Goal: Task Accomplishment & Management: Use online tool/utility

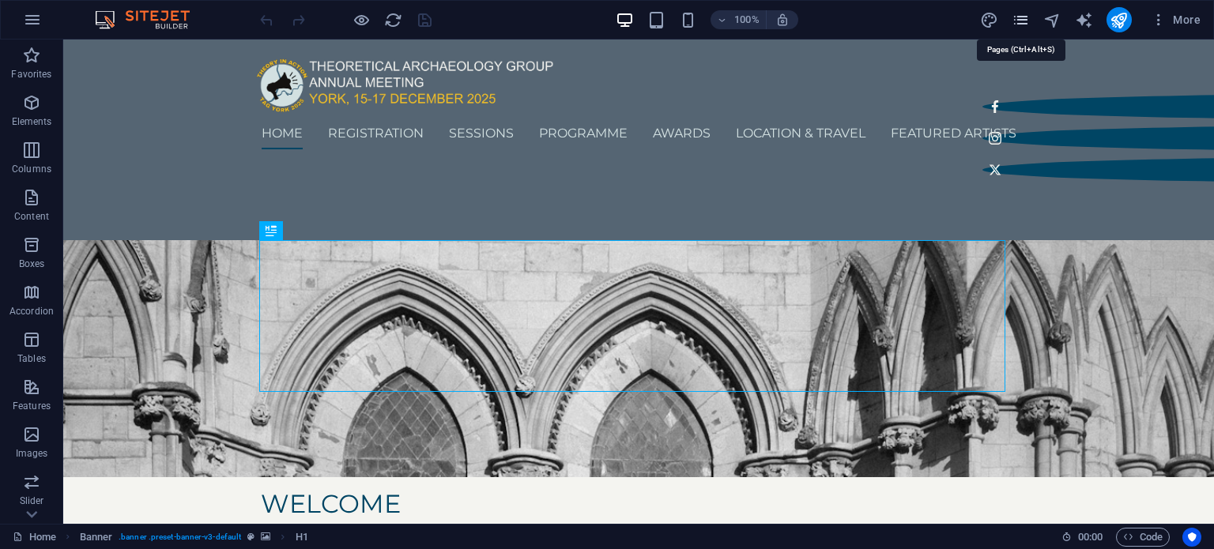
click at [1021, 22] on icon "pages" at bounding box center [1020, 20] width 18 height 18
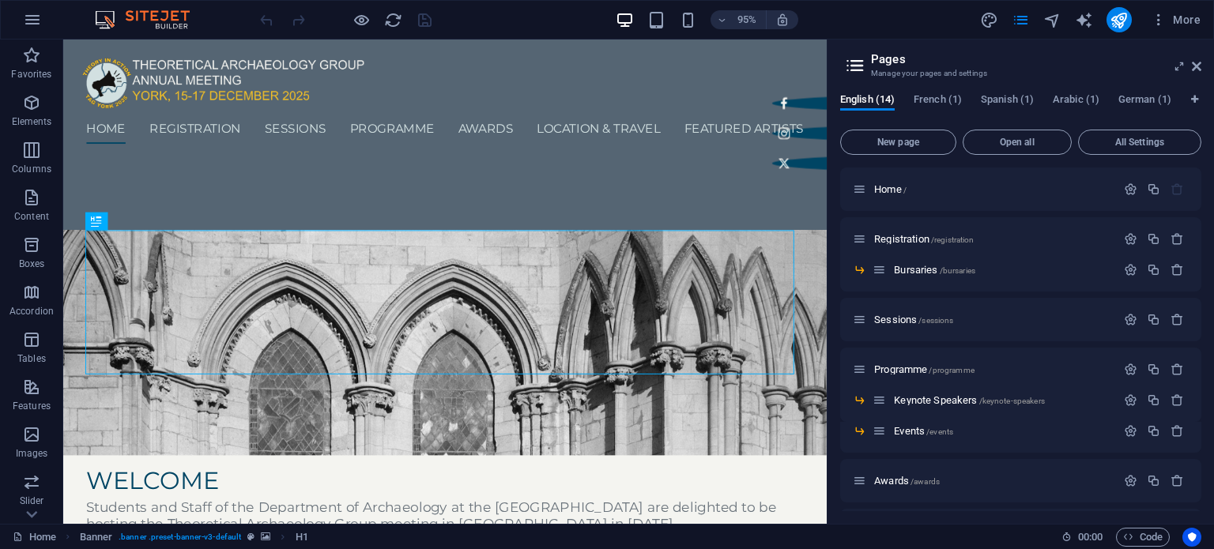
scroll to position [220, 0]
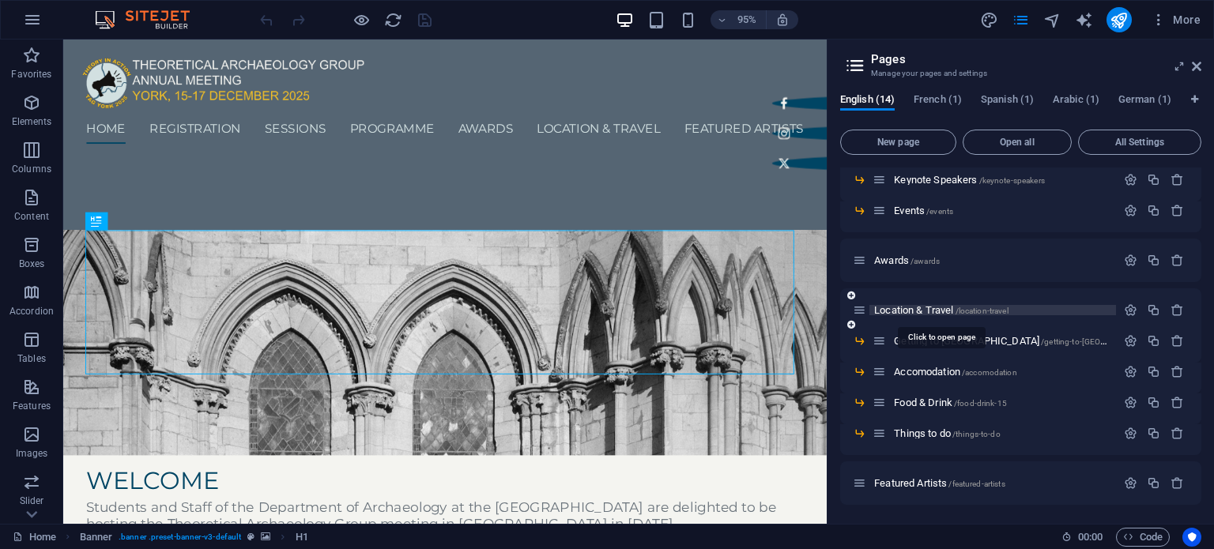
click at [920, 309] on span "Location & Travel /location-travel" at bounding box center [941, 310] width 134 height 12
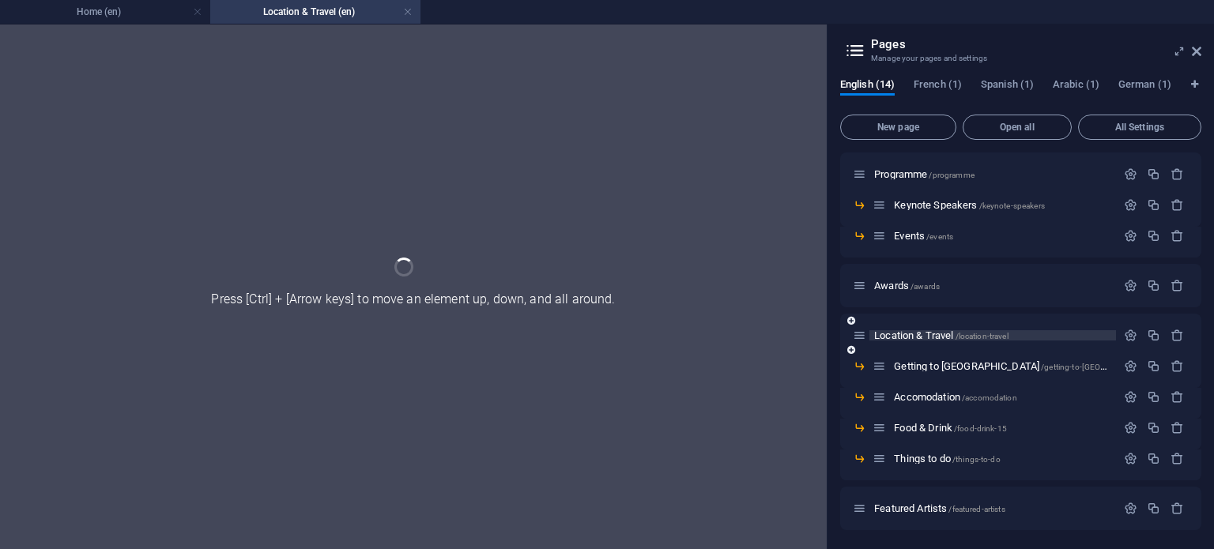
scroll to position [180, 0]
click at [920, 309] on div "Home / Registration /registration Bursaries /bursaries Sessions /sessions Progr…" at bounding box center [1020, 251] width 361 height 558
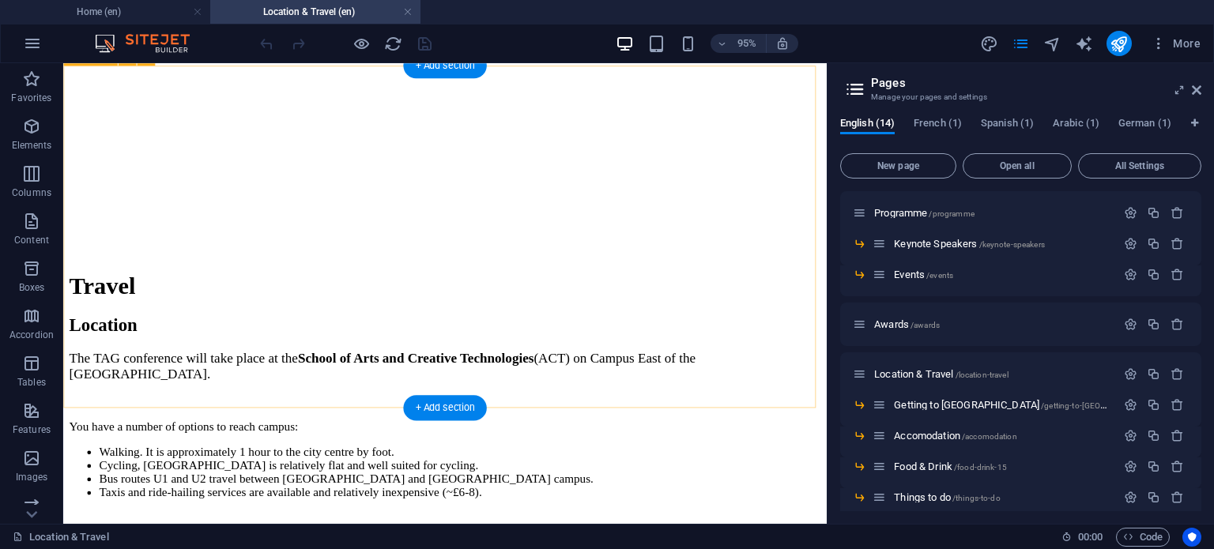
scroll to position [281, 0]
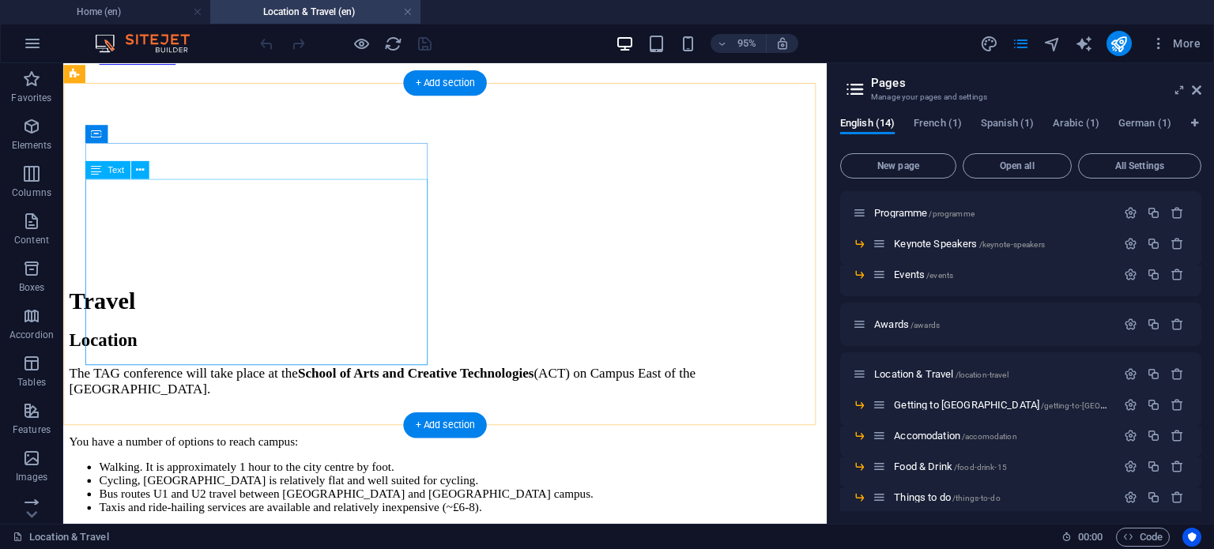
click at [284, 382] on div "The TAG conference will take place at the [GEOGRAPHIC_DATA] and Creative Techno…" at bounding box center [465, 460] width 791 height 156
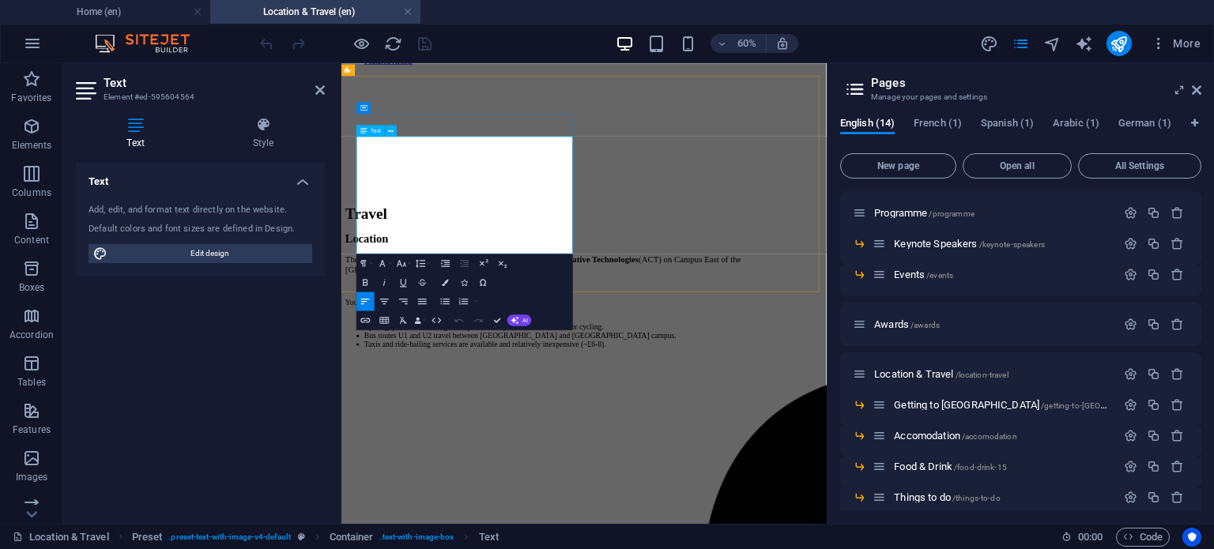
drag, startPoint x: 634, startPoint y: 254, endPoint x: 637, endPoint y: 292, distance: 38.1
click at [637, 382] on div "The TAG conference will take place at the [GEOGRAPHIC_DATA] and Creative Techno…" at bounding box center [746, 460] width 796 height 156
drag, startPoint x: 371, startPoint y: 249, endPoint x: 606, endPoint y: 453, distance: 311.3
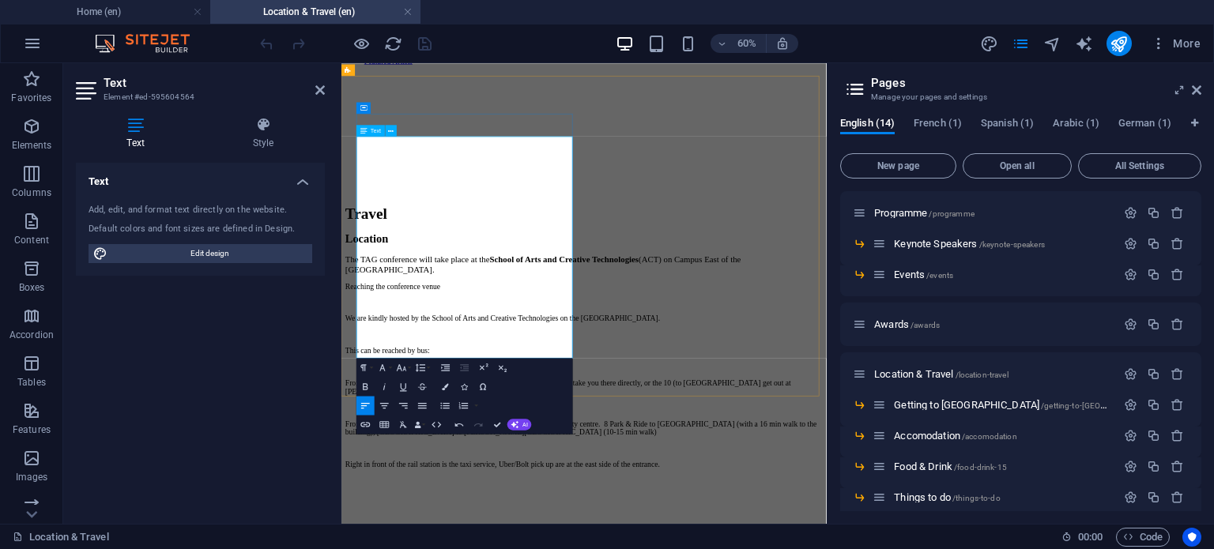
scroll to position [8946, 2]
drag, startPoint x: 699, startPoint y: 298, endPoint x: 362, endPoint y: 274, distance: 338.2
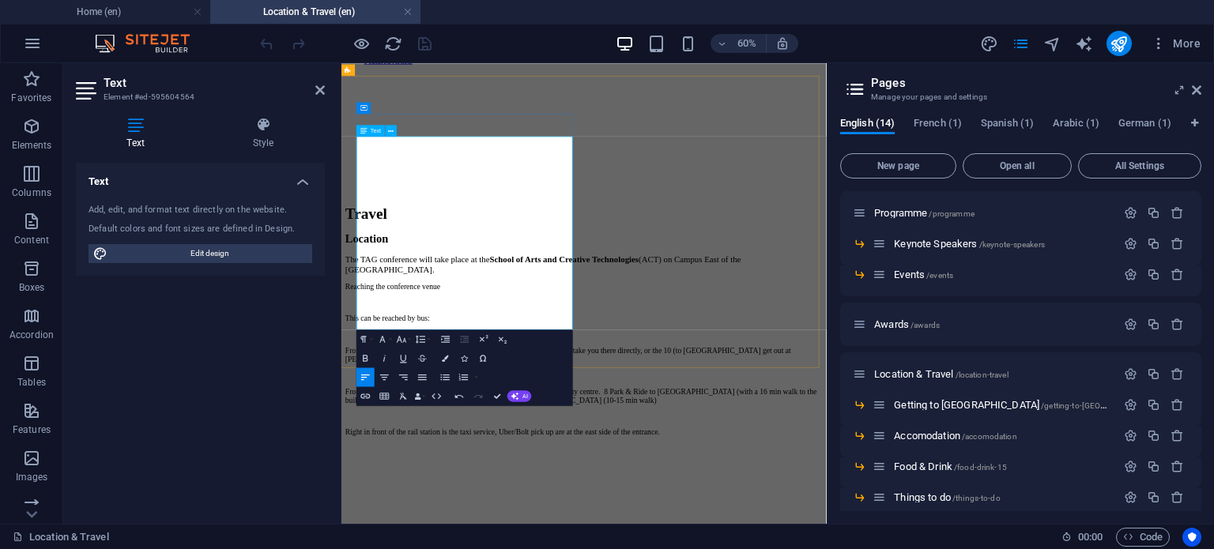
click at [536, 382] on span "The TAG conference will take place at the [GEOGRAPHIC_DATA] and Creative Techno…" at bounding box center [677, 398] width 659 height 32
click at [587, 382] on span "The TAG conference will kindly be hosted by the School of Arts and Creative Tec…" at bounding box center [696, 398] width 696 height 32
click at [598, 535] on p "From the train station (about 30 mins): Campus East Coach (U1&U2) will take you…" at bounding box center [746, 549] width 796 height 28
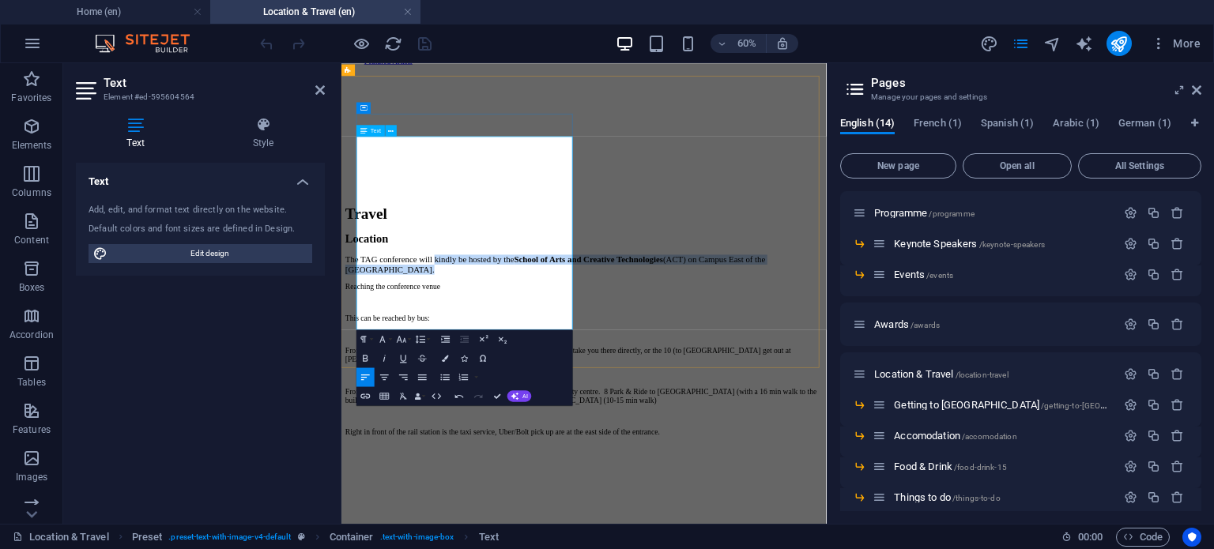
click at [542, 382] on span "The TAG conference will kindly be hosted by the School of Arts and Creative Tec…" at bounding box center [698, 398] width 700 height 32
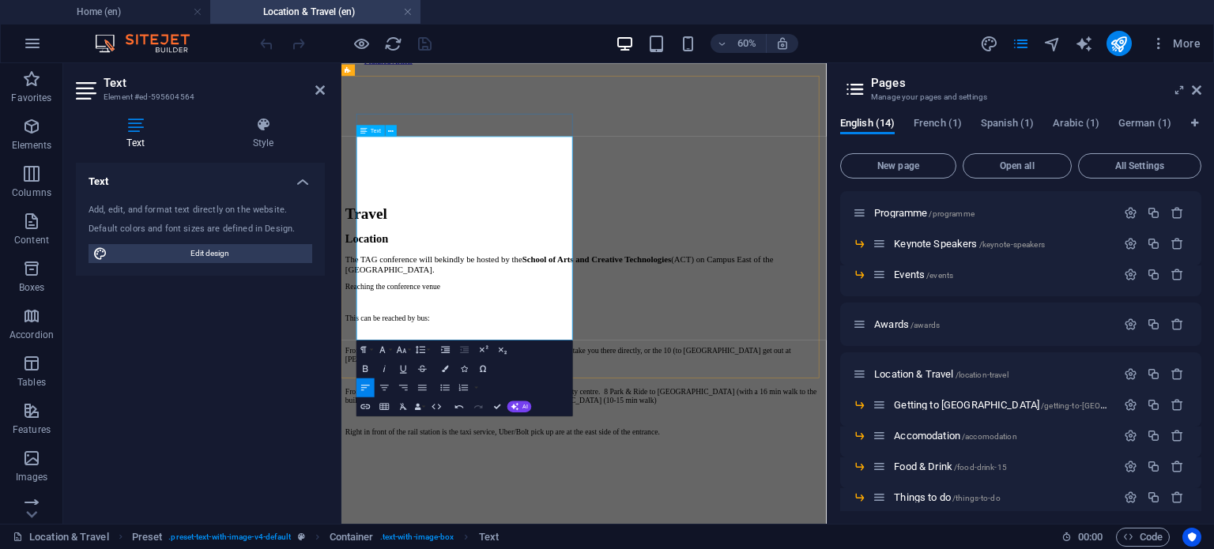
click at [627, 382] on span "The TAG conference will be kindly be hosted by the School of Arts and Creative …" at bounding box center [704, 398] width 713 height 32
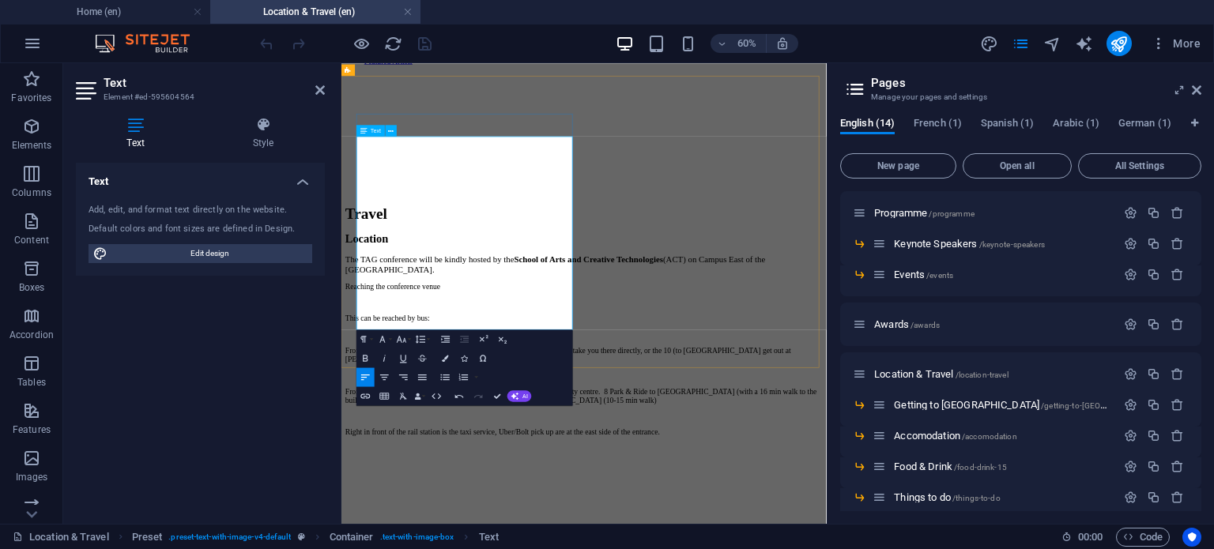
click at [506, 382] on span "The TAG conference will be kindly hosted by the School of Arts and Creative Tec…" at bounding box center [698, 398] width 700 height 32
click at [506, 382] on span "The TAG conference will be kindly hosted by the School of Arts and Creative Tec…" at bounding box center [742, 390] width 788 height 16
click at [608, 427] on p "Reaching the conference venue" at bounding box center [746, 434] width 796 height 14
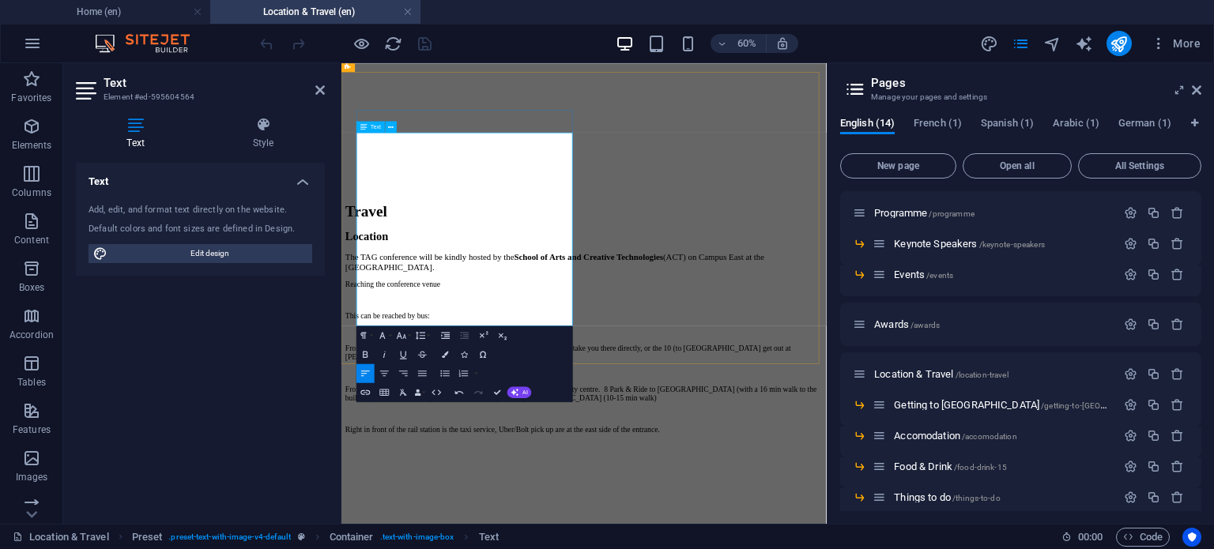
scroll to position [288, 0]
drag, startPoint x: 578, startPoint y: 254, endPoint x: 526, endPoint y: 250, distance: 51.5
click at [526, 448] on p at bounding box center [746, 455] width 796 height 14
drag, startPoint x: 593, startPoint y: 254, endPoint x: 480, endPoint y: 265, distance: 113.4
click at [480, 375] on div "The TAG conference will be kindly hosted by the School of Arts and Creative Tec…" at bounding box center [746, 526] width 796 height 303
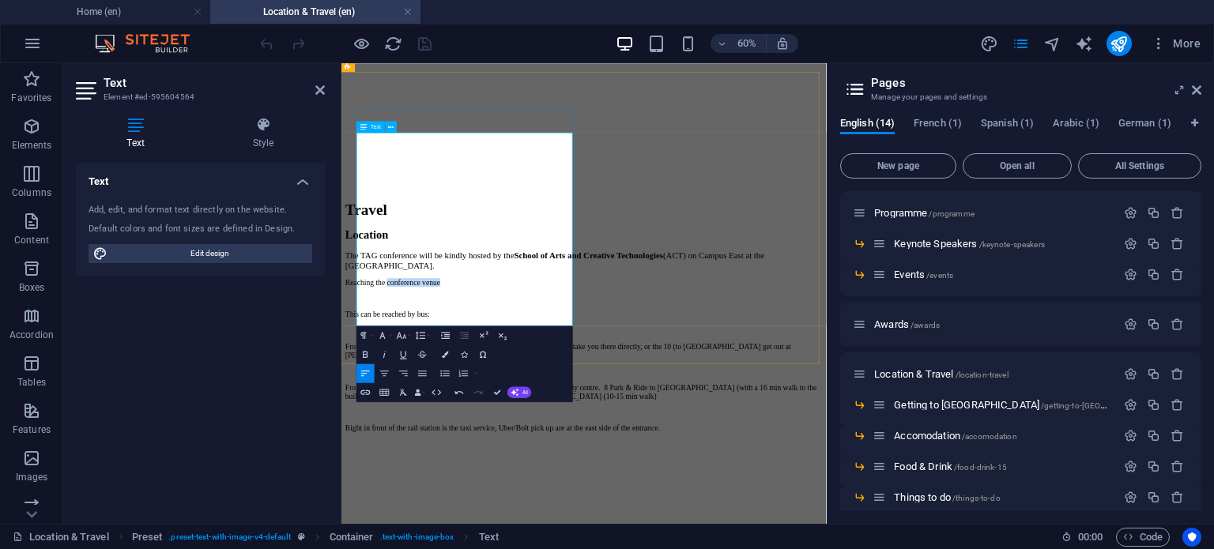
drag, startPoint x: 564, startPoint y: 242, endPoint x: 457, endPoint y: 236, distance: 107.6
click at [457, 421] on p "Reaching the conference venue" at bounding box center [746, 428] width 796 height 14
copy p "conference venue"
drag, startPoint x: 388, startPoint y: 271, endPoint x: 341, endPoint y: 271, distance: 47.4
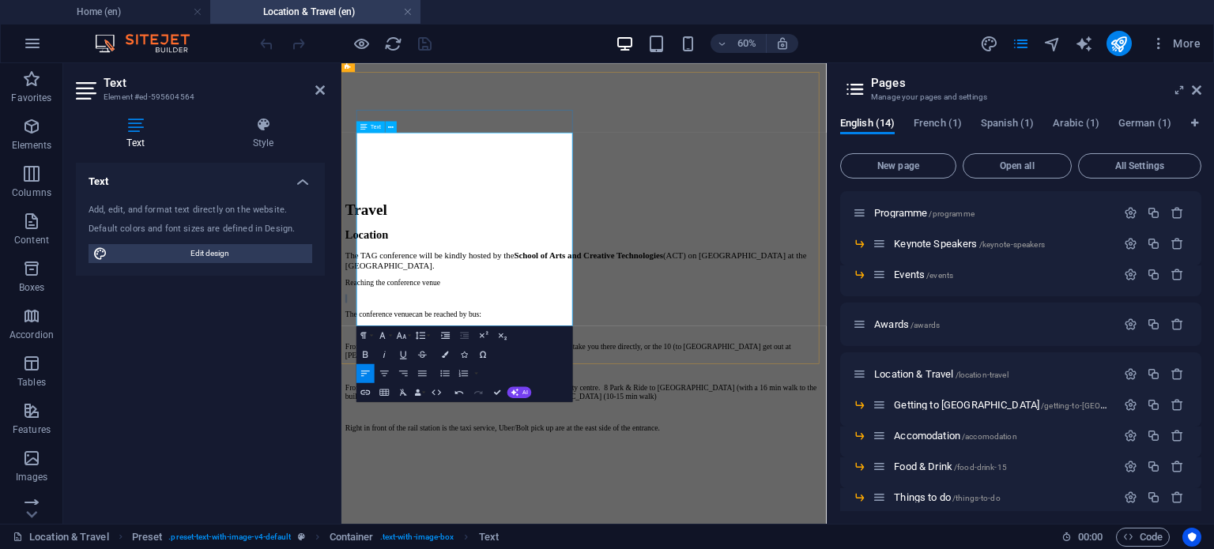
drag, startPoint x: 596, startPoint y: 246, endPoint x: 412, endPoint y: 252, distance: 183.4
click at [412, 375] on div "The TAG conference will be kindly hosted by the School of Arts and Creative Tec…" at bounding box center [746, 526] width 796 height 303
click at [371, 421] on p "Reaching the conference venue" at bounding box center [746, 428] width 796 height 14
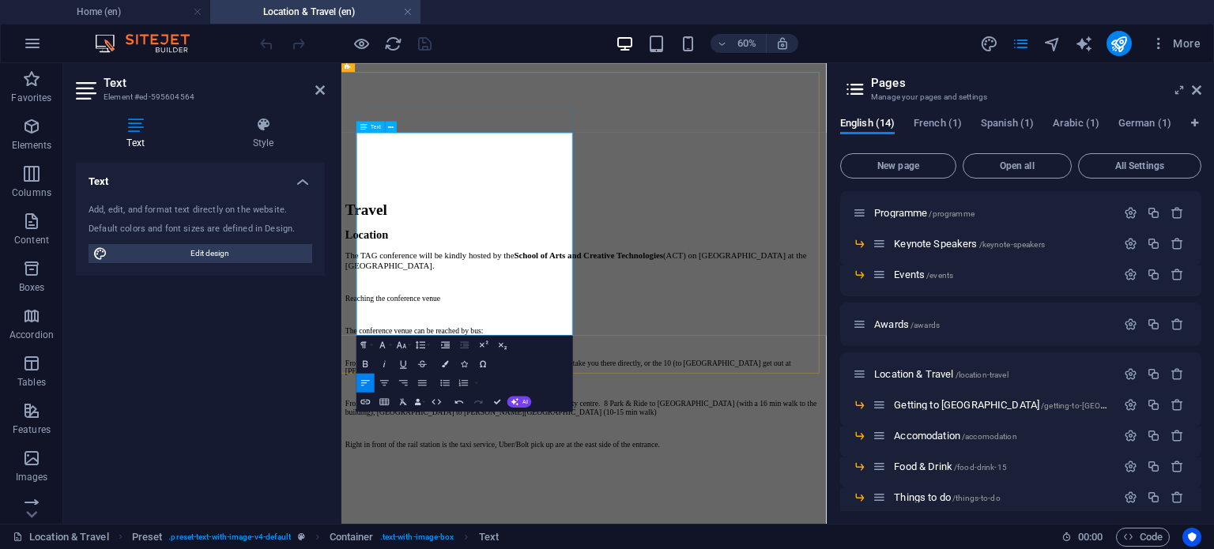
click at [422, 502] on p "The conference venue can be reached by bus:" at bounding box center [746, 509] width 796 height 14
drag, startPoint x: 614, startPoint y: 287, endPoint x: 463, endPoint y: 263, distance: 152.7
click at [463, 375] on div "The TAG conference will be kindly hosted by the School of Arts and Creative Tec…" at bounding box center [746, 540] width 796 height 330
click at [441, 448] on p "Reaching the conference venue" at bounding box center [746, 455] width 796 height 14
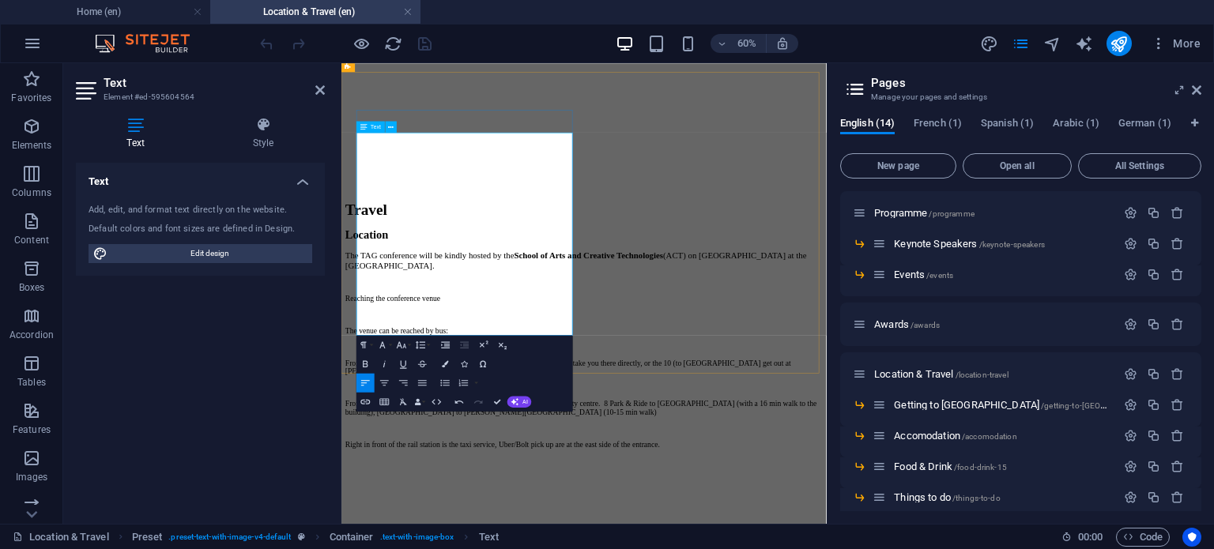
click at [469, 375] on span "The TAG conference will be kindly hosted by the School of Arts and Creative Tec…" at bounding box center [732, 391] width 769 height 32
click at [407, 342] on icon "button" at bounding box center [401, 344] width 11 height 11
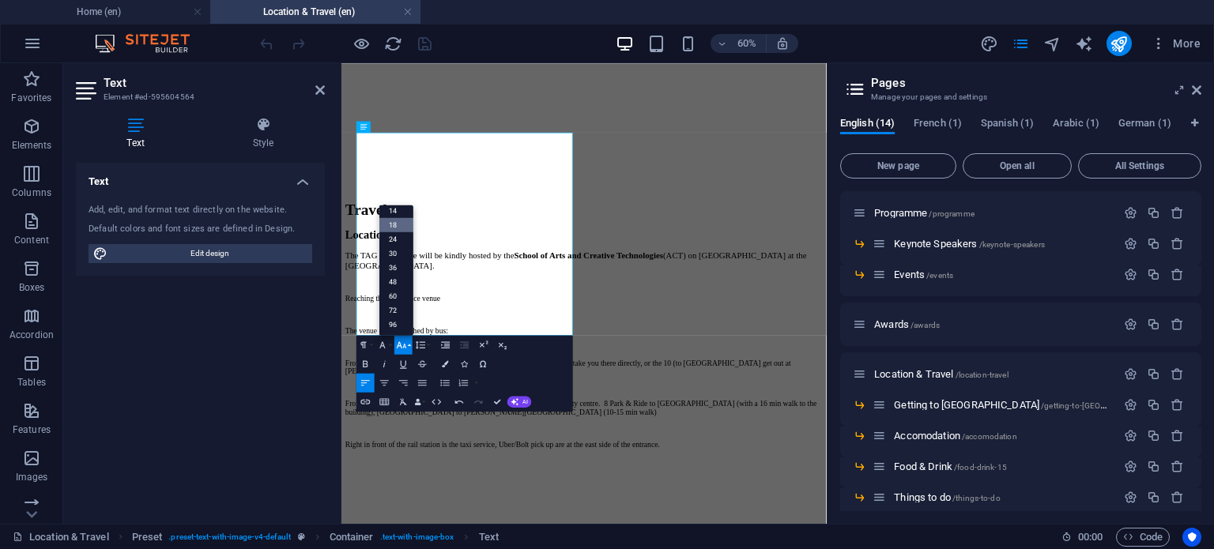
scroll to position [126, 0]
click at [544, 502] on p "The venue can be reached by bus:" at bounding box center [746, 509] width 796 height 14
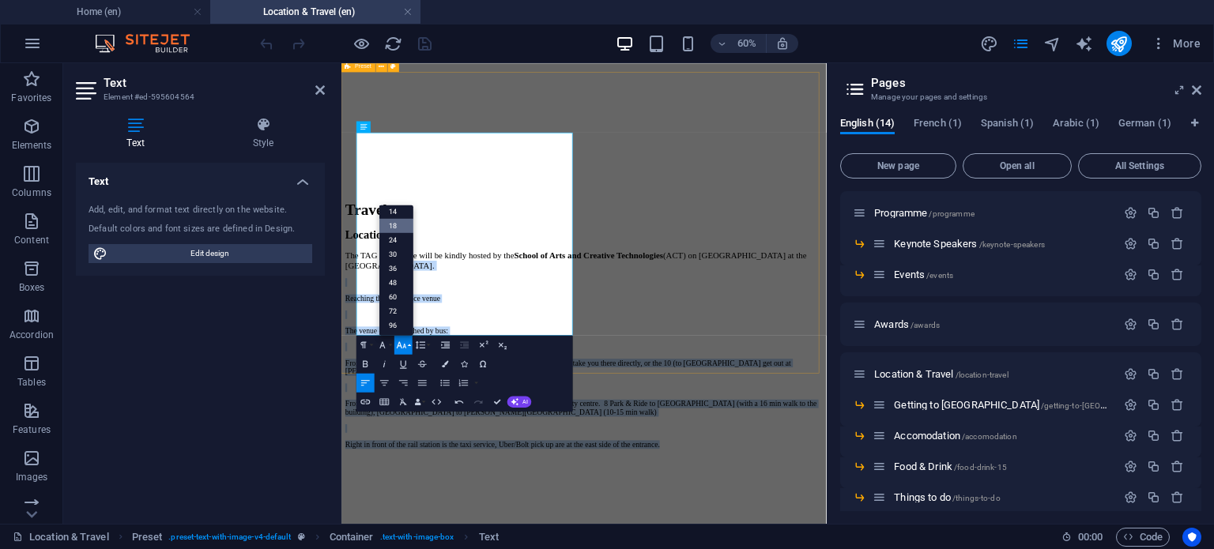
drag, startPoint x: 666, startPoint y: 228, endPoint x: 706, endPoint y: 552, distance: 326.4
click at [394, 222] on link "18" at bounding box center [396, 225] width 34 height 14
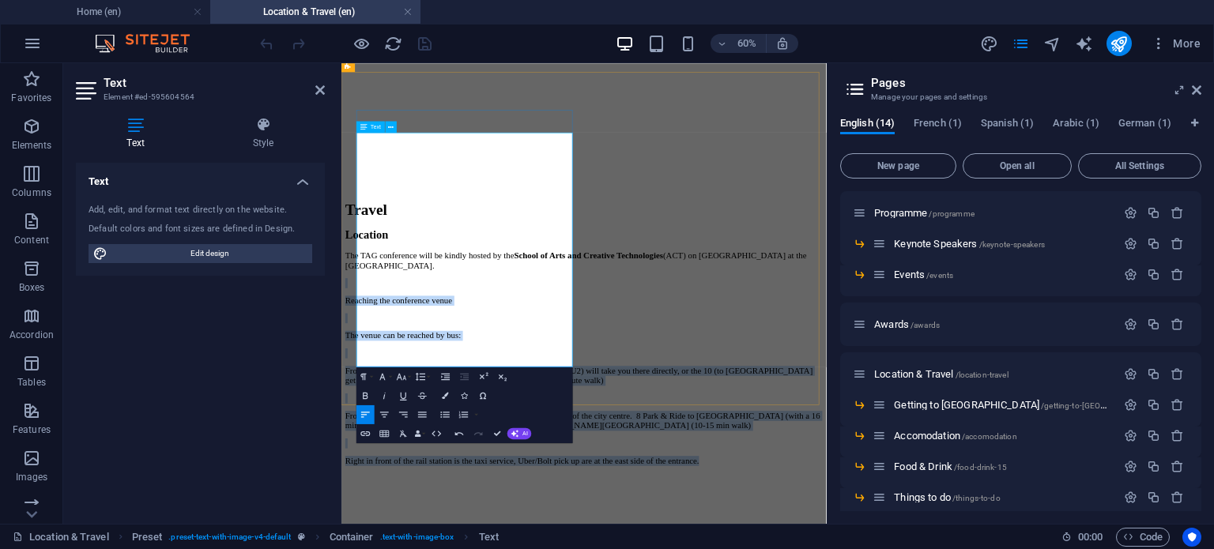
drag, startPoint x: 656, startPoint y: 233, endPoint x: 659, endPoint y: 608, distance: 374.5
click at [442, 398] on icon "button" at bounding box center [445, 396] width 6 height 6
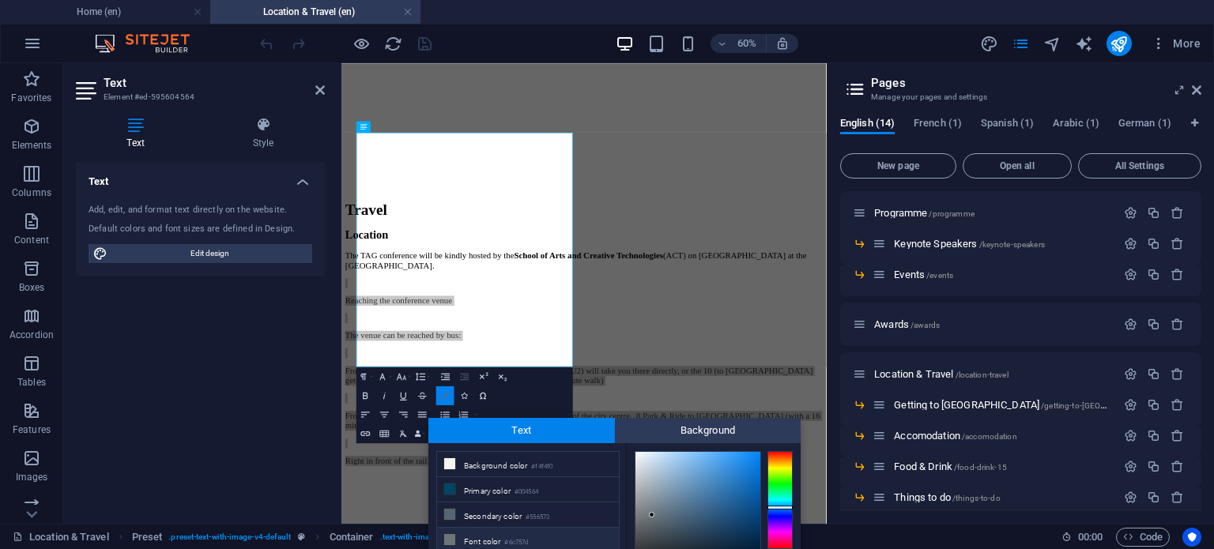
scroll to position [89, 0]
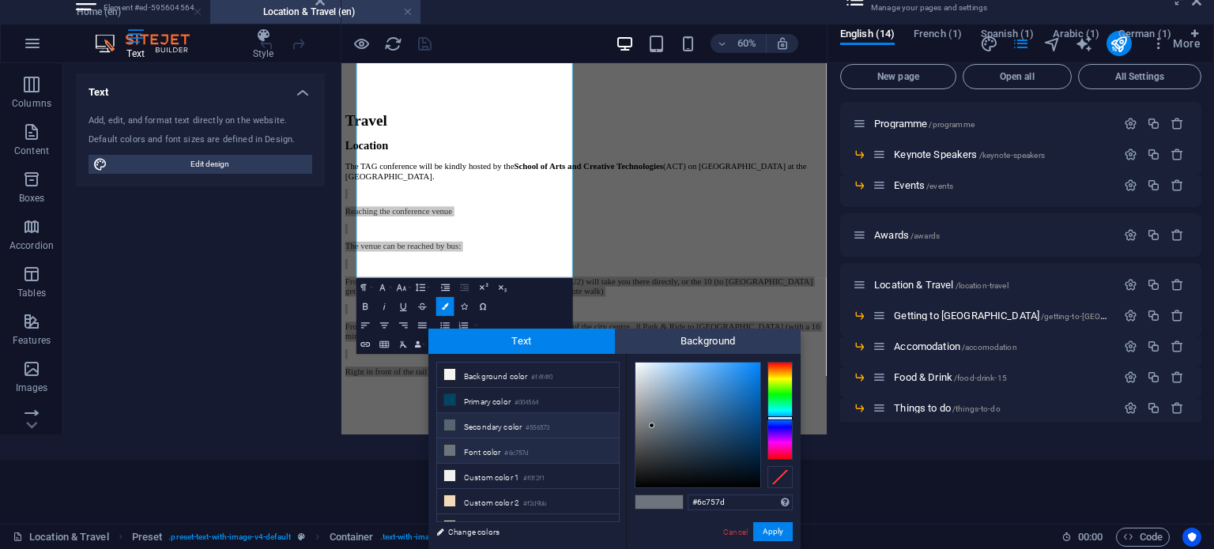
click at [494, 430] on li "Secondary color #556573" at bounding box center [528, 425] width 182 height 25
type input "#556573"
click at [771, 532] on button "Apply" at bounding box center [773, 531] width 40 height 19
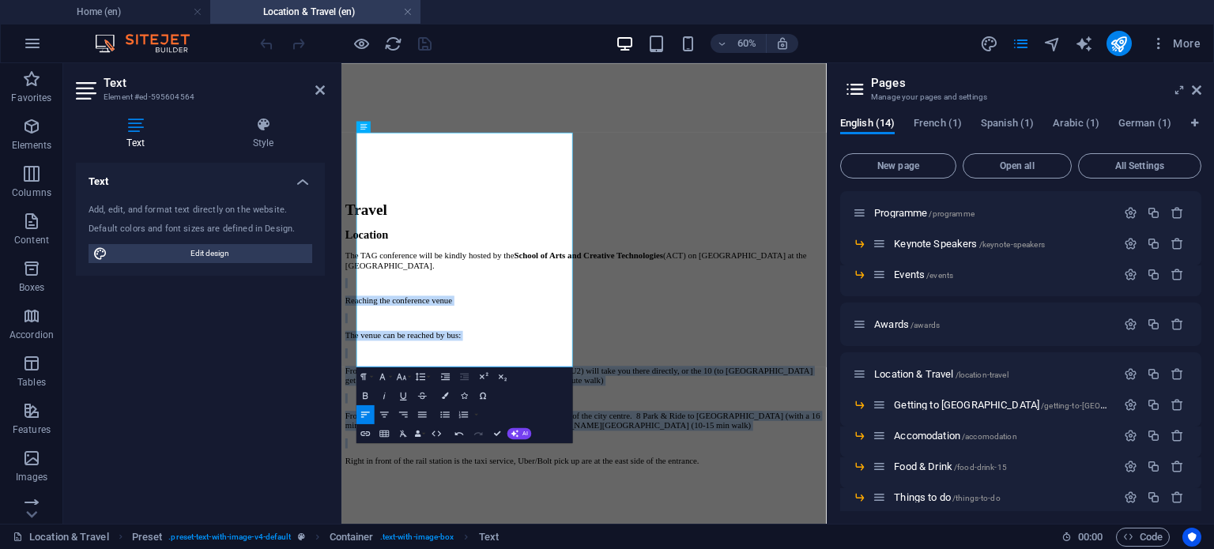
scroll to position [0, 0]
click at [525, 450] on span "Reaching the conference venue" at bounding box center [437, 458] width 178 height 16
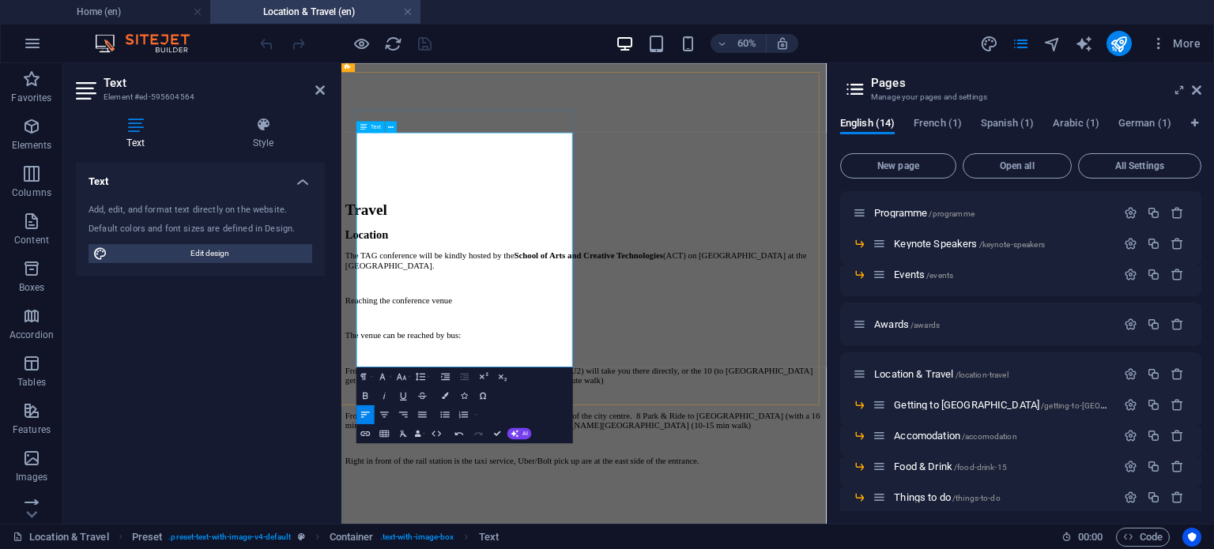
click at [630, 480] on p at bounding box center [746, 488] width 796 height 17
drag, startPoint x: 672, startPoint y: 204, endPoint x: 374, endPoint y: 198, distance: 298.7
click at [629, 375] on strong "School of Arts and Creative Technologies" at bounding box center [753, 383] width 248 height 16
drag, startPoint x: 510, startPoint y: 250, endPoint x: 672, endPoint y: 207, distance: 166.9
click at [672, 375] on div "The TAG conference will be kindly hosted by the School of Arts and Creative Tec…" at bounding box center [746, 554] width 796 height 359
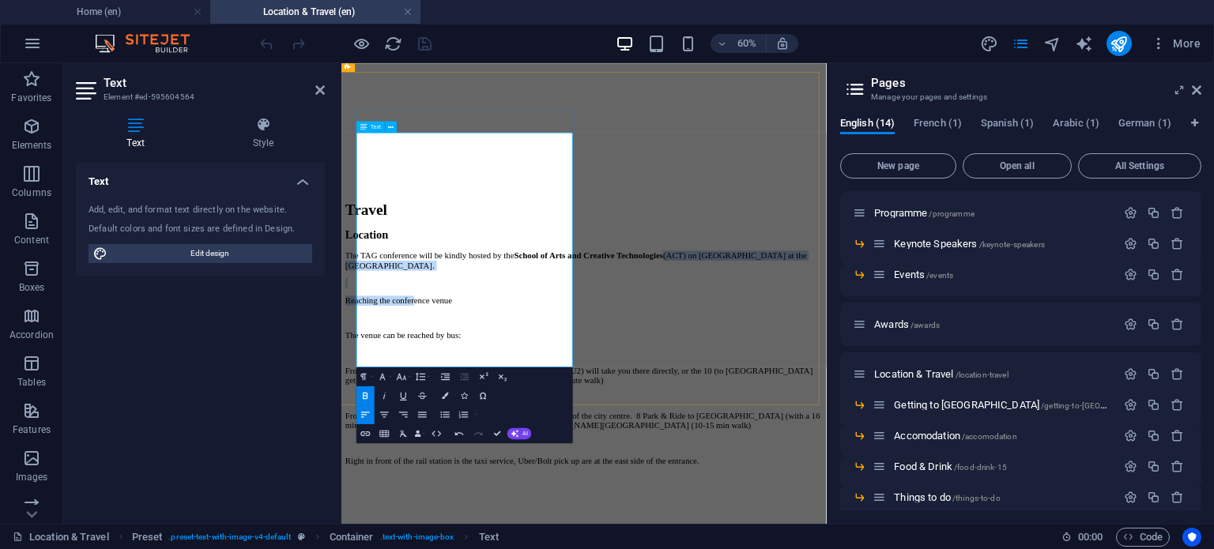
click at [672, 375] on strong "School of Arts and Creative Technologies" at bounding box center [753, 383] width 248 height 16
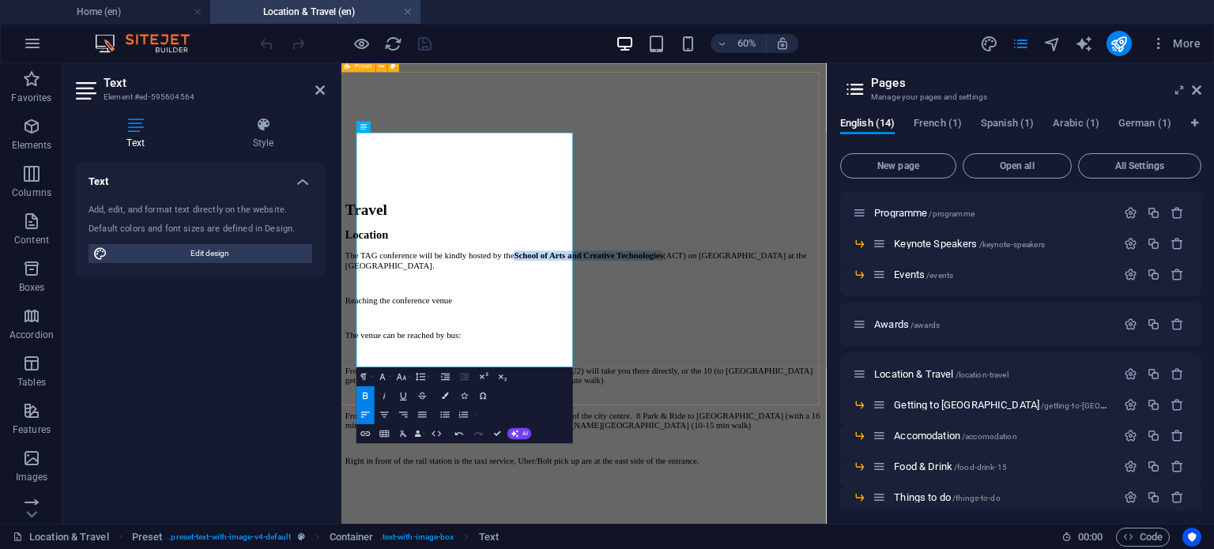
drag, startPoint x: 672, startPoint y: 205, endPoint x: 366, endPoint y: 211, distance: 305.8
click at [629, 375] on strong "School of Arts and Creative Technologies" at bounding box center [753, 383] width 248 height 16
click at [365, 431] on icon "button" at bounding box center [364, 433] width 11 height 11
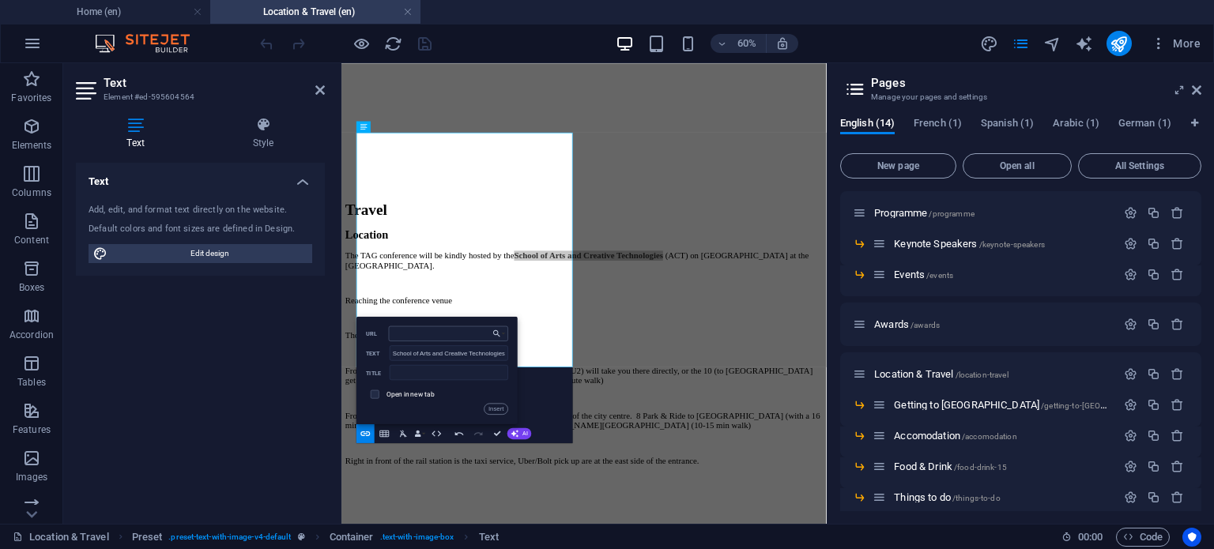
click at [417, 337] on input "URL" at bounding box center [448, 333] width 119 height 15
type input "[URL][DOMAIN_NAME]"
click at [377, 395] on input "checkbox" at bounding box center [373, 393] width 9 height 9
checkbox input "true"
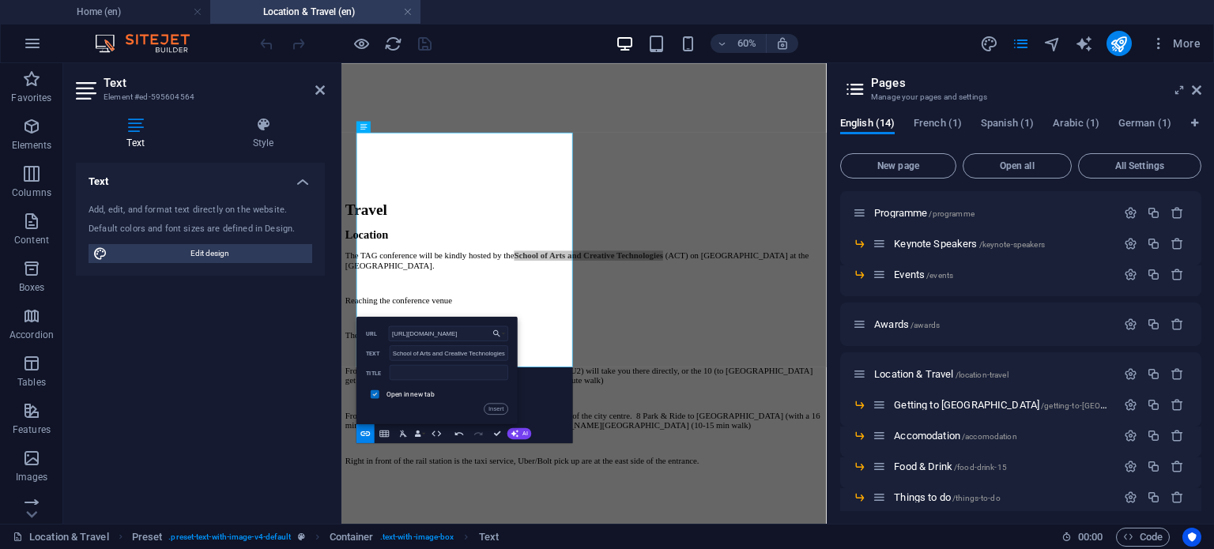
scroll to position [0, 0]
click at [490, 409] on button "Insert" at bounding box center [496, 408] width 24 height 11
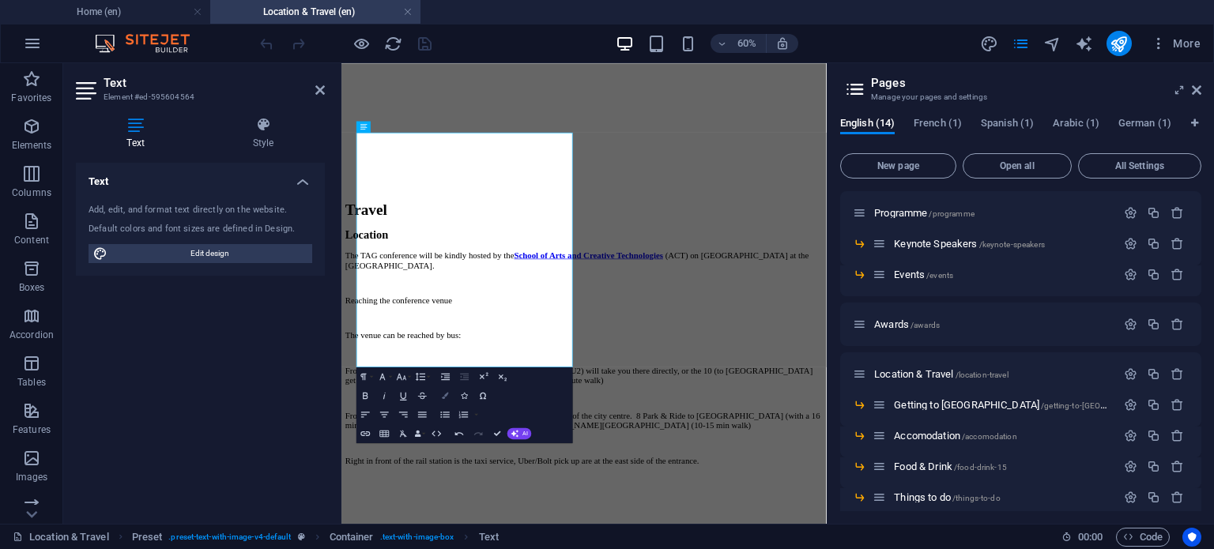
click at [442, 393] on icon "button" at bounding box center [445, 396] width 6 height 6
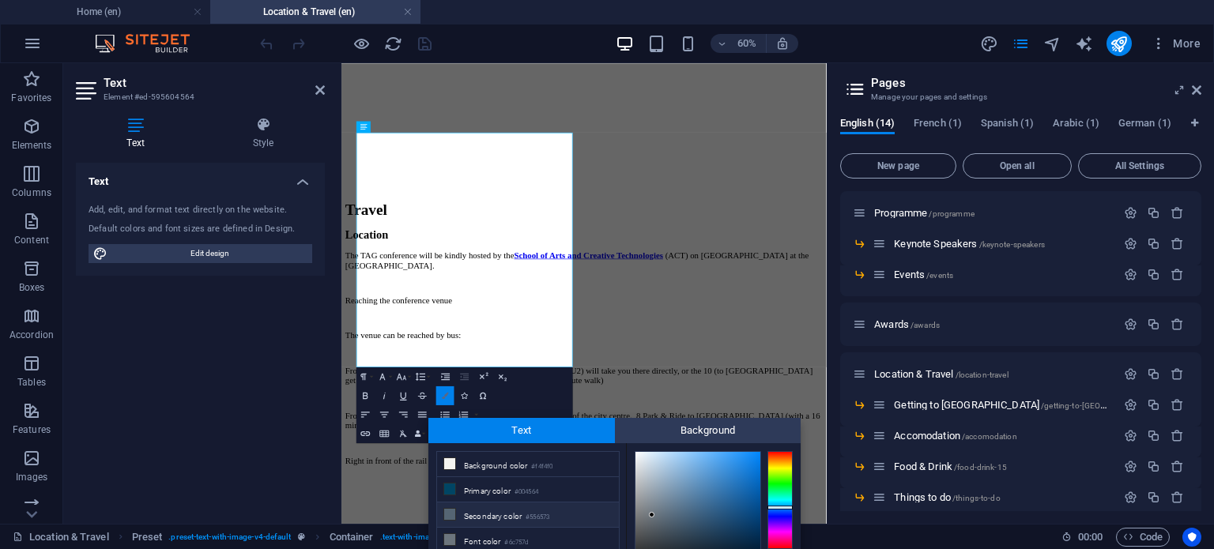
scroll to position [89, 0]
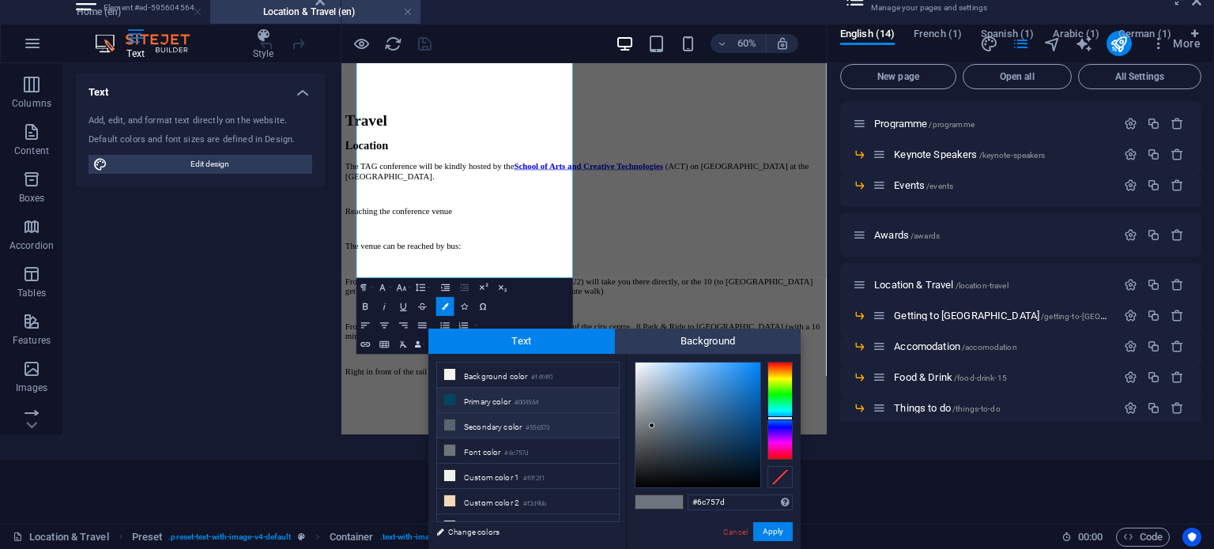
click at [473, 394] on li "Primary color #004564" at bounding box center [528, 400] width 182 height 25
type input "#004564"
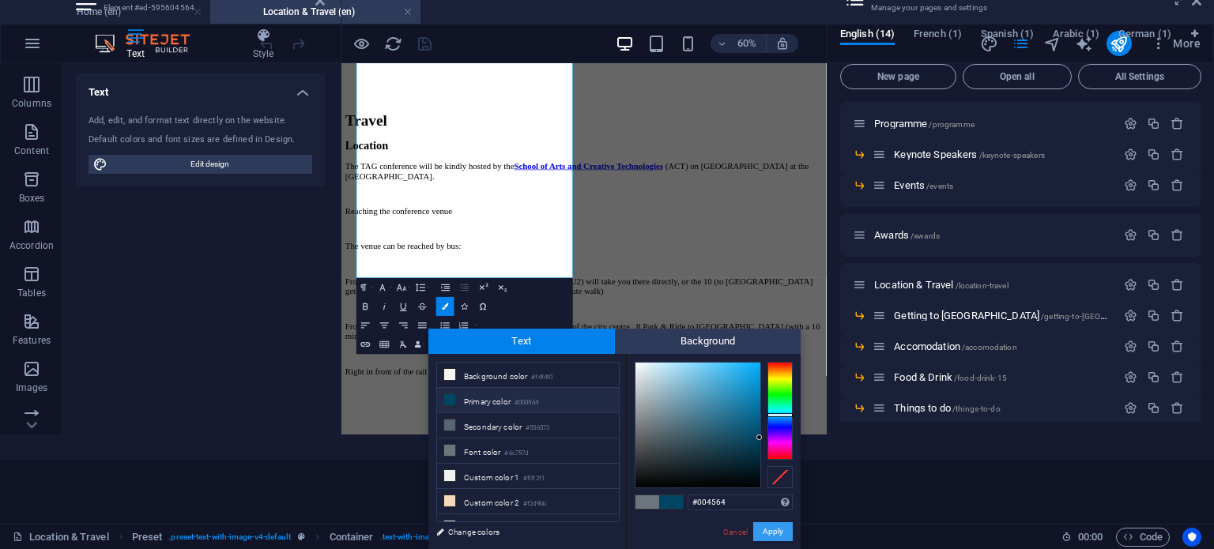
click at [767, 526] on button "Apply" at bounding box center [773, 531] width 40 height 19
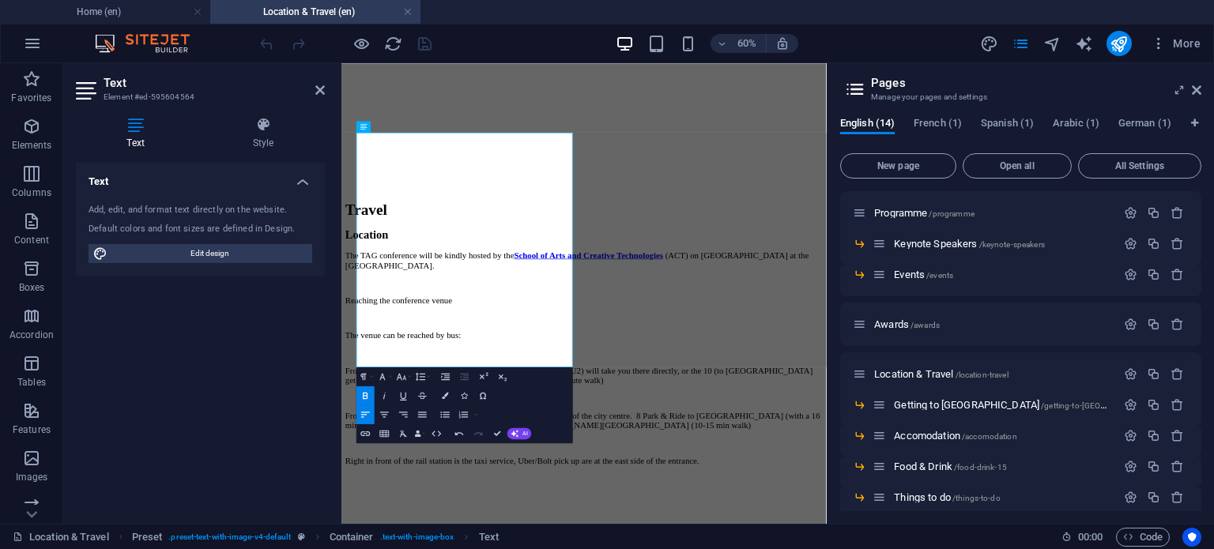
scroll to position [0, 0]
click at [668, 538] on p at bounding box center [746, 546] width 796 height 17
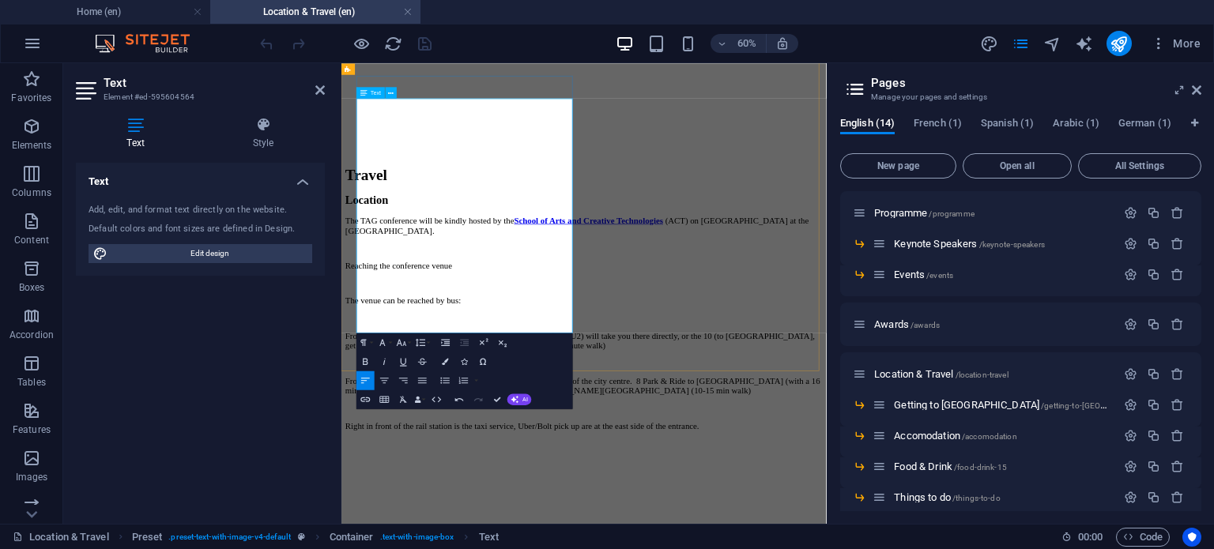
scroll to position [340, 0]
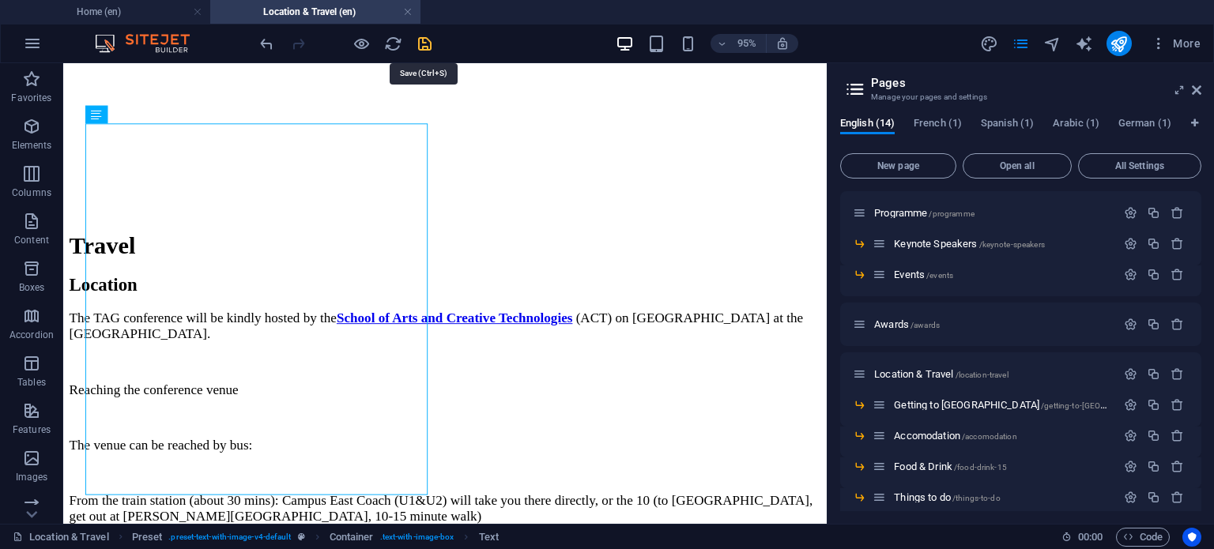
click at [427, 36] on icon "save" at bounding box center [425, 44] width 18 height 18
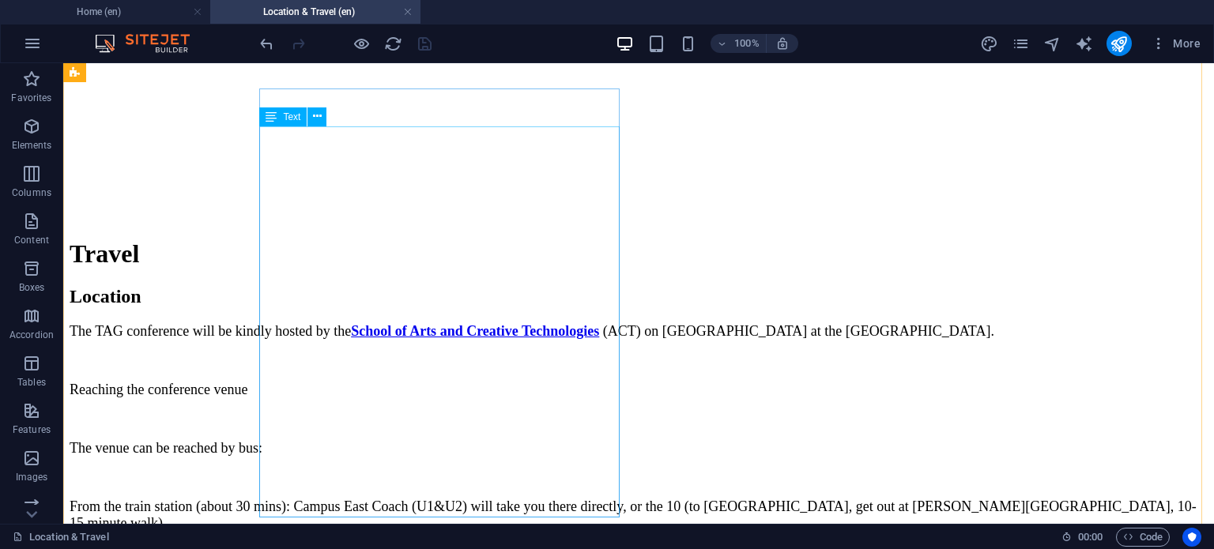
click at [378, 323] on div "The TAG conference will be kindly hosted by the School of Arts and Creative Tec…" at bounding box center [639, 494] width 1138 height 342
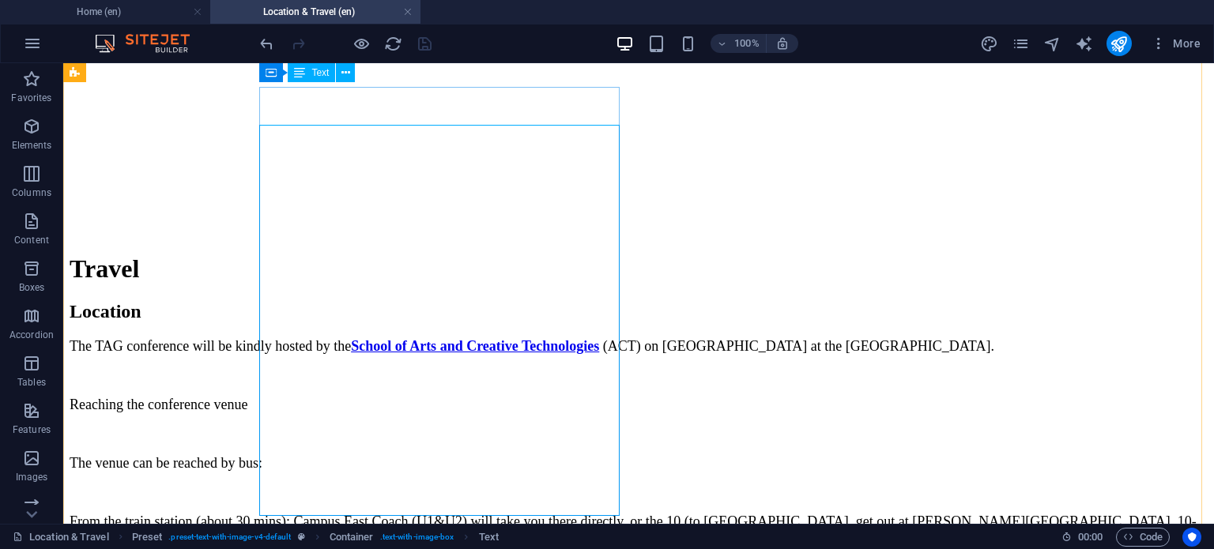
scroll to position [324, 0]
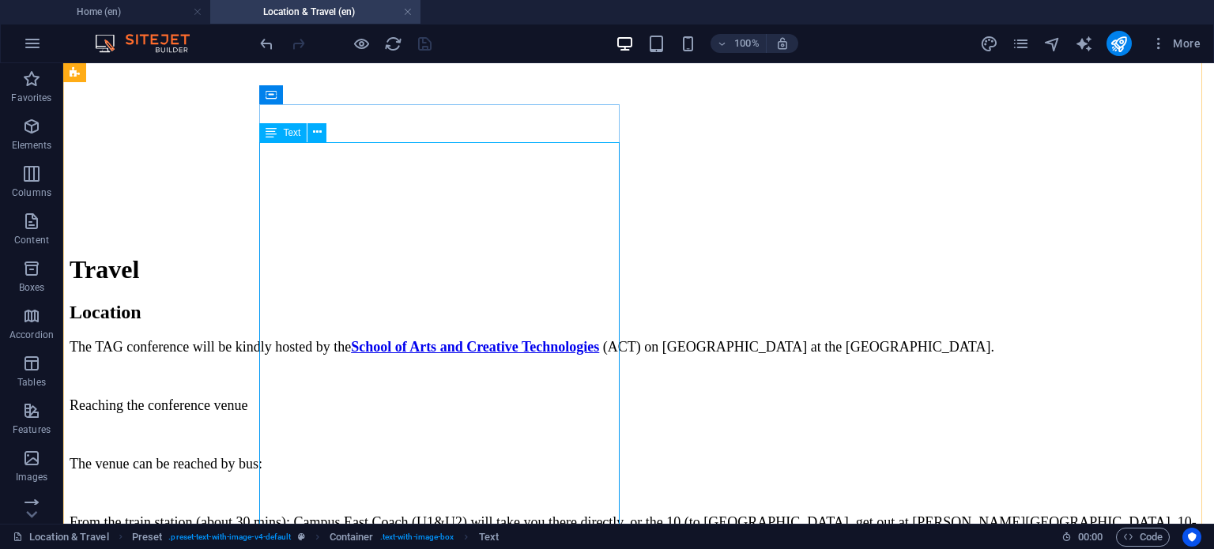
click at [351, 339] on div "The TAG conference will be kindly hosted by the School of Arts and Creative Tec…" at bounding box center [639, 510] width 1138 height 342
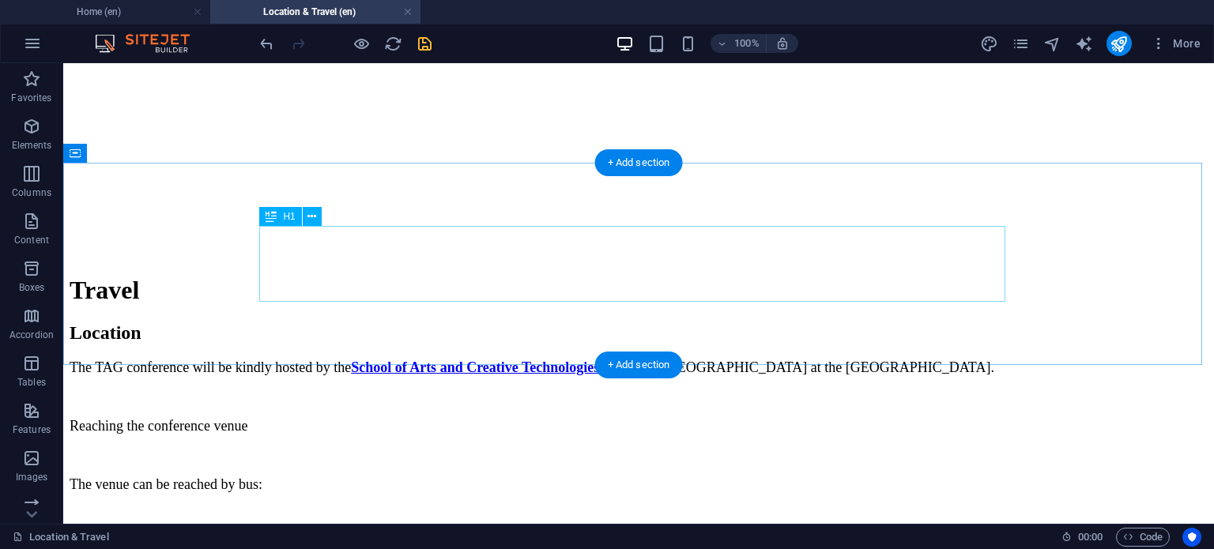
scroll to position [0, 0]
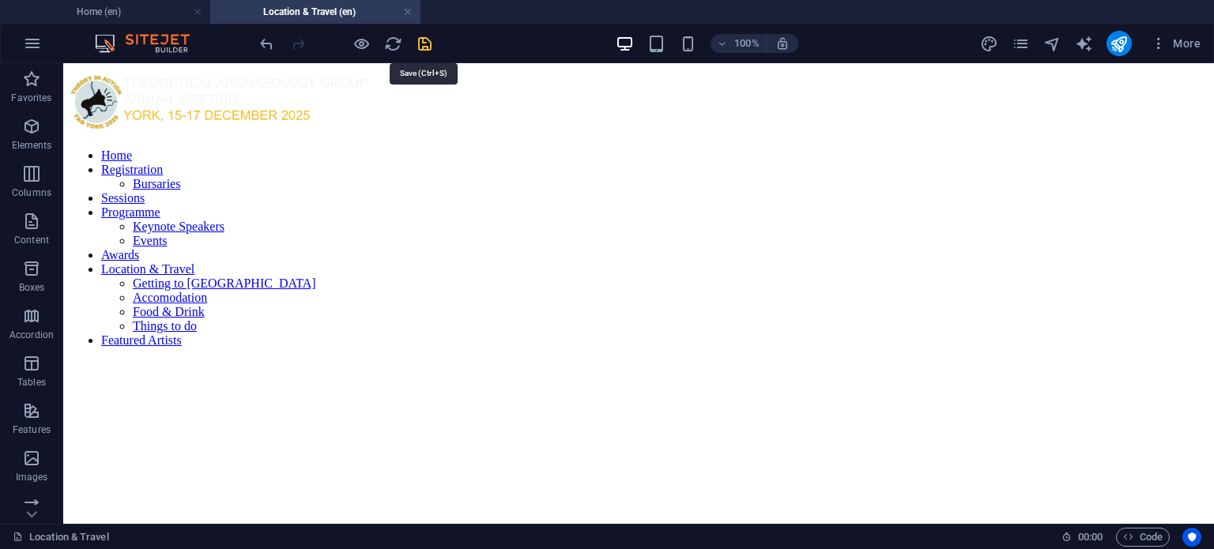
click at [420, 45] on icon "save" at bounding box center [425, 44] width 18 height 18
click at [1018, 43] on icon "pages" at bounding box center [1020, 44] width 18 height 18
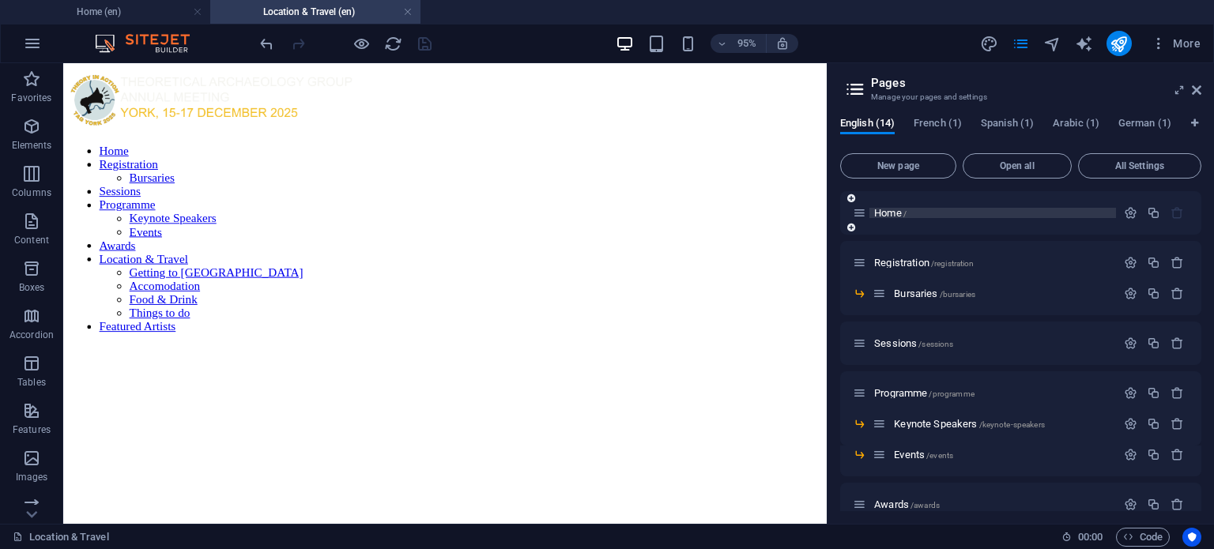
click at [884, 216] on span "Home /" at bounding box center [890, 213] width 32 height 12
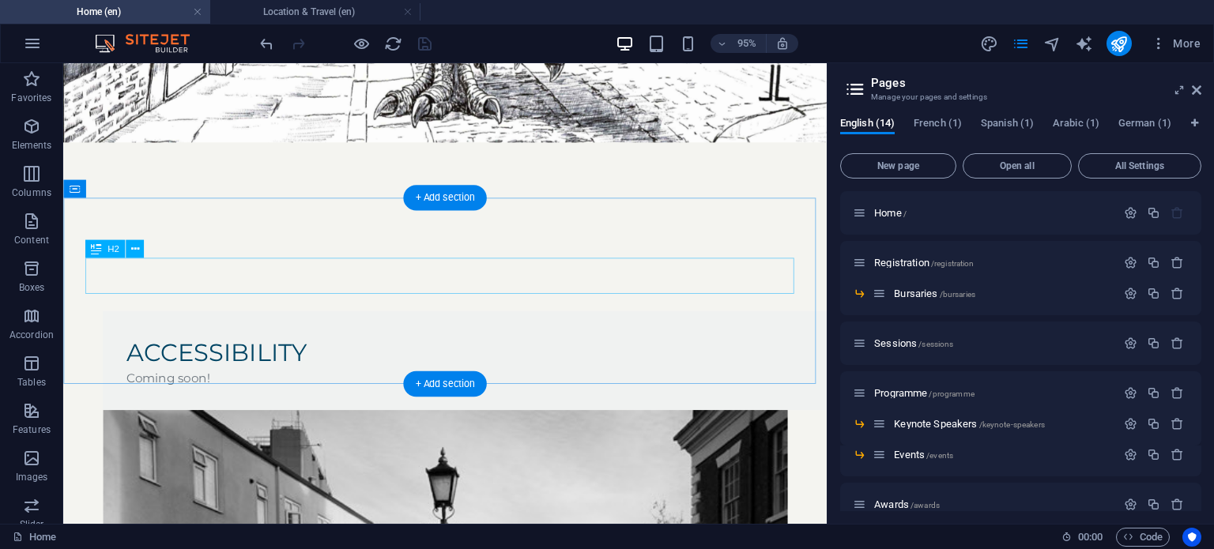
scroll to position [2917, 0]
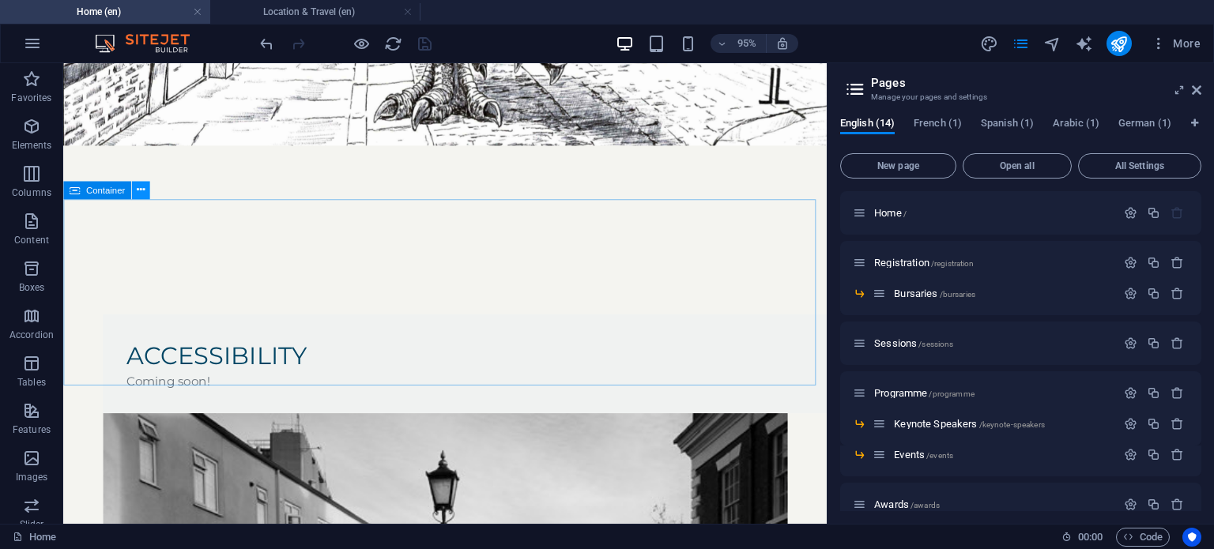
click at [141, 191] on icon at bounding box center [141, 190] width 8 height 16
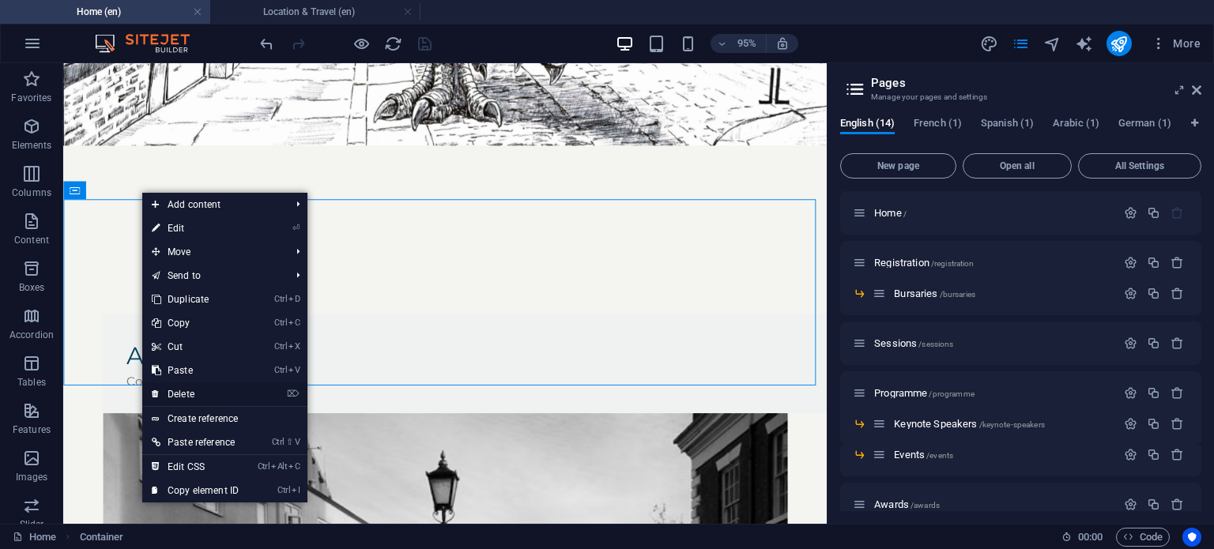
click at [209, 402] on link "⌦ Delete" at bounding box center [195, 394] width 106 height 24
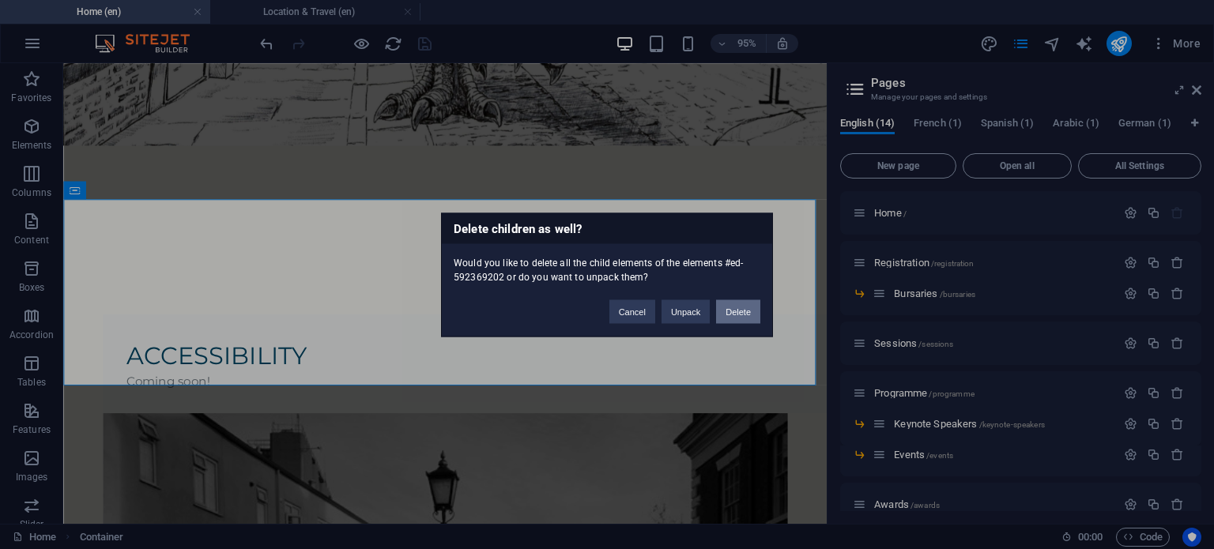
click at [747, 310] on button "Delete" at bounding box center [738, 311] width 44 height 24
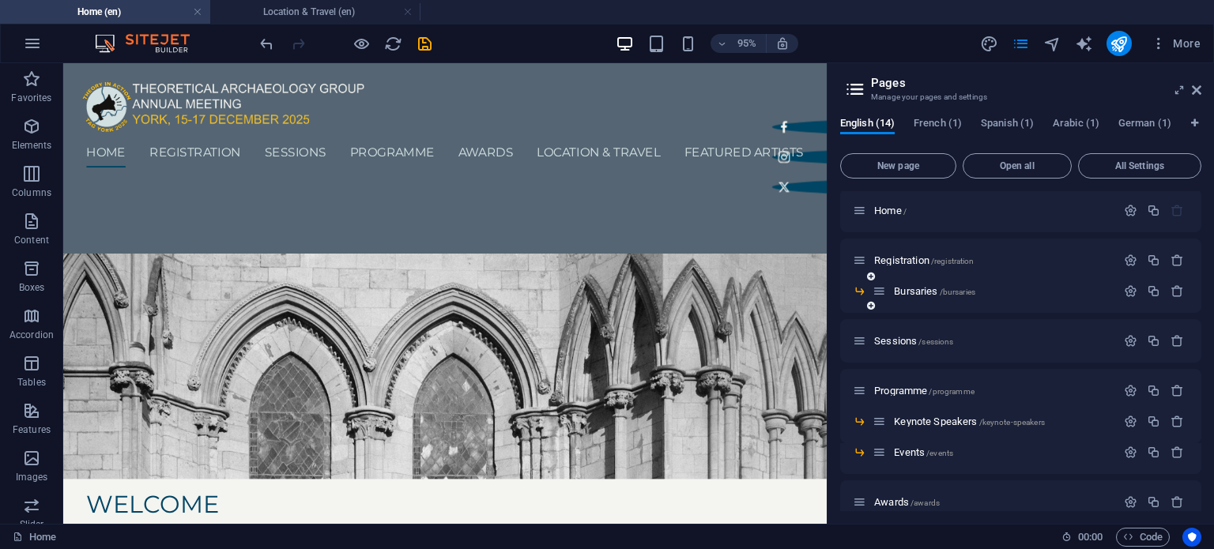
scroll to position [0, 0]
click at [849, 230] on icon at bounding box center [851, 227] width 8 height 9
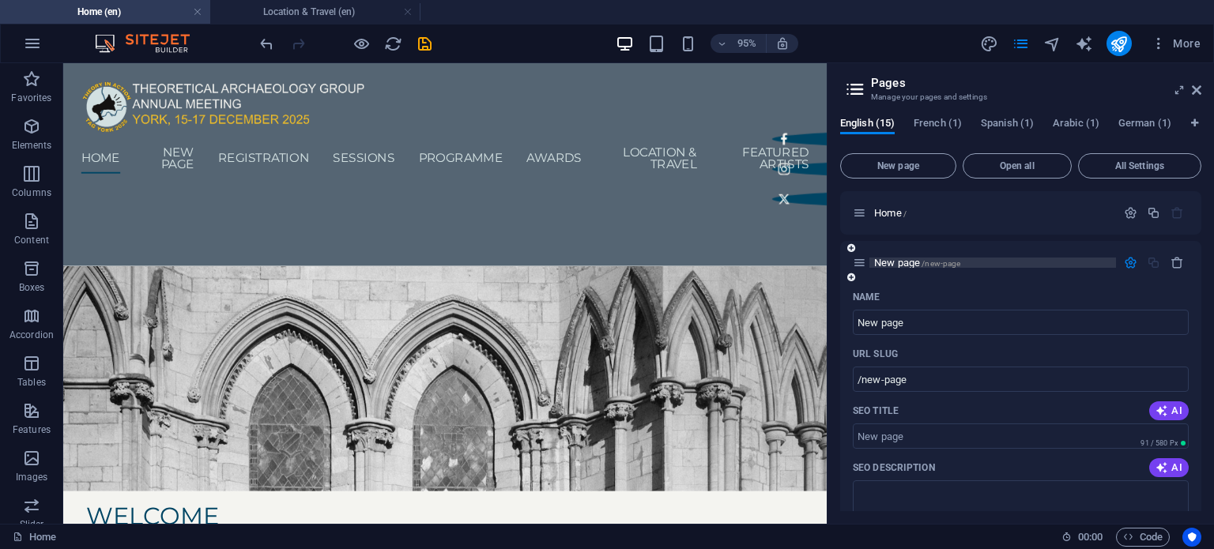
click at [894, 264] on span "New page /new-page" at bounding box center [917, 263] width 86 height 12
click at [894, 326] on input "New page" at bounding box center [1020, 322] width 336 height 25
type input "N"
type input "/new"
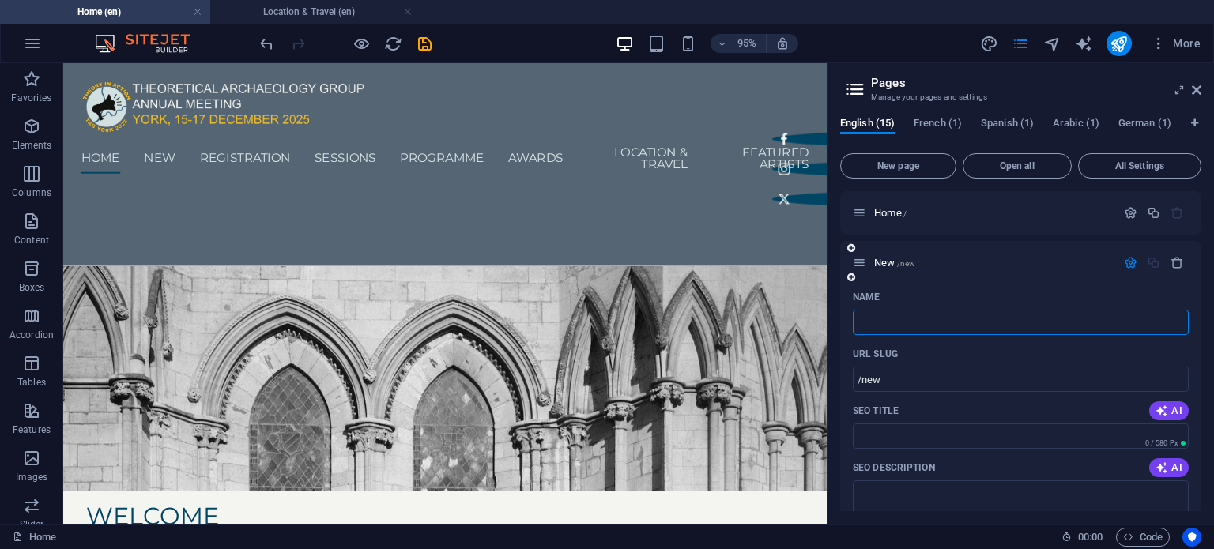
type input "C"
type input "/"
type input "Code o"
type input "/cod"
type input "Cod"
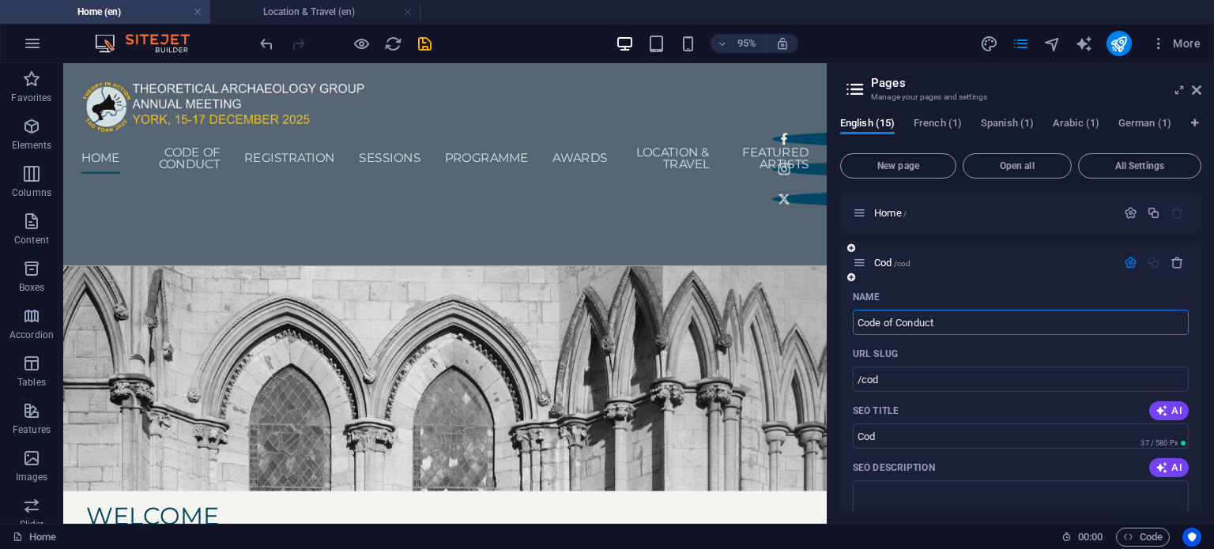
type input "Code of Conduct"
type input "/code-of-conduct"
type input "Code of Conduct"
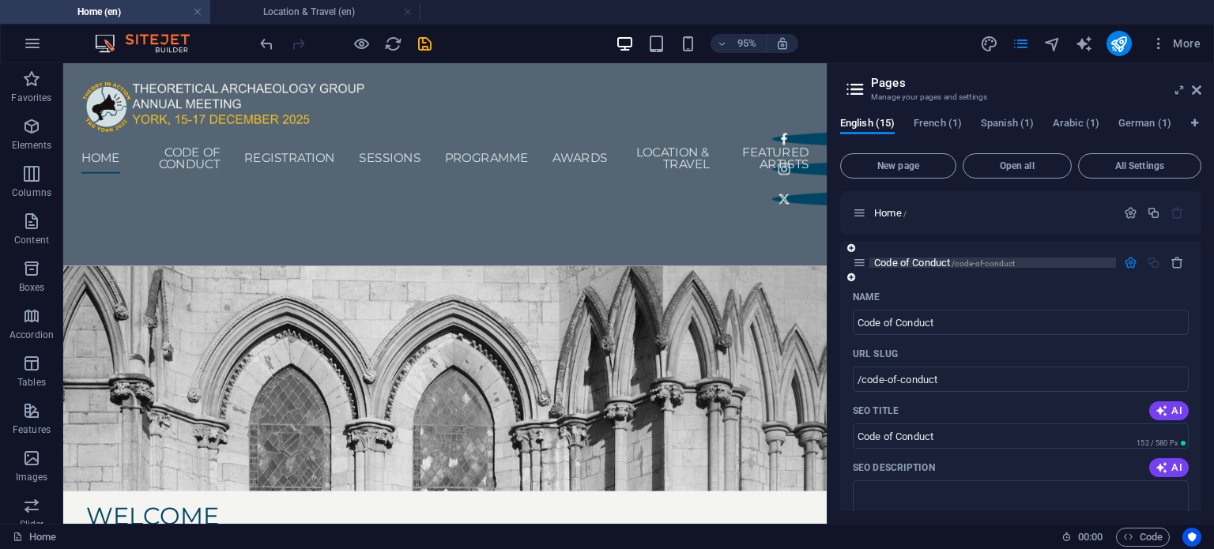
click at [928, 265] on span "Code of Conduct /code-of-conduct" at bounding box center [944, 263] width 141 height 12
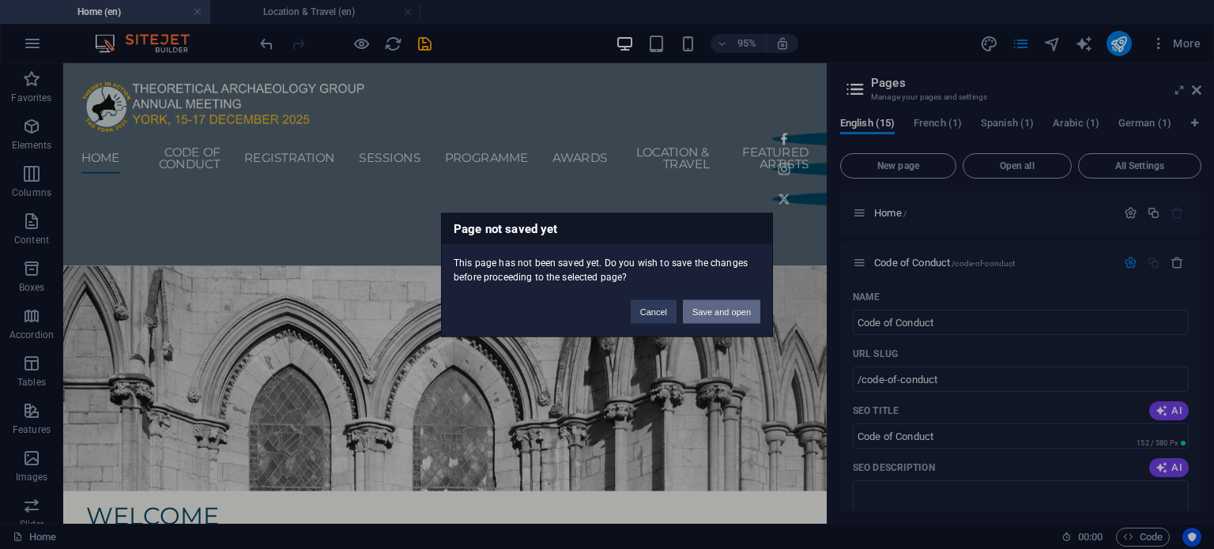
click at [724, 301] on button "Save and open" at bounding box center [721, 311] width 77 height 24
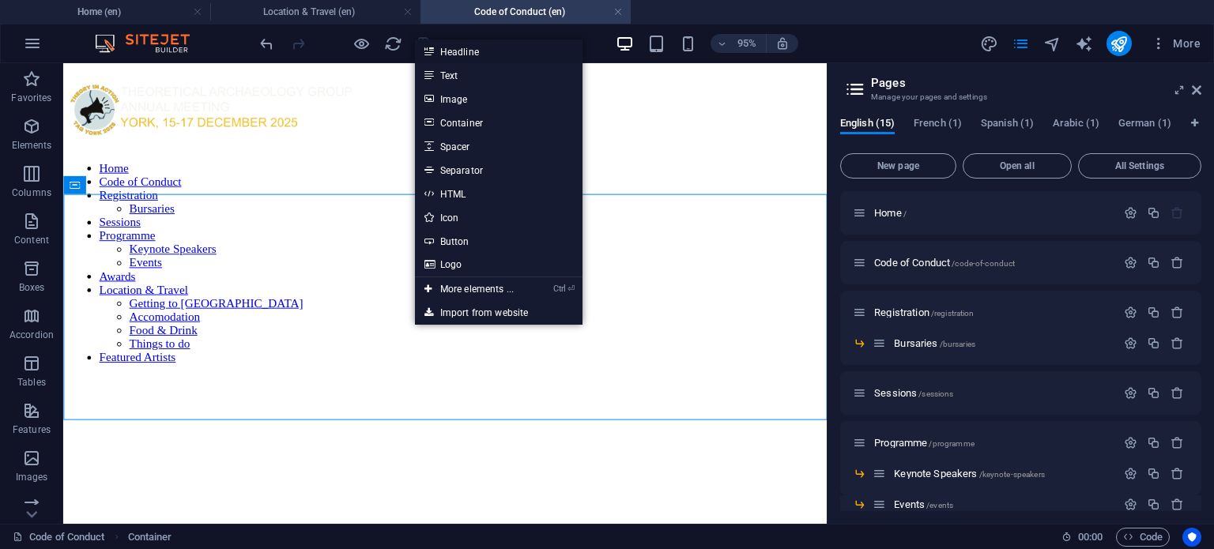
click at [506, 47] on link "Headline" at bounding box center [498, 52] width 167 height 24
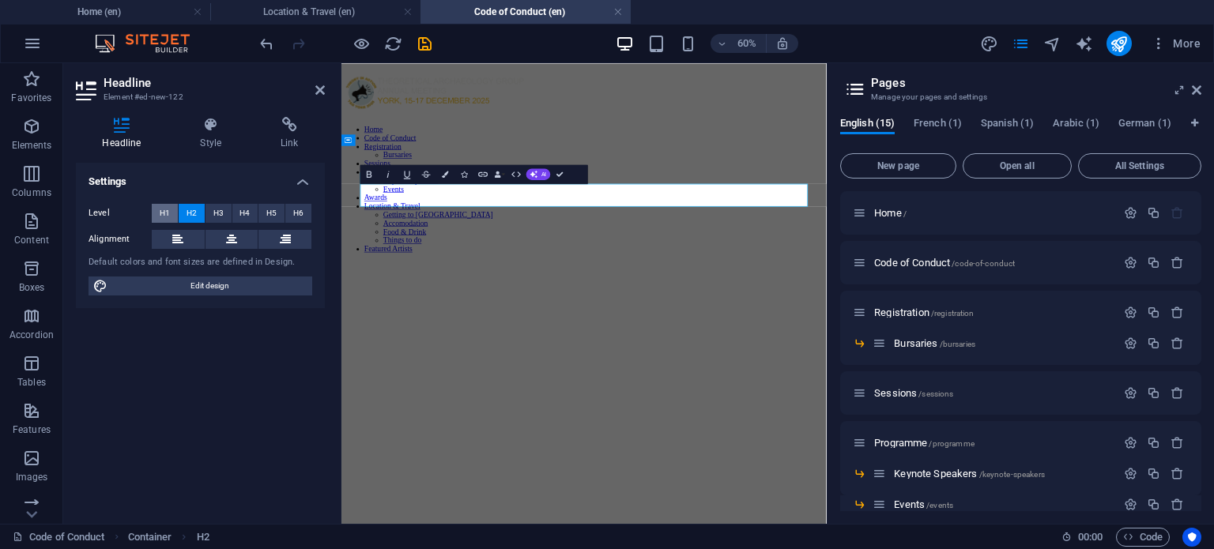
click at [162, 209] on span "H1" at bounding box center [165, 213] width 10 height 19
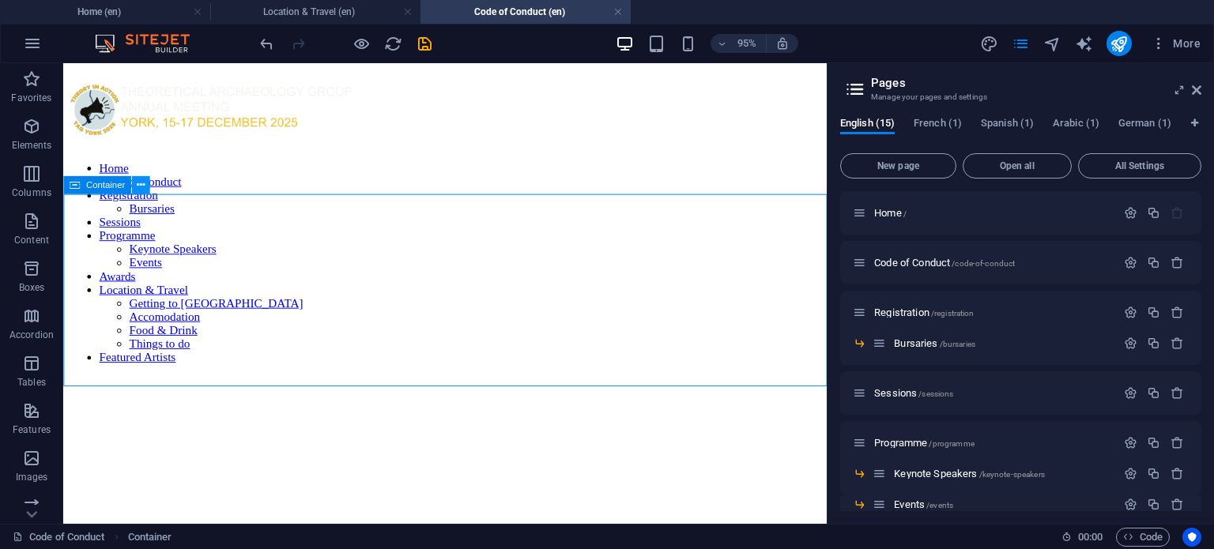
click at [143, 186] on icon at bounding box center [141, 185] width 8 height 16
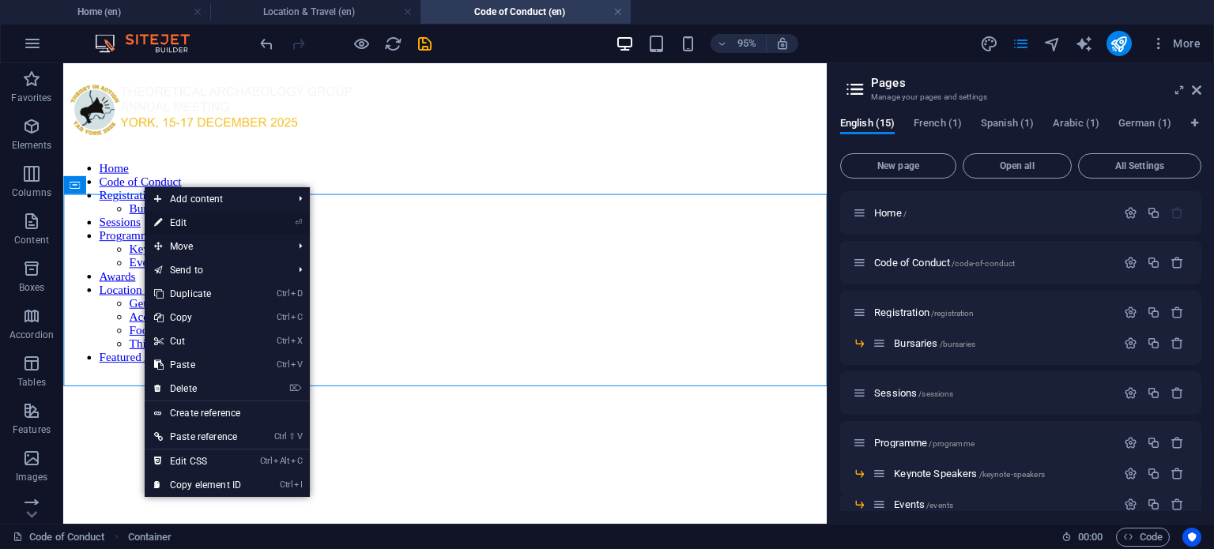
click at [203, 232] on link "⏎ Edit" at bounding box center [198, 223] width 106 height 24
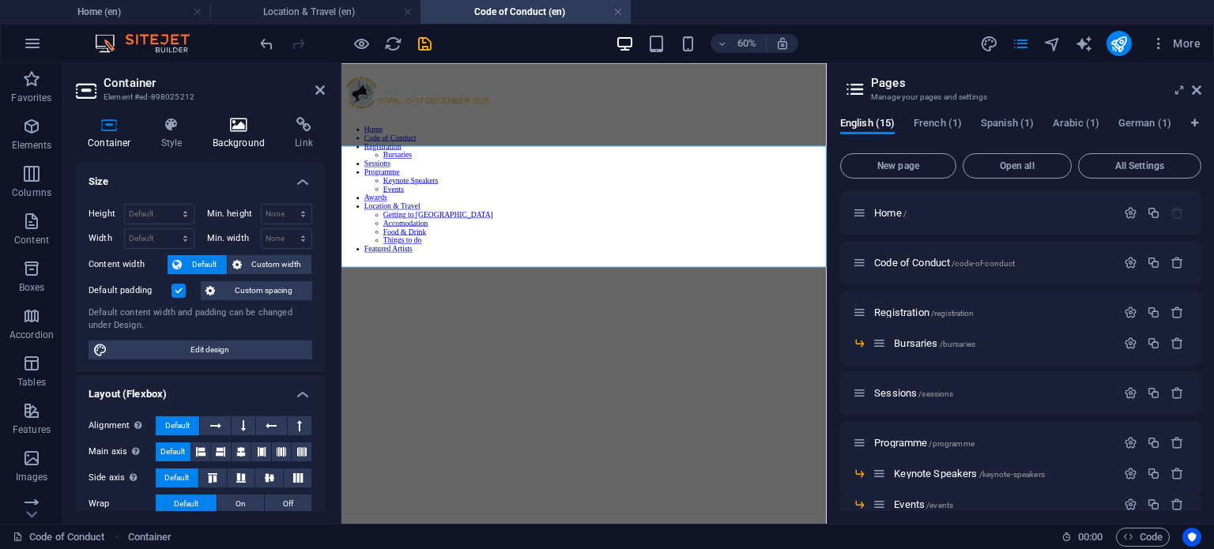
click at [238, 138] on h4 "Background" at bounding box center [242, 133] width 83 height 33
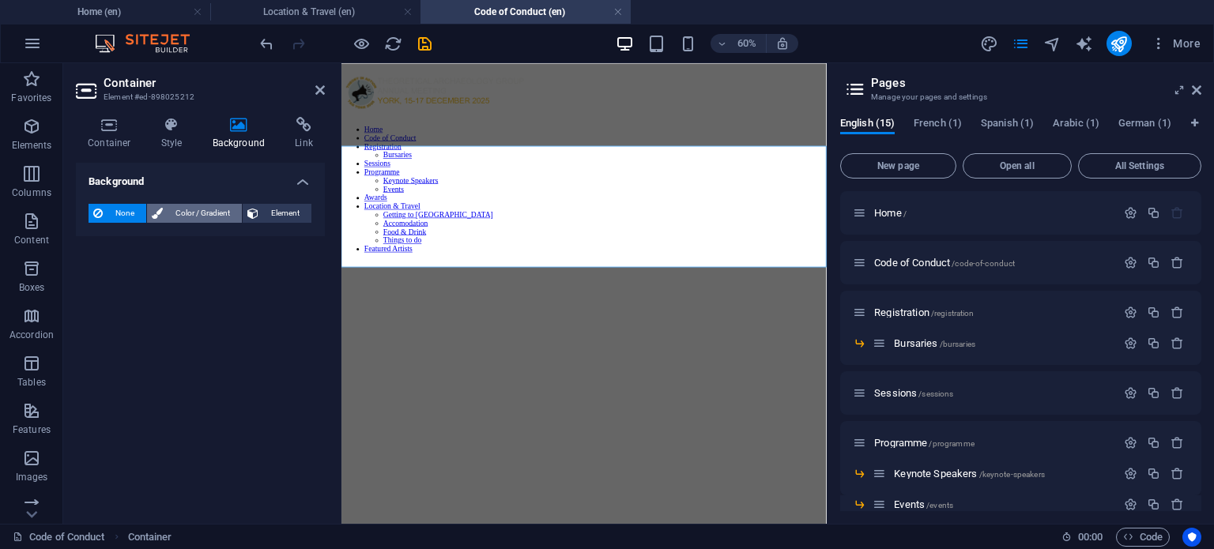
click at [197, 217] on span "Color / Gradient" at bounding box center [202, 213] width 70 height 19
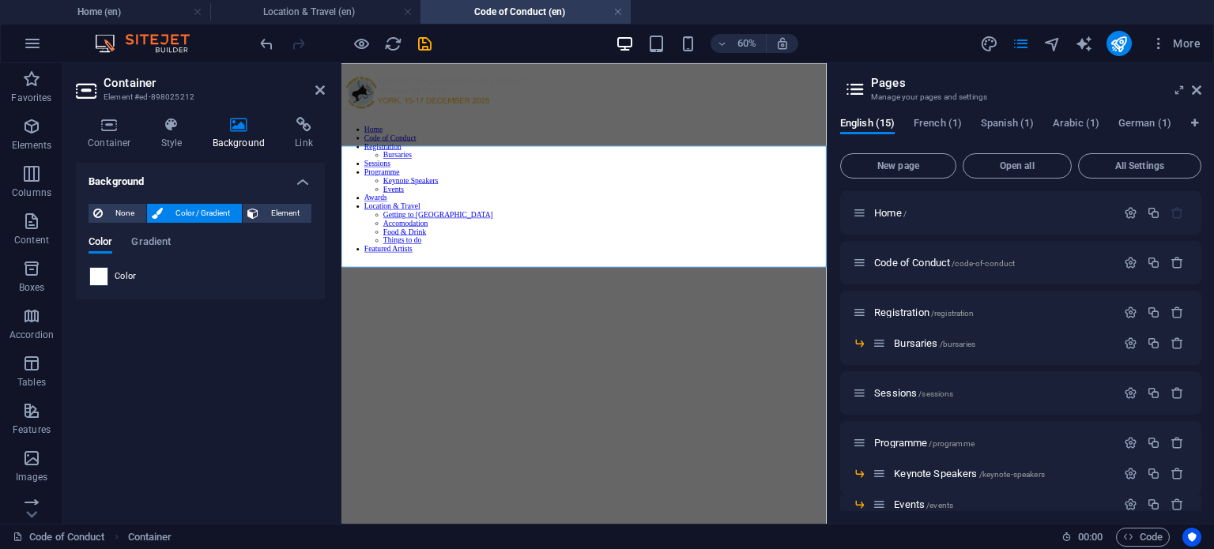
click at [100, 277] on span at bounding box center [98, 276] width 17 height 17
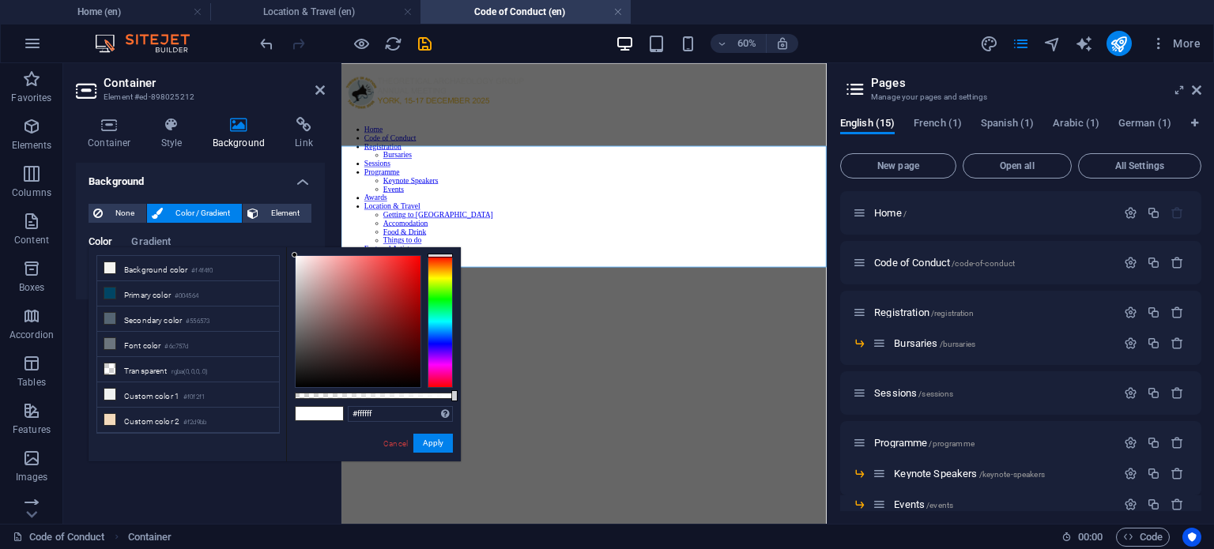
scroll to position [66, 0]
click at [180, 367] on li "Custom color 3 #d2e0e1" at bounding box center [188, 379] width 182 height 25
type input "#d2e0e1"
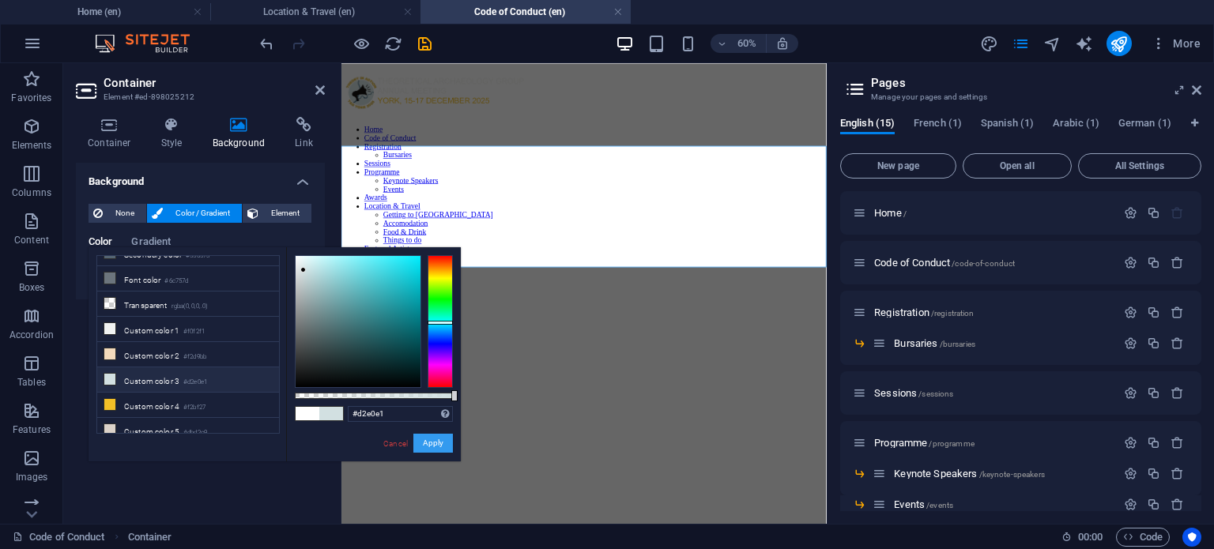
click at [422, 440] on button "Apply" at bounding box center [433, 443] width 40 height 19
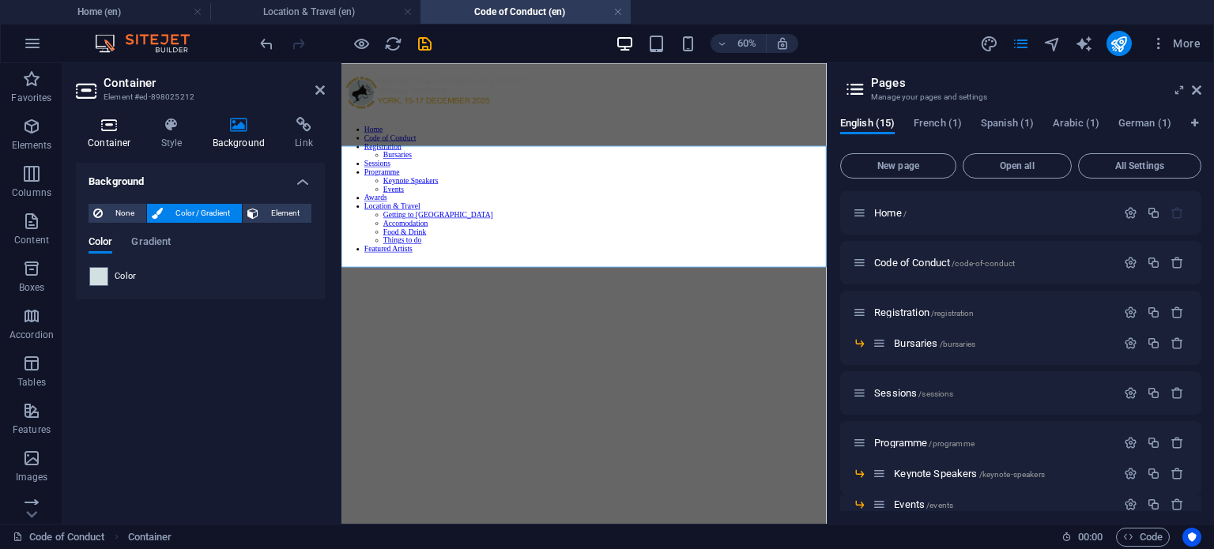
click at [113, 129] on icon at bounding box center [109, 125] width 67 height 16
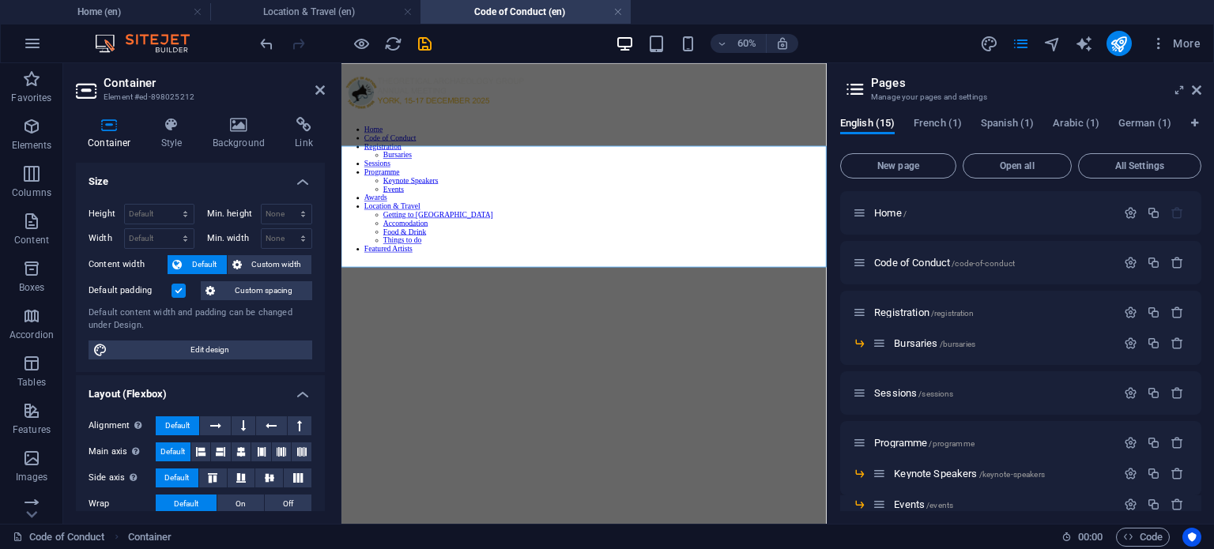
click at [179, 293] on label at bounding box center [178, 291] width 14 height 14
click at [0, 0] on input "Default padding" at bounding box center [0, 0] width 0 height 0
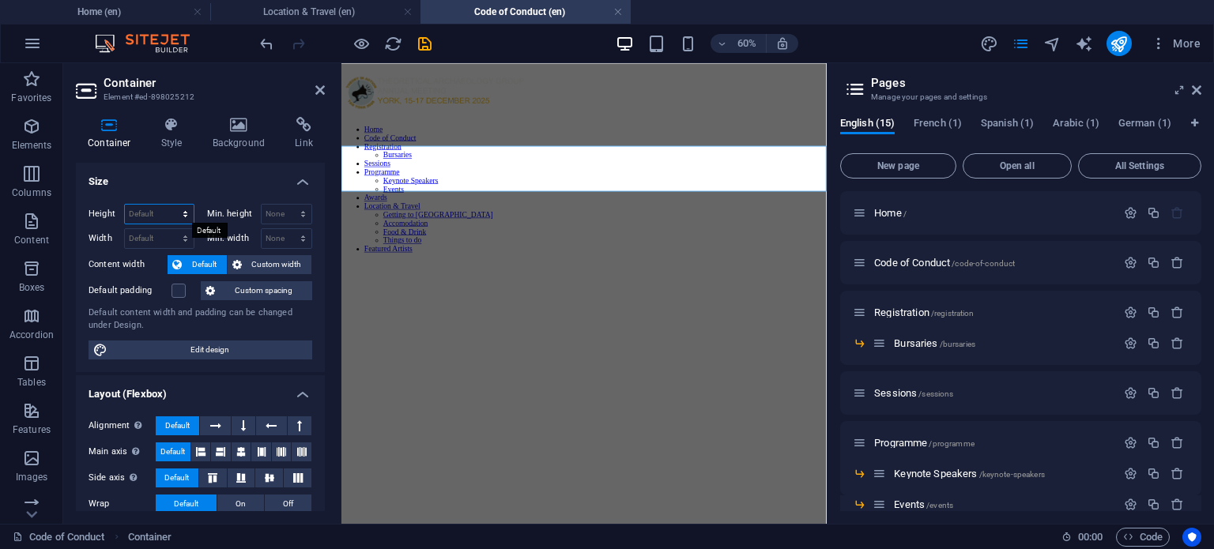
click at [177, 215] on select "Default px rem % vh vw" at bounding box center [159, 214] width 69 height 19
select select "px"
click at [169, 205] on select "Default px rem % vh vw" at bounding box center [159, 214] width 69 height 19
type input "150"
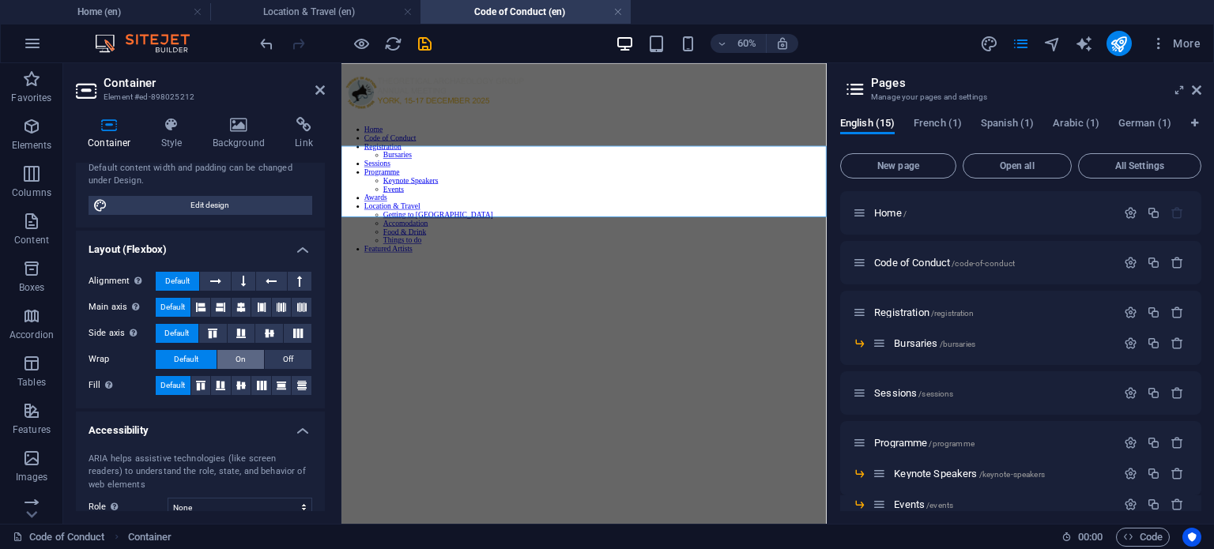
scroll to position [142, 0]
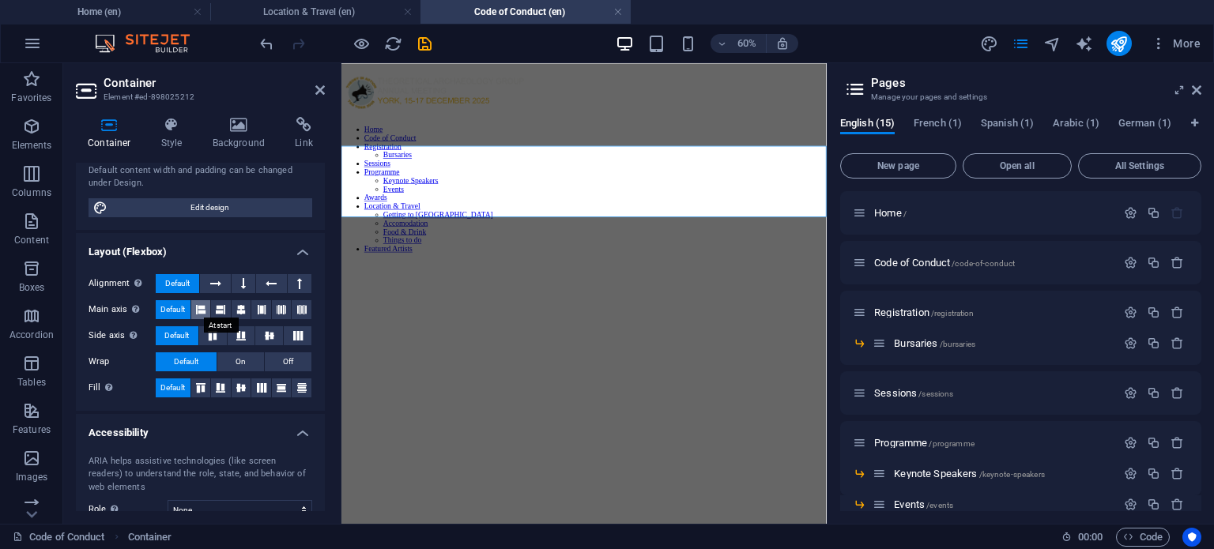
click at [201, 312] on icon at bounding box center [200, 309] width 9 height 19
click at [217, 312] on icon at bounding box center [220, 309] width 9 height 19
click at [237, 284] on button at bounding box center [243, 283] width 24 height 19
click at [213, 284] on icon at bounding box center [215, 283] width 11 height 19
click at [242, 306] on icon at bounding box center [240, 309] width 9 height 19
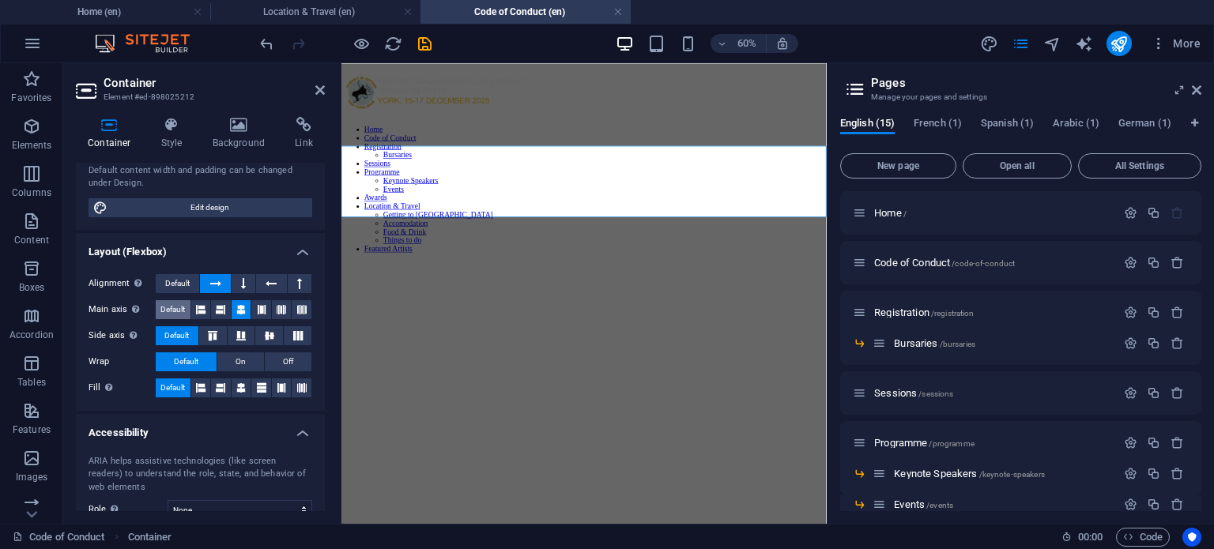
click at [176, 309] on span "Default" at bounding box center [172, 309] width 24 height 19
click at [177, 281] on span "Default" at bounding box center [177, 283] width 24 height 19
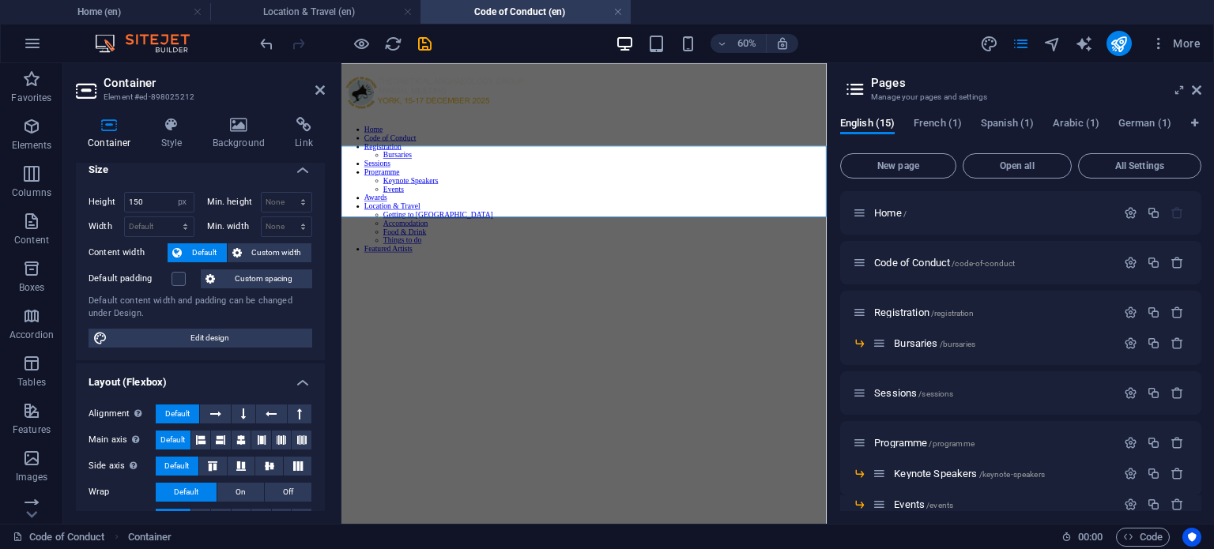
scroll to position [1, 0]
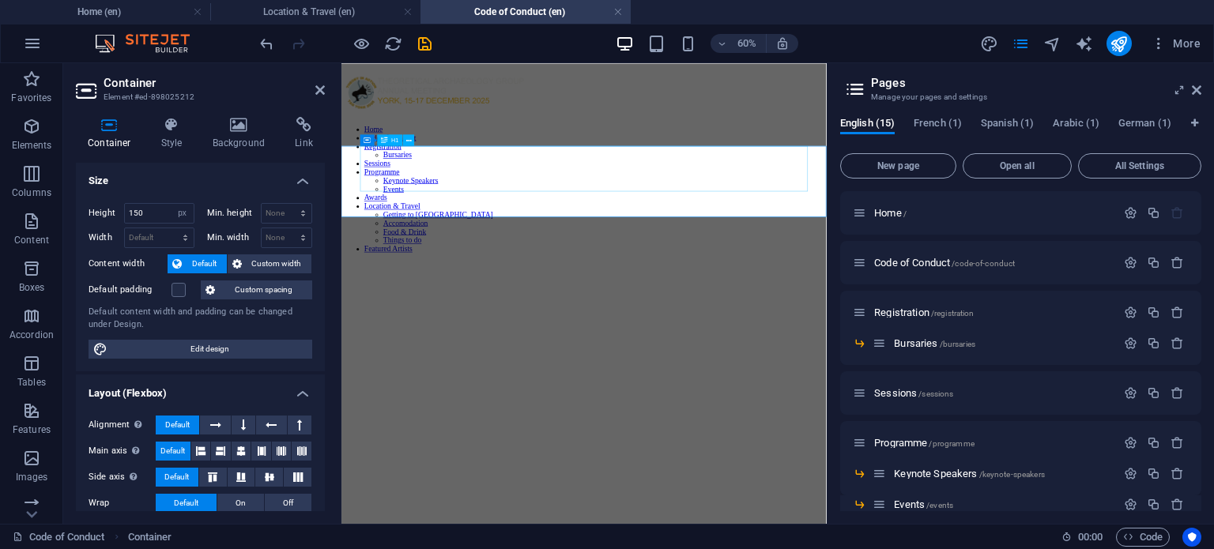
click at [411, 142] on button at bounding box center [408, 139] width 11 height 11
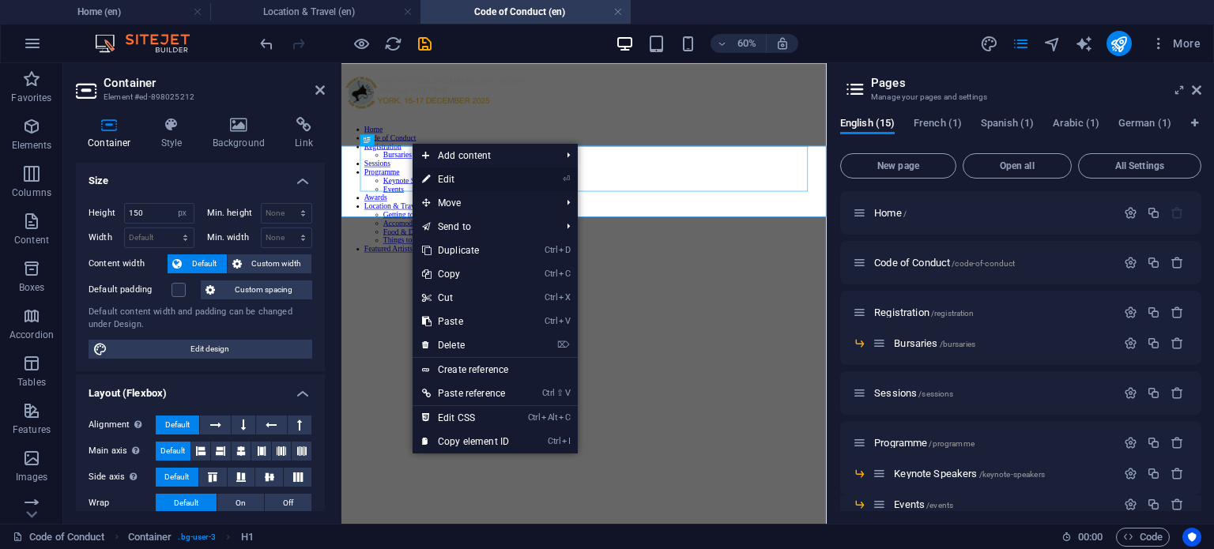
click at [484, 182] on link "⏎ Edit" at bounding box center [465, 179] width 106 height 24
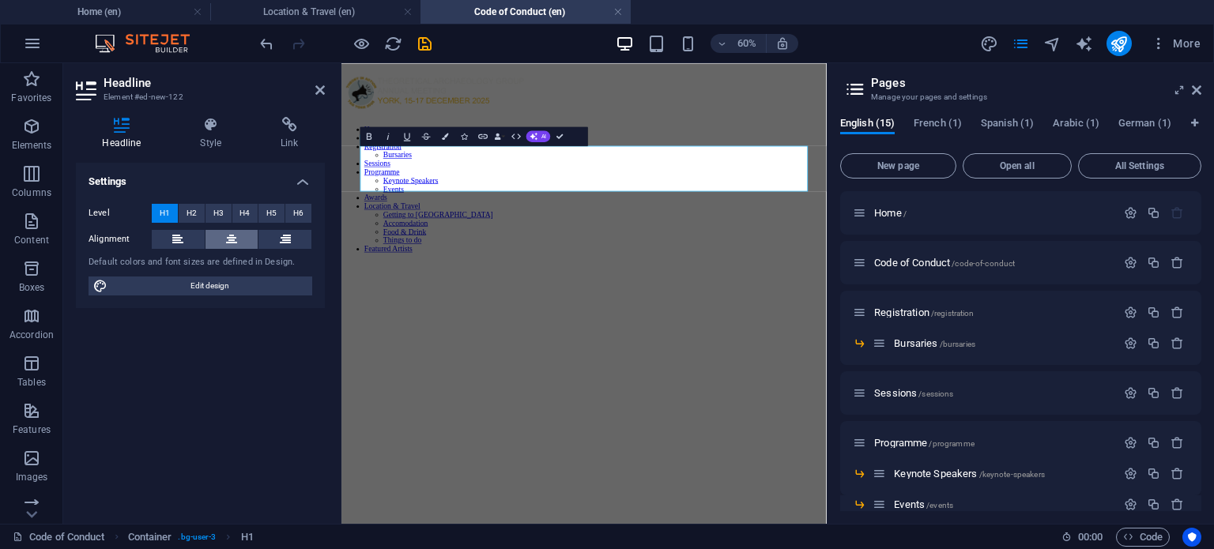
click at [224, 239] on button at bounding box center [231, 239] width 53 height 19
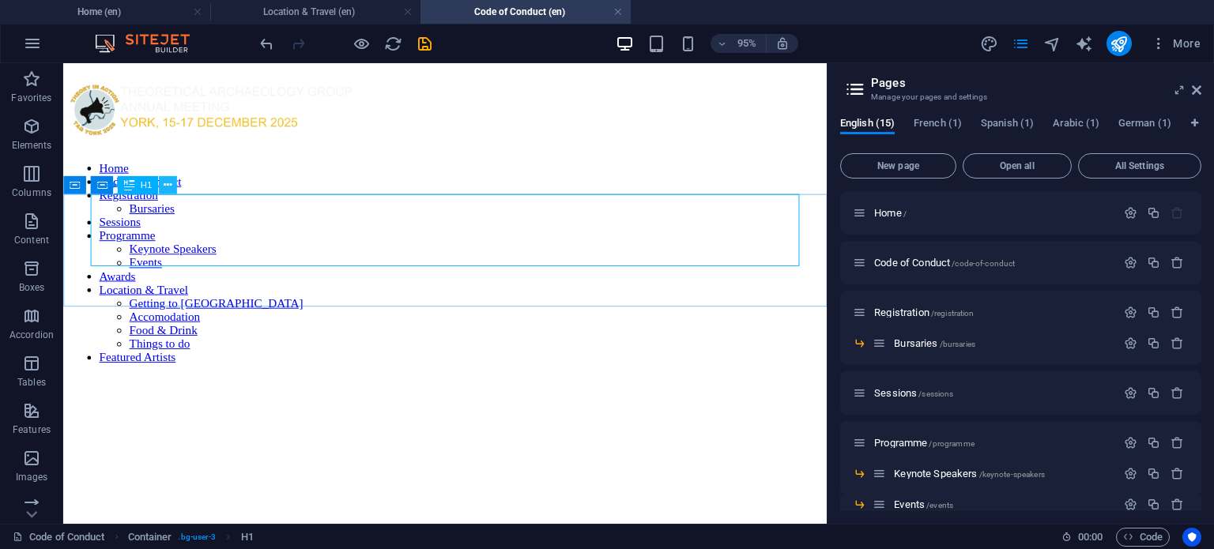
click at [174, 190] on button at bounding box center [167, 185] width 18 height 18
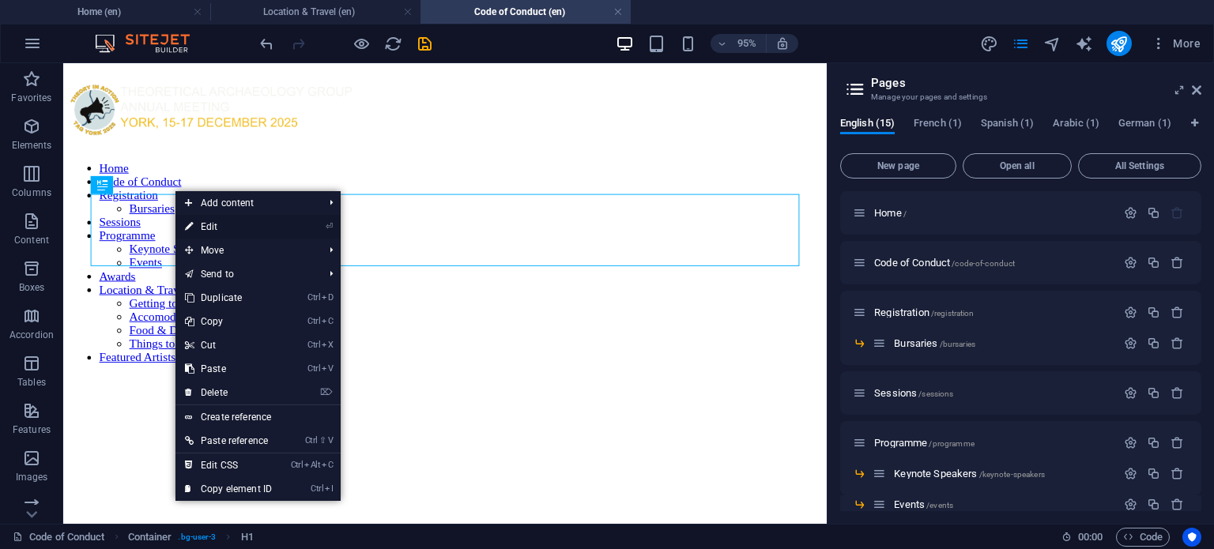
click at [220, 224] on link "⏎ Edit" at bounding box center [228, 227] width 106 height 24
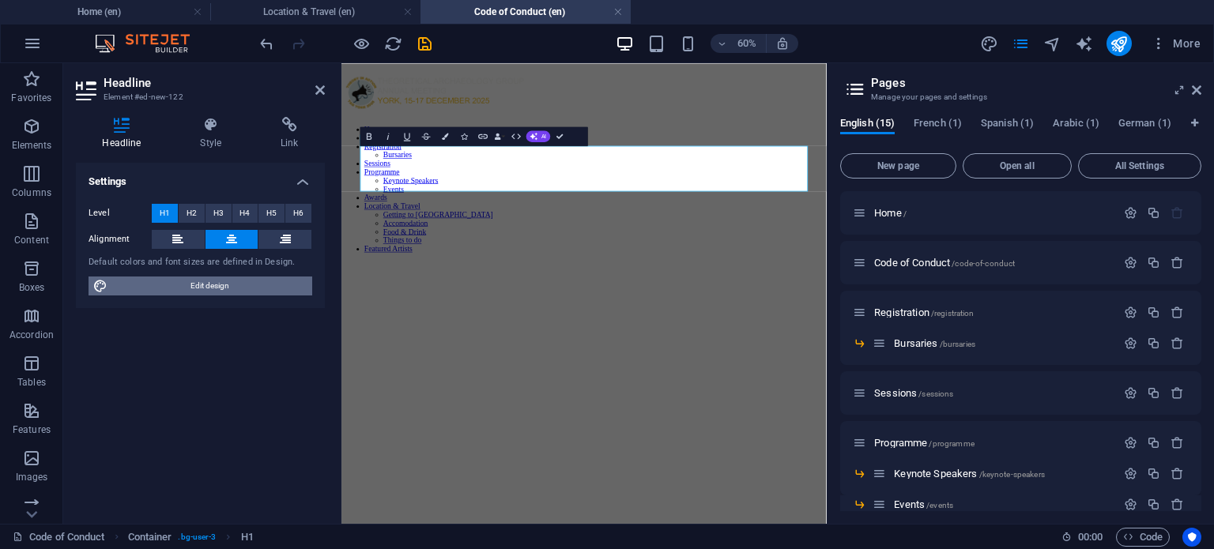
click at [195, 292] on span "Edit design" at bounding box center [209, 286] width 195 height 19
select select "px"
select select "400"
select select "px"
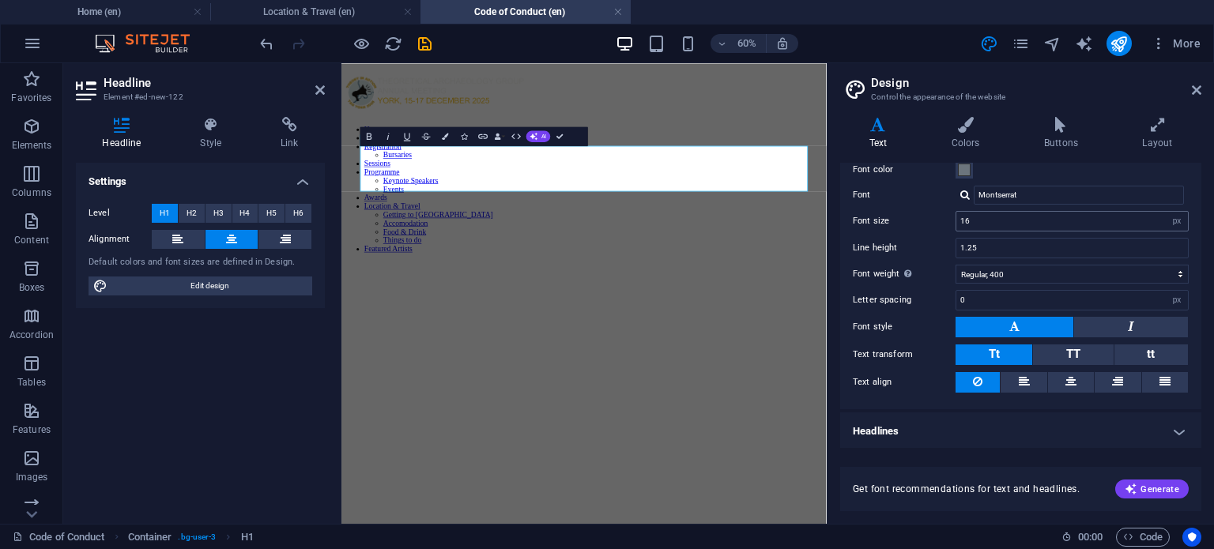
scroll to position [72, 0]
click at [1060, 378] on button at bounding box center [1071, 383] width 46 height 21
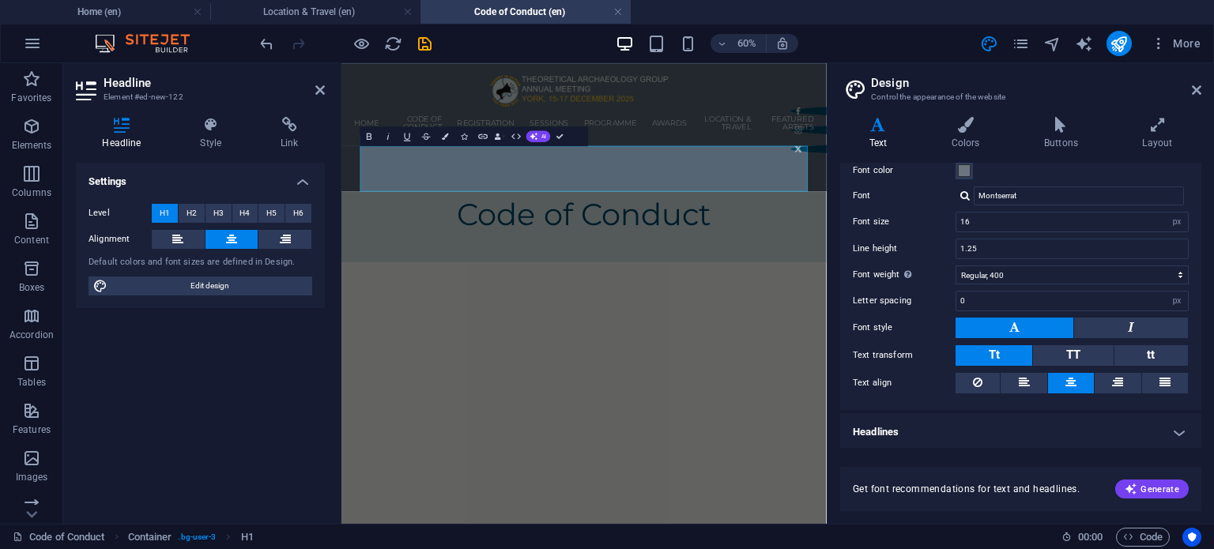
scroll to position [0, 0]
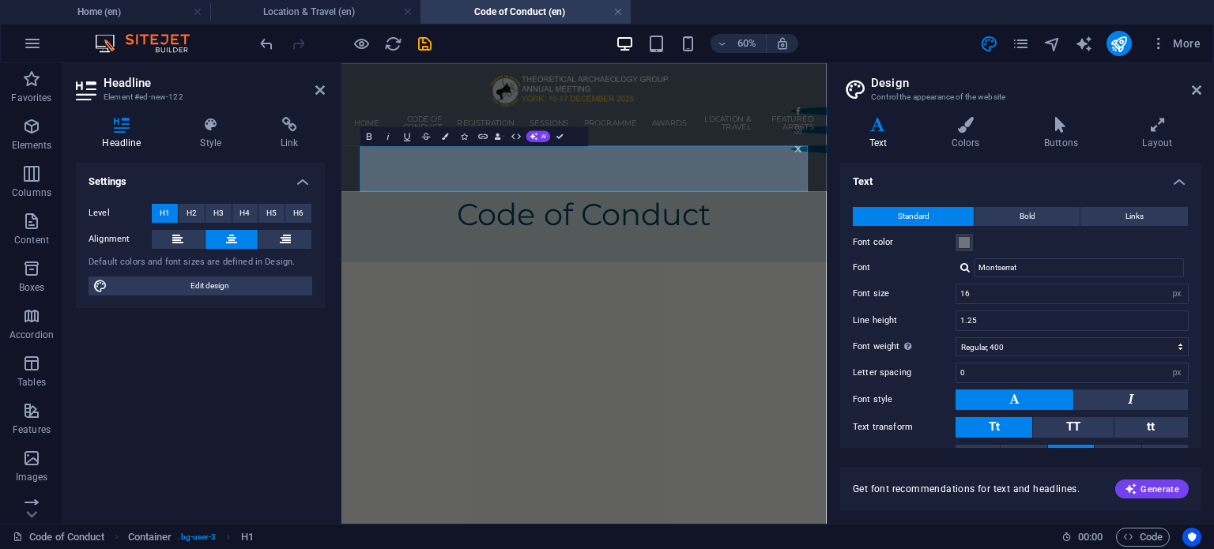
click at [253, 414] on div "Settings Level H1 H2 H3 H4 H5 H6 Alignment Default colors and font sizes are de…" at bounding box center [200, 337] width 249 height 348
click at [517, 395] on html "Home Code of Conduct Registration Bursaries Sessions Programme Keynote Speakers…" at bounding box center [745, 229] width 808 height 332
click at [631, 375] on html "Home Code of Conduct Registration Bursaries Sessions Programme Keynote Speakers…" at bounding box center [745, 229] width 808 height 332
click at [350, 301] on div "Code of Conduct" at bounding box center [745, 336] width 808 height 119
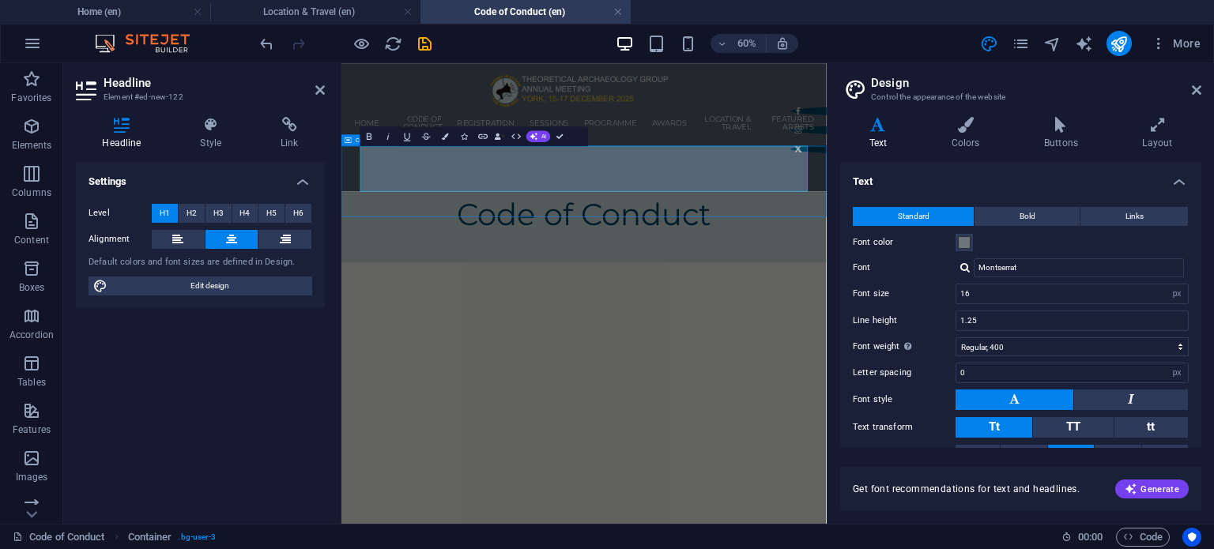
click at [350, 301] on div "Code of Conduct" at bounding box center [745, 336] width 808 height 119
select select "px"
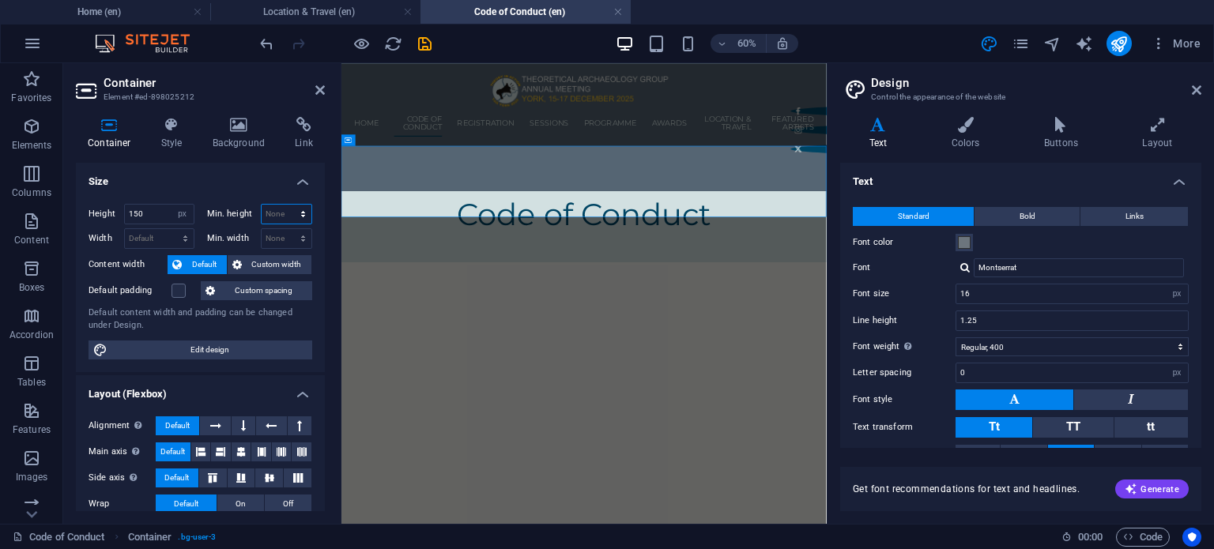
click at [274, 214] on select "None px rem % vh vw" at bounding box center [287, 214] width 51 height 19
select select "px"
click at [286, 205] on select "None px rem % vh vw" at bounding box center [287, 214] width 51 height 19
click at [283, 208] on input "150" at bounding box center [287, 214] width 51 height 19
type input "1"
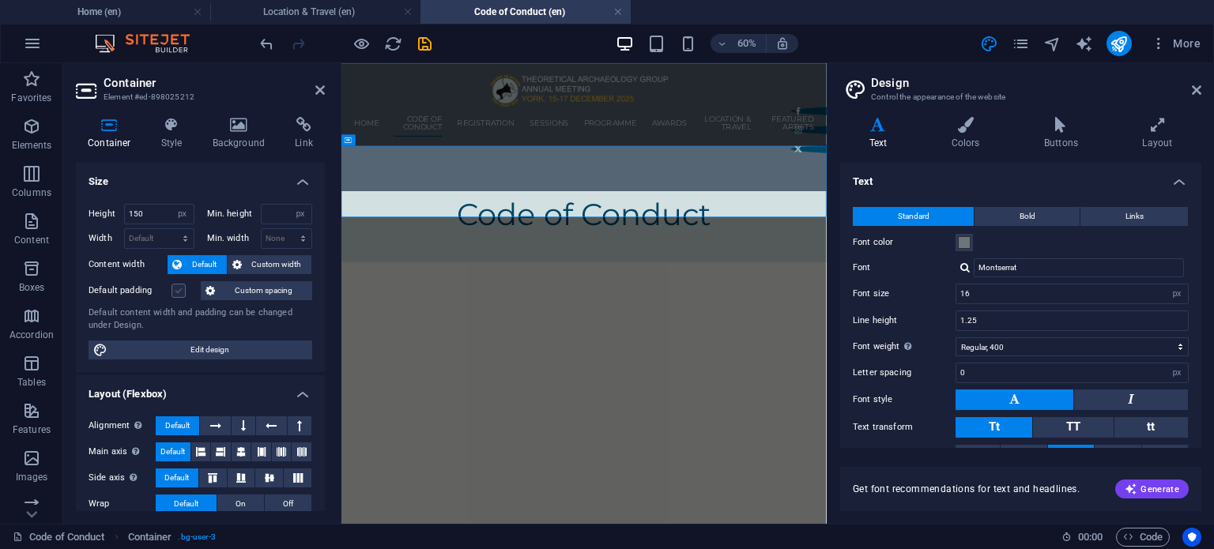
click at [179, 290] on label at bounding box center [178, 291] width 14 height 14
click at [0, 0] on input "Default padding" at bounding box center [0, 0] width 0 height 0
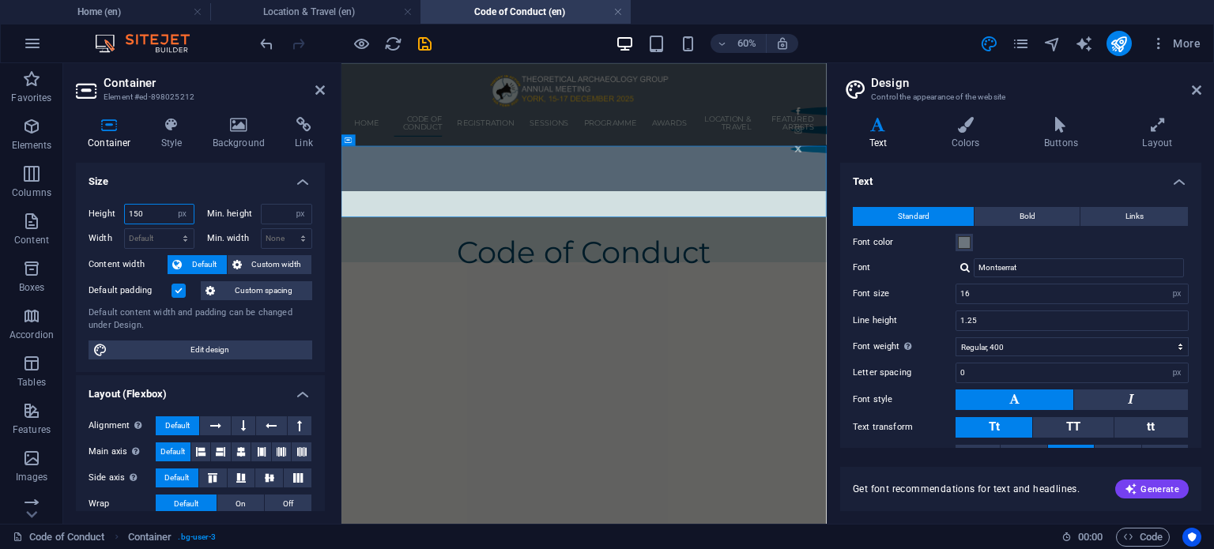
click at [161, 214] on input "150" at bounding box center [159, 214] width 69 height 19
type input "1"
type input "0"
click at [566, 395] on html "Home Code of Conduct Registration Bursaries Sessions Programme Keynote Speakers…" at bounding box center [745, 229] width 808 height 332
click at [533, 277] on div "Code of Conduct" at bounding box center [745, 336] width 808 height 119
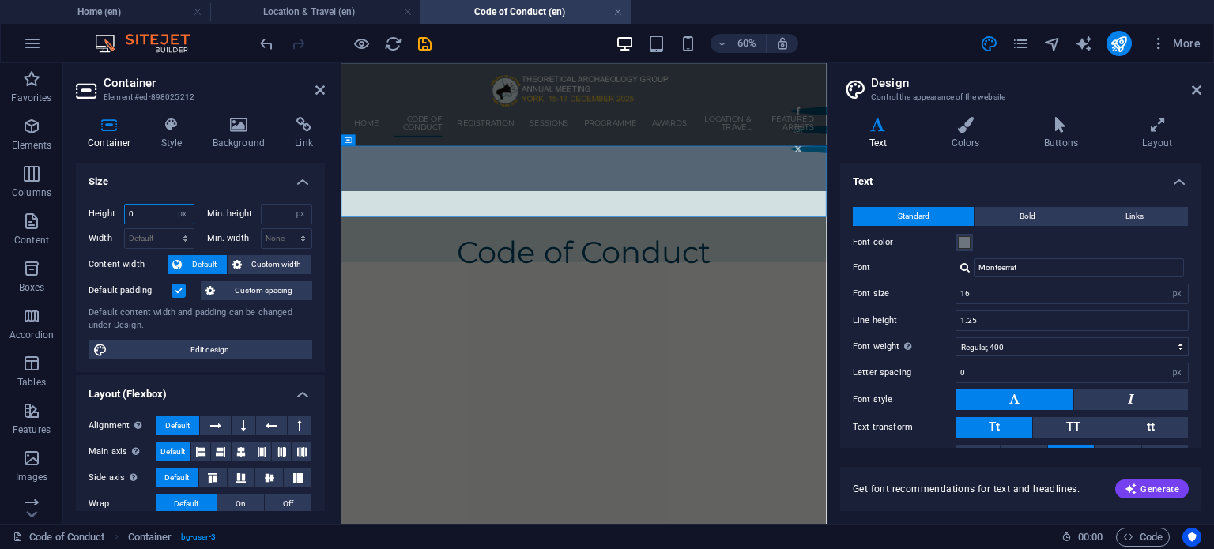
click at [155, 213] on input "0" at bounding box center [159, 214] width 69 height 19
type input "90"
click at [183, 286] on label at bounding box center [178, 291] width 14 height 14
click at [0, 0] on input "Default padding" at bounding box center [0, 0] width 0 height 0
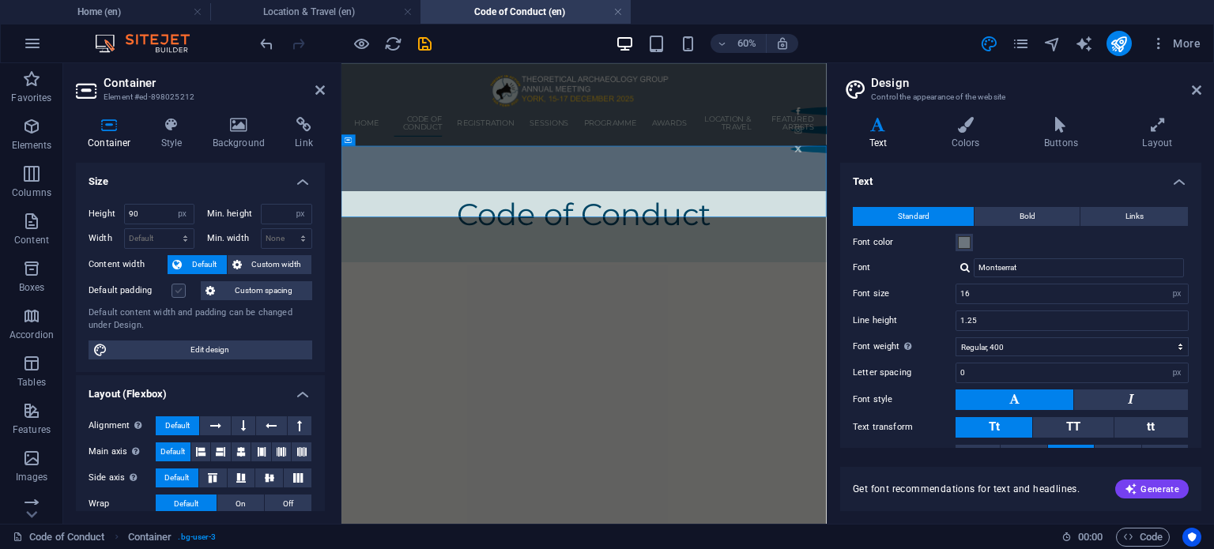
click at [183, 286] on label at bounding box center [178, 291] width 14 height 14
click at [0, 0] on input "Default padding" at bounding box center [0, 0] width 0 height 0
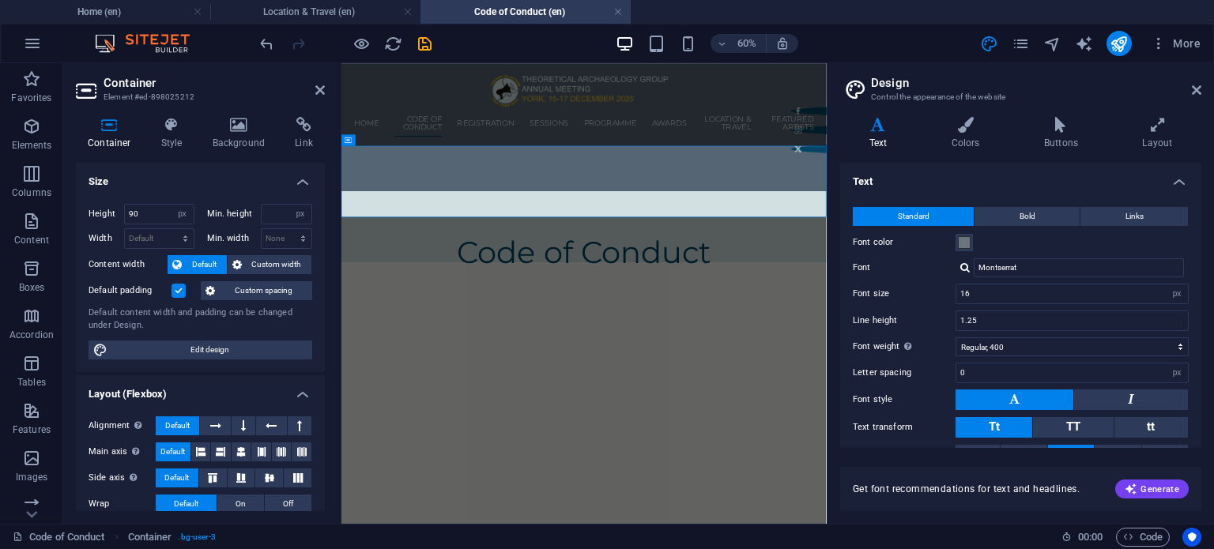
click at [183, 286] on label at bounding box center [178, 291] width 14 height 14
click at [0, 0] on input "Default padding" at bounding box center [0, 0] width 0 height 0
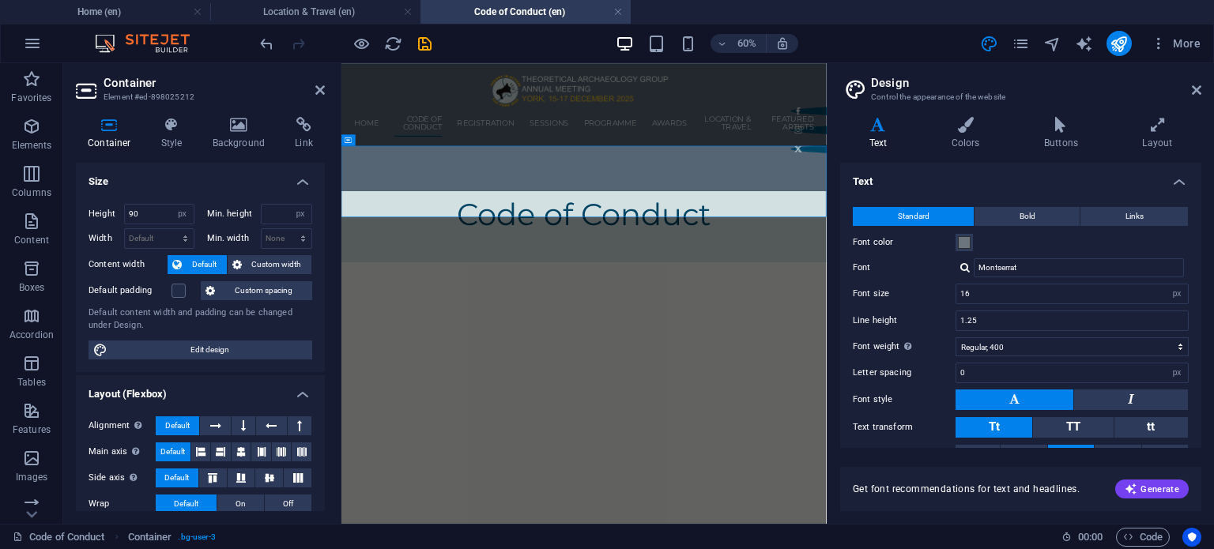
click at [777, 337] on html "Home Code of Conduct Registration Bursaries Sessions Programme Keynote Speakers…" at bounding box center [745, 229] width 808 height 332
click at [1026, 38] on icon "pages" at bounding box center [1020, 44] width 18 height 18
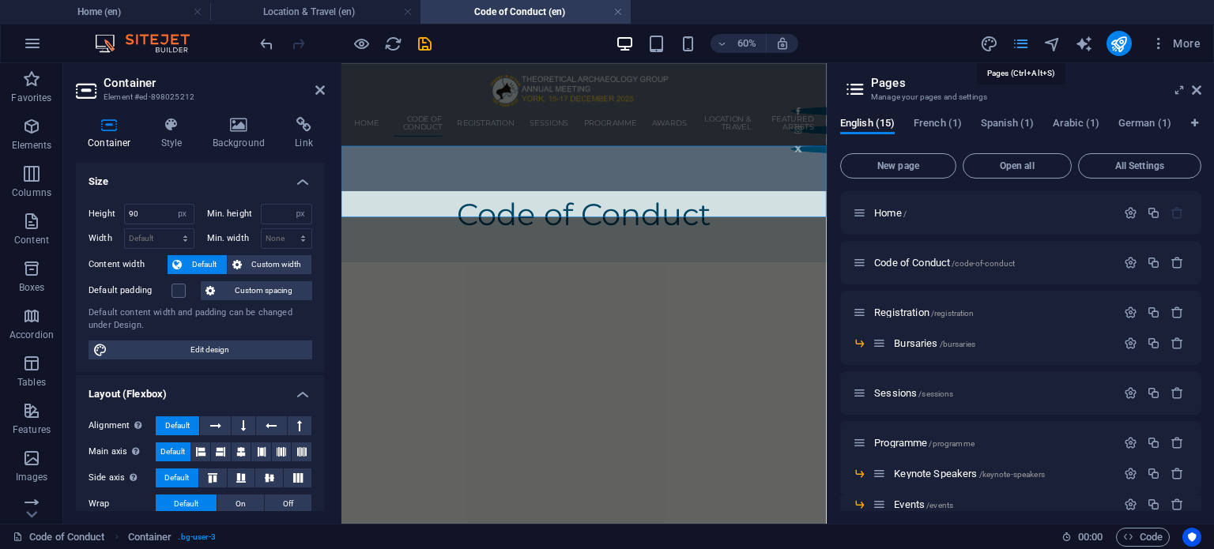
type input "150"
click at [909, 314] on span "Registration /registration" at bounding box center [924, 313] width 100 height 12
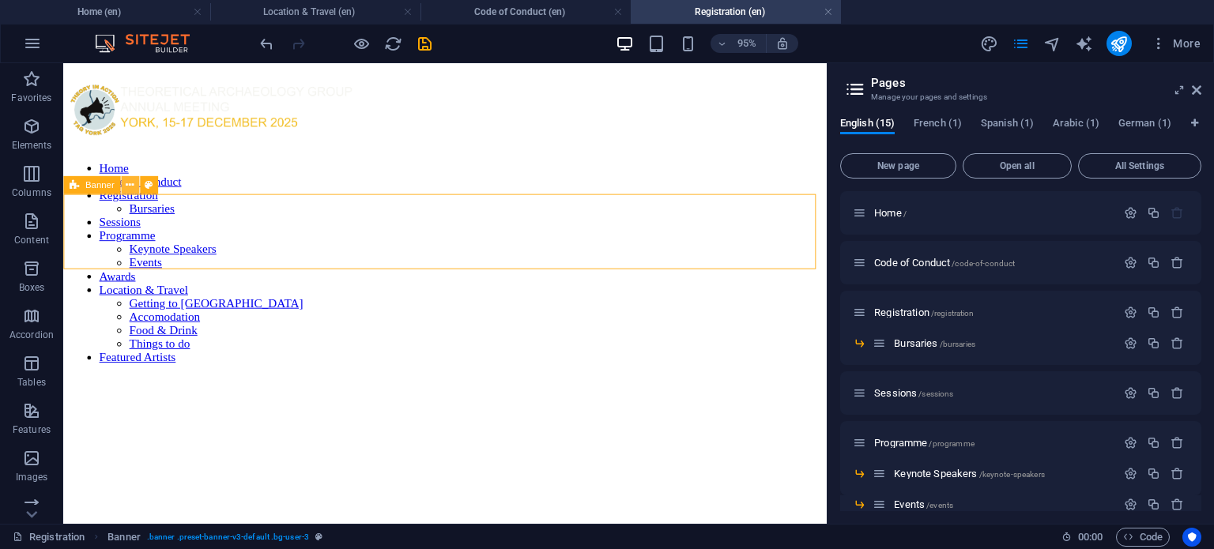
click at [134, 193] on button at bounding box center [130, 185] width 18 height 18
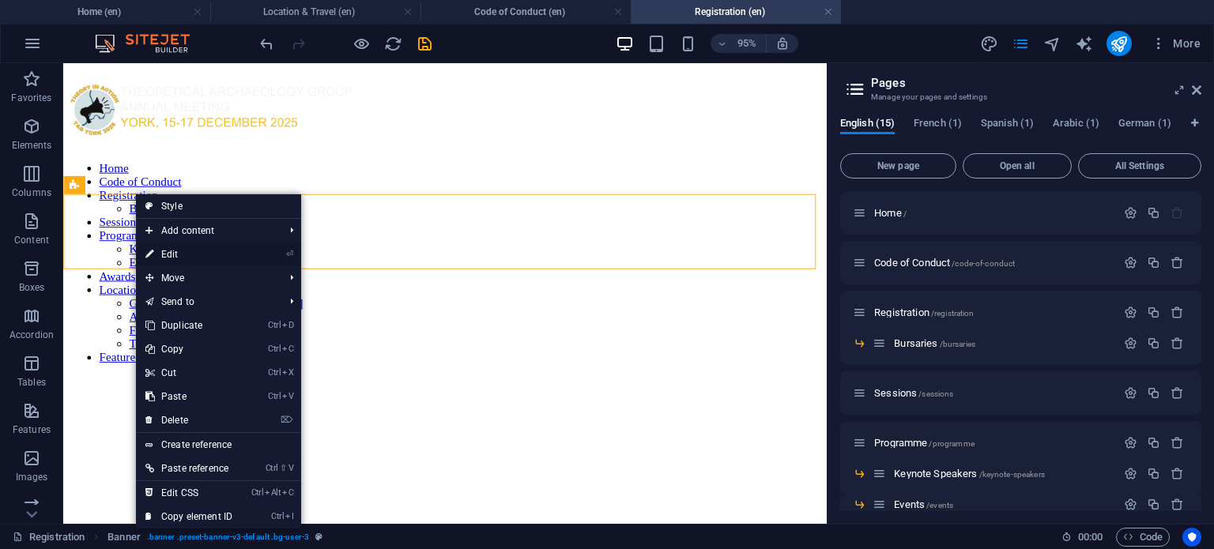
click at [192, 254] on link "⏎ Edit" at bounding box center [189, 255] width 106 height 24
select select "px"
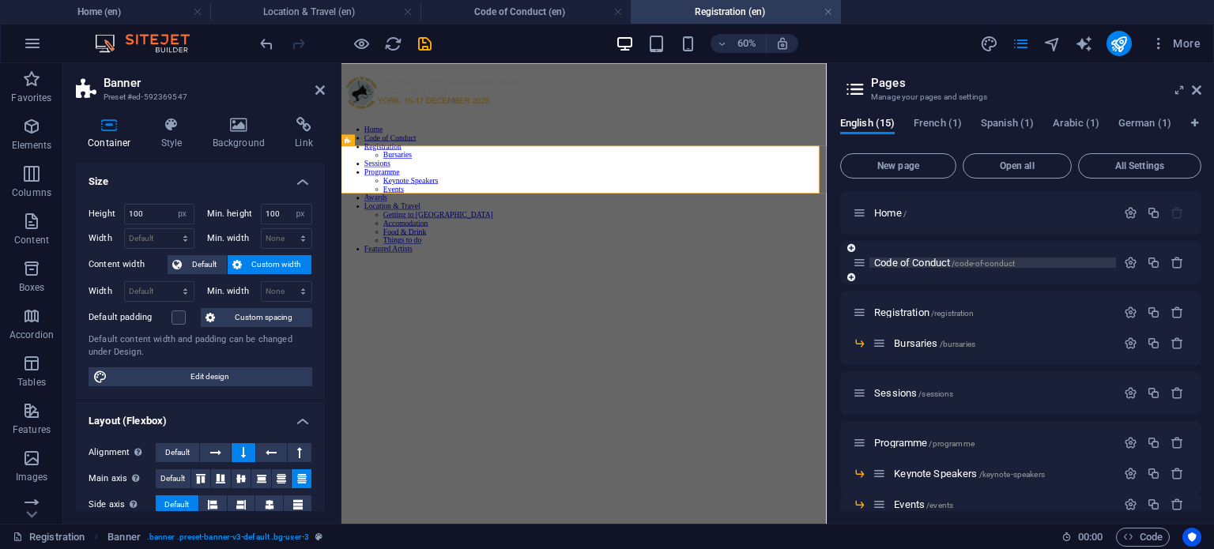
click at [937, 265] on span "Code of Conduct /code-of-conduct" at bounding box center [944, 263] width 141 height 12
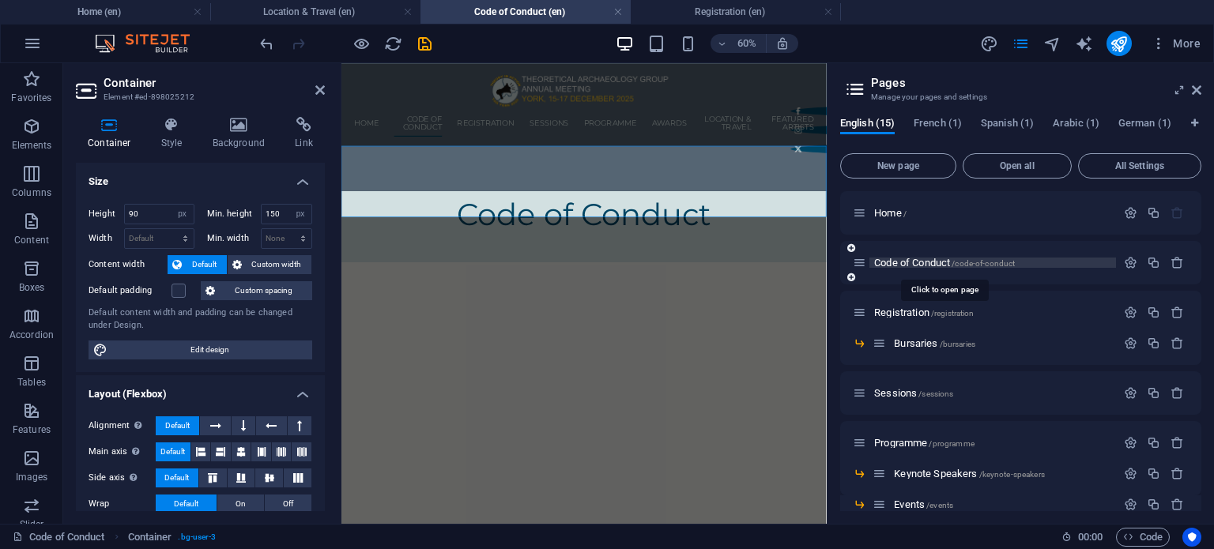
click at [937, 265] on span "Code of Conduct /code-of-conduct" at bounding box center [944, 263] width 141 height 12
click at [139, 214] on input "90" at bounding box center [159, 214] width 69 height 19
type input "100"
click at [280, 212] on input "150" at bounding box center [287, 214] width 51 height 19
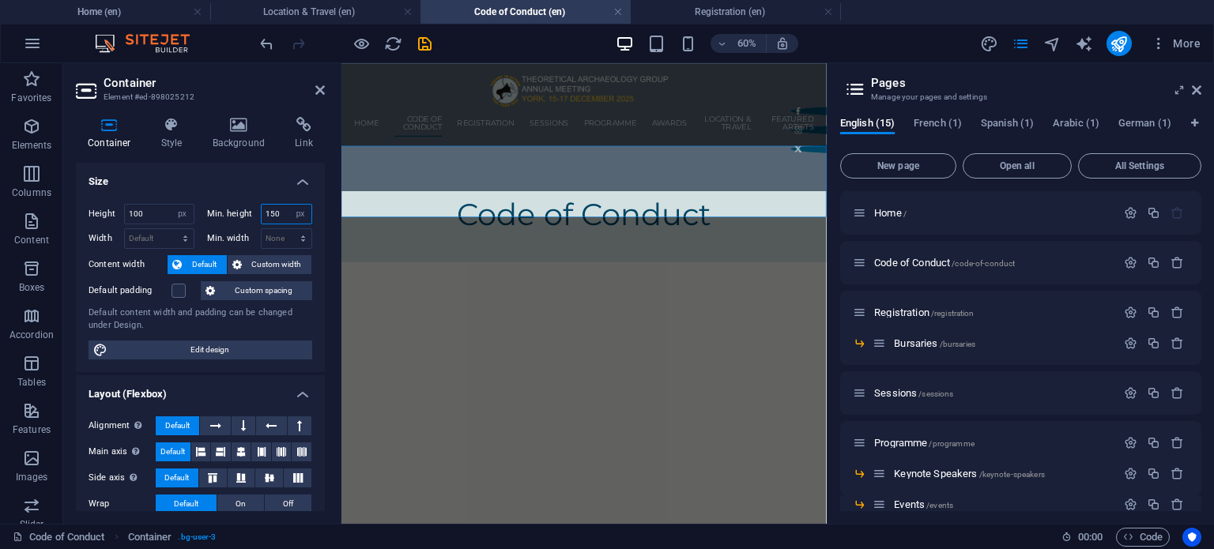
click at [280, 212] on input "150" at bounding box center [287, 214] width 51 height 19
type input "100"
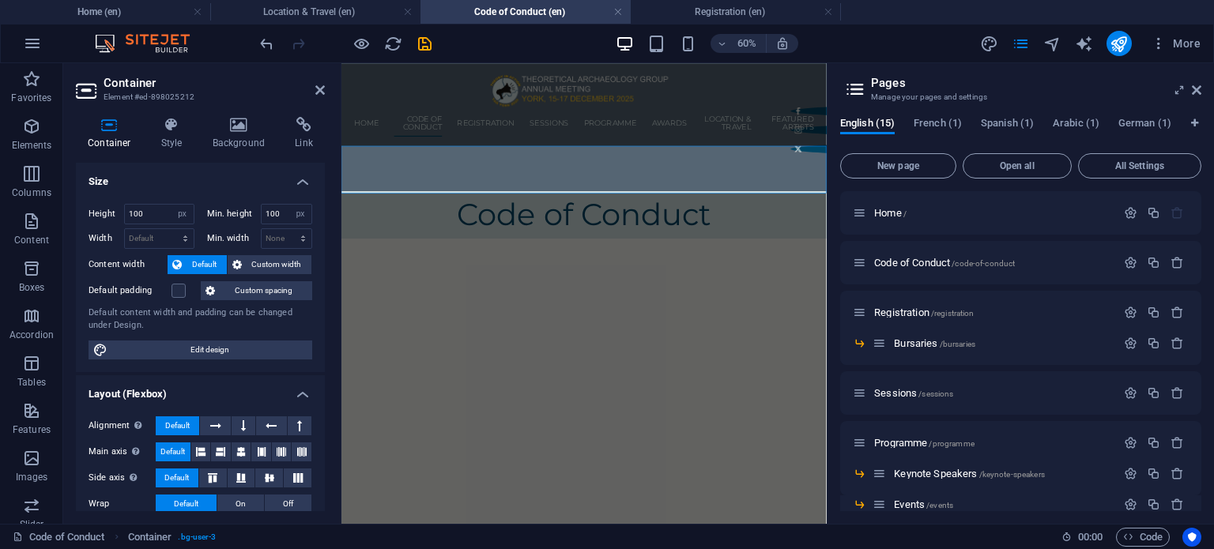
click at [896, 356] on html "Home Code of Conduct Registration Bursaries Sessions Programme Keynote Speakers…" at bounding box center [745, 209] width 808 height 292
drag, startPoint x: 896, startPoint y: 371, endPoint x: 703, endPoint y: 369, distance: 192.8
click at [703, 356] on html "Home Code of Conduct Registration Bursaries Sessions Programme Keynote Speakers…" at bounding box center [745, 209] width 808 height 292
click at [322, 85] on icon at bounding box center [319, 90] width 9 height 13
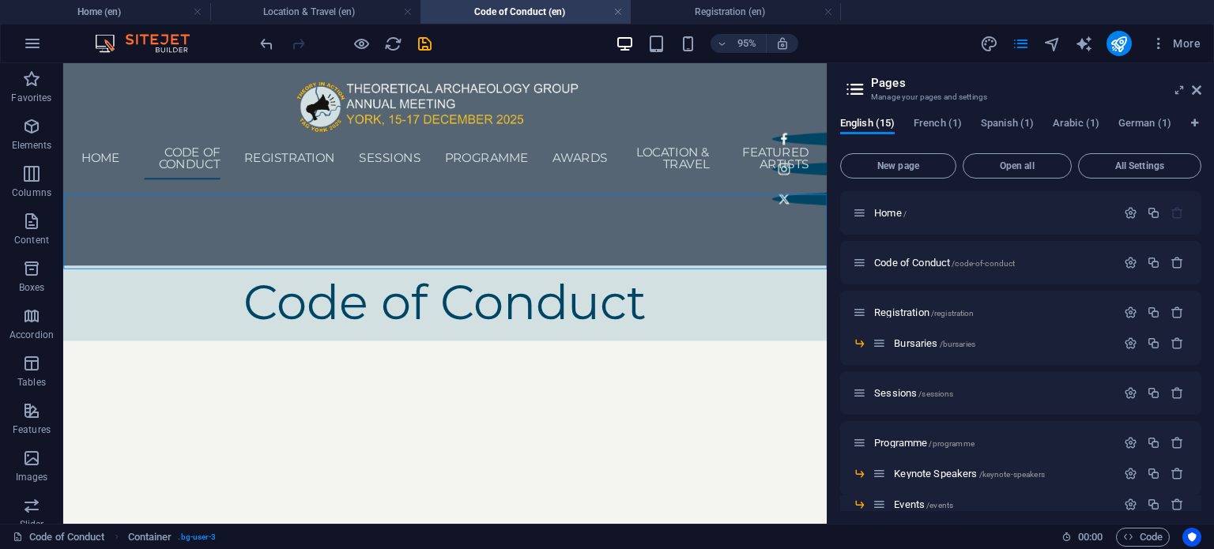
click at [586, 356] on html "Home Code of Conduct Registration Bursaries Sessions Programme Keynote Speakers…" at bounding box center [464, 209] width 803 height 292
click at [1202, 88] on aside "Pages Manage your pages and settings English (15) French (1) Spanish (1) Arabic…" at bounding box center [1019, 293] width 387 height 461
click at [1197, 88] on icon at bounding box center [1195, 90] width 9 height 13
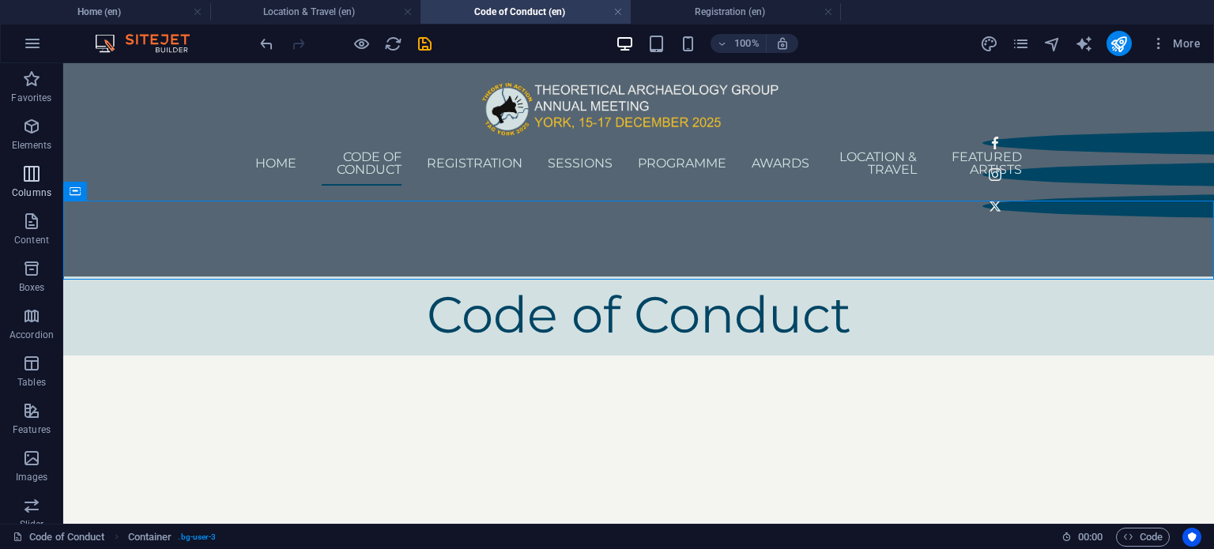
click at [23, 186] on p "Columns" at bounding box center [32, 192] width 40 height 13
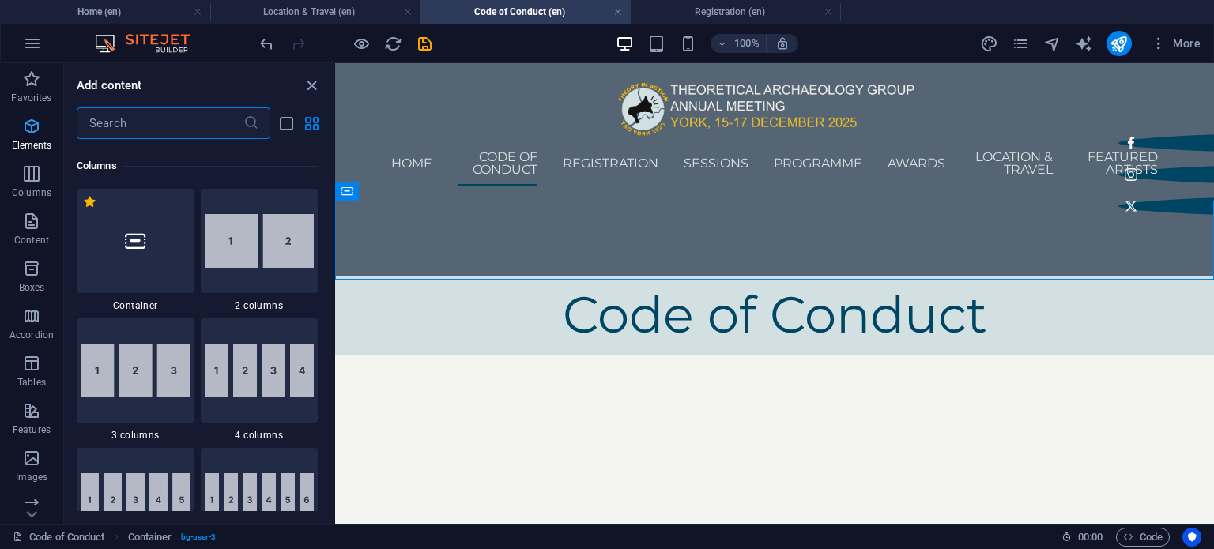
scroll to position [782, 0]
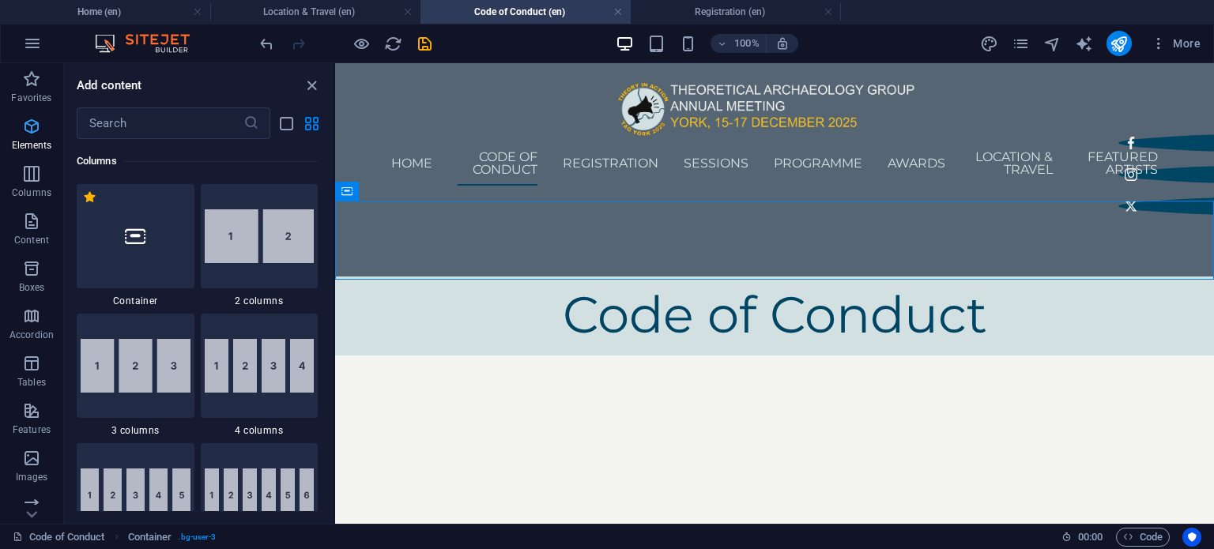
click at [28, 126] on icon "button" at bounding box center [31, 126] width 19 height 19
click at [49, 130] on span "Elements" at bounding box center [31, 136] width 63 height 38
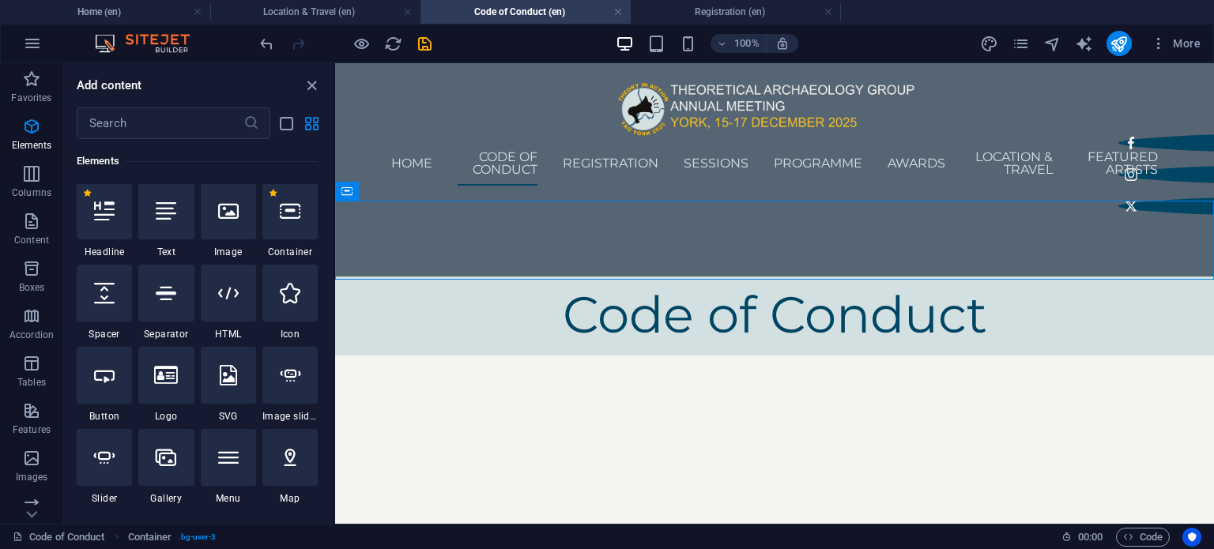
scroll to position [168, 0]
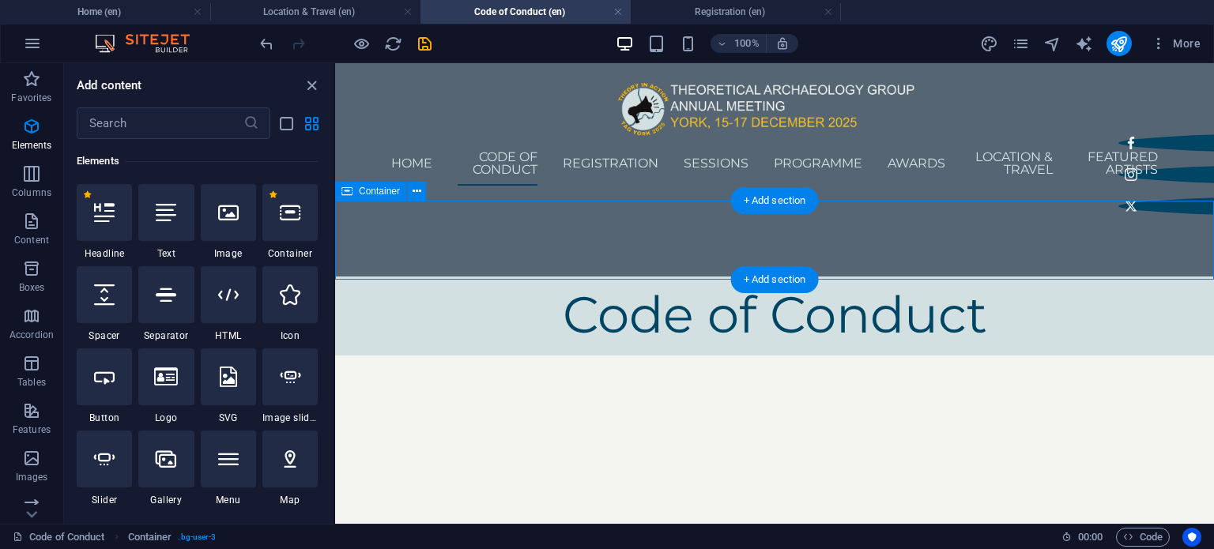
drag, startPoint x: 615, startPoint y: 279, endPoint x: 491, endPoint y: 279, distance: 124.0
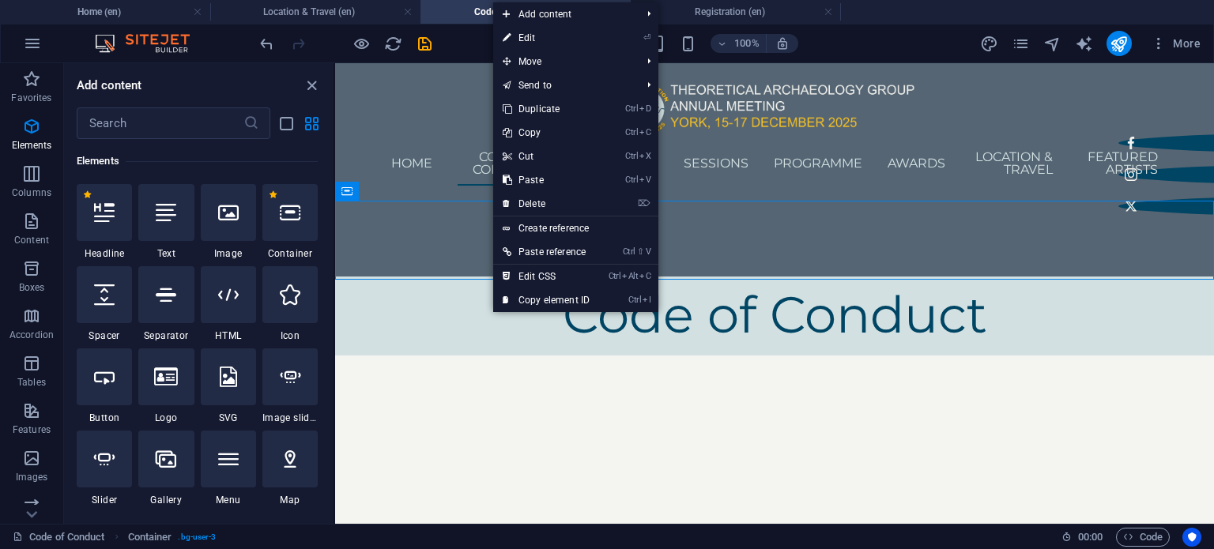
click at [821, 356] on html "Home Code of Conduct Registration Bursaries Sessions Programme Keynote Speakers…" at bounding box center [774, 209] width 879 height 292
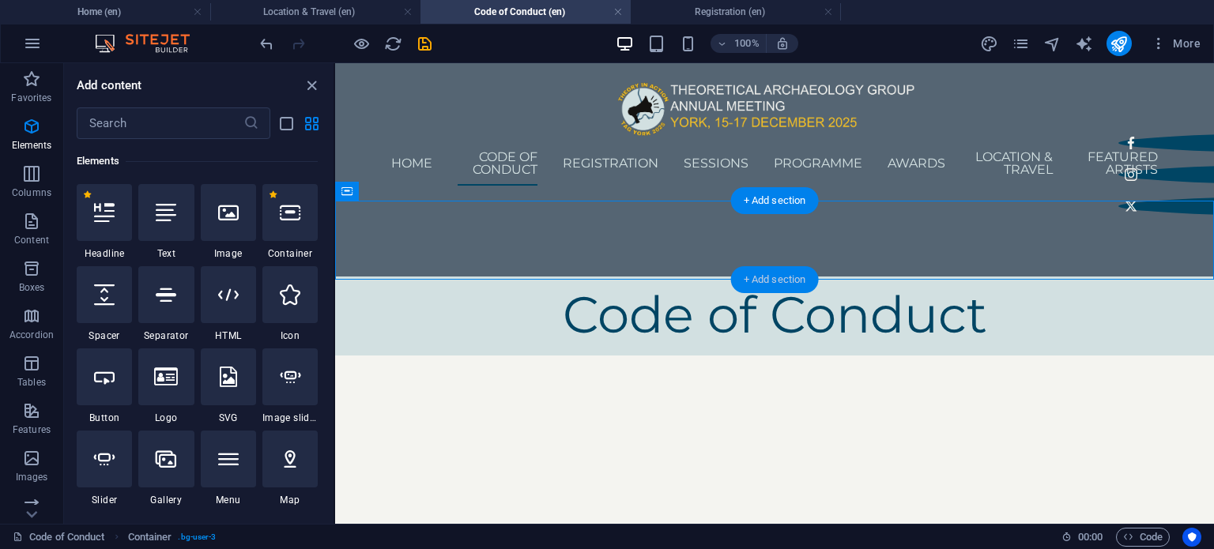
click at [762, 283] on div "+ Add section" at bounding box center [775, 279] width 88 height 27
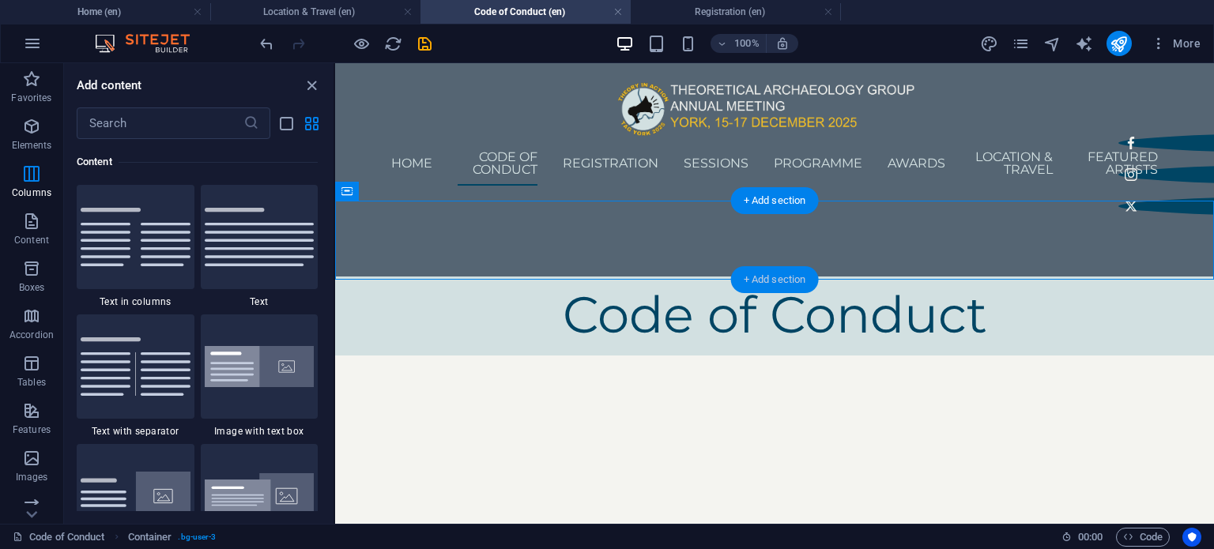
scroll to position [2764, 0]
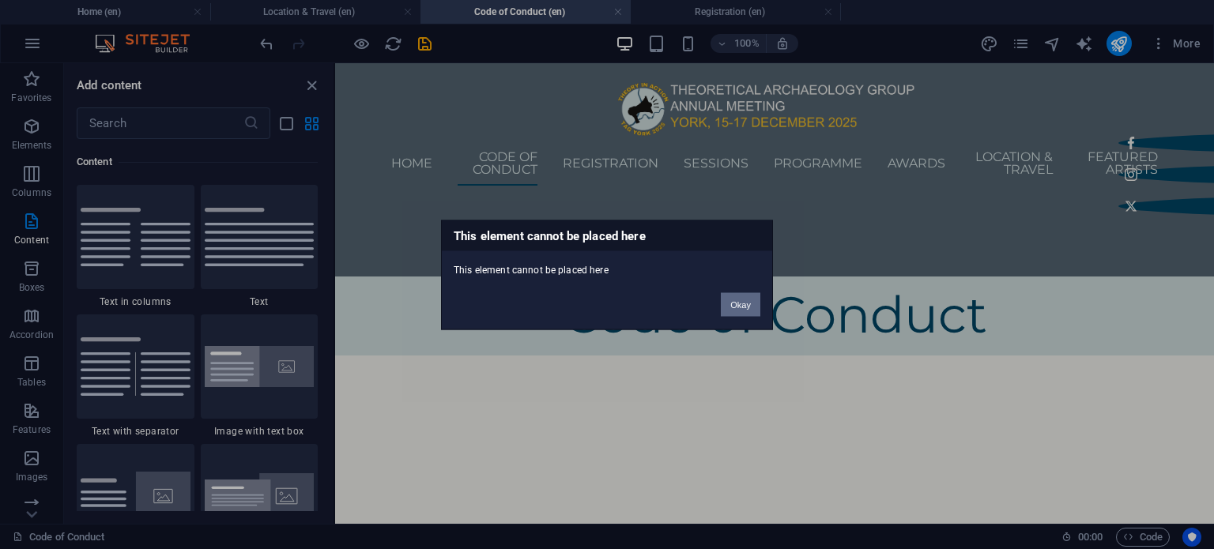
click at [748, 307] on button "Okay" at bounding box center [741, 304] width 40 height 24
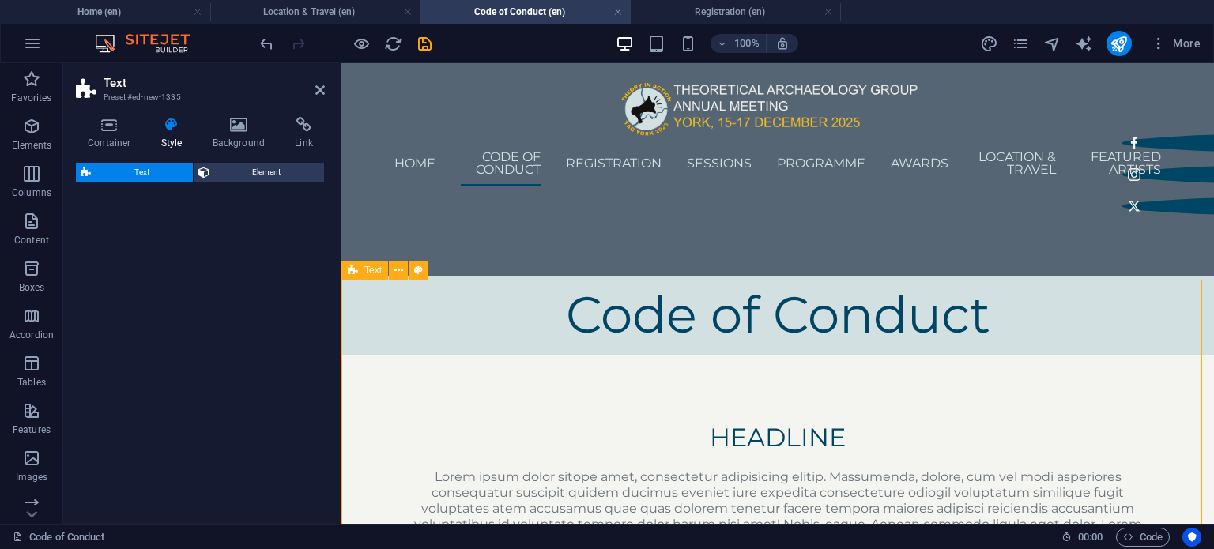
select select "preset-text-v2-default"
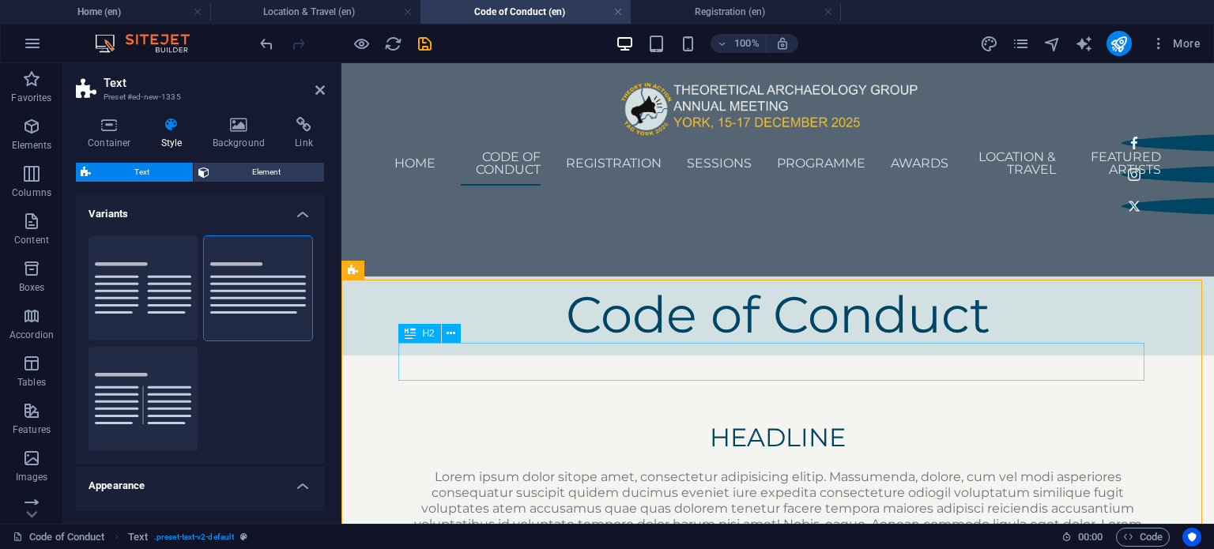
click at [750, 419] on div "Headline" at bounding box center [778, 438] width 746 height 38
click at [455, 331] on icon at bounding box center [450, 333] width 9 height 17
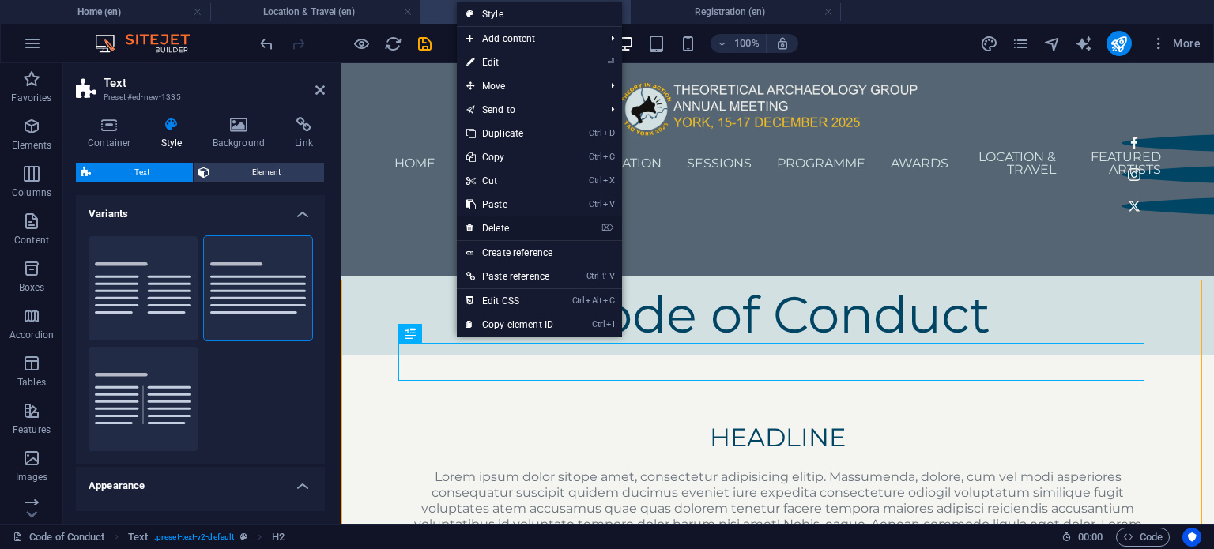
click at [522, 227] on link "⌦ Delete" at bounding box center [510, 228] width 106 height 24
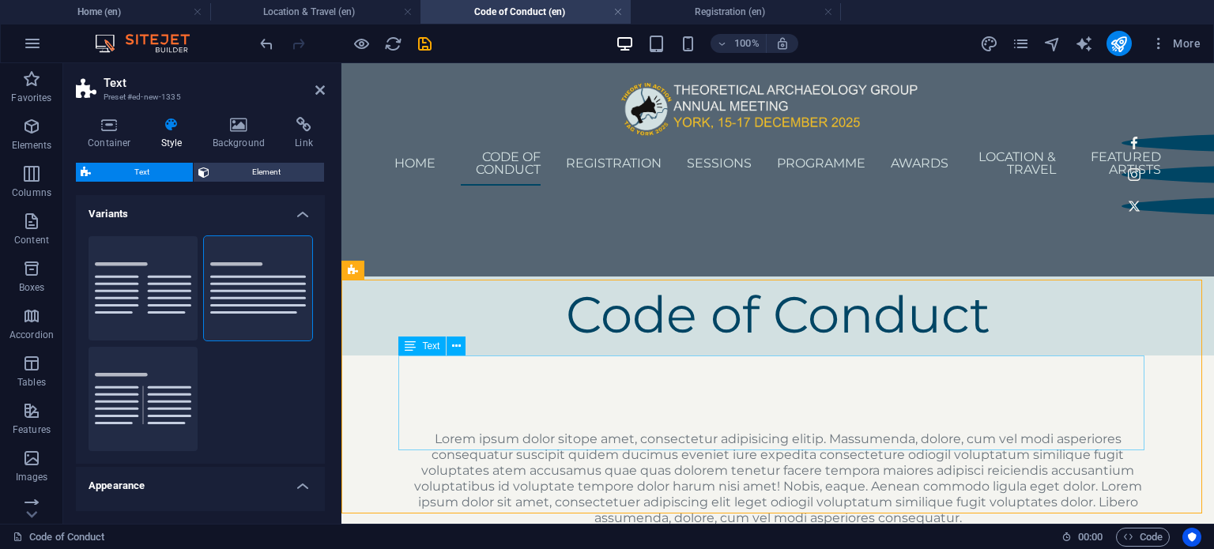
click at [499, 431] on div "Lorem ipsum dolor sitope amet, consectetur adipisicing elitip. Massumenda, dolo…" at bounding box center [778, 478] width 746 height 95
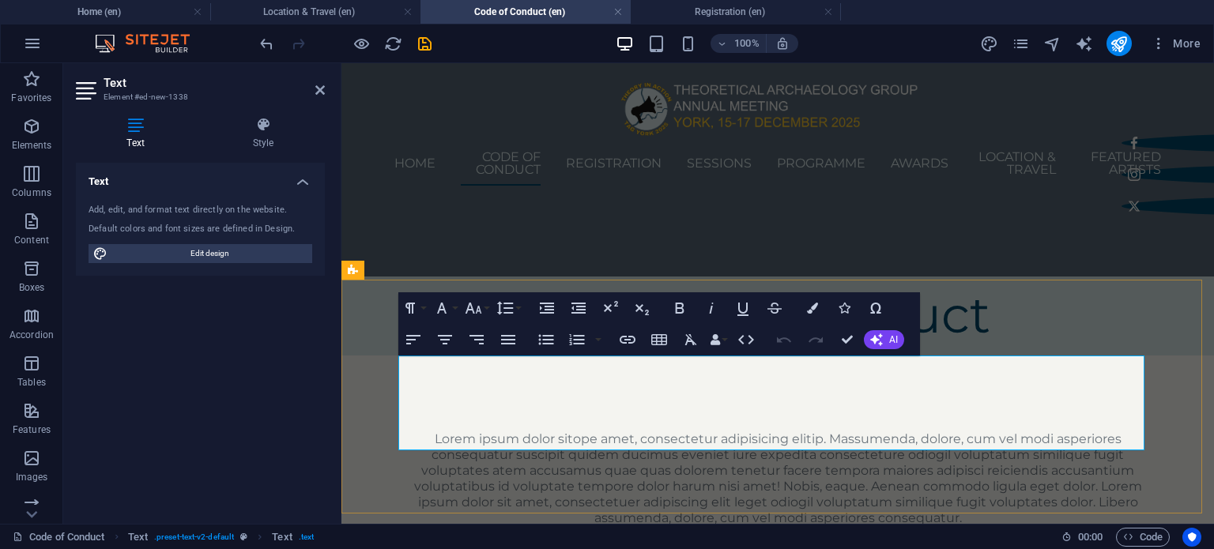
click at [499, 430] on html "Home Code of Conduct Registration Bursaries Sessions Programme Keynote Speakers…" at bounding box center [777, 326] width 872 height 526
click at [499, 431] on p "Lorem ipsum dolor sitope amet, consectetur adipisicing elitip. Massumenda, dolo…" at bounding box center [778, 478] width 746 height 95
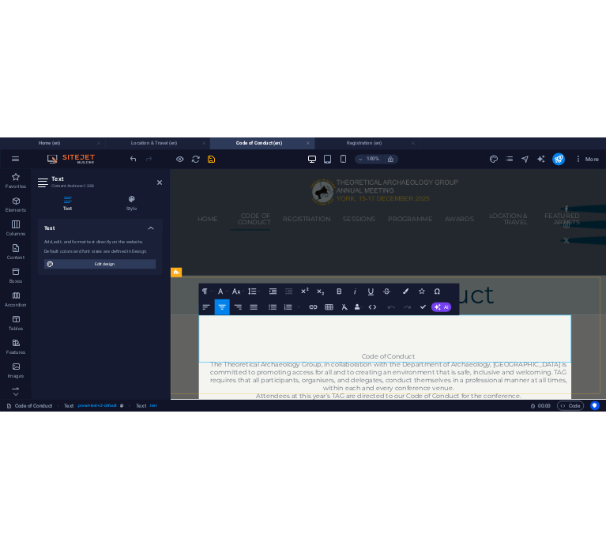
scroll to position [91149, 0]
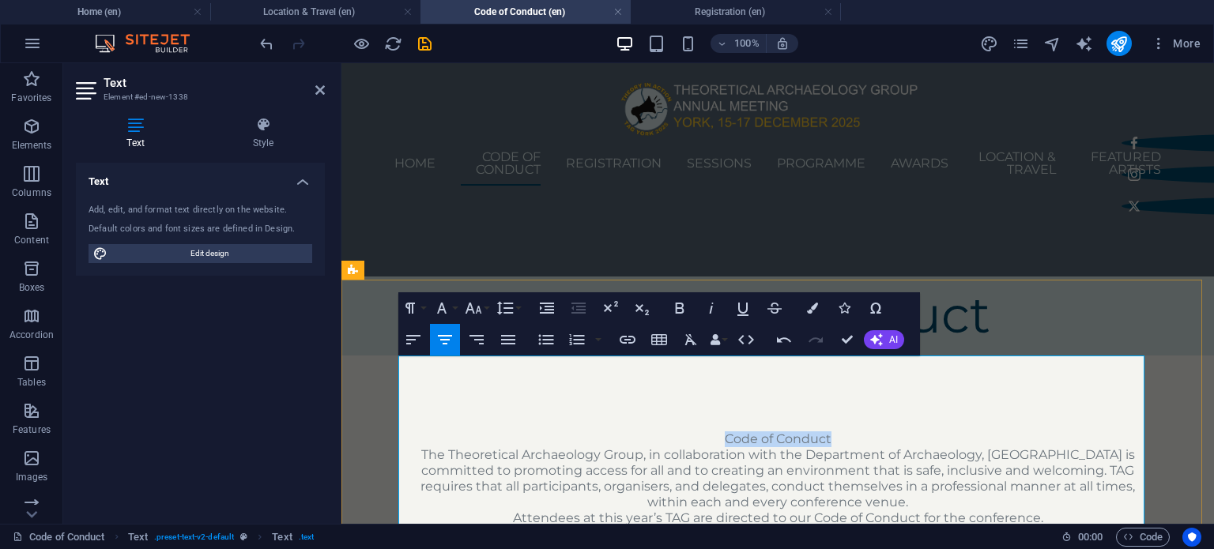
drag, startPoint x: 852, startPoint y: 363, endPoint x: 701, endPoint y: 356, distance: 151.9
click at [701, 431] on p "Code of Conduct" at bounding box center [778, 439] width 746 height 16
click at [417, 341] on icon "button" at bounding box center [413, 339] width 19 height 19
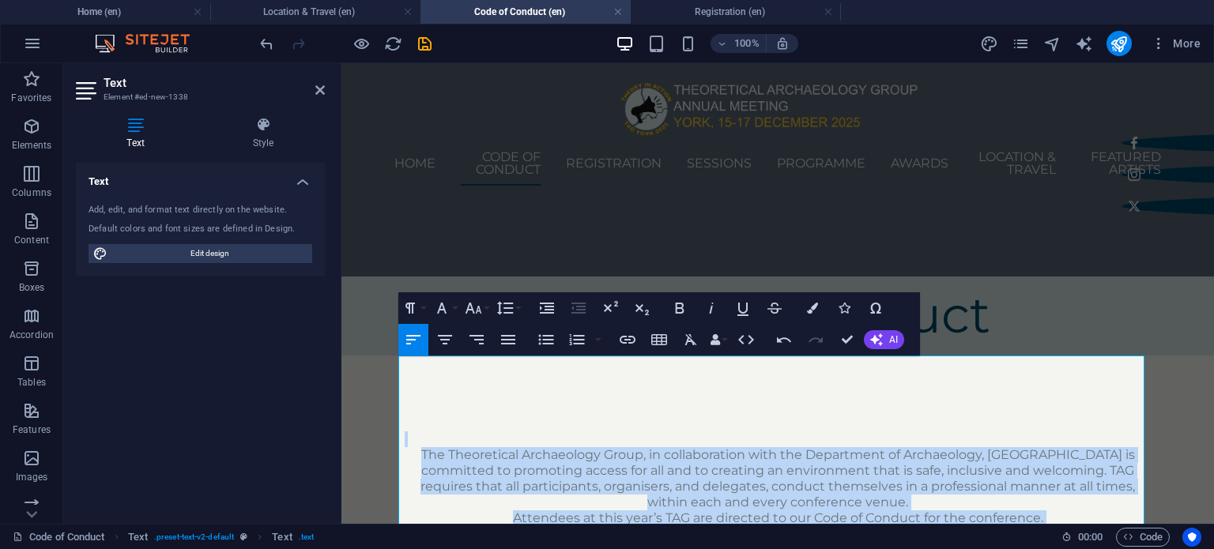
click at [416, 344] on icon "button" at bounding box center [413, 339] width 19 height 19
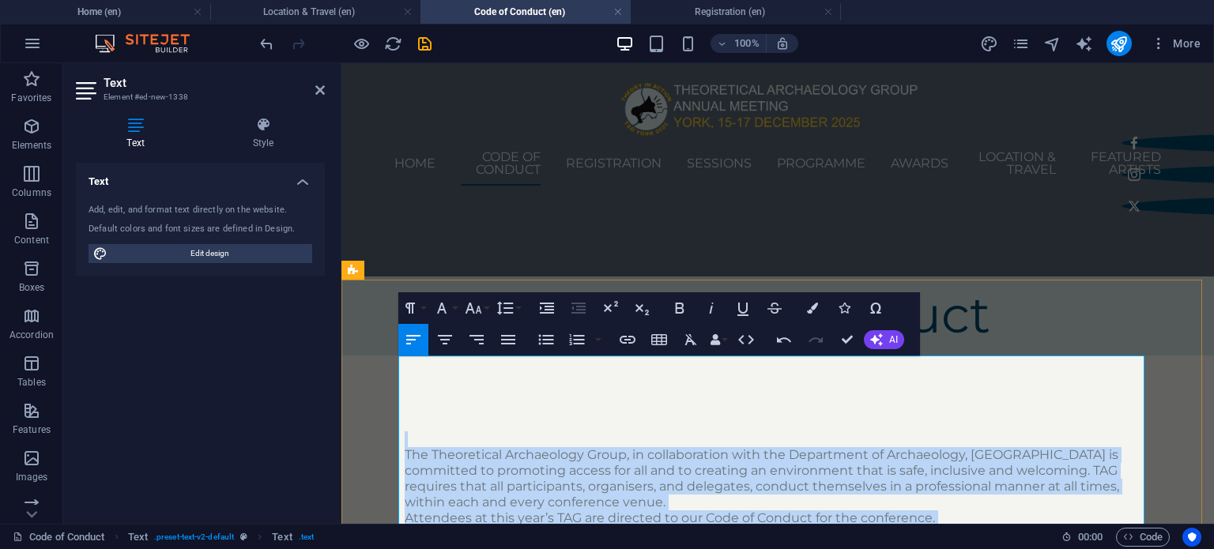
click at [533, 431] on p at bounding box center [778, 439] width 746 height 16
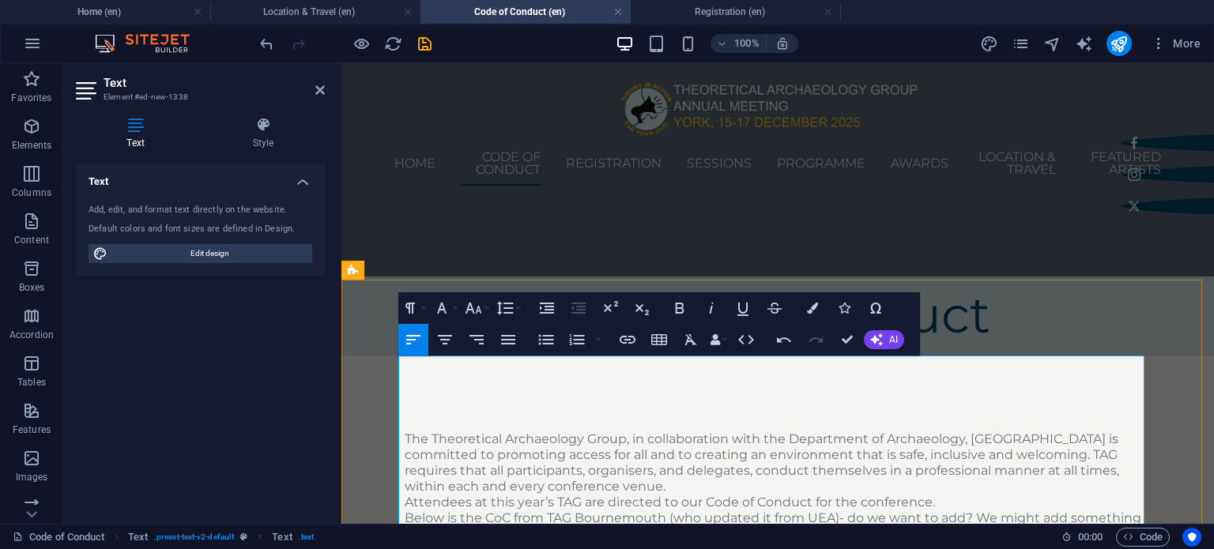
click at [687, 431] on p "The Theoretical Archaeology Group, in collaboration with the Department of Arch…" at bounding box center [778, 462] width 746 height 63
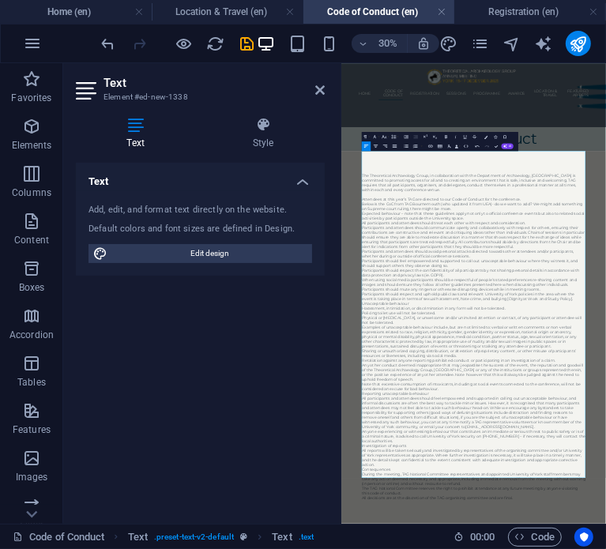
scroll to position [90075, 0]
click at [319, 90] on icon at bounding box center [319, 90] width 9 height 13
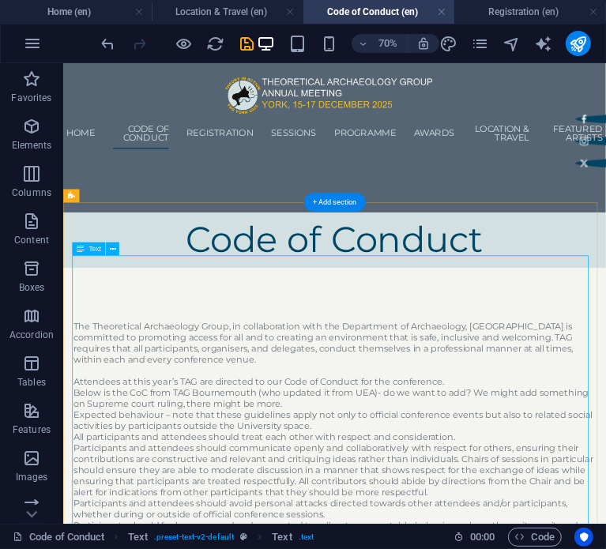
scroll to position [24, 0]
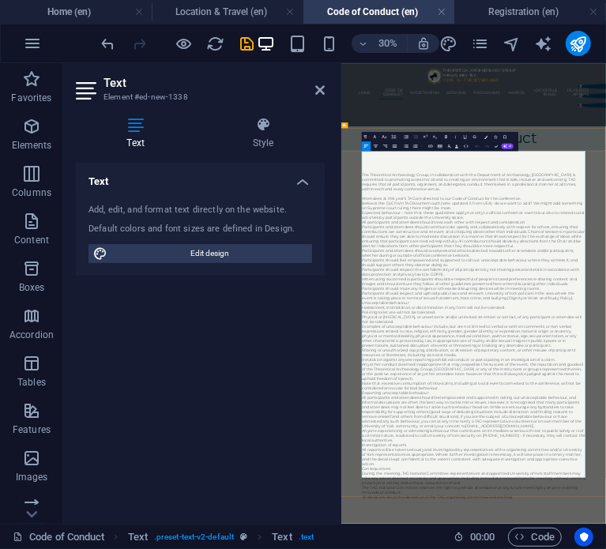
scroll to position [0, 0]
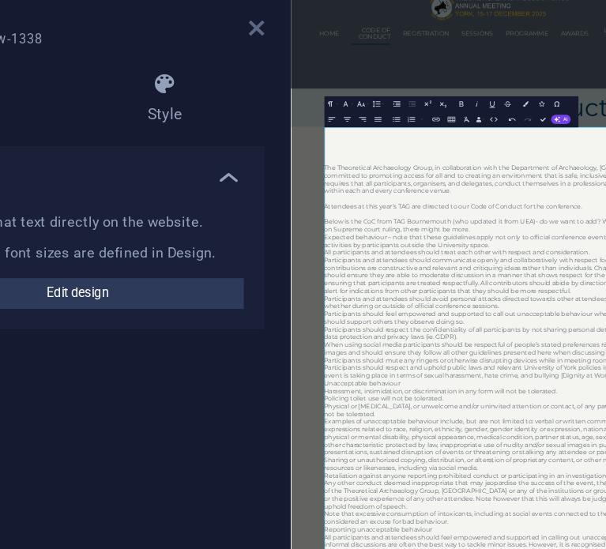
click at [318, 92] on icon at bounding box center [319, 90] width 9 height 13
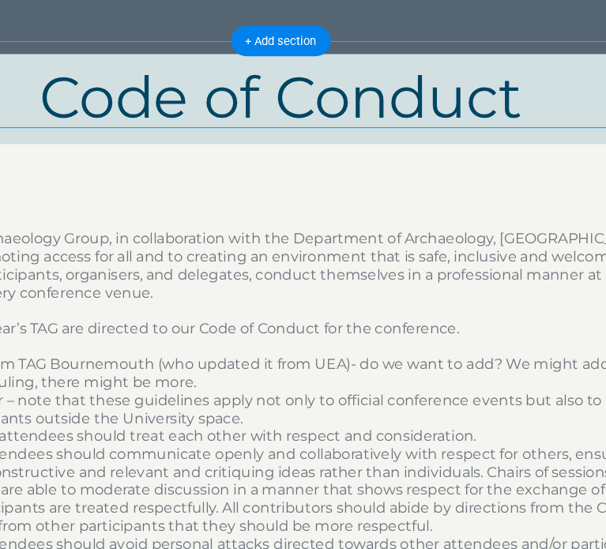
scroll to position [171, 0]
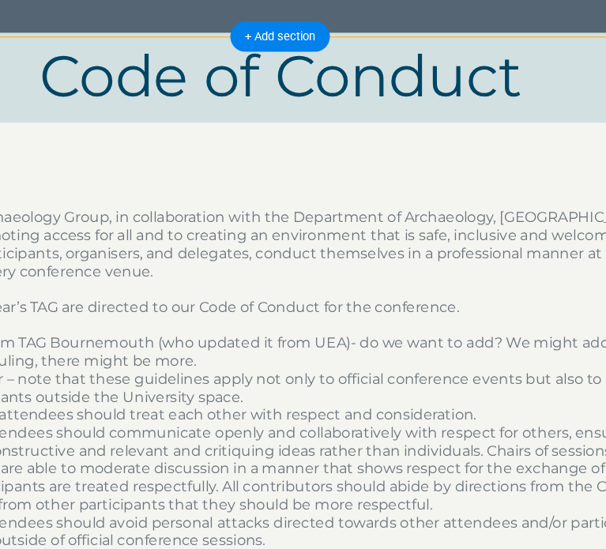
select select "preset-text-v2-default"
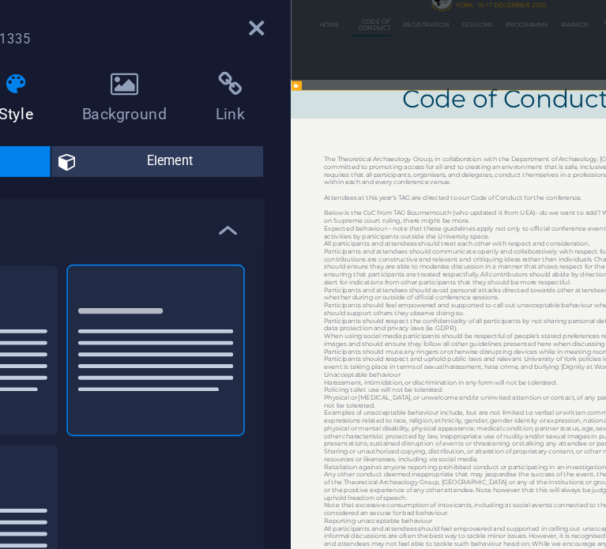
scroll to position [0, 0]
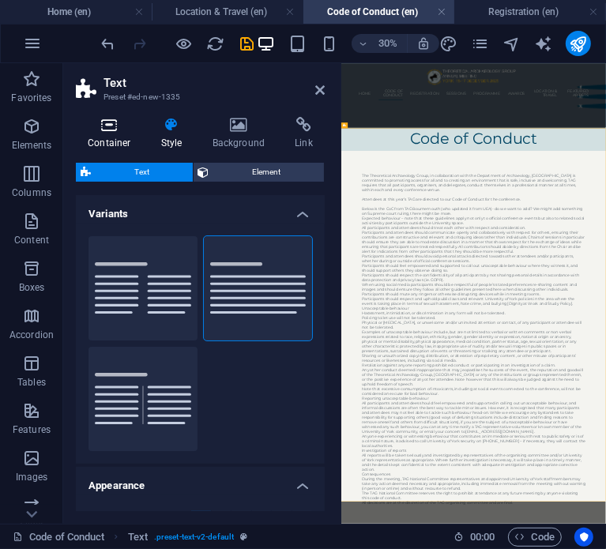
click at [106, 120] on icon at bounding box center [109, 125] width 67 height 16
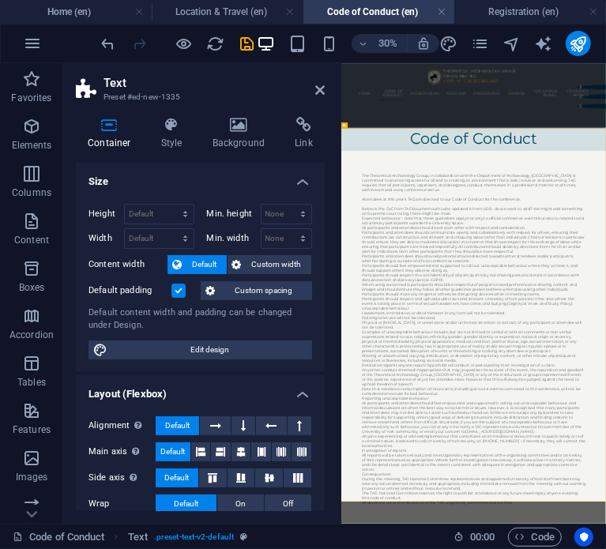
click at [178, 287] on label at bounding box center [178, 291] width 14 height 14
click at [0, 0] on input "Default padding" at bounding box center [0, 0] width 0 height 0
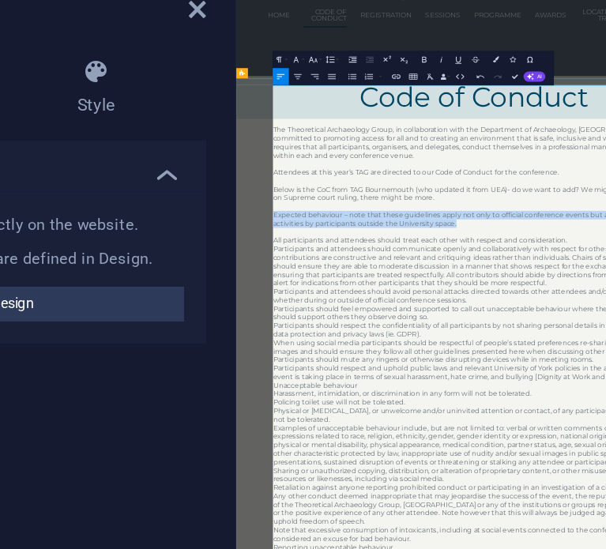
drag, startPoint x: 667, startPoint y: 371, endPoint x: 295, endPoint y: 354, distance: 372.5
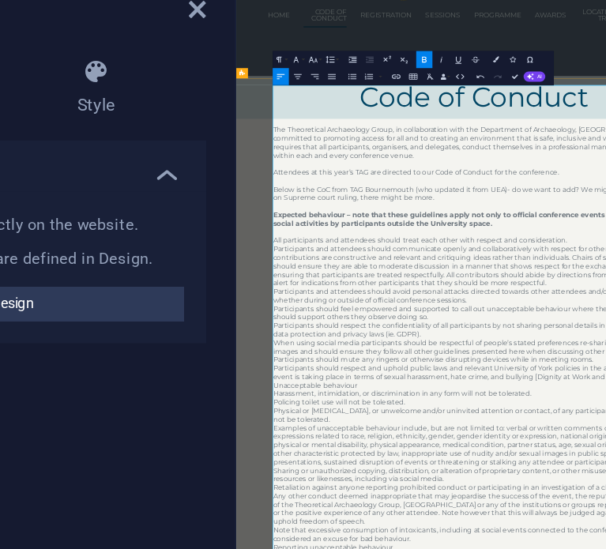
click at [405, 127] on icon "button" at bounding box center [406, 128] width 6 height 6
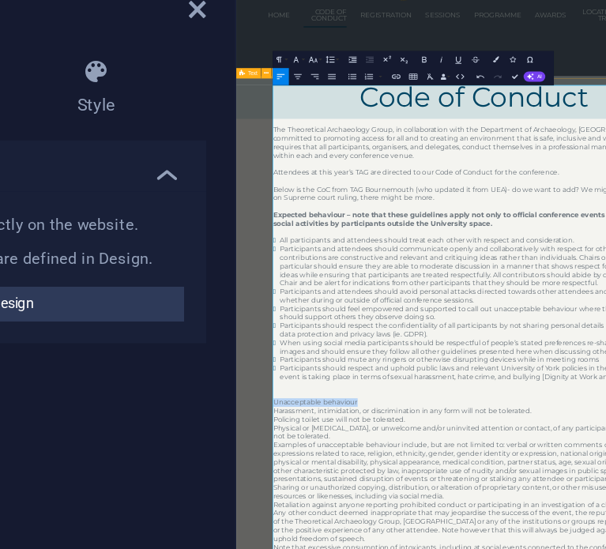
drag, startPoint x: 472, startPoint y: 698, endPoint x: 295, endPoint y: 702, distance: 177.0
click at [406, 130] on icon "button" at bounding box center [406, 128] width 6 height 6
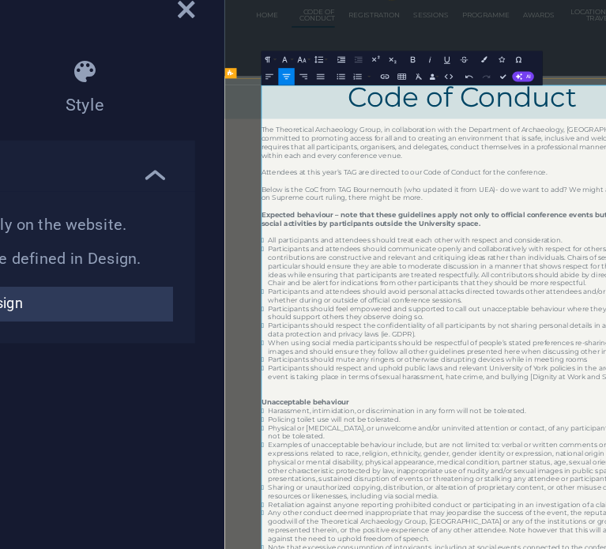
drag, startPoint x: 524, startPoint y: 1022, endPoint x: 274, endPoint y: 1011, distance: 249.9
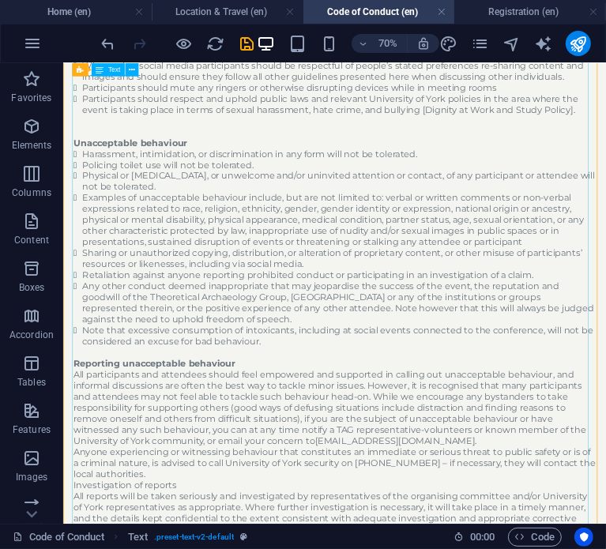
scroll to position [705, 0]
click at [94, 442] on div "The Theoretical Archaeology Group, in collaboration with the Department of Arch…" at bounding box center [451, 263] width 746 height 1201
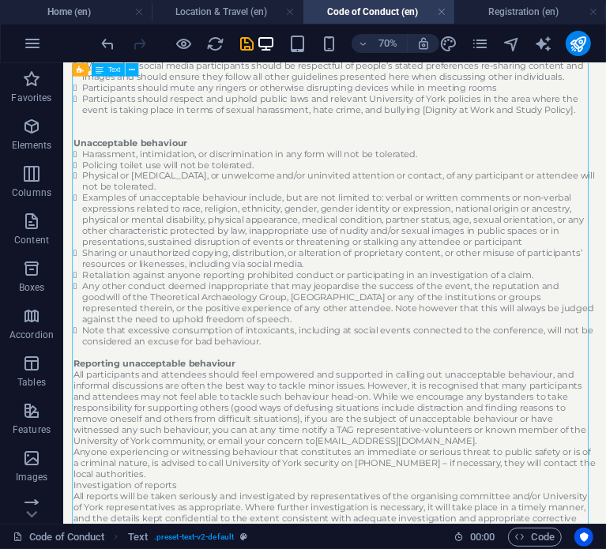
click at [94, 442] on div "The Theoretical Archaeology Group, in collaboration with the Department of Arch…" at bounding box center [451, 263] width 746 height 1201
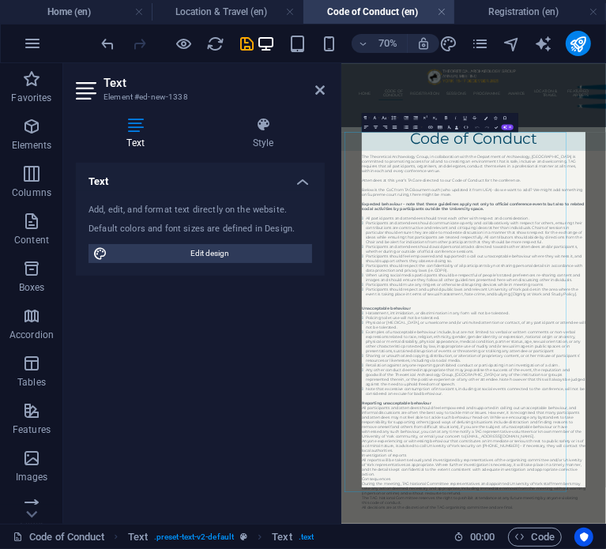
scroll to position [0, 0]
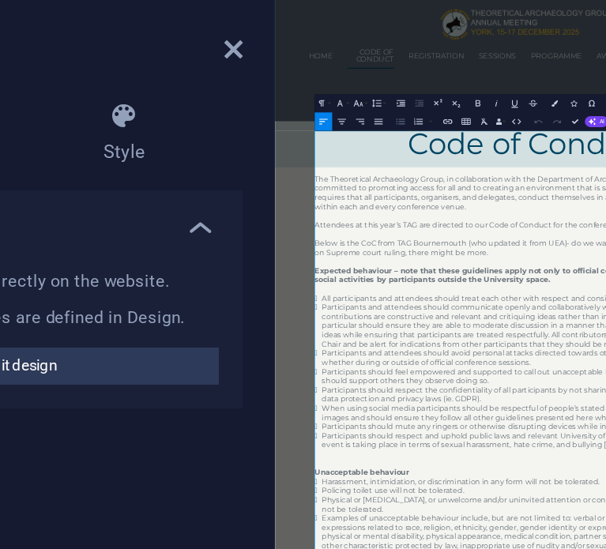
click at [405, 130] on icon "button" at bounding box center [407, 128] width 6 height 6
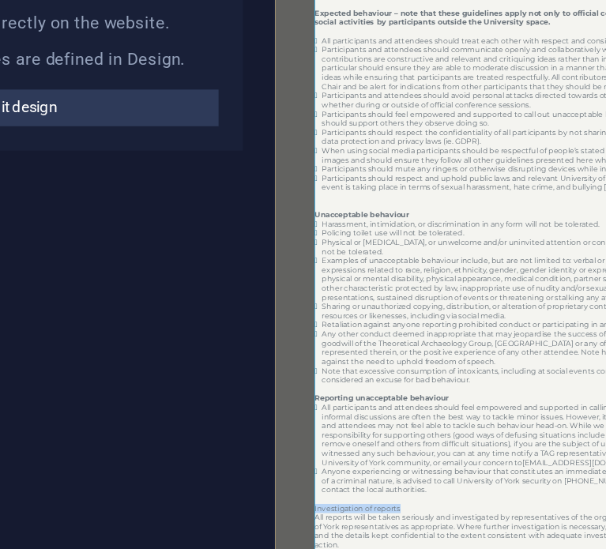
drag, startPoint x: 497, startPoint y: 986, endPoint x: 332, endPoint y: 992, distance: 165.2
drag, startPoint x: 467, startPoint y: 1058, endPoint x: 344, endPoint y: 1054, distance: 123.3
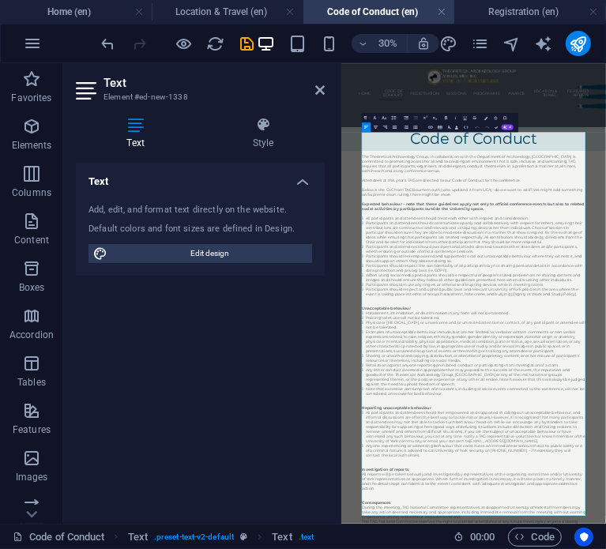
click at [135, 243] on div "Add, edit, and format text directly on the website. Default colors and font siz…" at bounding box center [200, 233] width 249 height 85
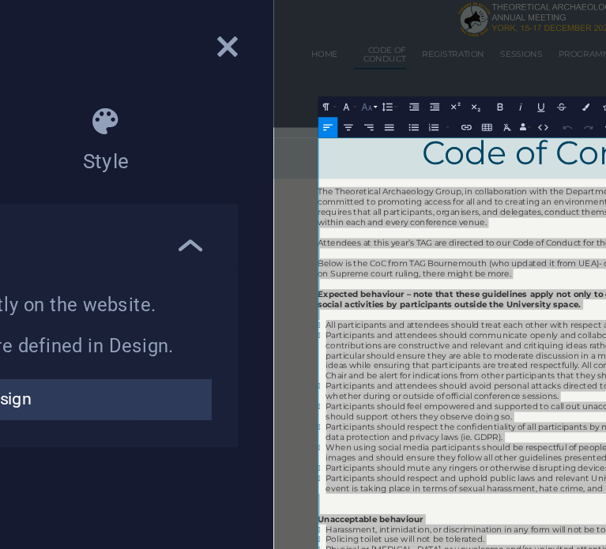
click at [387, 121] on button "Font Size" at bounding box center [385, 117] width 9 height 9
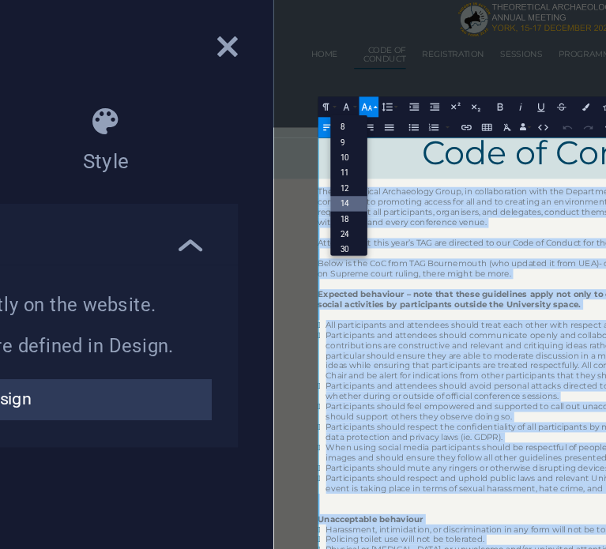
click at [378, 164] on link "14" at bounding box center [375, 162] width 17 height 7
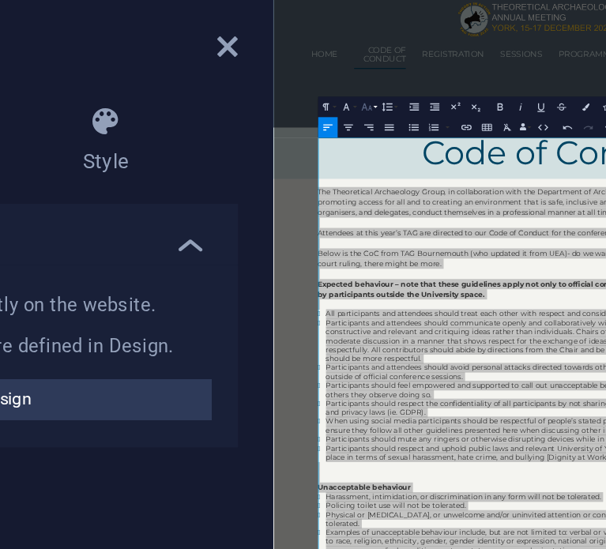
click at [386, 117] on icon "button" at bounding box center [384, 117] width 5 height 3
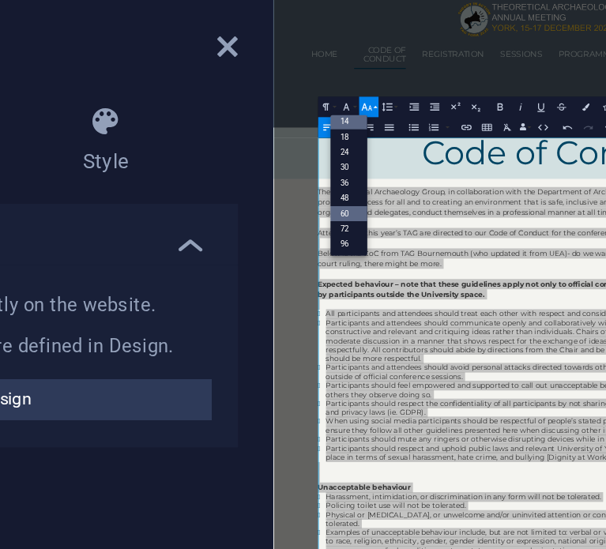
scroll to position [126, 0]
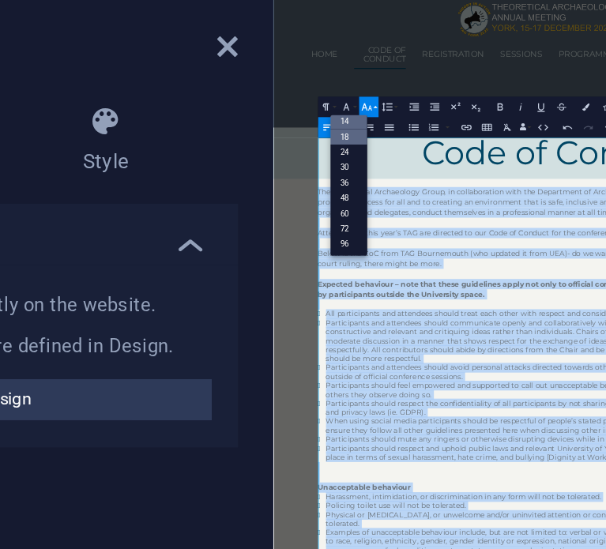
click at [376, 133] on link "18" at bounding box center [375, 131] width 17 height 7
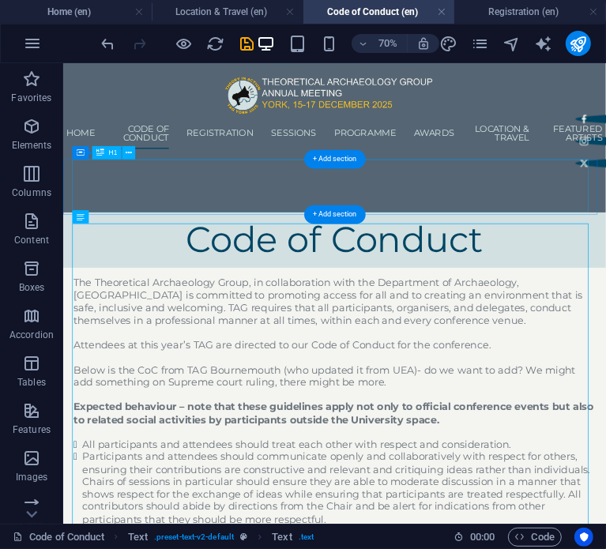
scroll to position [111, 0]
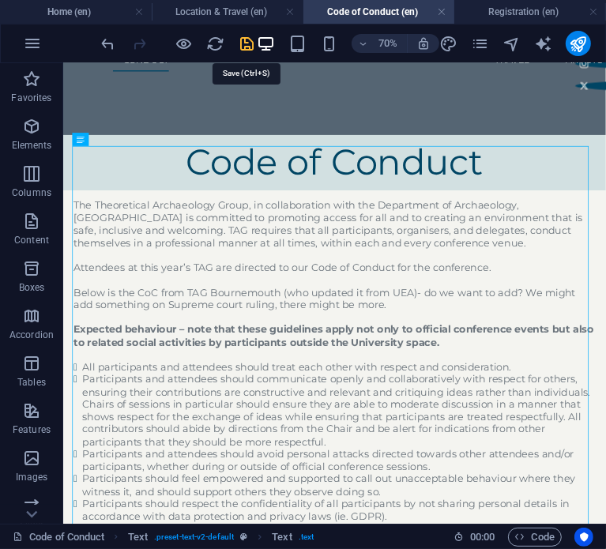
click at [250, 39] on icon "save" at bounding box center [248, 44] width 18 height 18
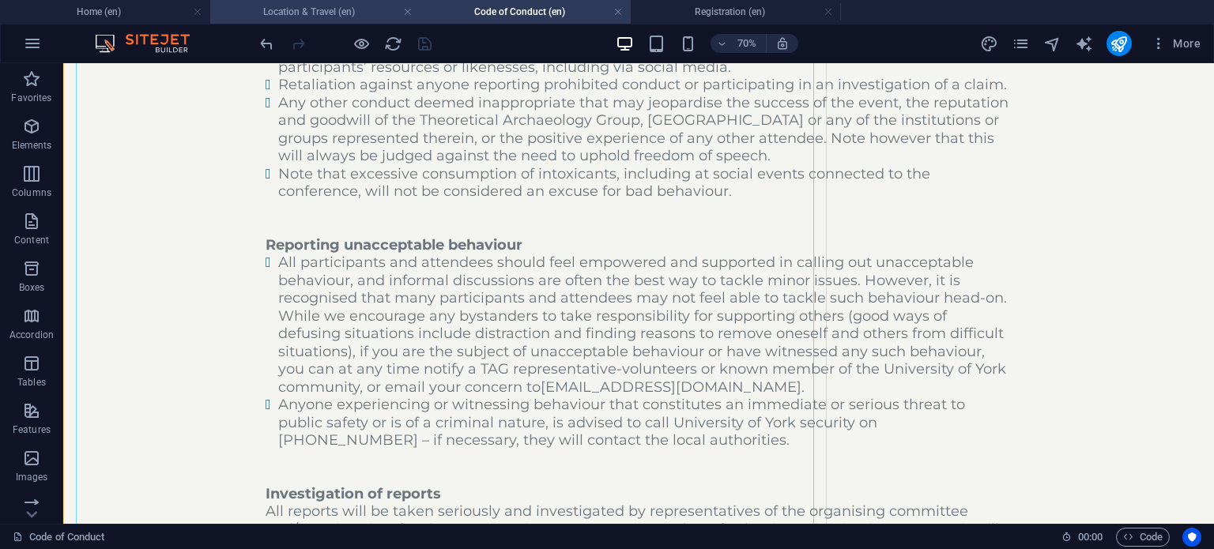
scroll to position [1128, 0]
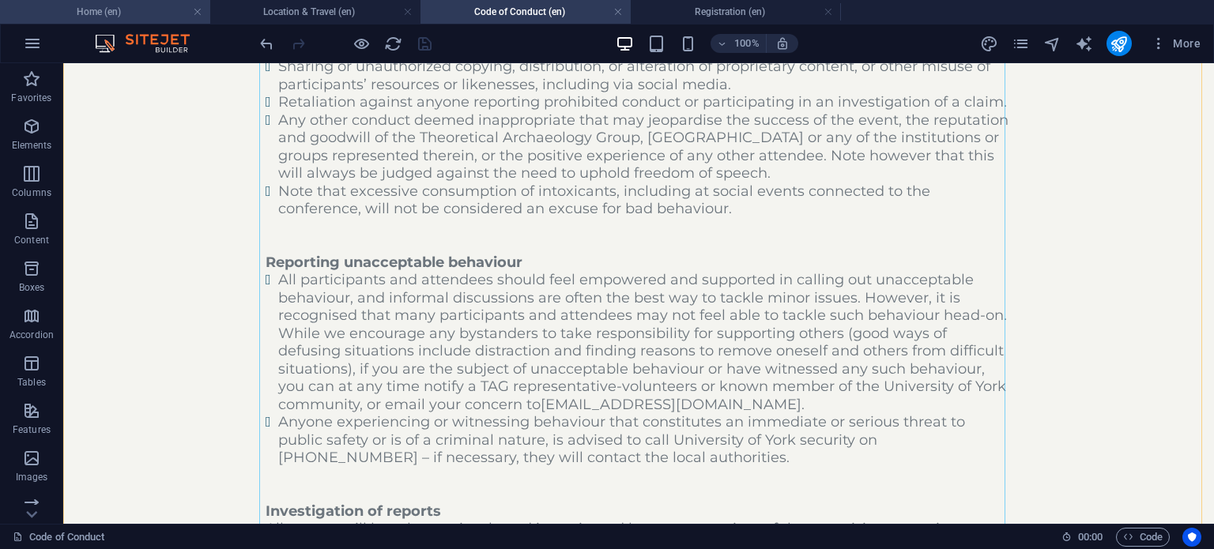
click at [144, 12] on h4 "Home (en)" at bounding box center [105, 11] width 210 height 17
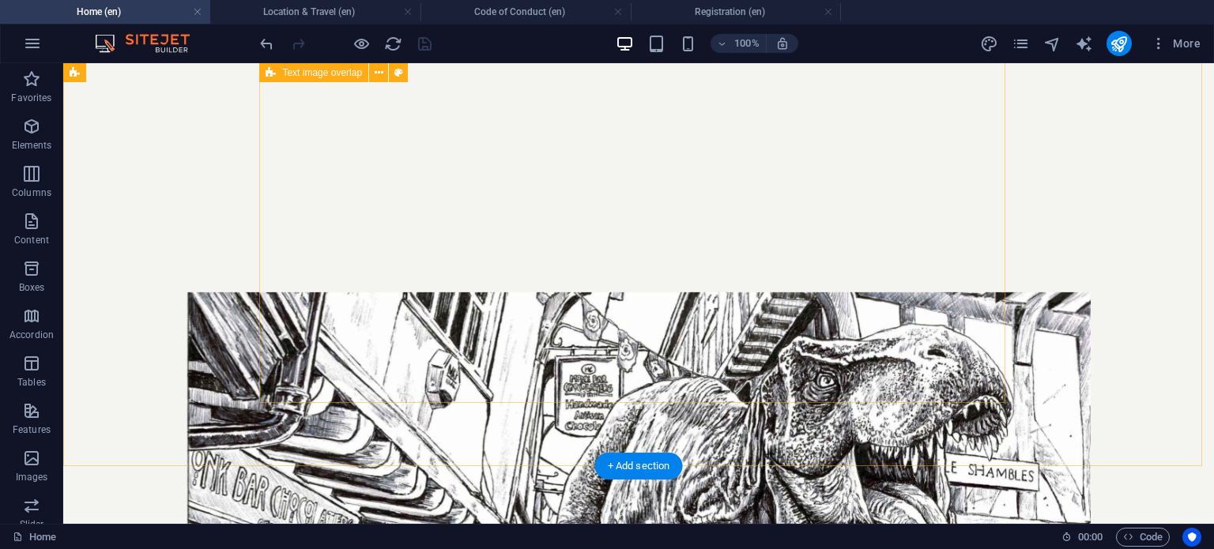
scroll to position [1905, 0]
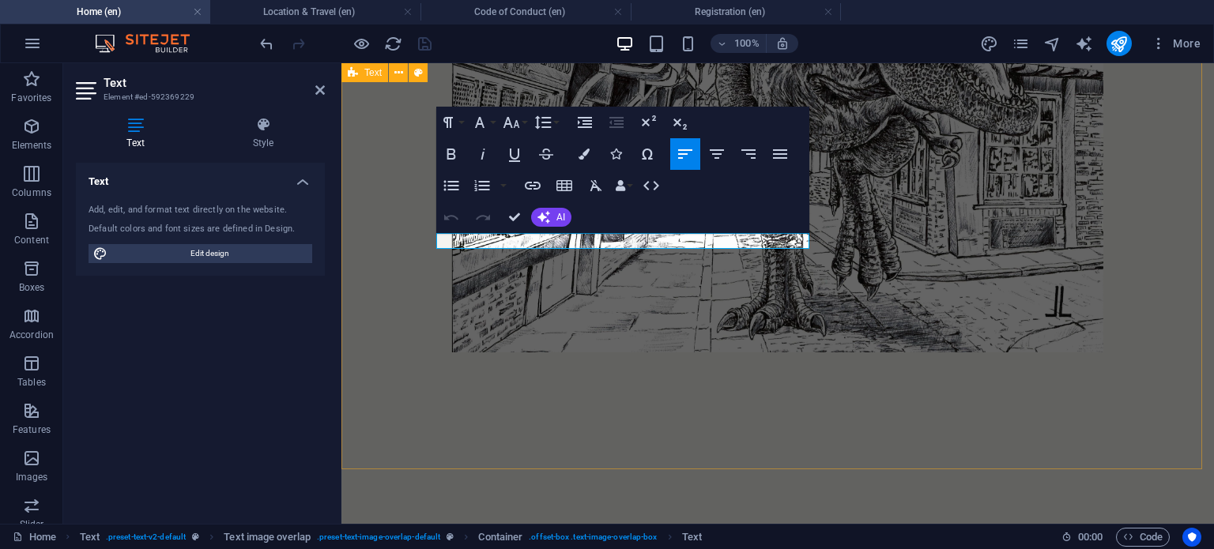
scroll to position [2171, 0]
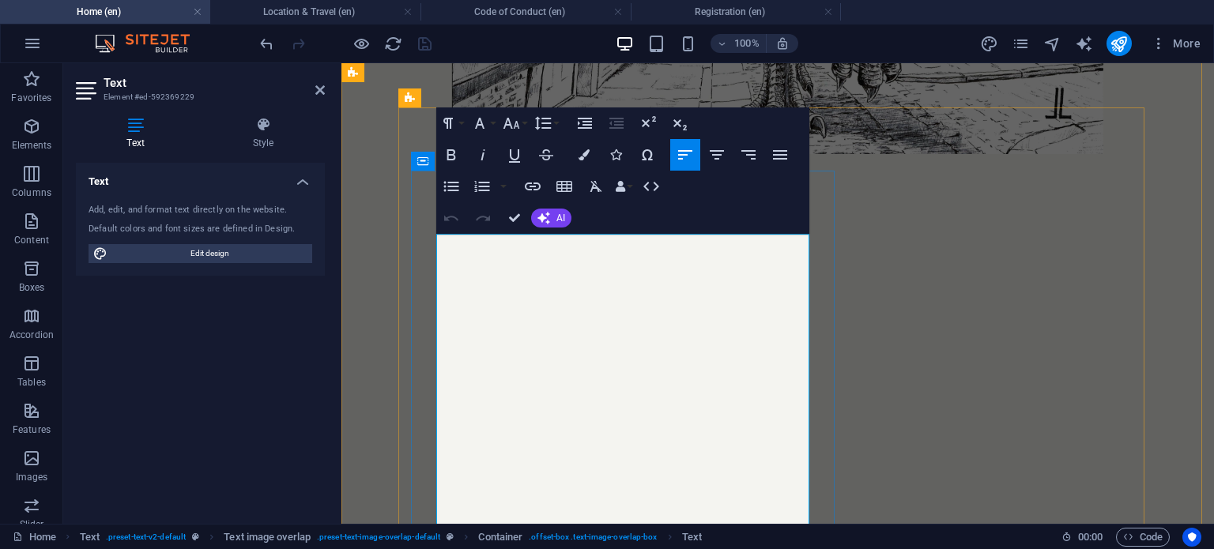
scroll to position [32466, 0]
click at [683, 151] on icon "button" at bounding box center [684, 154] width 19 height 19
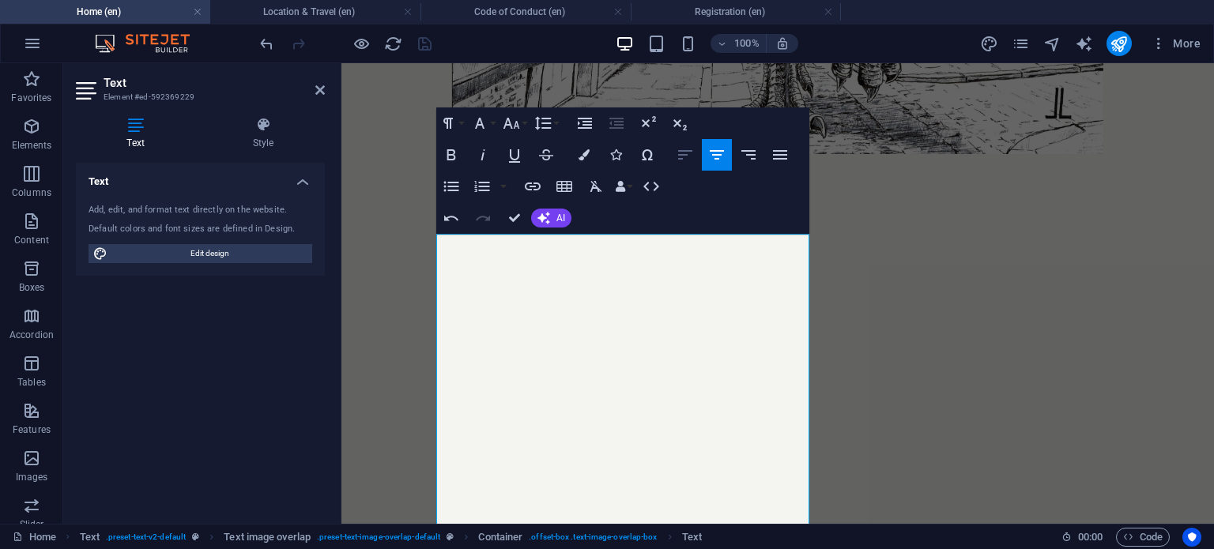
click at [688, 160] on icon "button" at bounding box center [684, 154] width 19 height 19
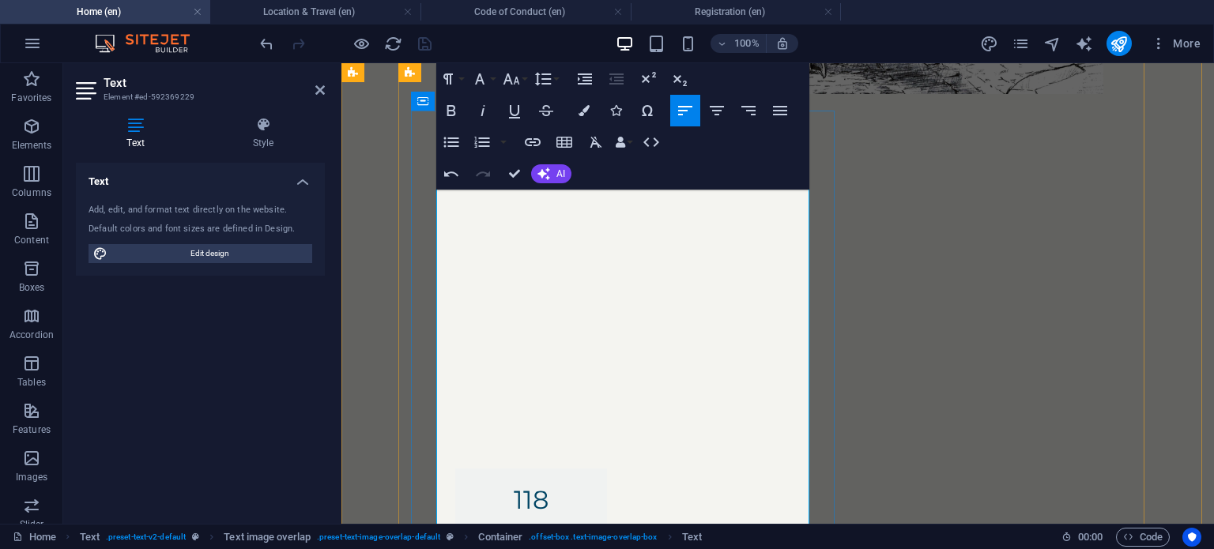
click at [455, 134] on icon "button" at bounding box center [451, 142] width 19 height 19
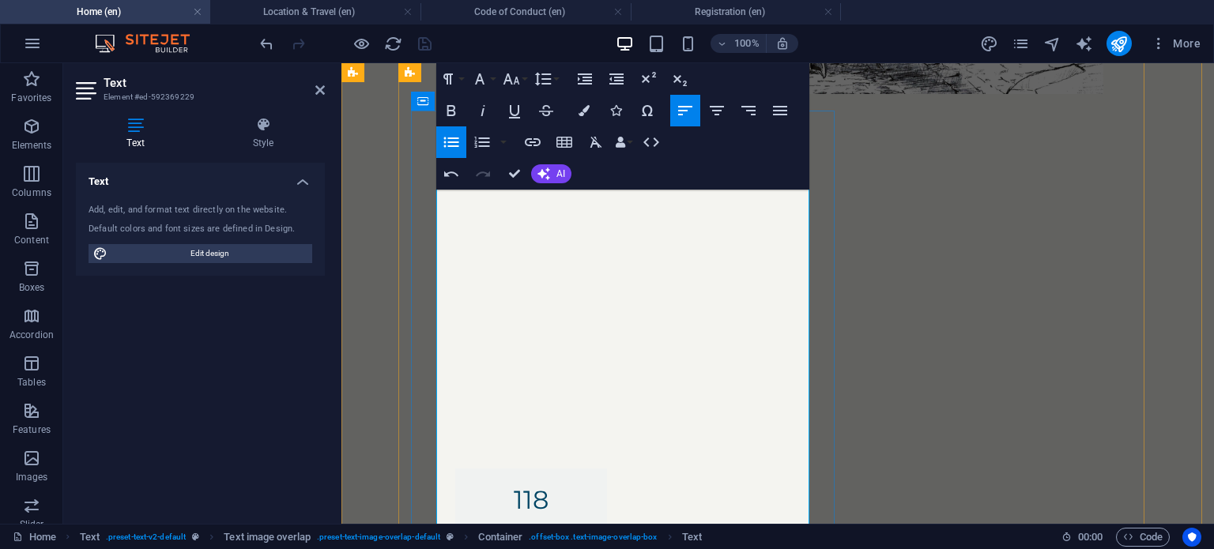
drag, startPoint x: 499, startPoint y: 386, endPoint x: 448, endPoint y: 388, distance: 51.4
drag, startPoint x: 630, startPoint y: 386, endPoint x: 502, endPoint y: 382, distance: 127.2
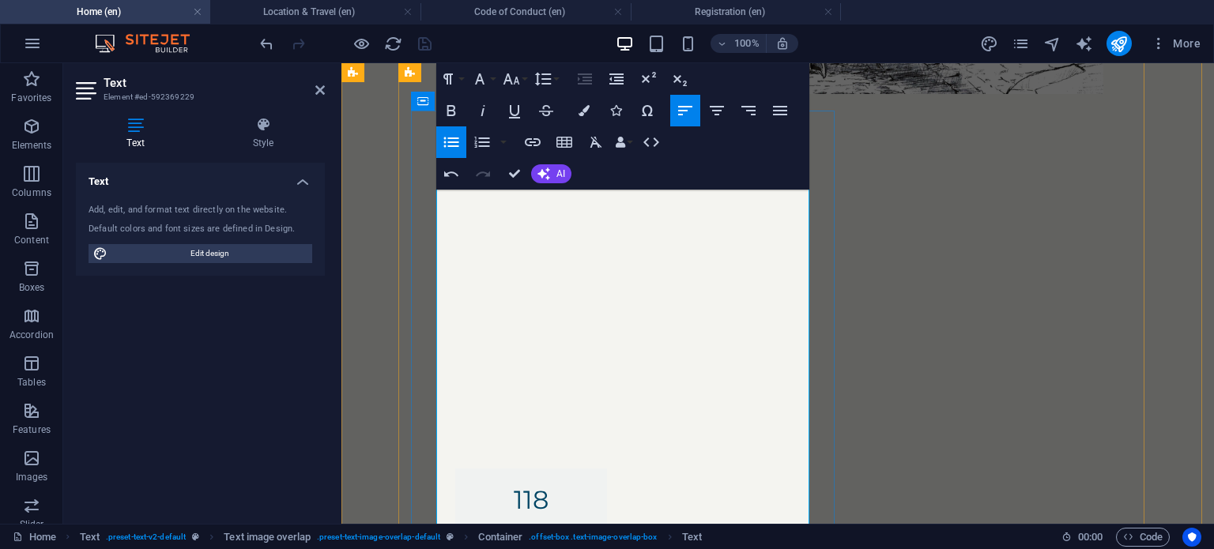
click at [534, 133] on icon "button" at bounding box center [532, 142] width 19 height 19
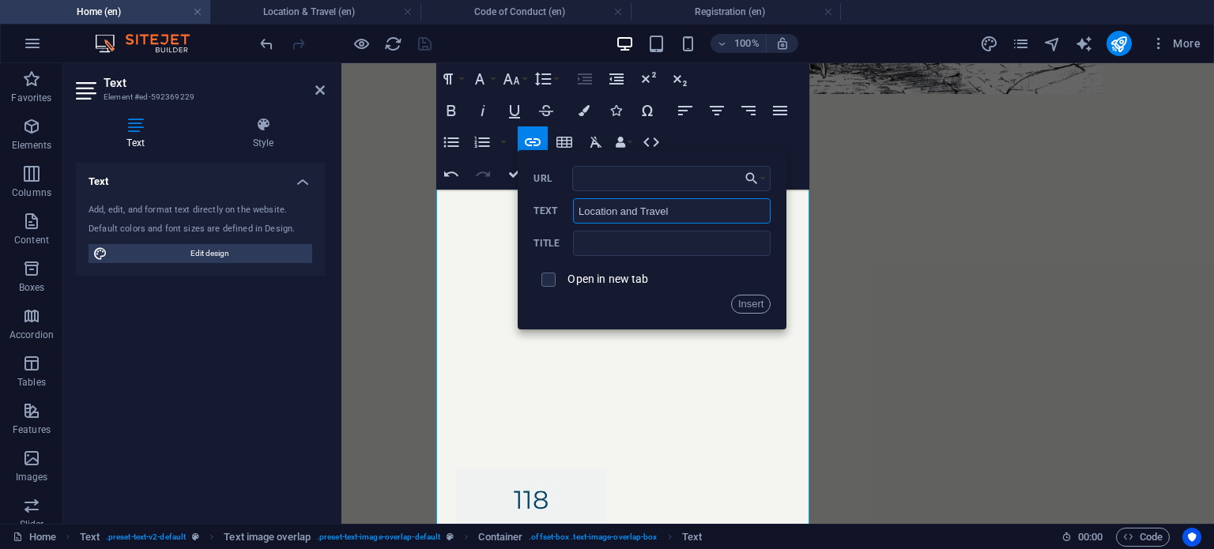
click at [619, 207] on input "Location and Travel" at bounding box center [672, 210] width 198 height 25
drag, startPoint x: 693, startPoint y: 204, endPoint x: 566, endPoint y: 215, distance: 127.7
click at [566, 215] on div "Location and Travel Text" at bounding box center [651, 211] width 237 height 26
click at [737, 190] on input "URL" at bounding box center [671, 178] width 199 height 25
click at [760, 179] on button "Choose Link" at bounding box center [755, 178] width 30 height 25
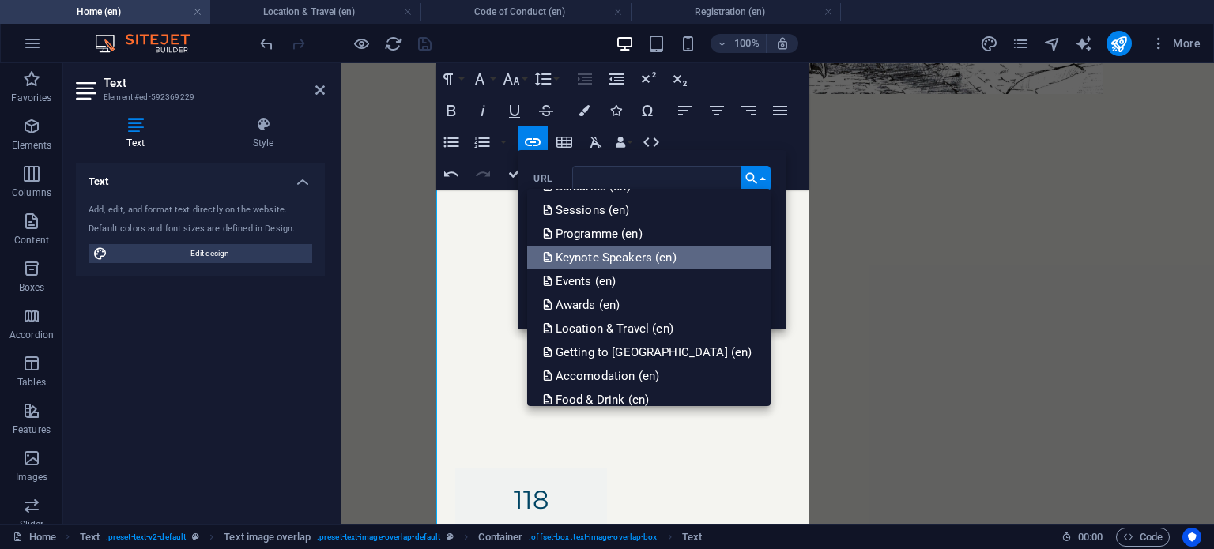
scroll to position [101, 0]
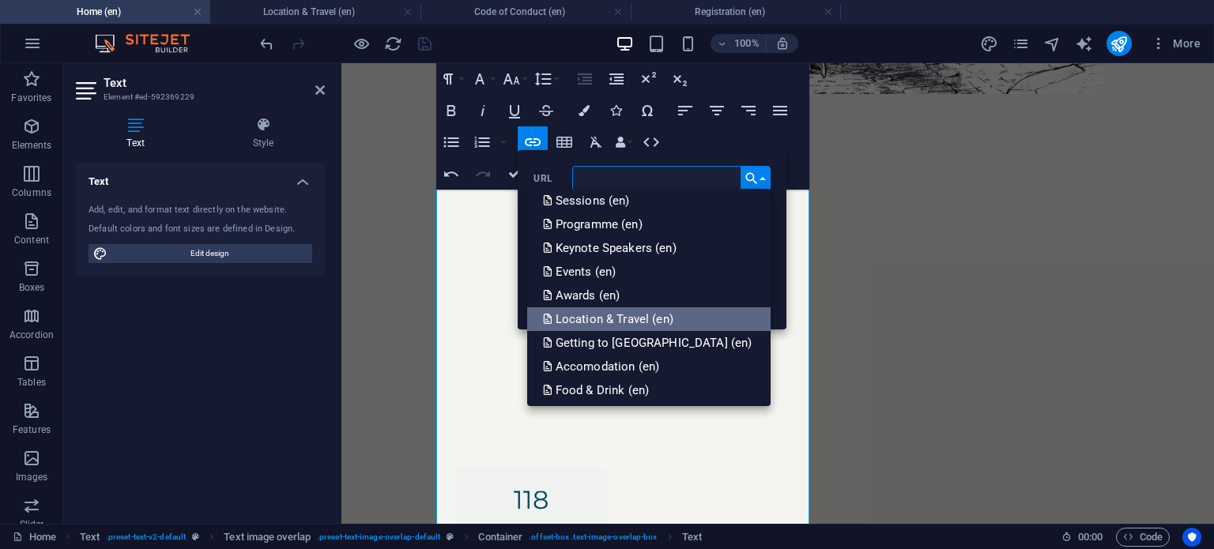
click at [676, 322] on p "Location & Travel (en)" at bounding box center [610, 319] width 134 height 24
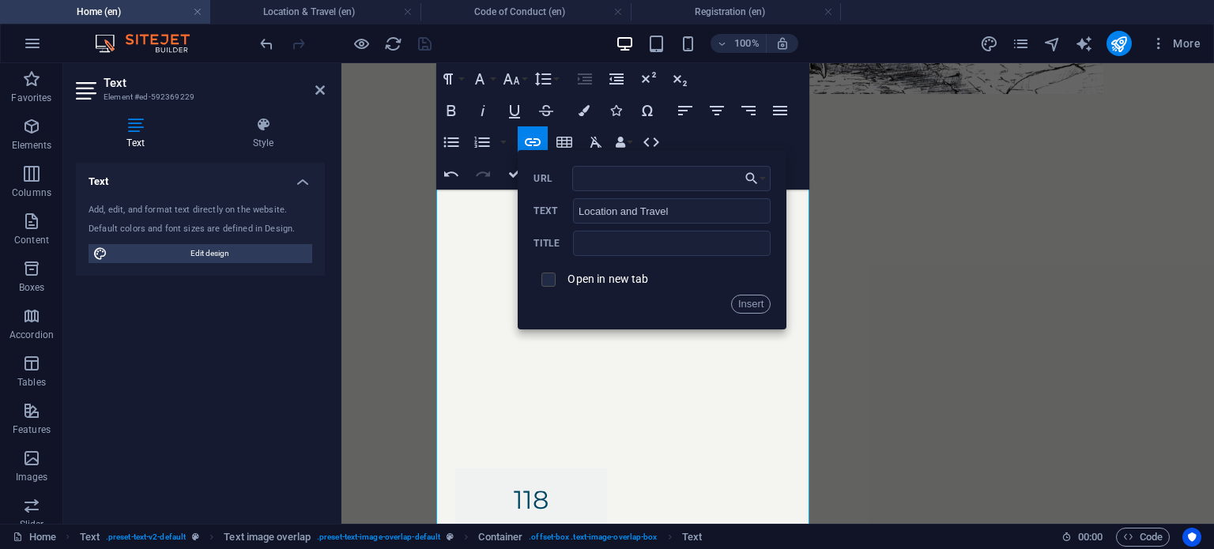
click at [550, 276] on input "checkbox" at bounding box center [546, 277] width 14 height 14
checkbox input "true"
click at [749, 307] on button "Insert" at bounding box center [751, 304] width 40 height 19
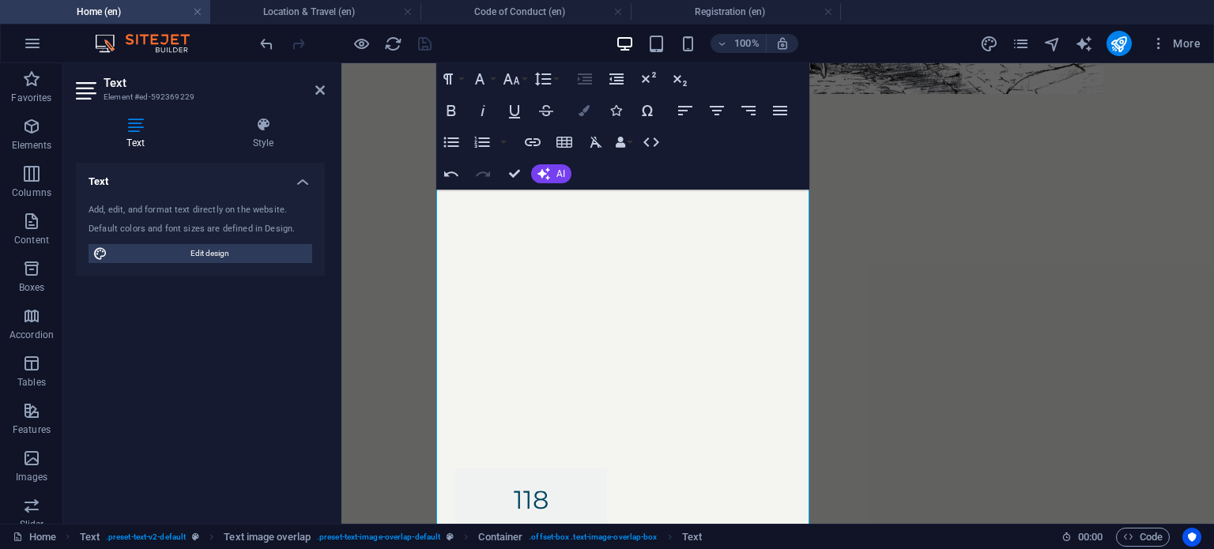
click at [588, 110] on icon "button" at bounding box center [583, 110] width 11 height 11
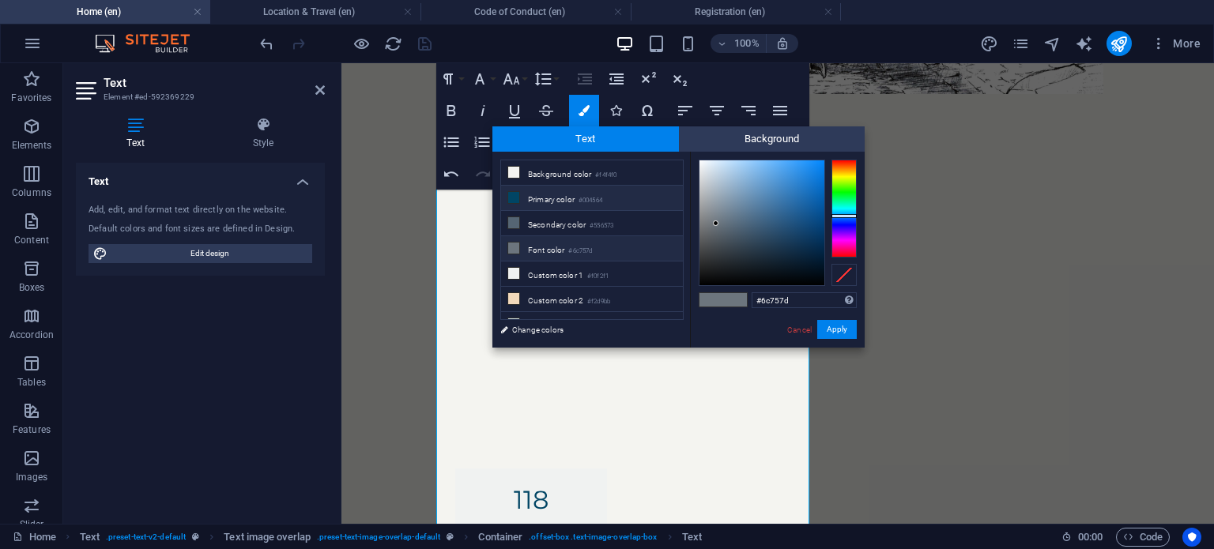
click at [578, 195] on li "Primary color #004564" at bounding box center [592, 198] width 182 height 25
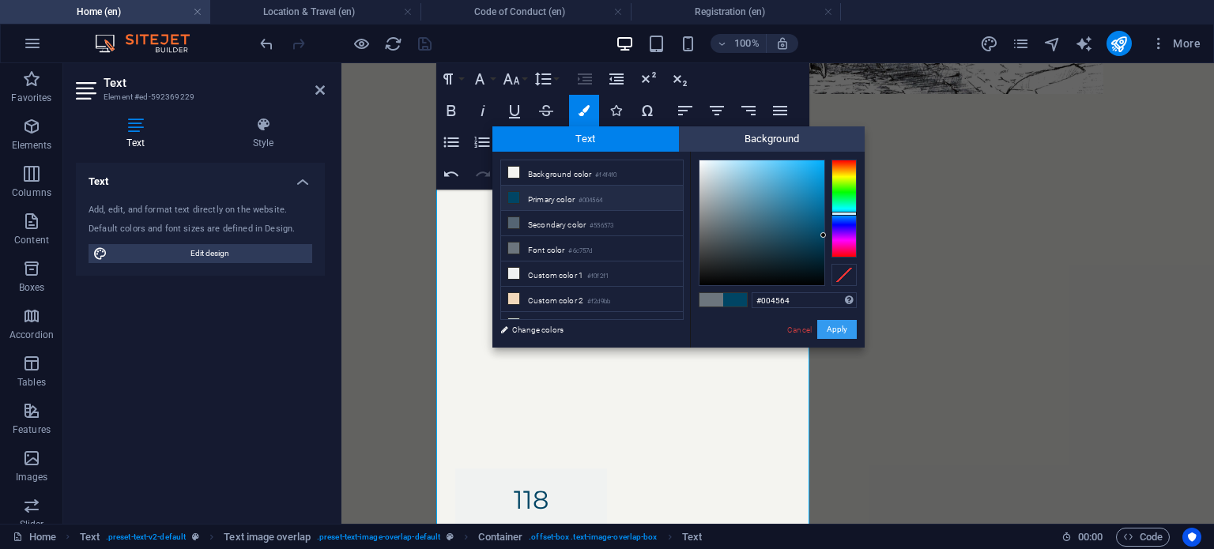
click at [834, 331] on button "Apply" at bounding box center [837, 329] width 40 height 19
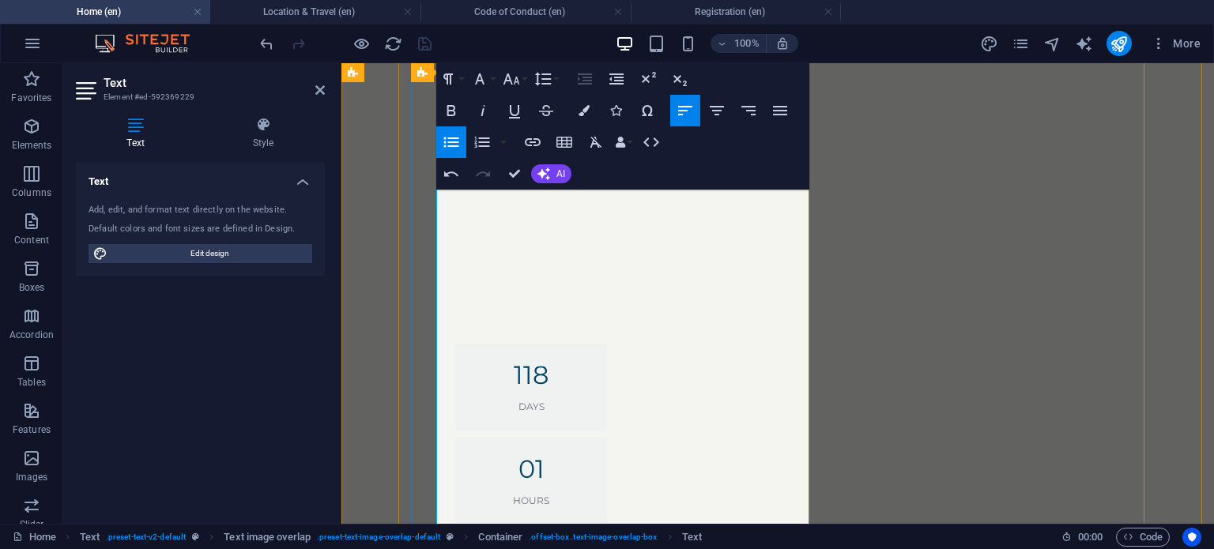
scroll to position [2289, 0]
drag, startPoint x: 677, startPoint y: 337, endPoint x: 646, endPoint y: 337, distance: 30.8
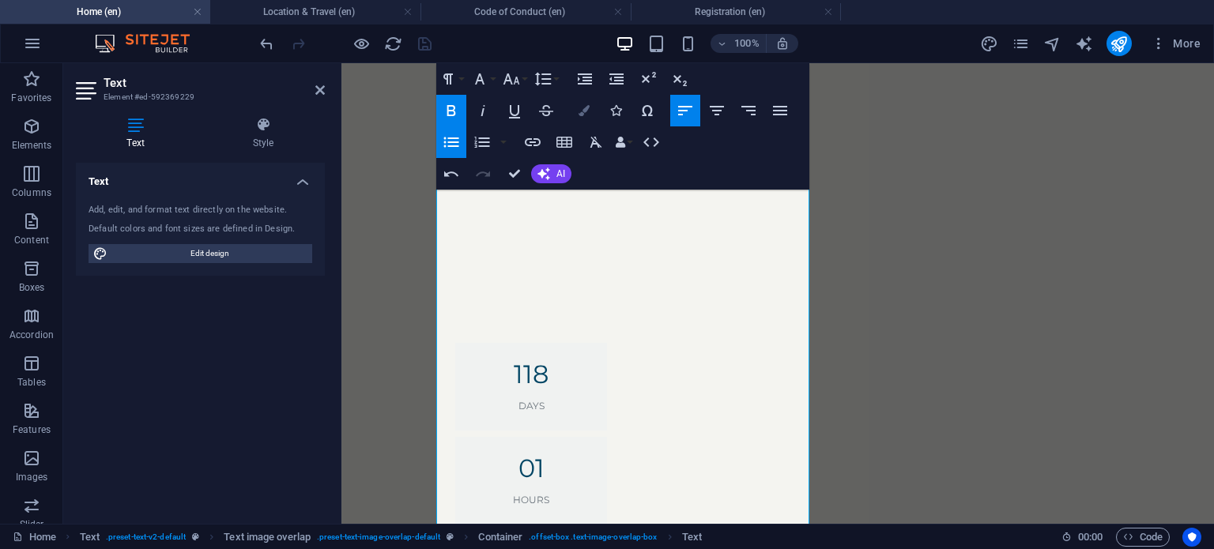
click at [581, 107] on icon "button" at bounding box center [583, 110] width 11 height 11
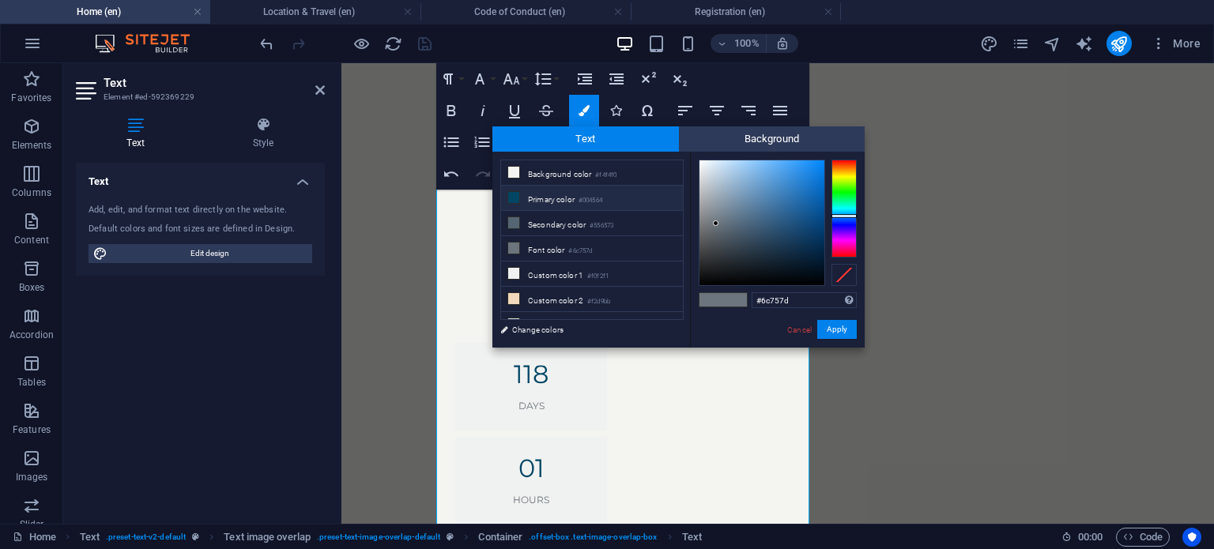
click at [574, 195] on li "Primary color #004564" at bounding box center [592, 198] width 182 height 25
type input "#004564"
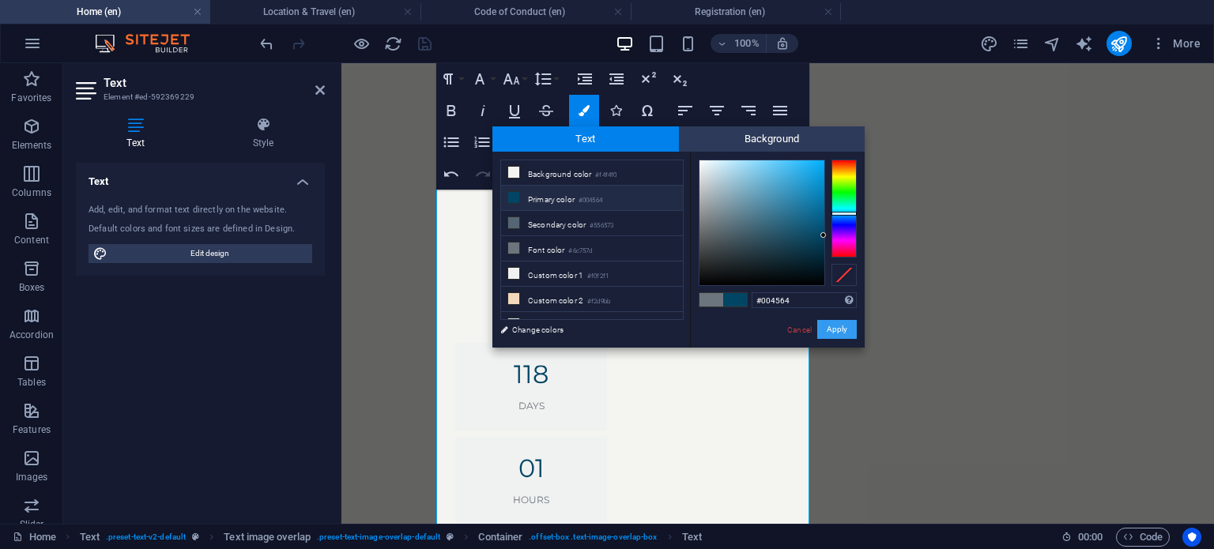
click at [838, 327] on button "Apply" at bounding box center [837, 329] width 40 height 19
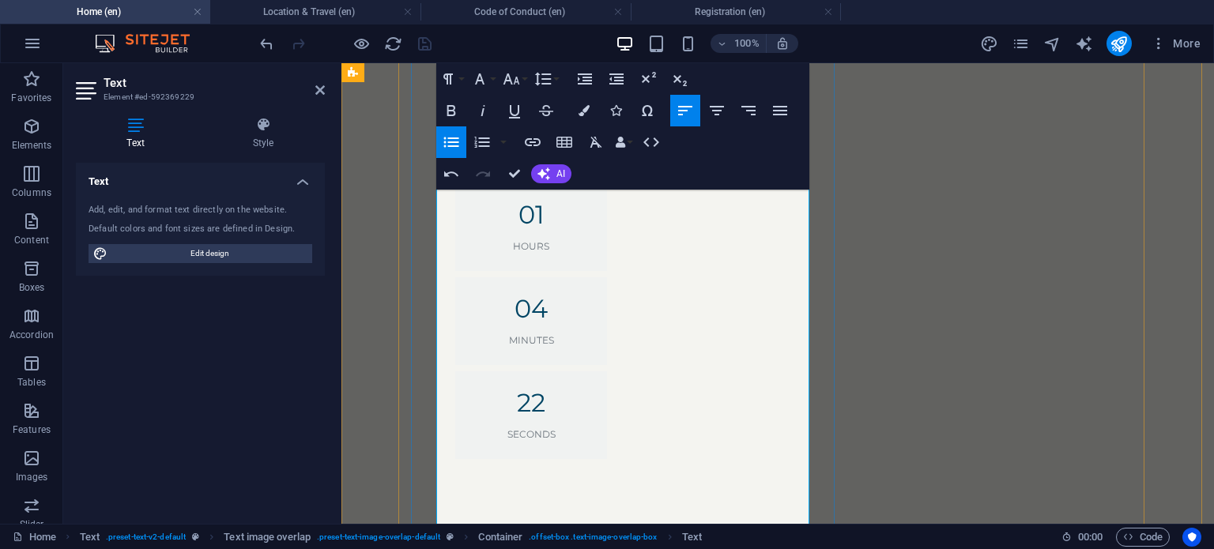
scroll to position [2562, 0]
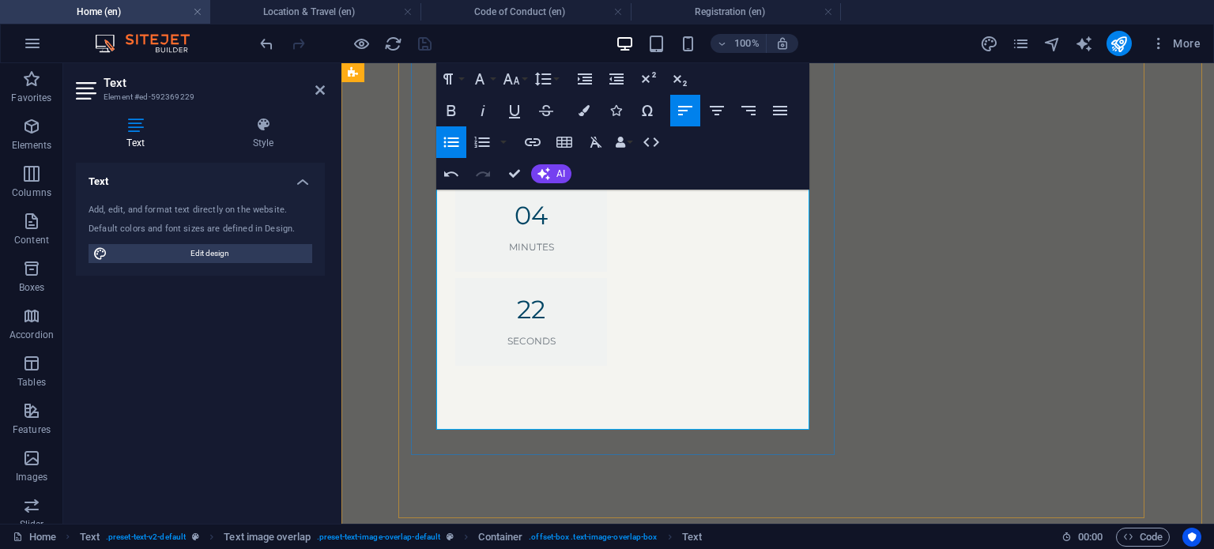
scroll to position [2673, 0]
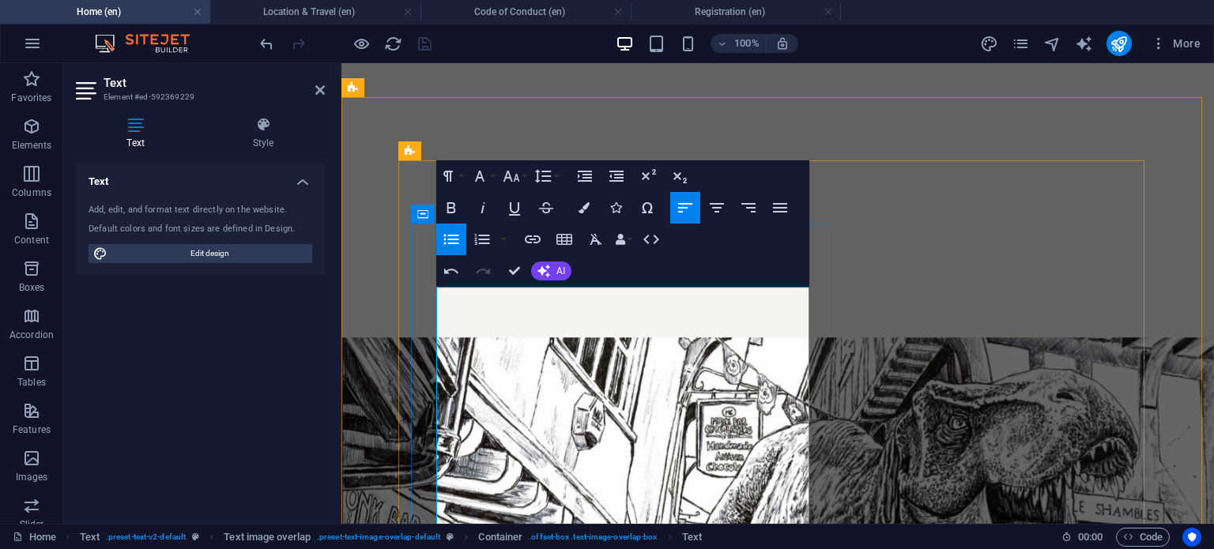
scroll to position [1988, 0]
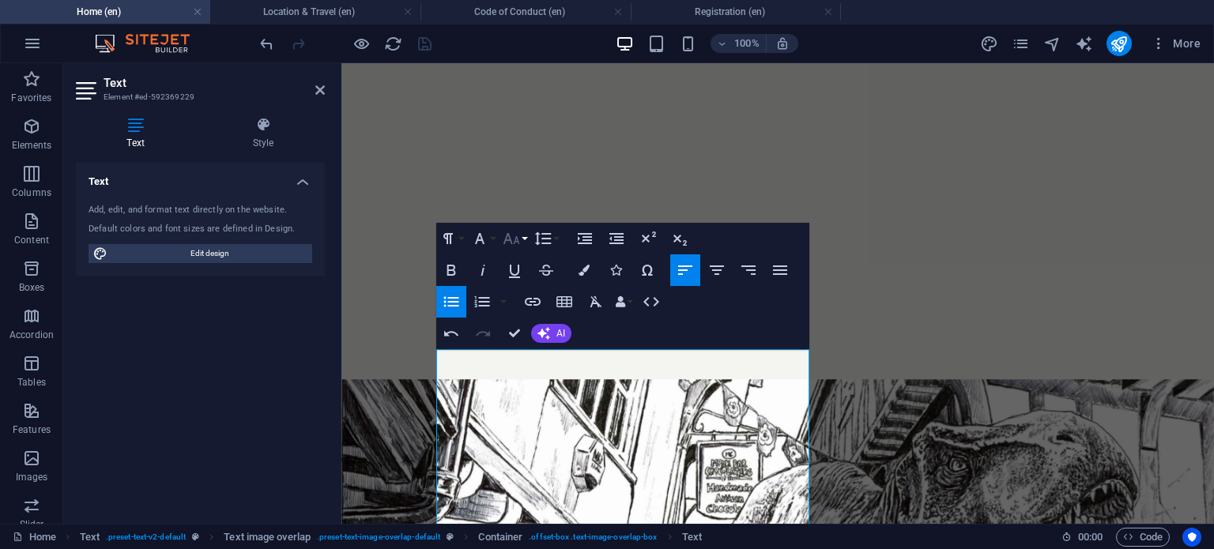
click at [521, 231] on button "Font Size" at bounding box center [514, 239] width 30 height 32
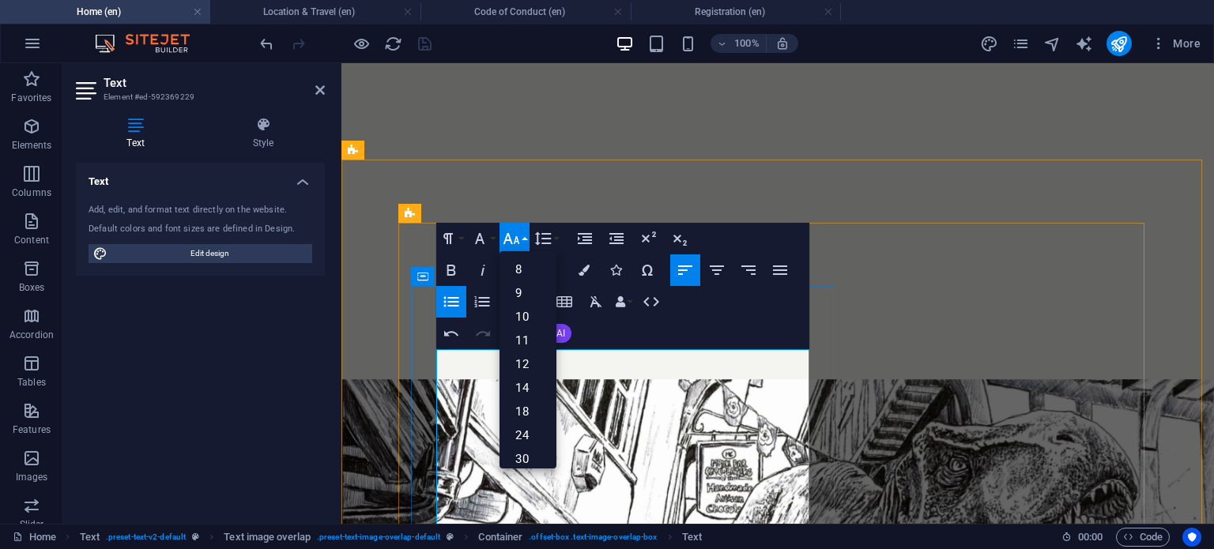
click at [529, 405] on link "18" at bounding box center [527, 412] width 57 height 24
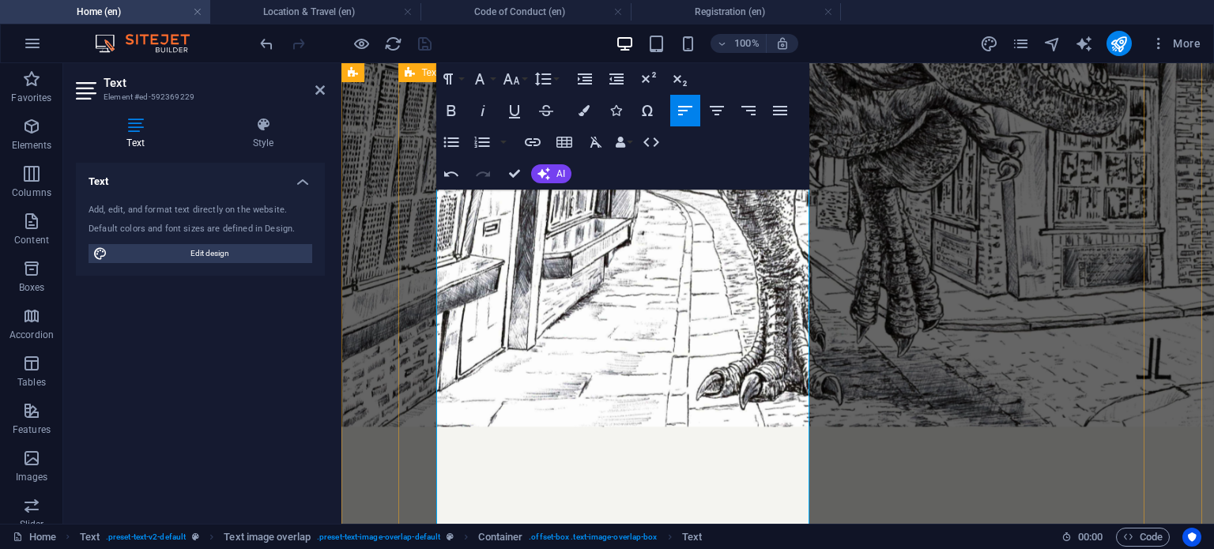
scroll to position [2606, 0]
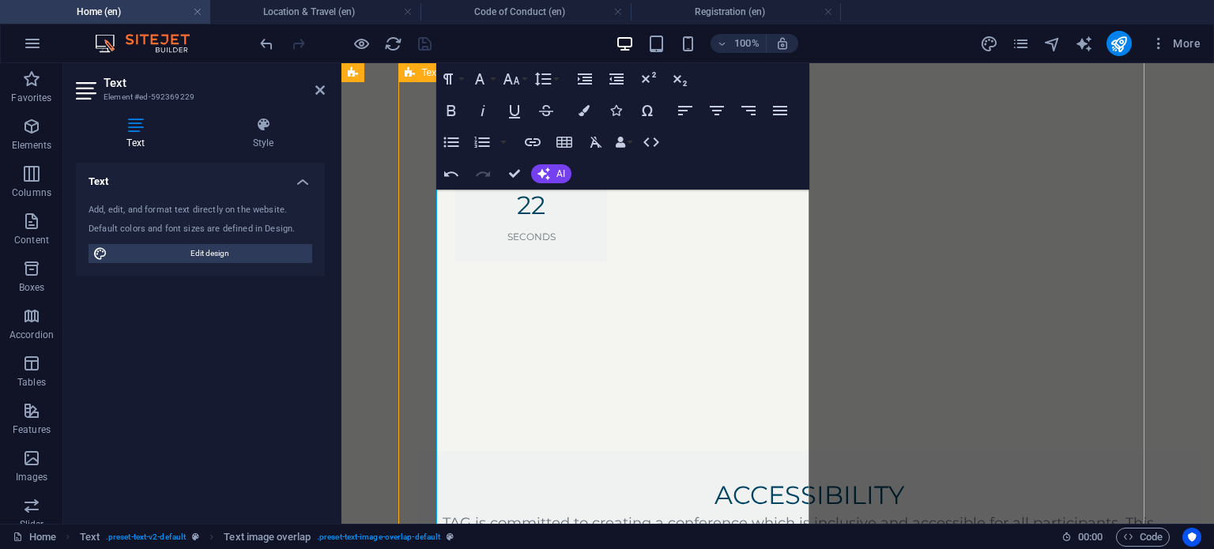
scroll to position [2340, 0]
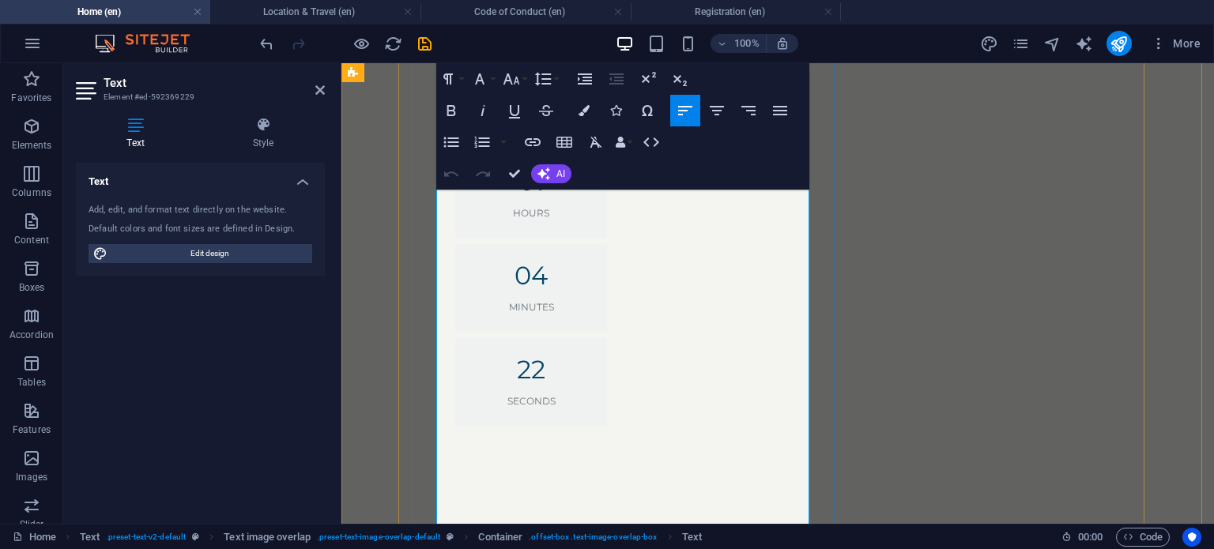
scroll to position [2569, 0]
drag, startPoint x: 528, startPoint y: 380, endPoint x: 572, endPoint y: 394, distance: 46.5
click at [585, 111] on icon "button" at bounding box center [583, 110] width 11 height 11
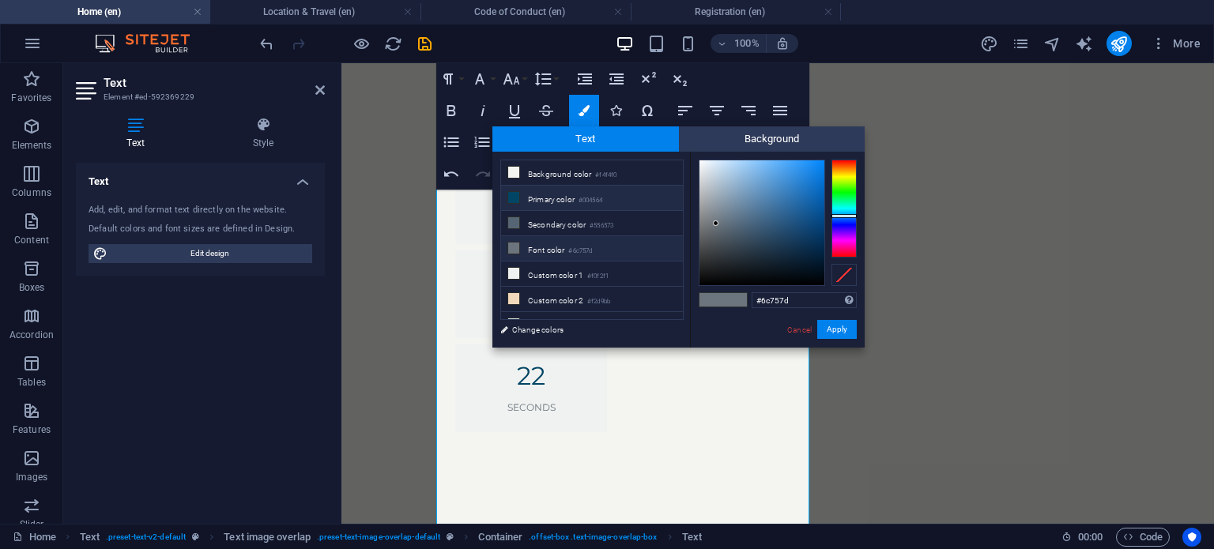
click at [578, 194] on li "Primary color #004564" at bounding box center [592, 198] width 182 height 25
type input "#004564"
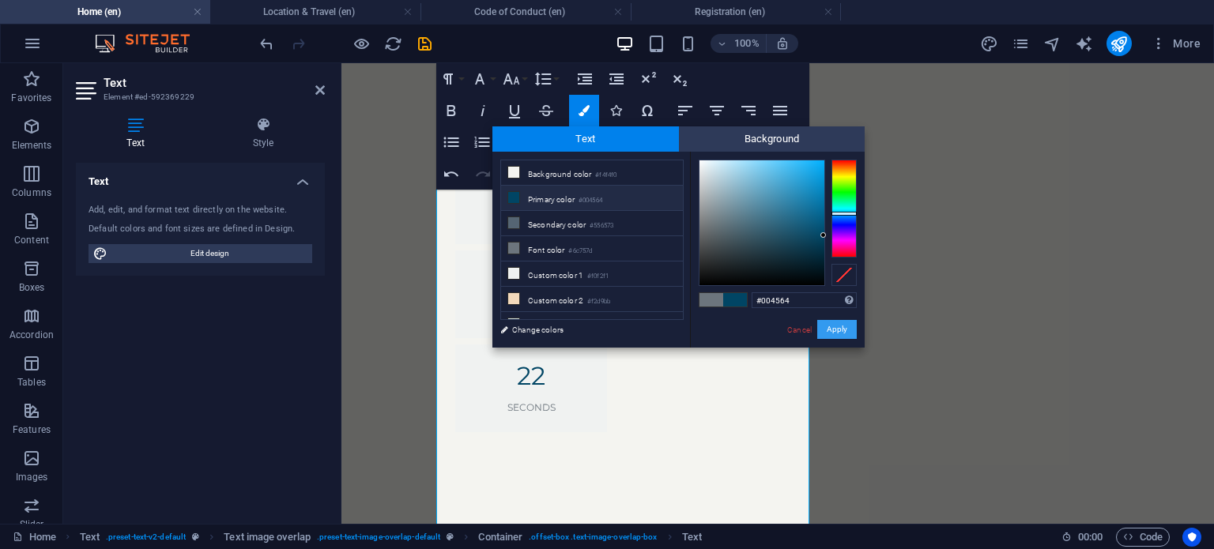
click at [825, 324] on button "Apply" at bounding box center [837, 329] width 40 height 19
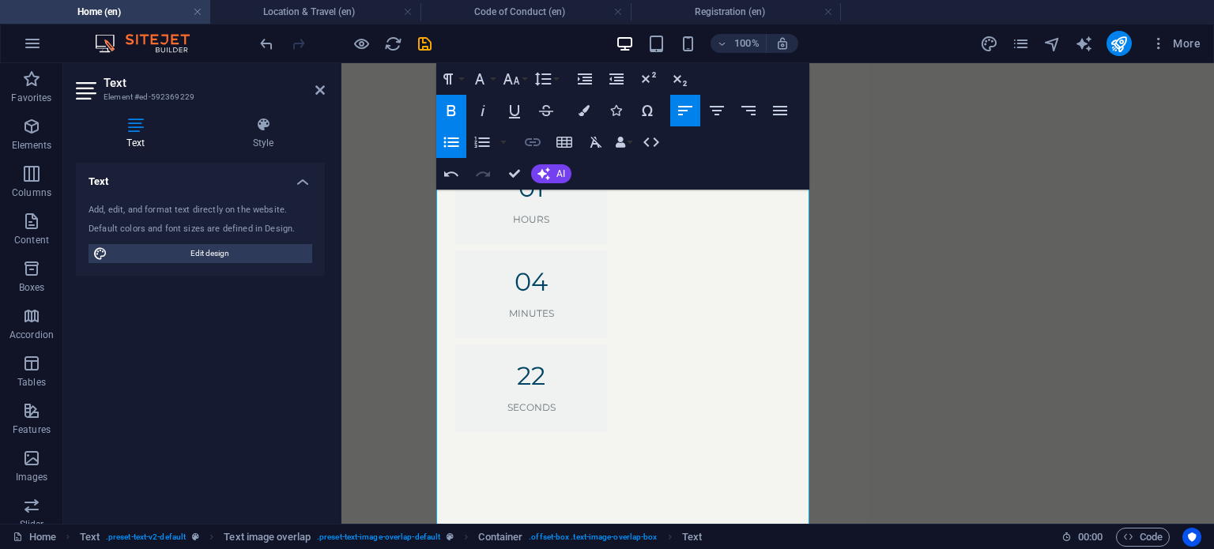
click at [536, 144] on icon "button" at bounding box center [532, 142] width 19 height 19
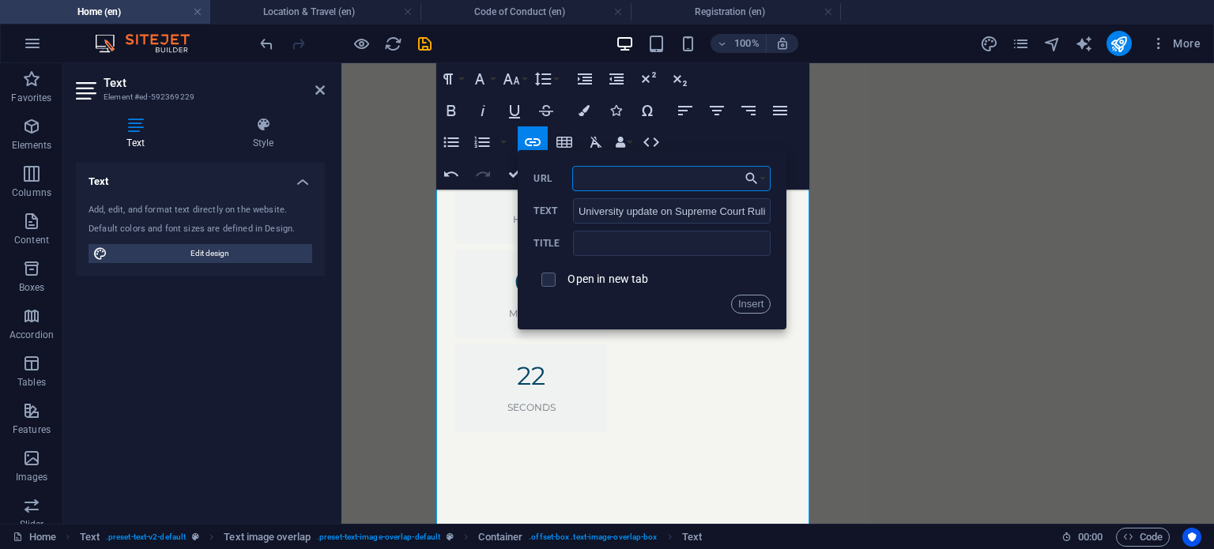
click at [596, 181] on input "URL" at bounding box center [671, 178] width 199 height 25
paste input "[URL][DOMAIN_NAME]."
type input "[URL][DOMAIN_NAME]."
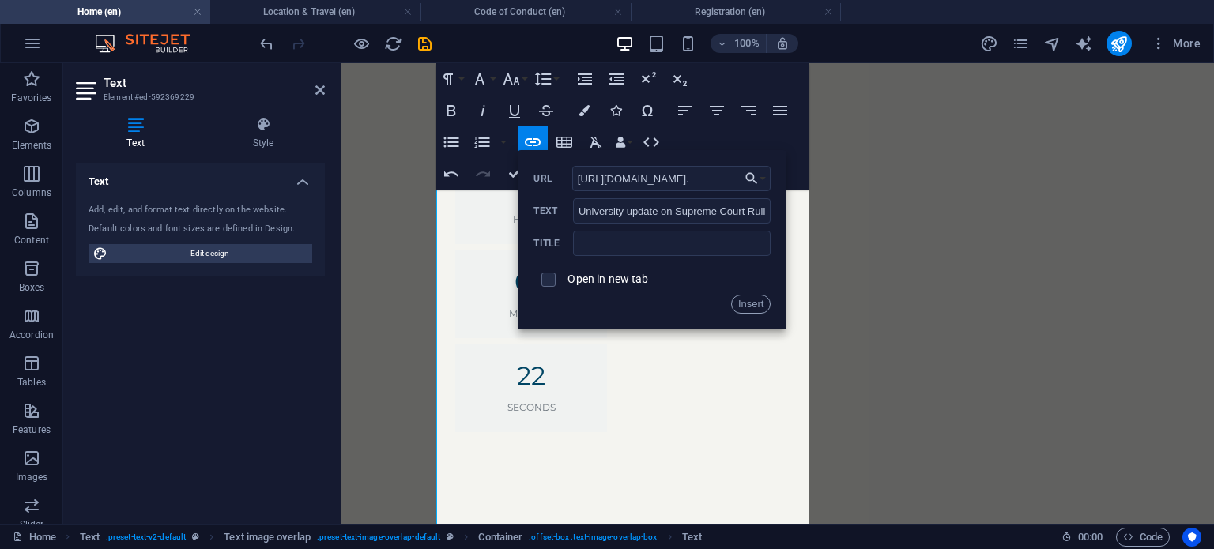
click at [619, 280] on label "Open in new tab" at bounding box center [607, 279] width 81 height 13
click at [758, 299] on button "Insert" at bounding box center [751, 304] width 40 height 19
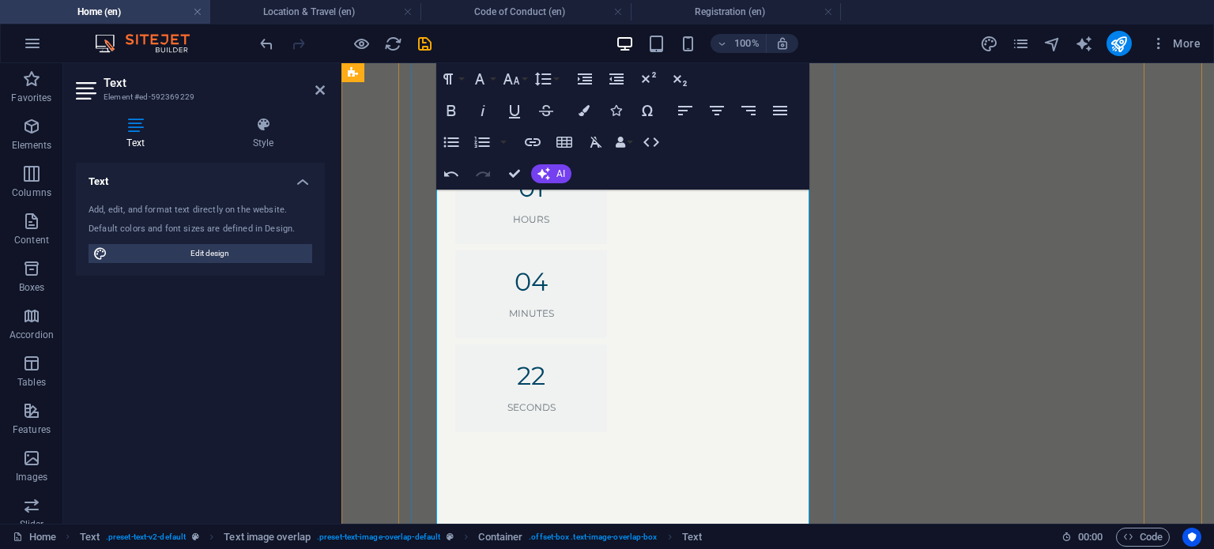
drag, startPoint x: 526, startPoint y: 374, endPoint x: 580, endPoint y: 398, distance: 59.0
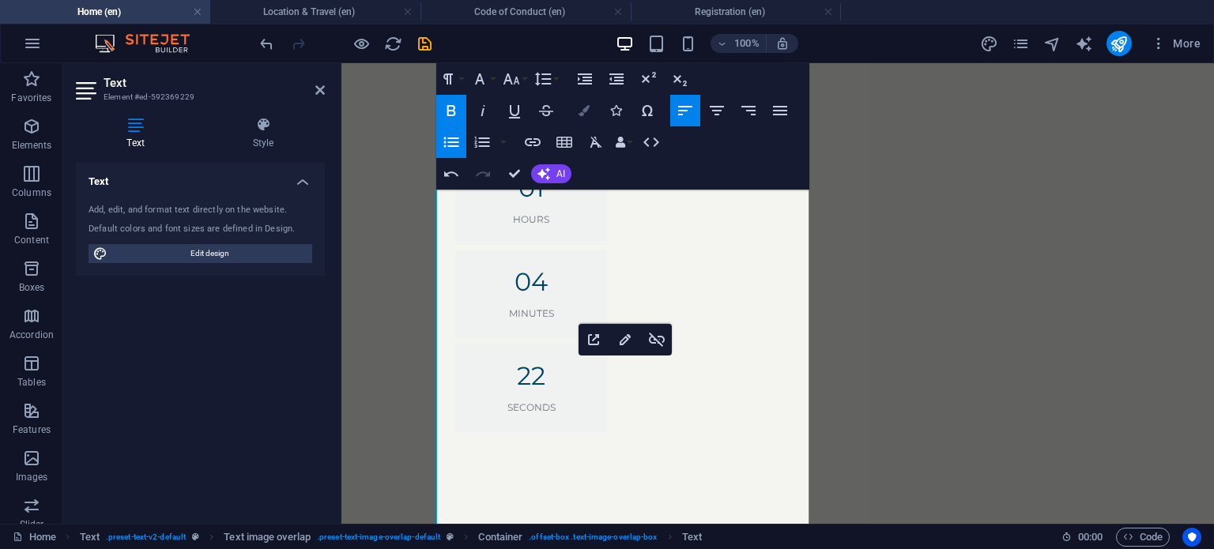
click at [587, 114] on icon "button" at bounding box center [583, 110] width 11 height 11
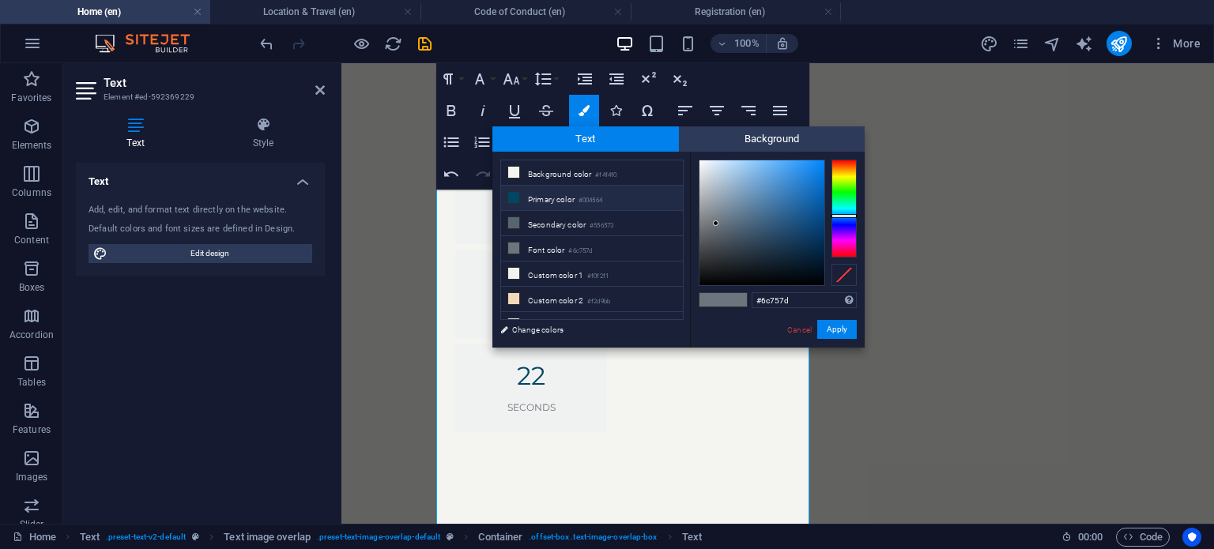
click at [515, 193] on icon at bounding box center [513, 197] width 11 height 11
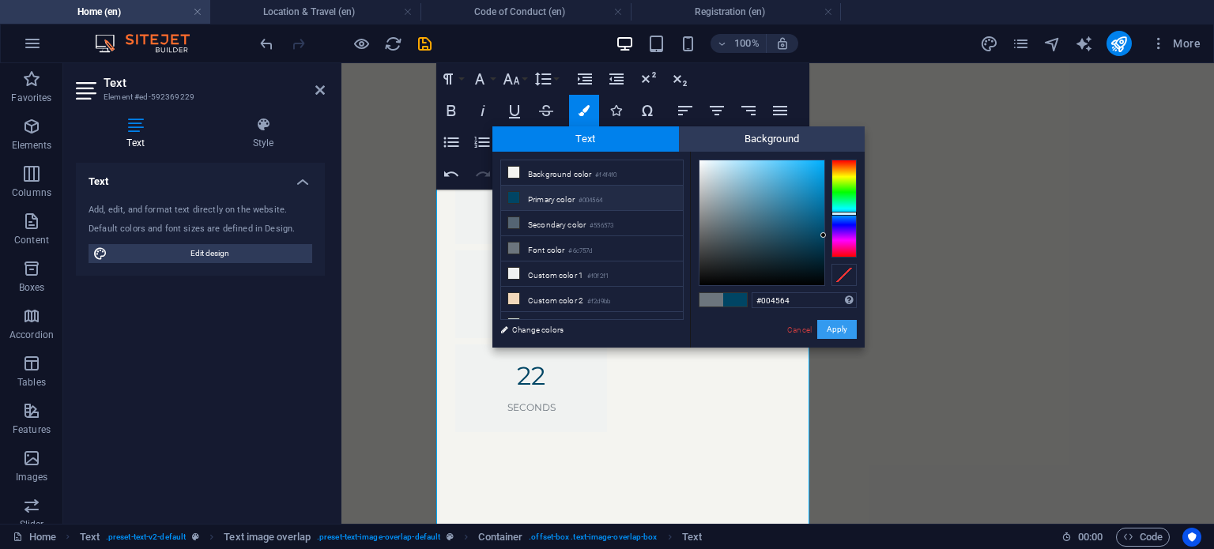
click at [835, 325] on button "Apply" at bounding box center [837, 329] width 40 height 19
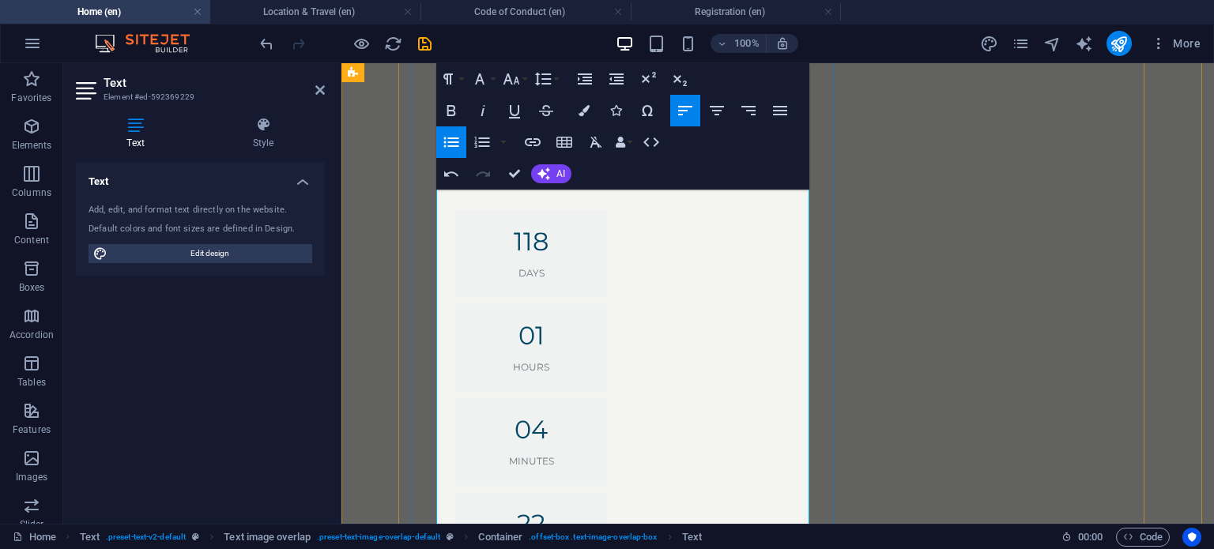
scroll to position [2427, 0]
drag, startPoint x: 530, startPoint y: 271, endPoint x: 491, endPoint y: 271, distance: 39.5
click at [584, 113] on icon "button" at bounding box center [583, 110] width 11 height 11
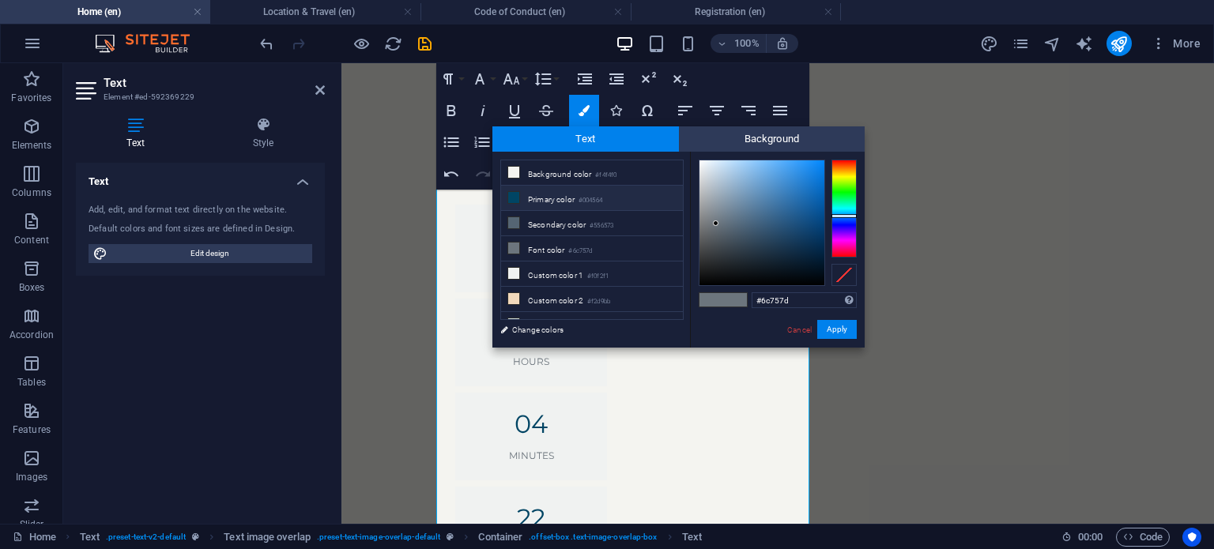
click at [601, 195] on small "#004564" at bounding box center [590, 200] width 24 height 11
type input "#004564"
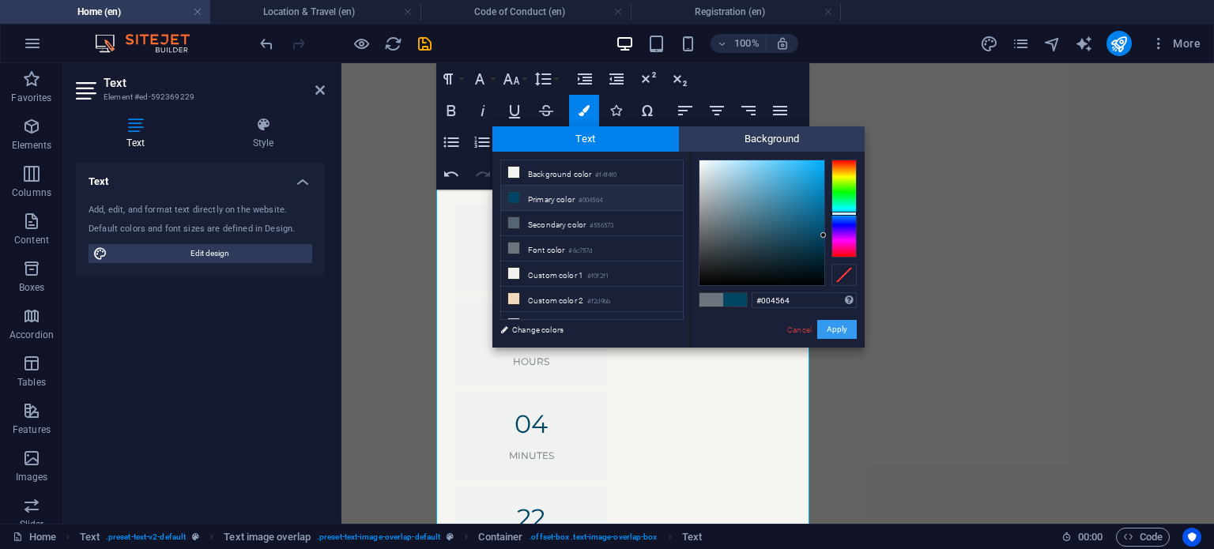
click at [836, 334] on button "Apply" at bounding box center [837, 329] width 40 height 19
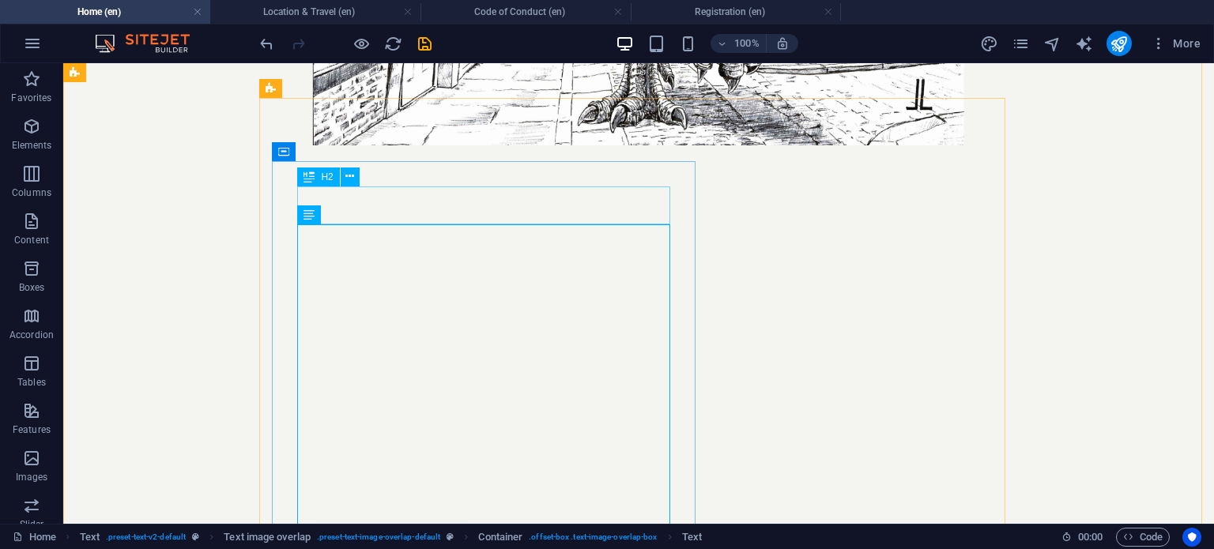
scroll to position [1846, 0]
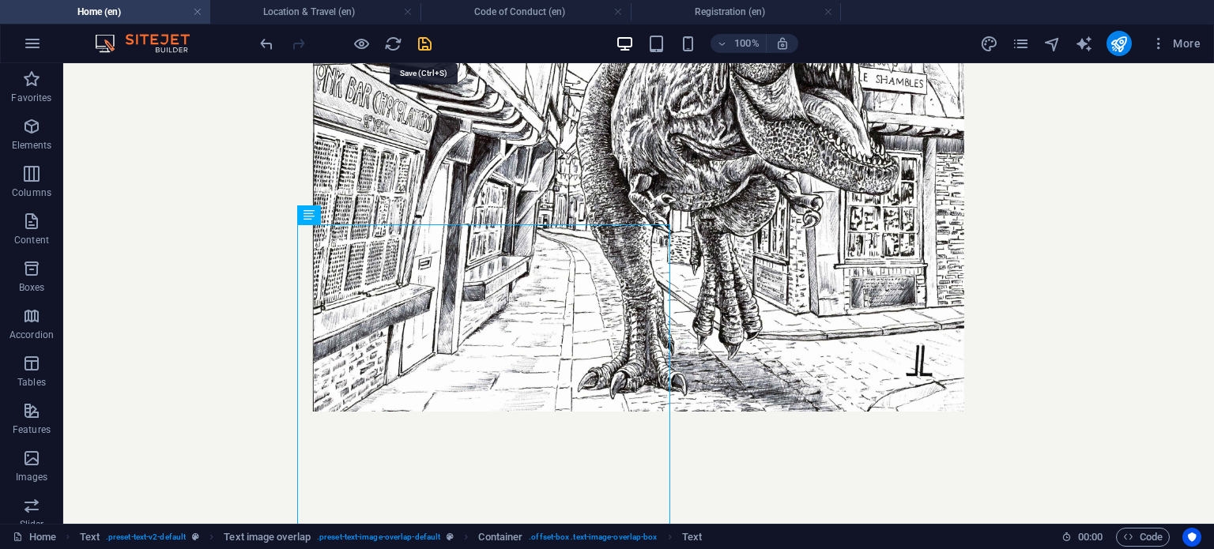
click at [430, 44] on icon "save" at bounding box center [425, 44] width 18 height 18
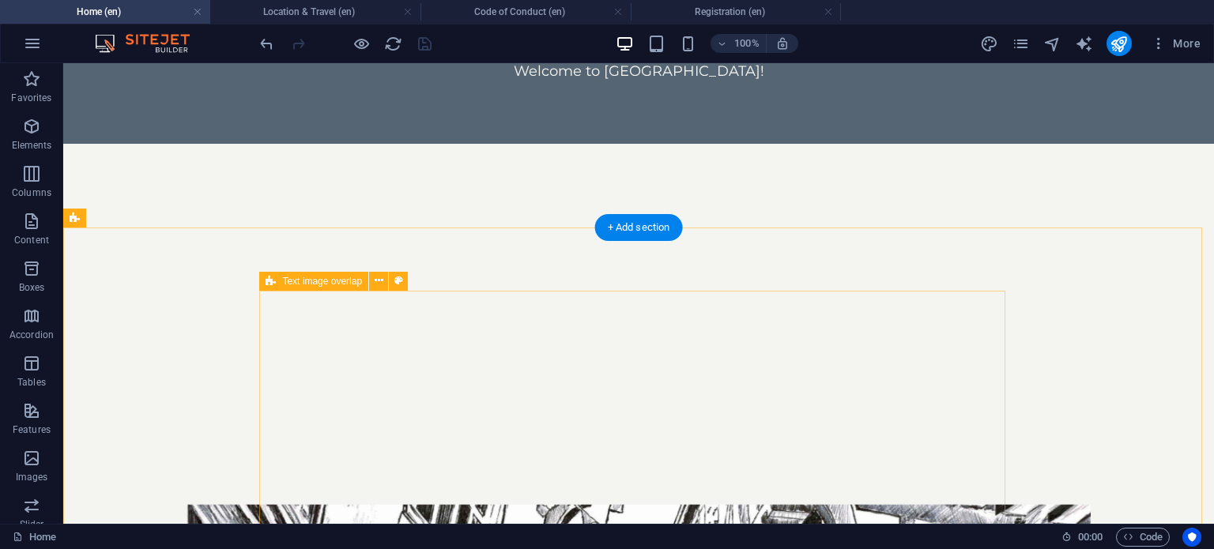
scroll to position [1730, 0]
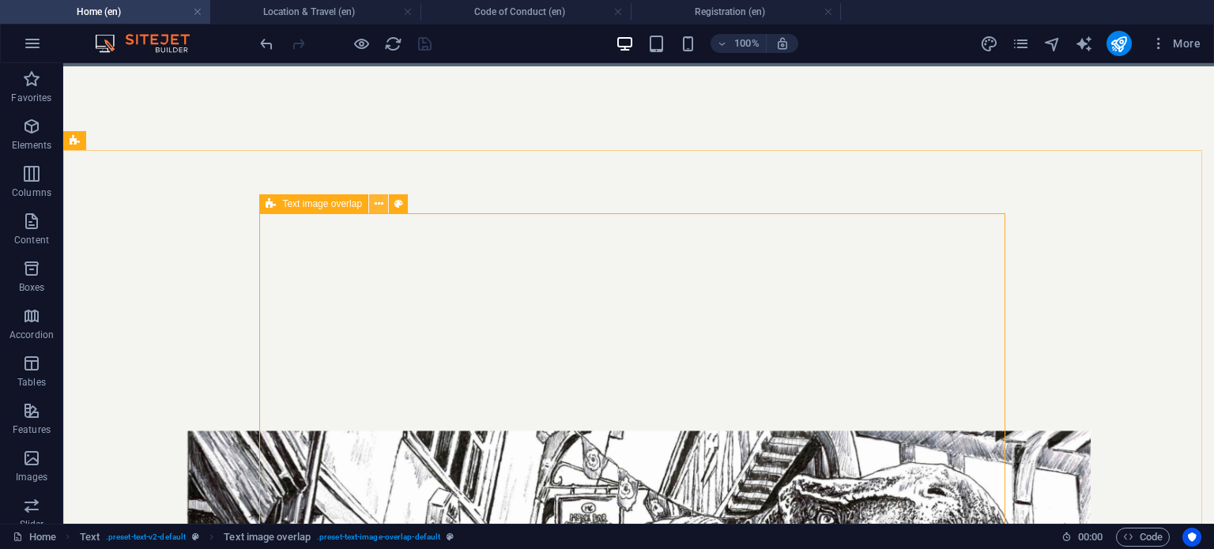
click at [382, 201] on icon at bounding box center [378, 204] width 9 height 17
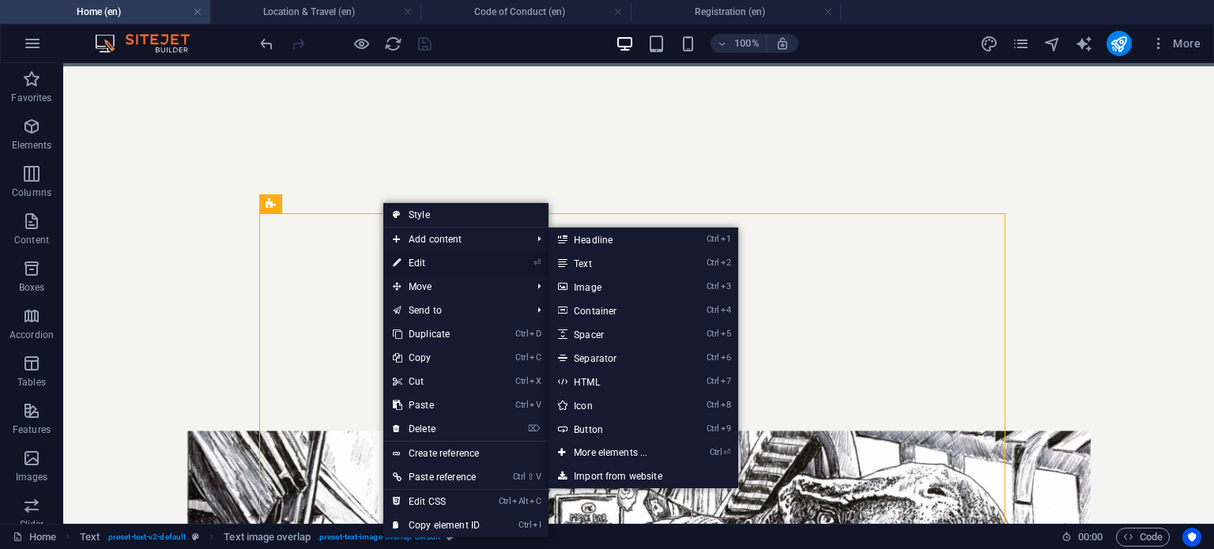
click at [446, 257] on link "⏎ Edit" at bounding box center [436, 263] width 106 height 24
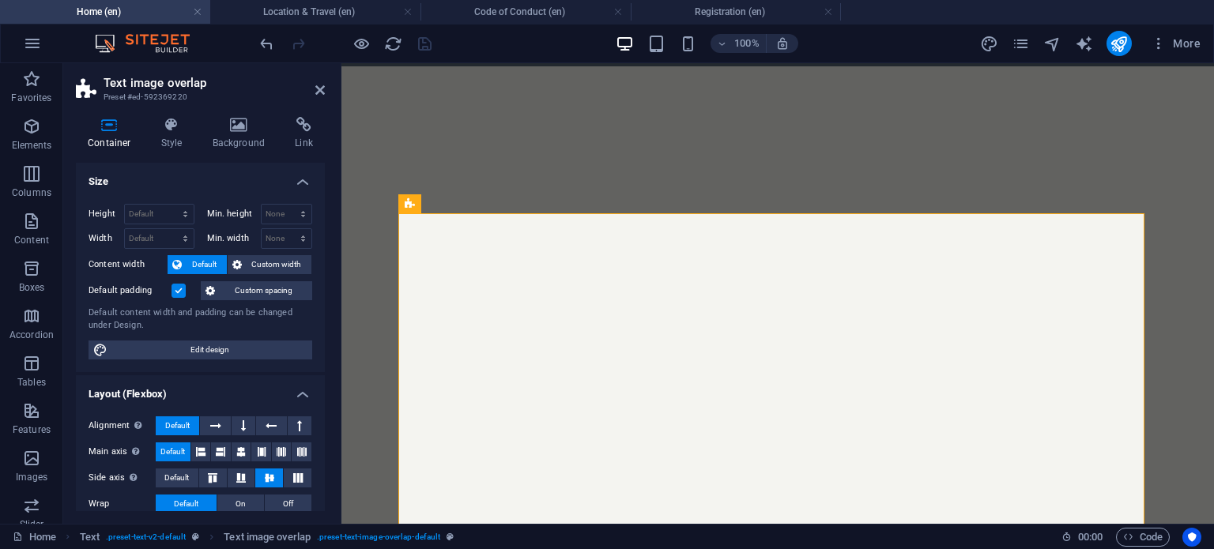
scroll to position [1997, 0]
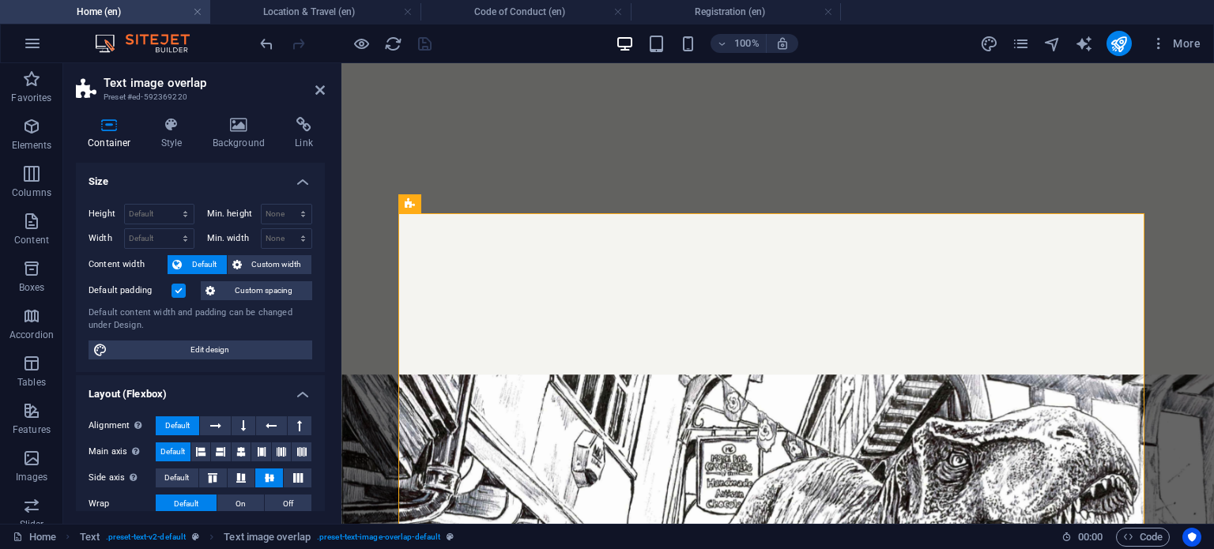
click at [180, 292] on label at bounding box center [178, 291] width 14 height 14
click at [0, 0] on input "Default padding" at bounding box center [0, 0] width 0 height 0
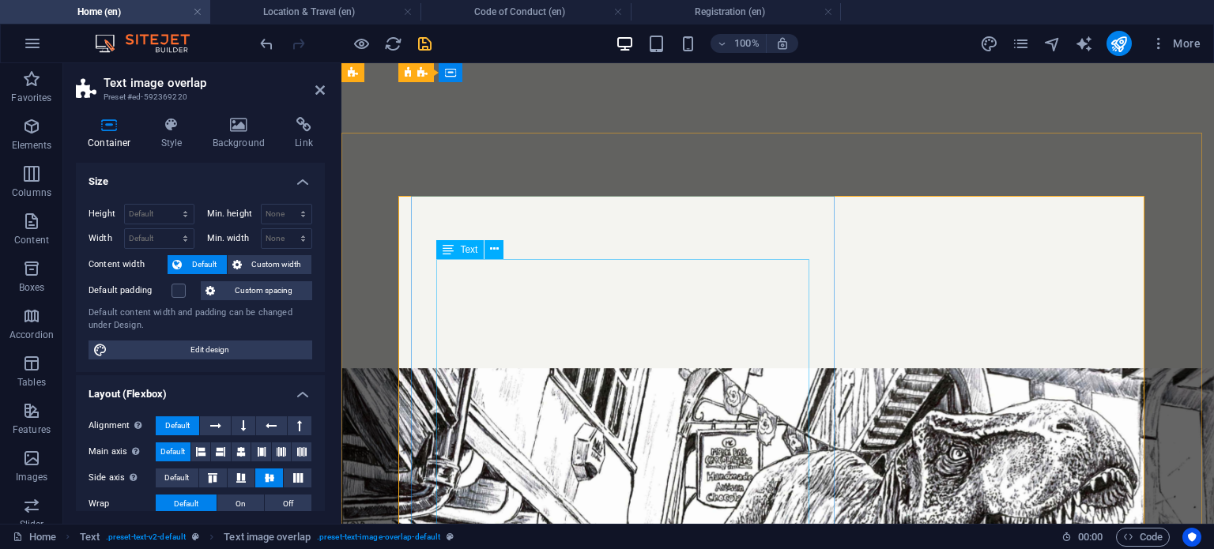
scroll to position [1995, 0]
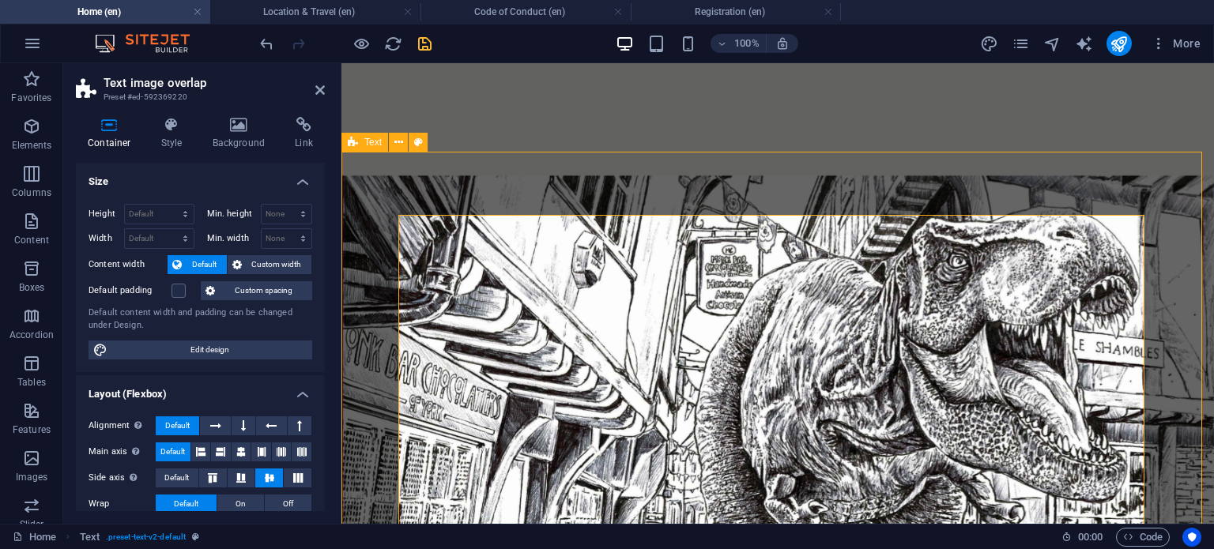
scroll to position [1729, 0]
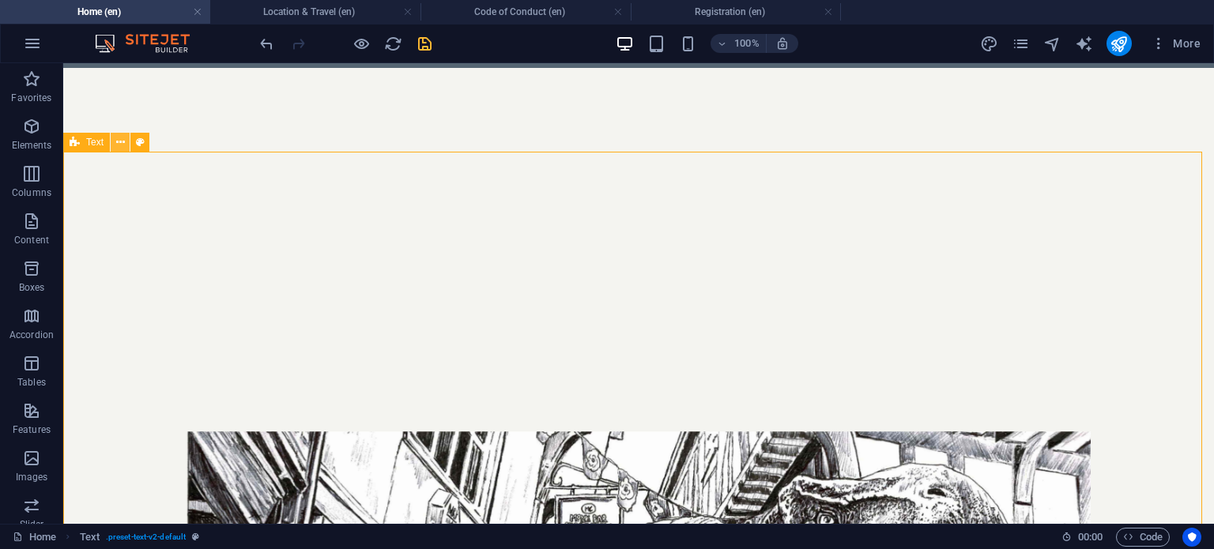
click at [121, 149] on icon at bounding box center [120, 142] width 9 height 17
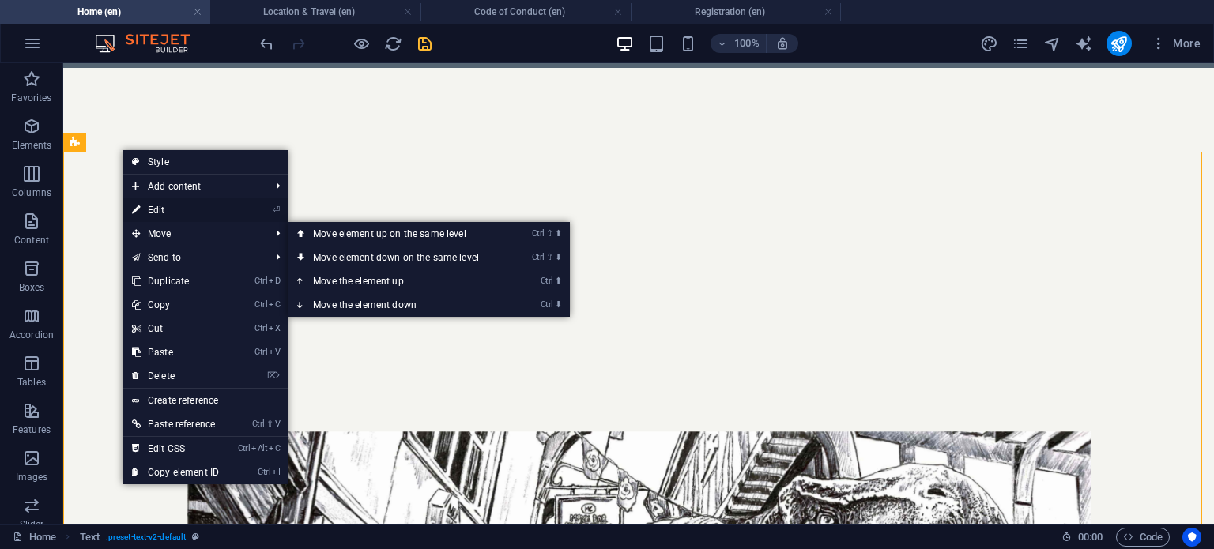
click at [190, 210] on link "⏎ Edit" at bounding box center [175, 210] width 106 height 24
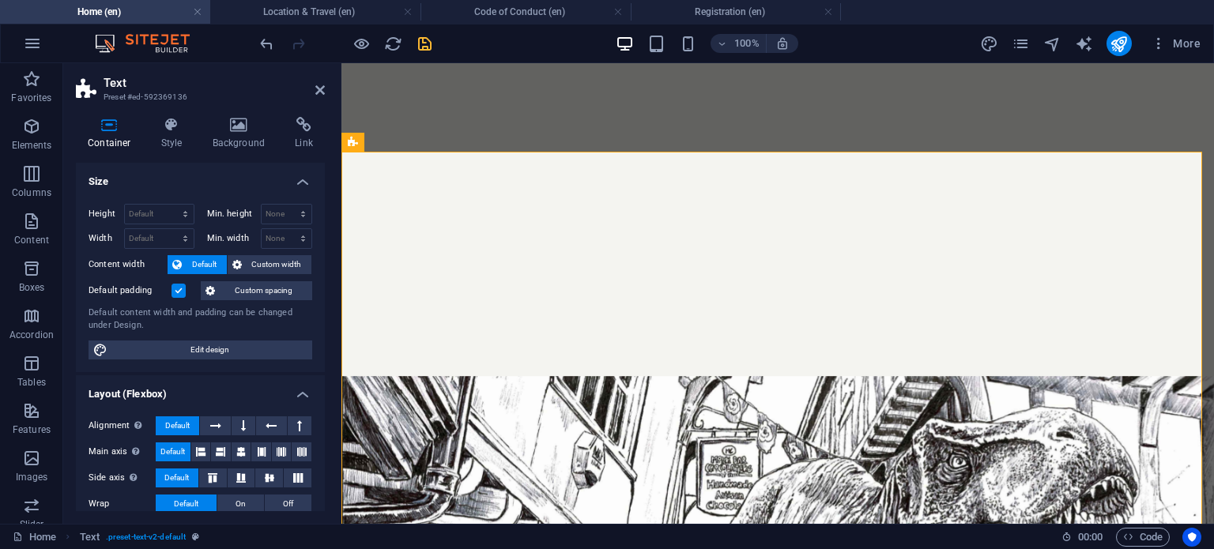
click at [180, 285] on label at bounding box center [178, 291] width 14 height 14
click at [0, 0] on input "Default padding" at bounding box center [0, 0] width 0 height 0
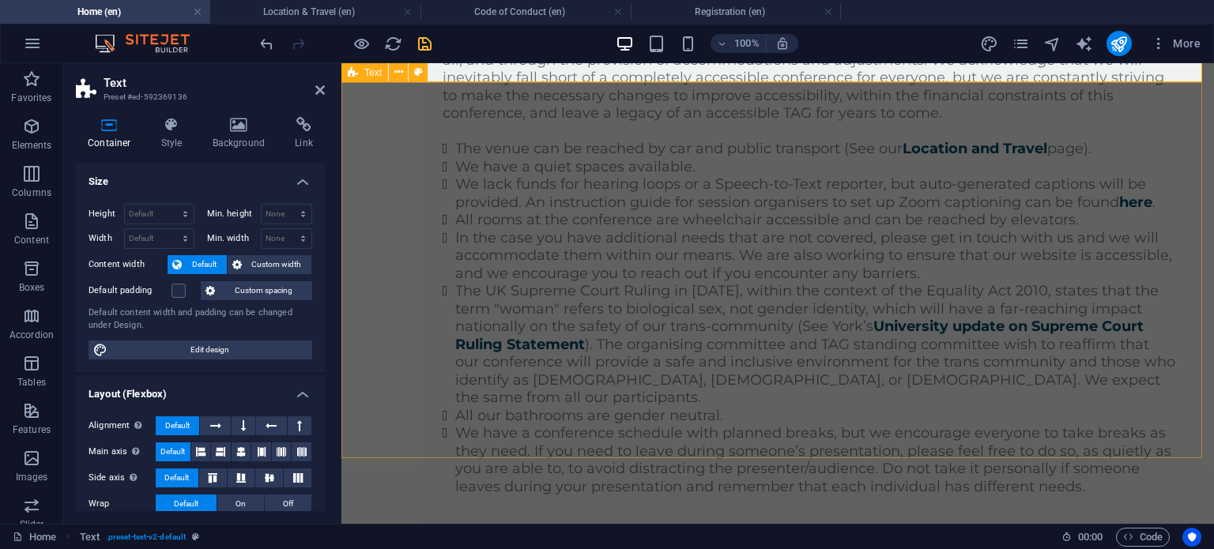
scroll to position [3115, 0]
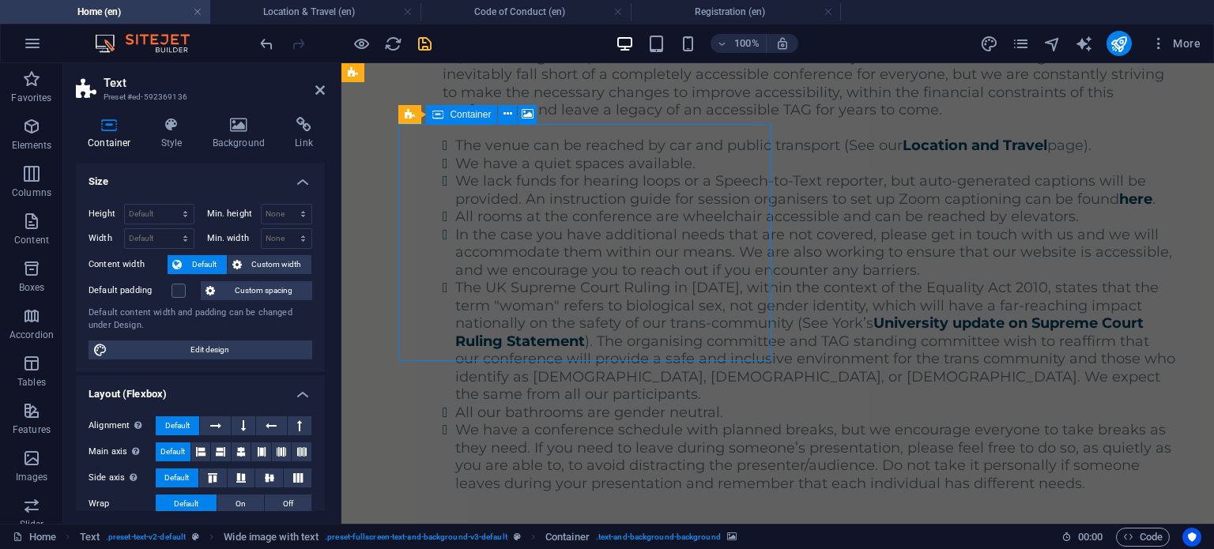
scroll to position [2848, 0]
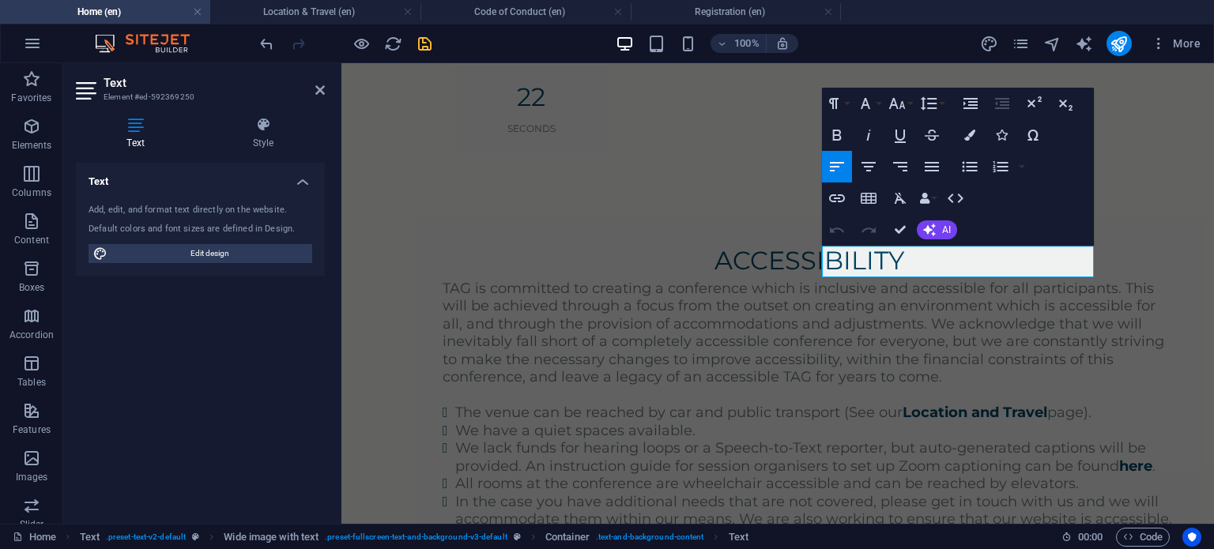
scroll to position [3115, 0]
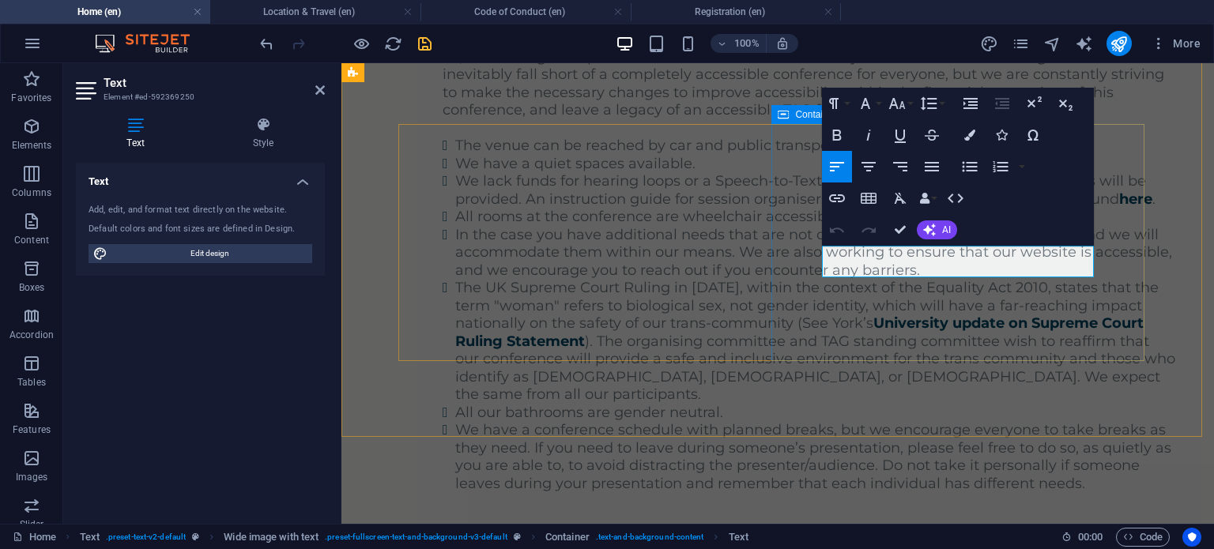
drag, startPoint x: 924, startPoint y: 257, endPoint x: 818, endPoint y: 250, distance: 105.3
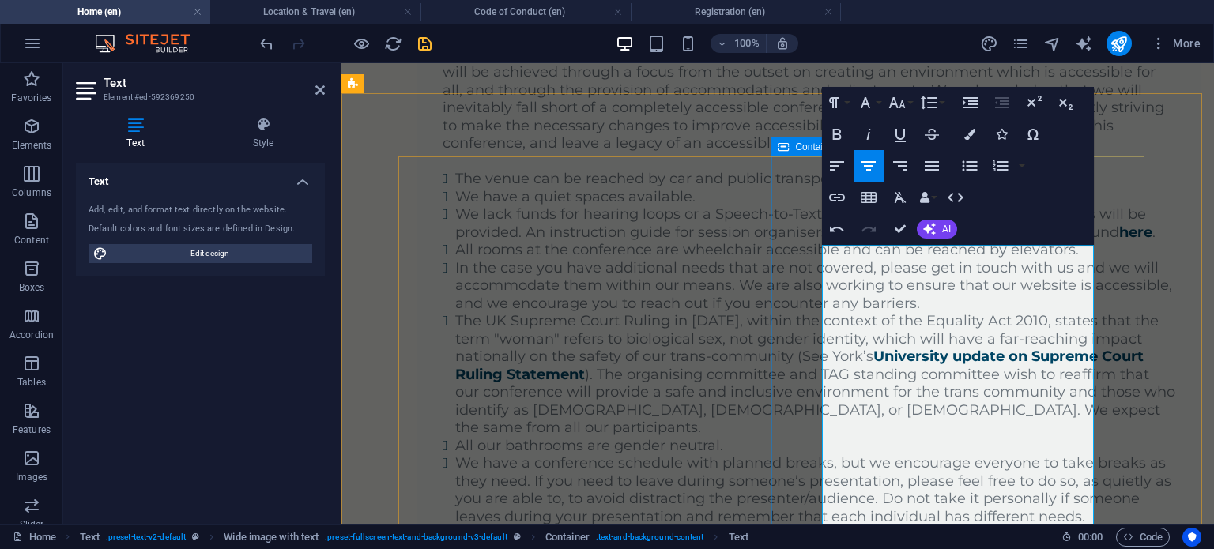
scroll to position [10504, 0]
click at [834, 167] on icon "button" at bounding box center [837, 165] width 14 height 9
click at [837, 160] on icon "button" at bounding box center [836, 165] width 19 height 19
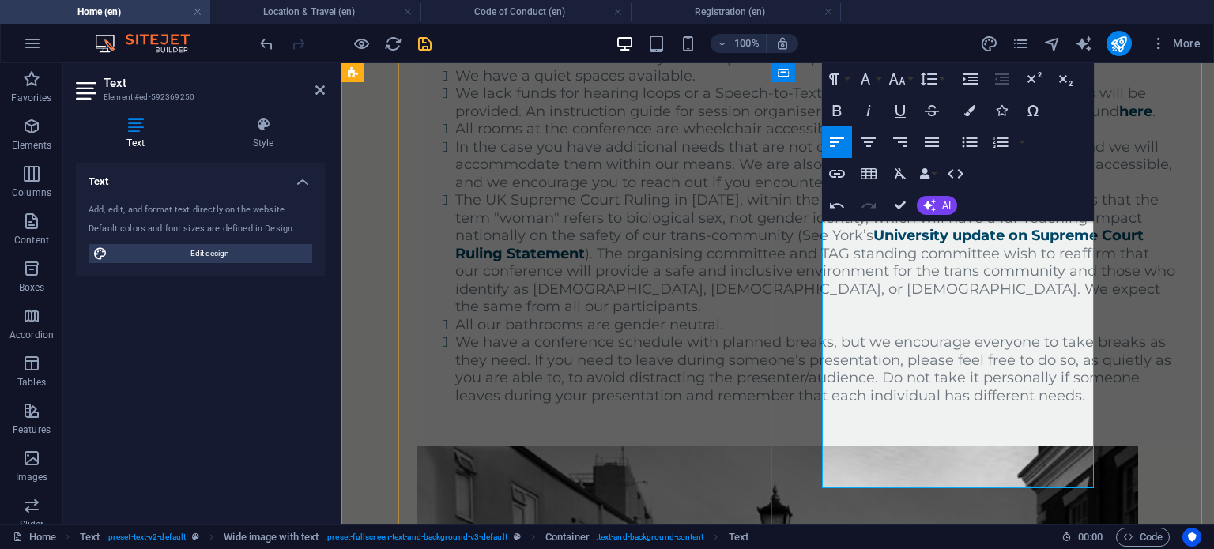
scroll to position [3202, 0]
click at [976, 137] on icon "button" at bounding box center [969, 142] width 19 height 19
drag, startPoint x: 834, startPoint y: 294, endPoint x: 822, endPoint y: 292, distance: 12.9
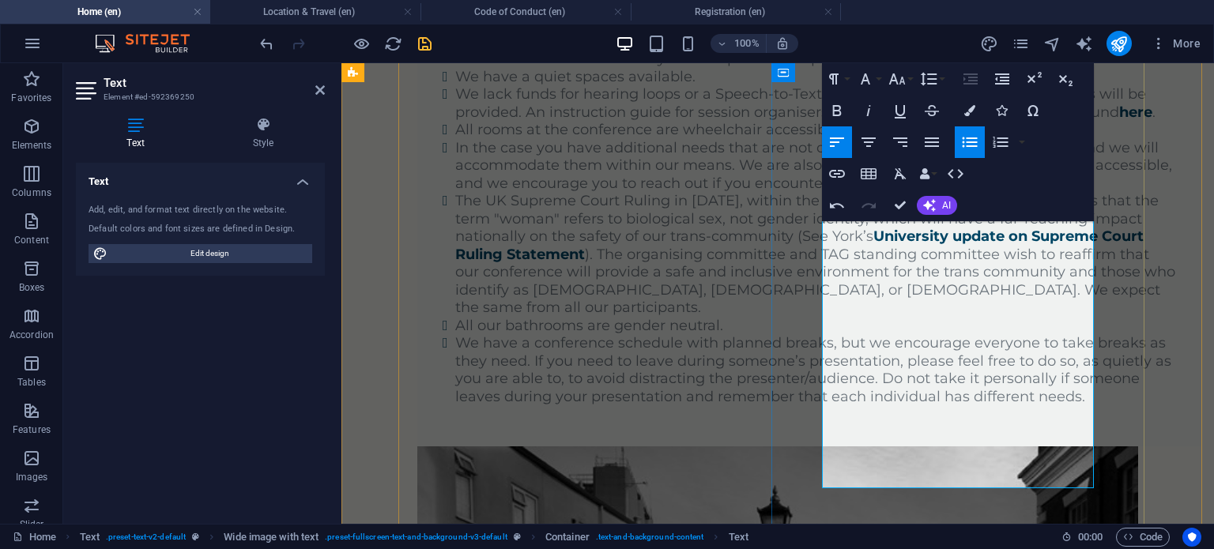
click at [990, 138] on button "Ordered List" at bounding box center [1000, 142] width 30 height 32
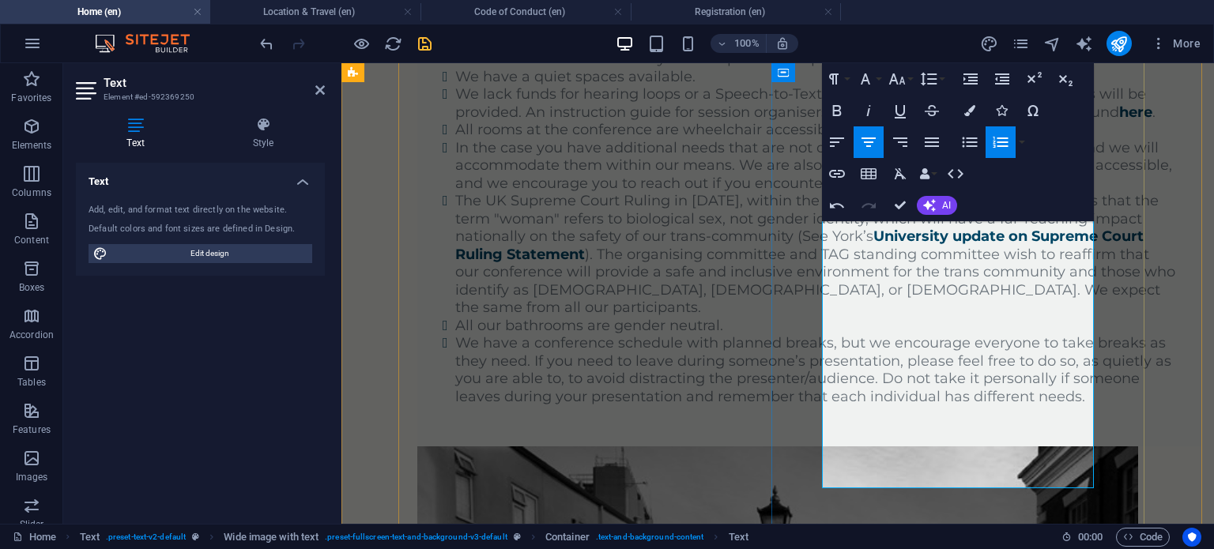
drag, startPoint x: 1008, startPoint y: 417, endPoint x: 823, endPoint y: 293, distance: 222.6
click at [844, 137] on icon "button" at bounding box center [836, 142] width 19 height 19
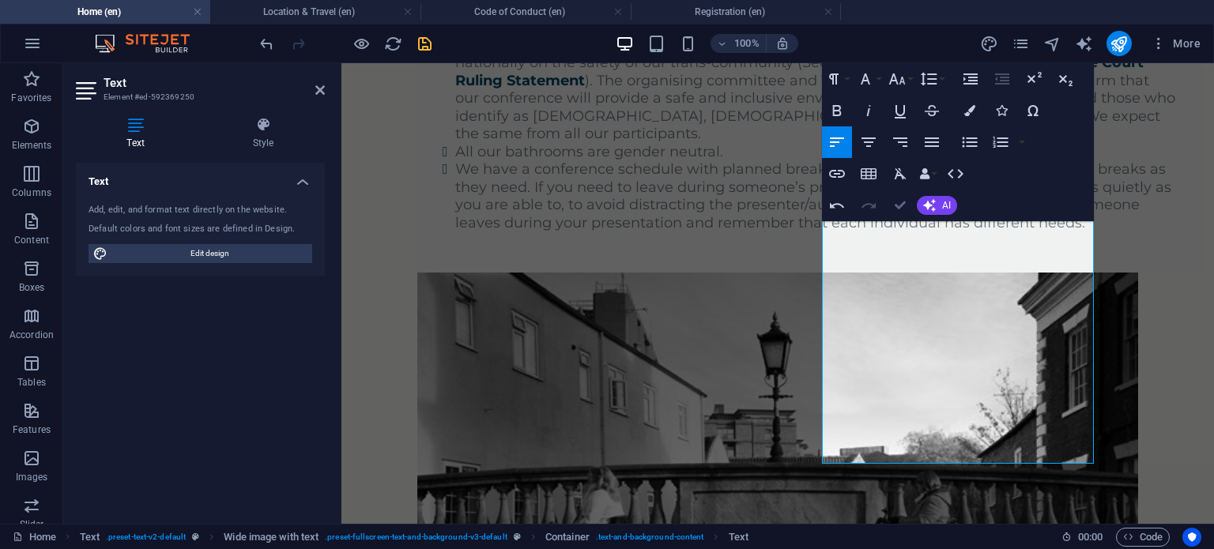
scroll to position [2976, 0]
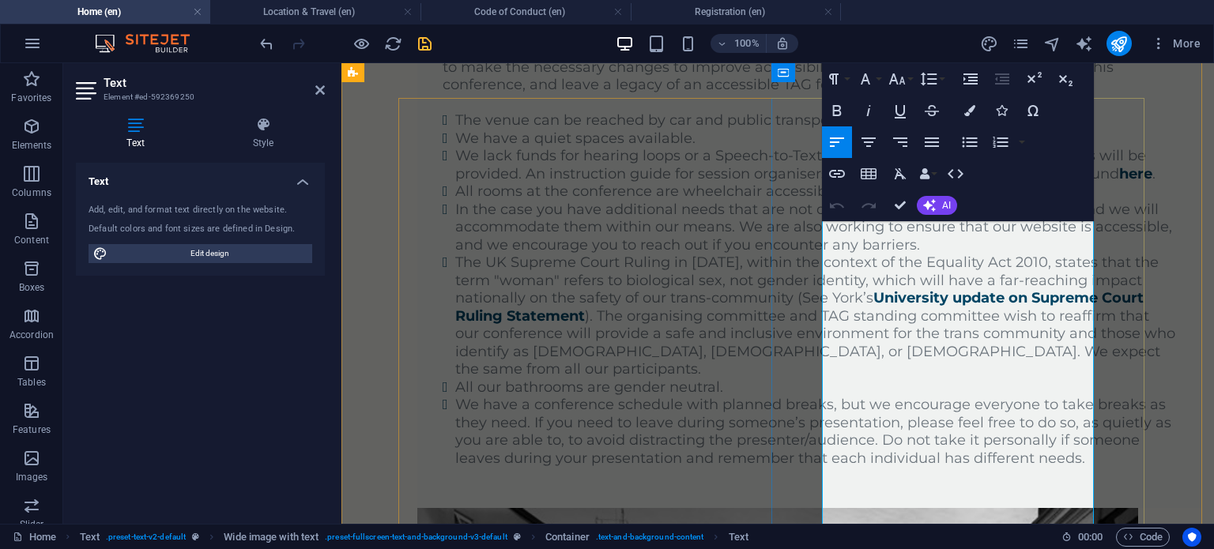
scroll to position [3141, 0]
drag, startPoint x: 1033, startPoint y: 272, endPoint x: 926, endPoint y: 286, distance: 108.4
click at [973, 110] on icon "button" at bounding box center [969, 110] width 11 height 11
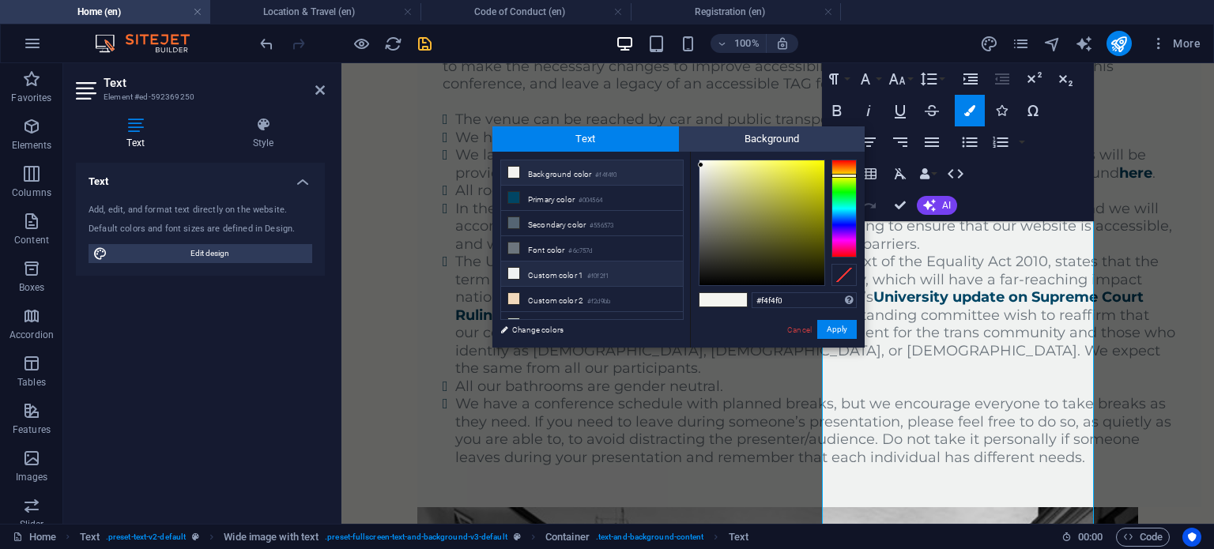
scroll to position [59, 0]
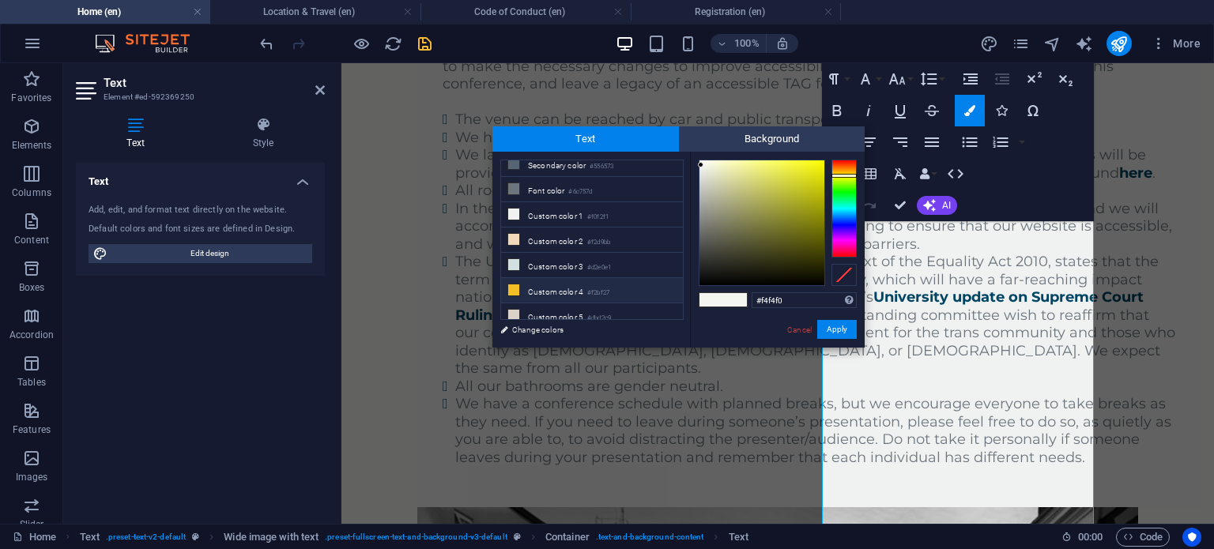
click at [589, 278] on li "Custom color 4 #f2bf27" at bounding box center [592, 290] width 182 height 25
type input "#f2bf27"
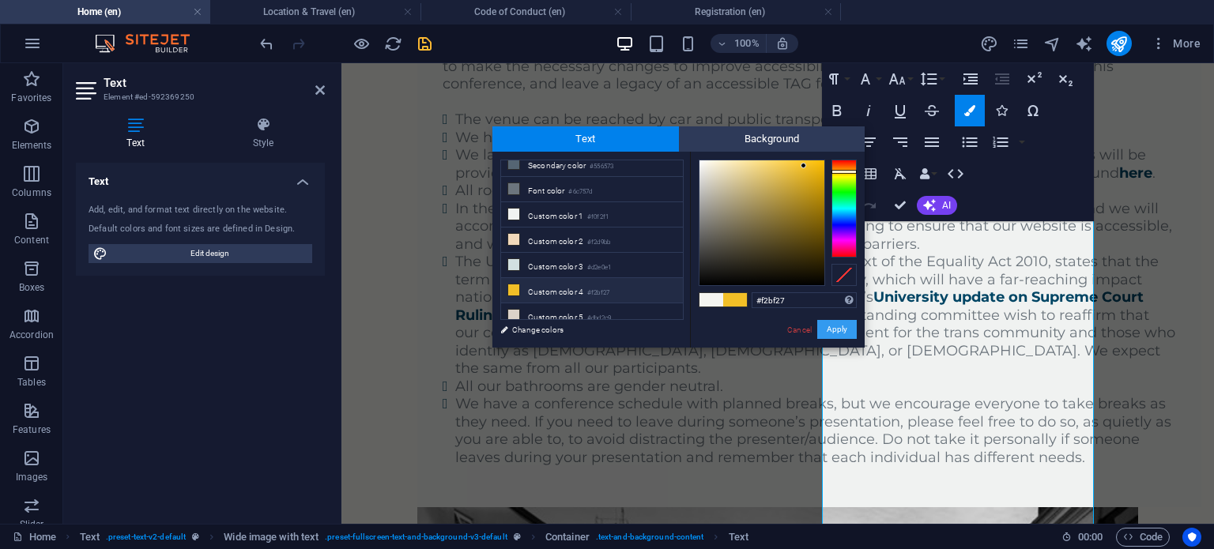
click at [830, 325] on button "Apply" at bounding box center [837, 329] width 40 height 19
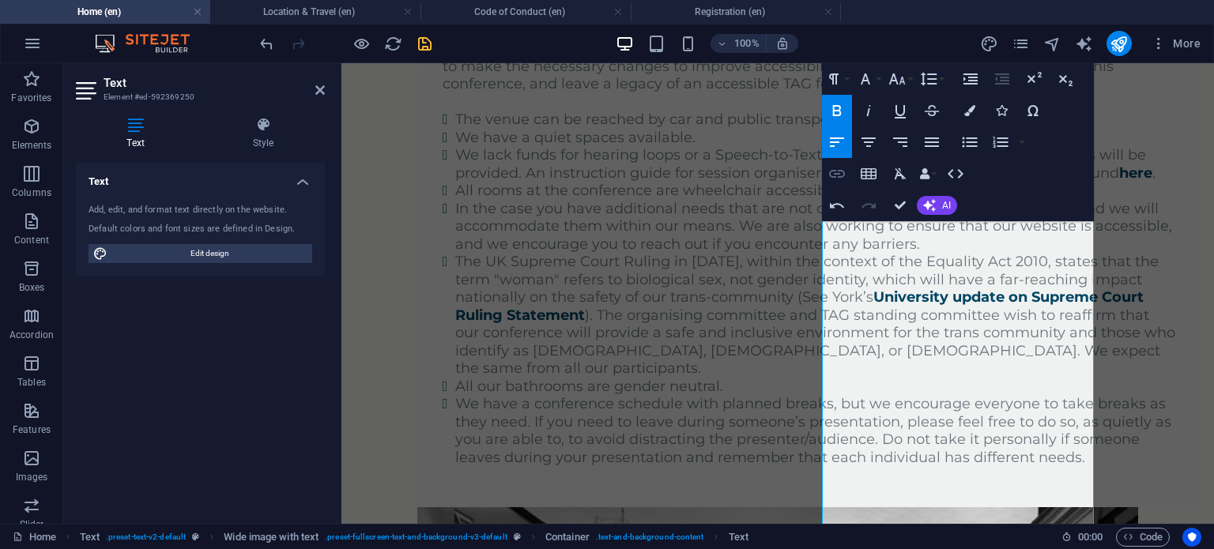
click at [841, 171] on icon "button" at bounding box center [837, 174] width 16 height 8
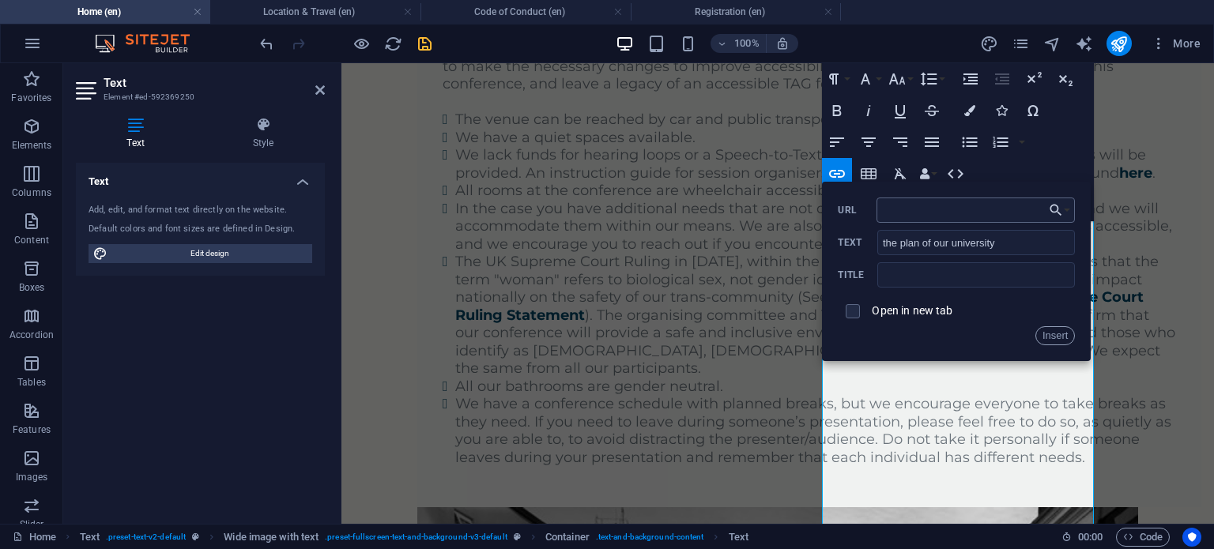
click at [915, 209] on input "URL" at bounding box center [975, 210] width 199 height 25
type input "[URL][DOMAIN_NAME]"
click at [856, 307] on input "checkbox" at bounding box center [850, 309] width 14 height 14
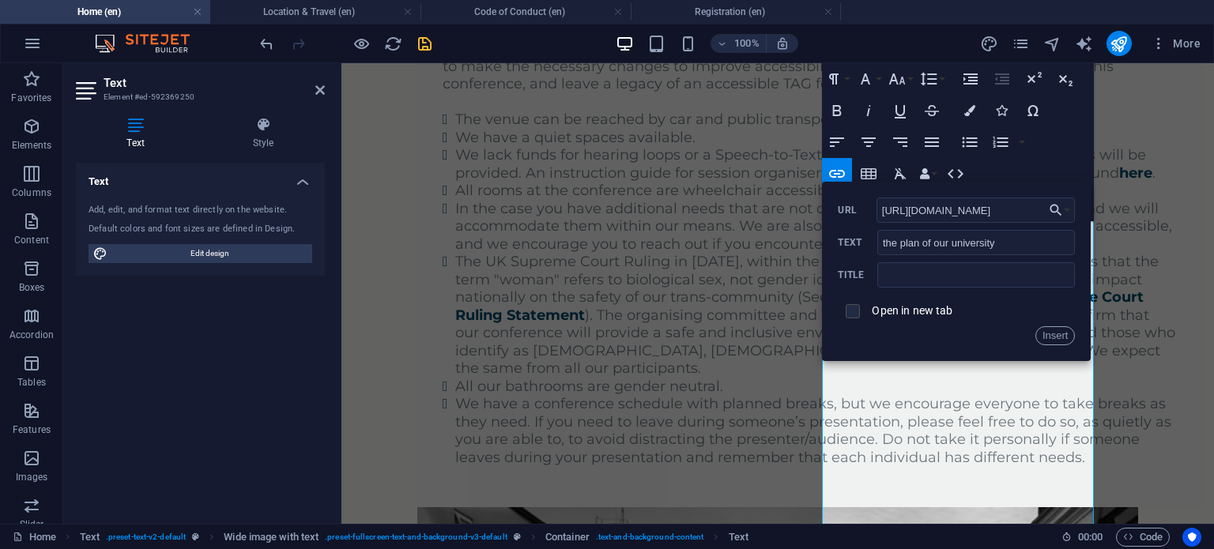
checkbox input "true"
click at [1065, 337] on button "Insert" at bounding box center [1055, 335] width 40 height 19
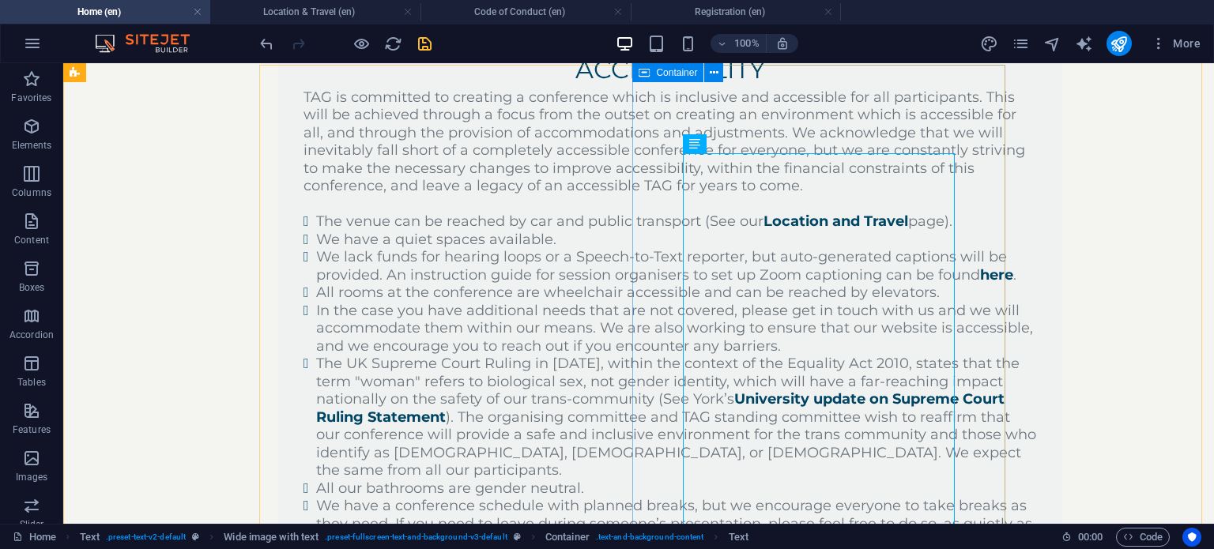
scroll to position [2897, 0]
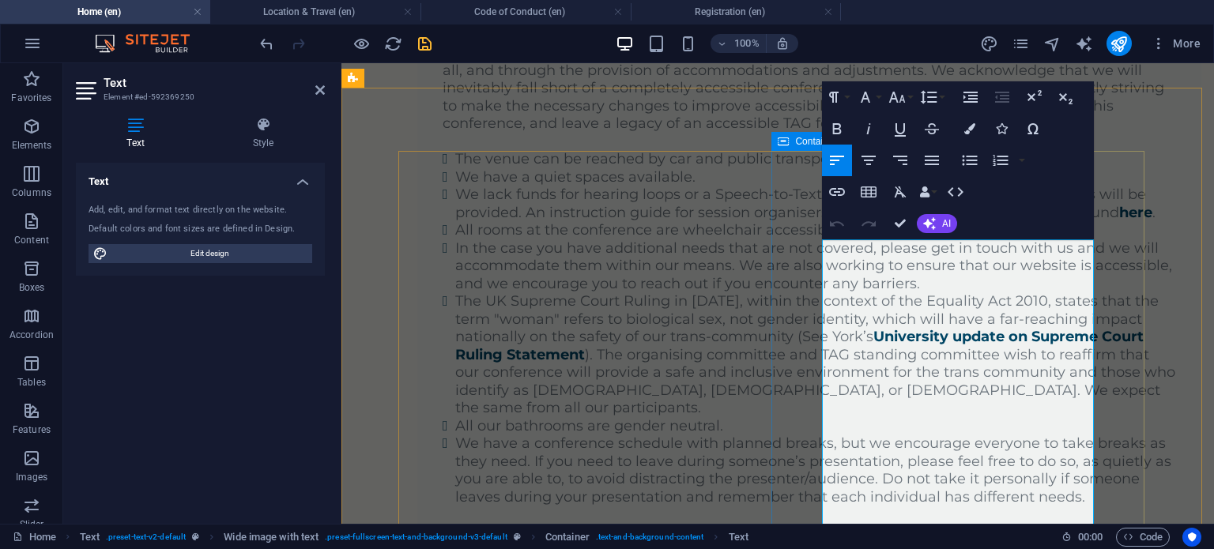
scroll to position [3103, 0]
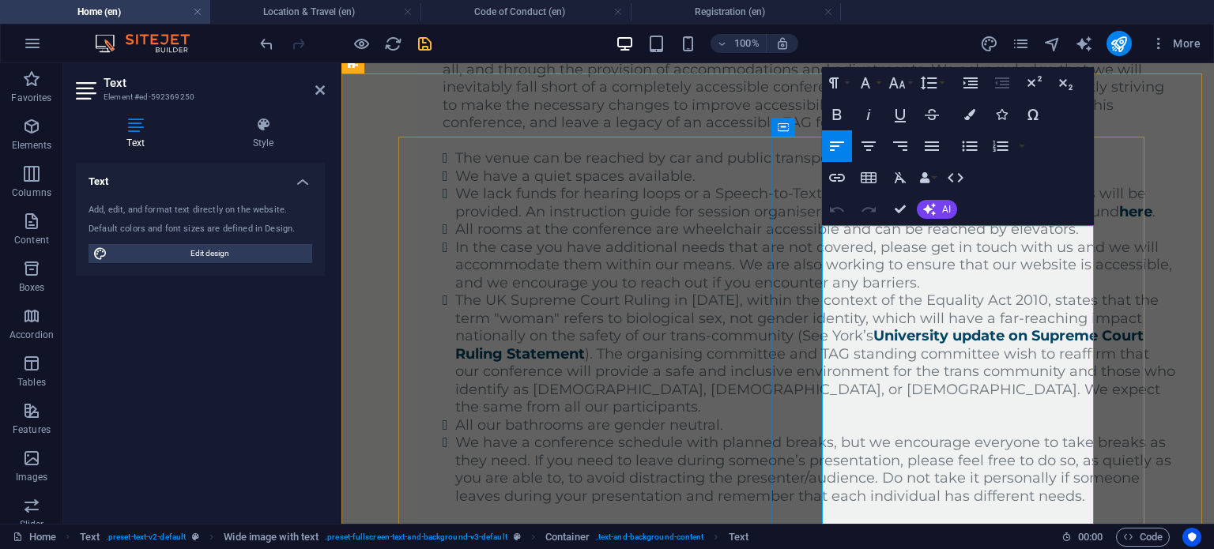
drag, startPoint x: 1036, startPoint y: 310, endPoint x: 932, endPoint y: 330, distance: 105.4
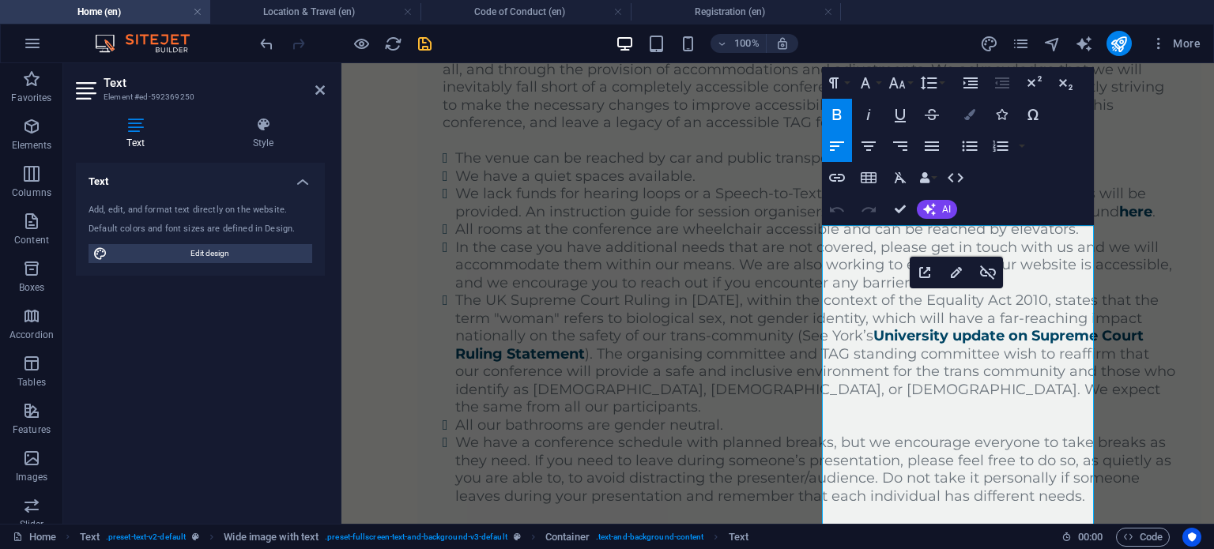
click at [968, 116] on icon "button" at bounding box center [969, 114] width 11 height 11
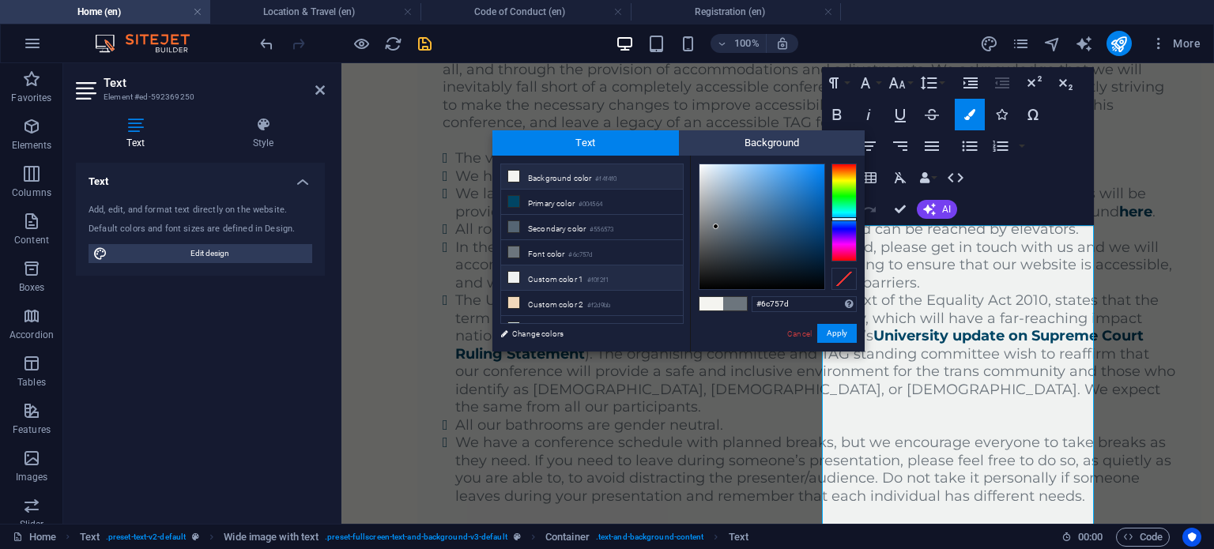
scroll to position [60, 0]
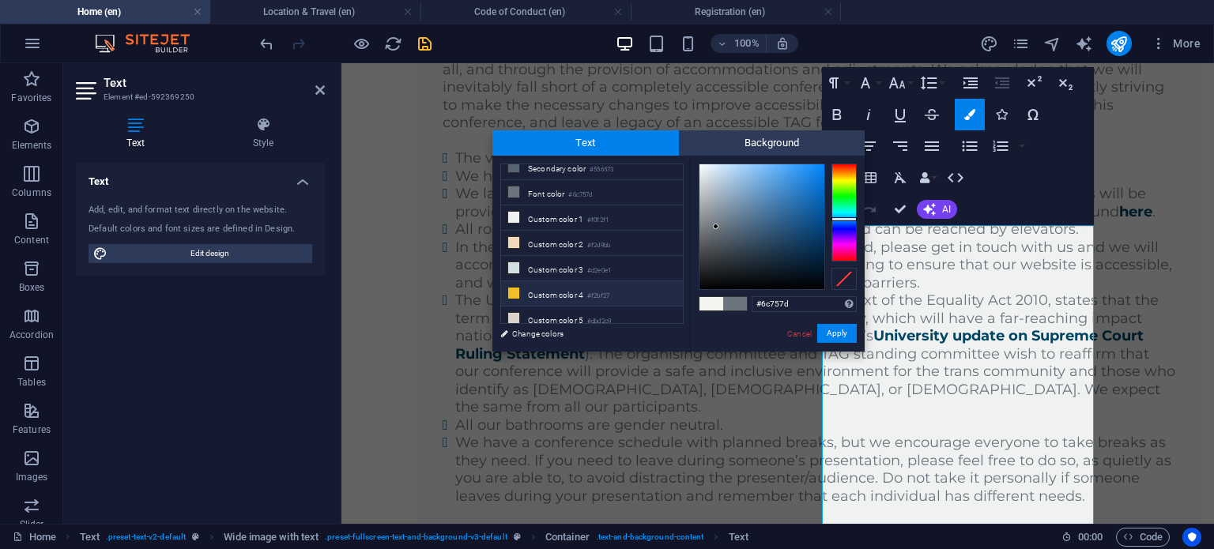
click at [513, 289] on icon at bounding box center [513, 293] width 11 height 11
type input "#f2bf27"
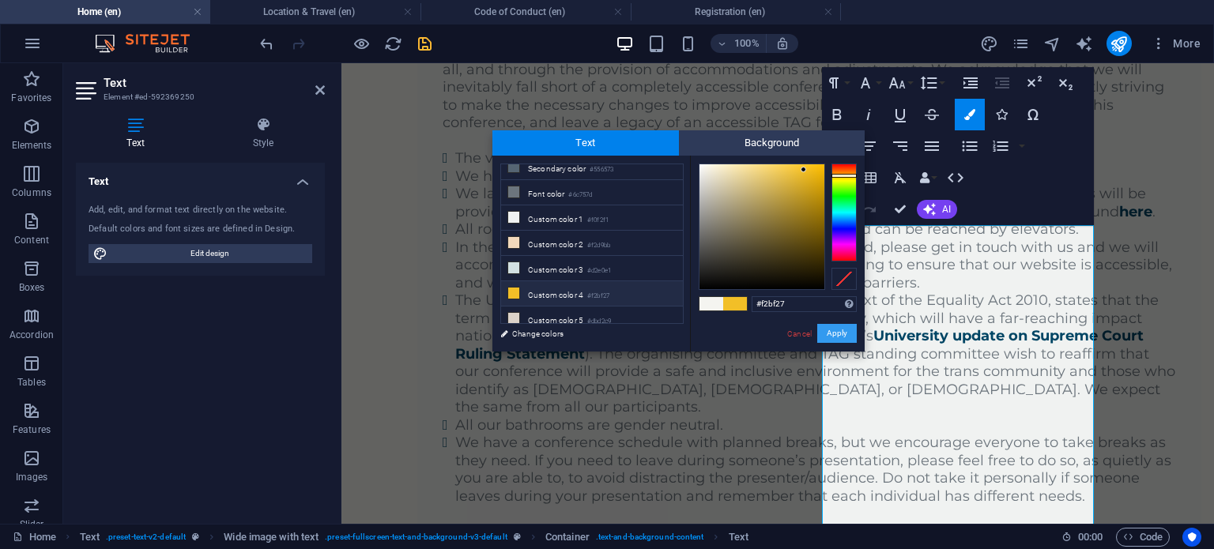
click at [828, 328] on button "Apply" at bounding box center [837, 333] width 40 height 19
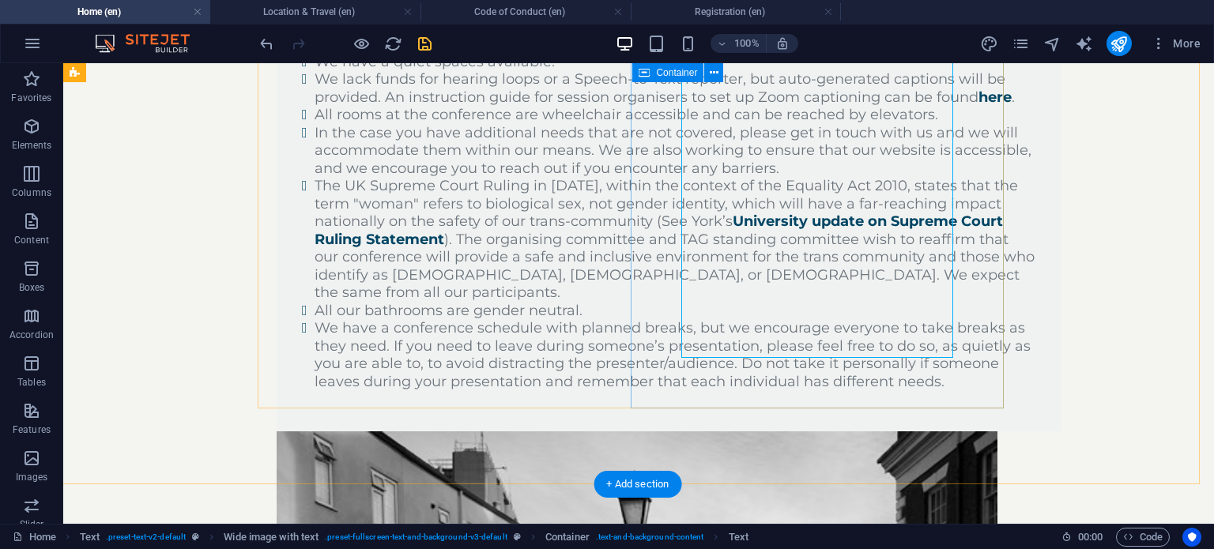
scroll to position [3084, 2]
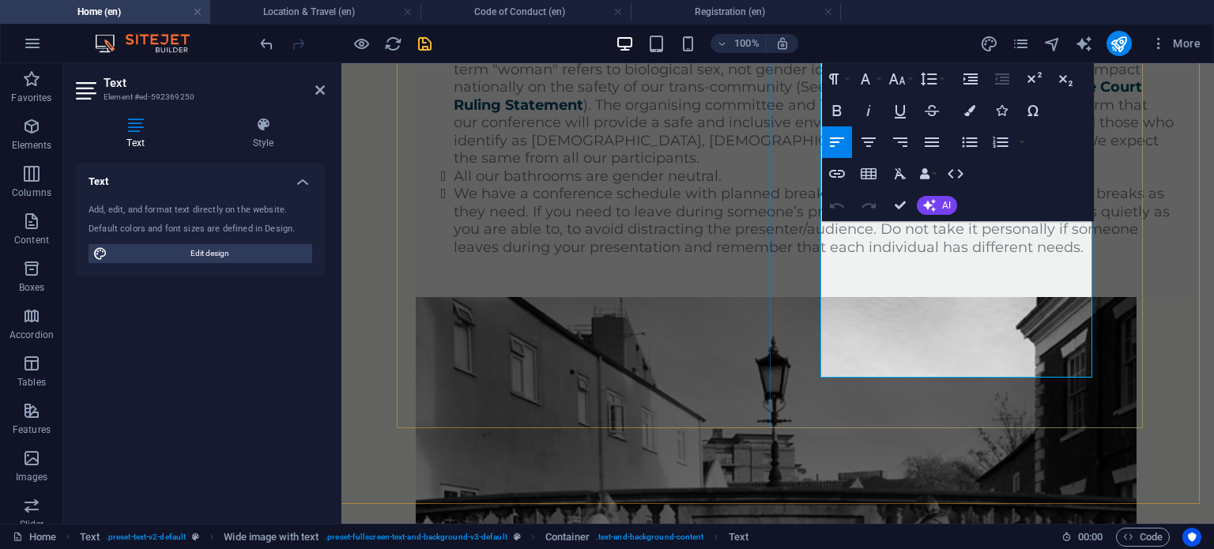
scroll to position [3385, 2]
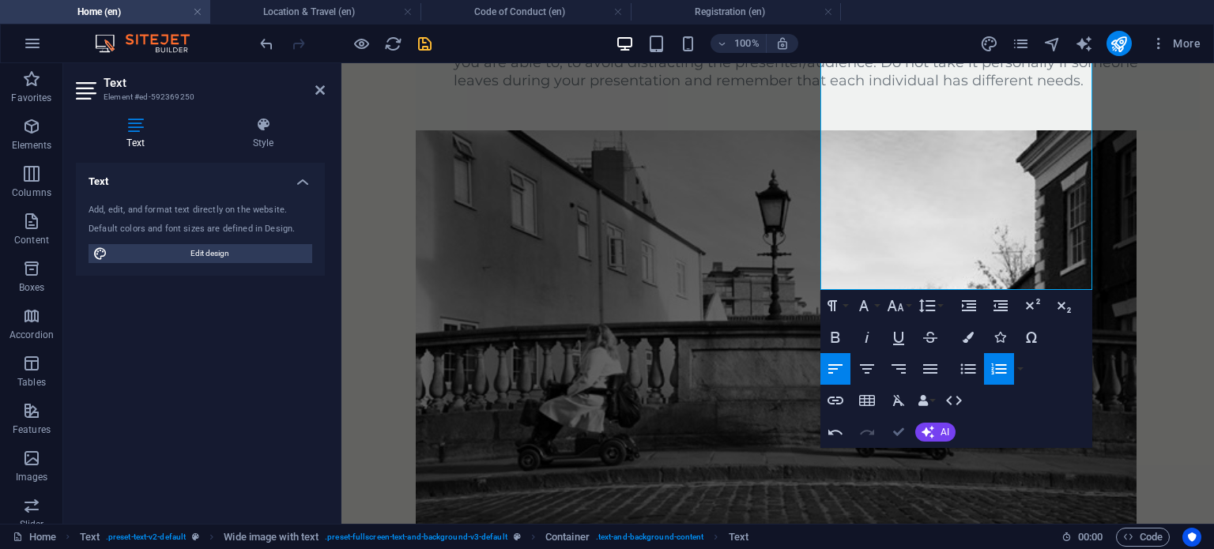
scroll to position [3118, 2]
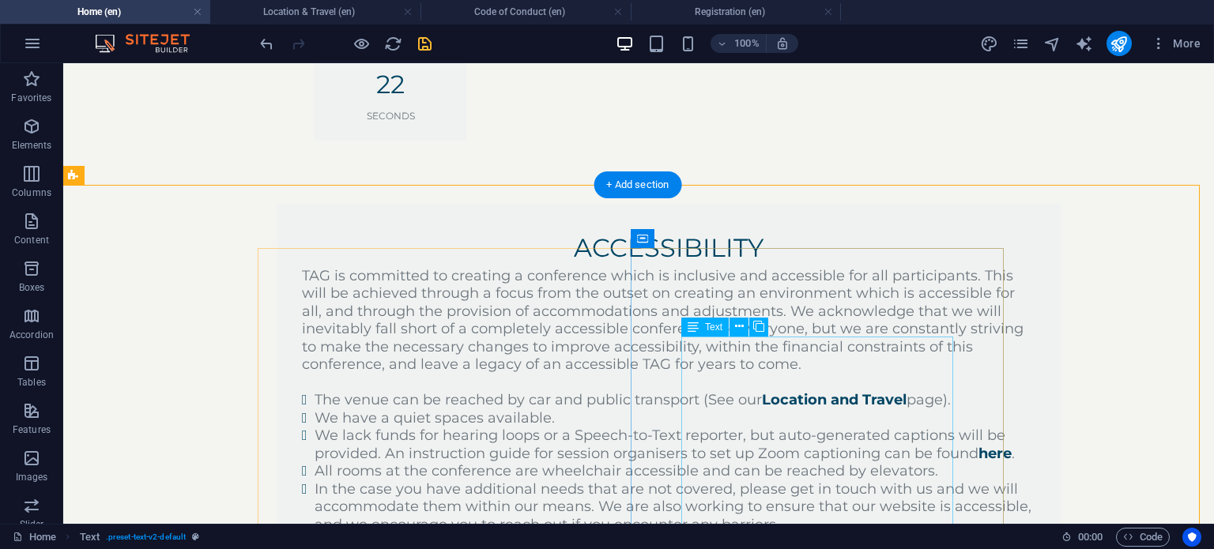
scroll to position [2726, 2]
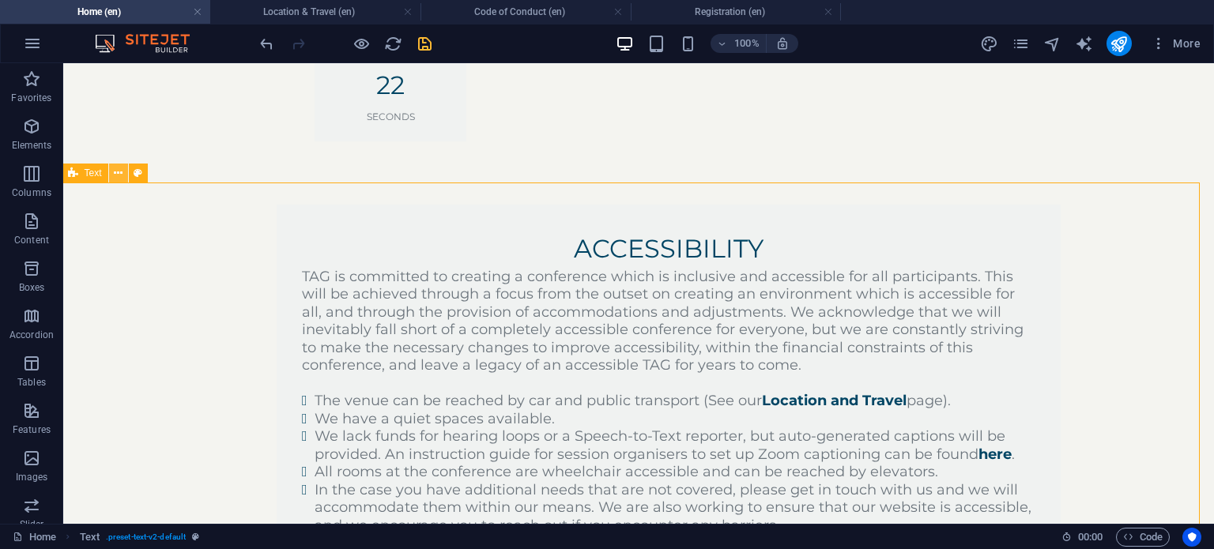
click at [115, 179] on icon at bounding box center [118, 173] width 9 height 17
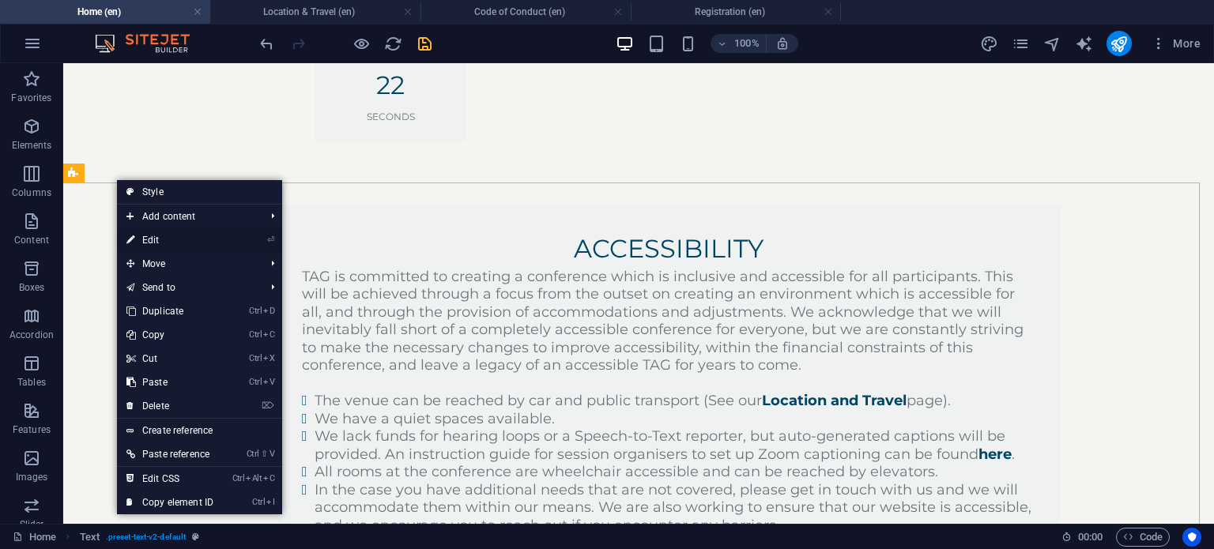
click at [169, 243] on link "⏎ Edit" at bounding box center [170, 240] width 106 height 24
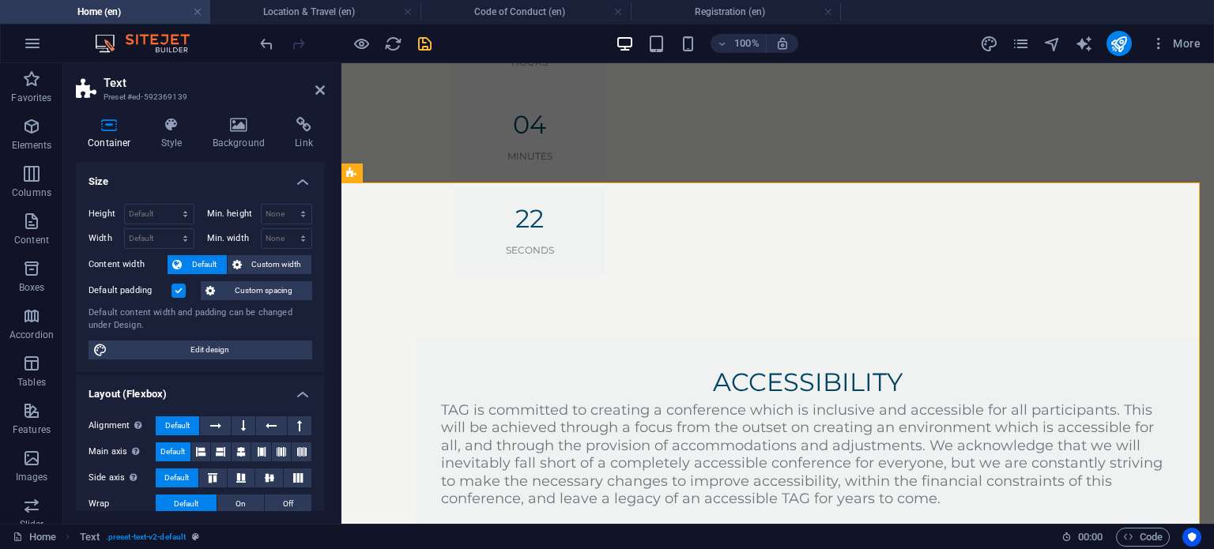
scroll to position [2993, 2]
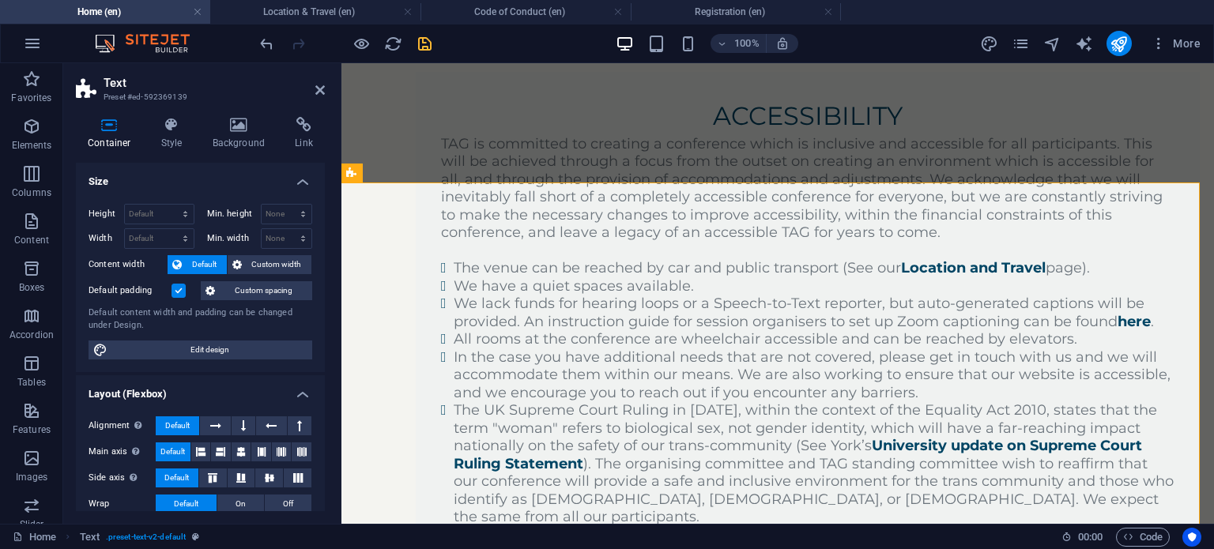
click at [174, 290] on label at bounding box center [178, 291] width 14 height 14
click at [0, 0] on input "Default padding" at bounding box center [0, 0] width 0 height 0
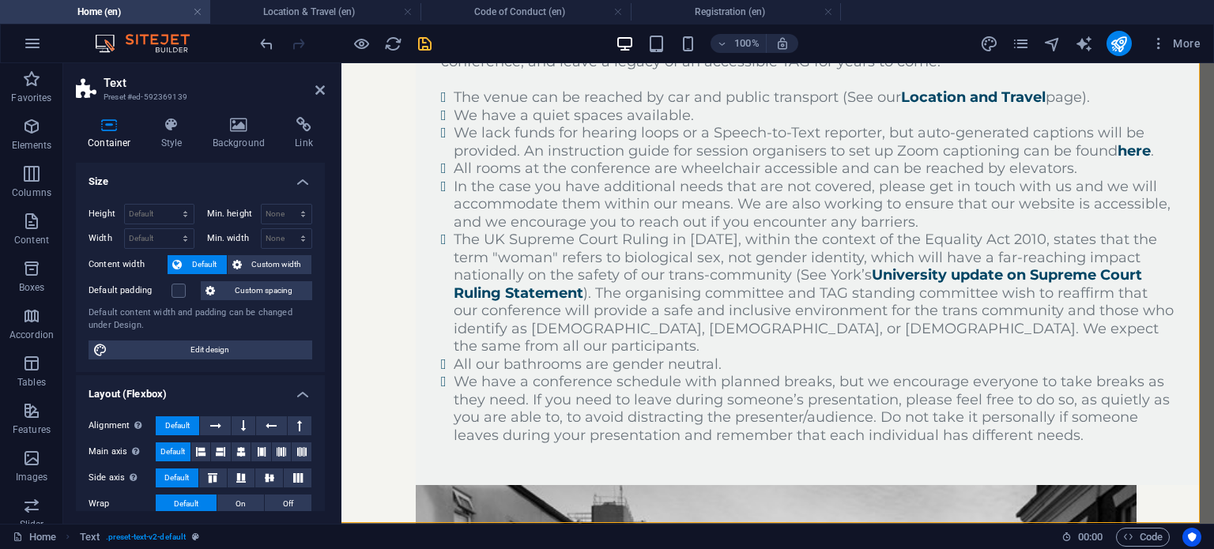
scroll to position [3170, 2]
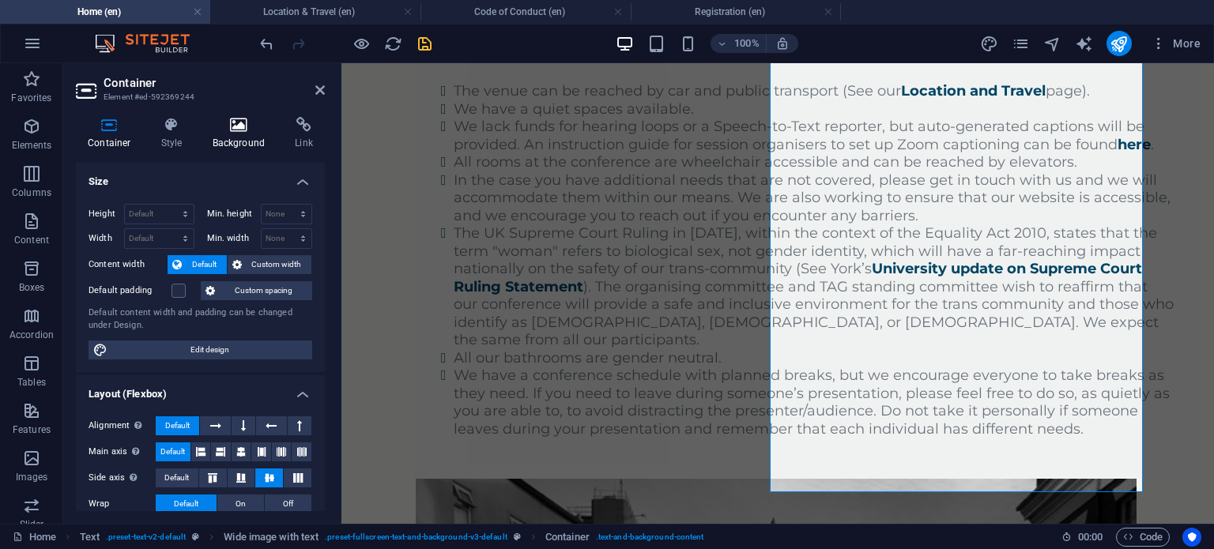
click at [253, 122] on icon at bounding box center [239, 125] width 77 height 16
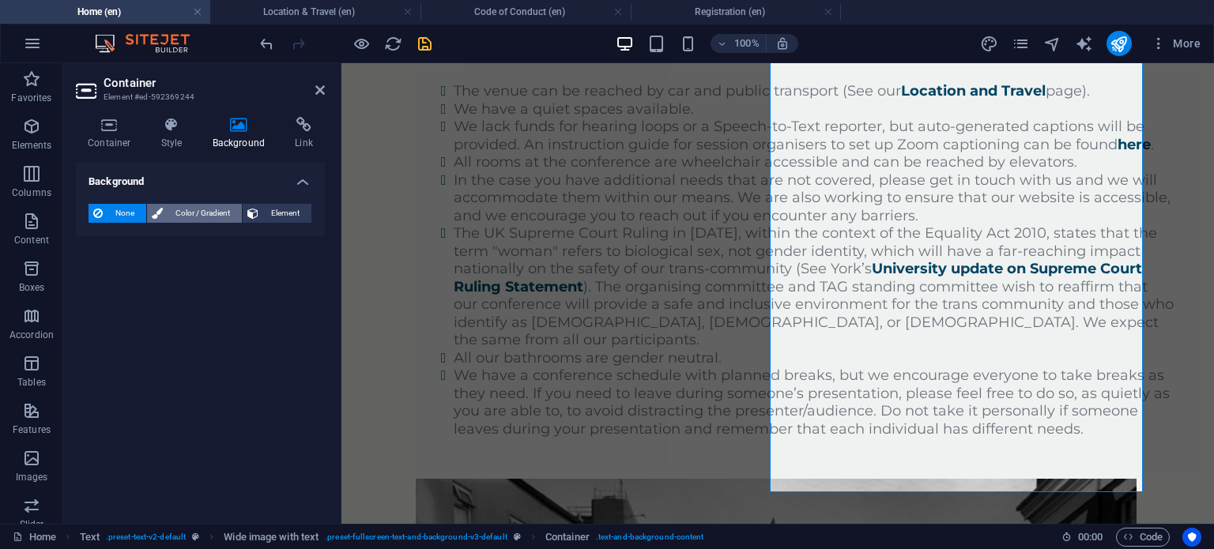
click at [209, 222] on span "Color / Gradient" at bounding box center [202, 213] width 70 height 19
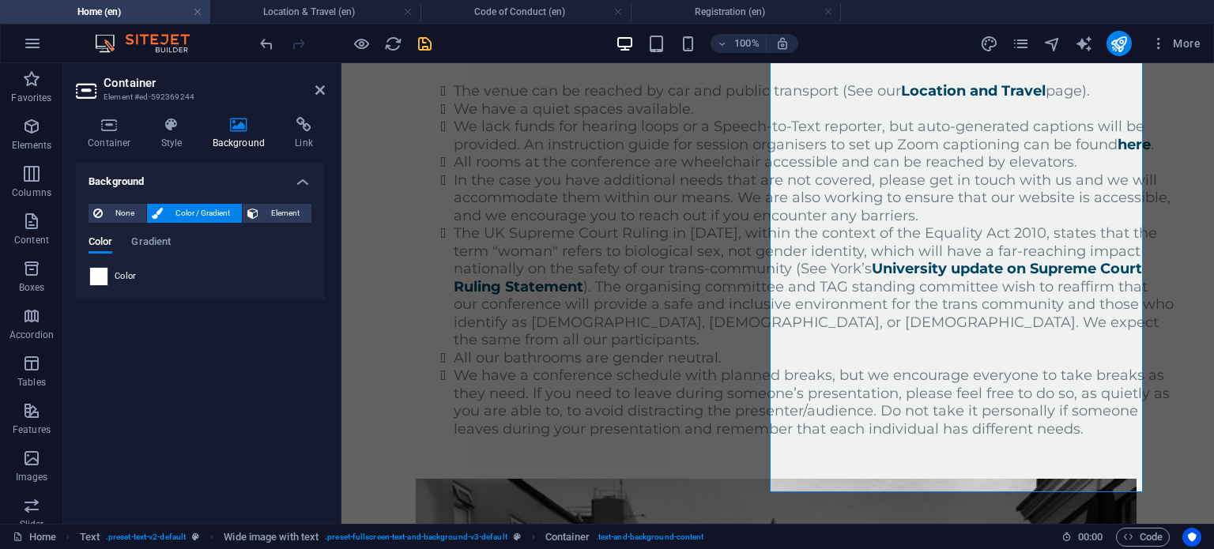
click at [94, 276] on span at bounding box center [98, 276] width 17 height 17
type input "#ffffff"
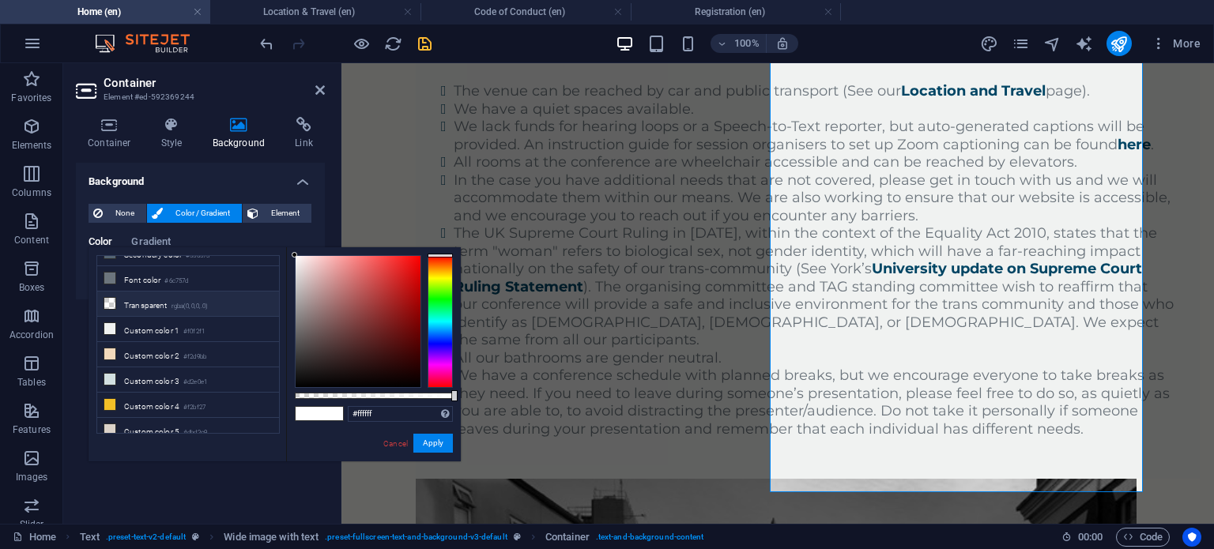
scroll to position [0, 0]
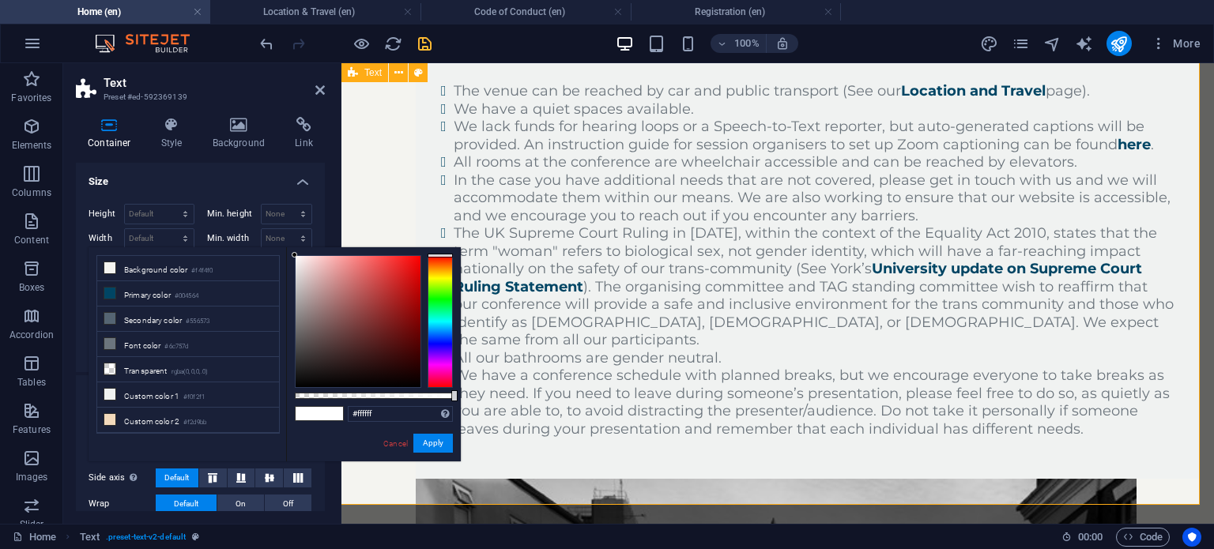
click at [398, 438] on link "Cancel" at bounding box center [396, 444] width 28 height 12
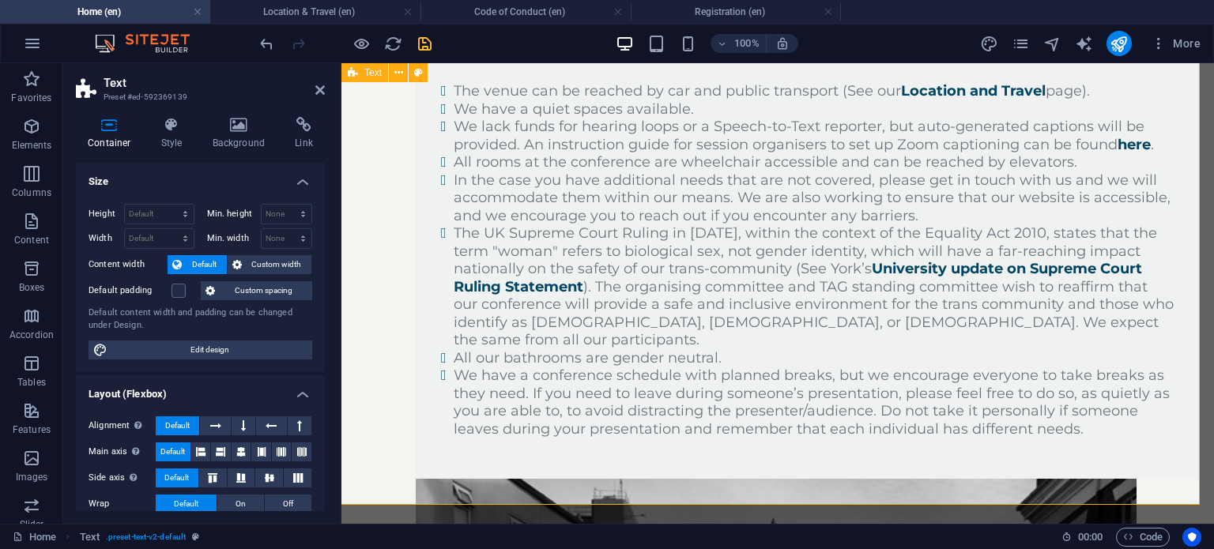
click at [322, 91] on icon at bounding box center [319, 90] width 9 height 13
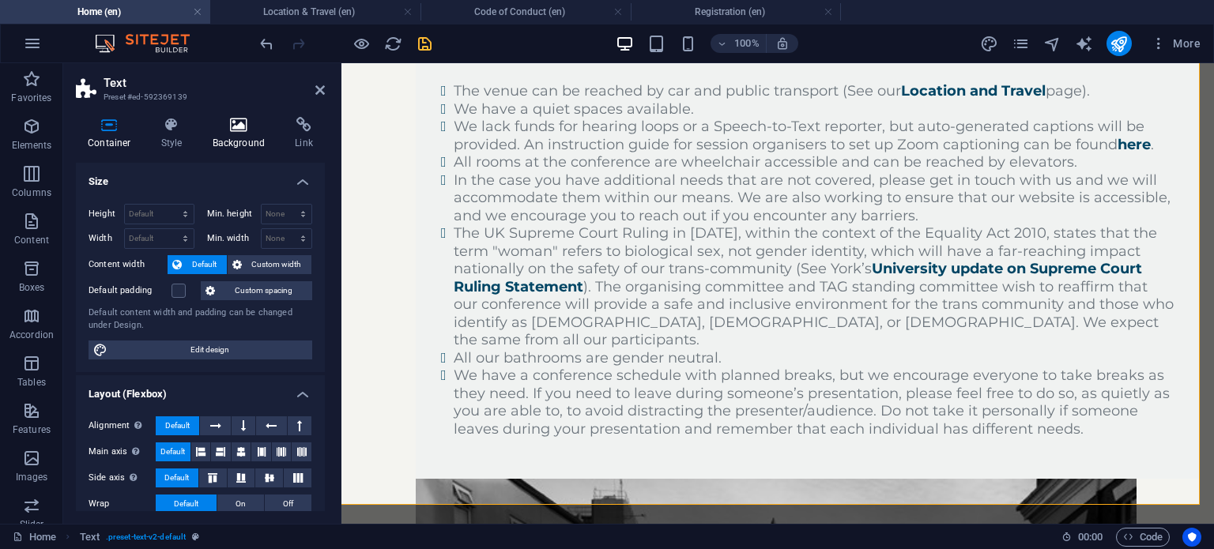
click at [238, 132] on icon at bounding box center [239, 125] width 77 height 16
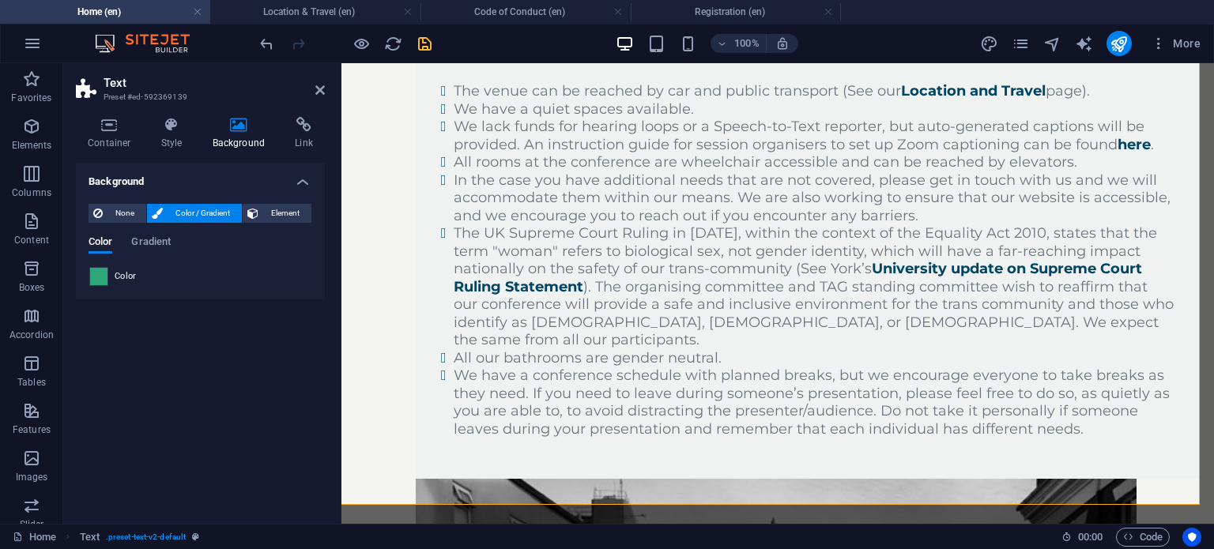
click at [107, 274] on span at bounding box center [98, 276] width 17 height 17
type input "#2da679"
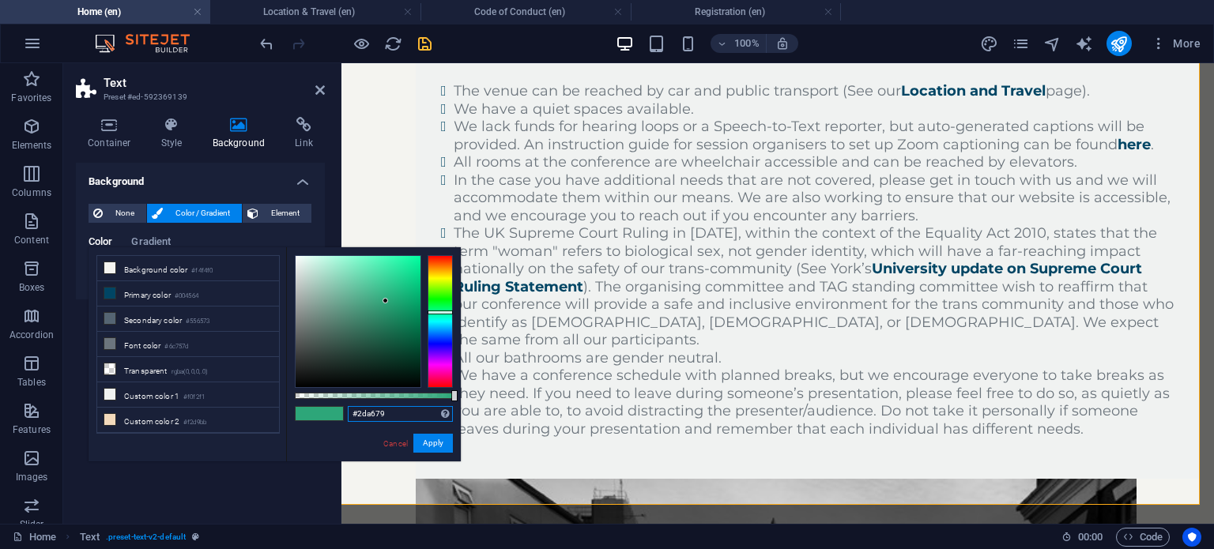
drag, startPoint x: 398, startPoint y: 412, endPoint x: 322, endPoint y: 406, distance: 76.0
click at [322, 406] on div "#2da679 Supported formats #0852ed rgb(8, 82, 237) rgba(8, 82, 237, 90%) hsv(221…" at bounding box center [373, 468] width 175 height 443
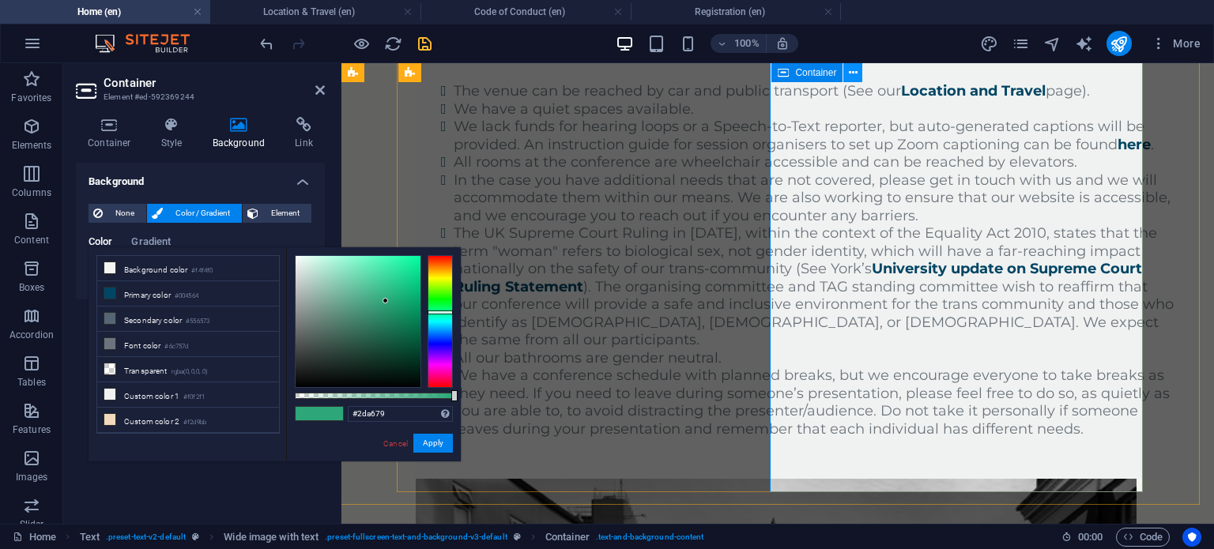
click at [856, 75] on icon at bounding box center [853, 73] width 9 height 17
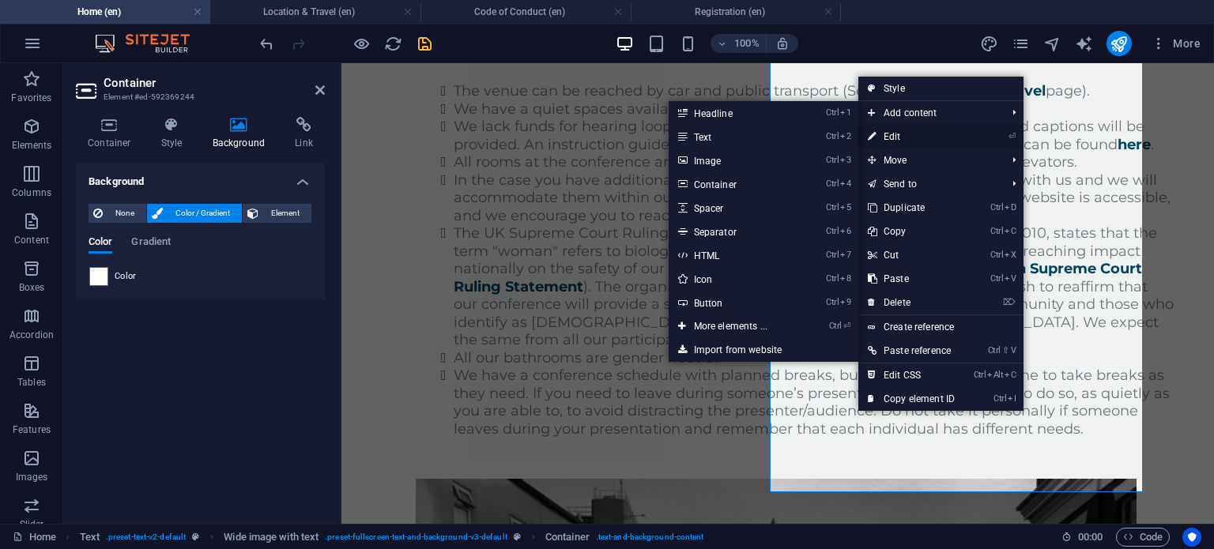
click at [878, 136] on link "⏎ Edit" at bounding box center [911, 137] width 106 height 24
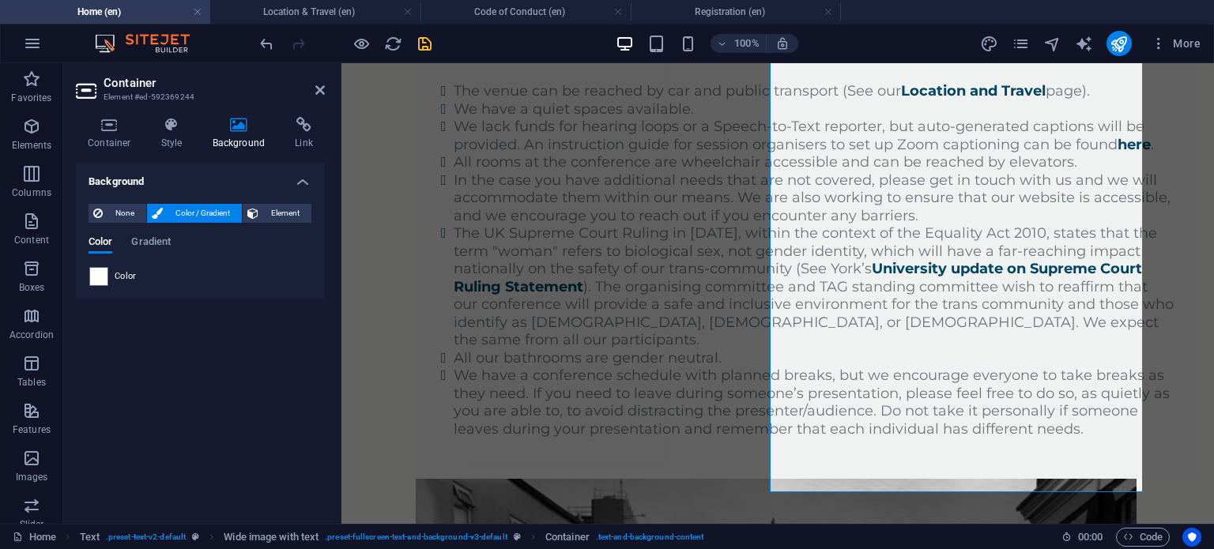
click at [107, 271] on div at bounding box center [98, 276] width 19 height 19
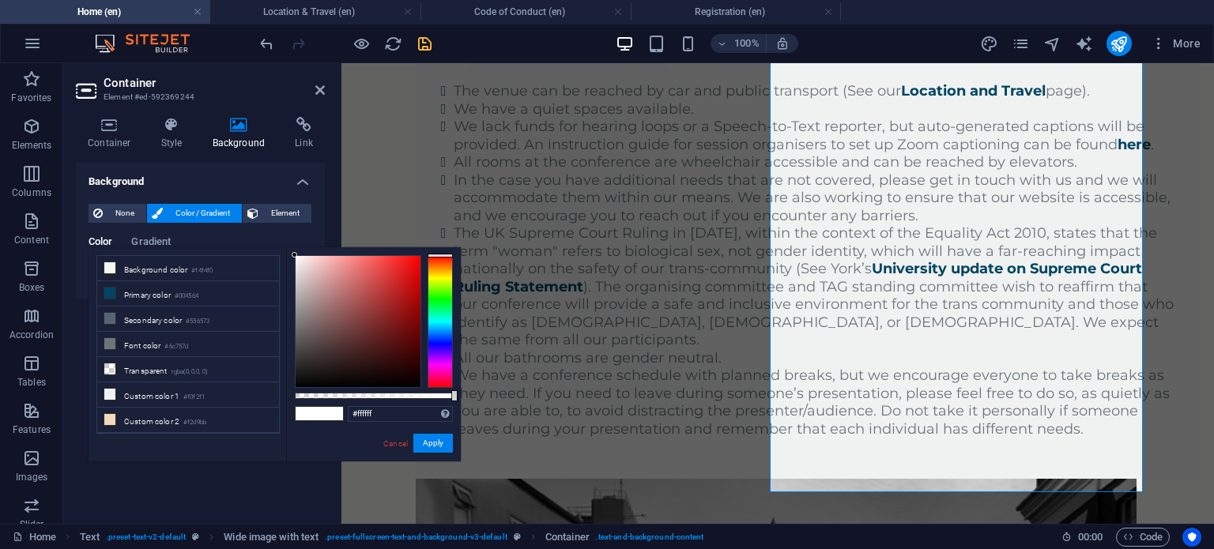
click at [371, 422] on div "#ffffff Supported formats #0852ed rgb(8, 82, 237) rgba(8, 82, 237, 90%) hsv(221…" at bounding box center [400, 414] width 105 height 17
drag, startPoint x: 384, startPoint y: 412, endPoint x: 311, endPoint y: 405, distance: 73.0
click at [311, 405] on div "#ffffff Supported formats #0852ed rgb(8, 82, 237) rgba(8, 82, 237, 90%) hsv(221…" at bounding box center [373, 468] width 175 height 443
paste input "2da679"
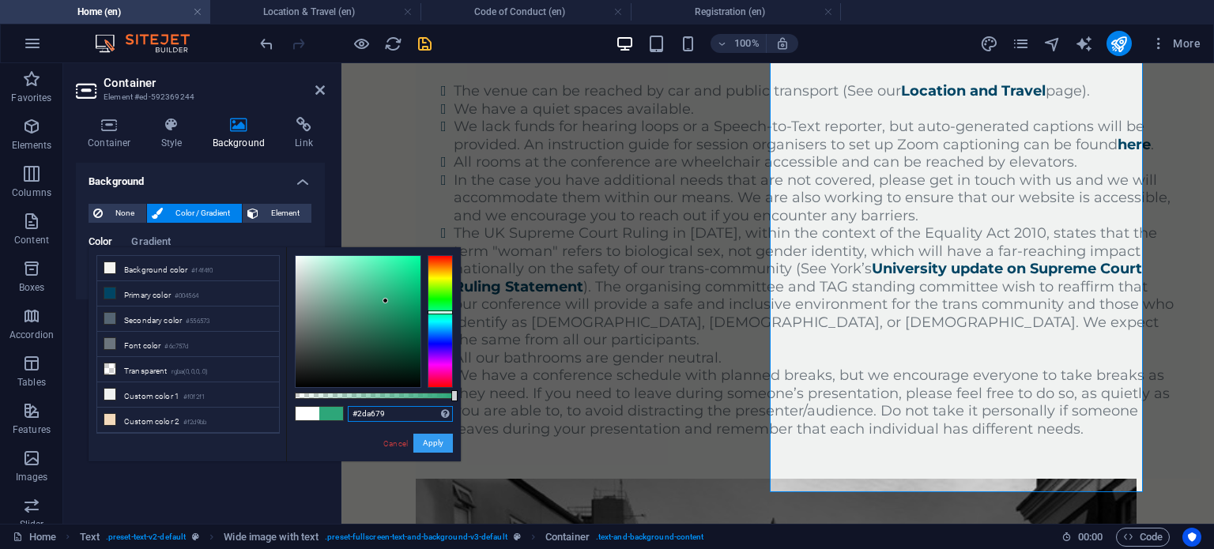
type input "#2da679"
click at [436, 442] on button "Apply" at bounding box center [433, 443] width 40 height 19
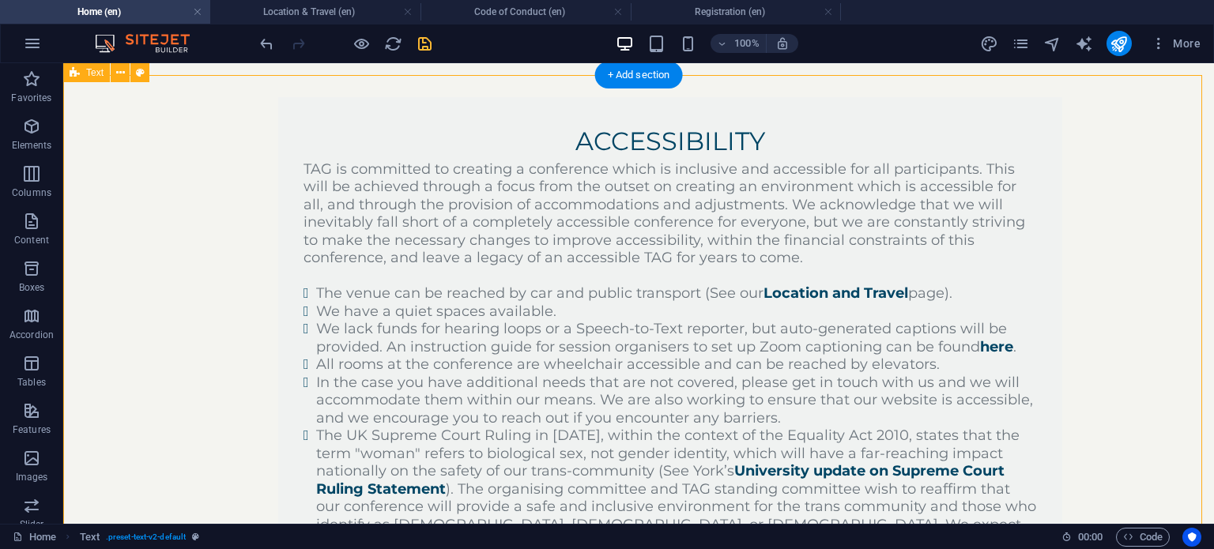
scroll to position [2835, 0]
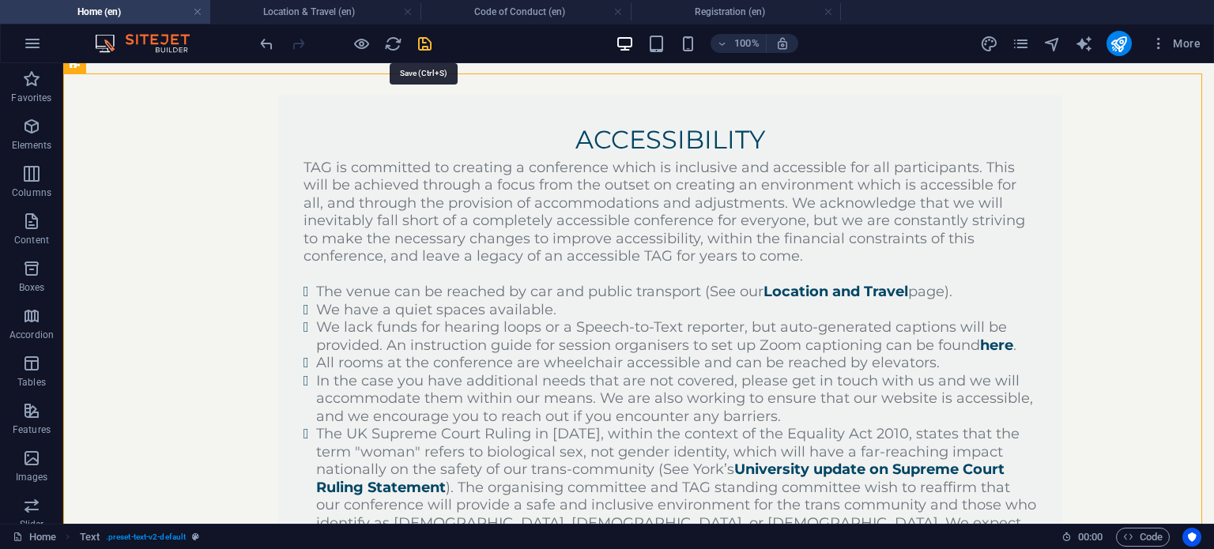
click at [417, 43] on icon "save" at bounding box center [425, 44] width 18 height 18
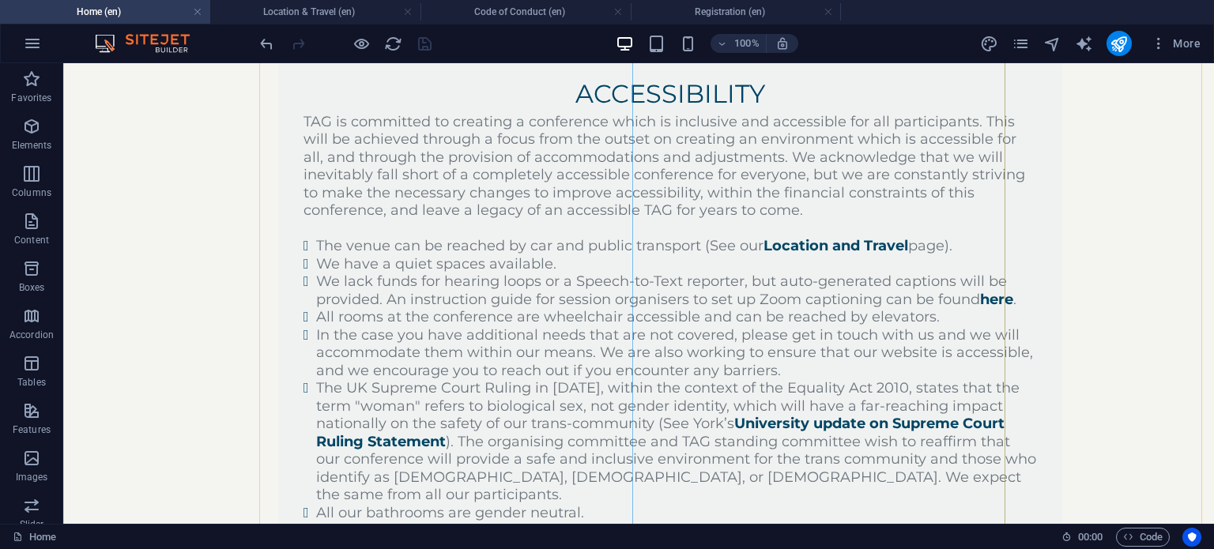
scroll to position [2882, 0]
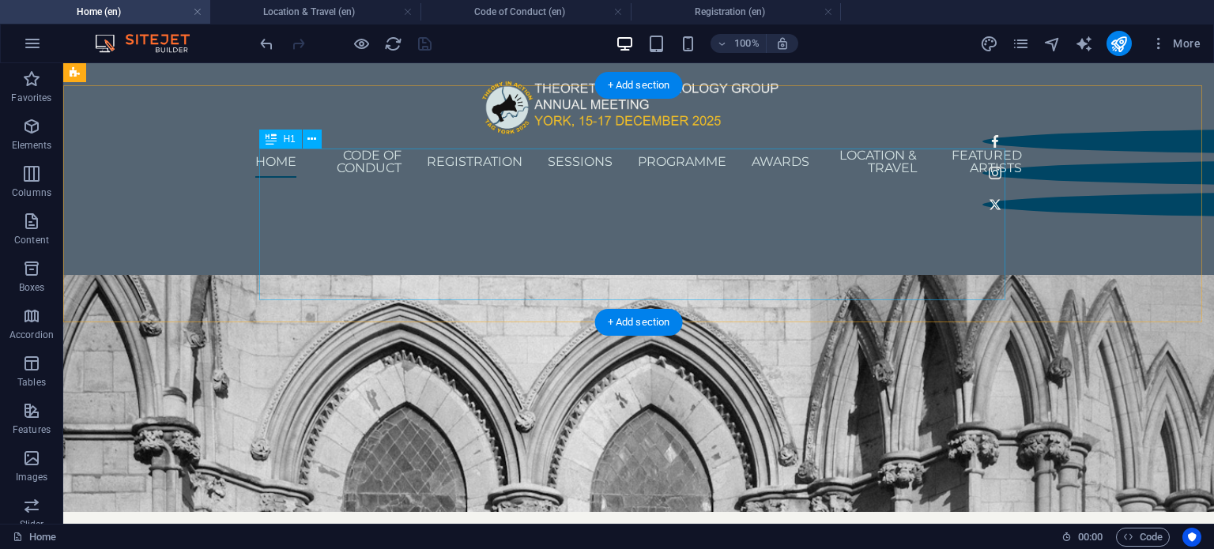
scroll to position [0, 0]
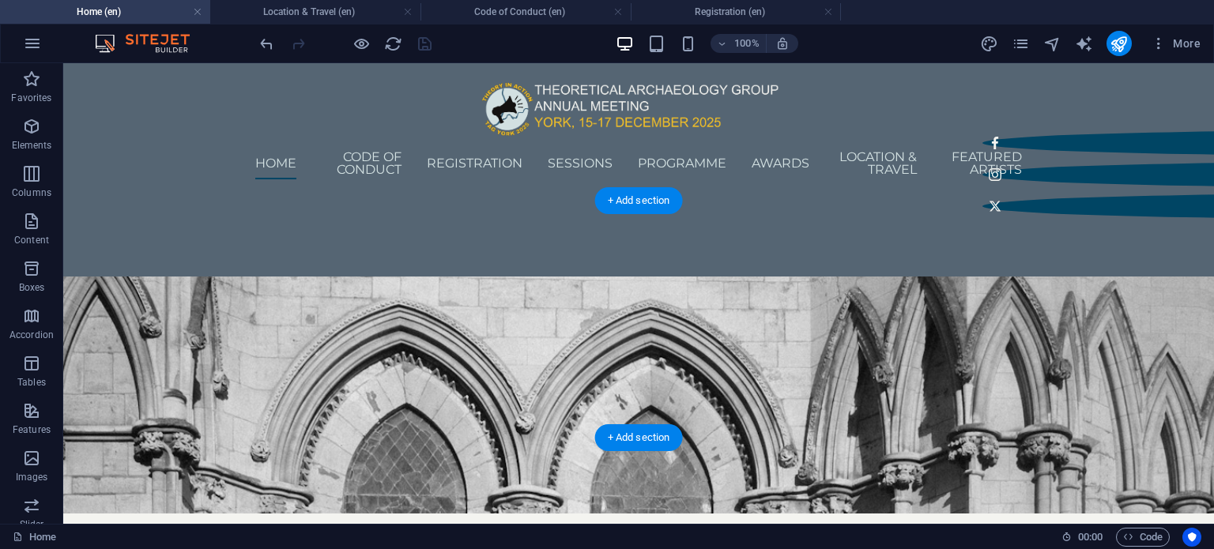
click at [886, 277] on figure at bounding box center [638, 395] width 1150 height 237
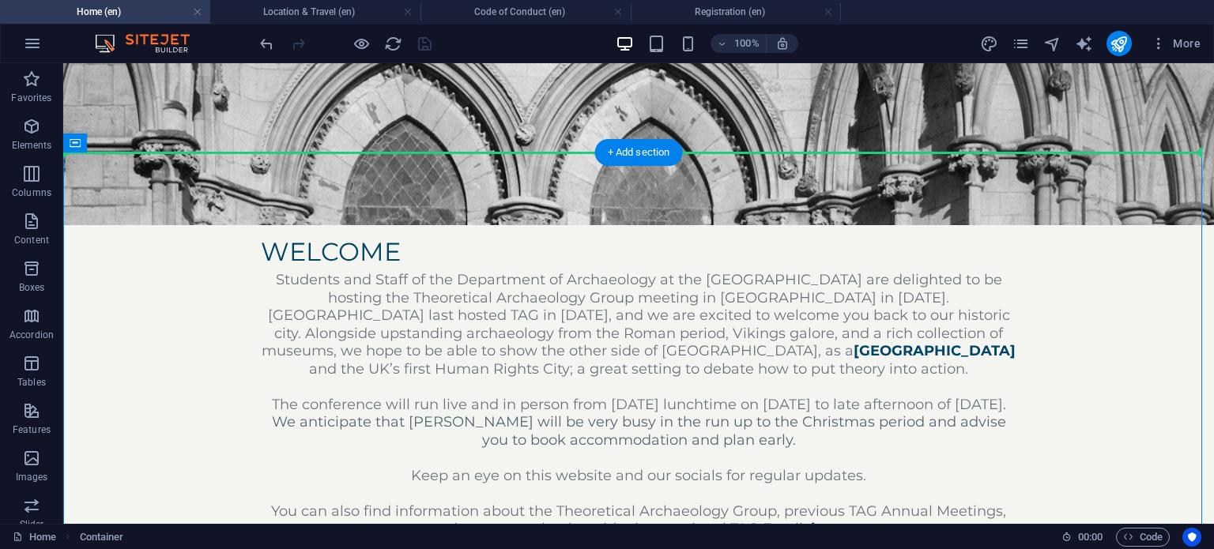
scroll to position [285, 0]
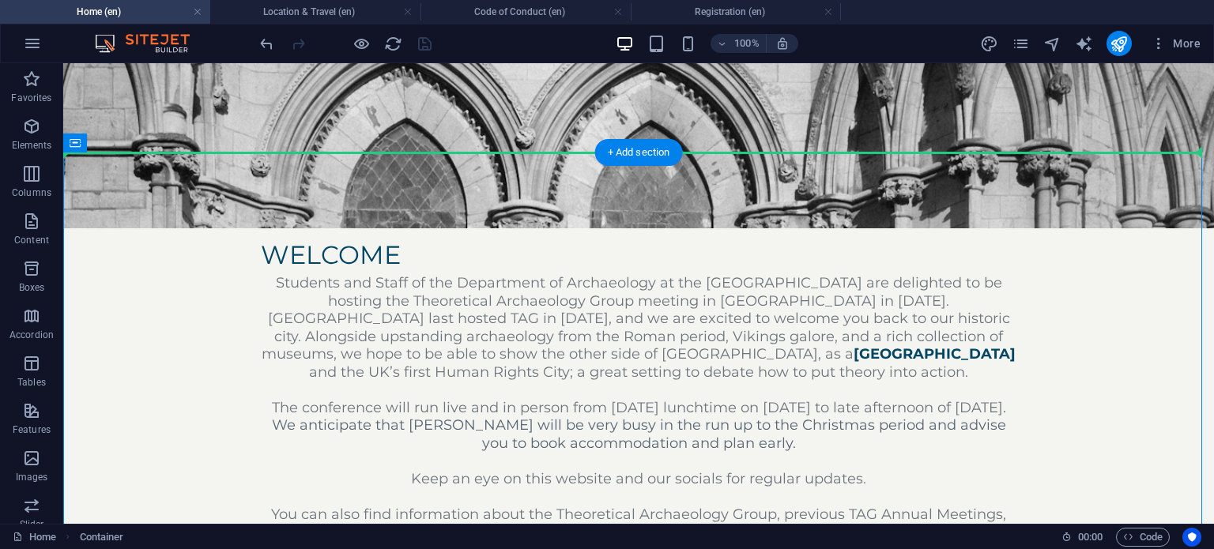
drag, startPoint x: 314, startPoint y: 144, endPoint x: 306, endPoint y: 203, distance: 59.9
click at [306, 274] on div "Students and Staff of the Department of Archaeology at the [GEOGRAPHIC_DATA] ar…" at bounding box center [638, 434] width 755 height 320
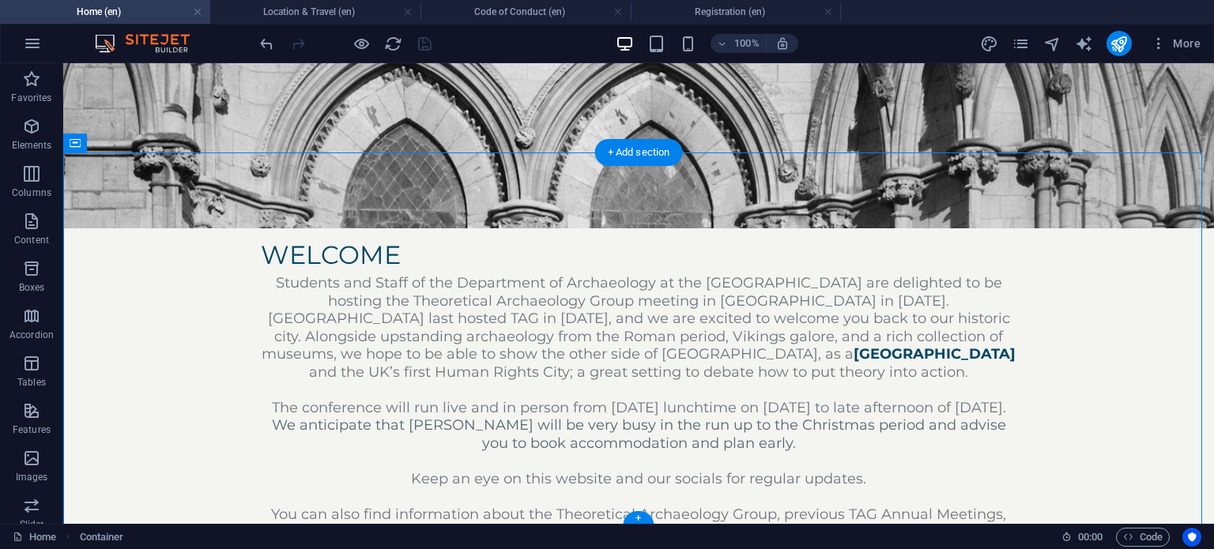
click at [306, 274] on div "Students and Staff of the Department of Archaeology at the [GEOGRAPHIC_DATA] ar…" at bounding box center [638, 434] width 755 height 320
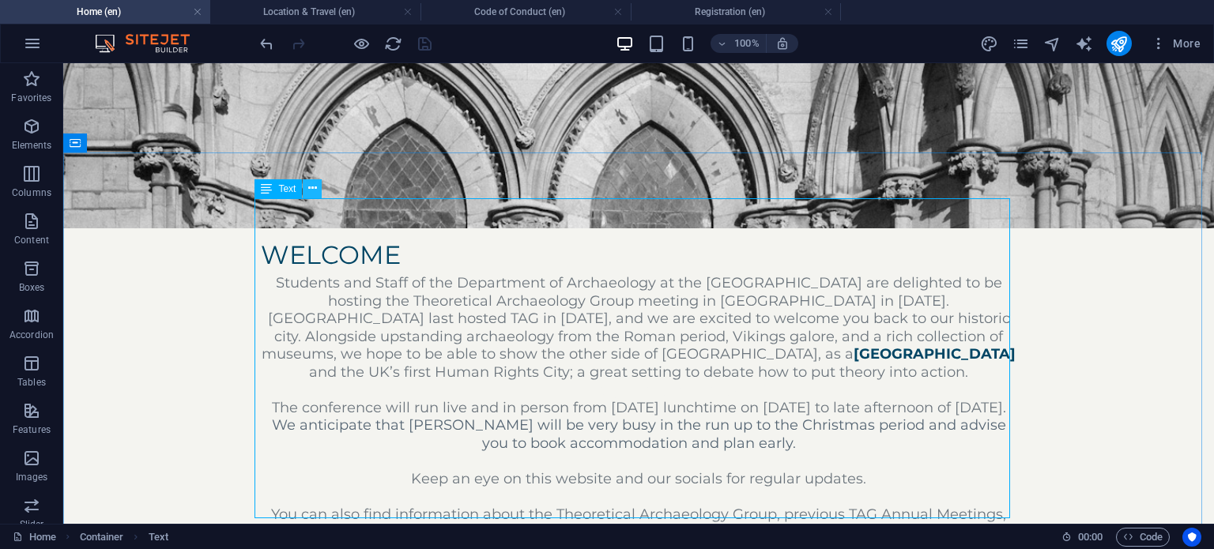
click at [313, 193] on icon at bounding box center [312, 188] width 9 height 17
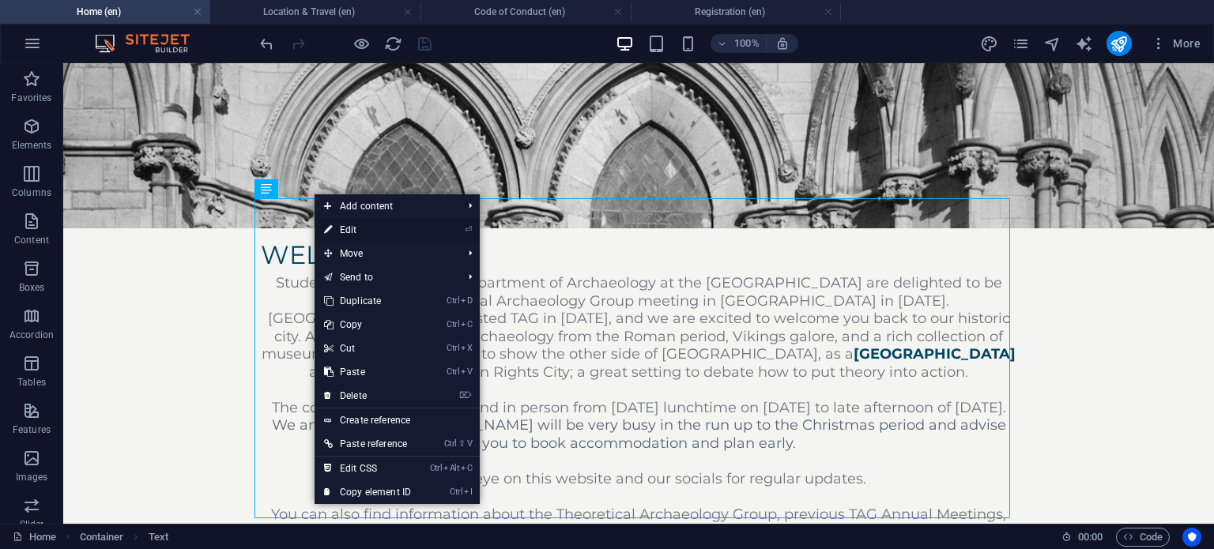
click at [393, 227] on link "⏎ Edit" at bounding box center [367, 230] width 106 height 24
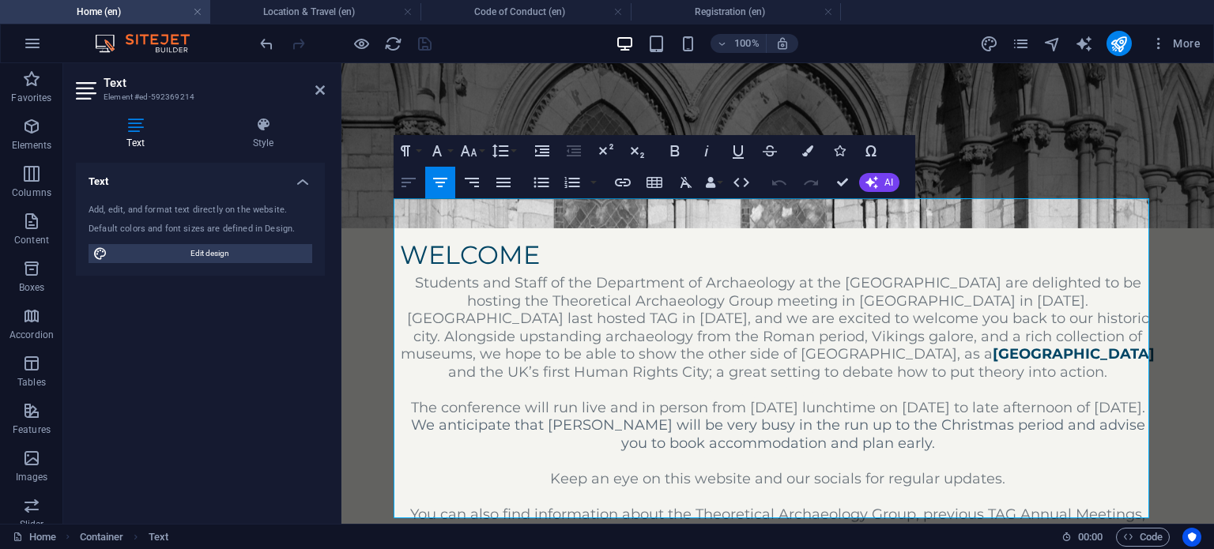
click at [408, 186] on icon "button" at bounding box center [408, 182] width 19 height 19
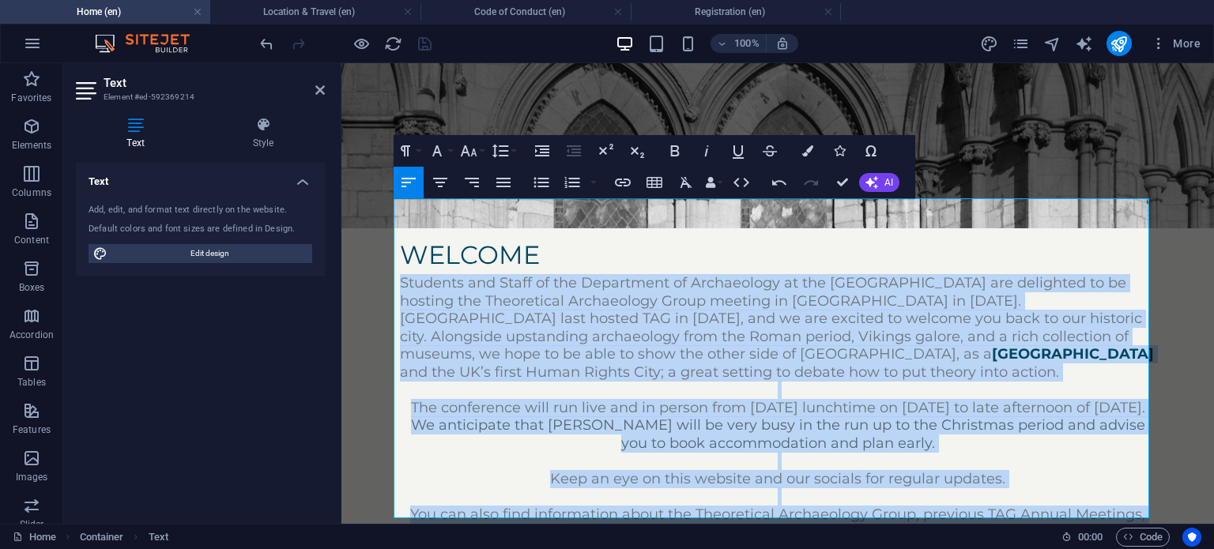
click at [417, 183] on icon "button" at bounding box center [408, 182] width 19 height 19
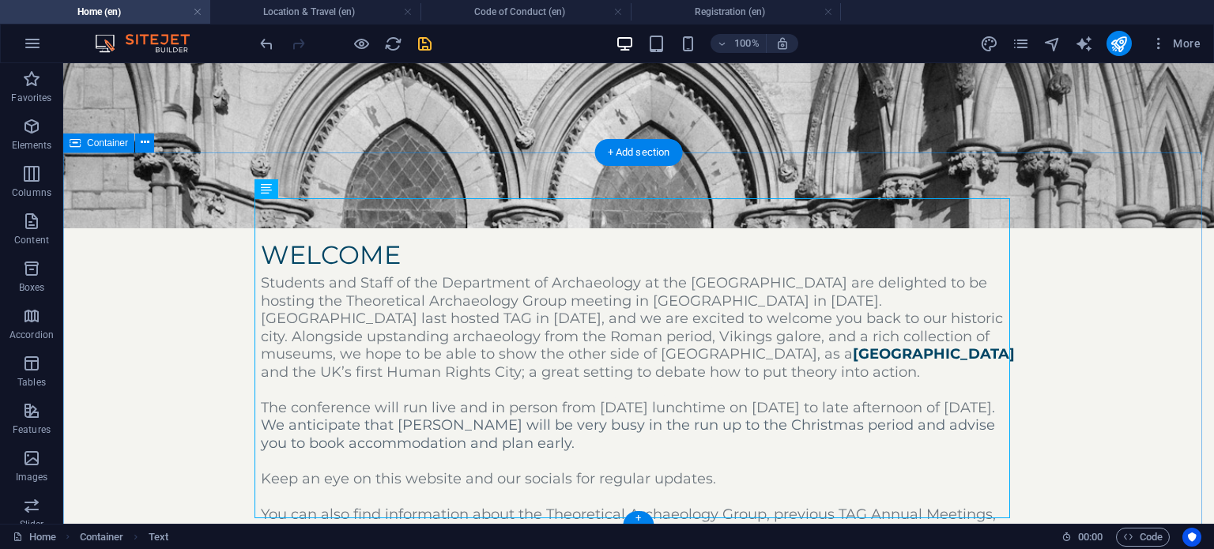
click at [1034, 356] on div "WElcome Students and Staff of the Department of Archaeology at the [GEOGRAPHIC_…" at bounding box center [638, 415] width 1150 height 374
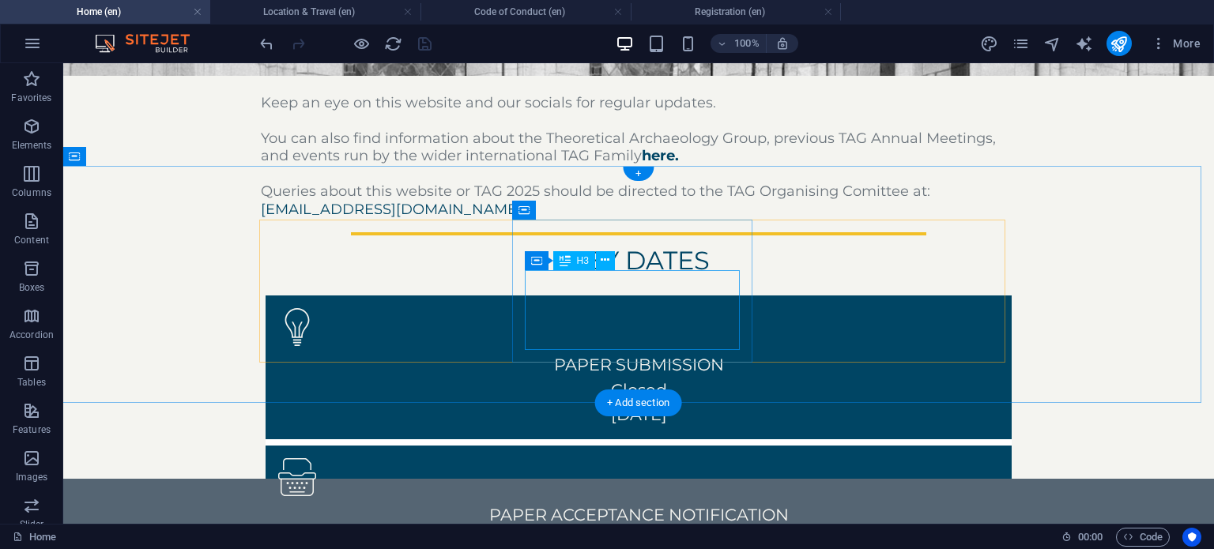
scroll to position [660, 0]
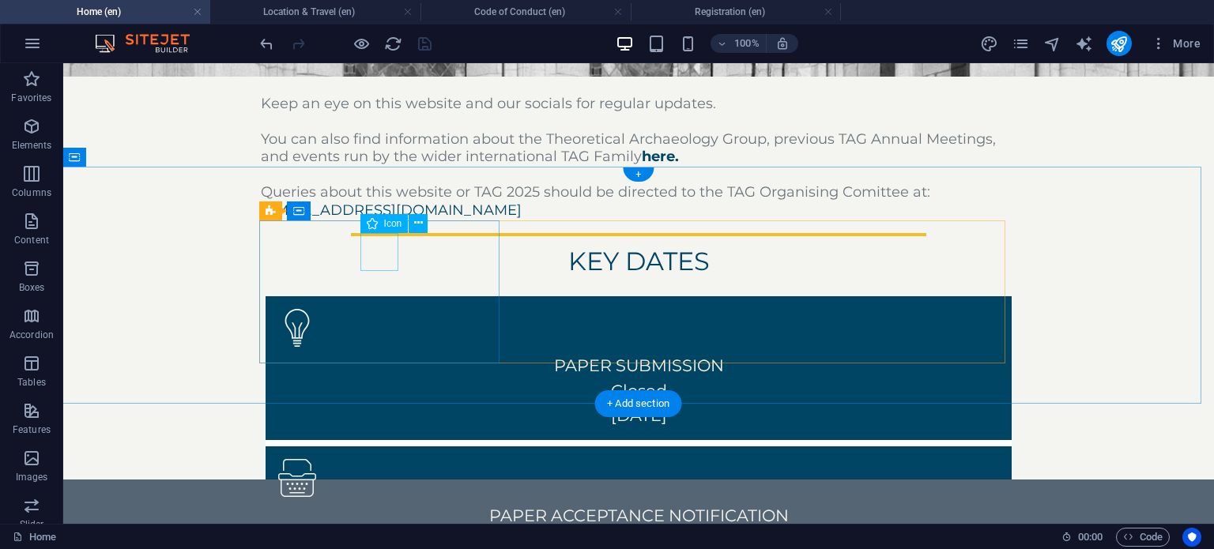
click at [386, 309] on figure at bounding box center [638, 328] width 721 height 38
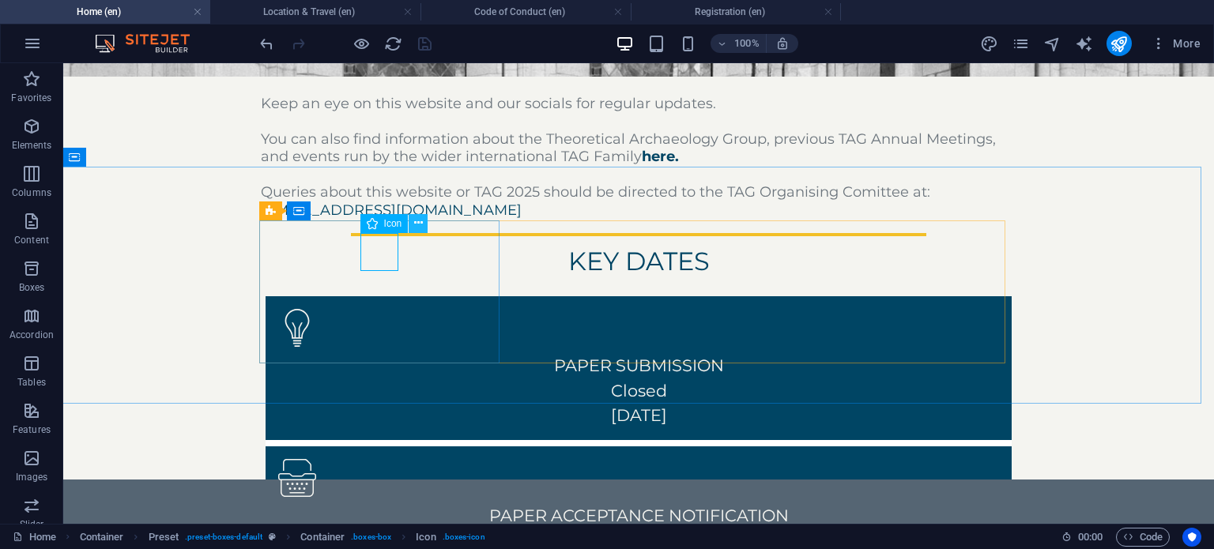
click at [424, 220] on button at bounding box center [417, 223] width 19 height 19
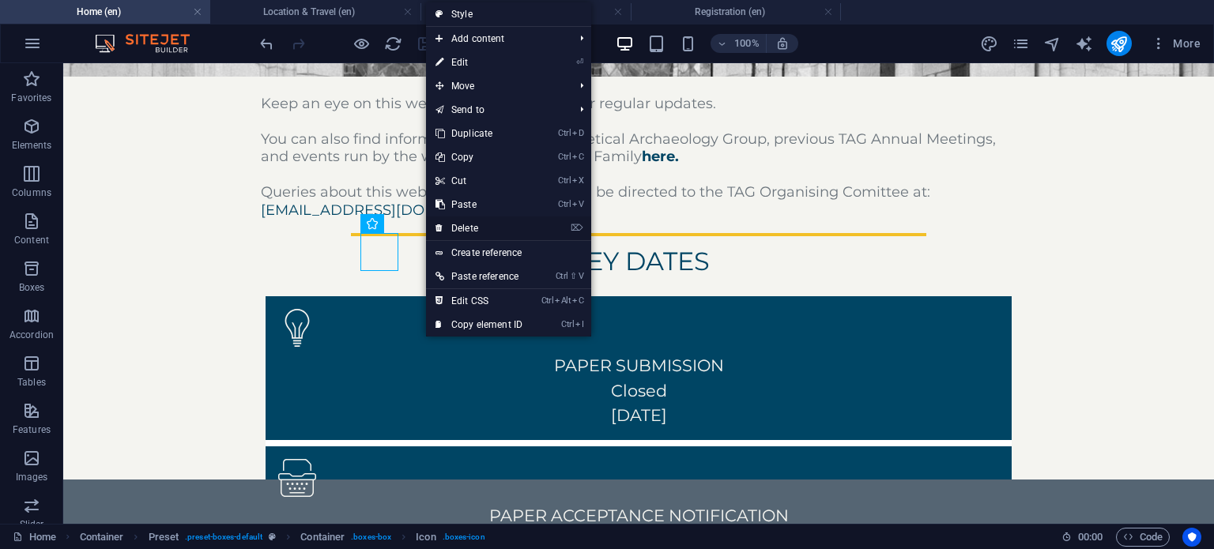
click at [464, 227] on link "⌦ Delete" at bounding box center [479, 228] width 106 height 24
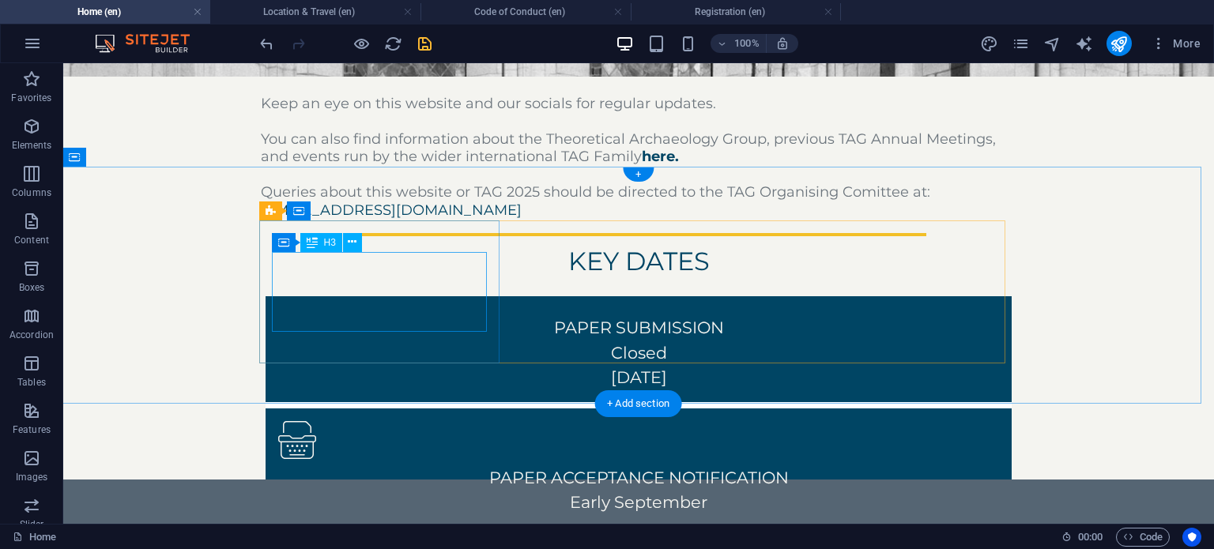
click at [356, 315] on div "PAPER SUBMISSION Closed [DATE]" at bounding box center [638, 352] width 721 height 74
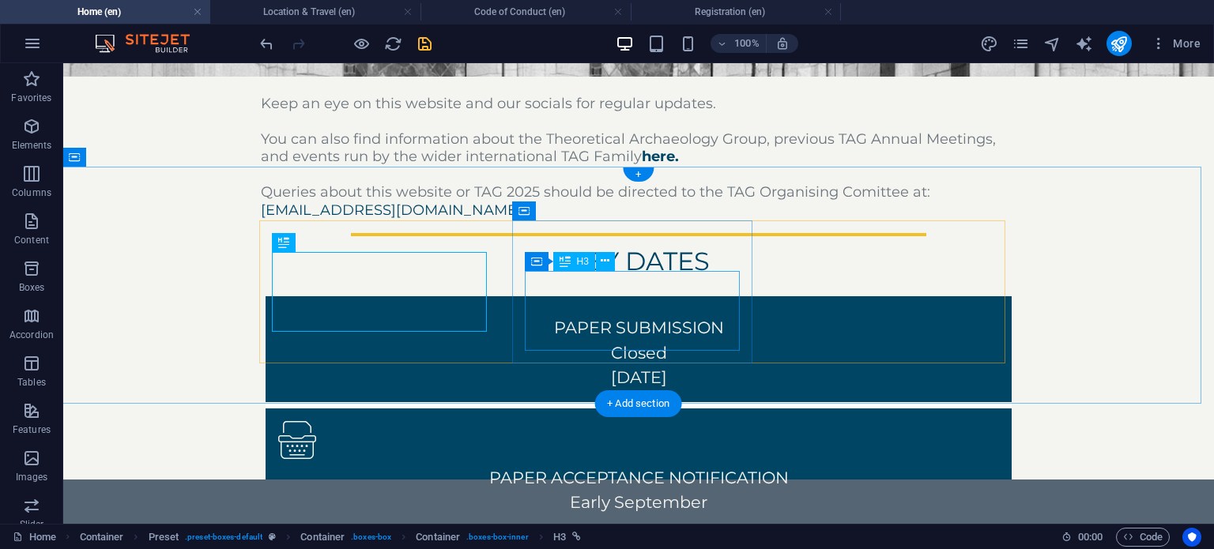
click at [625, 465] on div "PAPER ACCEPTANCE NOTIFICATION Early September" at bounding box center [638, 489] width 721 height 49
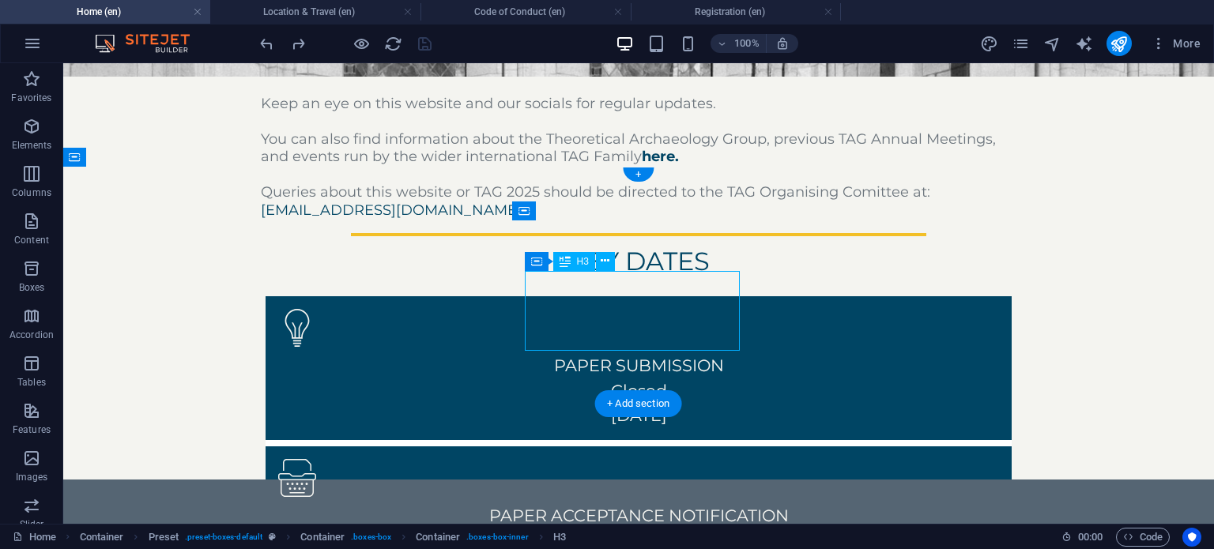
click at [625, 503] on div "PAPER ACCEPTANCE NOTIFICATION Early September" at bounding box center [638, 527] width 721 height 49
click at [347, 353] on div "PAPER SUBMISSION Closed [DATE]" at bounding box center [638, 390] width 721 height 74
click at [635, 503] on div "PAPER ACCEPTANCE NOTIFICATION Early September" at bounding box center [638, 527] width 721 height 49
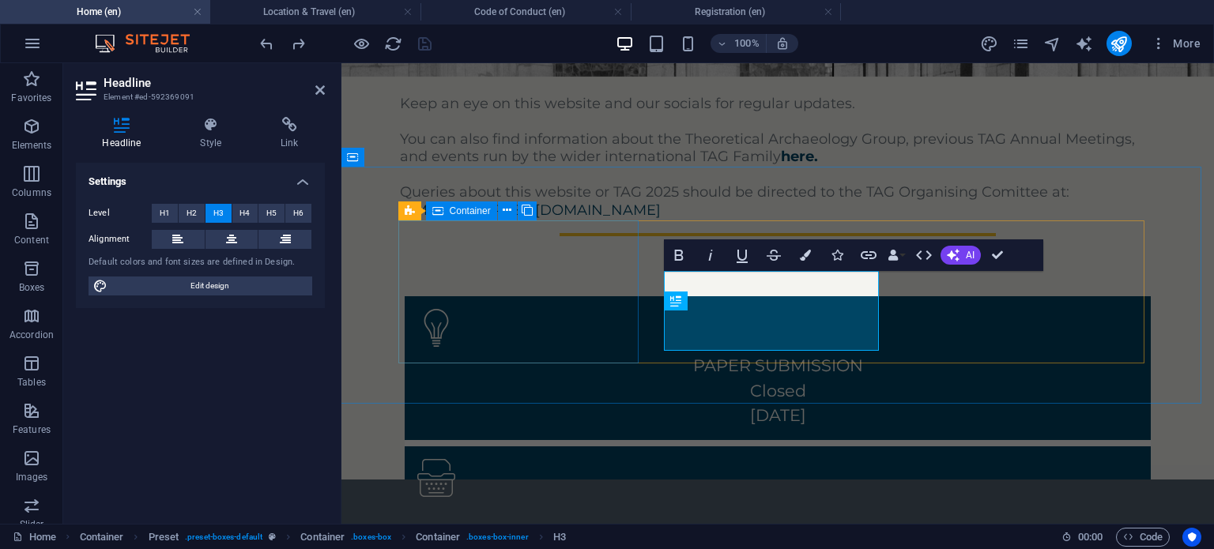
scroll to position [686, 0]
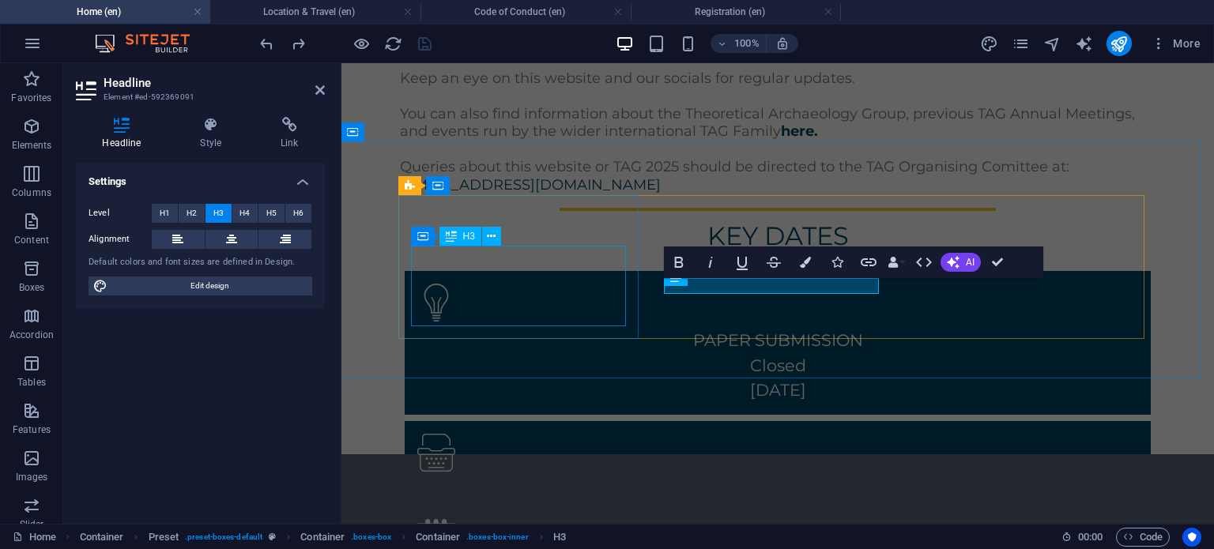
click at [519, 328] on div "PAPER SUBMISSION Closed [DATE]" at bounding box center [777, 365] width 721 height 74
click at [519, 288] on div "PAPER SUBMISSION Closed [DATE]" at bounding box center [778, 343] width 746 height 144
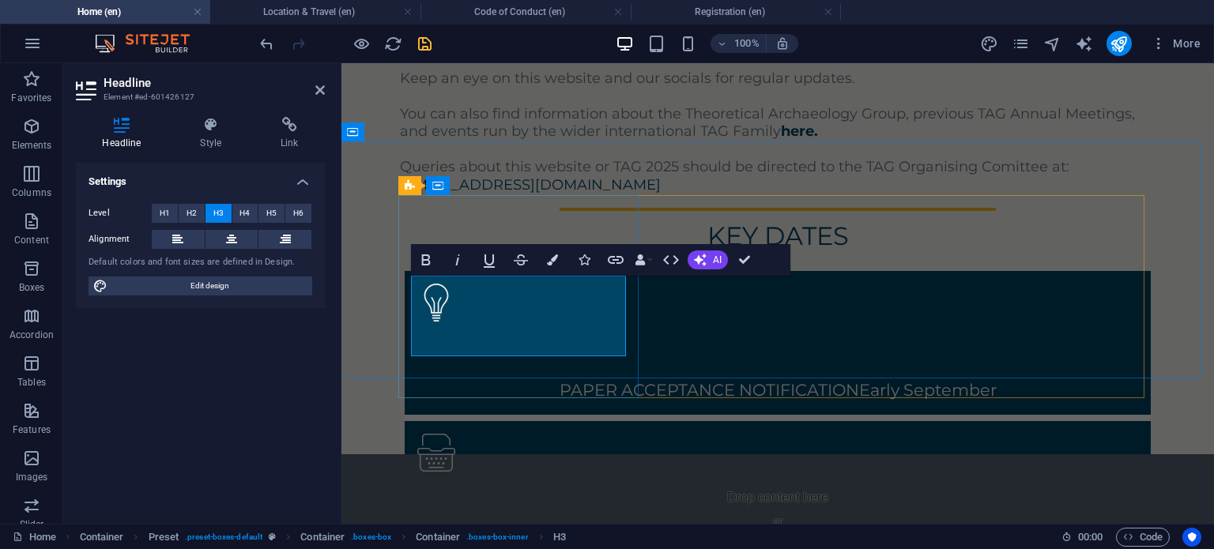
scroll to position [660, 0]
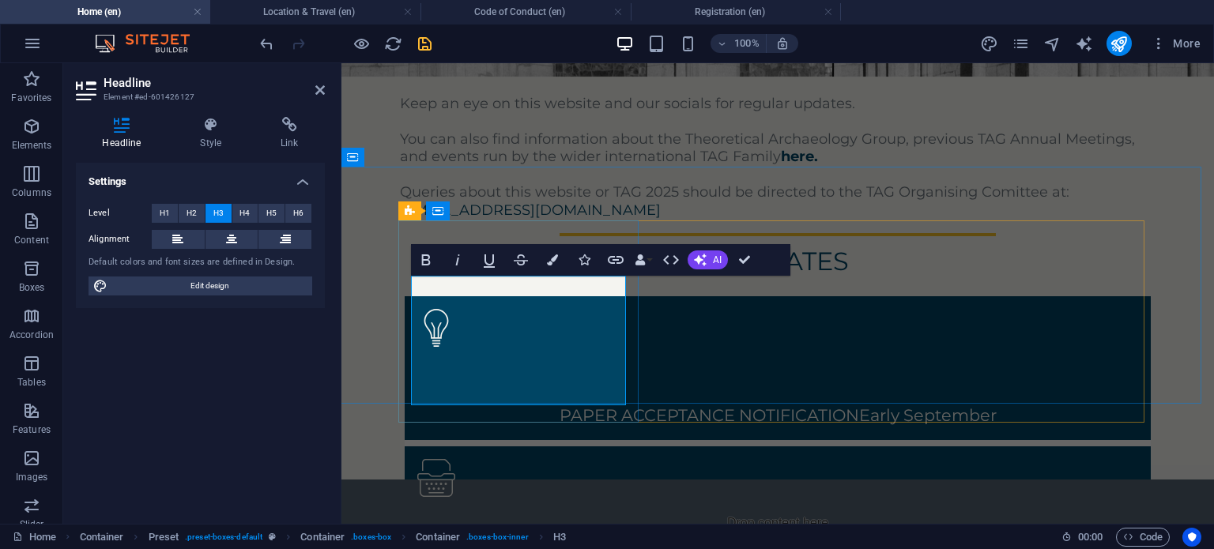
click at [519, 353] on h3 "PAPER ACCEPTANCE NOTIFICATIONEarly September" at bounding box center [777, 390] width 721 height 74
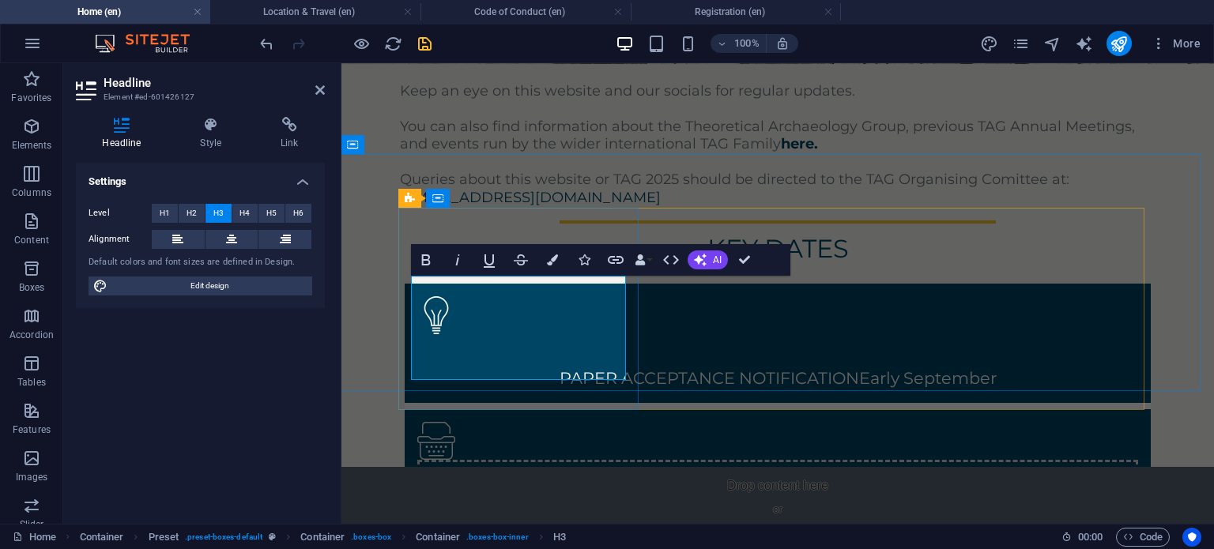
scroll to position [686, 0]
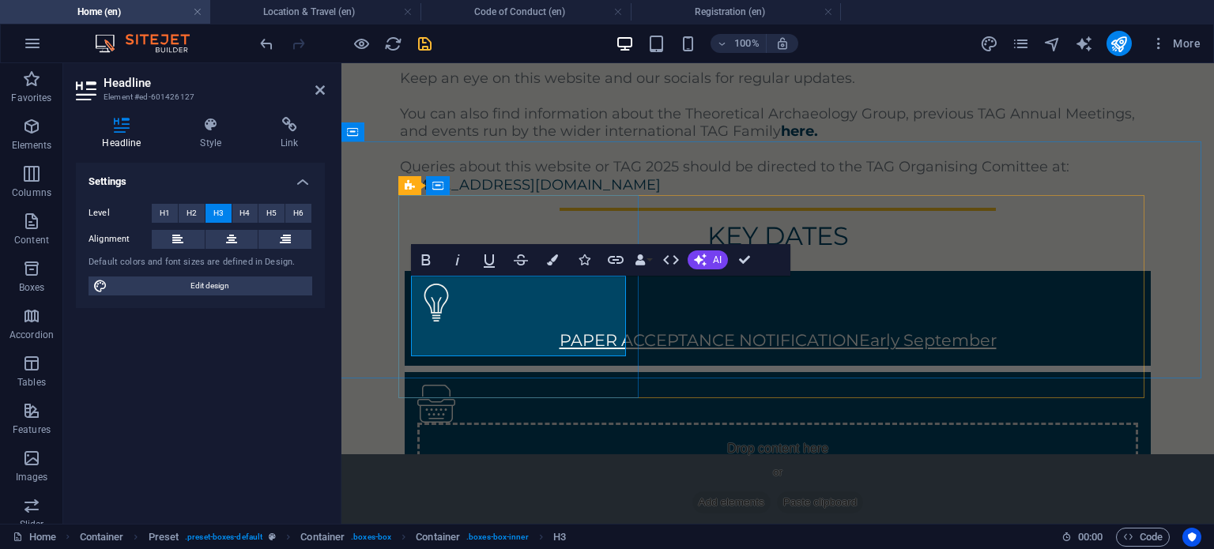
click at [559, 330] on link "PAPER ACCEPTANCE NOTIFICATIONEarly September" at bounding box center [777, 340] width 437 height 20
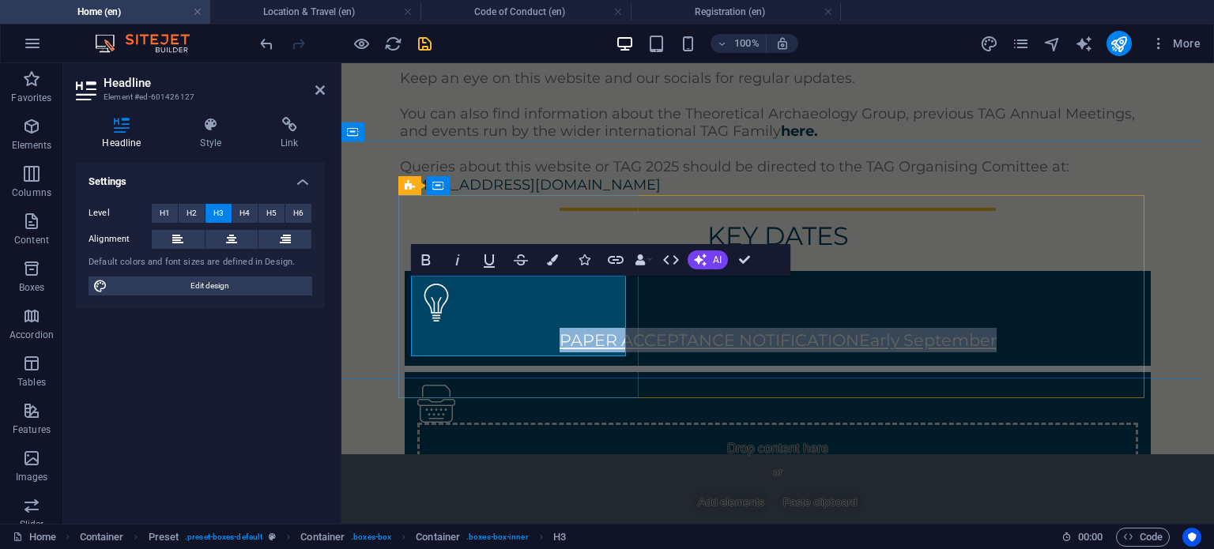
click at [559, 330] on link "PAPER ACCEPTANCE NOTIFICATIONEarly September" at bounding box center [777, 340] width 437 height 20
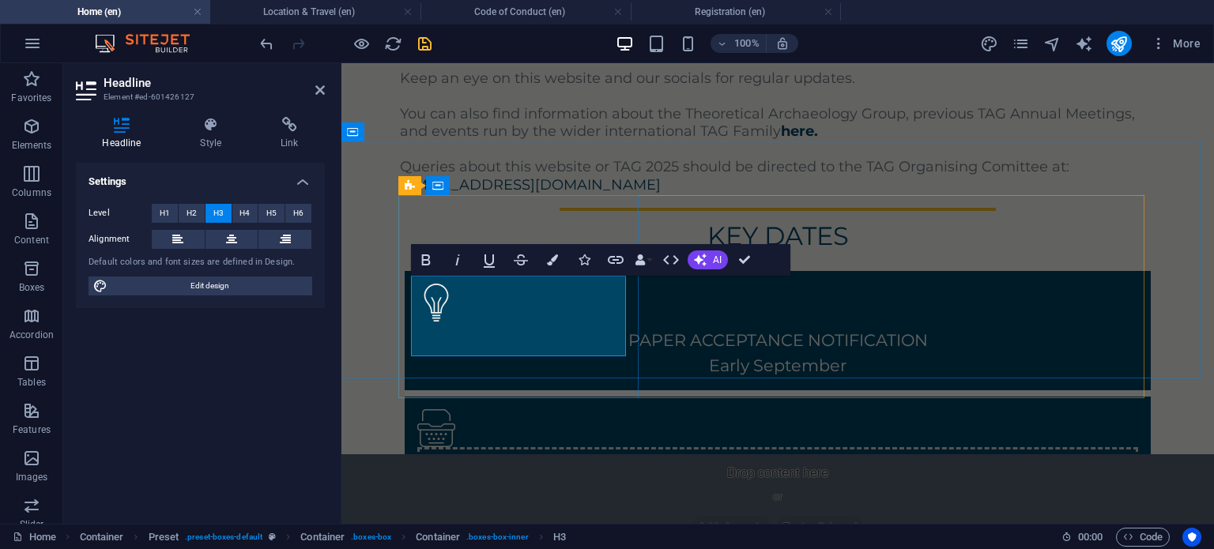
click at [528, 328] on h3 "PAPER ACCEPTANCE NOTIFICATION ‌Early September" at bounding box center [777, 352] width 721 height 49
click at [618, 262] on icon "button" at bounding box center [615, 259] width 19 height 19
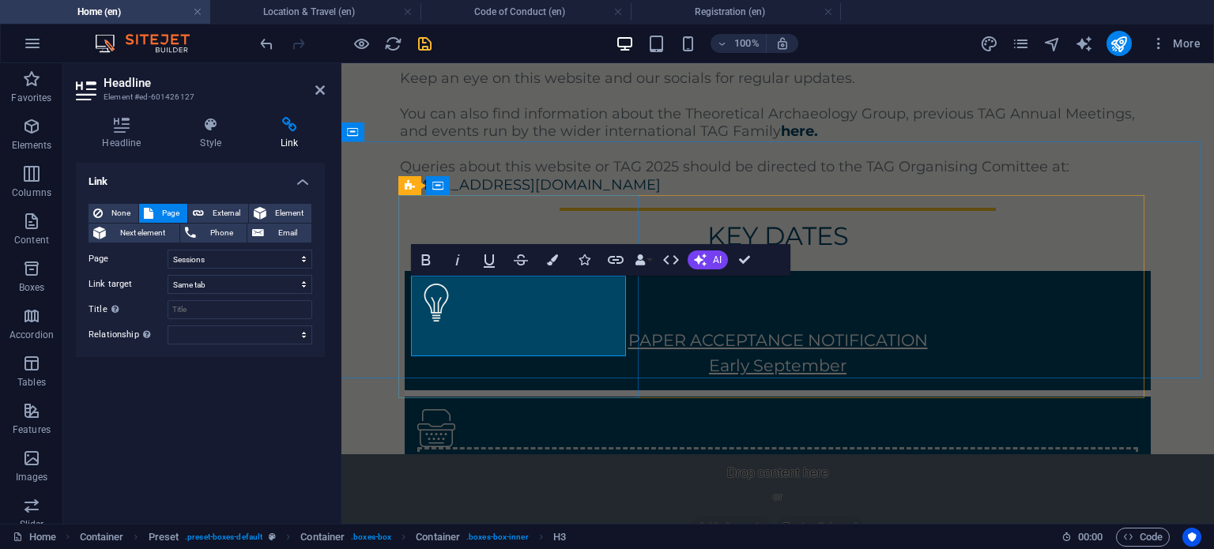
click at [628, 330] on link "PAPER ACCEPTANCE NOTIFICATION ‌Early September" at bounding box center [777, 352] width 299 height 44
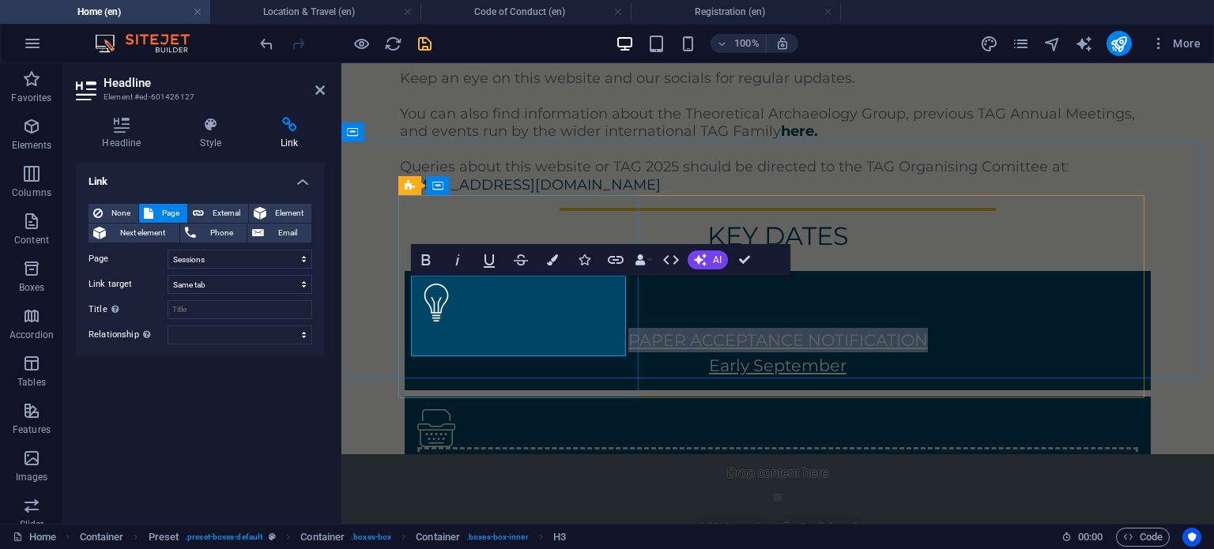
click at [628, 330] on link "PAPER ACCEPTANCE NOTIFICATION ‌Early September" at bounding box center [777, 352] width 299 height 44
drag, startPoint x: 581, startPoint y: 342, endPoint x: 408, endPoint y: 285, distance: 182.1
click at [408, 285] on div "PAPER ACCEPTANCE NOTIFICATION ‌Early September" at bounding box center [778, 330] width 746 height 119
click at [615, 256] on icon "button" at bounding box center [615, 259] width 19 height 19
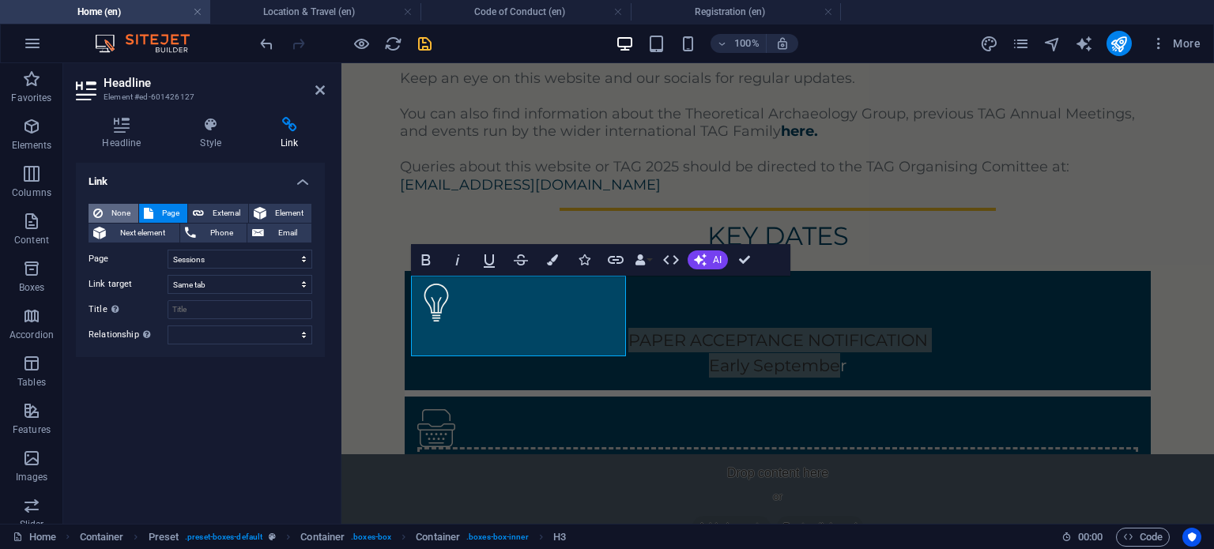
click at [110, 209] on span "None" at bounding box center [120, 213] width 26 height 19
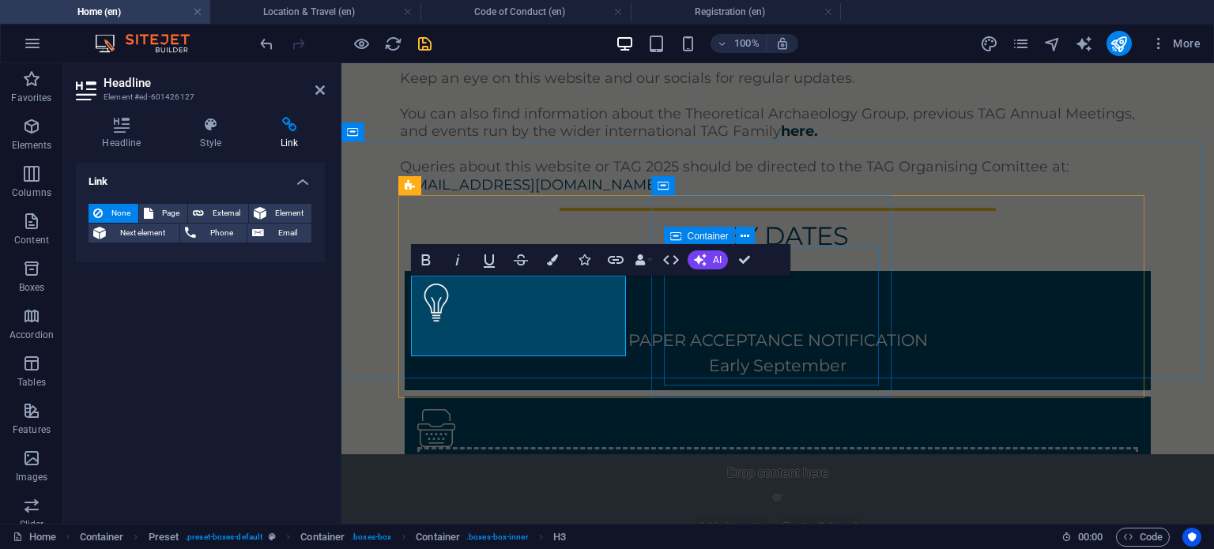
click at [770, 516] on span "Add elements" at bounding box center [731, 527] width 78 height 22
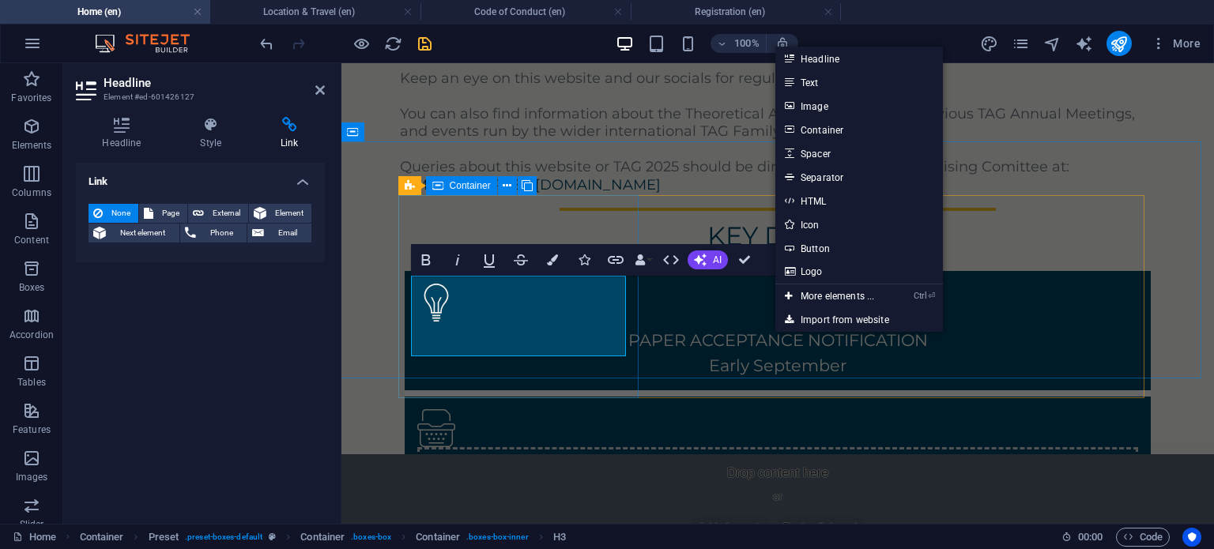
click at [564, 271] on div "PAPER ACCEPTANCE NOTIFICATION ‌Early September" at bounding box center [778, 330] width 746 height 119
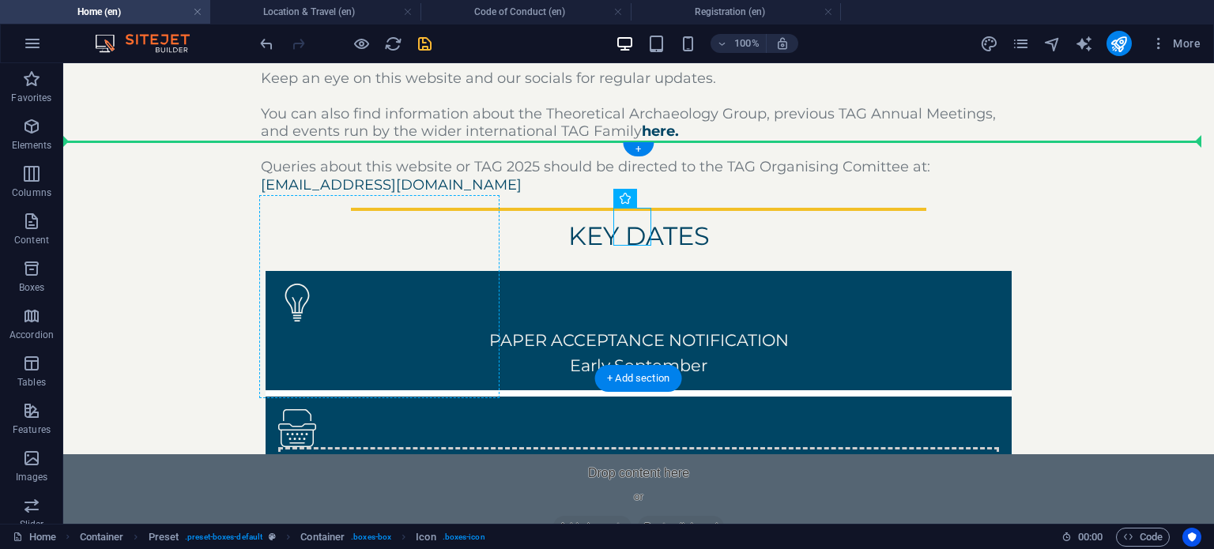
drag, startPoint x: 635, startPoint y: 228, endPoint x: 378, endPoint y: 258, distance: 258.6
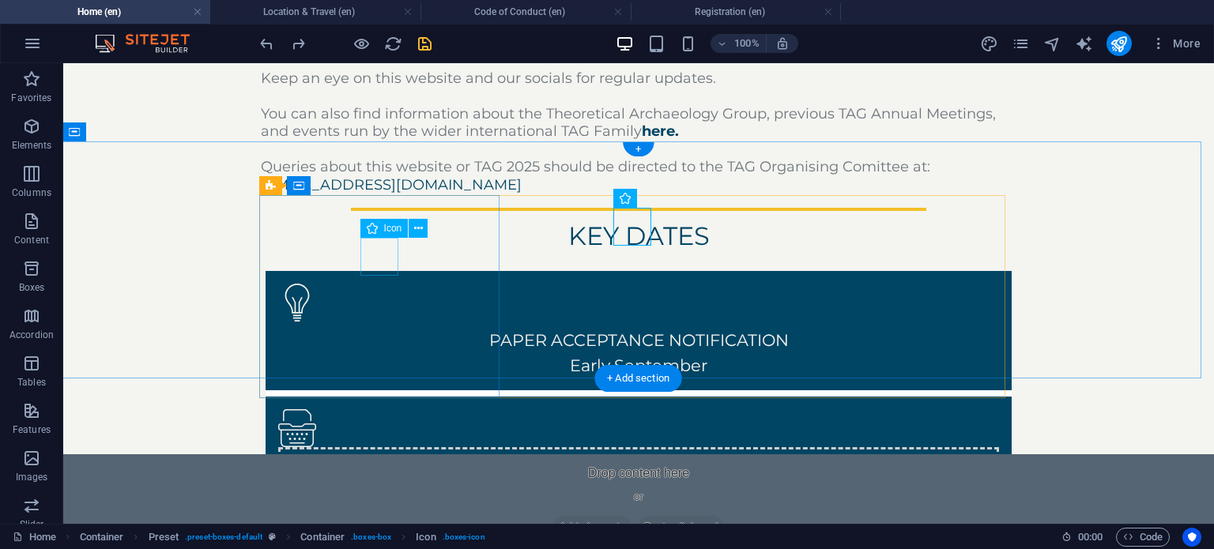
click at [376, 284] on figure at bounding box center [638, 303] width 721 height 38
click at [420, 227] on icon at bounding box center [418, 228] width 9 height 17
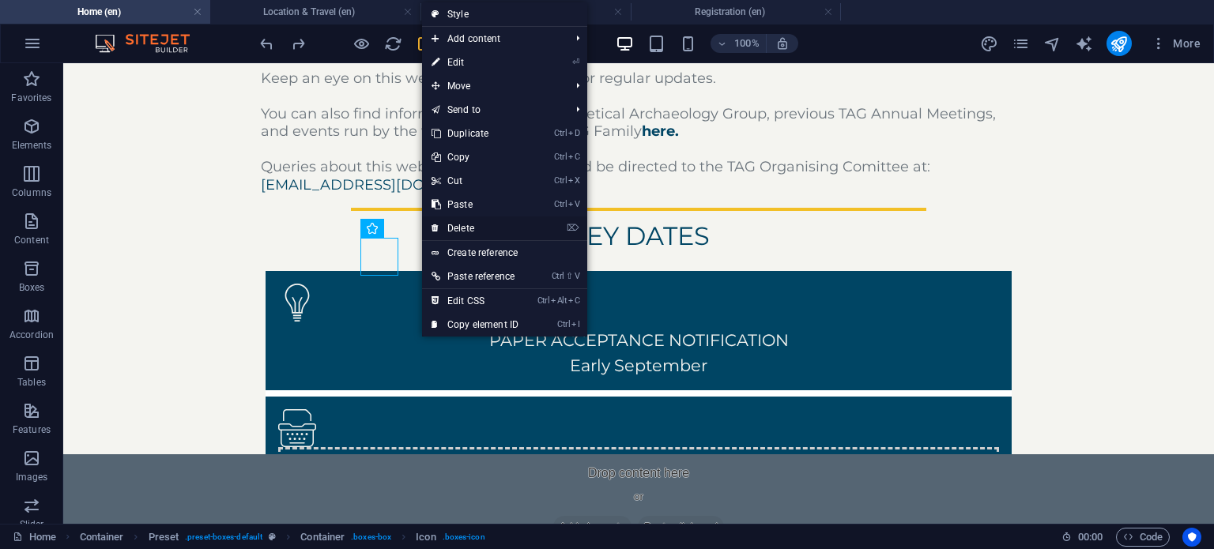
click at [463, 225] on link "⌦ Delete" at bounding box center [475, 228] width 106 height 24
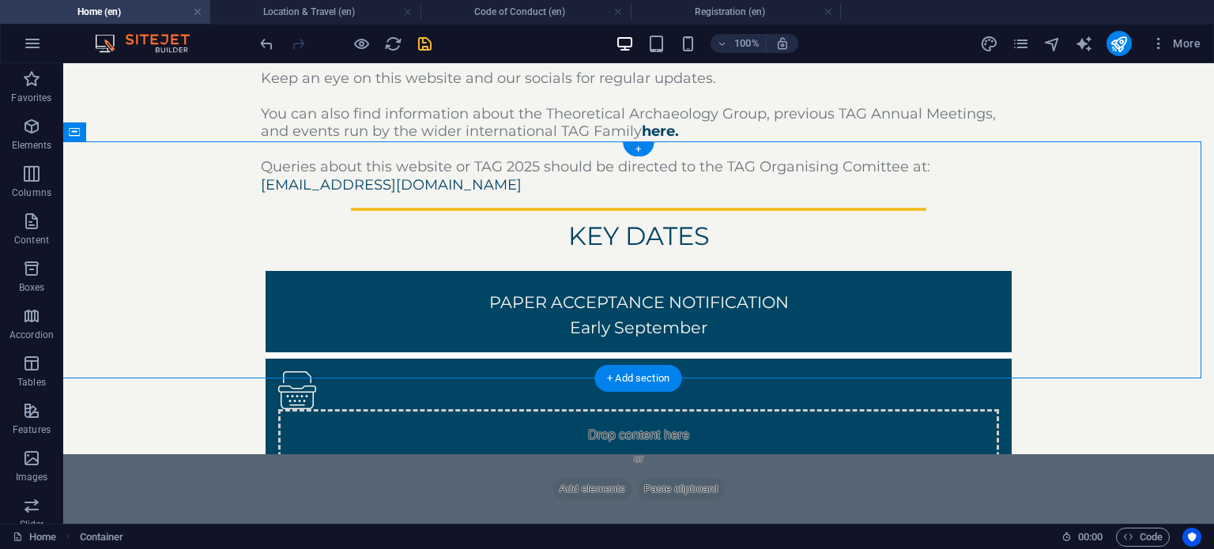
drag, startPoint x: 625, startPoint y: 226, endPoint x: 379, endPoint y: 239, distance: 246.0
click at [379, 265] on div "PAPER ACCEPTANCE NOTIFICATION ‌Early September Drop content here or Add element…" at bounding box center [638, 465] width 758 height 401
click at [630, 371] on figure at bounding box center [638, 390] width 721 height 38
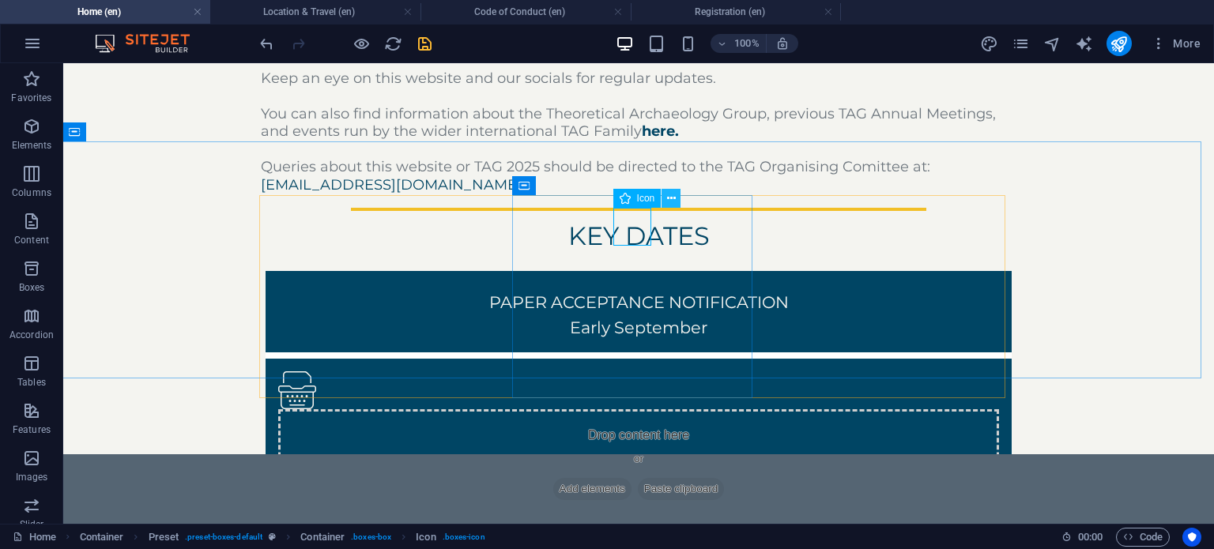
click at [670, 198] on icon at bounding box center [671, 198] width 9 height 17
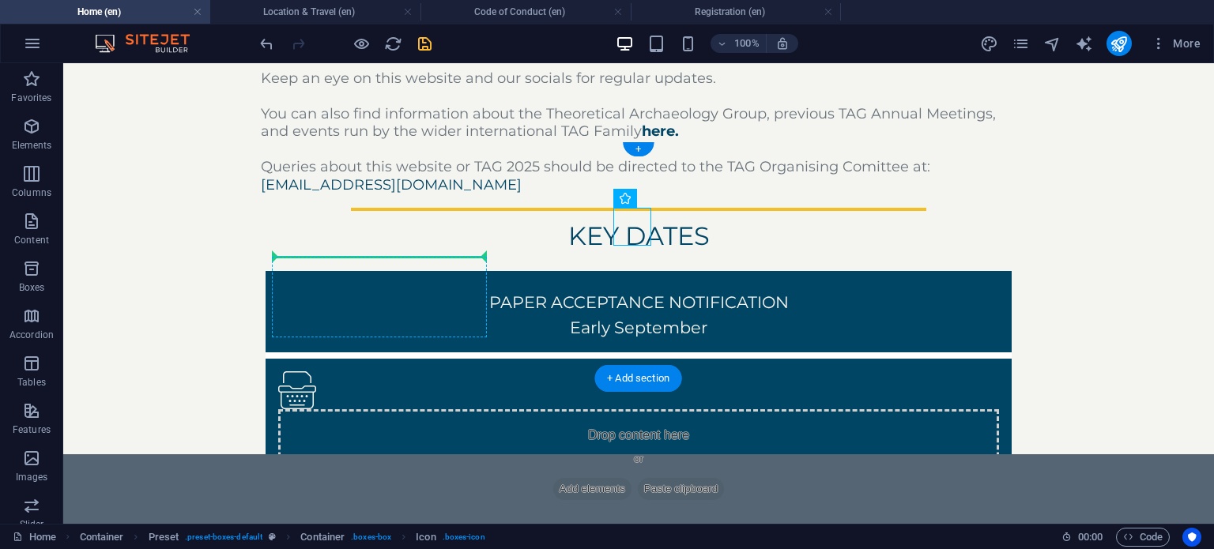
drag, startPoint x: 626, startPoint y: 227, endPoint x: 383, endPoint y: 266, distance: 245.7
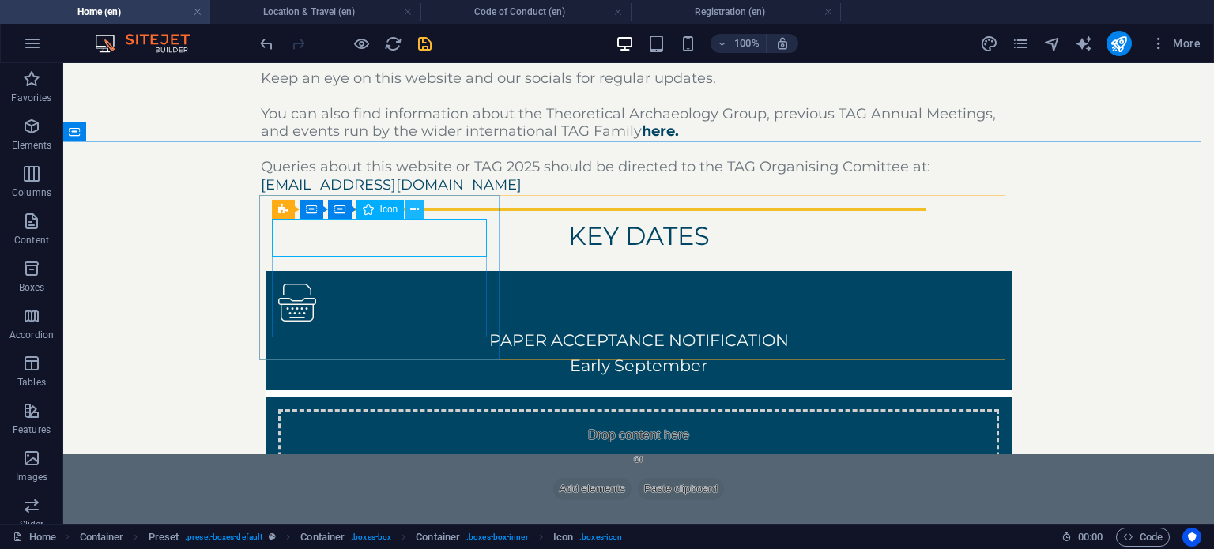
click at [413, 209] on icon at bounding box center [414, 209] width 9 height 17
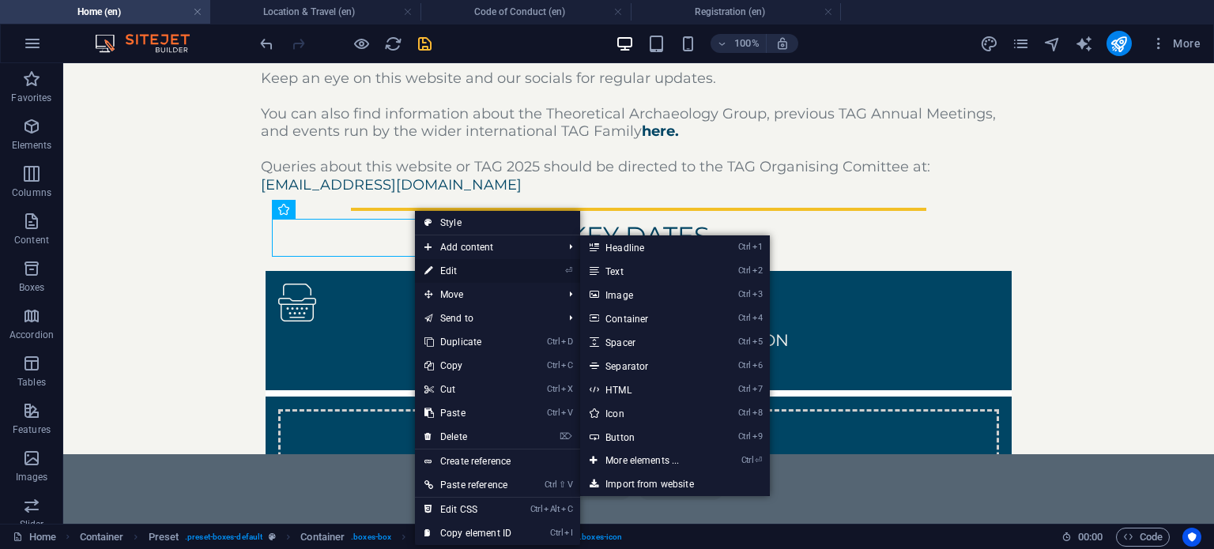
click at [461, 267] on link "⏎ Edit" at bounding box center [468, 271] width 106 height 24
select select "xMidYMid"
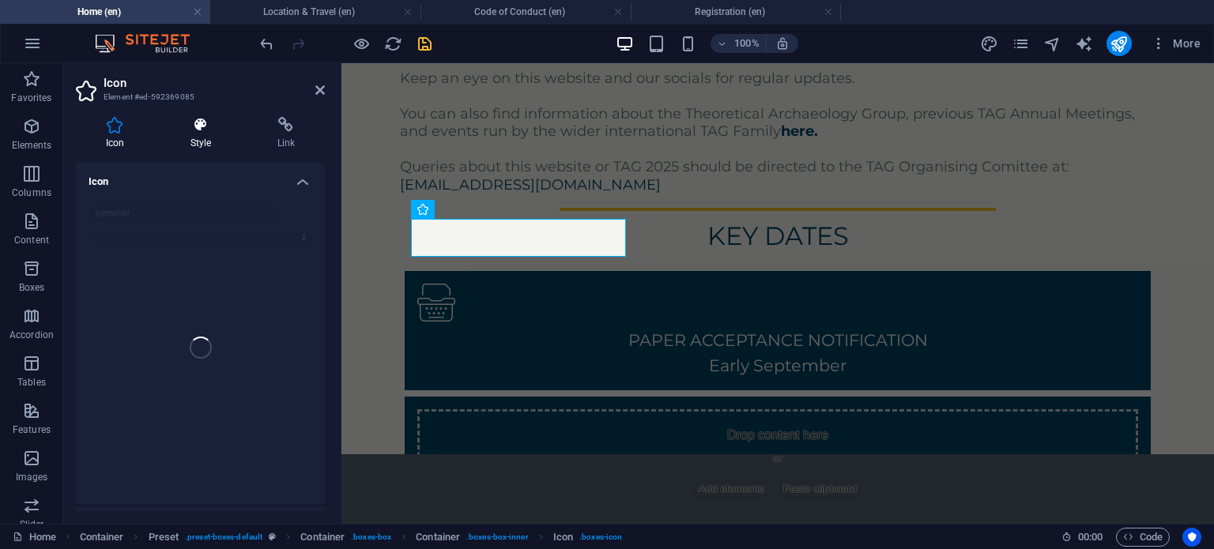
click at [201, 135] on h4 "Style" at bounding box center [203, 133] width 87 height 33
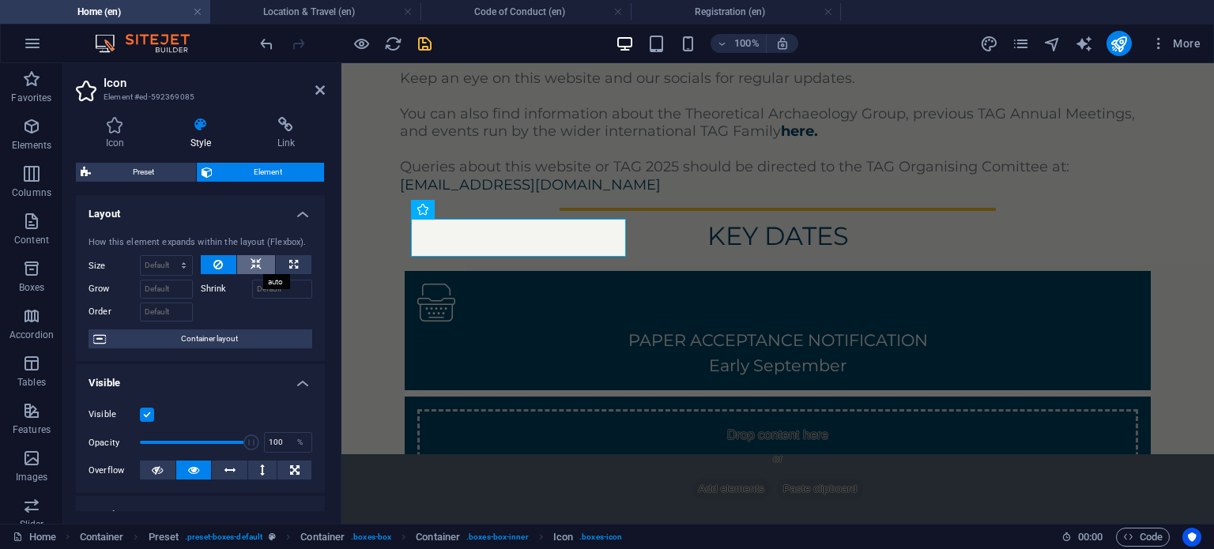
click at [258, 269] on icon at bounding box center [255, 264] width 11 height 19
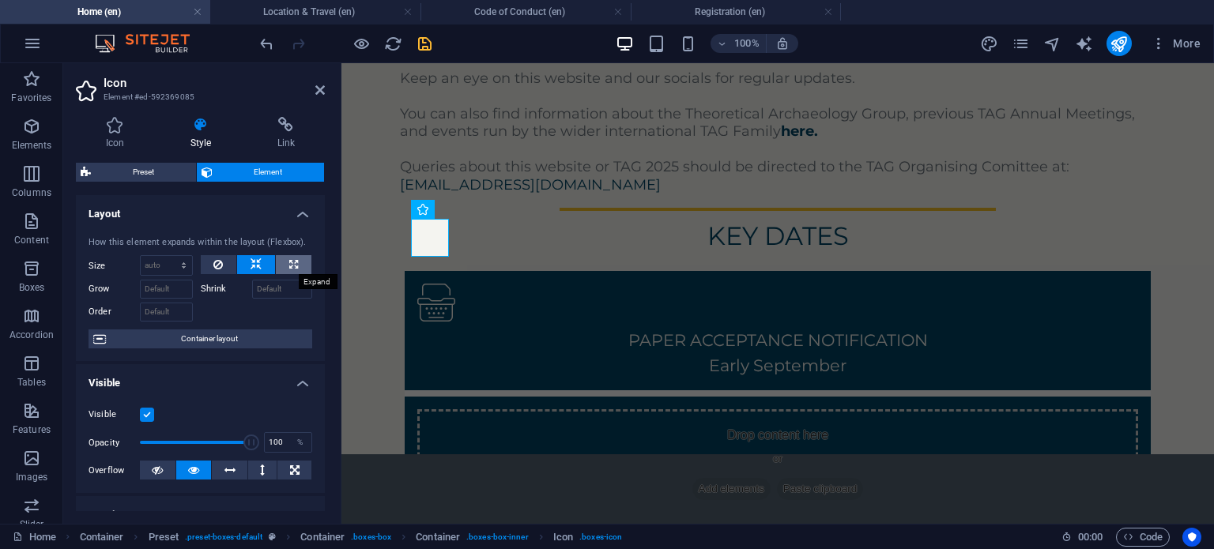
click at [289, 269] on icon at bounding box center [293, 264] width 9 height 19
type input "100"
select select "%"
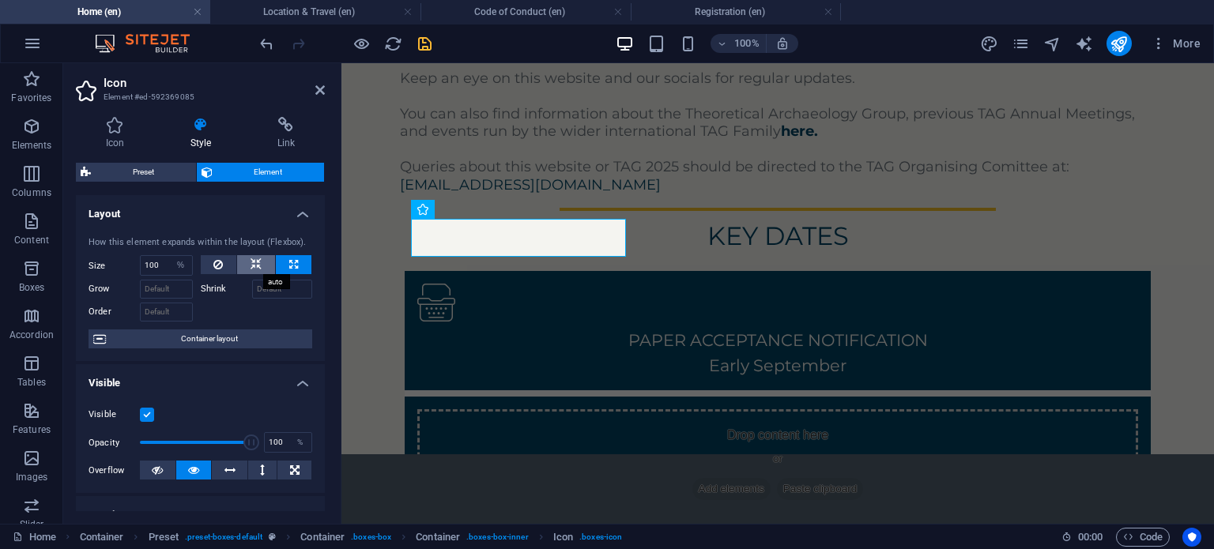
click at [258, 268] on icon at bounding box center [255, 264] width 11 height 19
select select "DISABLED_OPTION_VALUE"
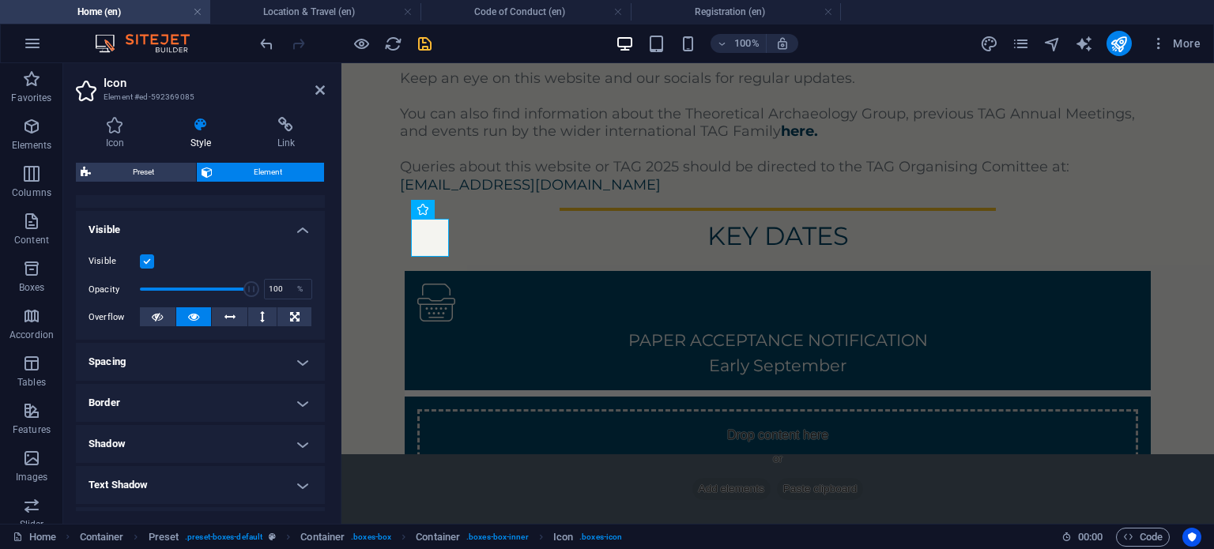
scroll to position [117, 0]
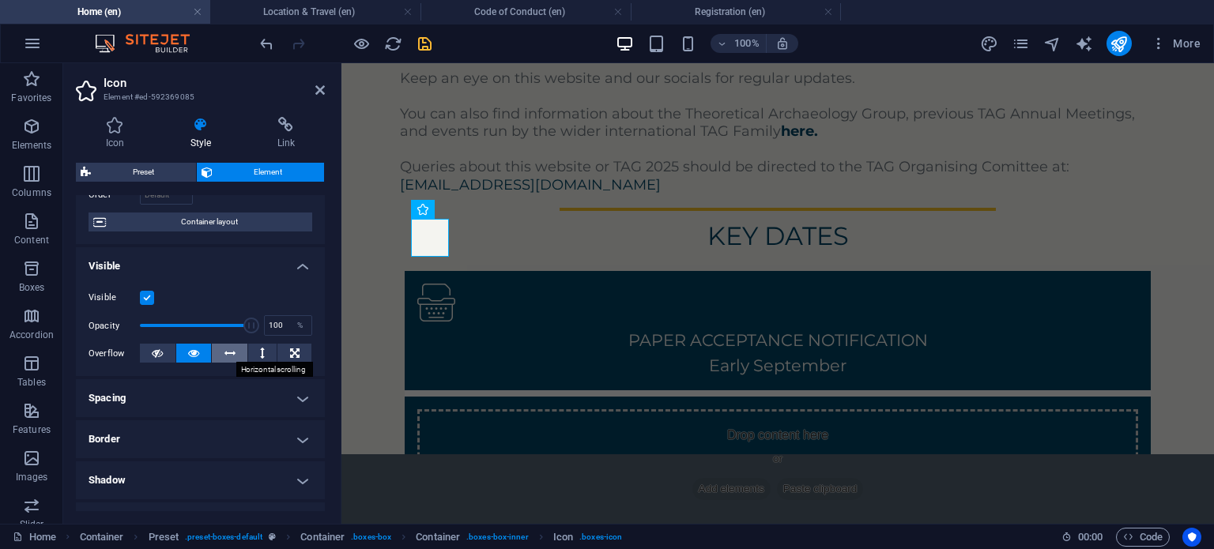
click at [230, 348] on icon at bounding box center [229, 353] width 11 height 19
click at [260, 348] on icon at bounding box center [262, 353] width 5 height 19
click at [301, 347] on button at bounding box center [294, 353] width 34 height 19
click at [180, 348] on button at bounding box center [194, 353] width 36 height 19
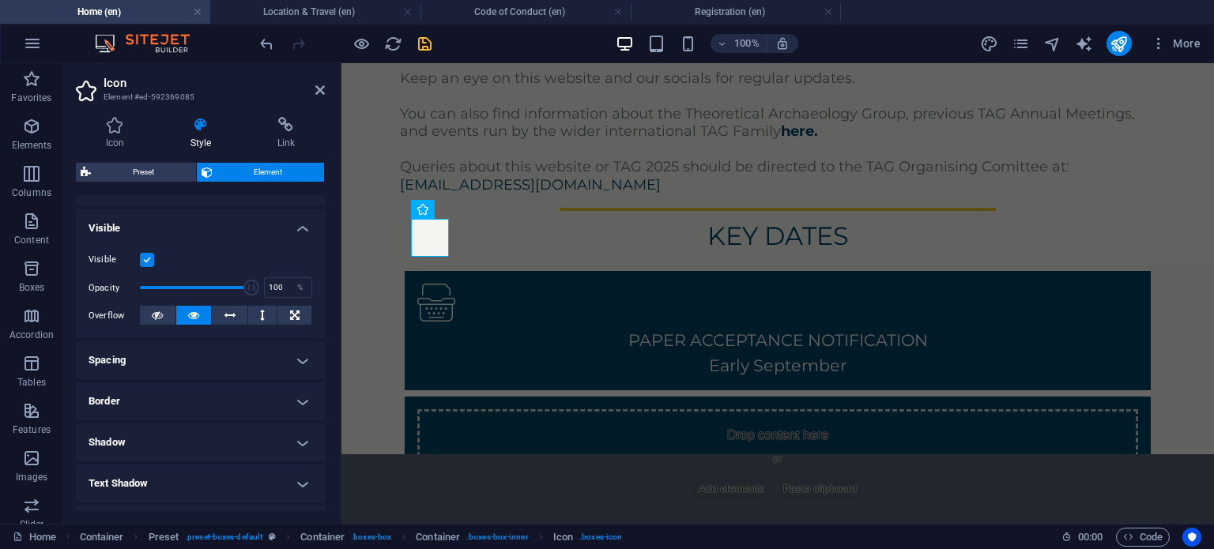
scroll to position [155, 0]
click at [180, 348] on h4 "Spacing" at bounding box center [200, 360] width 249 height 38
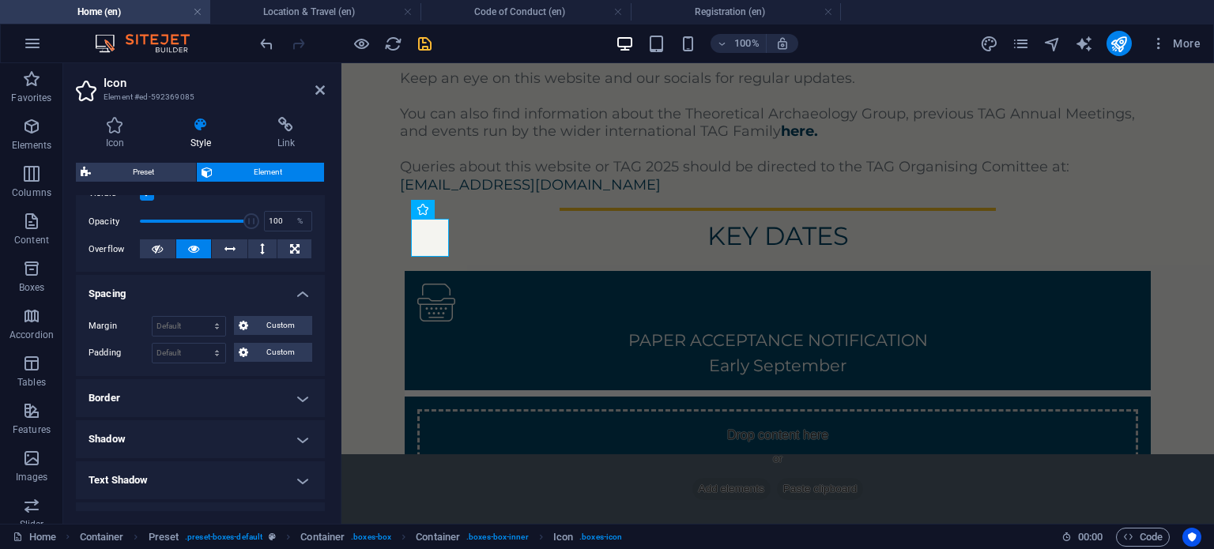
scroll to position [221, 0]
click at [180, 328] on select "Default auto px % rem vw vh Custom" at bounding box center [188, 326] width 73 height 19
click at [152, 317] on select "Default auto px % rem vw vh Custom" at bounding box center [188, 326] width 73 height 19
select select "DISABLED_OPTION_VALUE"
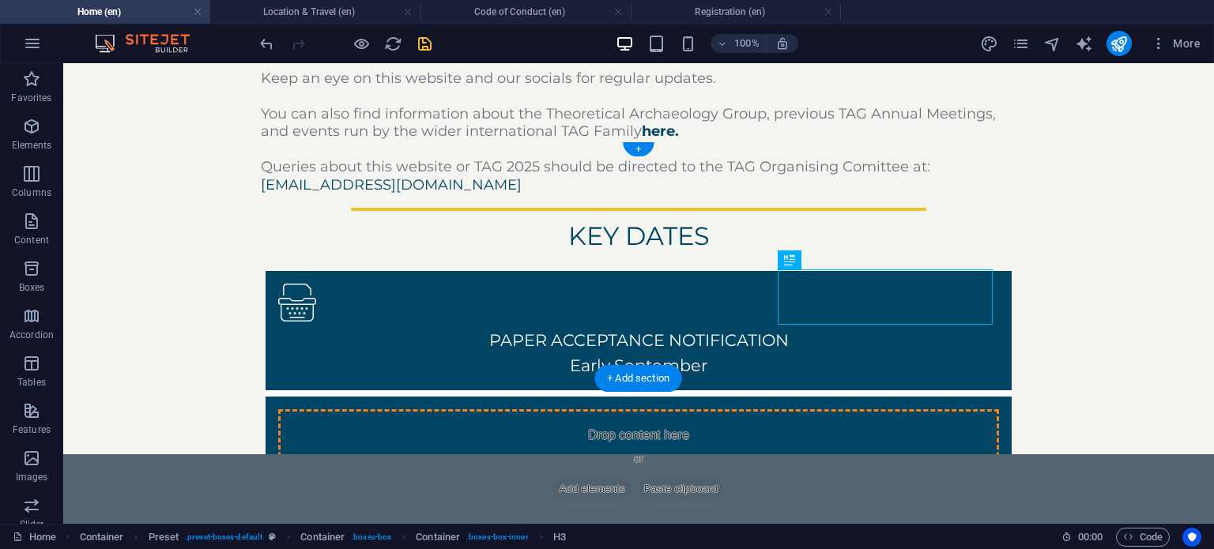
drag, startPoint x: 895, startPoint y: 324, endPoint x: 630, endPoint y: 309, distance: 265.9
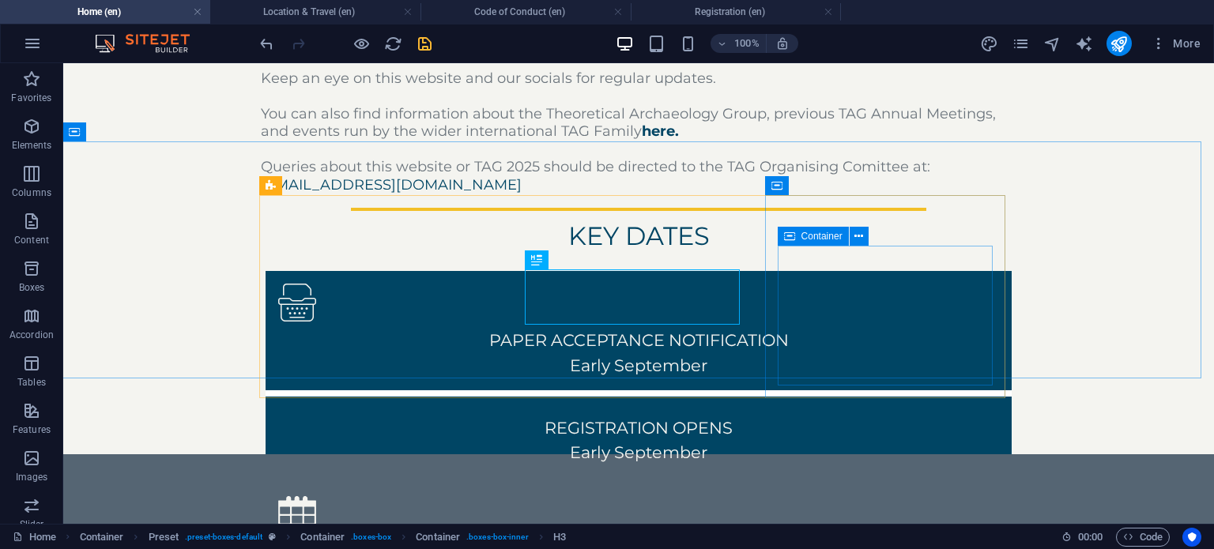
click at [876, 239] on div "Container" at bounding box center [827, 237] width 101 height 20
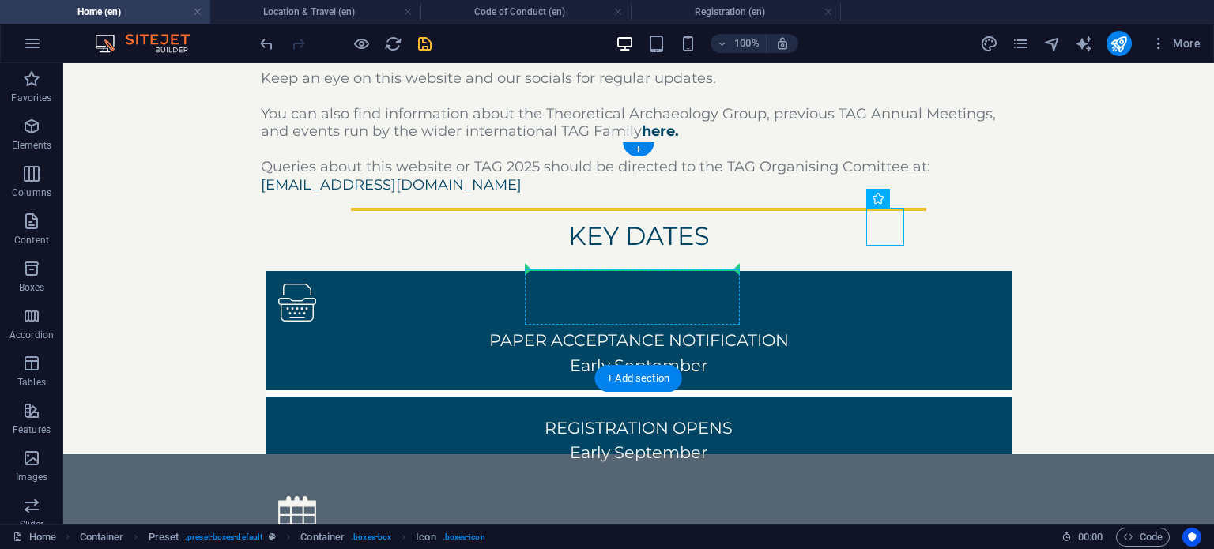
drag, startPoint x: 955, startPoint y: 258, endPoint x: 634, endPoint y: 280, distance: 322.3
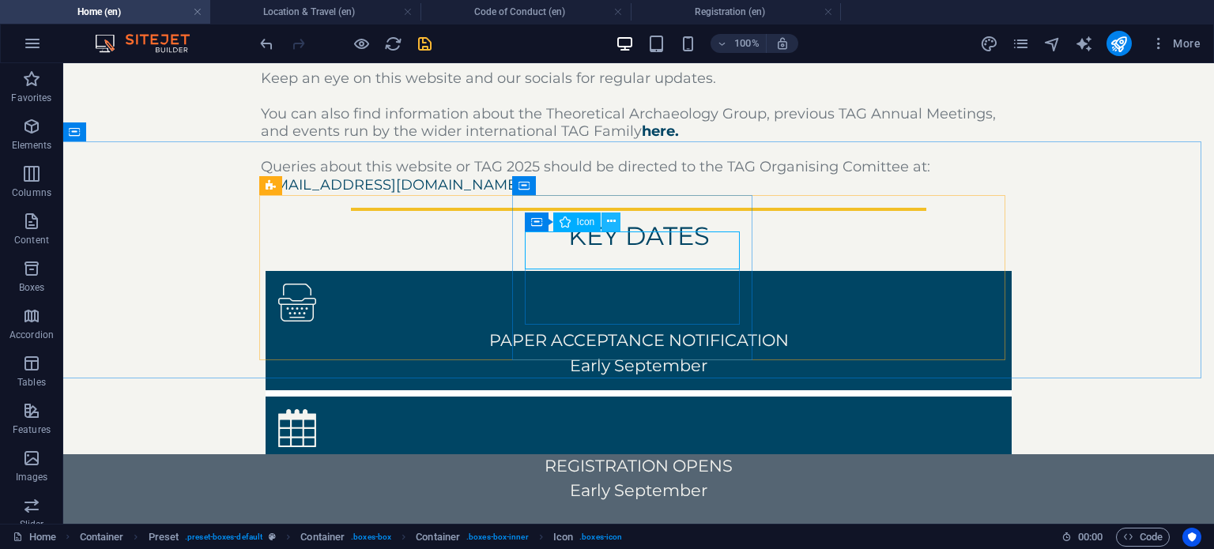
click at [611, 220] on icon at bounding box center [611, 221] width 9 height 17
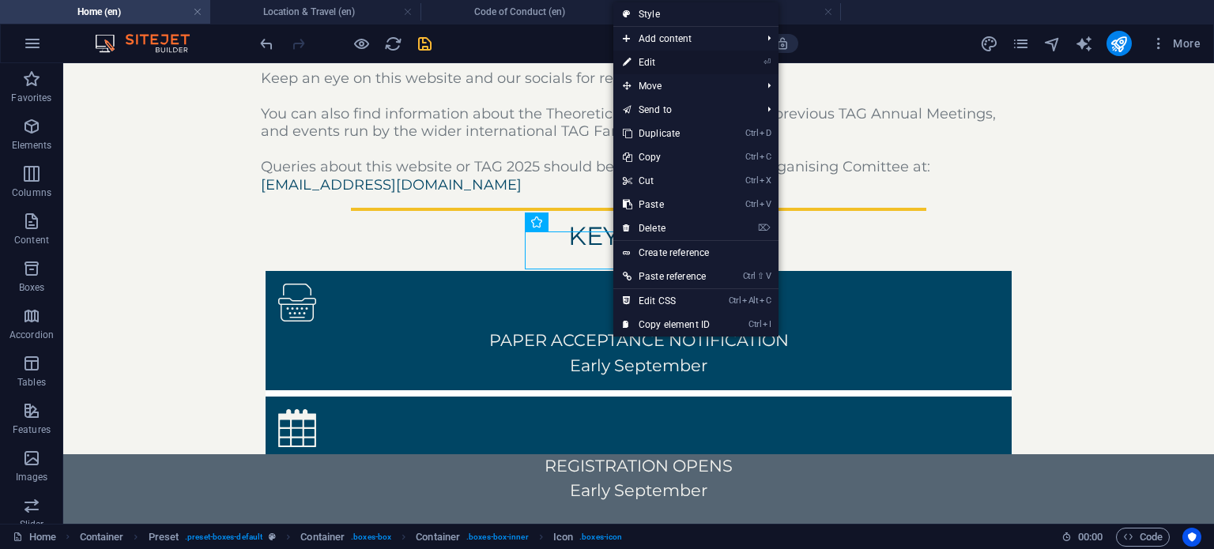
click at [672, 60] on link "⏎ Edit" at bounding box center [666, 63] width 106 height 24
select select "xMidYMid"
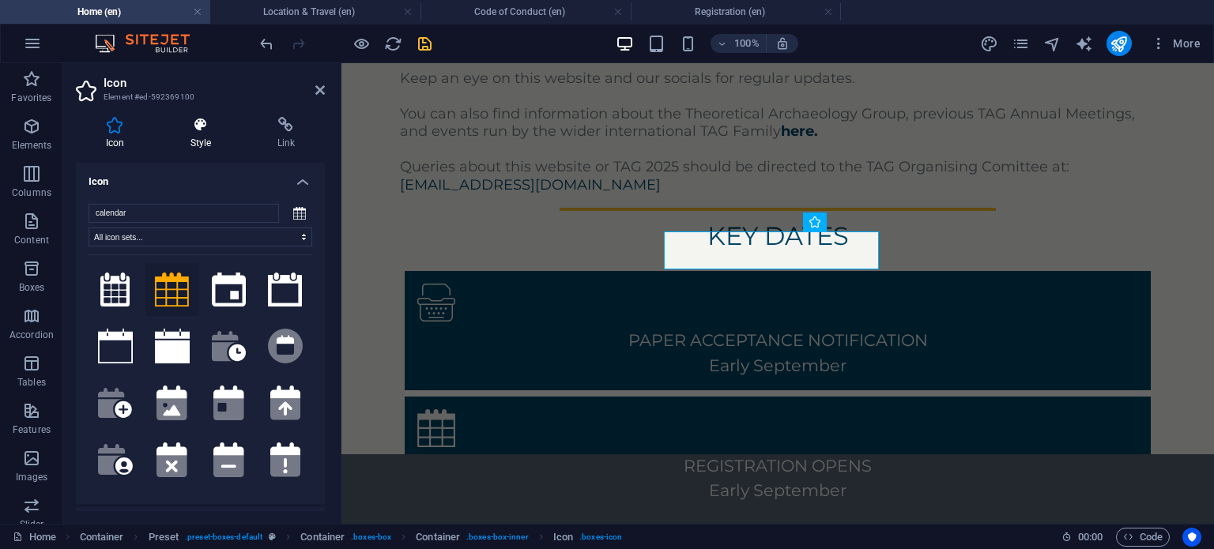
click at [217, 129] on icon at bounding box center [200, 125] width 81 height 16
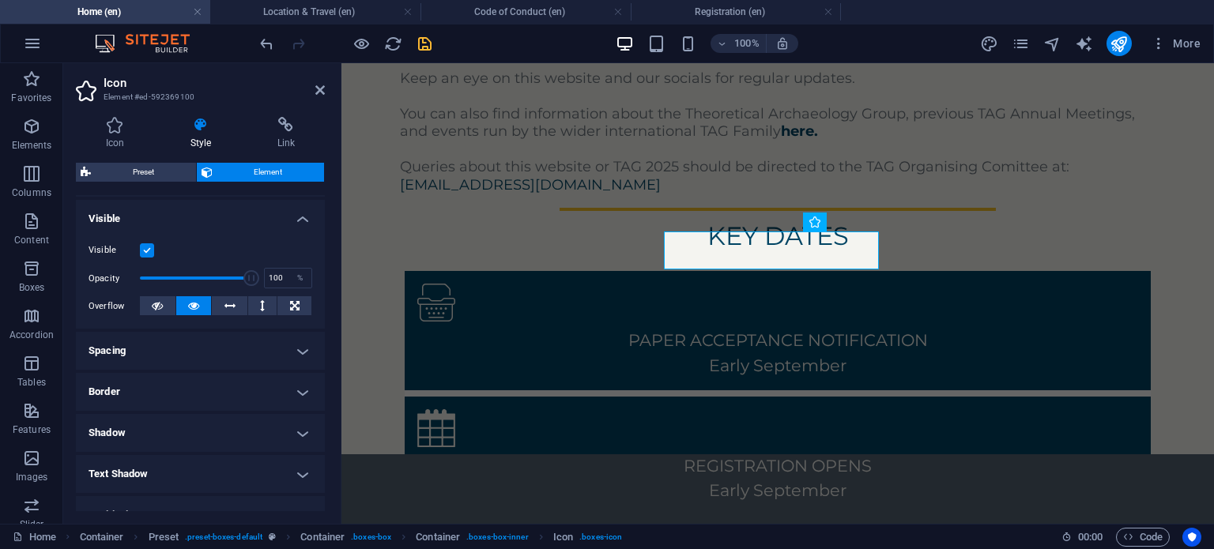
scroll to position [174, 0]
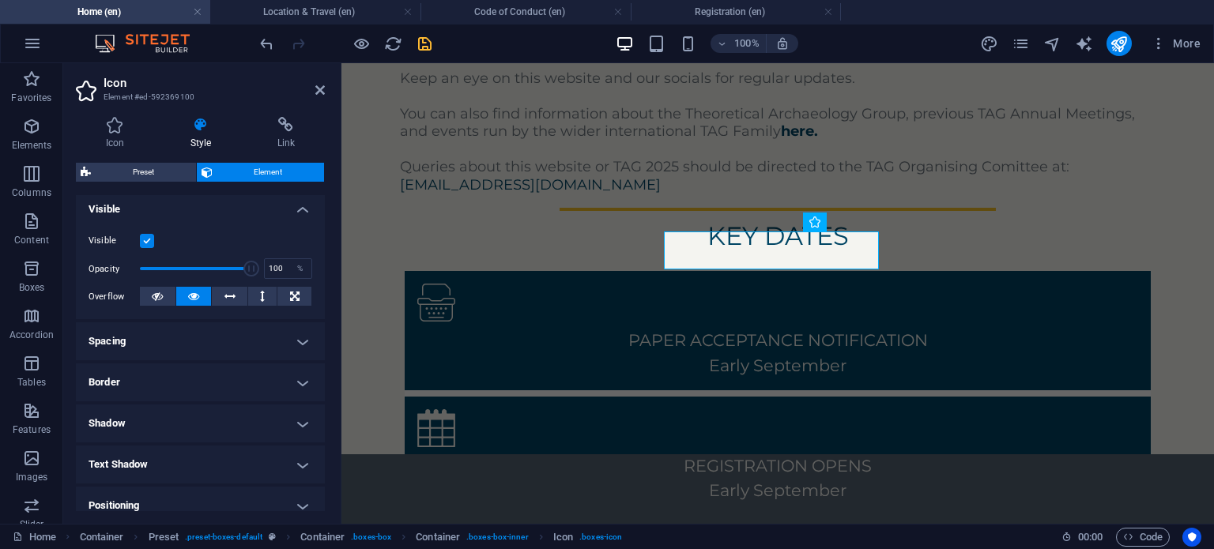
click at [235, 341] on h4 "Spacing" at bounding box center [200, 341] width 249 height 38
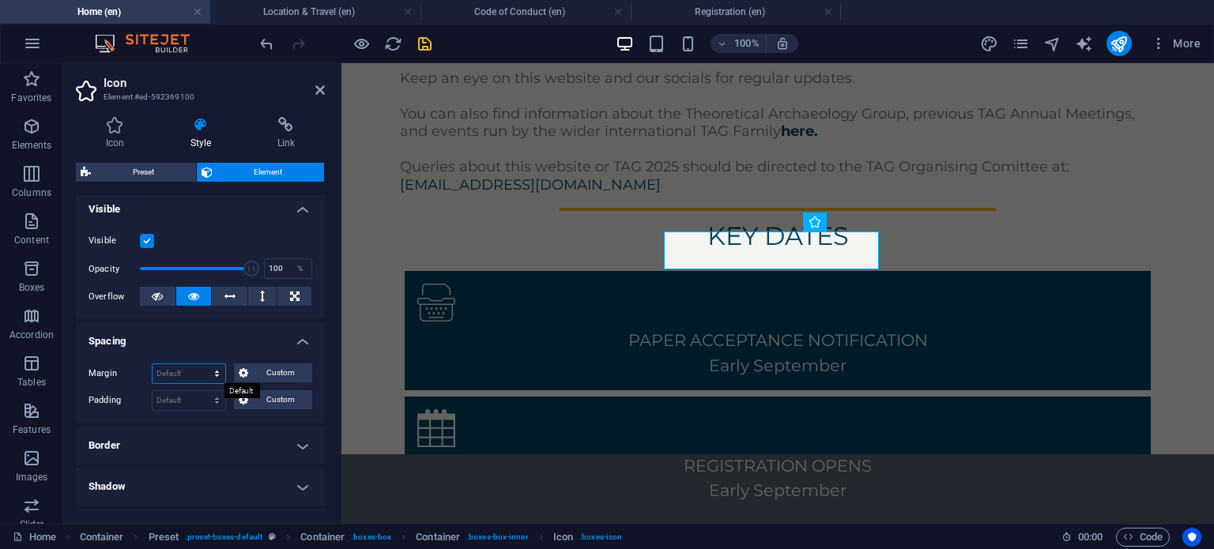
click at [183, 377] on select "Default auto px % rem vw vh Custom" at bounding box center [188, 373] width 73 height 19
click at [152, 364] on select "Default auto px % rem vw vh Custom" at bounding box center [188, 373] width 73 height 19
select select "DISABLED_OPTION_VALUE"
click at [202, 397] on select "Default px rem % vh vw Custom" at bounding box center [188, 400] width 73 height 19
click at [152, 391] on select "Default px rem % vh vw Custom" at bounding box center [188, 400] width 73 height 19
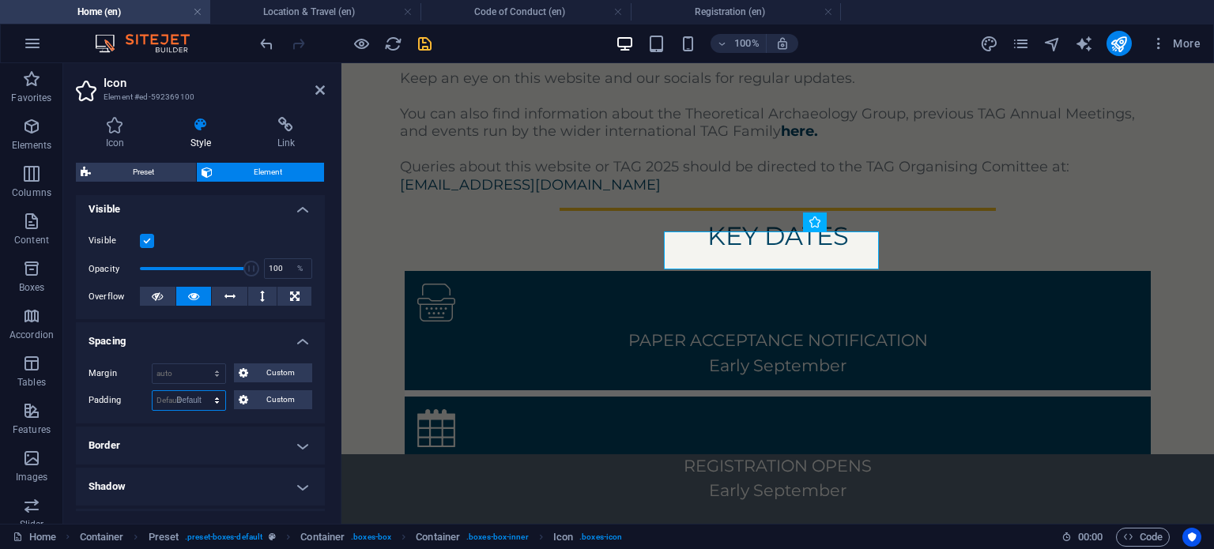
select select "DISABLED_OPTION_VALUE"
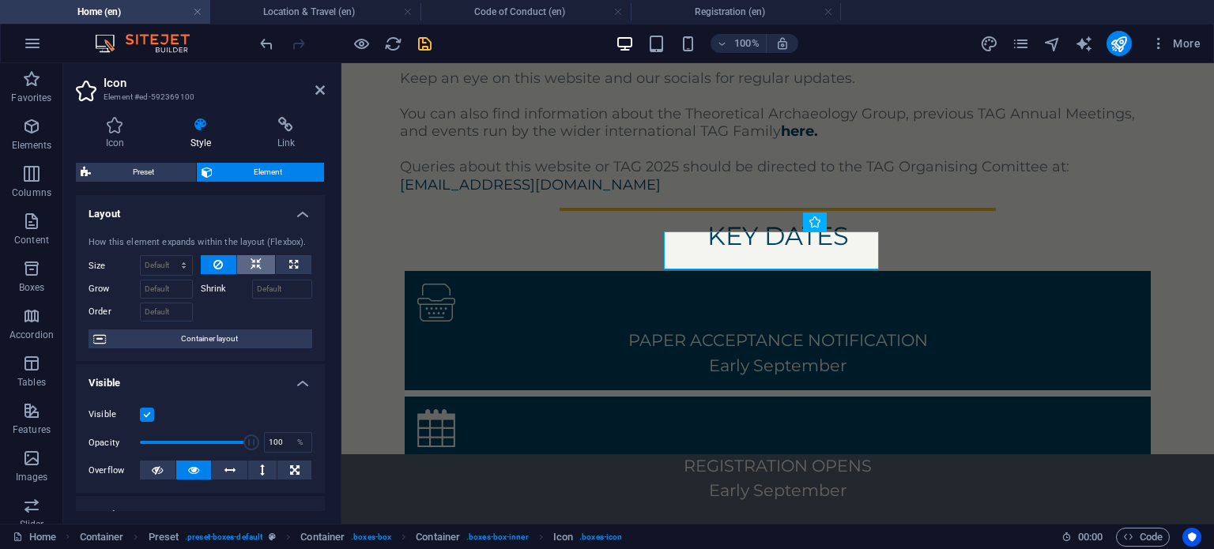
drag, startPoint x: 208, startPoint y: 267, endPoint x: 250, endPoint y: 265, distance: 42.7
click at [250, 265] on div at bounding box center [257, 265] width 112 height 20
click at [250, 265] on icon at bounding box center [255, 264] width 11 height 19
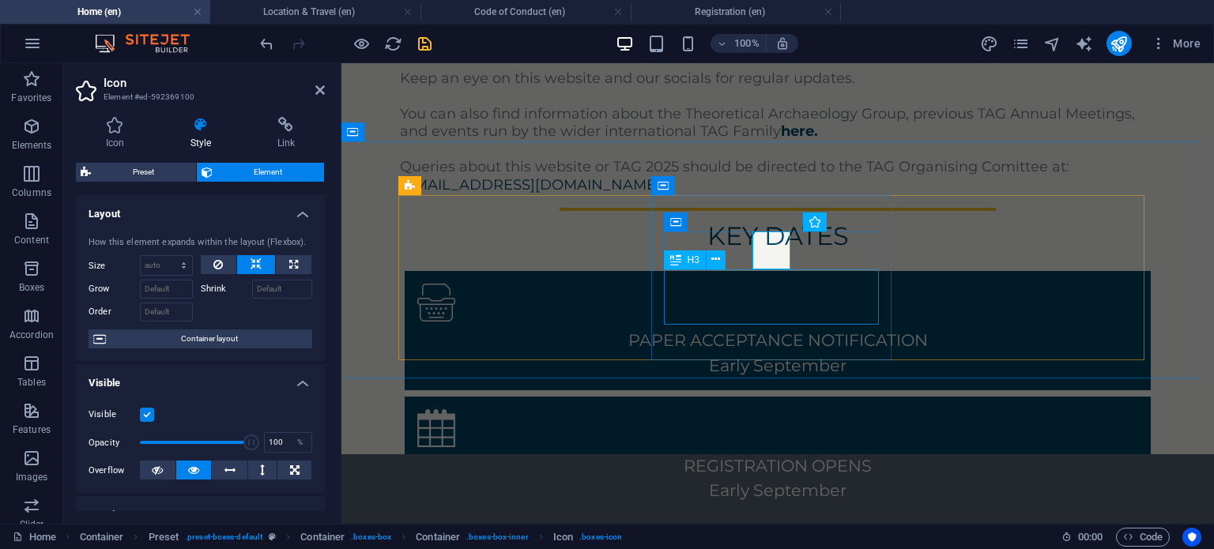
click at [796, 453] on div "REGISTRATION OPENS Early September" at bounding box center [777, 477] width 721 height 49
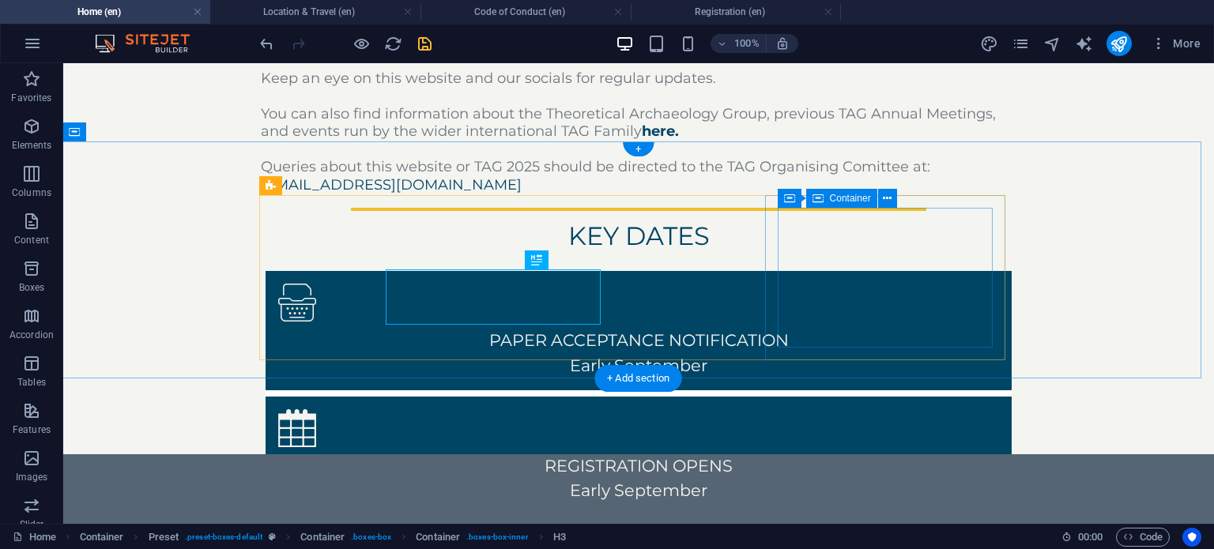
click at [796, 280] on div "PAPER ACCEPTANCE NOTIFICATION ‌Early September REGISTRATION OPENS Early Septemb…" at bounding box center [638, 465] width 758 height 401
click at [518, 453] on div "REGISTRATION OPENS Early September" at bounding box center [638, 477] width 721 height 49
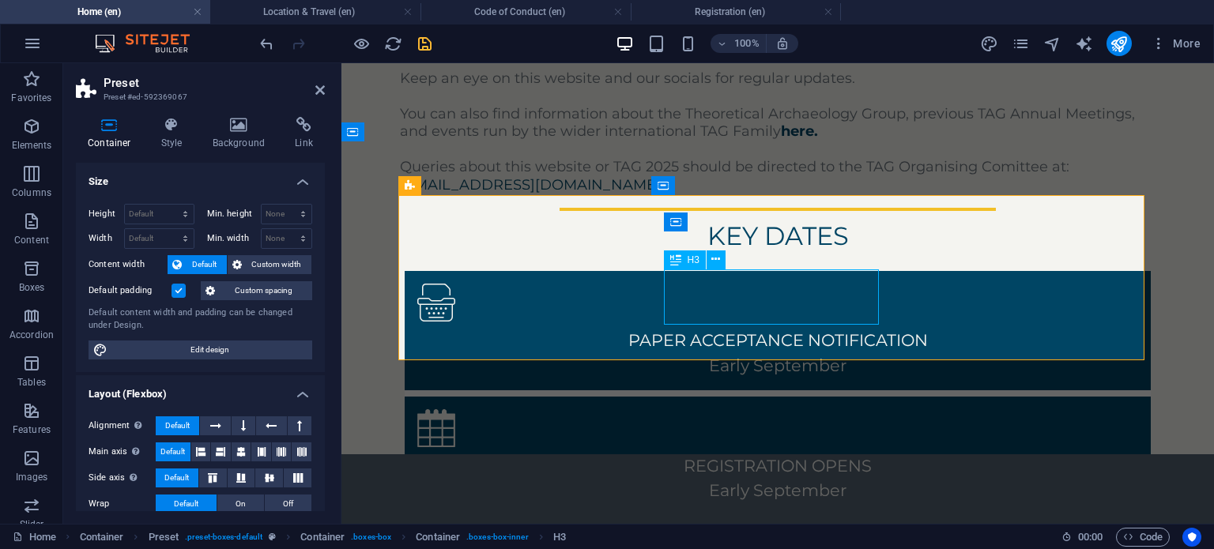
click at [765, 453] on div "REGISTRATION OPENS Early September" at bounding box center [777, 477] width 721 height 49
click at [765, 409] on div "REGISTRATION OPENS Early September" at bounding box center [777, 455] width 721 height 93
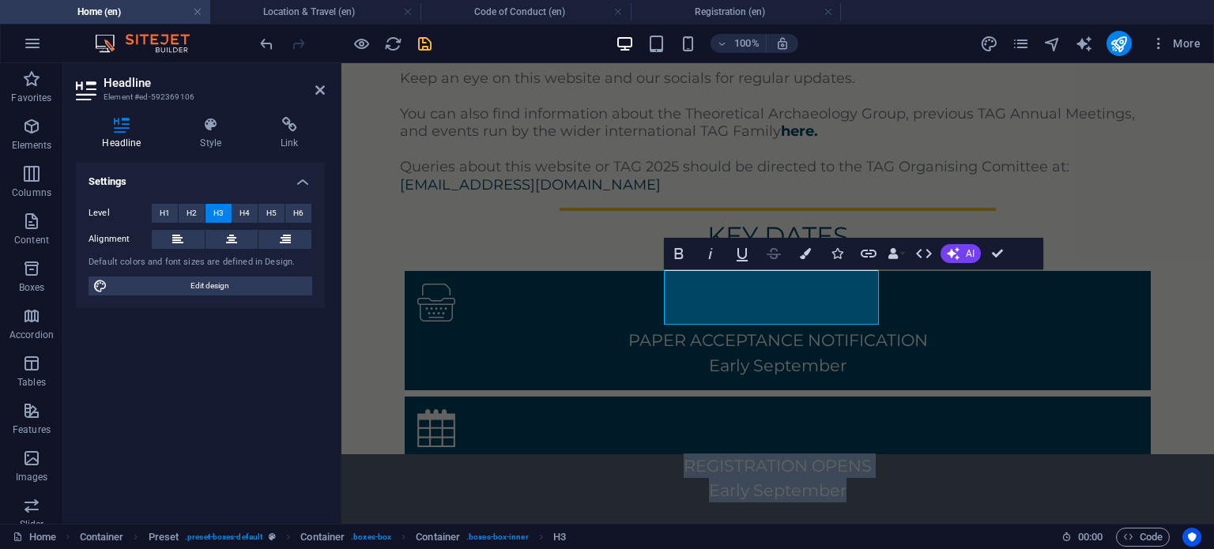
click at [770, 253] on icon "button" at bounding box center [773, 253] width 19 height 19
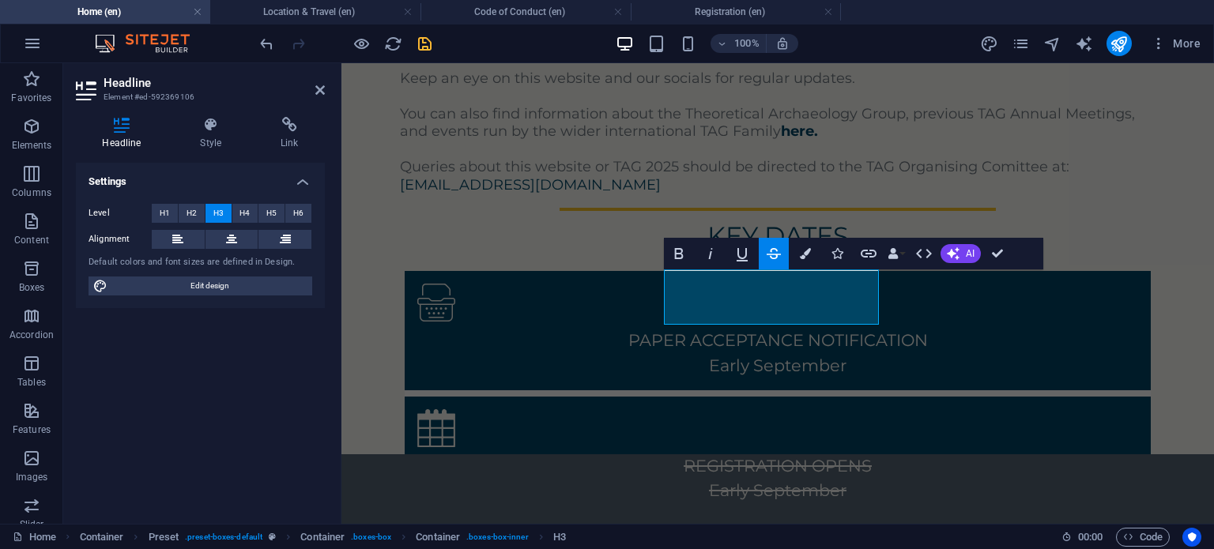
click at [770, 253] on icon "button" at bounding box center [773, 253] width 19 height 19
click at [866, 246] on icon "button" at bounding box center [868, 253] width 19 height 19
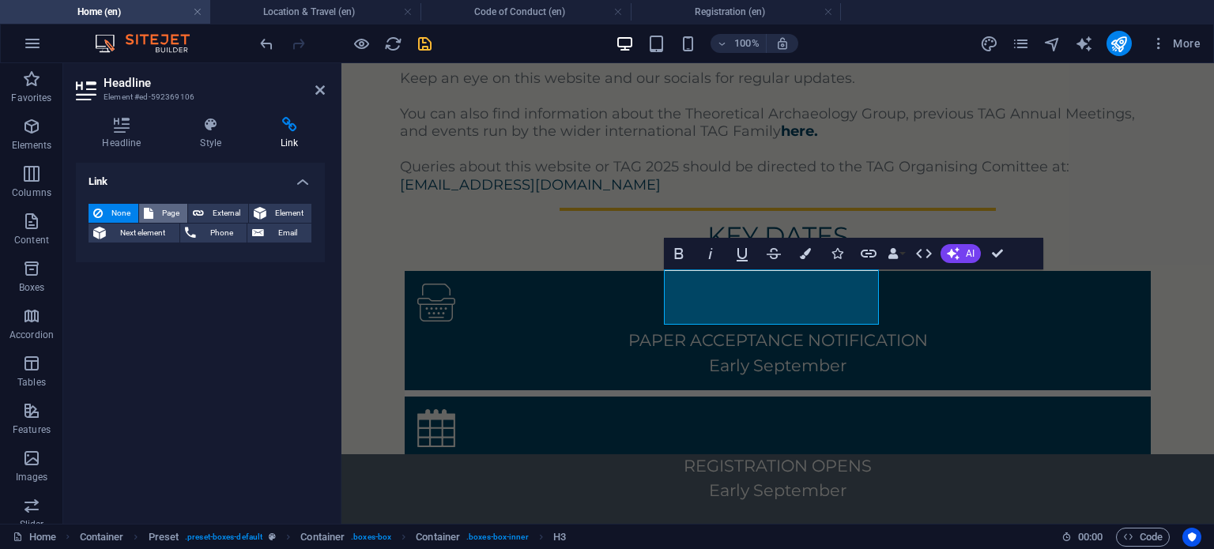
click at [154, 211] on button "Page" at bounding box center [163, 213] width 48 height 19
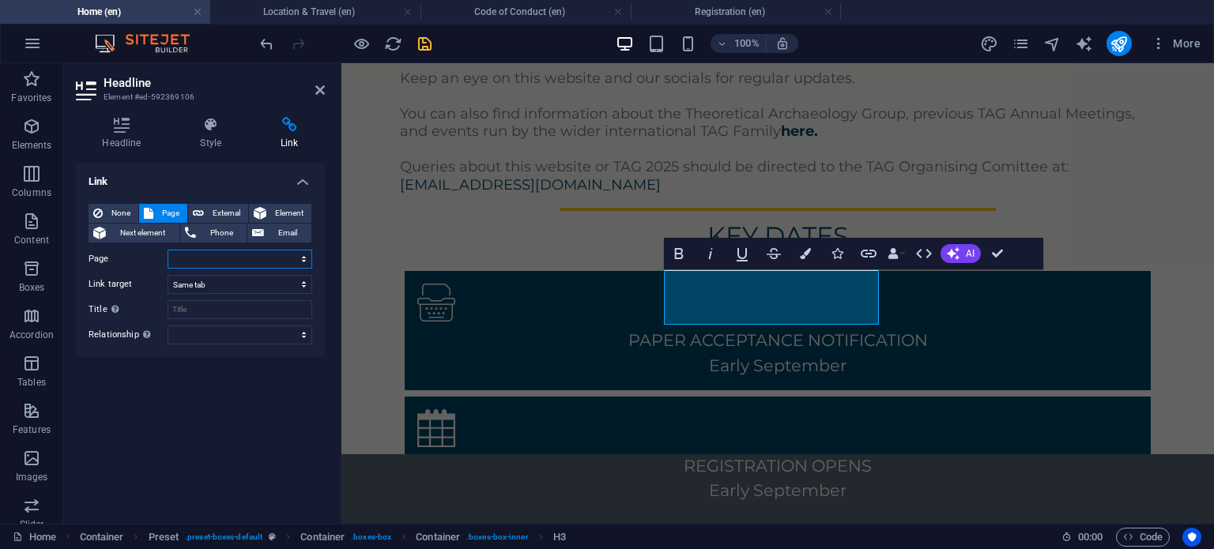
click at [248, 250] on select "Home Code of Conduct Registration -- Bursaries Sessions Programme -- Keynote Sp…" at bounding box center [239, 259] width 145 height 19
select select "2"
click at [167, 250] on select "Home Code of Conduct Registration -- Bursaries Sessions Programme -- Keynote Sp…" at bounding box center [239, 259] width 145 height 19
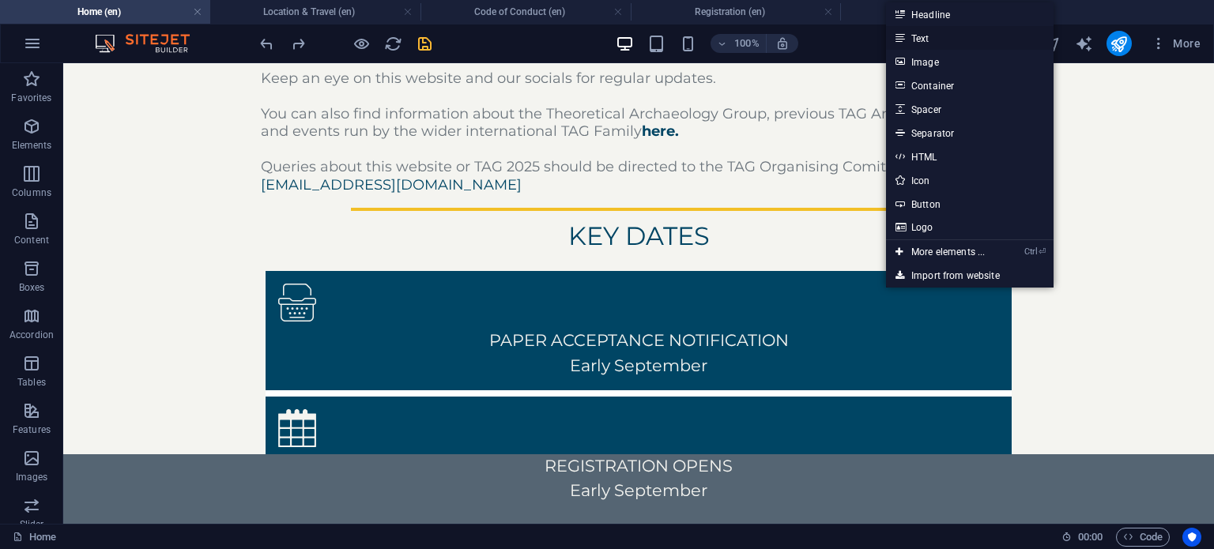
click at [932, 37] on link "Text" at bounding box center [969, 38] width 167 height 24
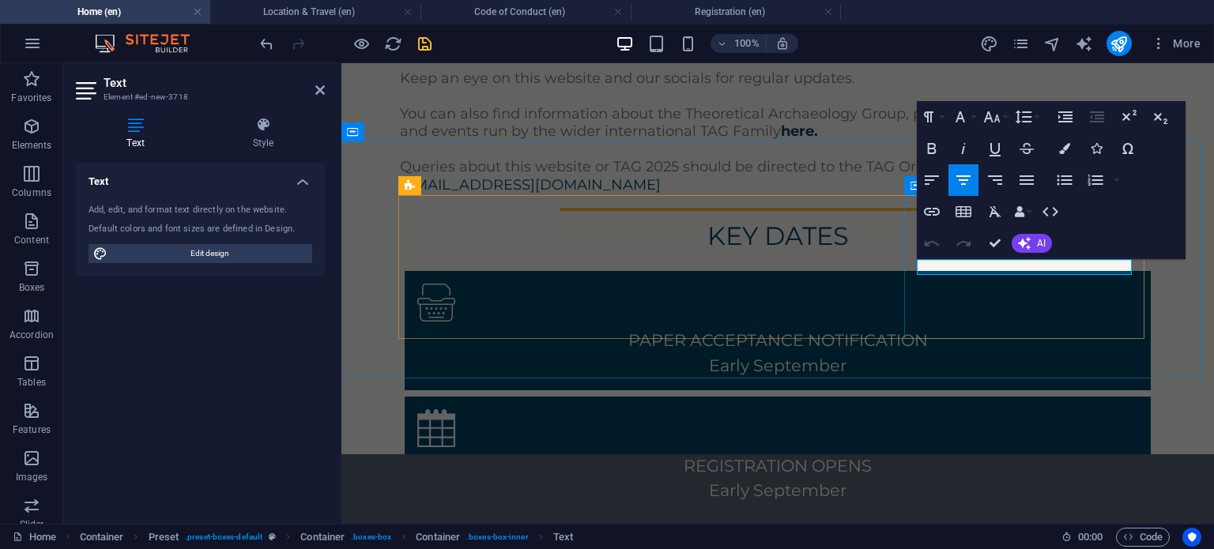
click at [983, 534] on p "New text element" at bounding box center [777, 542] width 721 height 16
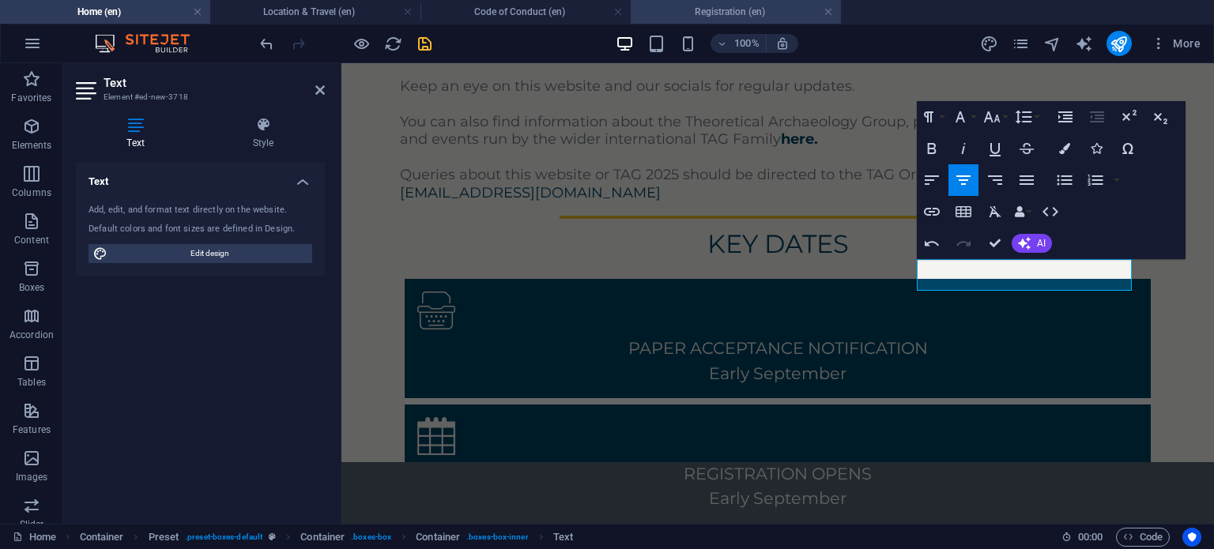
click at [805, 15] on h4 "Registration (en)" at bounding box center [735, 11] width 210 height 17
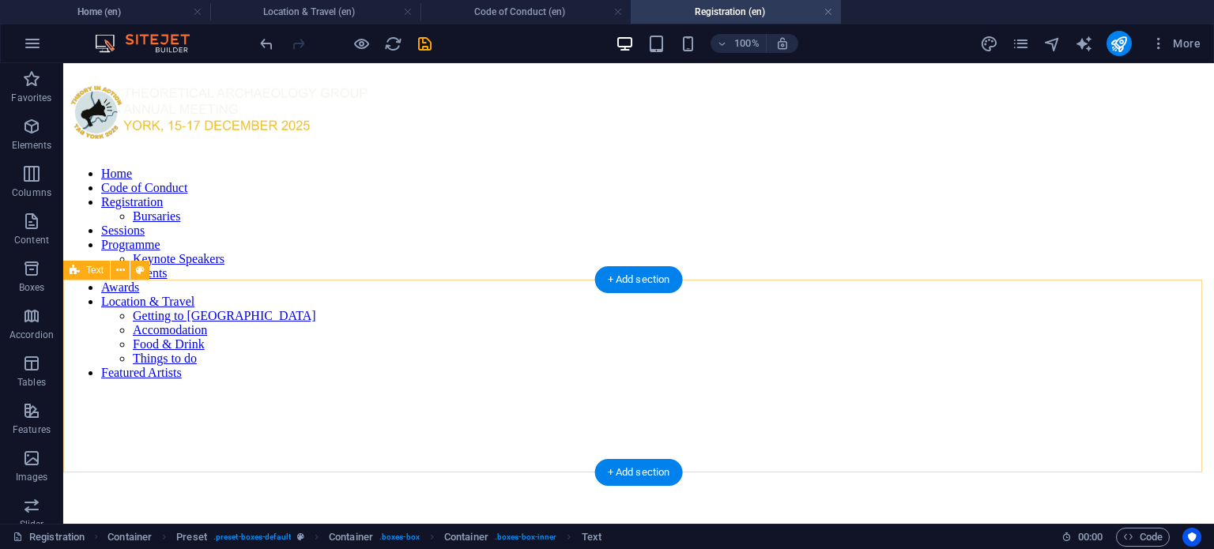
scroll to position [0, 0]
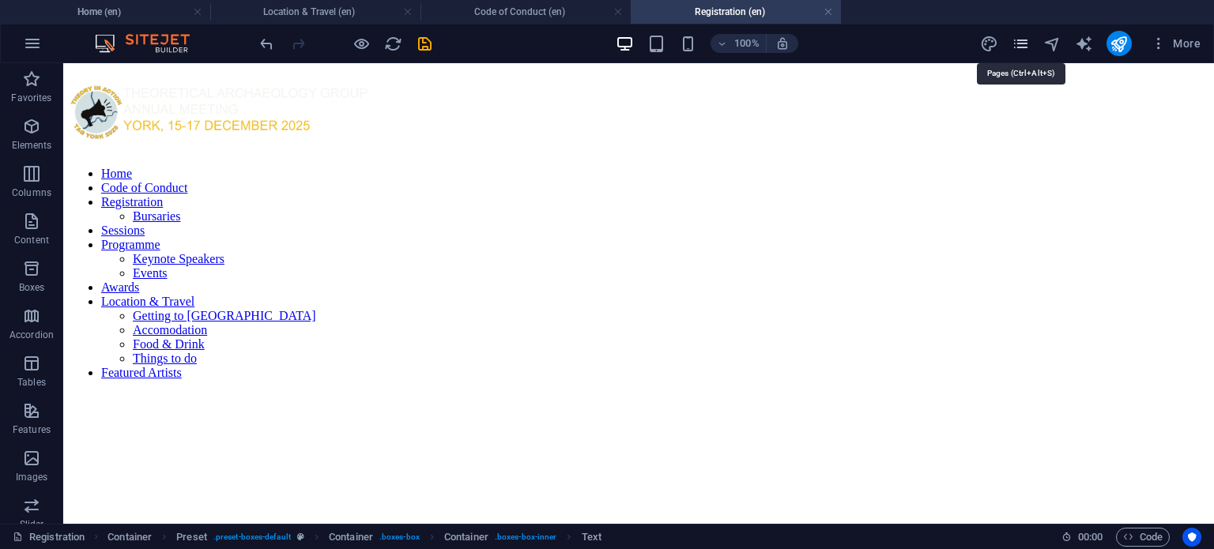
click at [1021, 40] on icon "pages" at bounding box center [1020, 44] width 18 height 18
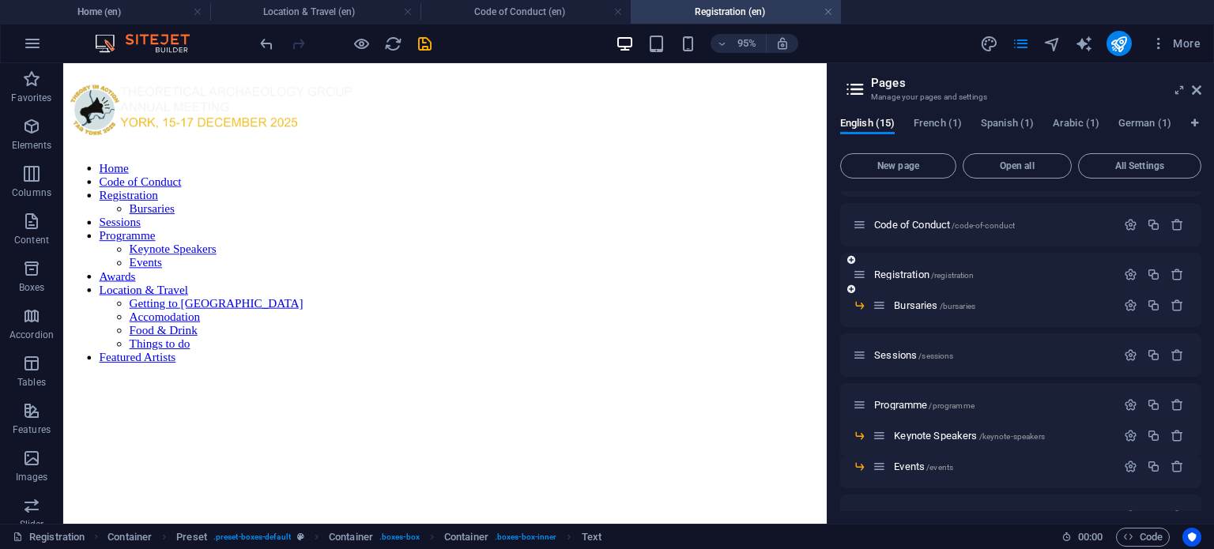
scroll to position [37, 0]
click at [913, 308] on span "Bursaries /bursaries" at bounding box center [934, 306] width 81 height 12
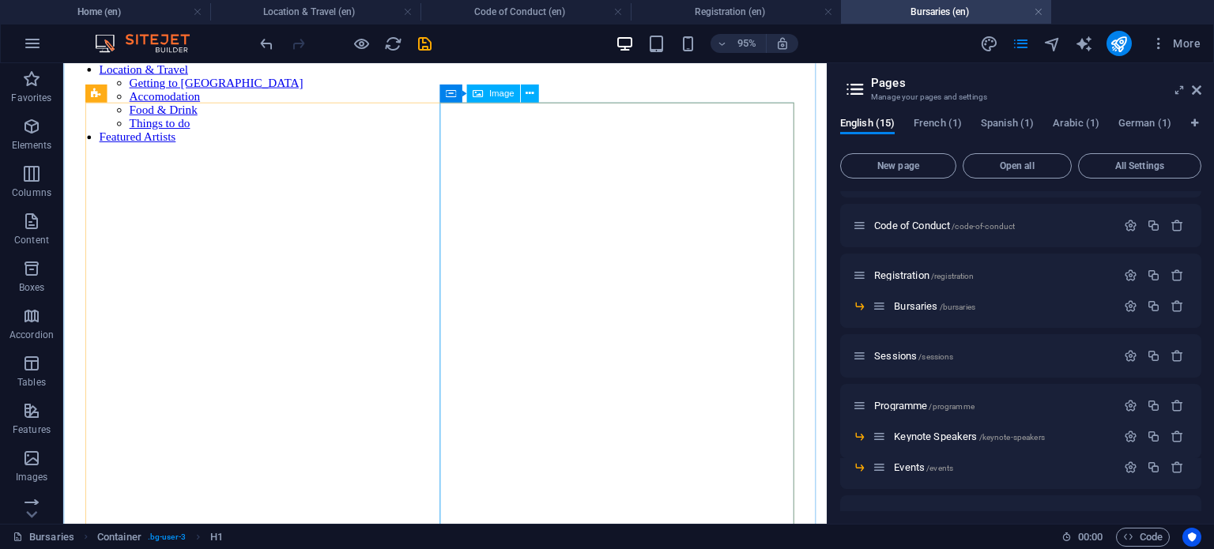
scroll to position [237, 0]
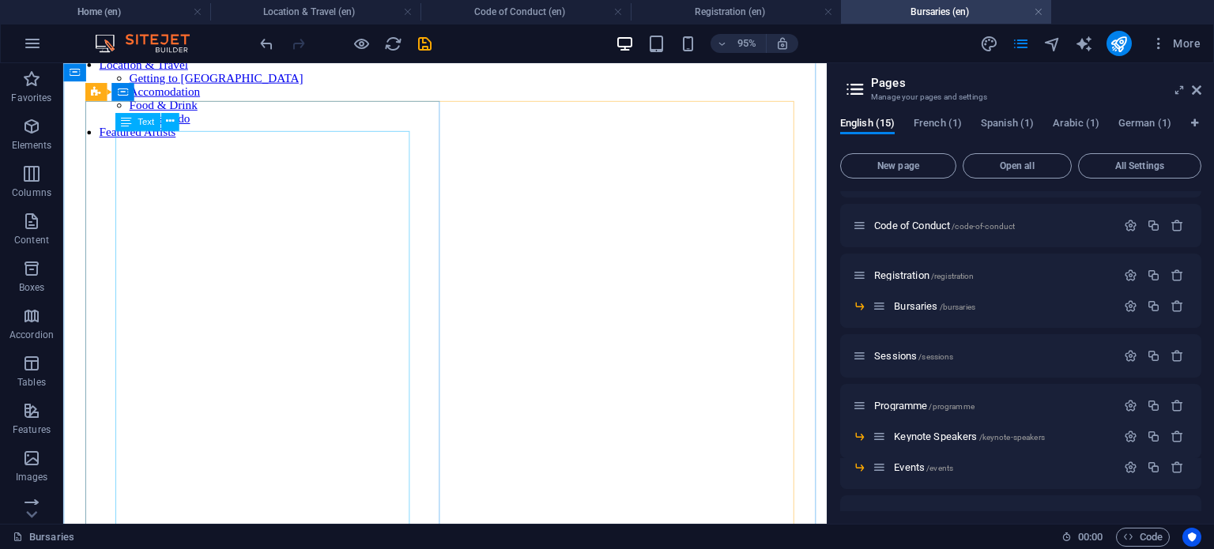
click at [172, 118] on icon at bounding box center [170, 122] width 8 height 16
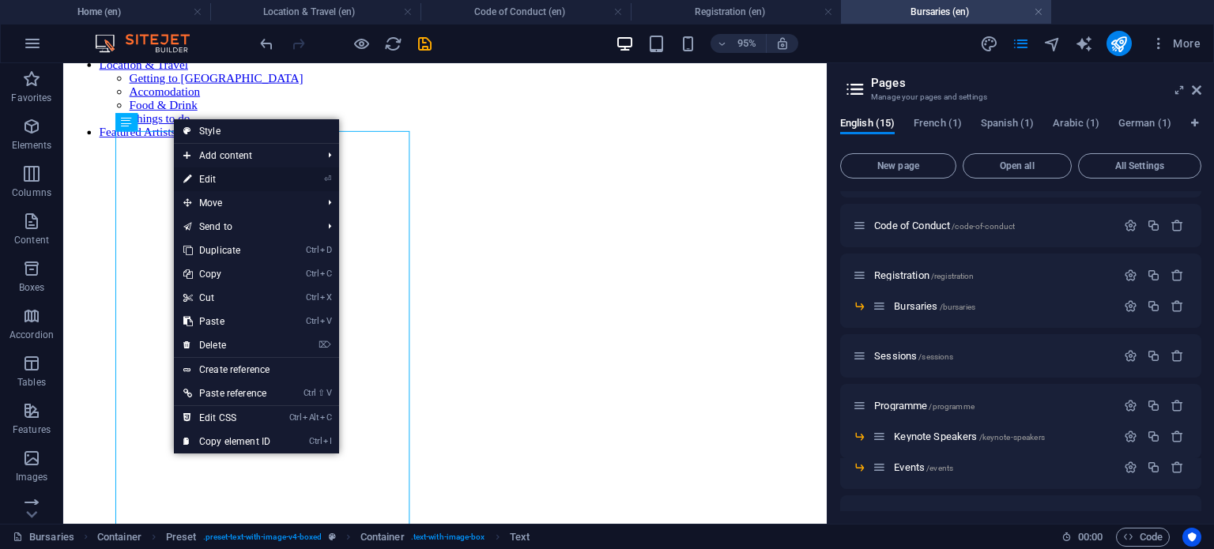
click at [228, 189] on link "⏎ Edit" at bounding box center [227, 179] width 106 height 24
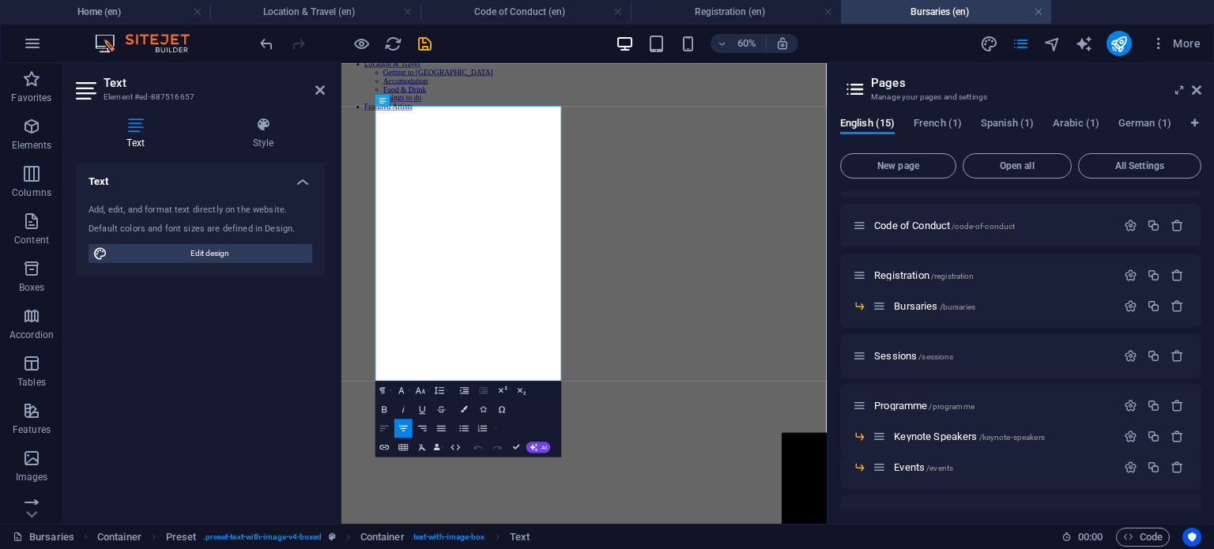
click at [386, 431] on icon "button" at bounding box center [383, 428] width 11 height 11
click at [384, 424] on icon "button" at bounding box center [383, 428] width 11 height 11
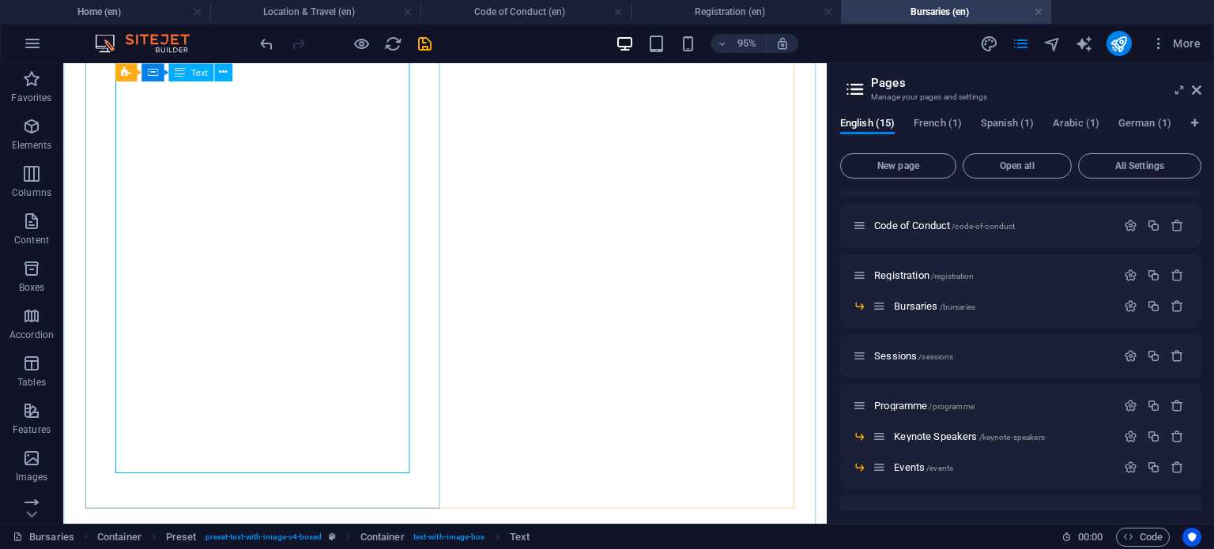
scroll to position [335, 0]
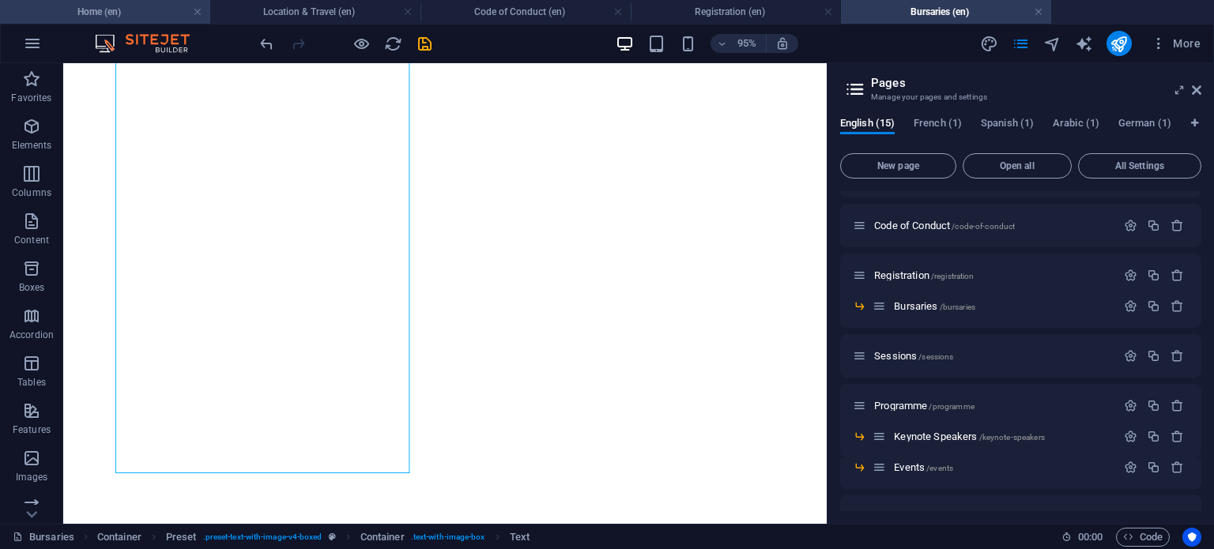
click at [130, 10] on h4 "Home (en)" at bounding box center [105, 11] width 210 height 17
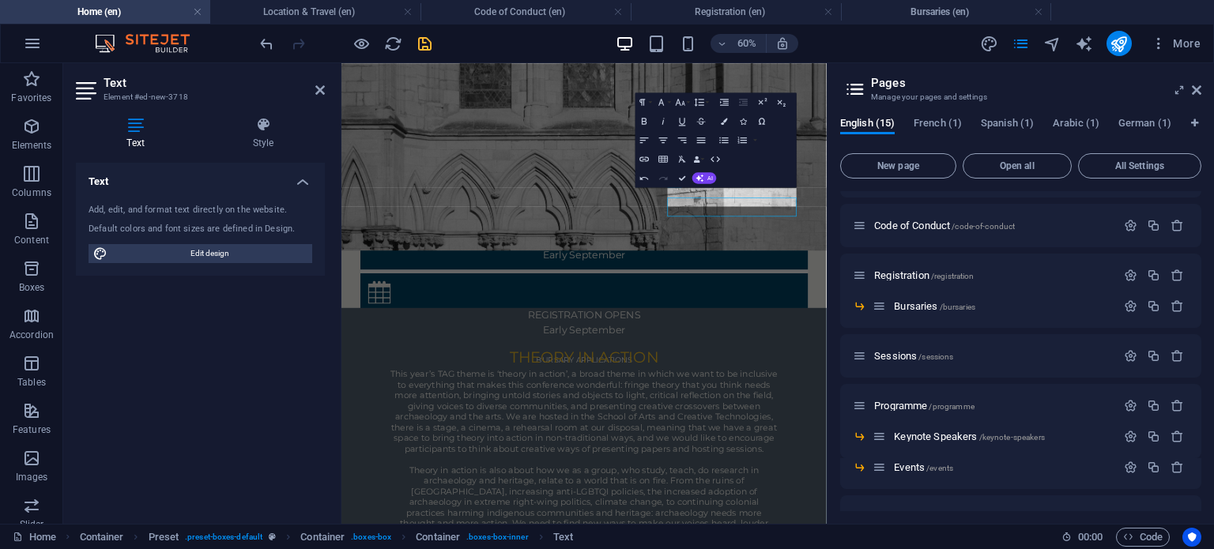
scroll to position [667, 0]
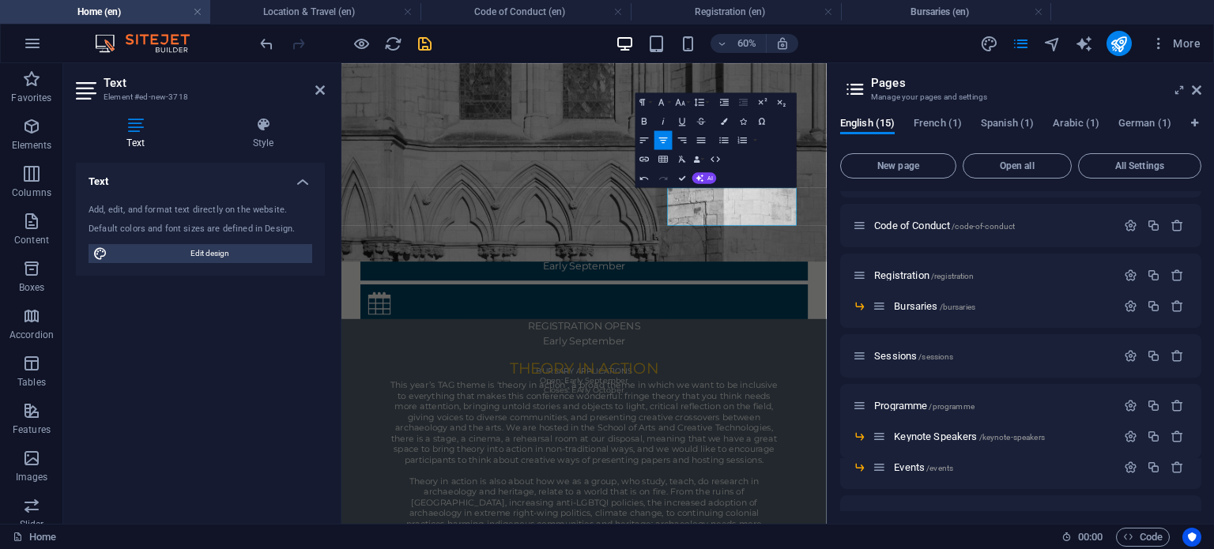
scroll to position [658, 0]
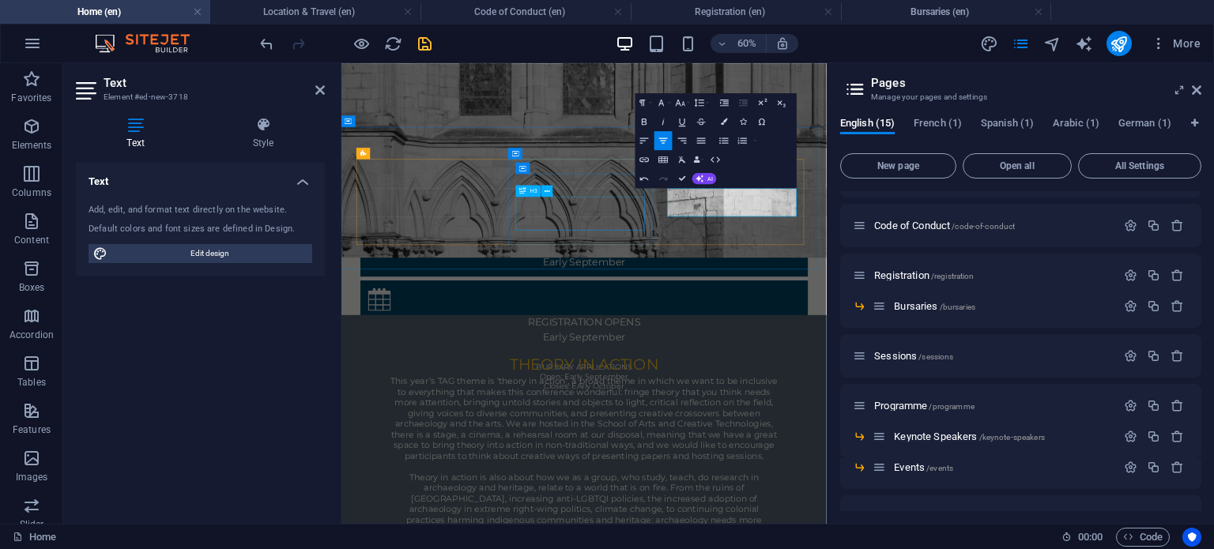
click at [778, 481] on div "REGISTRATION OPENS Early September" at bounding box center [746, 505] width 721 height 49
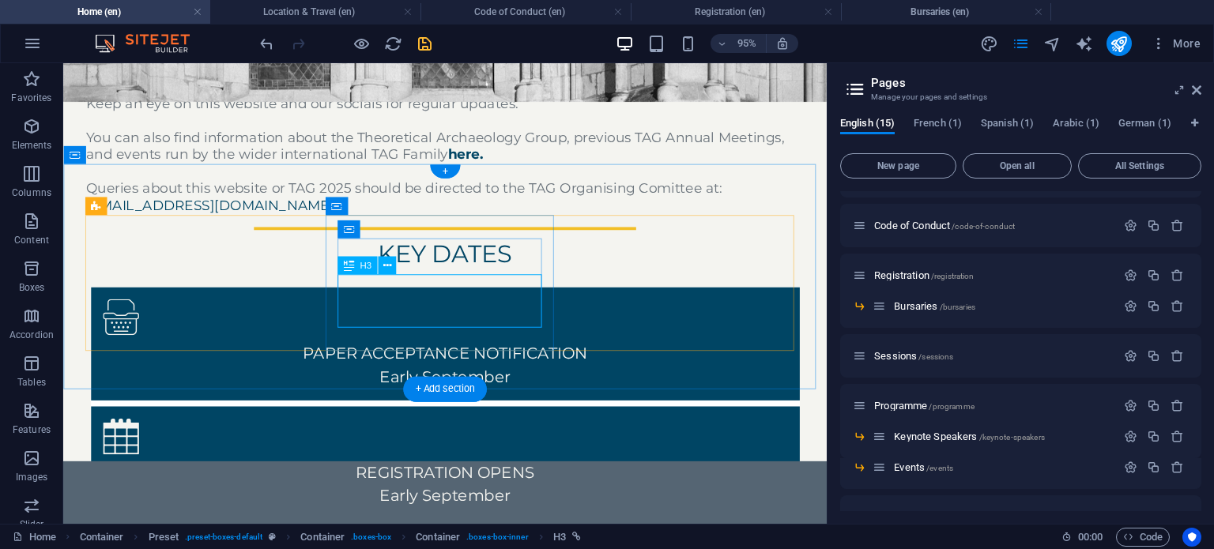
click at [461, 481] on div "REGISTRATION OPENS Early September" at bounding box center [465, 505] width 721 height 49
select select "2"
select select
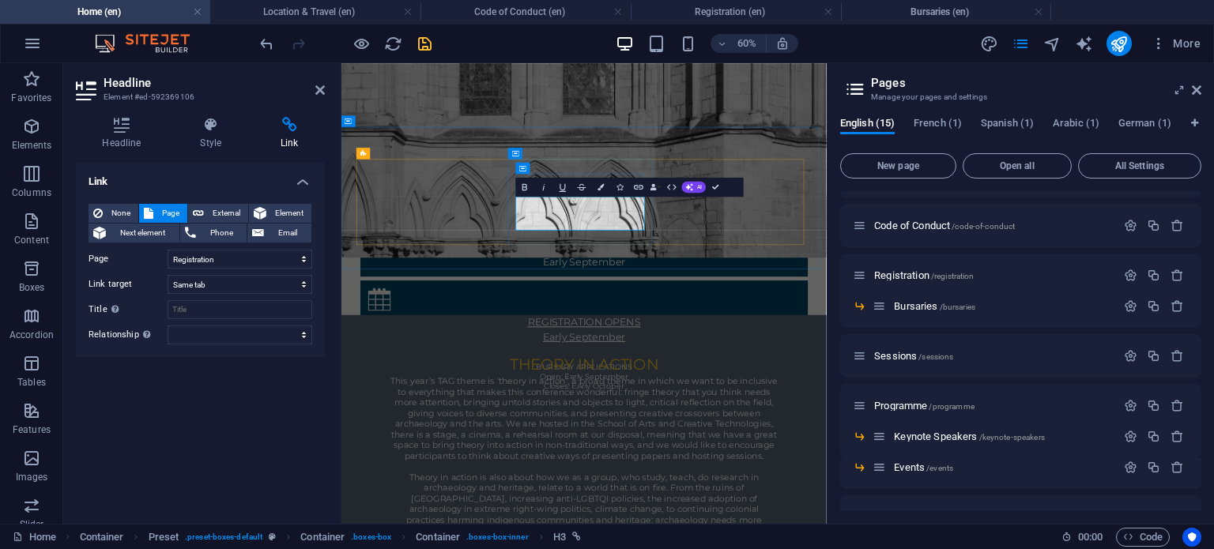
click at [723, 484] on link "REGISTRATION OPENS Early September" at bounding box center [746, 506] width 188 height 44
click at [215, 150] on div "Headline Style Link Settings Level H1 H2 H3 H4 H5 H6 Alignment Default colors a…" at bounding box center [200, 314] width 249 height 394
click at [102, 130] on icon at bounding box center [122, 125] width 92 height 16
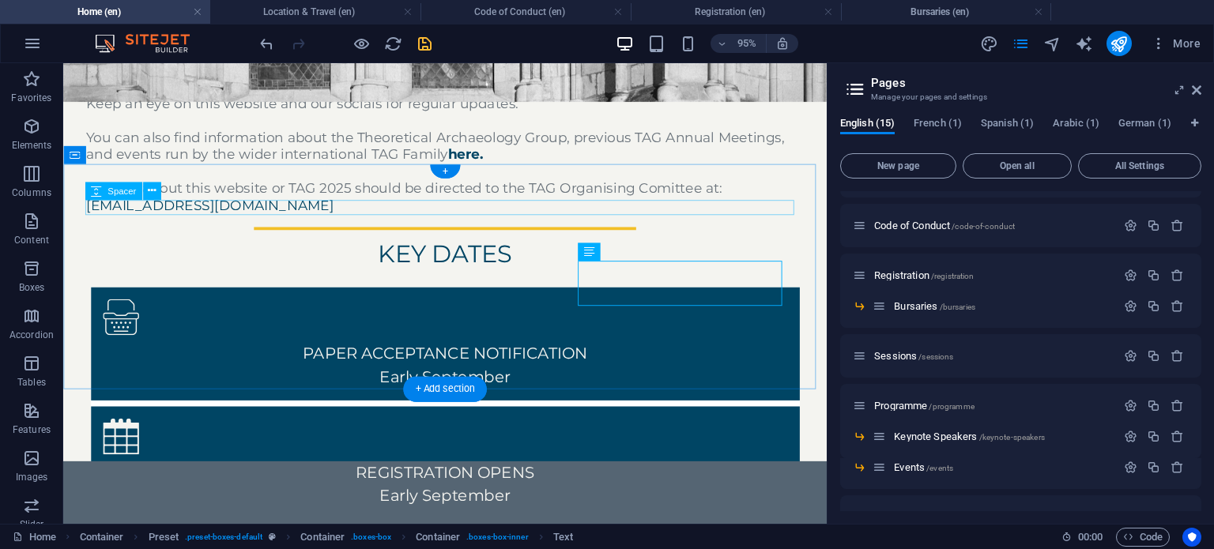
click at [790, 283] on div at bounding box center [465, 291] width 746 height 16
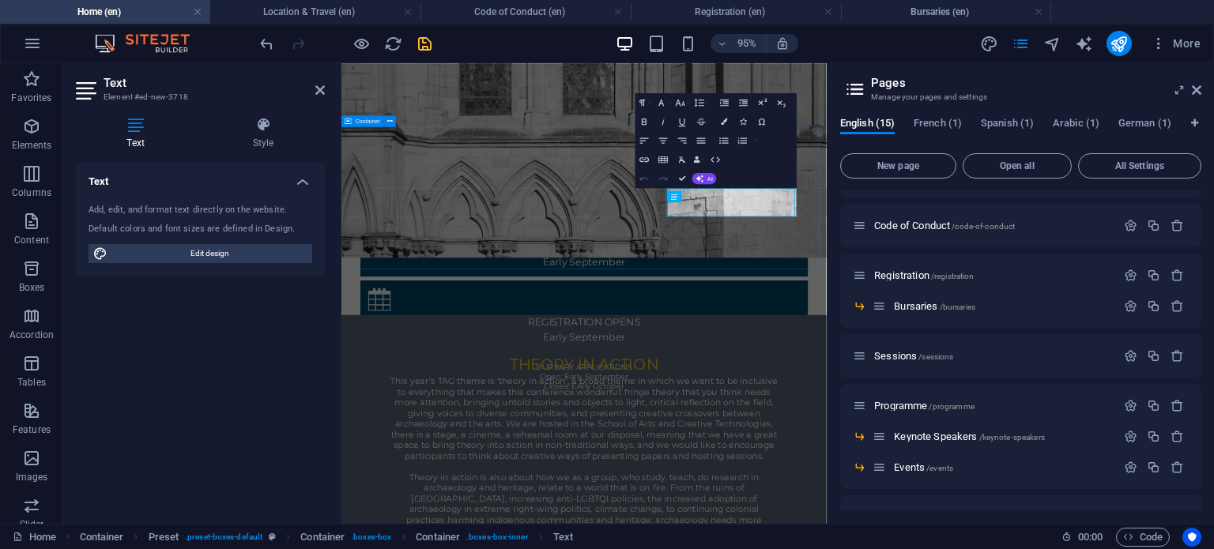
click at [874, 401] on div "key dates PAPER ACCEPTANCE NOTIFICATION ‌Early September REGISTRATION OPENS Ear…" at bounding box center [745, 363] width 808 height 237
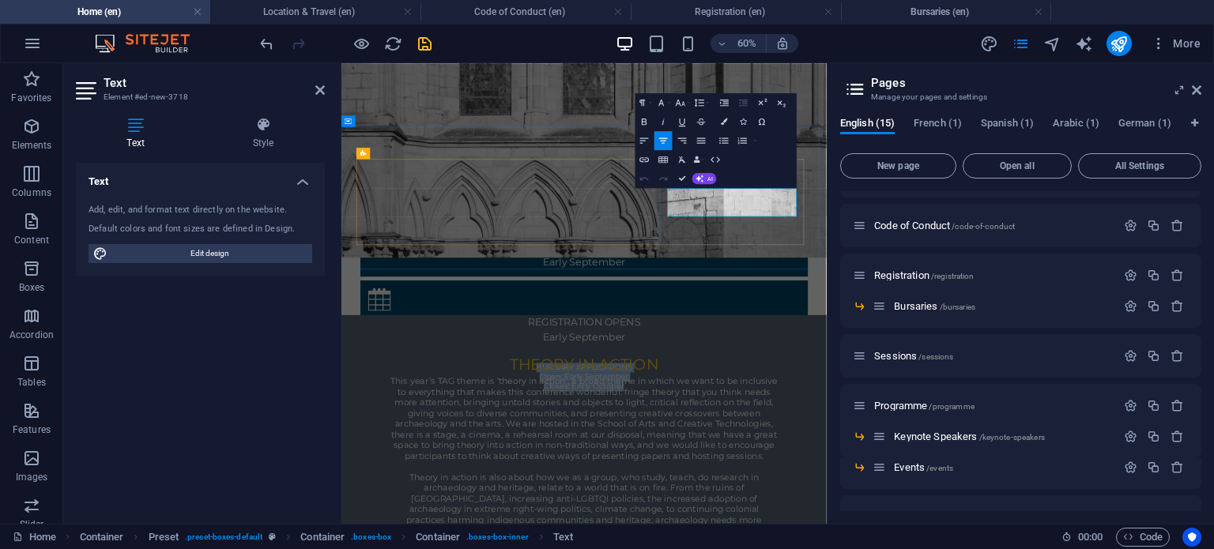
drag, startPoint x: 1067, startPoint y: 309, endPoint x: 887, endPoint y: 263, distance: 185.1
drag, startPoint x: 1063, startPoint y: 309, endPoint x: 901, endPoint y: 279, distance: 164.7
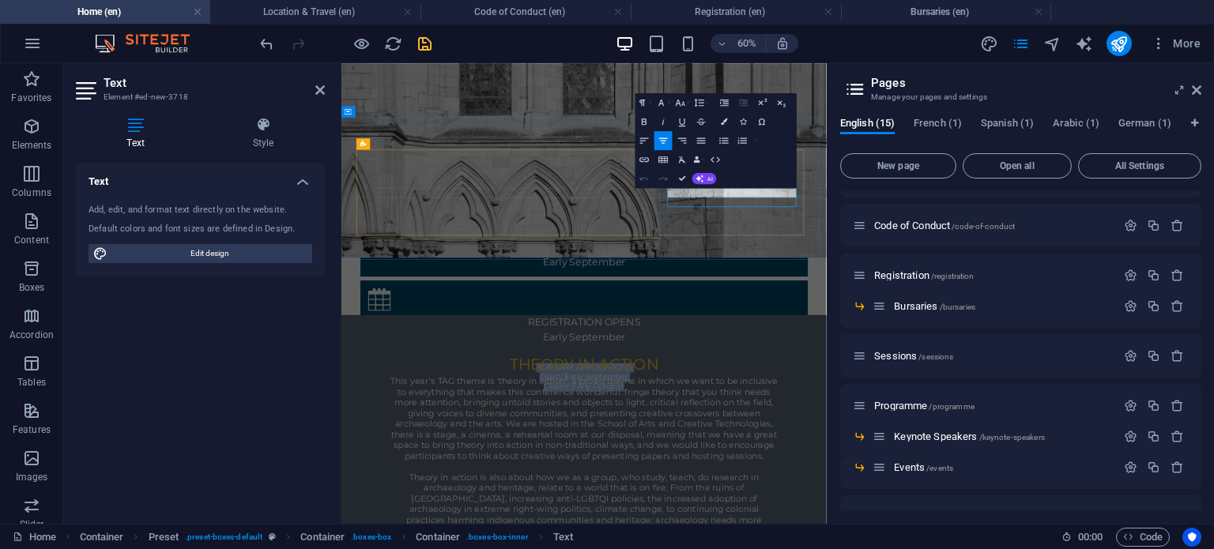
scroll to position [674, 0]
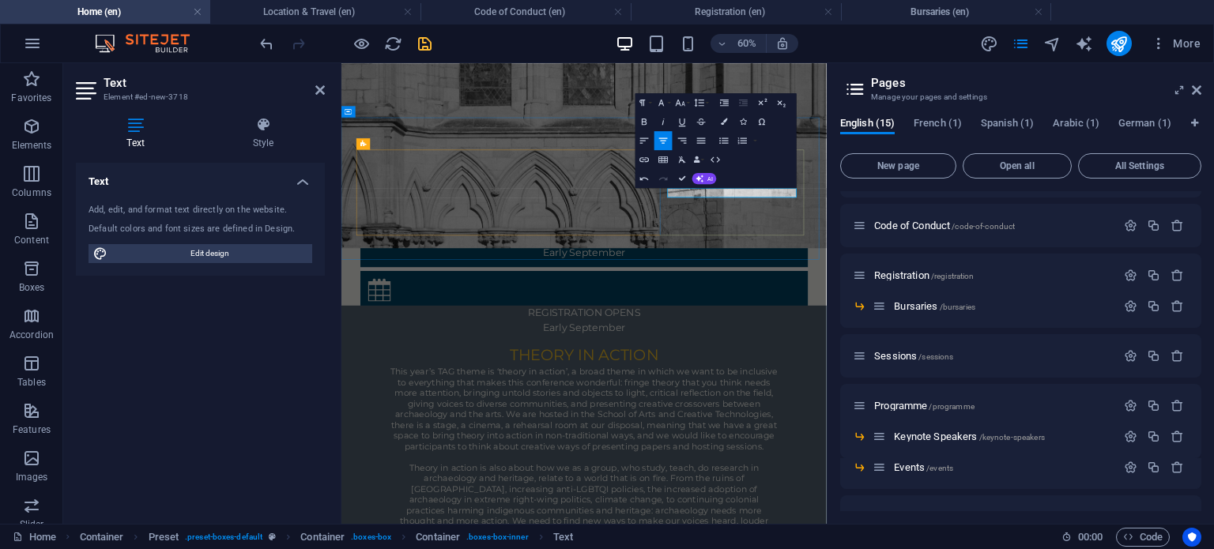
drag, startPoint x: 941, startPoint y: 279, endPoint x: 919, endPoint y: 280, distance: 22.2
click at [919, 546] on p at bounding box center [746, 554] width 721 height 16
click at [971, 533] on div at bounding box center [746, 553] width 746 height 41
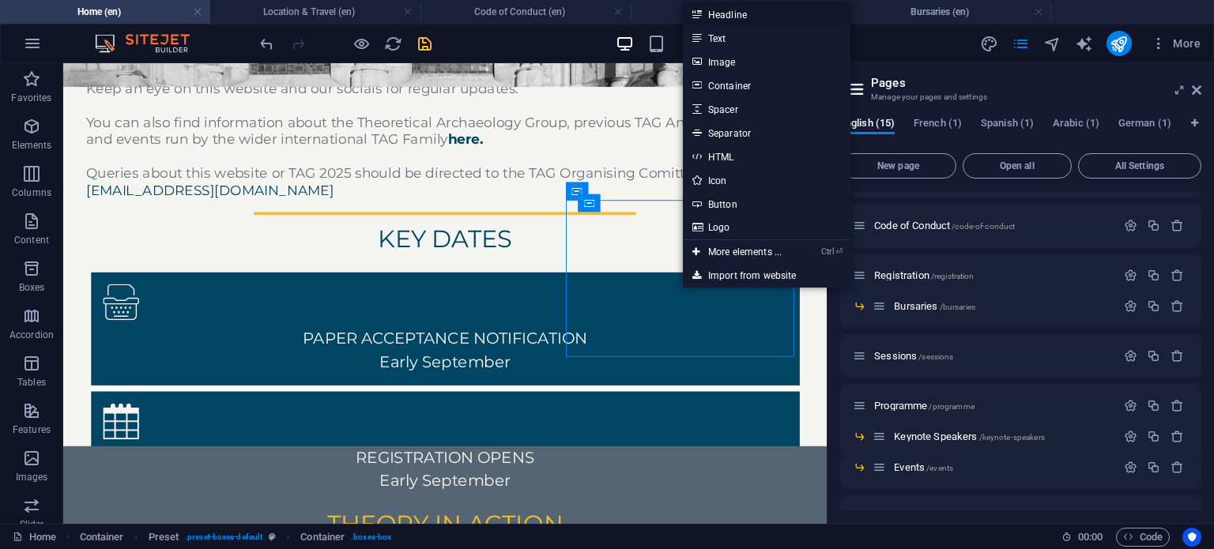
click at [747, 13] on link "Headline" at bounding box center [766, 14] width 167 height 24
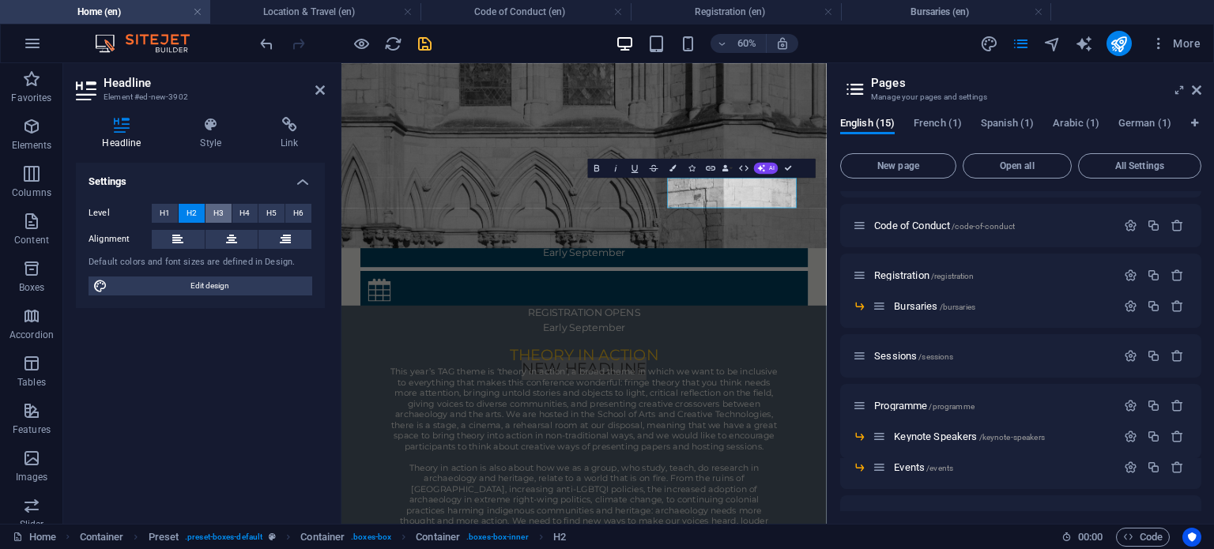
click at [224, 217] on button "H3" at bounding box center [218, 213] width 26 height 19
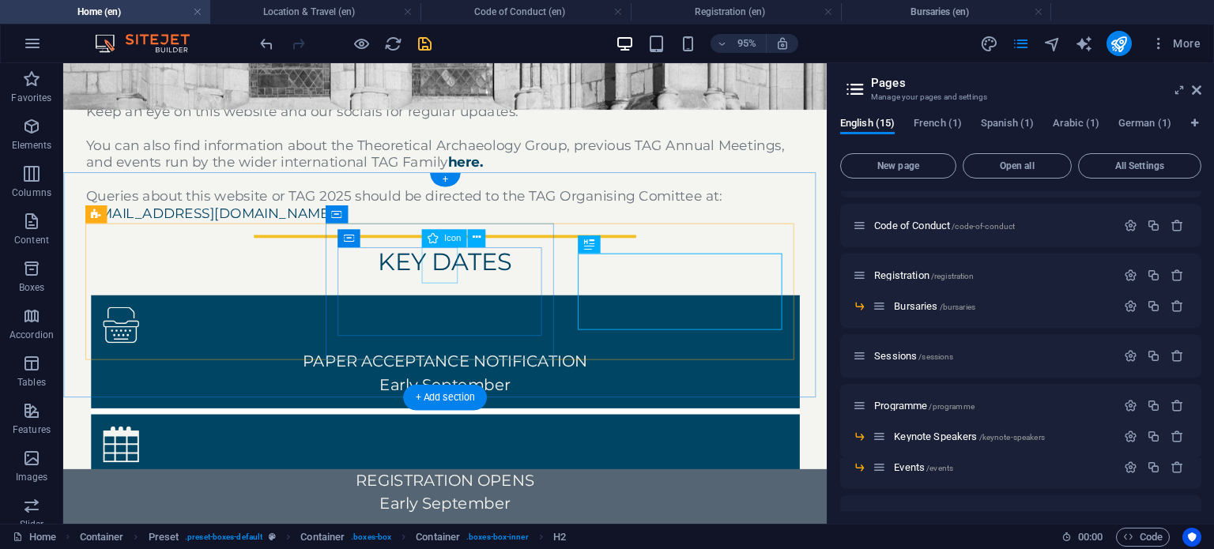
click at [472, 446] on figure at bounding box center [465, 465] width 721 height 38
click at [454, 446] on figure at bounding box center [465, 465] width 721 height 38
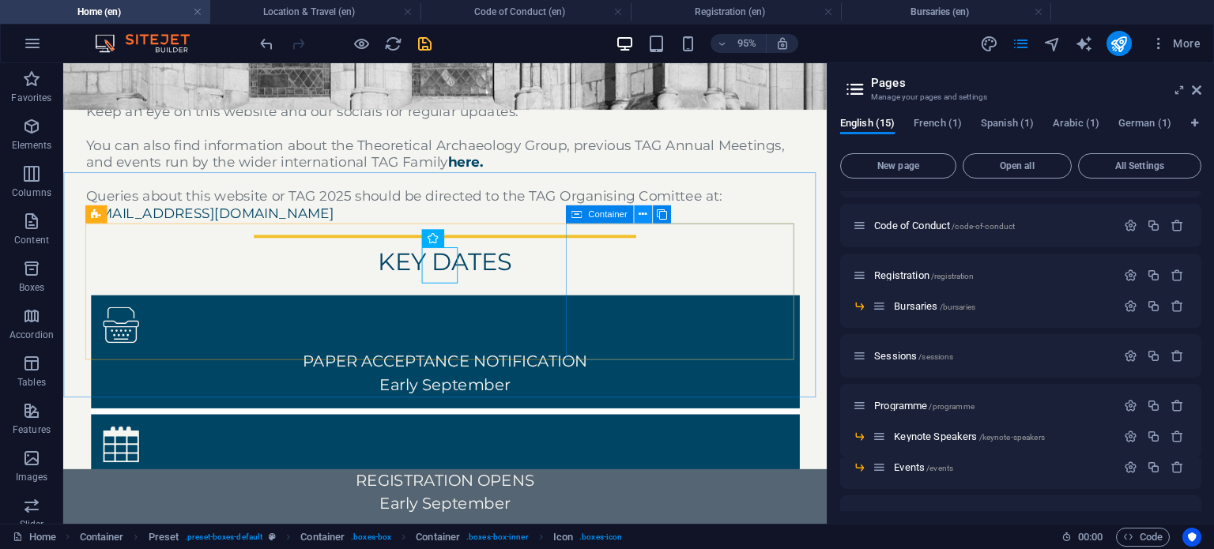
click at [639, 219] on icon at bounding box center [642, 214] width 8 height 16
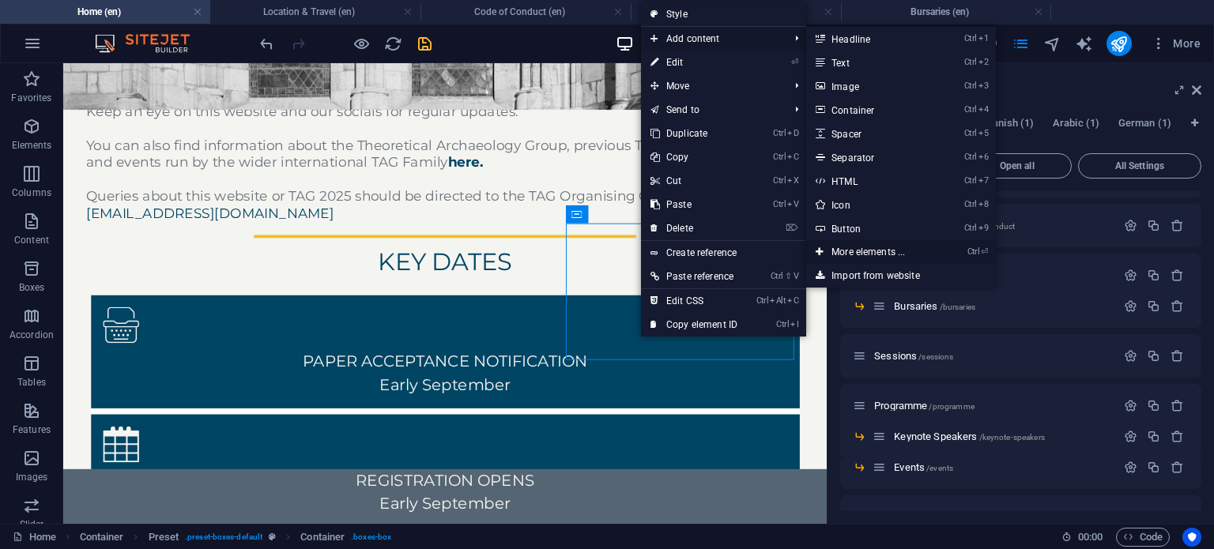
click at [898, 246] on link "Ctrl ⏎ More elements ..." at bounding box center [871, 252] width 130 height 24
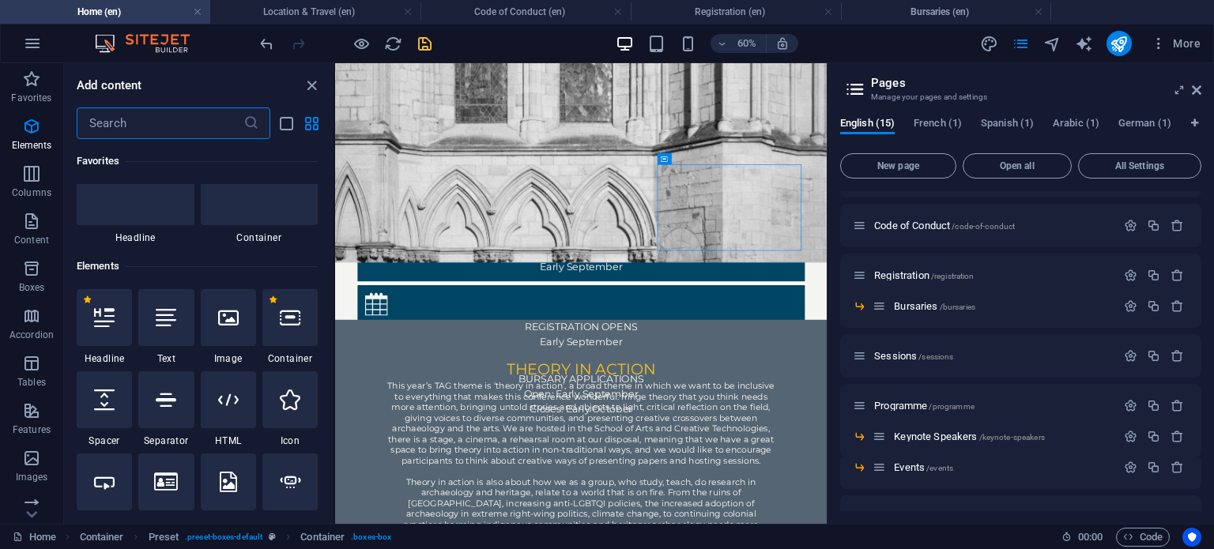
scroll to position [167, 0]
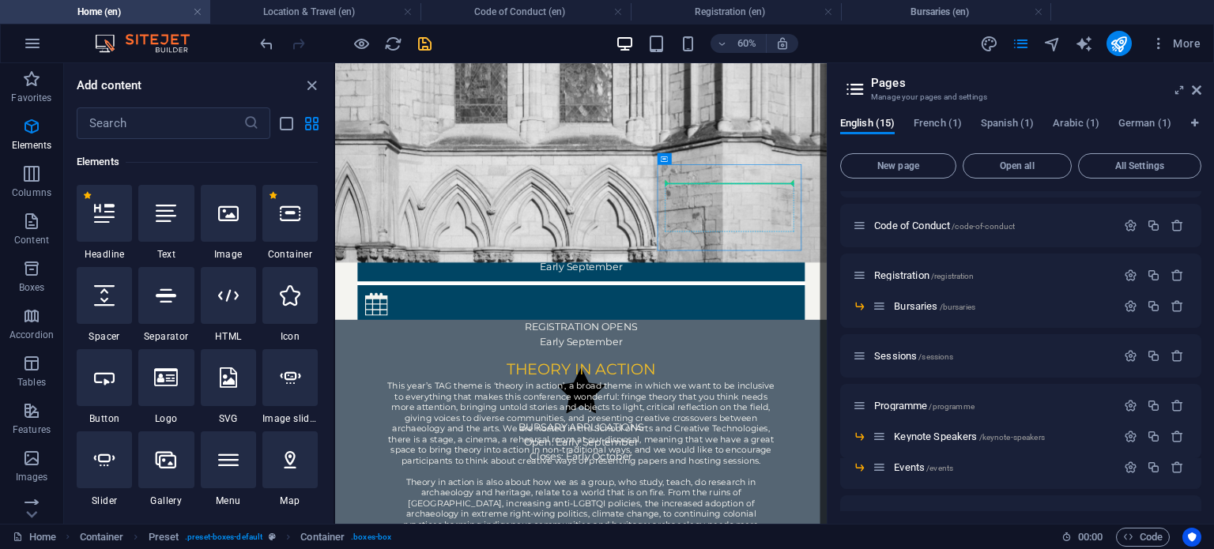
select select "xMidYMid"
select select "px"
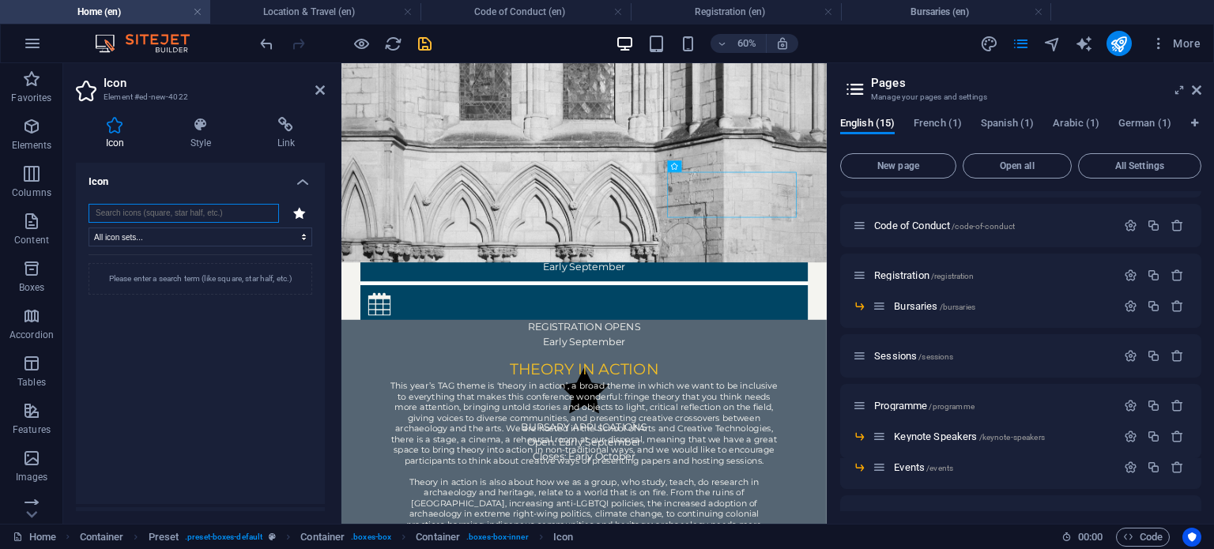
click at [149, 216] on input "search" at bounding box center [183, 213] width 190 height 19
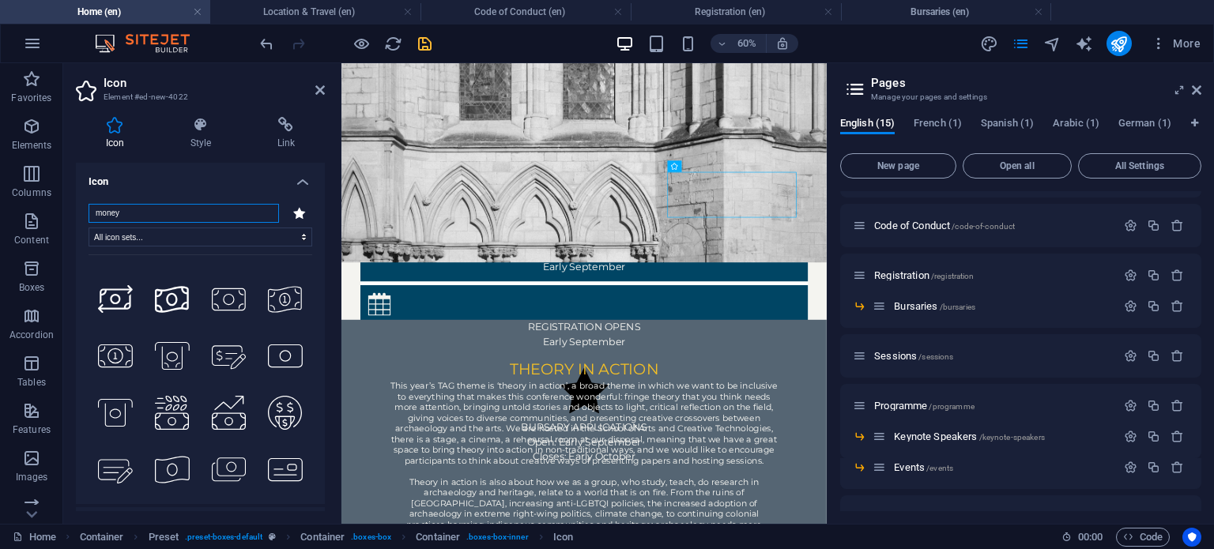
scroll to position [0, 0]
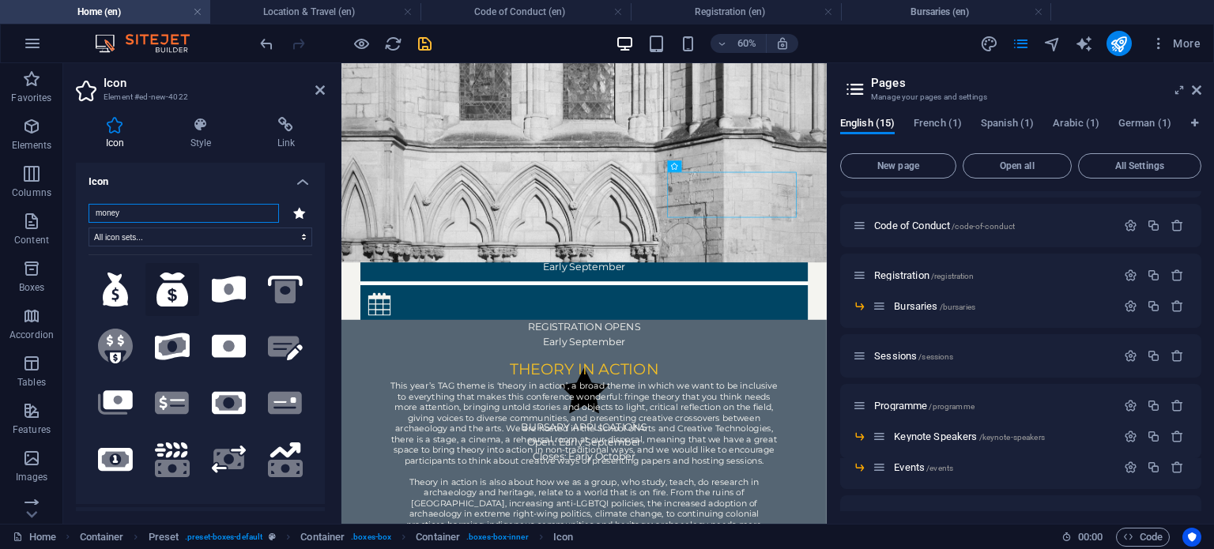
type input "money"
click at [158, 277] on icon at bounding box center [172, 290] width 32 height 35
click at [203, 138] on h4 "Style" at bounding box center [203, 133] width 87 height 33
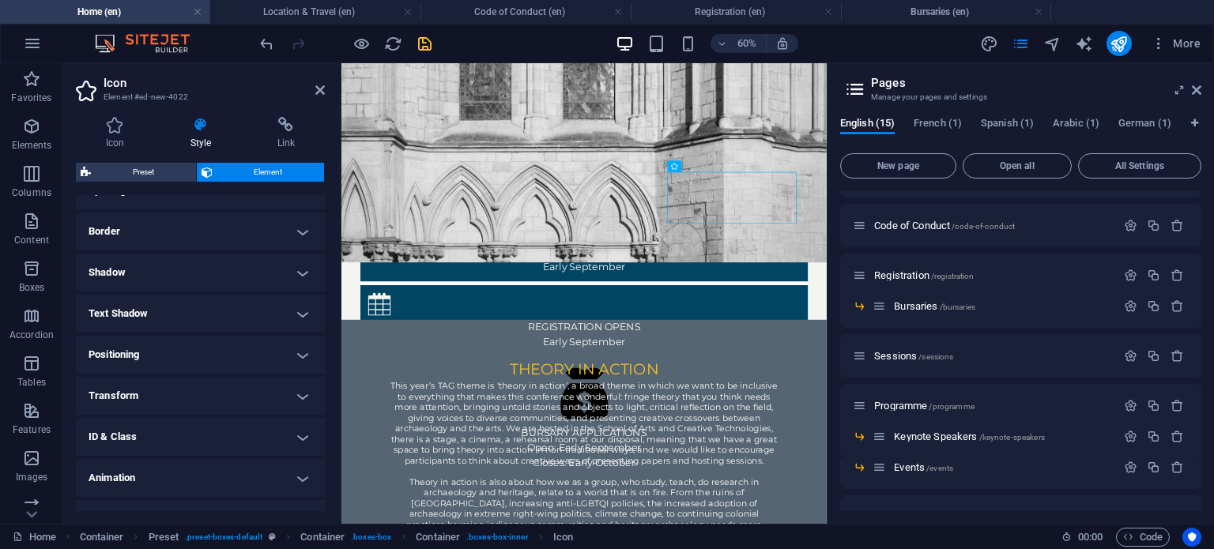
scroll to position [325, 0]
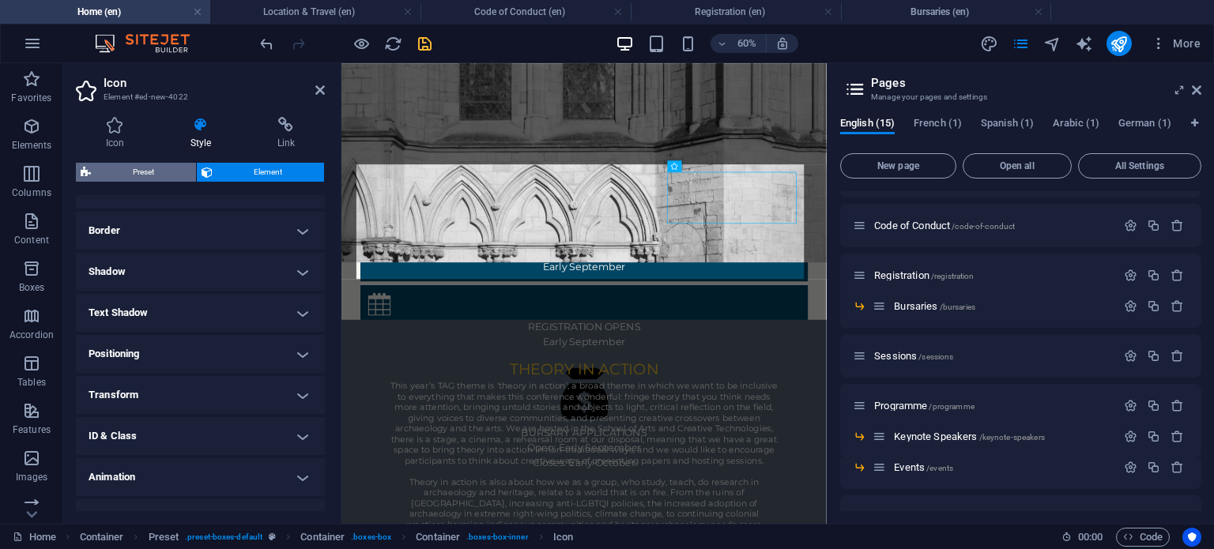
click at [141, 167] on span "Preset" at bounding box center [144, 172] width 96 height 19
select select "px"
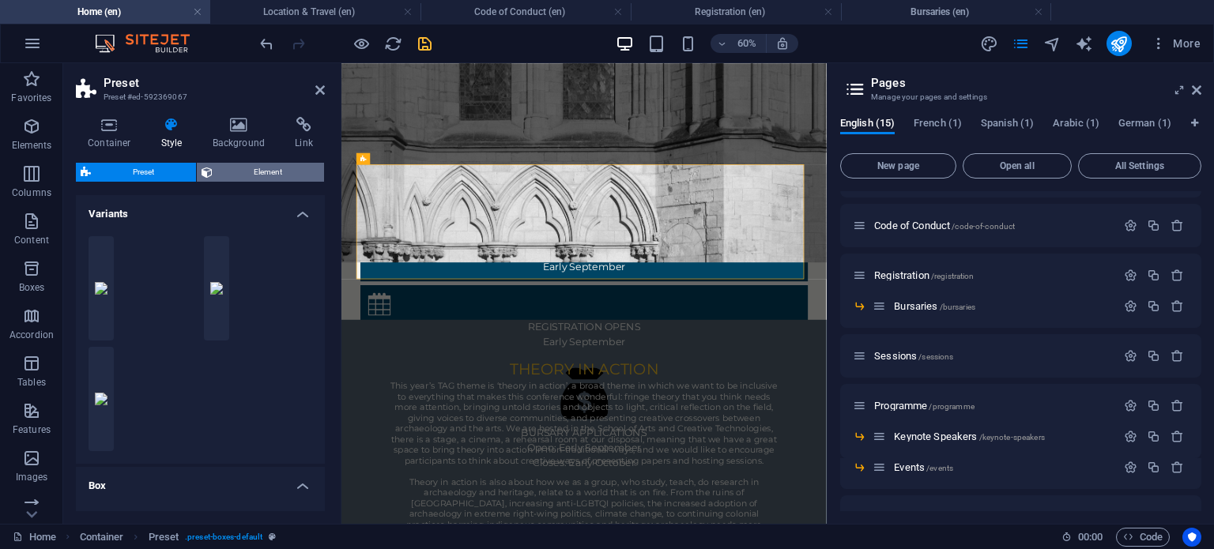
click at [265, 166] on span "Element" at bounding box center [268, 172] width 103 height 19
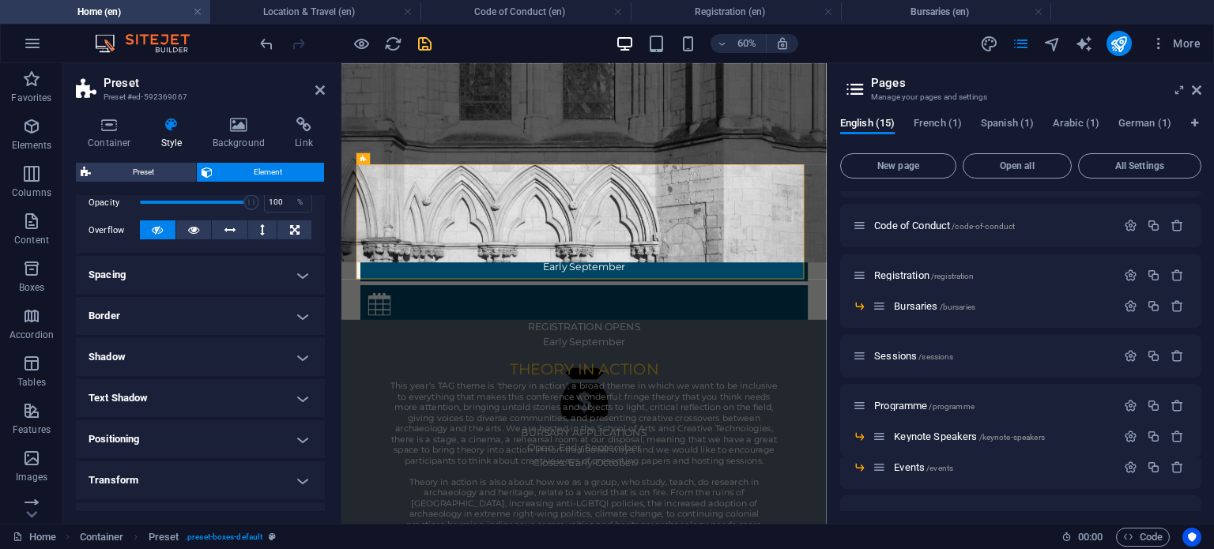
scroll to position [236, 0]
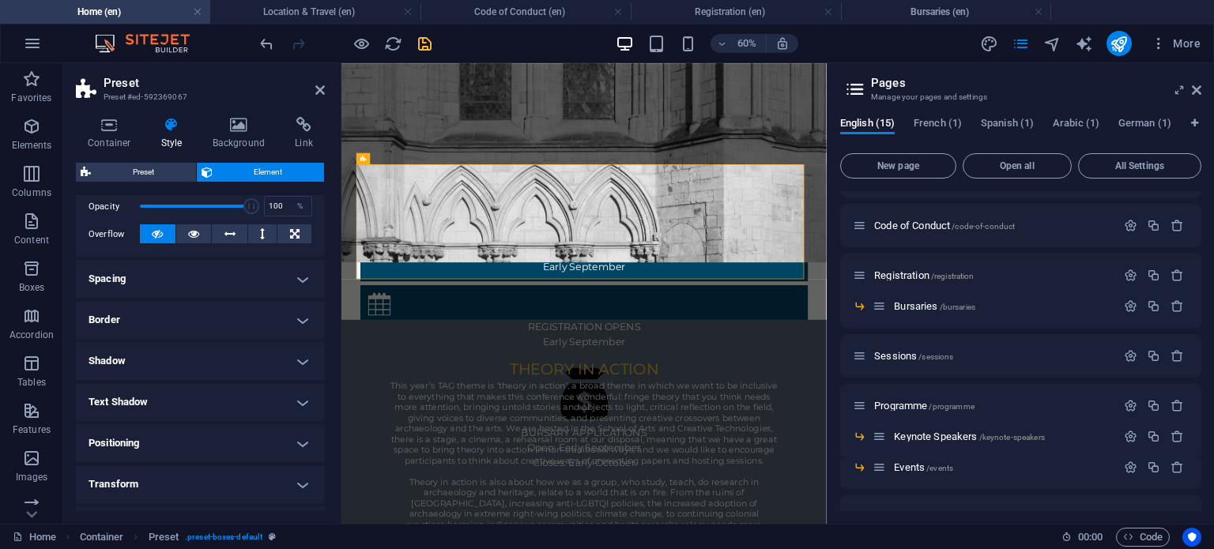
click at [225, 271] on h4 "Spacing" at bounding box center [200, 279] width 249 height 38
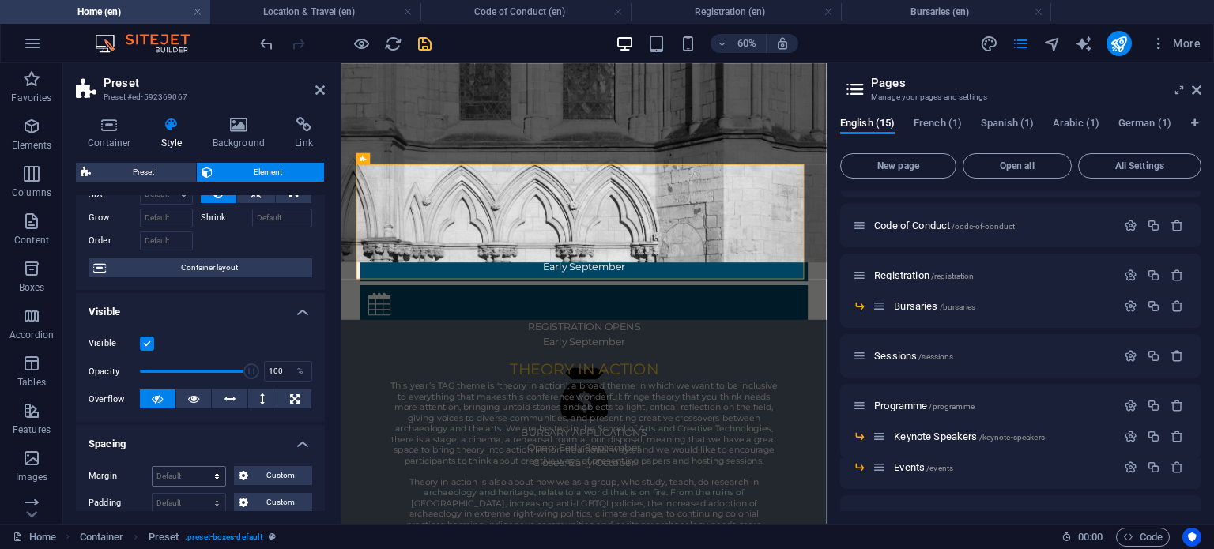
scroll to position [66, 0]
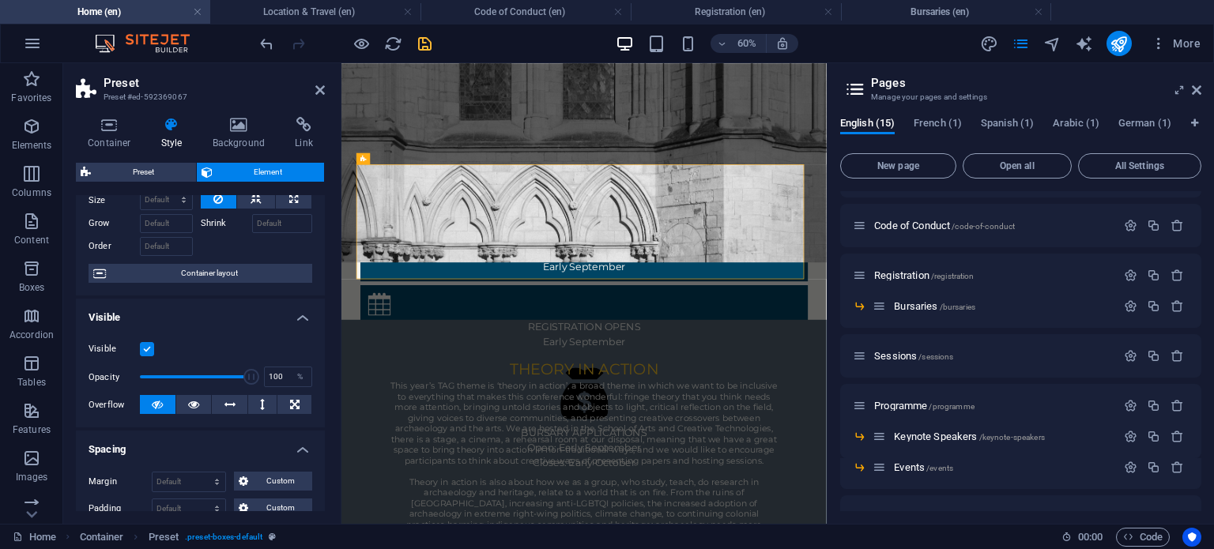
click at [142, 346] on label at bounding box center [147, 349] width 14 height 14
click at [0, 0] on input "Visible" at bounding box center [0, 0] width 0 height 0
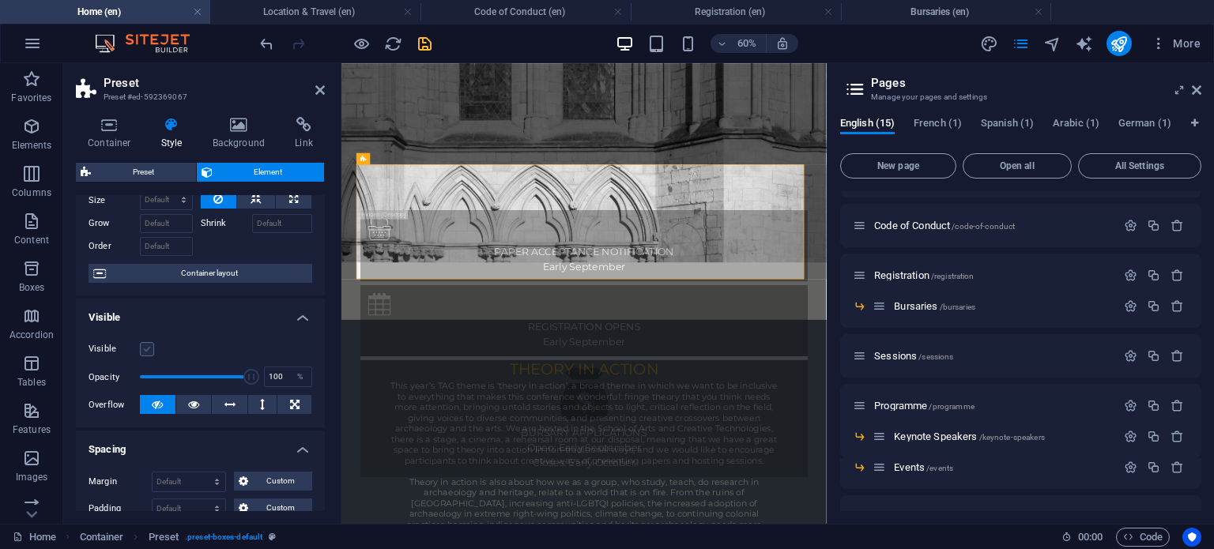
click at [142, 346] on label at bounding box center [147, 349] width 14 height 14
click at [0, 0] on input "Visible" at bounding box center [0, 0] width 0 height 0
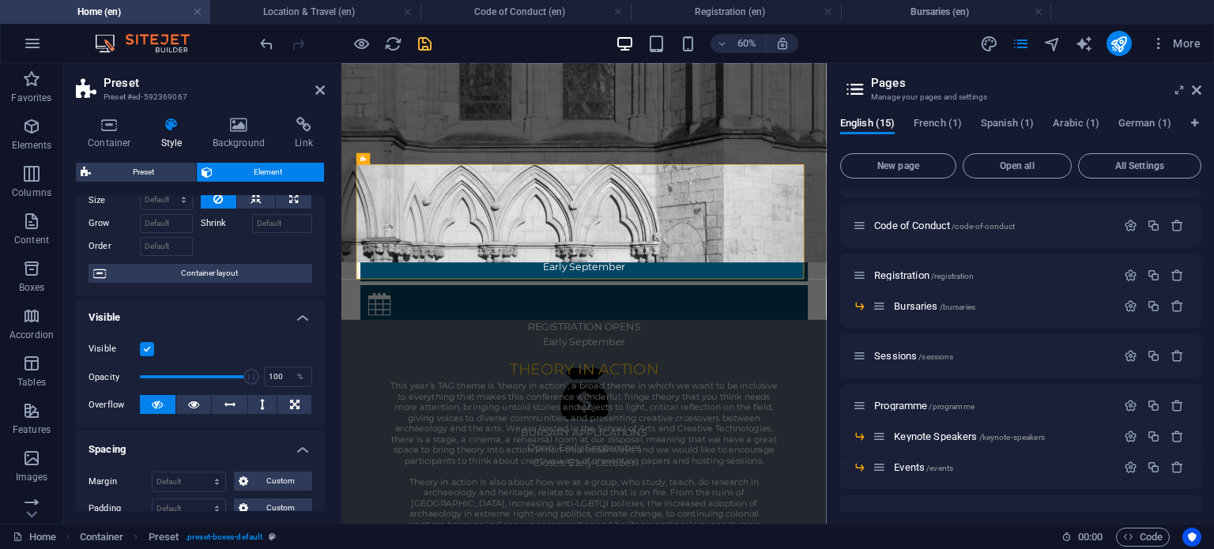
scroll to position [0, 0]
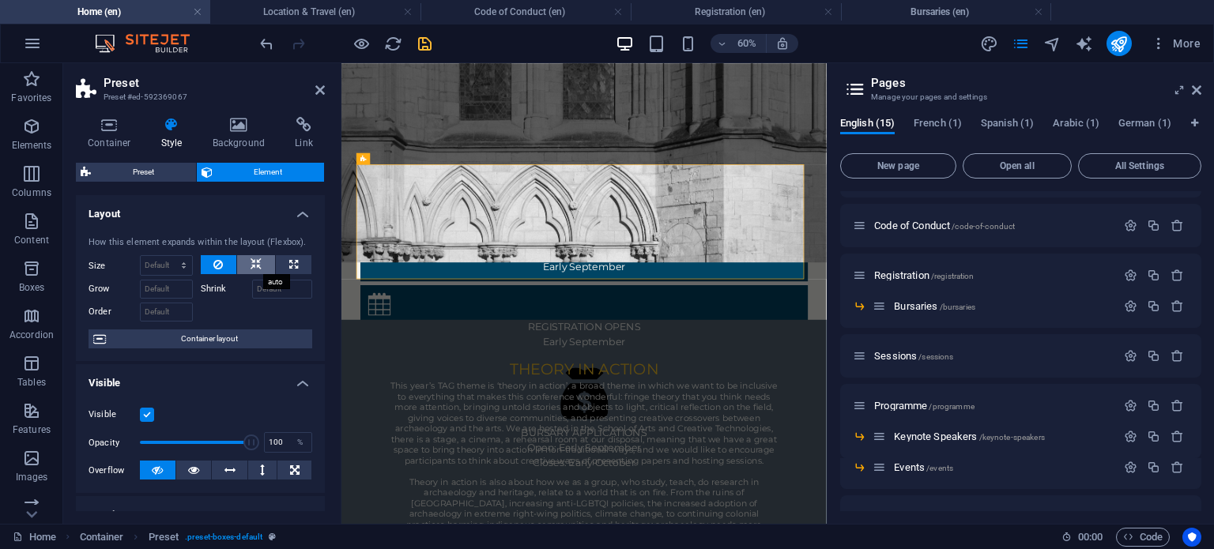
click at [259, 269] on icon at bounding box center [255, 264] width 11 height 19
click at [296, 269] on button at bounding box center [294, 264] width 36 height 19
type input "100"
select select "%"
click at [254, 265] on icon at bounding box center [255, 264] width 11 height 19
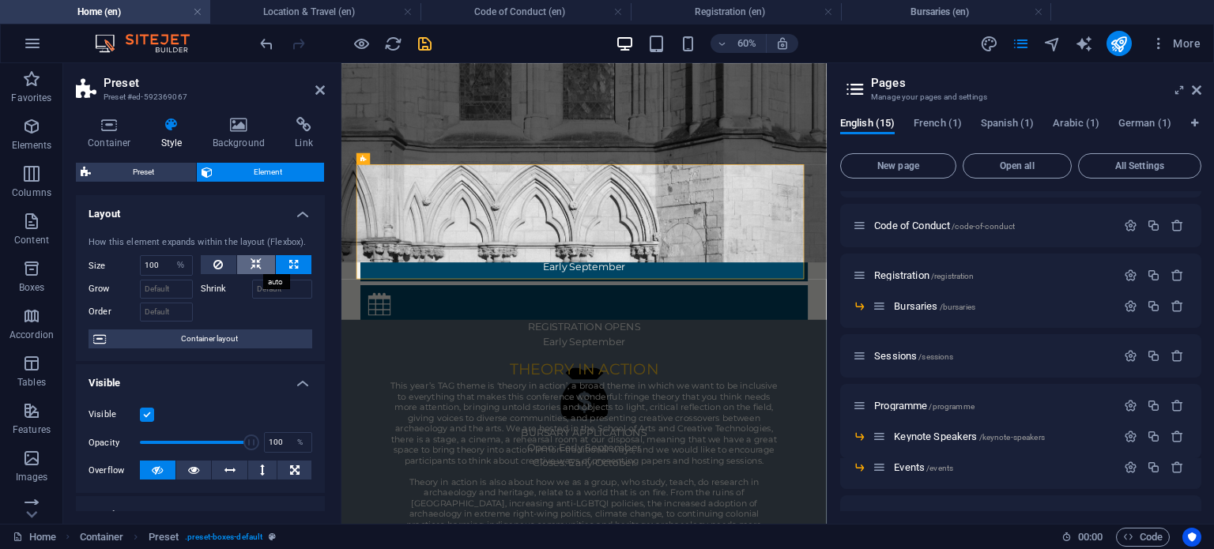
select select "DISABLED_OPTION_VALUE"
click at [294, 272] on icon at bounding box center [293, 264] width 9 height 19
type input "100"
select select "%"
click at [155, 265] on input "100" at bounding box center [166, 265] width 51 height 19
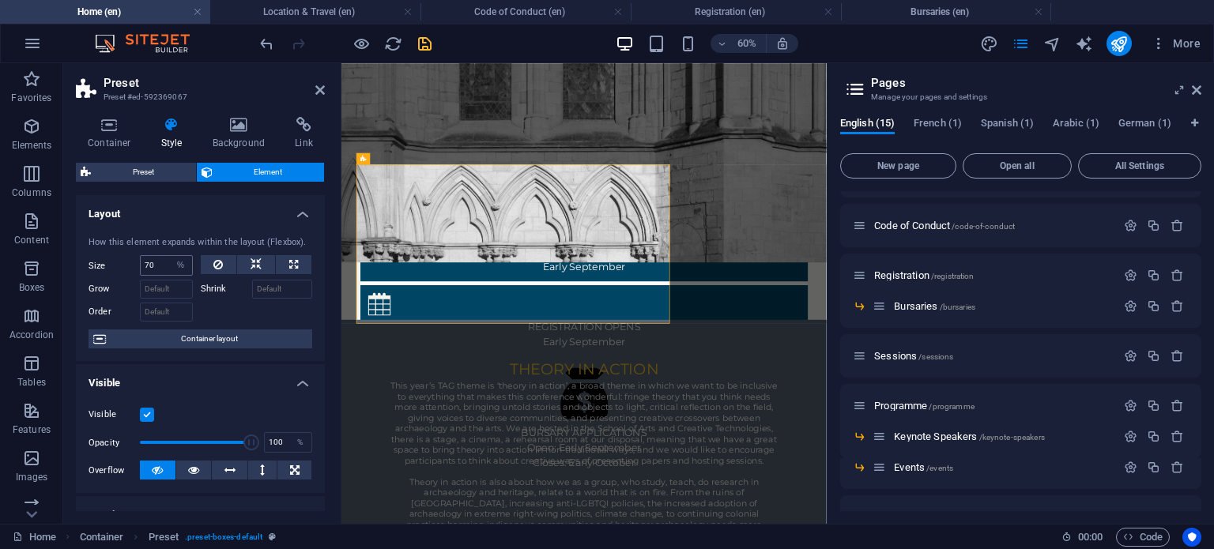
type input "100"
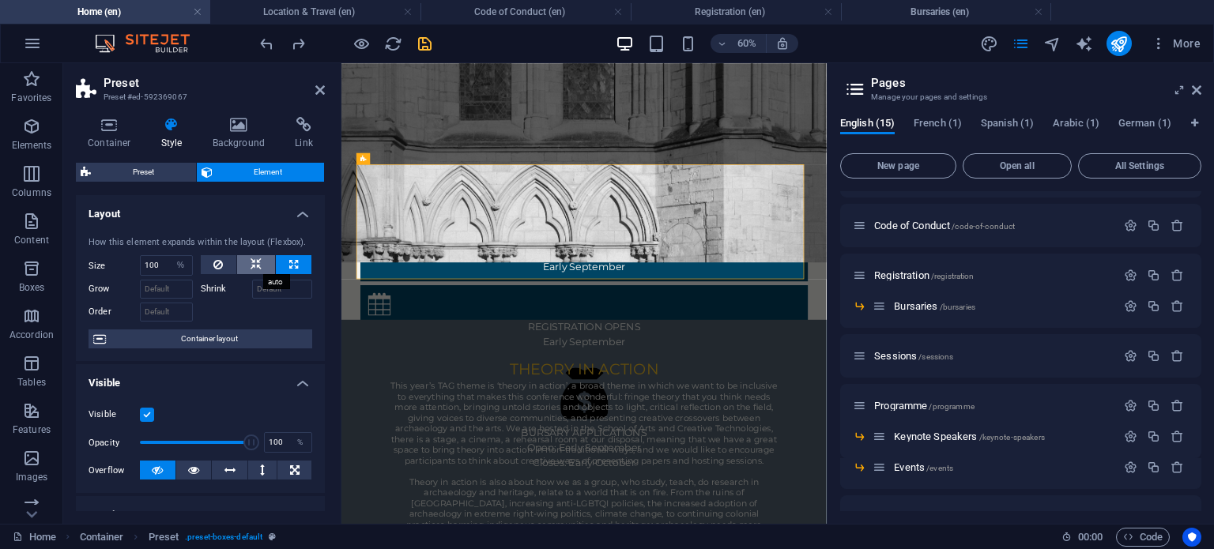
click at [243, 263] on button at bounding box center [256, 264] width 38 height 19
select select "DISABLED_OPTION_VALUE"
click at [214, 264] on icon at bounding box center [217, 264] width 9 height 19
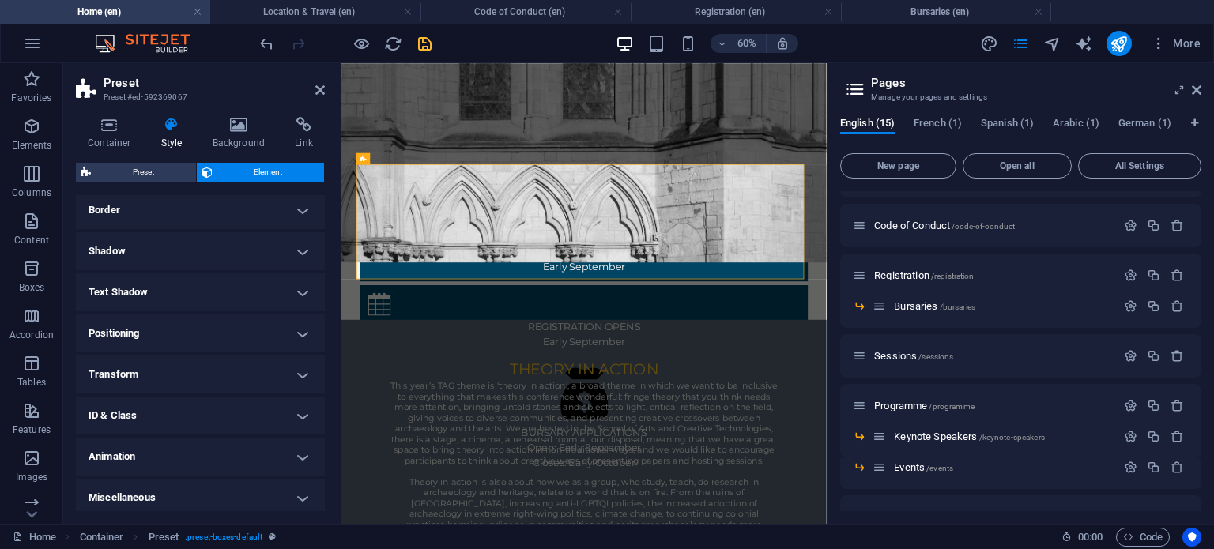
scroll to position [413, 0]
click at [272, 322] on h4 "Positioning" at bounding box center [200, 329] width 249 height 38
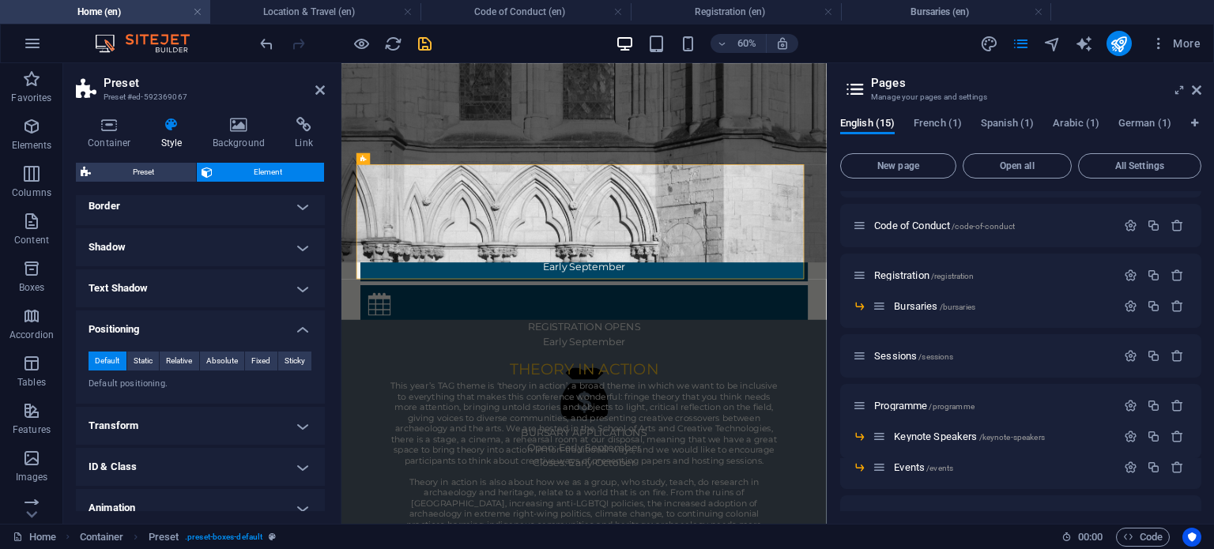
click at [186, 427] on h4 "Transform" at bounding box center [200, 426] width 249 height 38
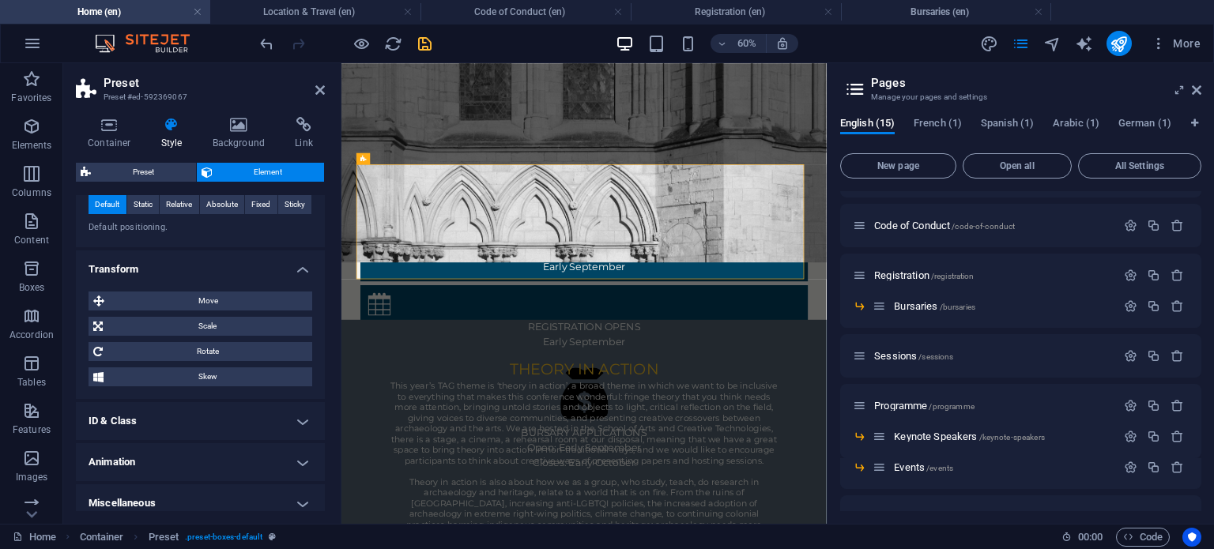
scroll to position [577, 0]
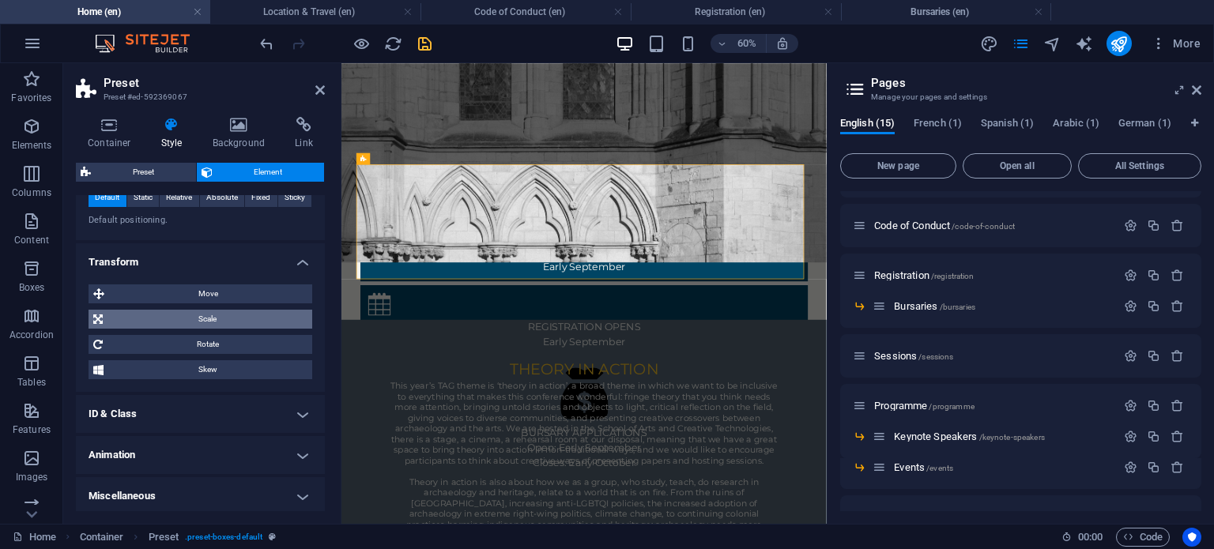
click at [238, 318] on span "Scale" at bounding box center [207, 319] width 200 height 19
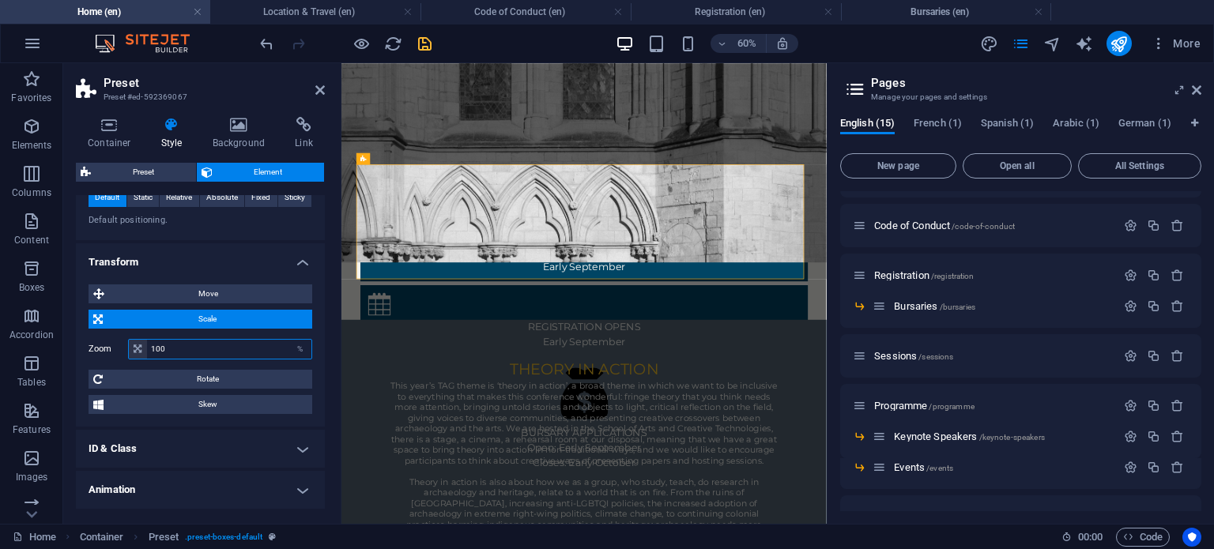
click at [246, 344] on input "100" at bounding box center [229, 349] width 164 height 19
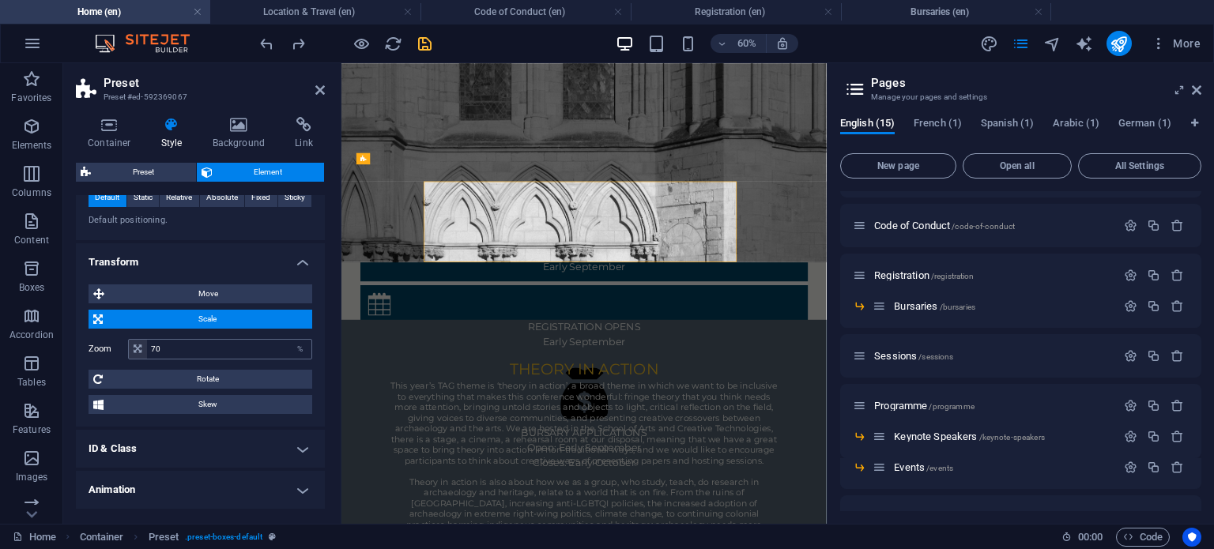
type input "100"
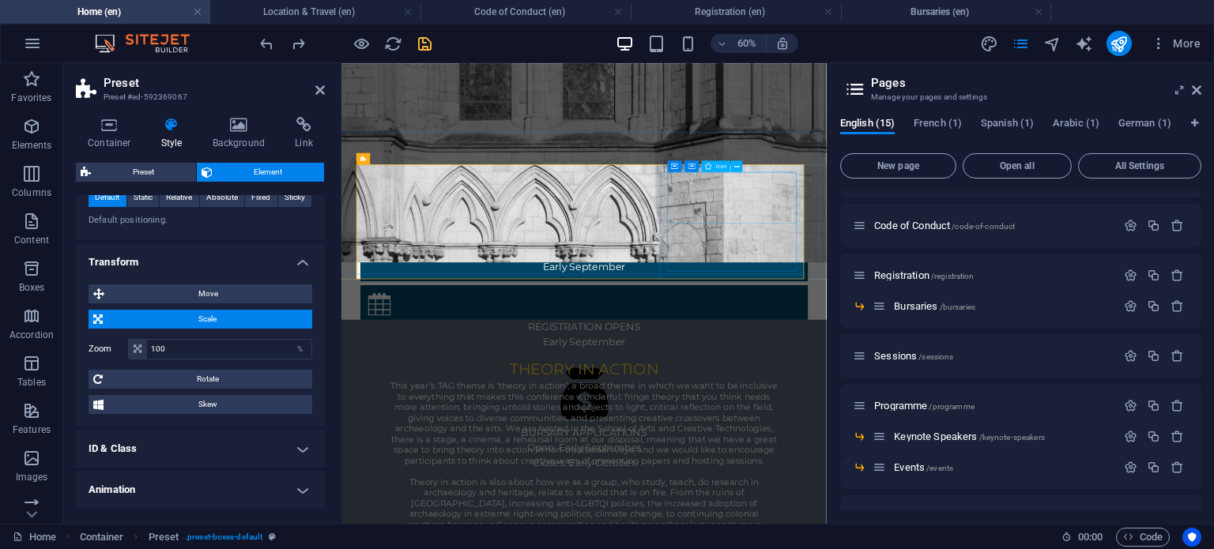
click at [739, 167] on icon at bounding box center [737, 166] width 6 height 10
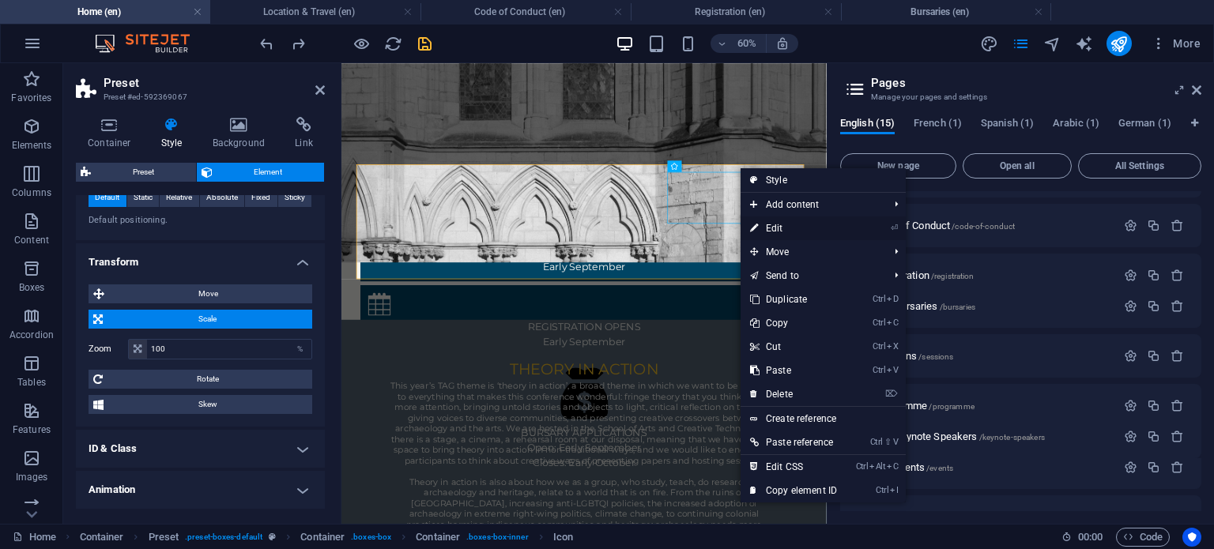
click at [768, 224] on link "⏎ Edit" at bounding box center [793, 228] width 106 height 24
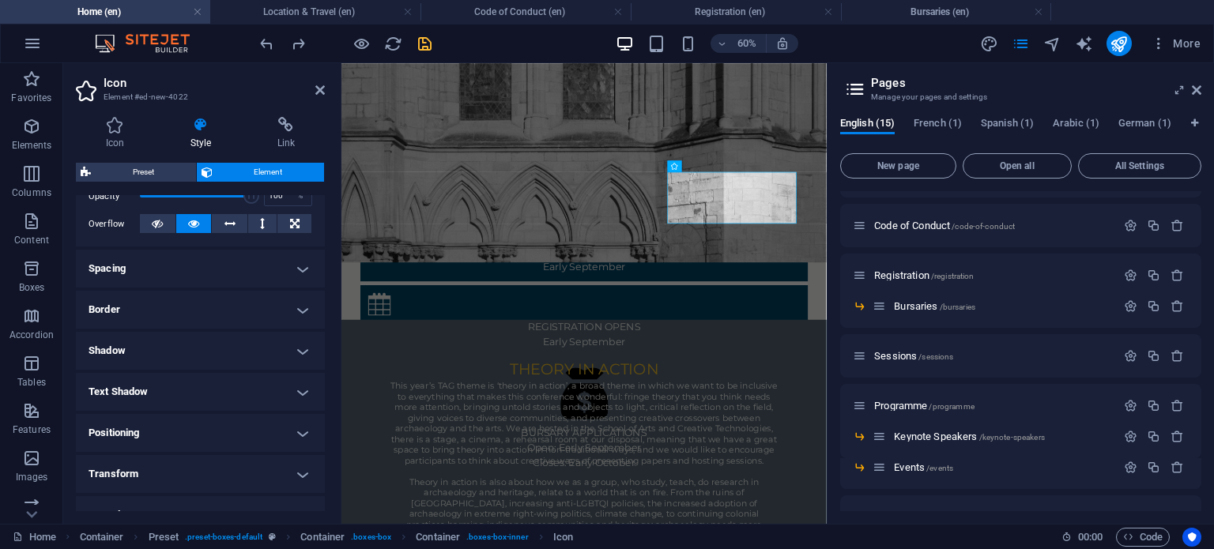
scroll to position [270, 0]
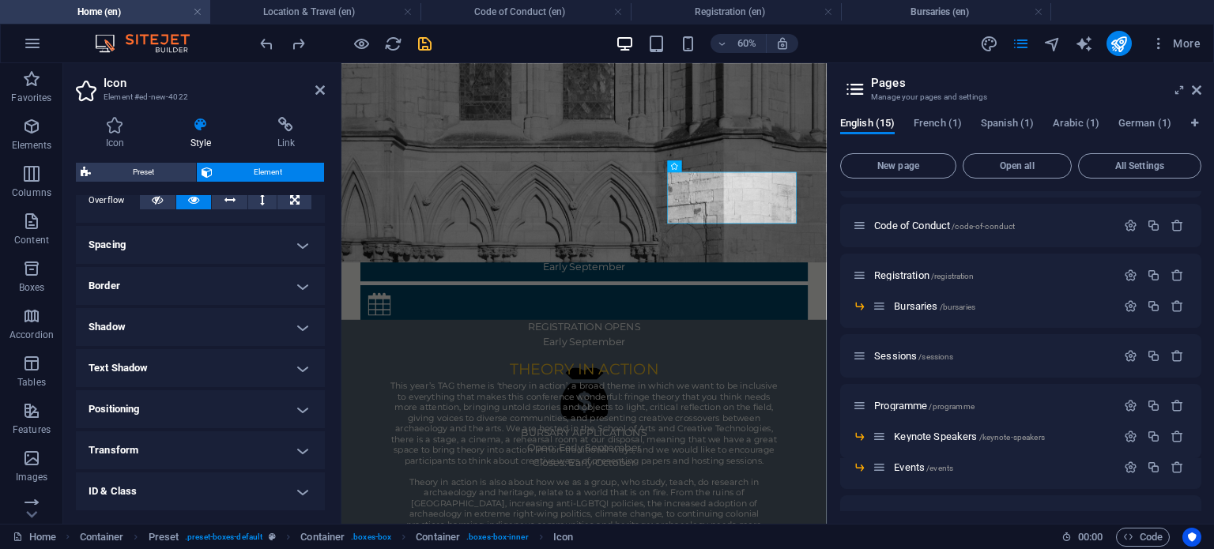
click at [228, 413] on h4 "Positioning" at bounding box center [200, 409] width 249 height 38
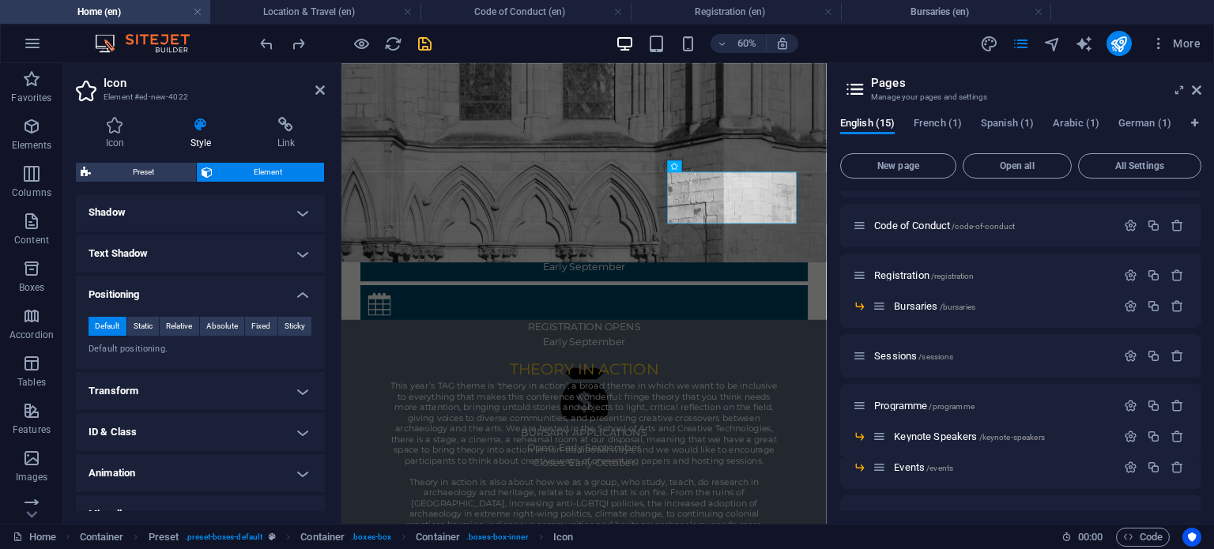
scroll to position [398, 0]
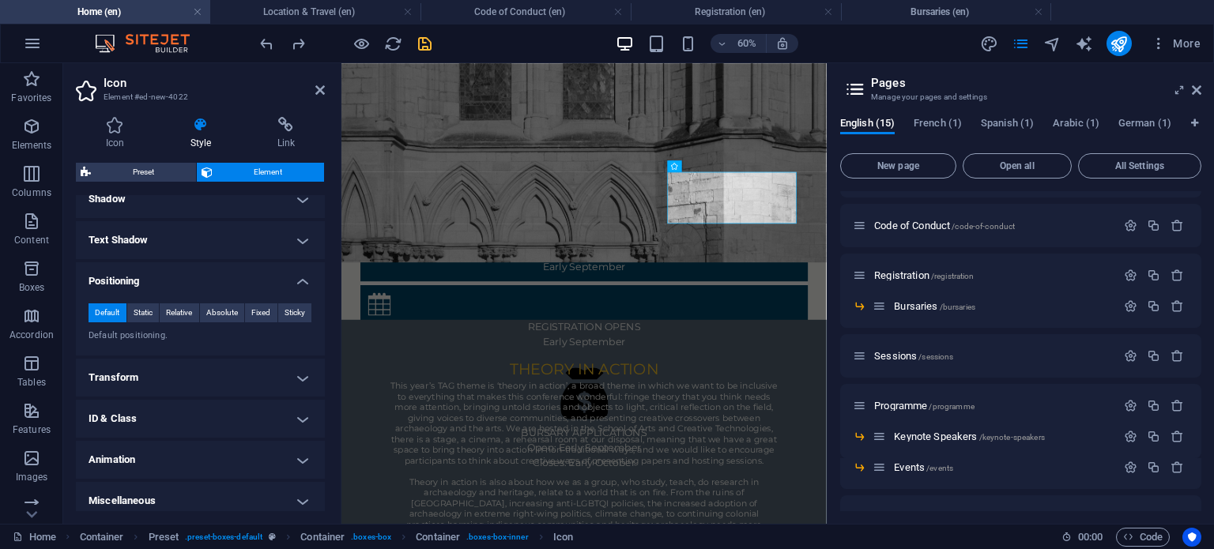
click at [231, 372] on h4 "Transform" at bounding box center [200, 378] width 249 height 38
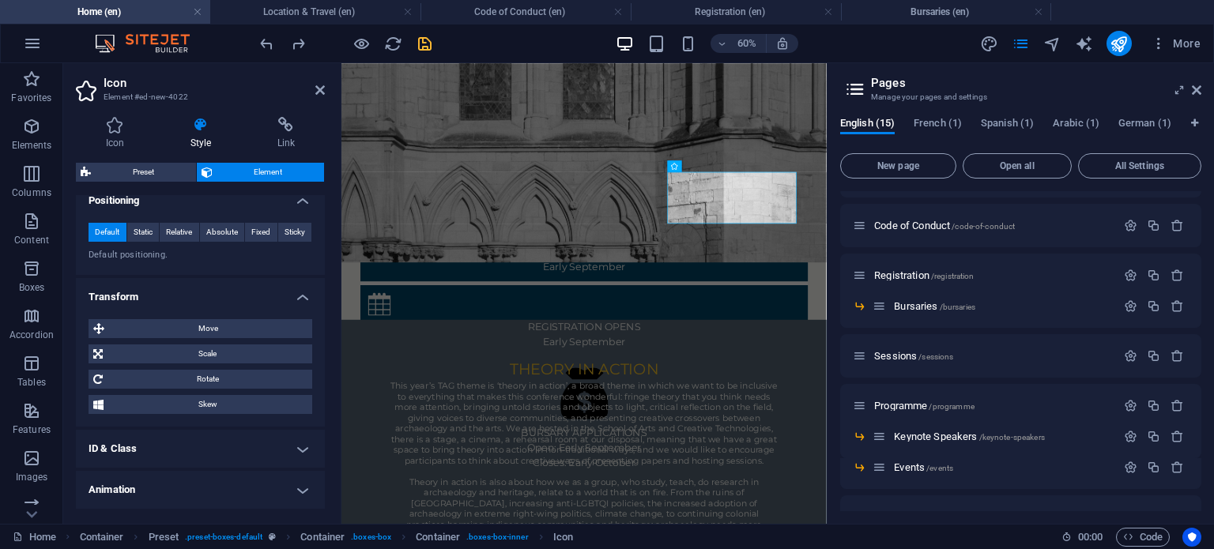
scroll to position [480, 0]
click at [231, 344] on span "Scale" at bounding box center [207, 353] width 200 height 19
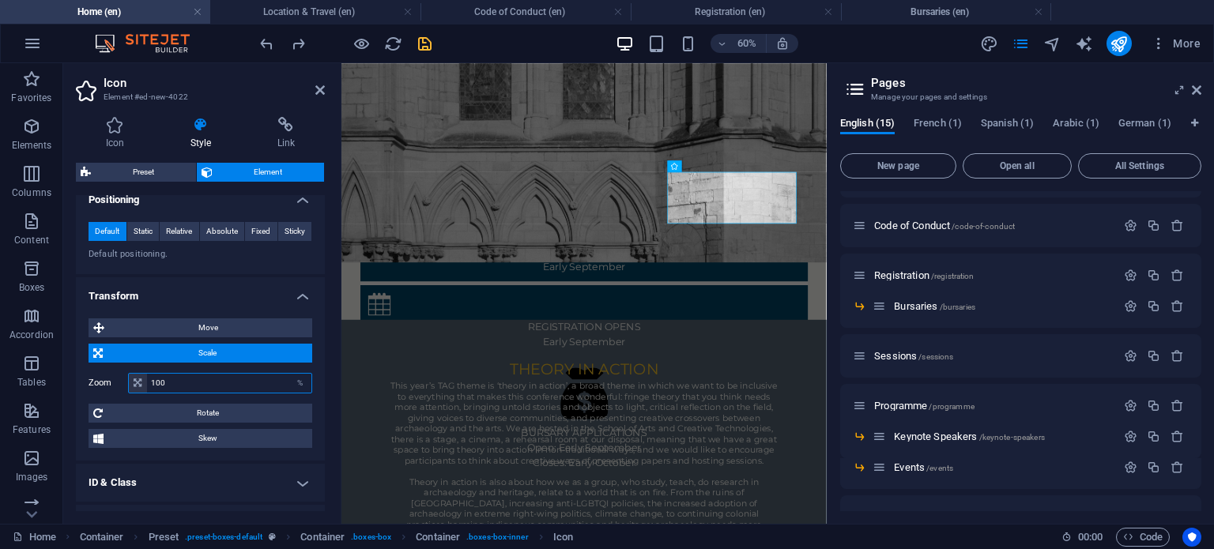
click at [161, 383] on input "100" at bounding box center [229, 383] width 164 height 19
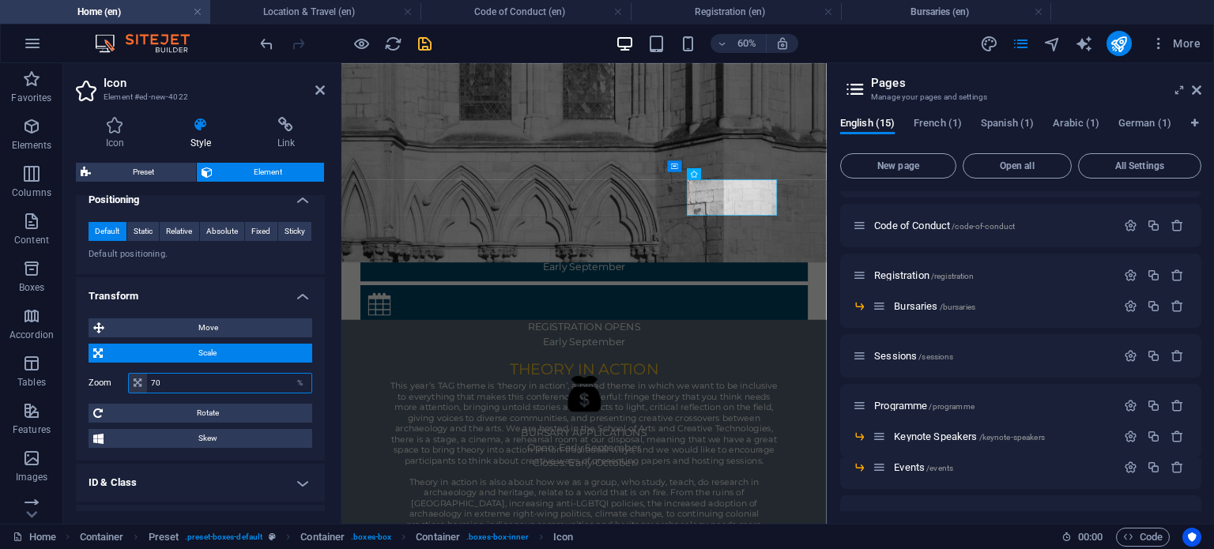
click at [154, 380] on input "70" at bounding box center [229, 383] width 164 height 19
type input "50"
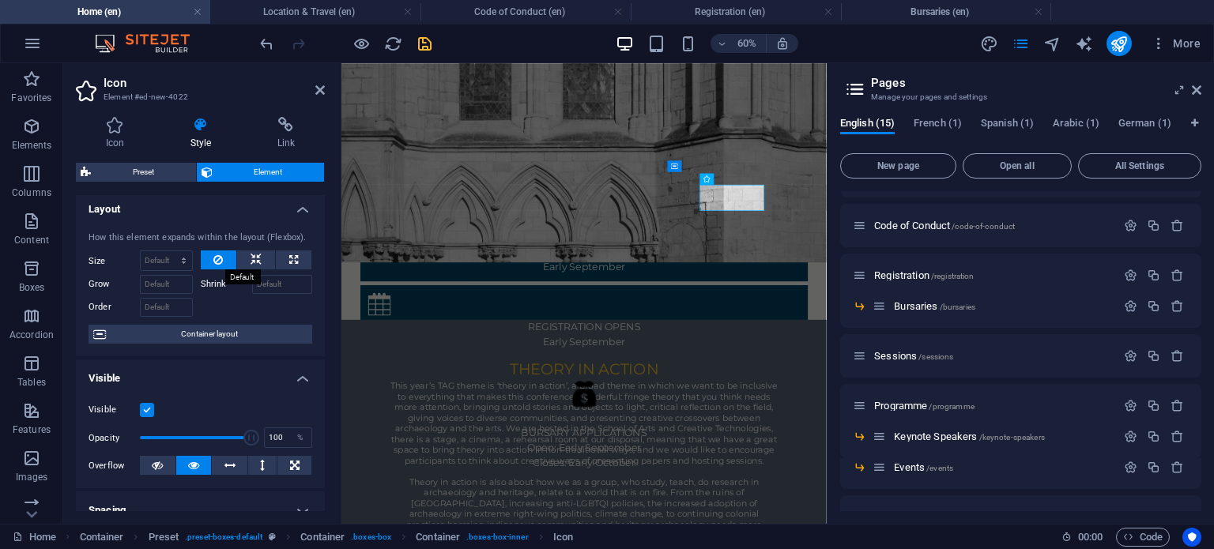
scroll to position [0, 0]
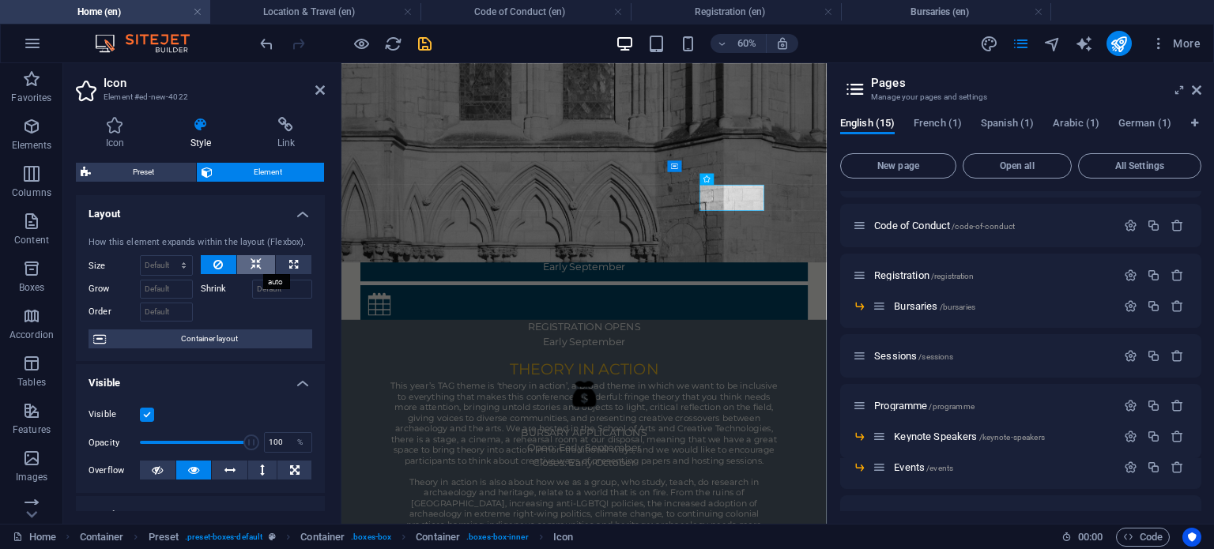
click at [262, 267] on button at bounding box center [256, 264] width 38 height 19
click at [221, 266] on icon at bounding box center [217, 264] width 9 height 19
click at [294, 262] on icon at bounding box center [293, 264] width 9 height 19
type input "100"
select select "%"
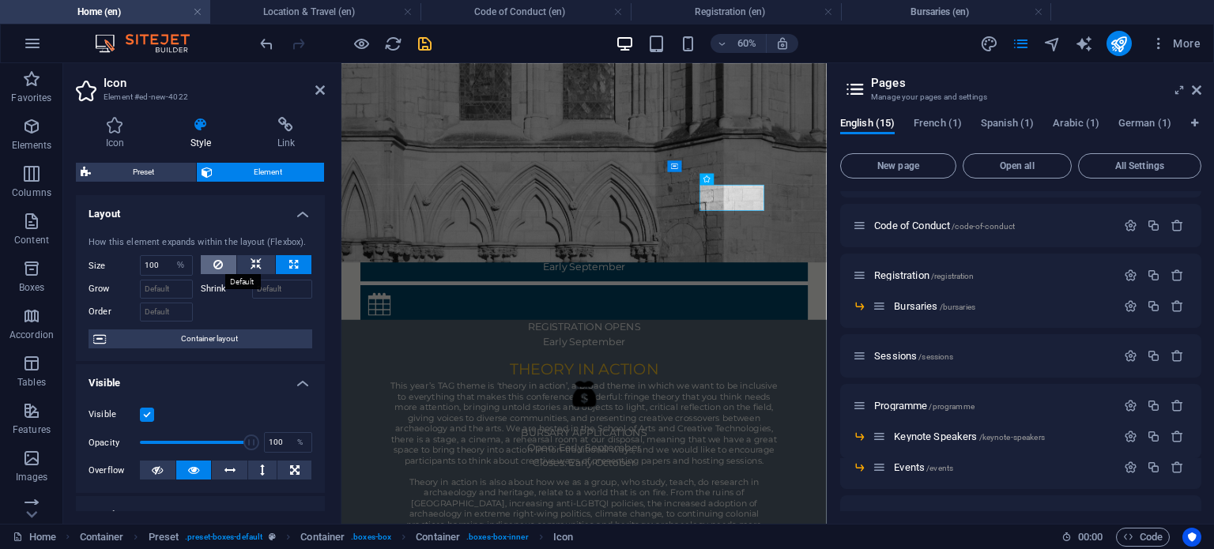
click at [207, 259] on button at bounding box center [219, 264] width 36 height 19
select select "DISABLED_OPTION_VALUE"
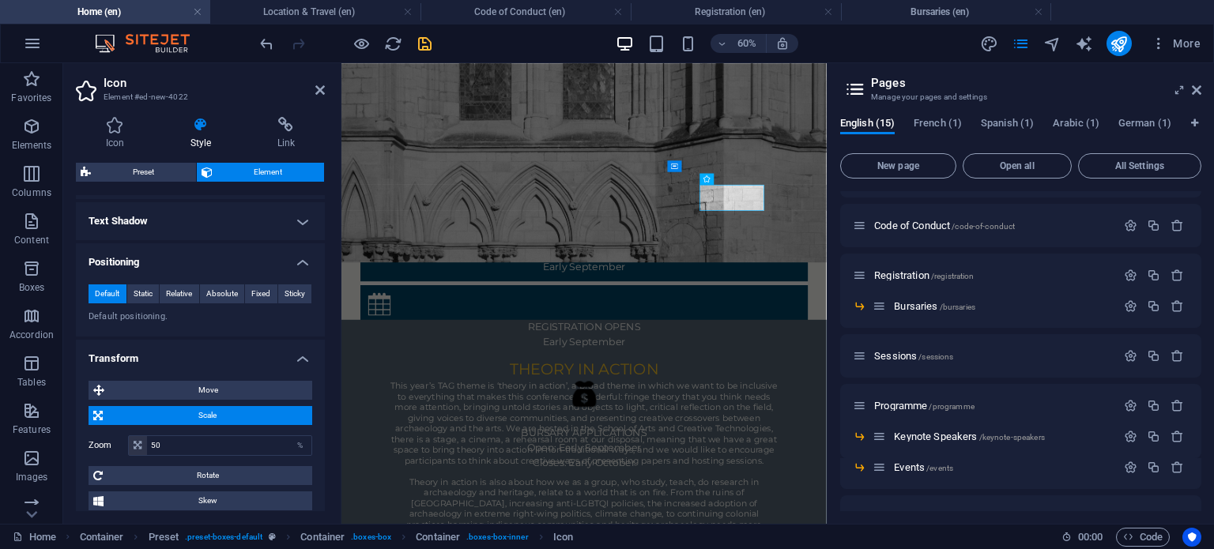
scroll to position [551, 0]
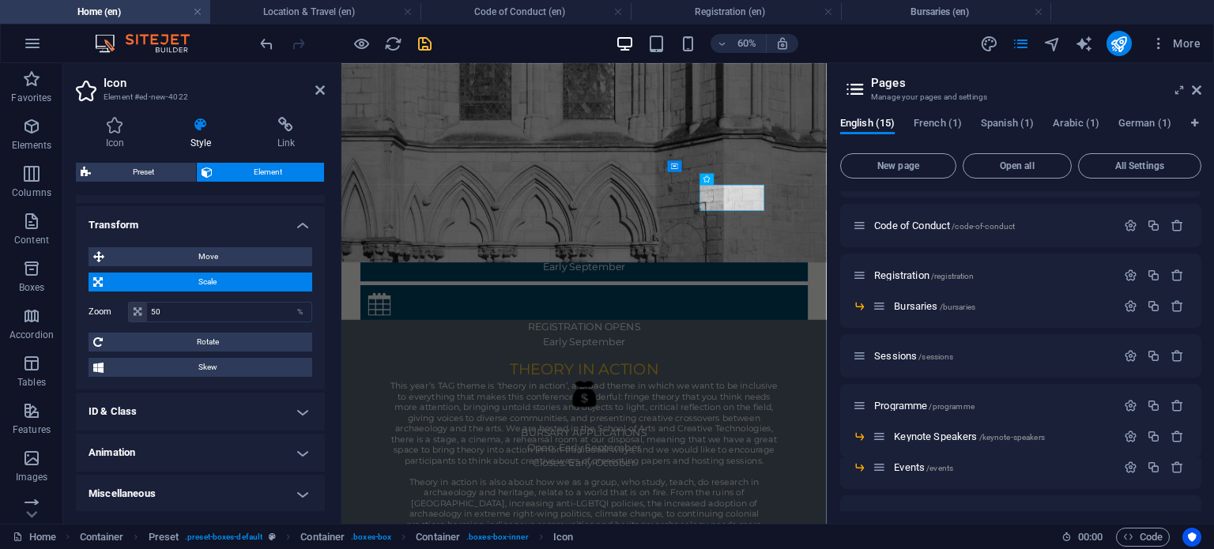
click at [193, 480] on h4 "Miscellaneous" at bounding box center [200, 494] width 249 height 38
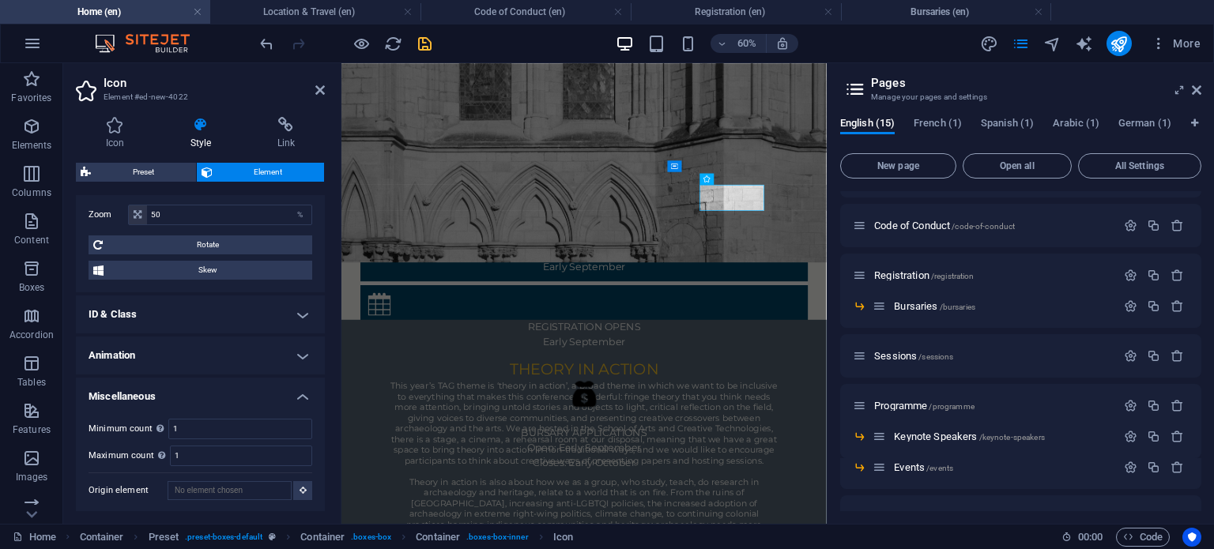
click at [246, 303] on h4 "ID & Class" at bounding box center [200, 314] width 249 height 38
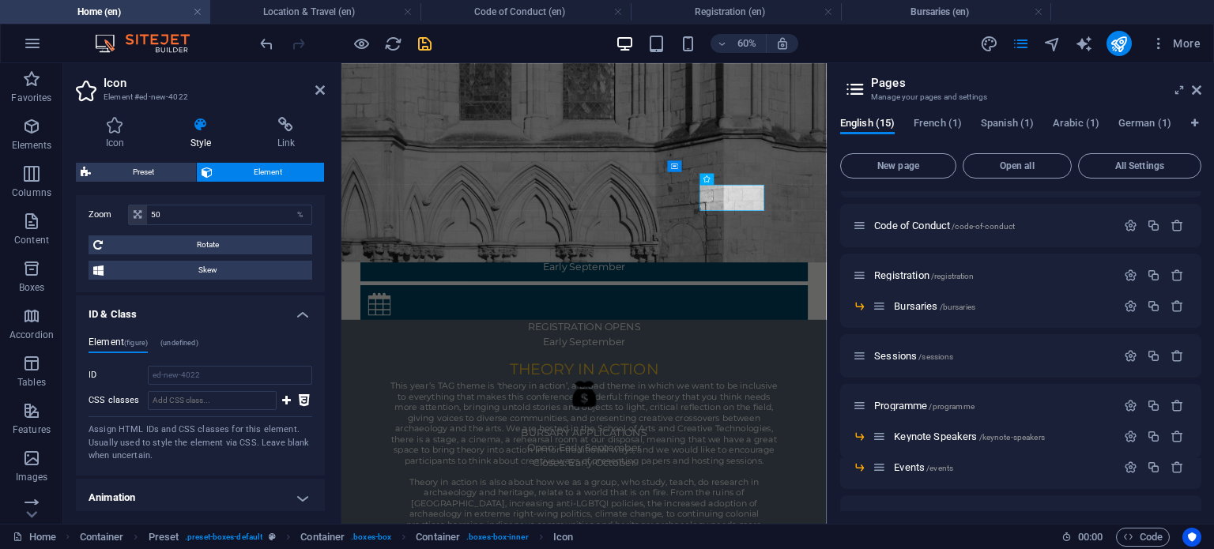
click at [298, 310] on h4 "ID & Class" at bounding box center [200, 309] width 249 height 28
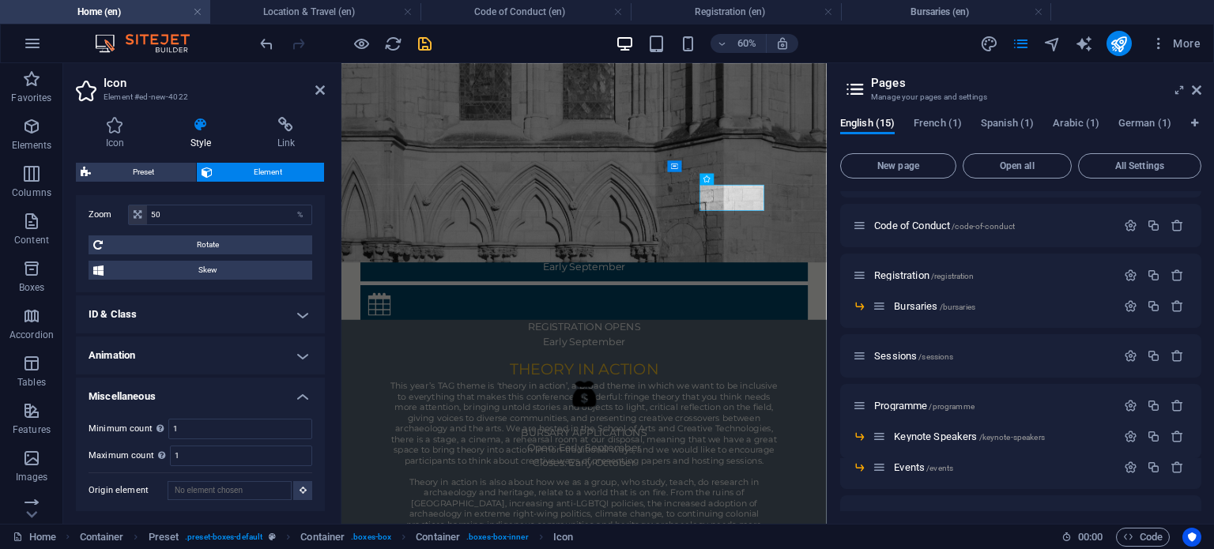
click at [299, 113] on div "Icon Style Link Icon money All icon sets... IcoFont Ionicons FontAwesome Brands…" at bounding box center [200, 314] width 274 height 420
click at [287, 122] on icon at bounding box center [285, 125] width 77 height 16
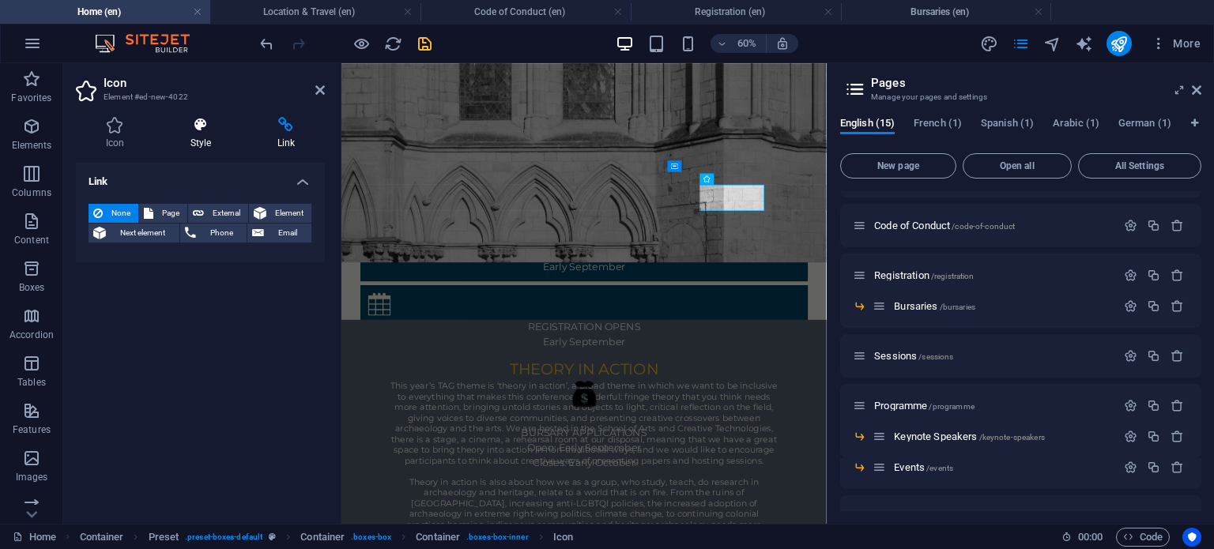
click at [202, 122] on icon at bounding box center [200, 125] width 81 height 16
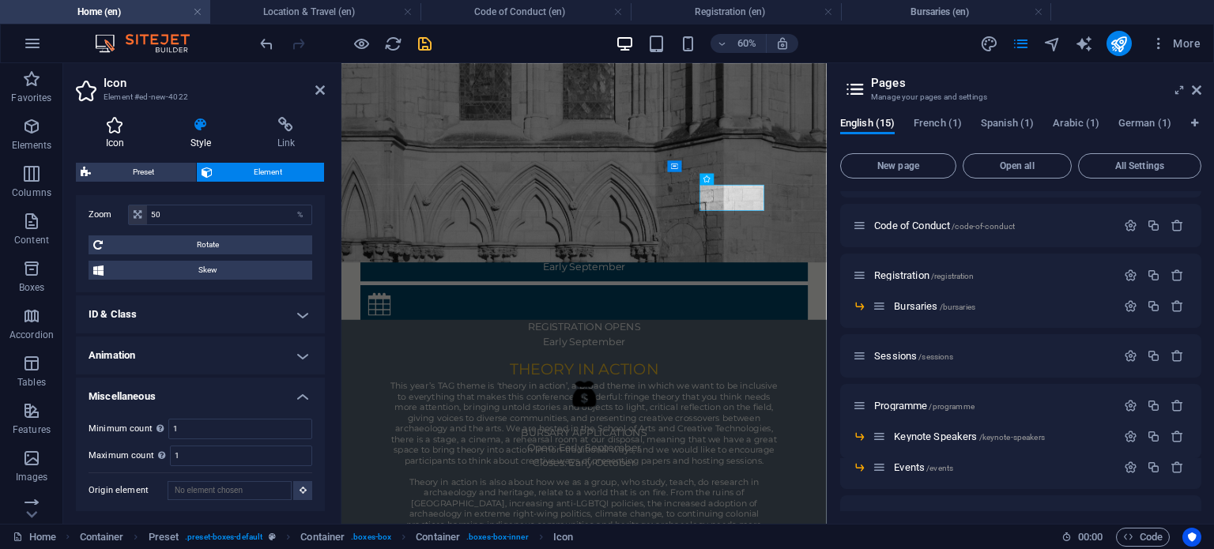
click at [109, 141] on h4 "Icon" at bounding box center [118, 133] width 85 height 33
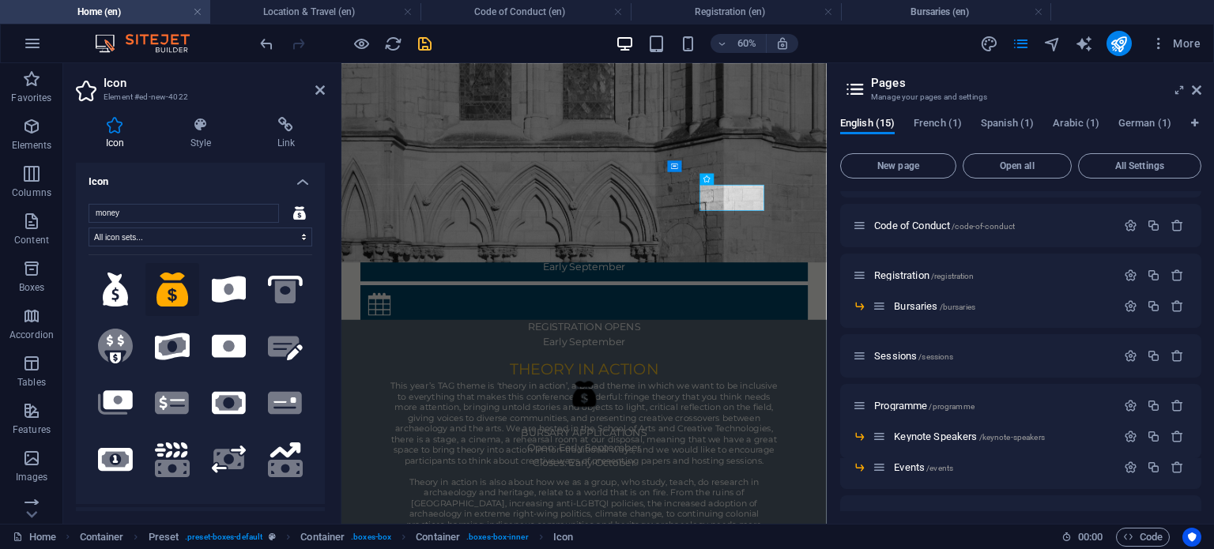
click at [175, 295] on icon at bounding box center [172, 290] width 32 height 35
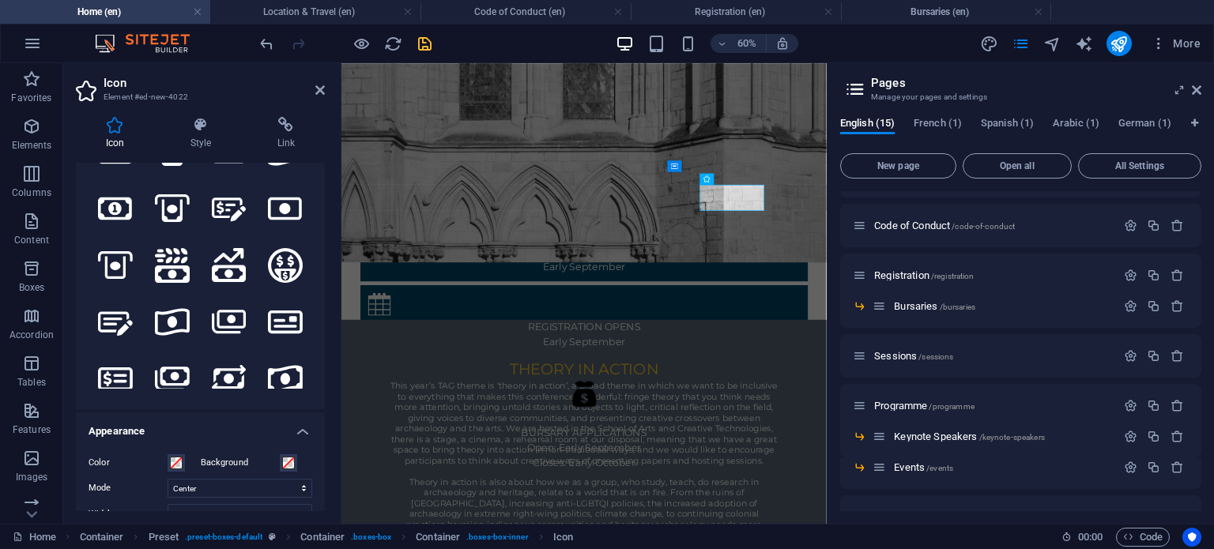
scroll to position [144, 0]
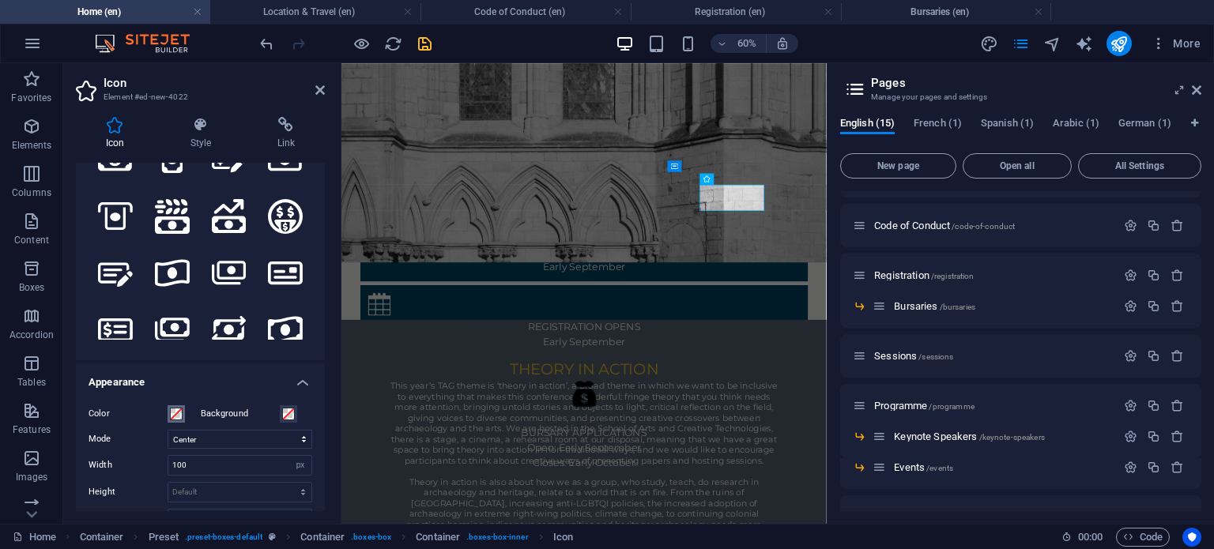
click at [175, 408] on span at bounding box center [176, 414] width 13 height 13
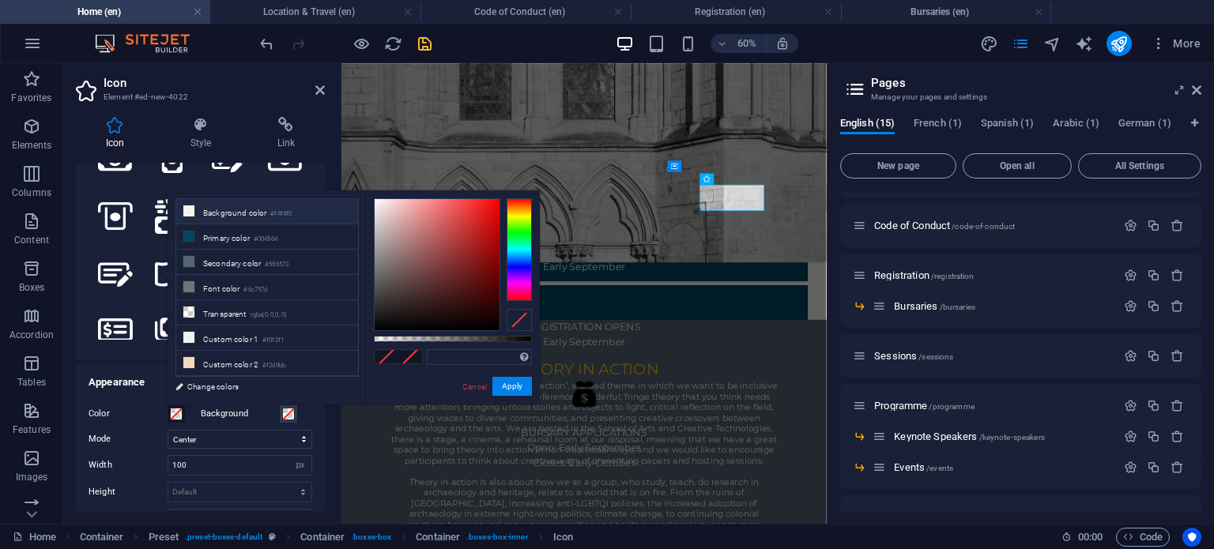
click at [250, 209] on li "Background color #f4f4f0" at bounding box center [267, 211] width 182 height 25
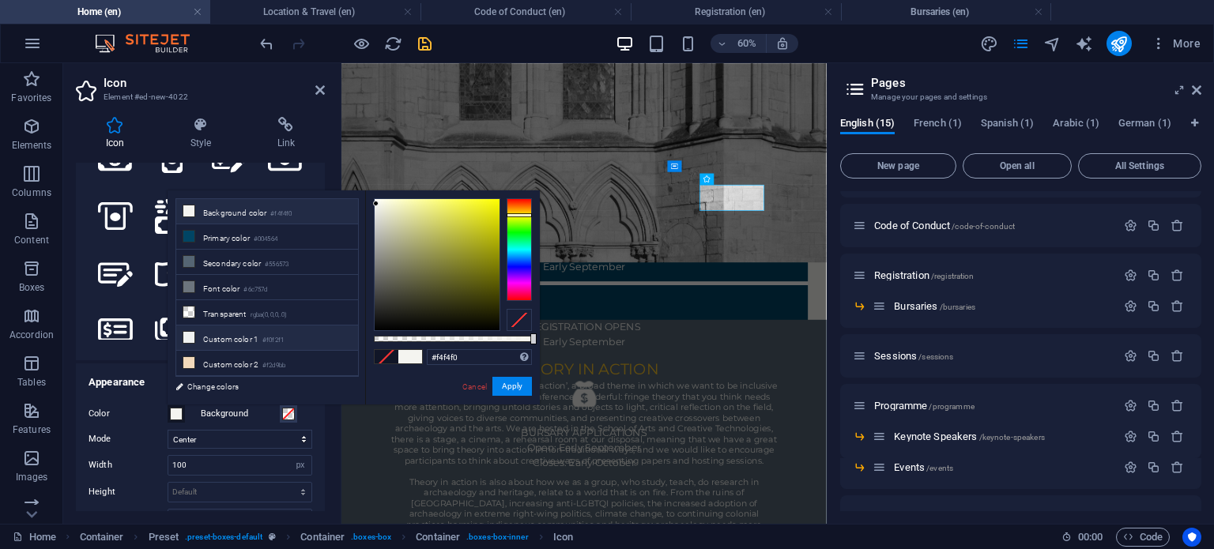
click at [278, 338] on small "#f0f2f1" at bounding box center [272, 340] width 21 height 11
type input "#f0f2f1"
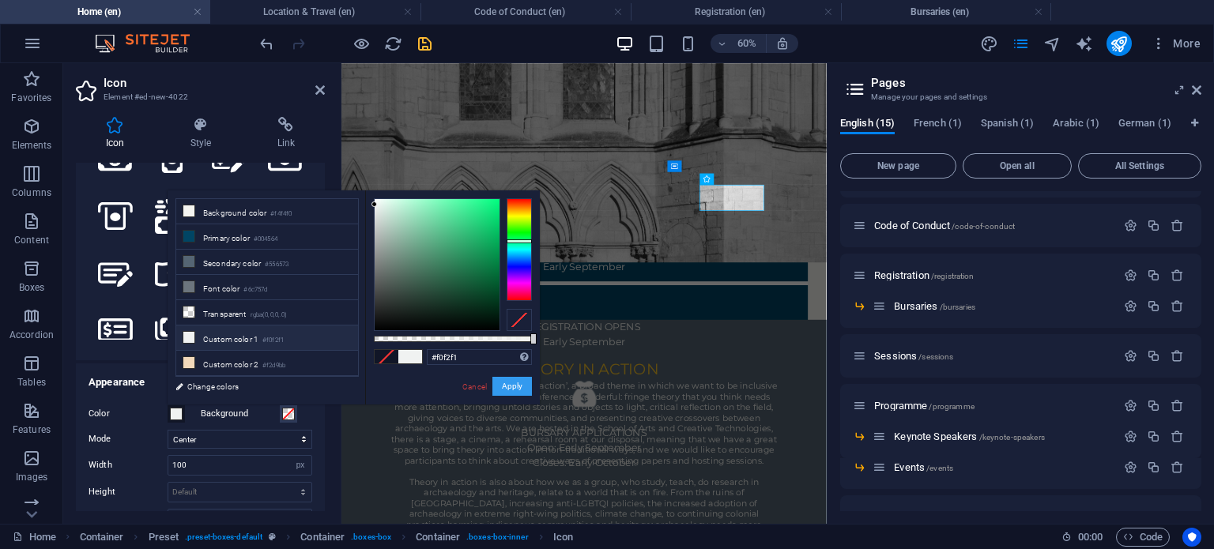
click at [514, 386] on button "Apply" at bounding box center [512, 386] width 40 height 19
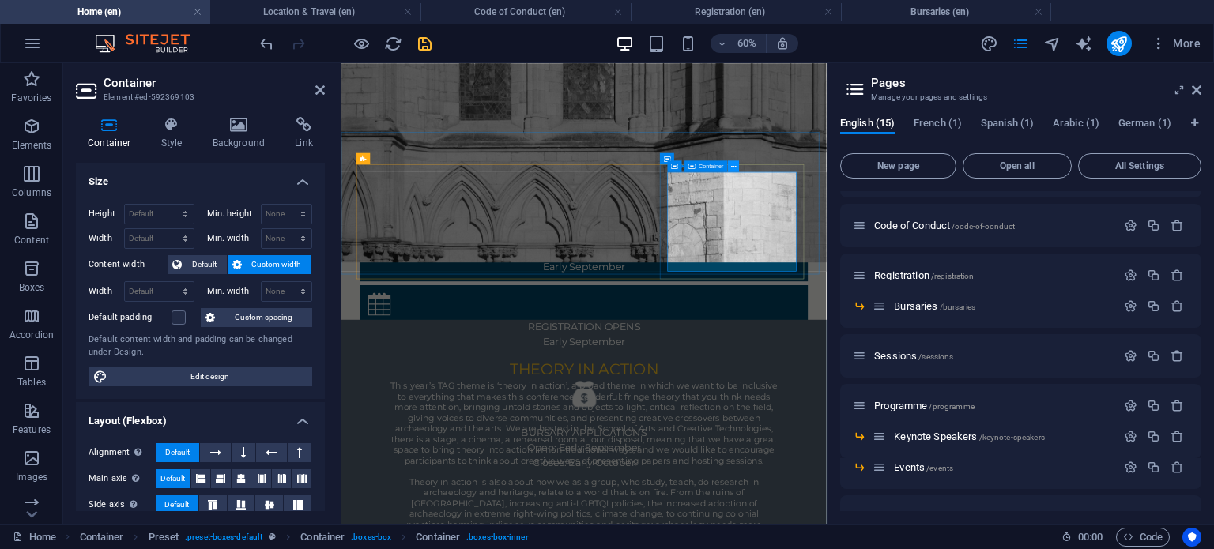
click at [729, 170] on button at bounding box center [733, 165] width 11 height 11
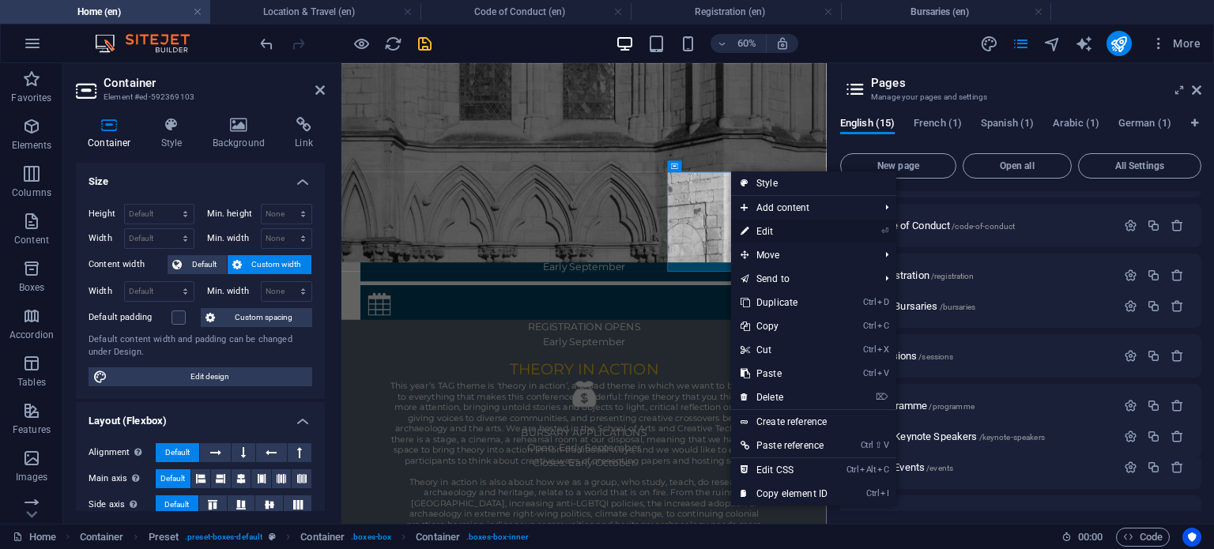
click at [777, 220] on link "⏎ Edit" at bounding box center [784, 232] width 106 height 24
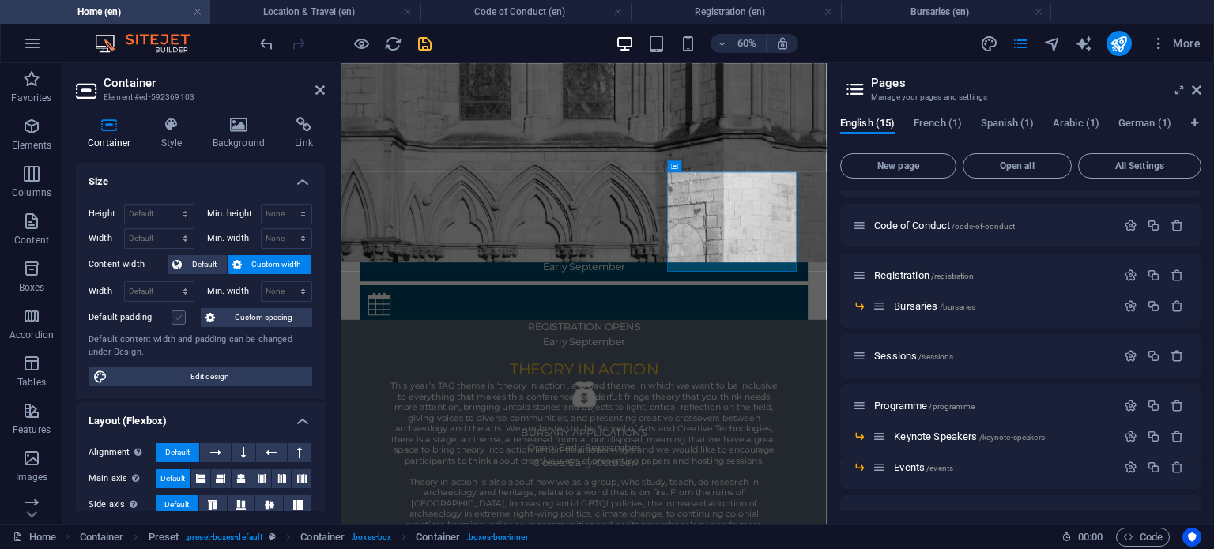
click at [178, 313] on label at bounding box center [178, 317] width 14 height 14
click at [0, 0] on input "Default padding" at bounding box center [0, 0] width 0 height 0
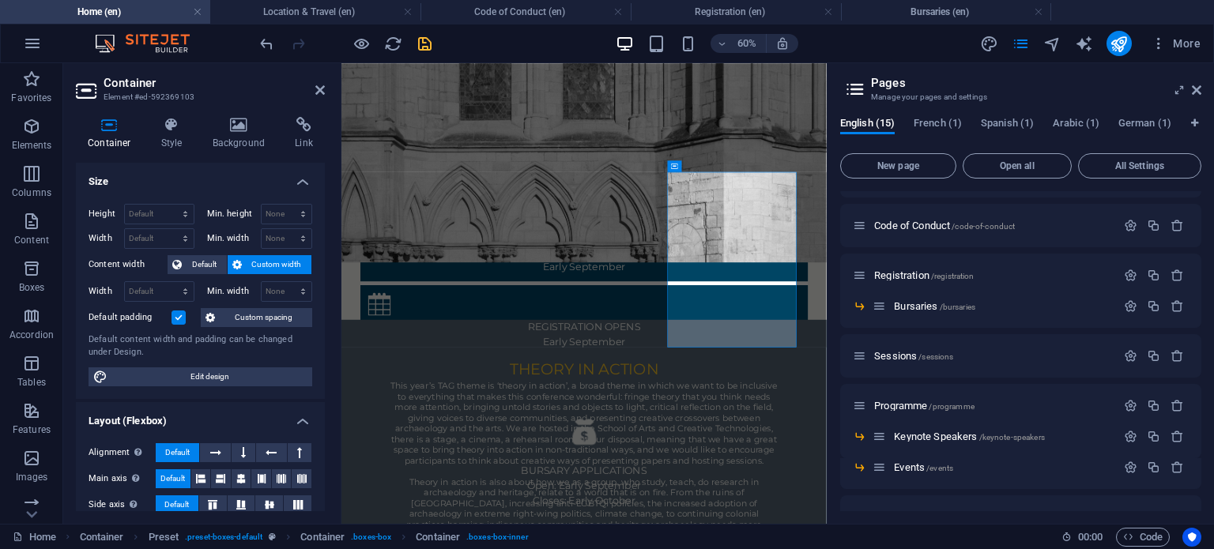
click at [178, 313] on label at bounding box center [178, 317] width 14 height 14
click at [0, 0] on input "Default padding" at bounding box center [0, 0] width 0 height 0
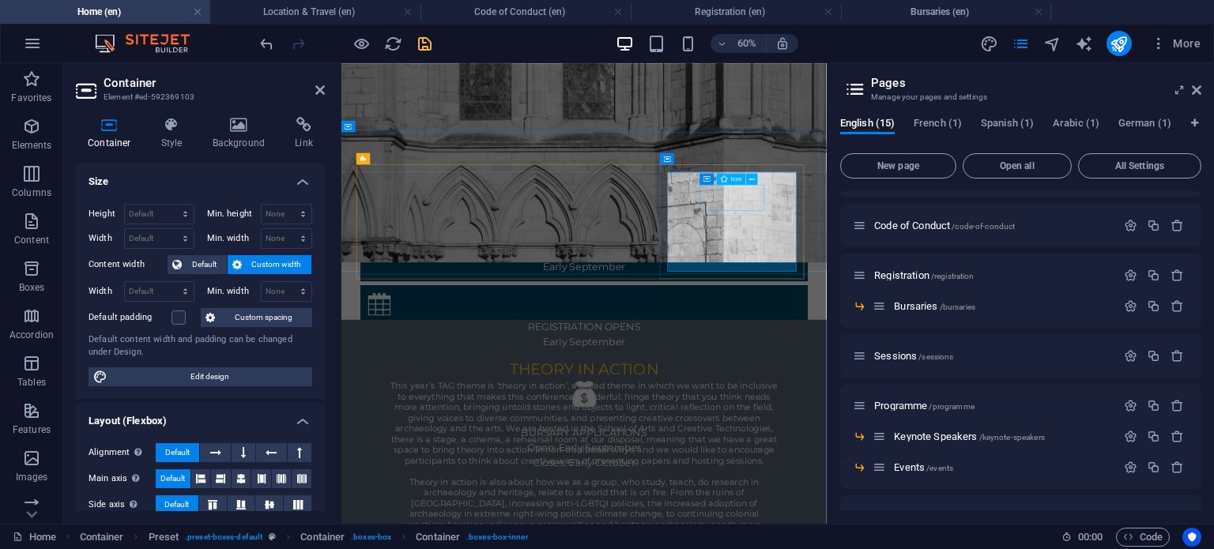
click at [750, 175] on icon at bounding box center [752, 179] width 6 height 10
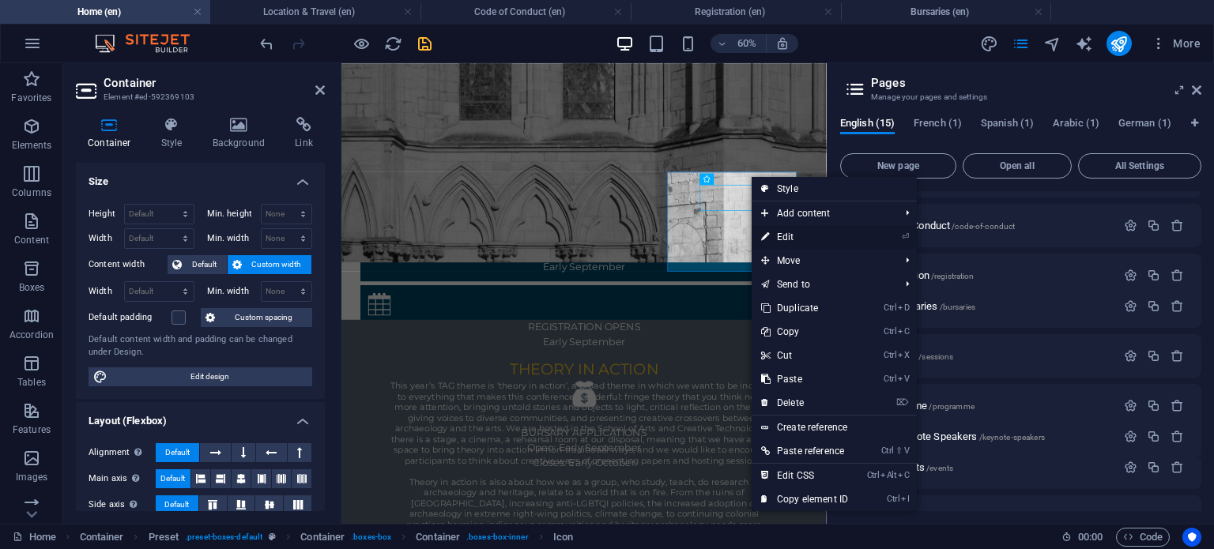
click at [775, 232] on link "⏎ Edit" at bounding box center [804, 237] width 106 height 24
select select "xMidYMid"
select select "px"
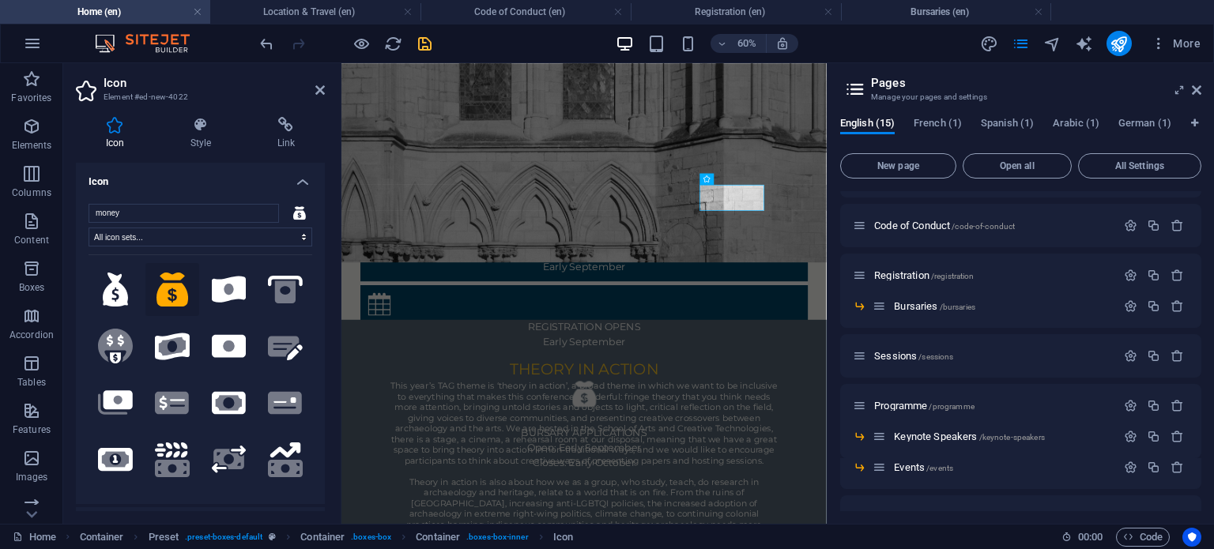
click at [308, 181] on h4 "Icon" at bounding box center [200, 177] width 249 height 28
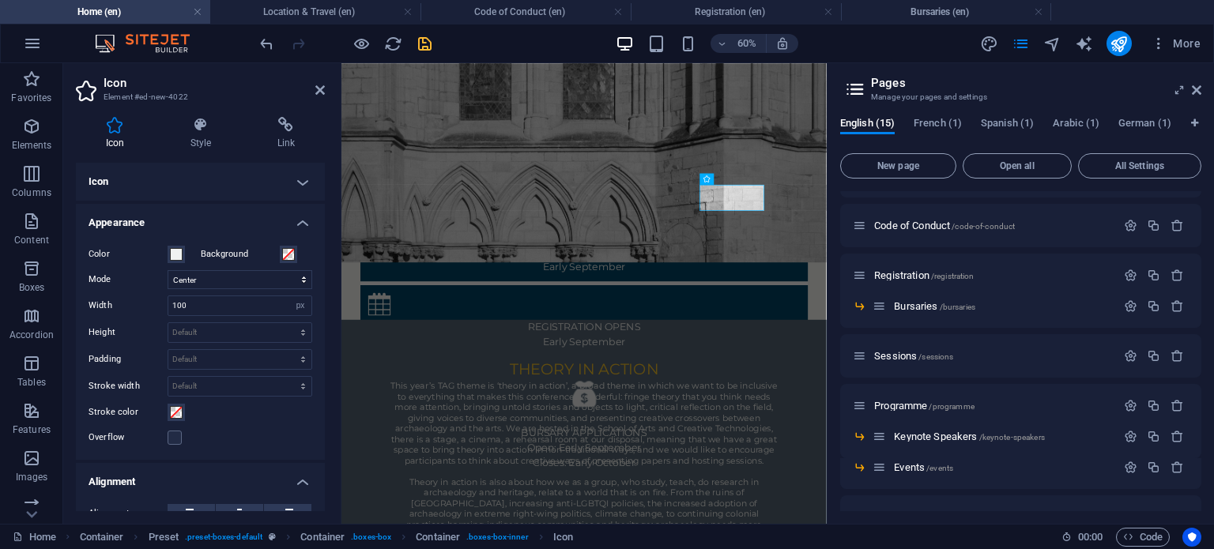
click at [303, 223] on h4 "Appearance" at bounding box center [200, 218] width 249 height 28
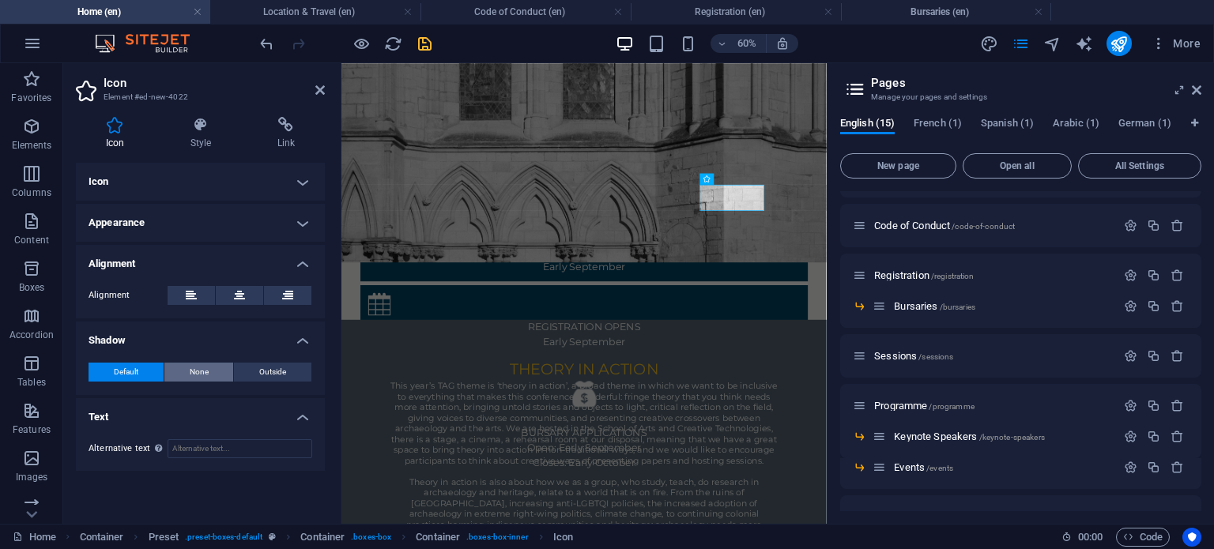
click at [203, 364] on span "None" at bounding box center [199, 372] width 19 height 19
click at [304, 420] on h4 "Text" at bounding box center [200, 412] width 249 height 28
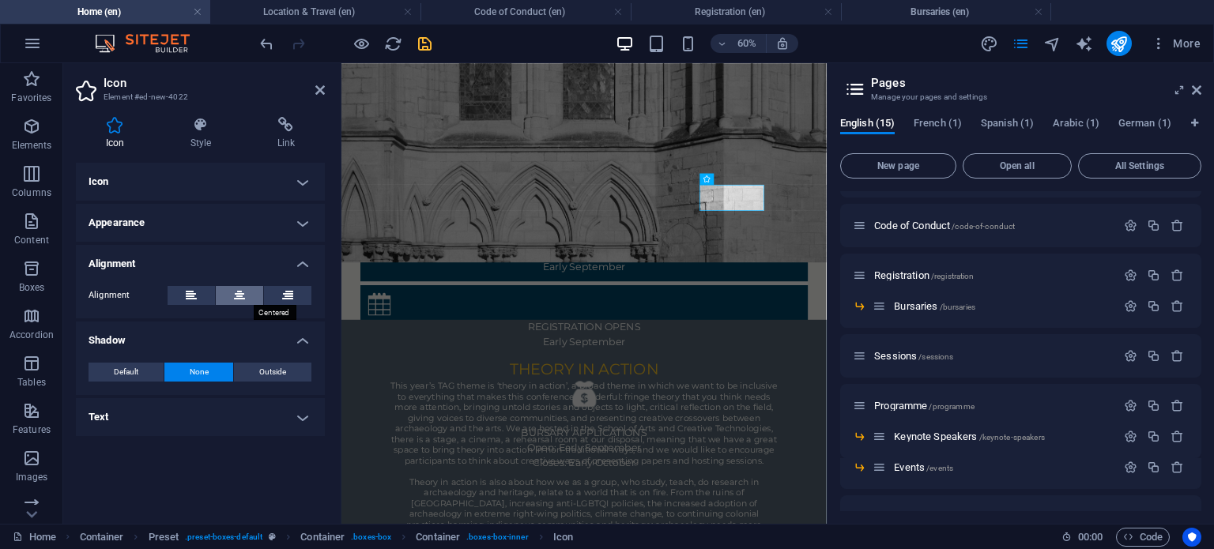
click at [234, 301] on icon at bounding box center [239, 295] width 11 height 19
click at [303, 255] on h4 "Alignment" at bounding box center [200, 259] width 249 height 28
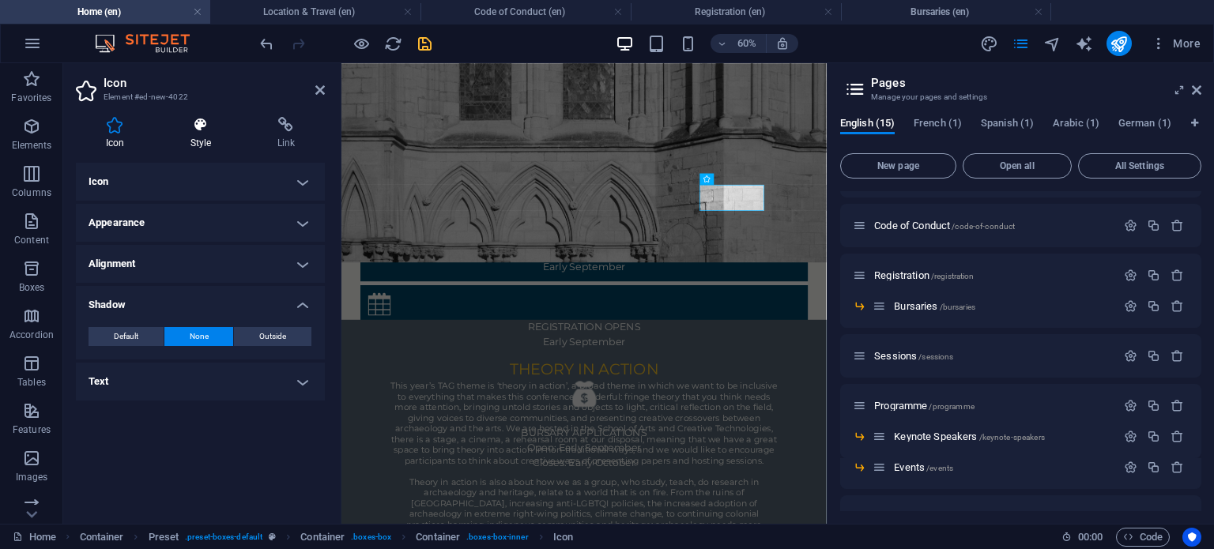
click at [213, 130] on icon at bounding box center [200, 125] width 81 height 16
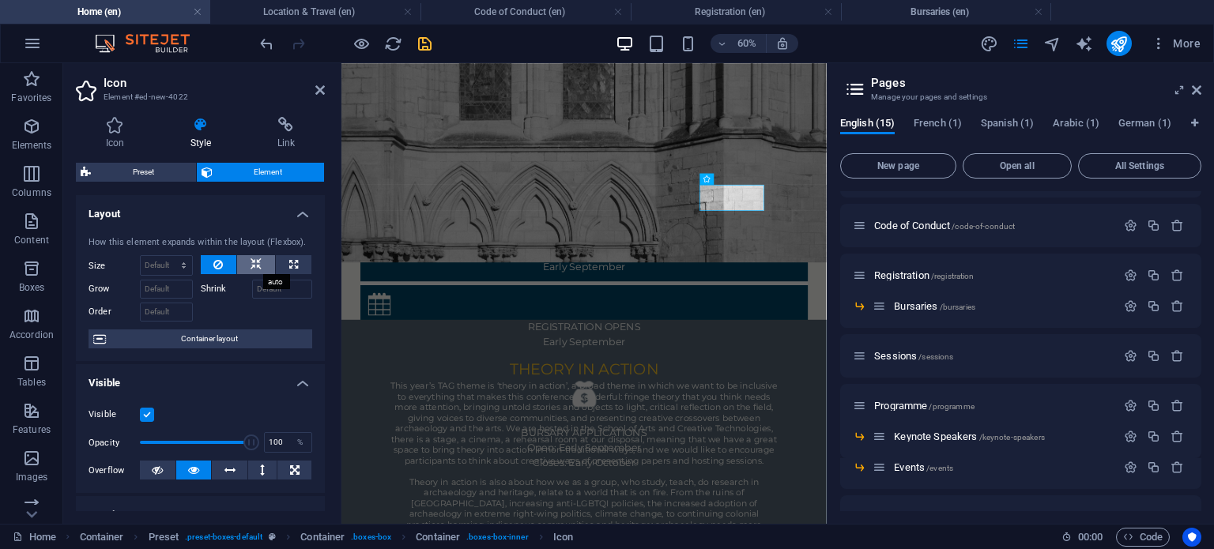
click at [250, 263] on icon at bounding box center [255, 264] width 11 height 19
drag, startPoint x: 250, startPoint y: 263, endPoint x: 285, endPoint y: 263, distance: 35.6
click at [285, 263] on div at bounding box center [257, 265] width 112 height 20
click at [289, 263] on icon at bounding box center [293, 264] width 9 height 19
type input "100"
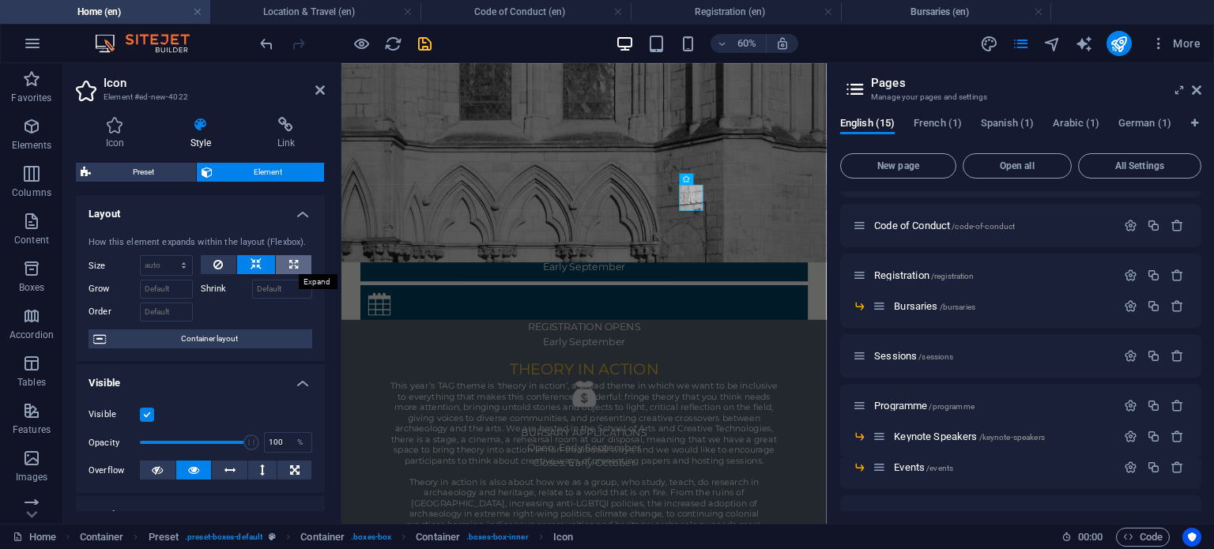
select select "%"
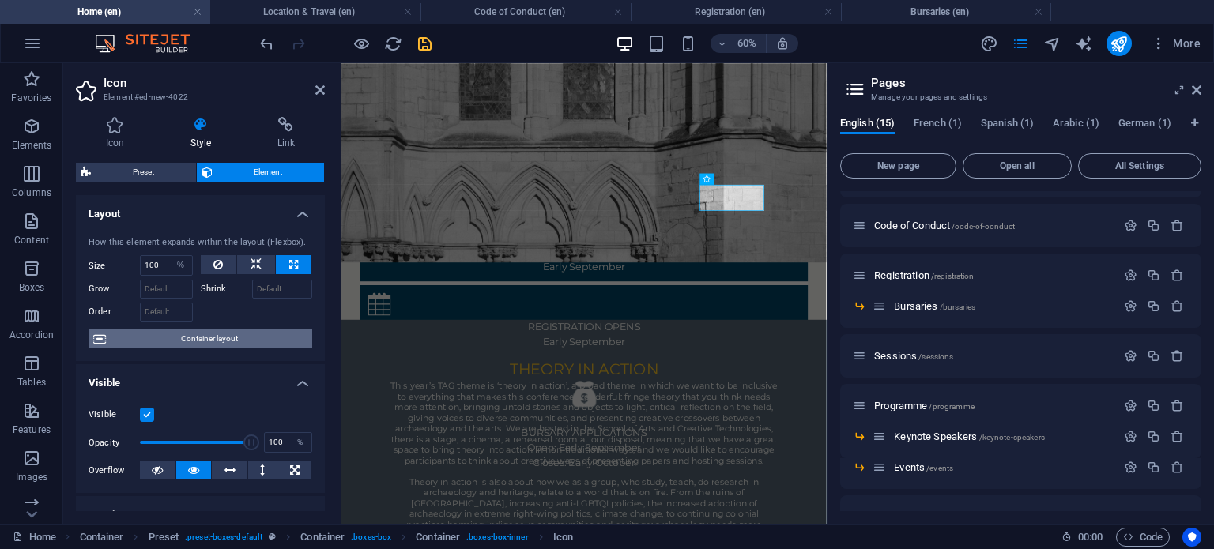
click at [250, 336] on span "Container layout" at bounding box center [209, 338] width 197 height 19
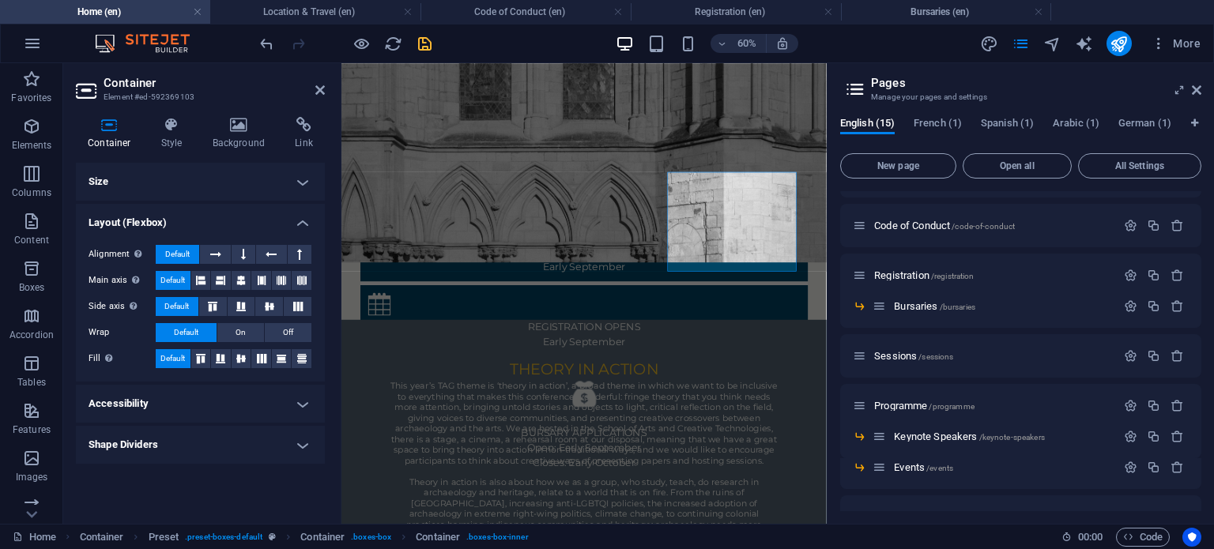
click at [256, 161] on div "Container Style Background Link Size Height Default px rem % vh vw Min. height …" at bounding box center [200, 314] width 249 height 394
click at [190, 126] on icon at bounding box center [171, 125] width 45 height 16
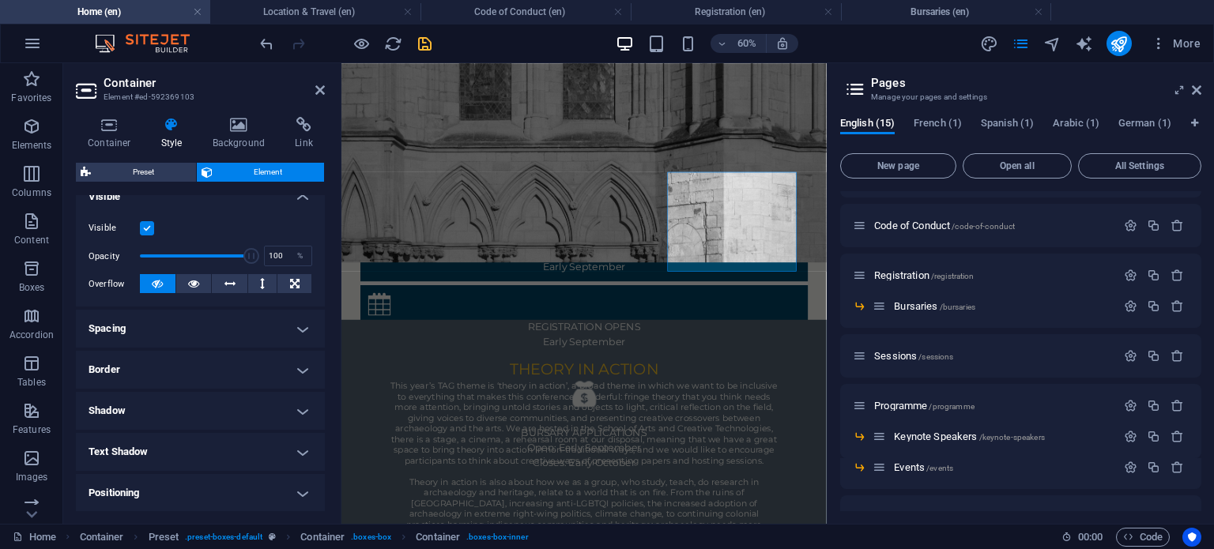
scroll to position [191, 0]
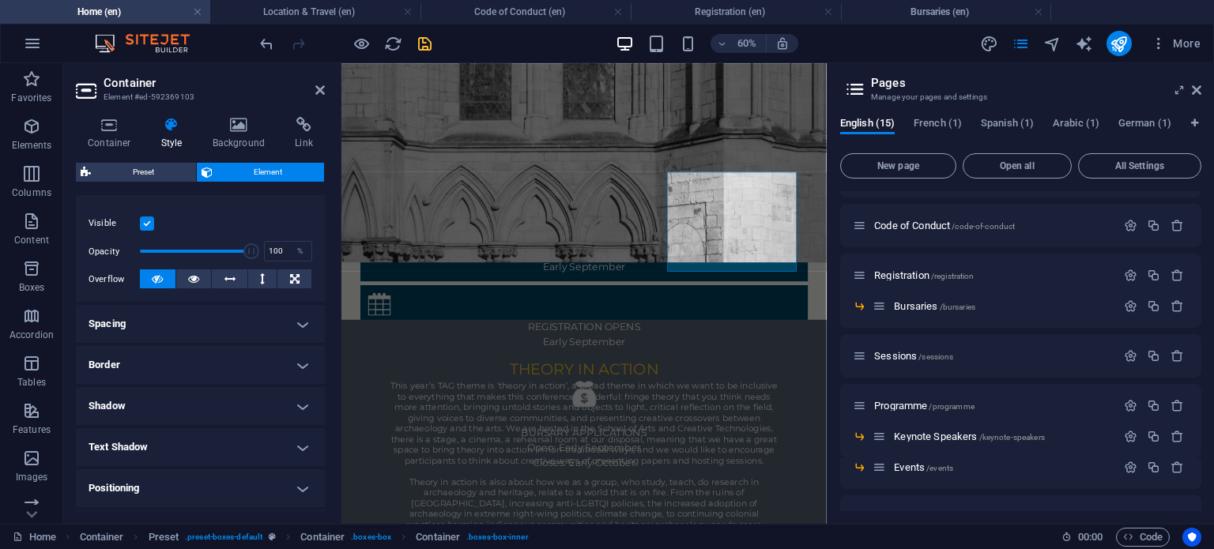
click at [250, 315] on h4 "Spacing" at bounding box center [200, 324] width 249 height 38
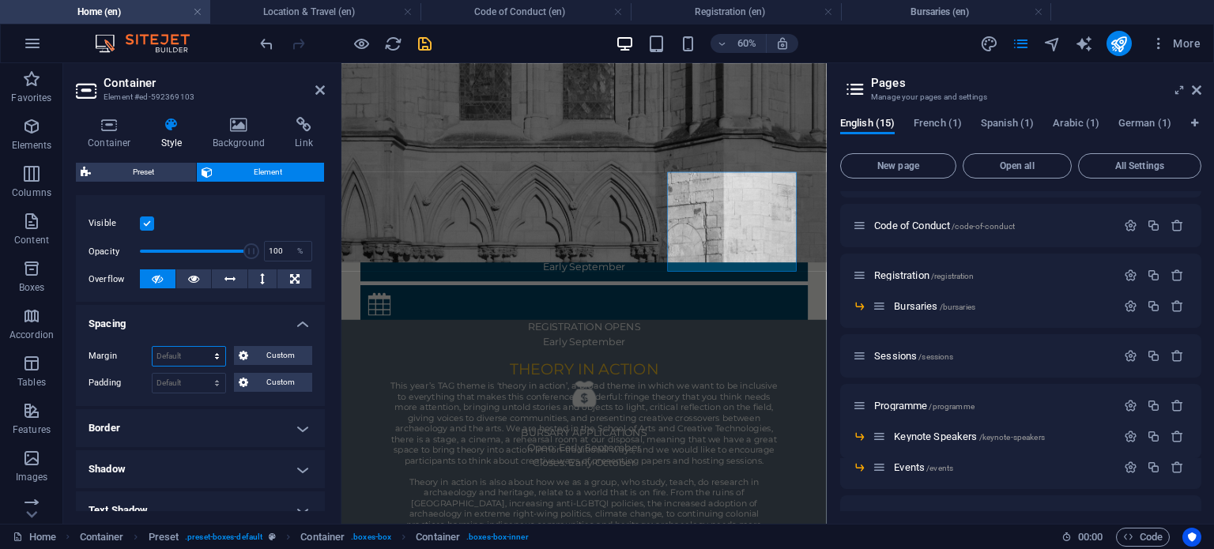
click at [206, 350] on select "Default auto px % rem vw vh Custom" at bounding box center [188, 356] width 73 height 19
click at [152, 347] on select "Default auto px % rem vw vh Custom" at bounding box center [188, 356] width 73 height 19
select select "DISABLED_OPTION_VALUE"
click at [218, 382] on select "Default px rem % vh vw Custom" at bounding box center [188, 383] width 73 height 19
click at [152, 374] on select "Default px rem % vh vw Custom" at bounding box center [188, 383] width 73 height 19
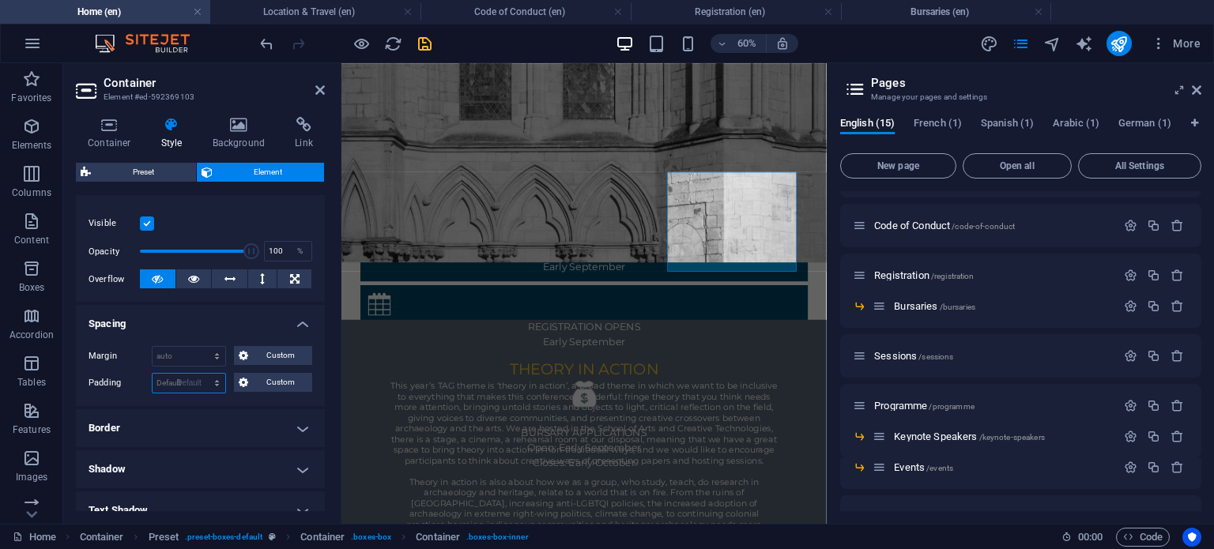
select select "DISABLED_OPTION_VALUE"
click at [215, 361] on select "Default auto px % rem vw vh Custom" at bounding box center [188, 356] width 73 height 19
click at [152, 347] on select "Default auto px % rem vw vh Custom" at bounding box center [188, 356] width 73 height 19
select select "DISABLED_OPTION_VALUE"
click at [204, 382] on select "Default px rem % vh vw Custom" at bounding box center [188, 383] width 73 height 19
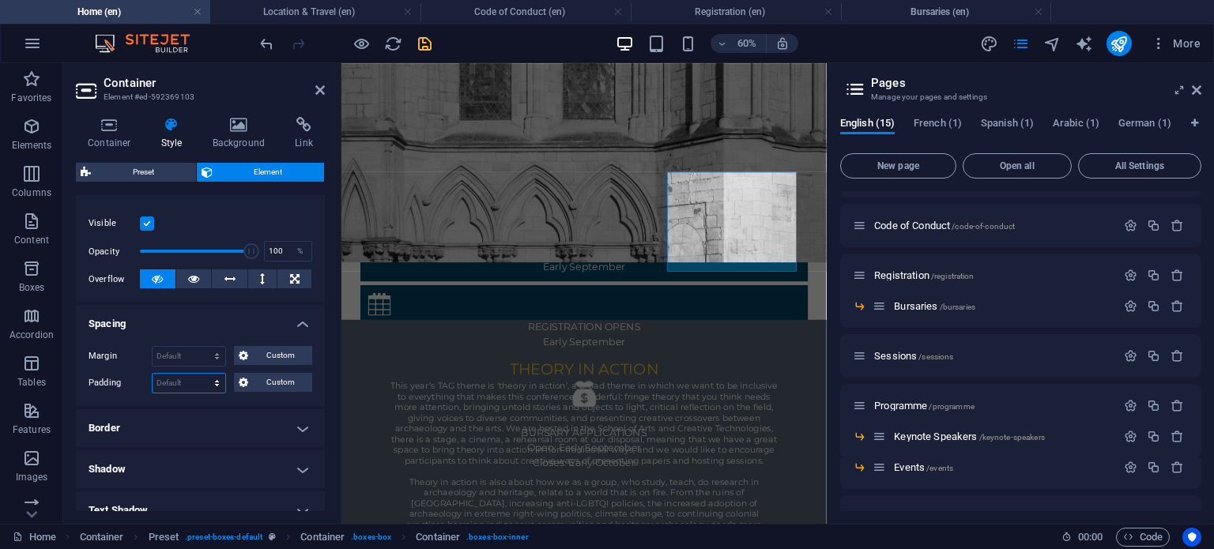
select select "px"
click at [201, 374] on select "Default px rem % vh vw Custom" at bounding box center [188, 383] width 73 height 19
click at [175, 385] on input "0" at bounding box center [188, 383] width 73 height 19
drag, startPoint x: 183, startPoint y: 375, endPoint x: 131, endPoint y: 384, distance: 52.9
click at [131, 384] on div "Padding 0 Default px rem % vh vw Custom Custom" at bounding box center [200, 383] width 224 height 21
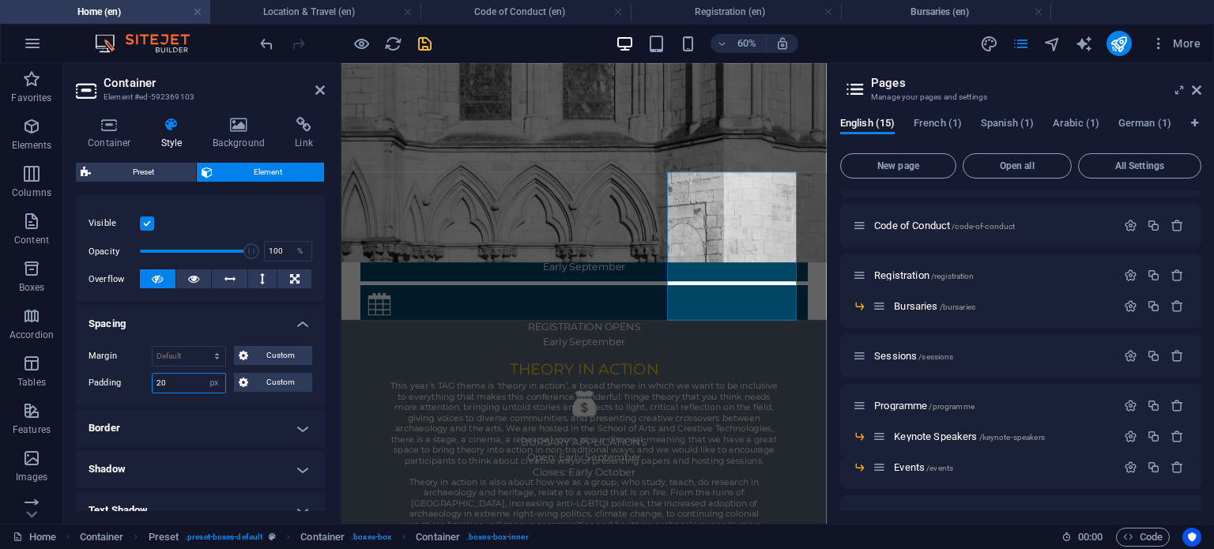
drag, startPoint x: 167, startPoint y: 385, endPoint x: 107, endPoint y: 382, distance: 60.1
click at [107, 382] on div "Padding 20 Default px rem % vh vw Custom Custom" at bounding box center [200, 383] width 224 height 21
click at [159, 380] on input "20" at bounding box center [188, 383] width 73 height 19
type input "0"
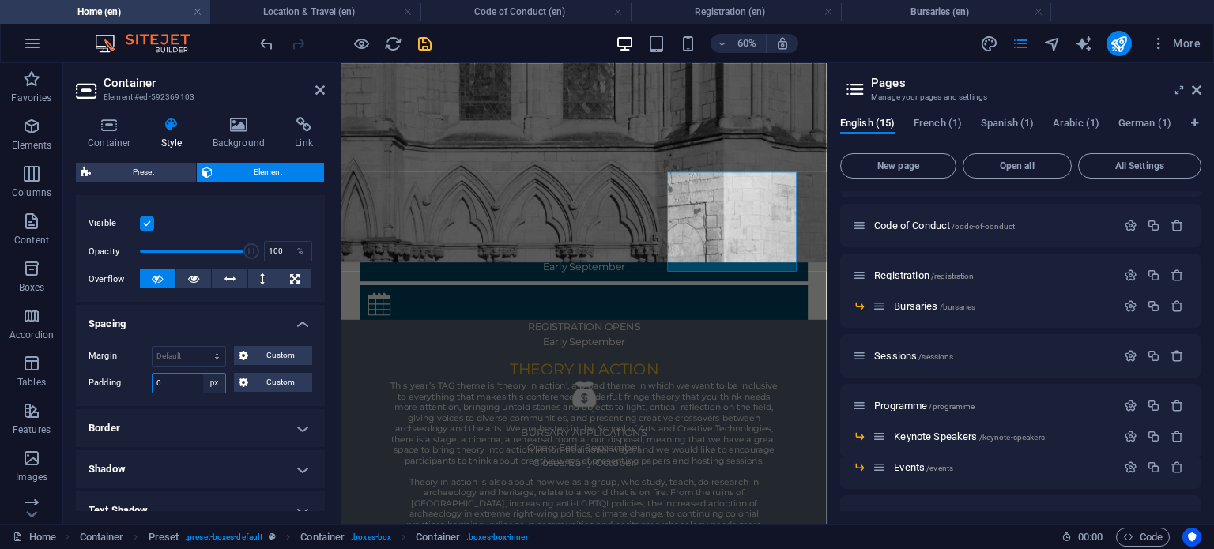
click at [212, 378] on select "Default px rem % vh vw Custom" at bounding box center [214, 383] width 22 height 19
select select "default"
click at [203, 374] on select "Default px rem % vh vw Custom" at bounding box center [214, 383] width 22 height 19
select select "DISABLED_OPTION_VALUE"
click at [224, 423] on h4 "Border" at bounding box center [200, 428] width 249 height 38
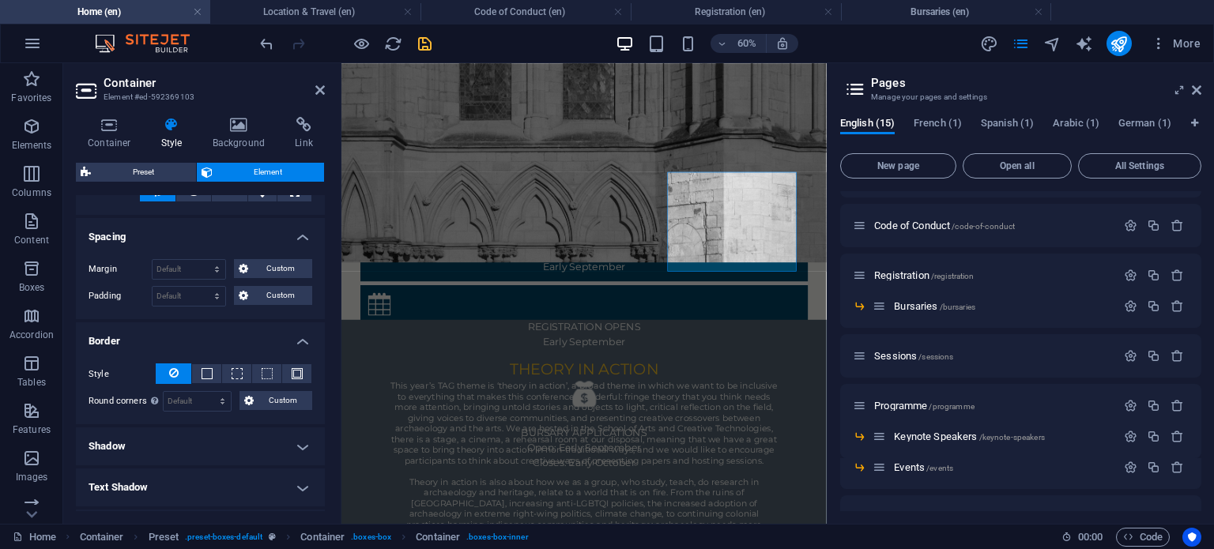
scroll to position [271, 0]
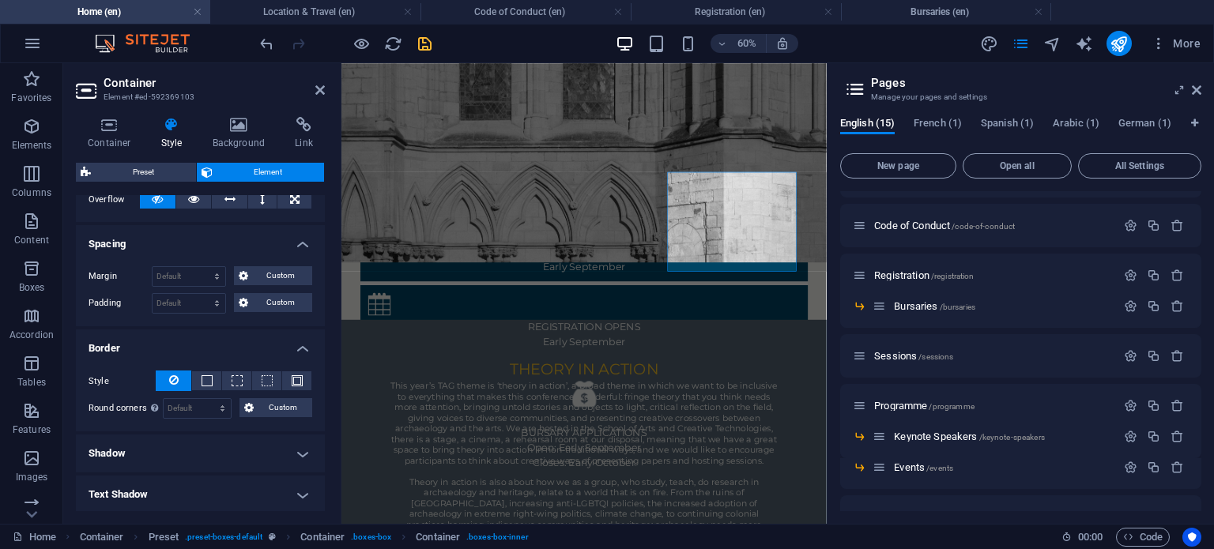
click at [288, 345] on h4 "Border" at bounding box center [200, 343] width 249 height 28
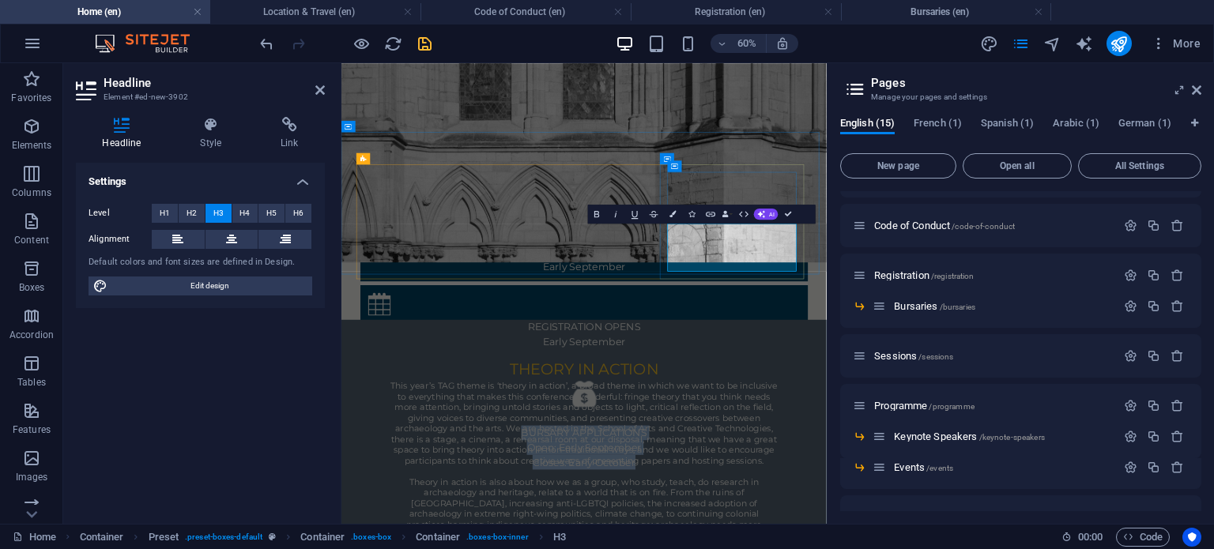
click at [708, 213] on icon "button" at bounding box center [710, 213] width 11 height 11
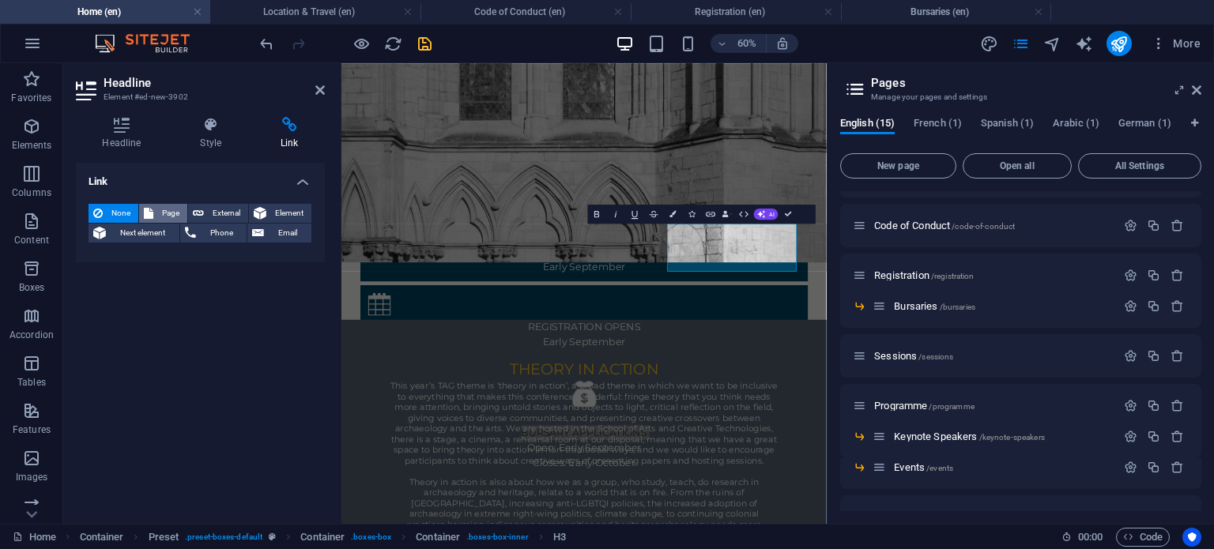
click at [162, 205] on span "Page" at bounding box center [170, 213] width 24 height 19
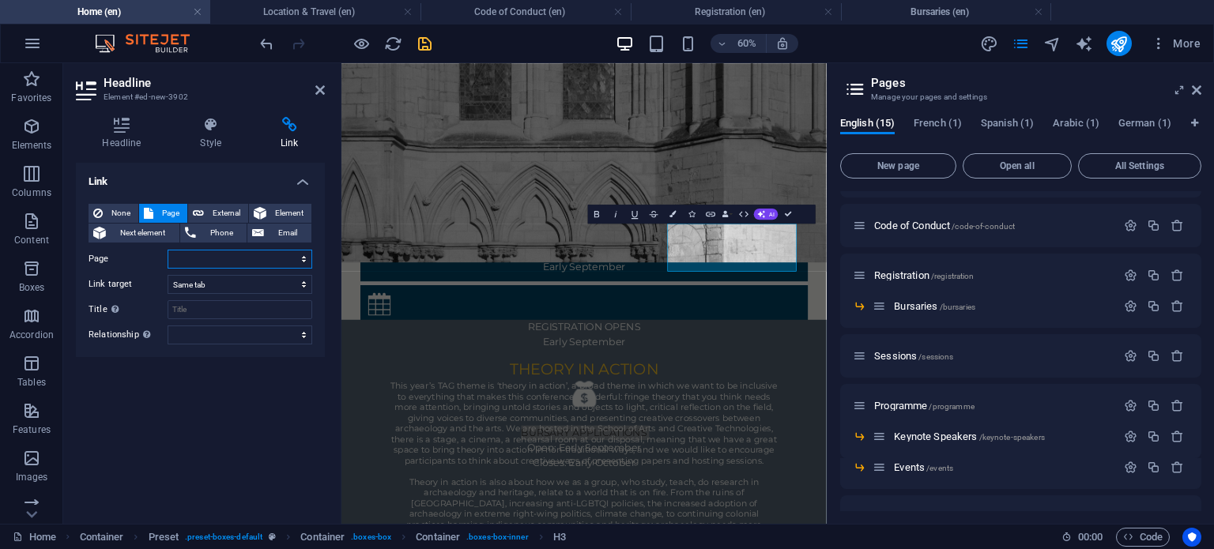
click at [215, 253] on select "Home Code of Conduct Registration -- Bursaries Sessions Programme -- Keynote Sp…" at bounding box center [239, 259] width 145 height 19
select select "3"
click at [167, 250] on select "Home Code of Conduct Registration -- Bursaries Sessions Programme -- Keynote Sp…" at bounding box center [239, 259] width 145 height 19
click at [235, 282] on select "New tab Same tab Overlay" at bounding box center [239, 284] width 145 height 19
select select "blank"
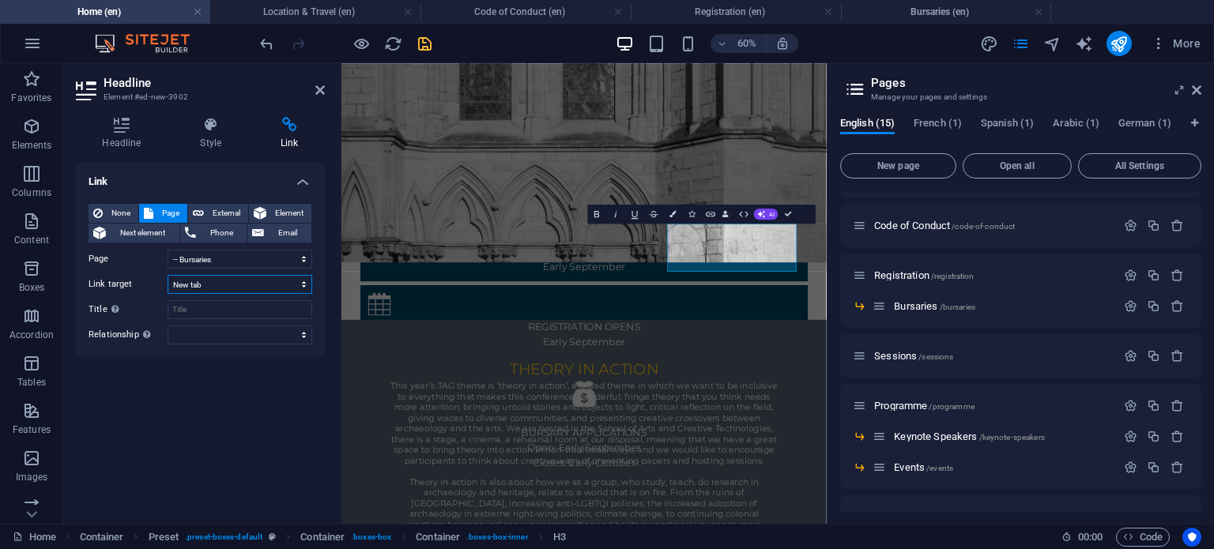
click at [167, 275] on select "New tab Same tab Overlay" at bounding box center [239, 284] width 145 height 19
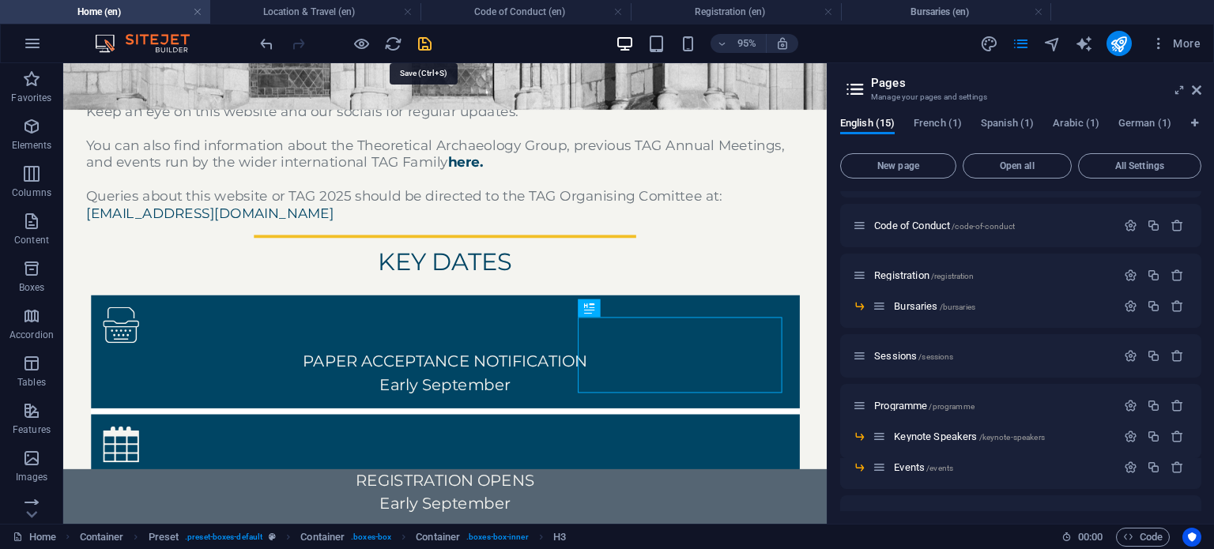
click at [420, 46] on icon "save" at bounding box center [425, 44] width 18 height 18
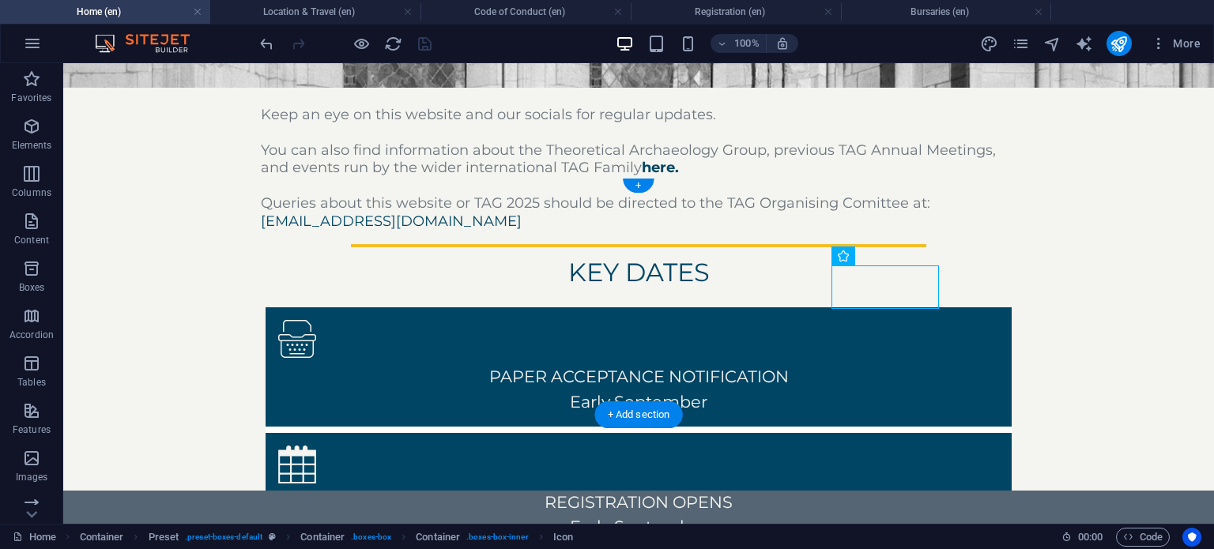
drag, startPoint x: 879, startPoint y: 295, endPoint x: 886, endPoint y: 284, distance: 13.1
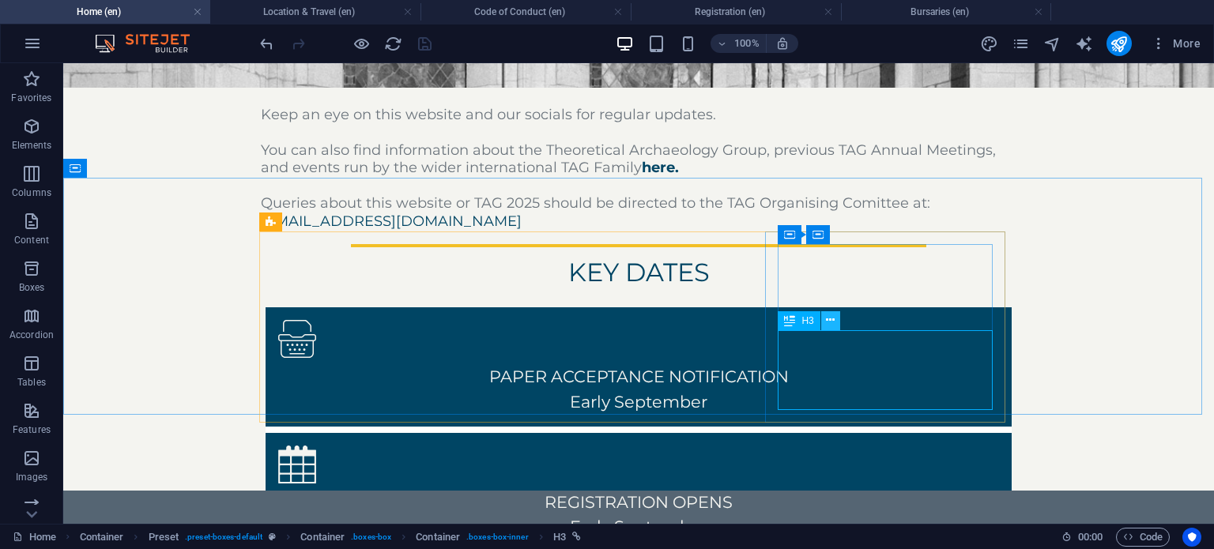
click at [836, 318] on button at bounding box center [830, 320] width 19 height 19
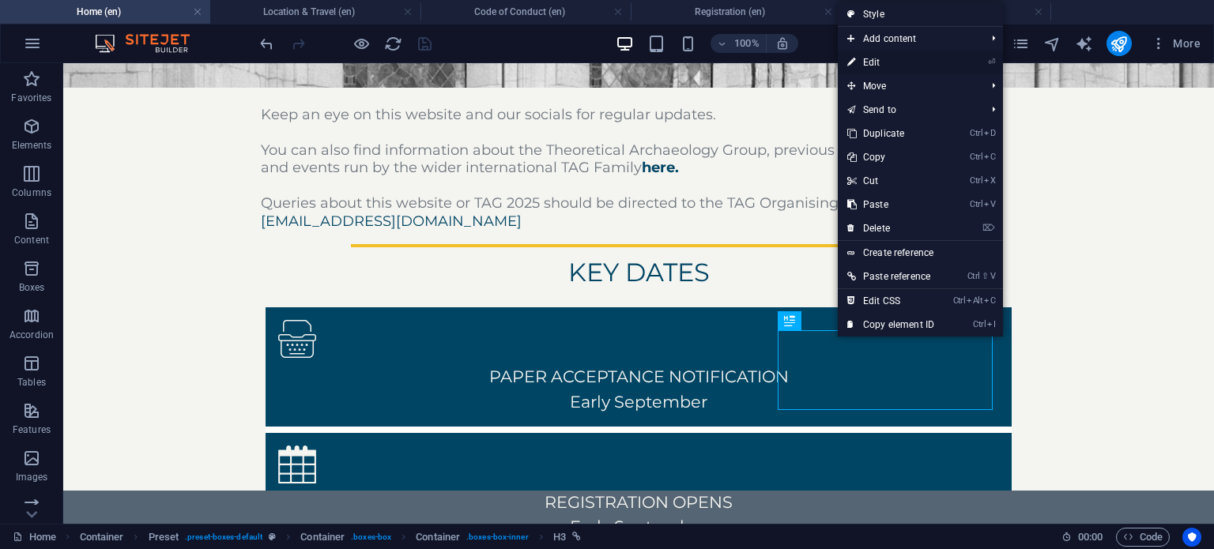
click at [896, 68] on link "⏎ Edit" at bounding box center [890, 63] width 106 height 24
select select "3"
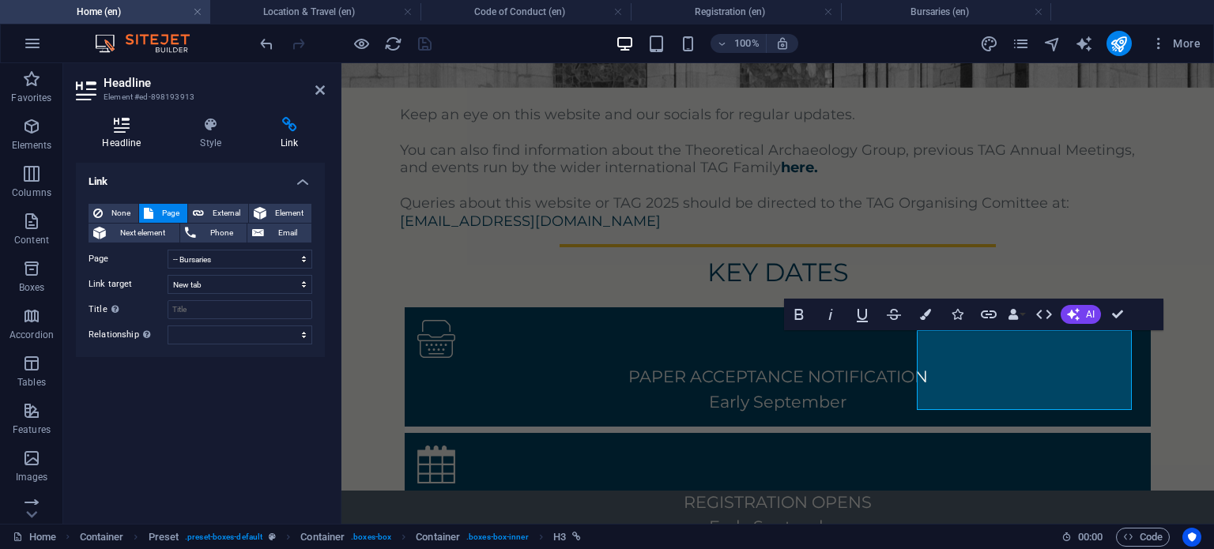
click at [135, 148] on h4 "Headline" at bounding box center [125, 133] width 98 height 33
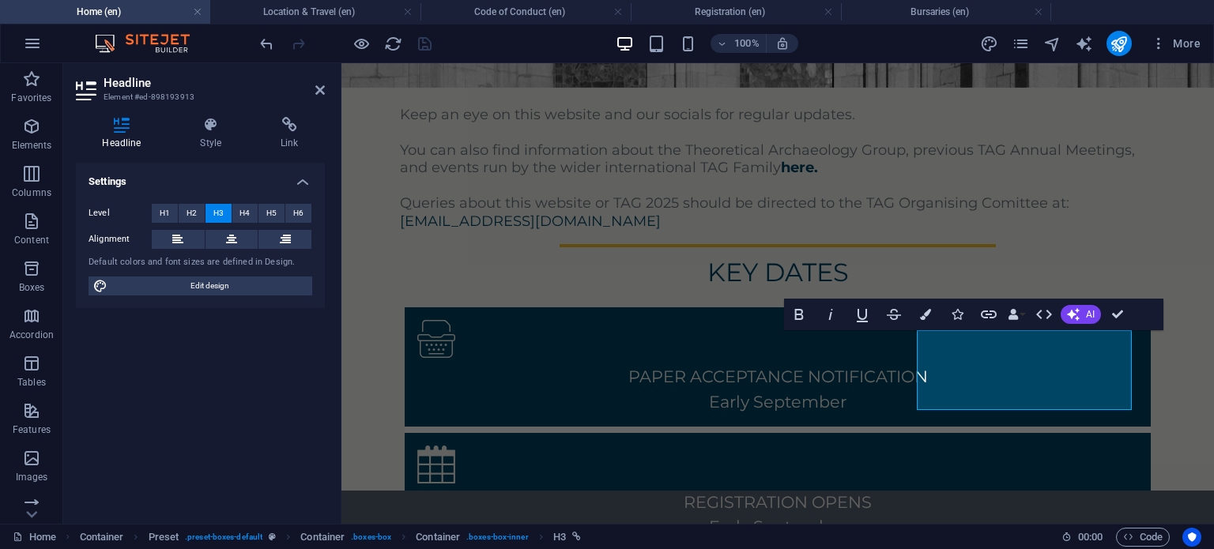
click at [212, 152] on div "Headline Style Link Settings Level H1 H2 H3 H4 H5 H6 Alignment Default colors a…" at bounding box center [200, 314] width 249 height 394
click at [213, 134] on h4 "Style" at bounding box center [214, 133] width 81 height 33
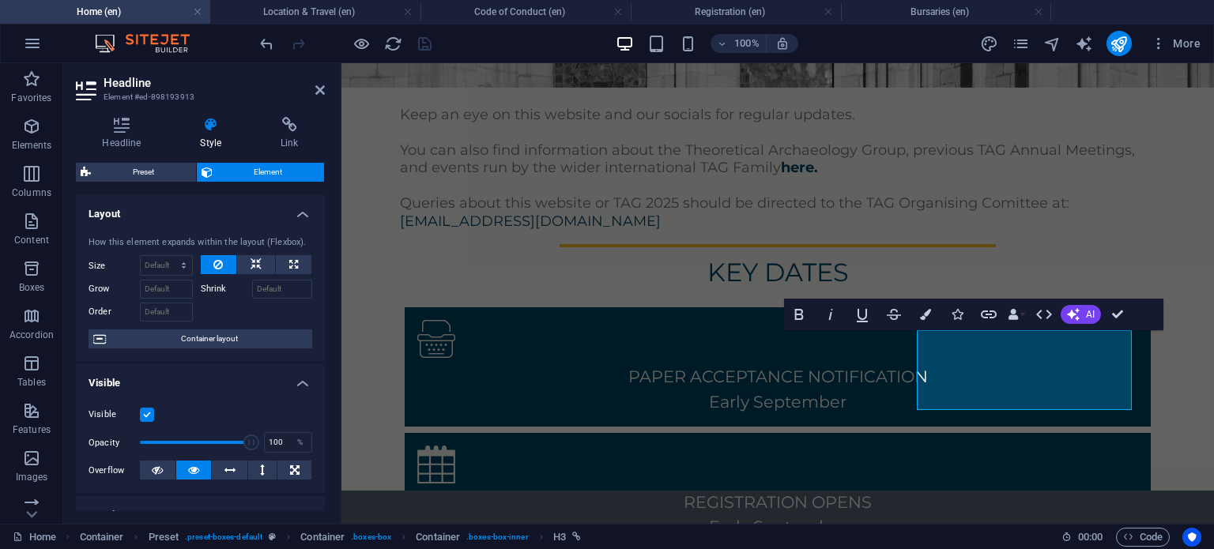
click at [142, 413] on label at bounding box center [147, 415] width 14 height 14
click at [0, 0] on input "Visible" at bounding box center [0, 0] width 0 height 0
click at [142, 413] on label at bounding box center [147, 415] width 14 height 14
click at [0, 0] on input "Visible" at bounding box center [0, 0] width 0 height 0
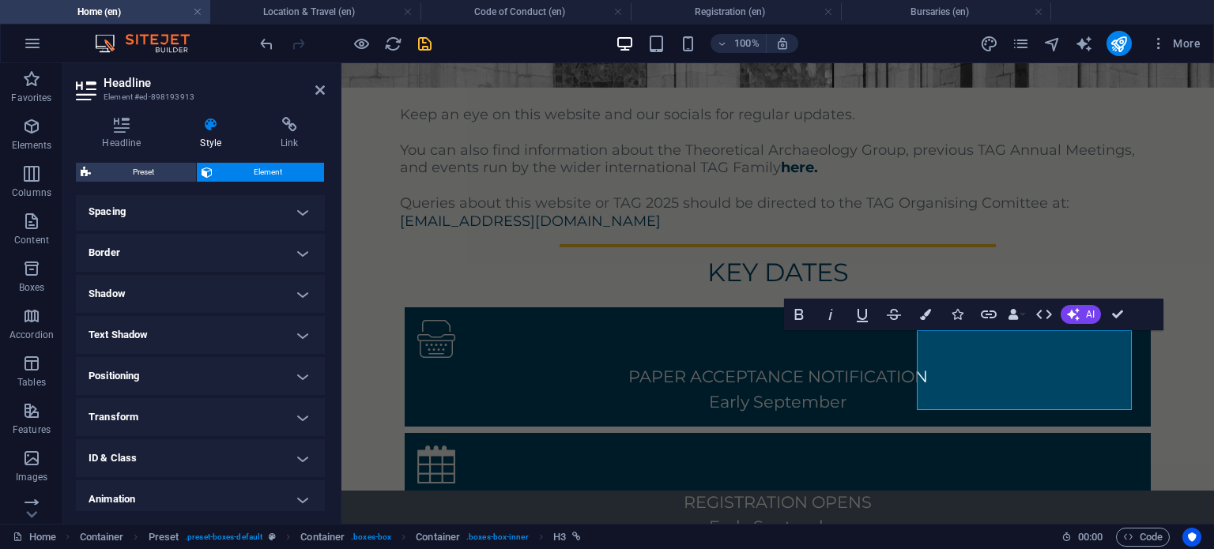
scroll to position [303, 0]
click at [216, 220] on h4 "Spacing" at bounding box center [200, 213] width 249 height 38
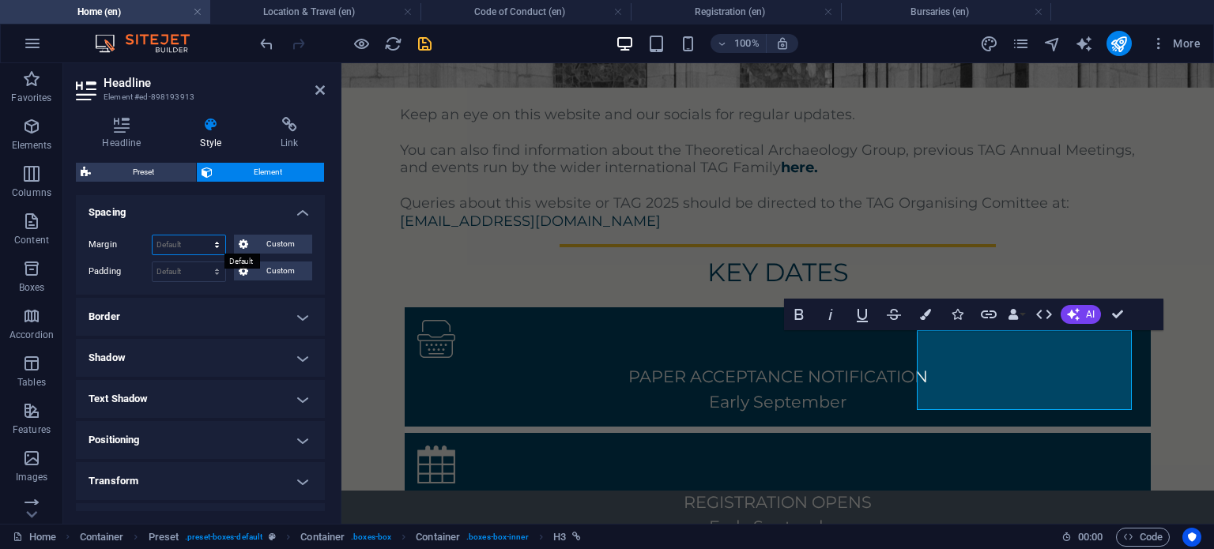
click at [202, 243] on select "Default auto px % rem vw vh Custom" at bounding box center [188, 244] width 73 height 19
click at [152, 235] on select "Default auto px % rem vw vh Custom" at bounding box center [188, 244] width 73 height 19
select select "DISABLED_OPTION_VALUE"
click at [208, 273] on select "Default px rem % vh vw Custom" at bounding box center [188, 271] width 73 height 19
click at [152, 262] on select "Default px rem % vh vw Custom" at bounding box center [188, 271] width 73 height 19
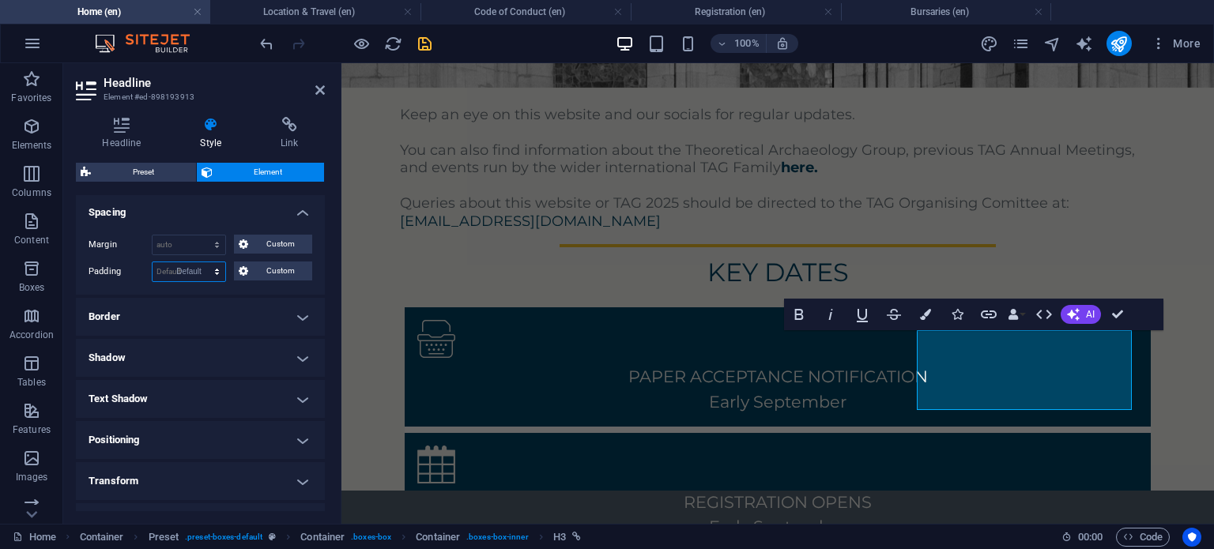
select select "DISABLED_OPTION_VALUE"
click at [1157, 254] on div "key dates PAPER ACCEPTANCE NOTIFICATION ‌Early September REGISTRATION OPENS Ear…" at bounding box center [777, 372] width 872 height 237
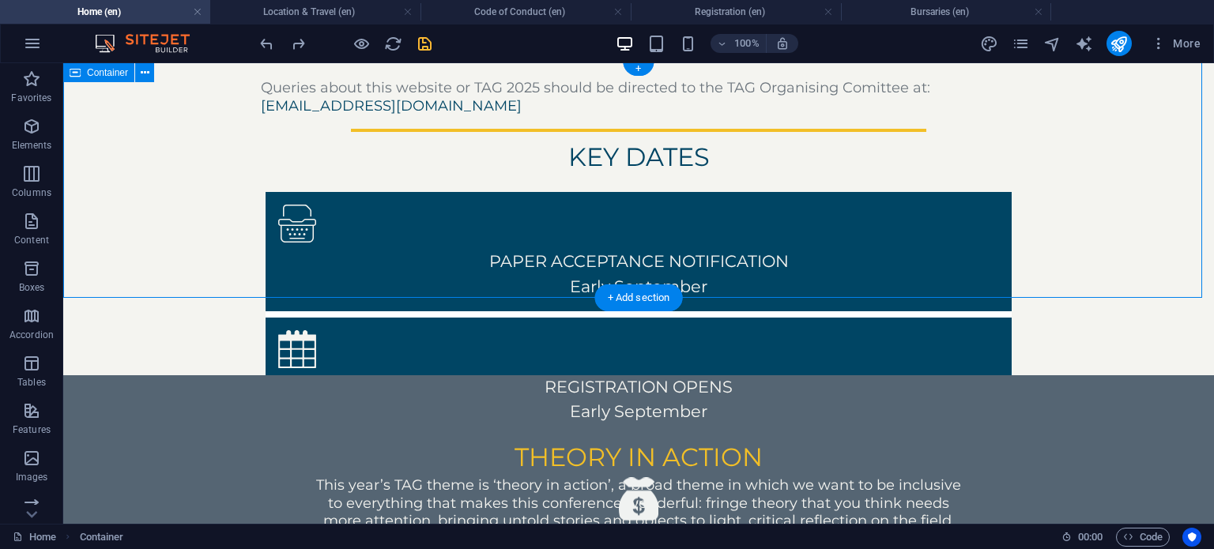
scroll to position [764, 0]
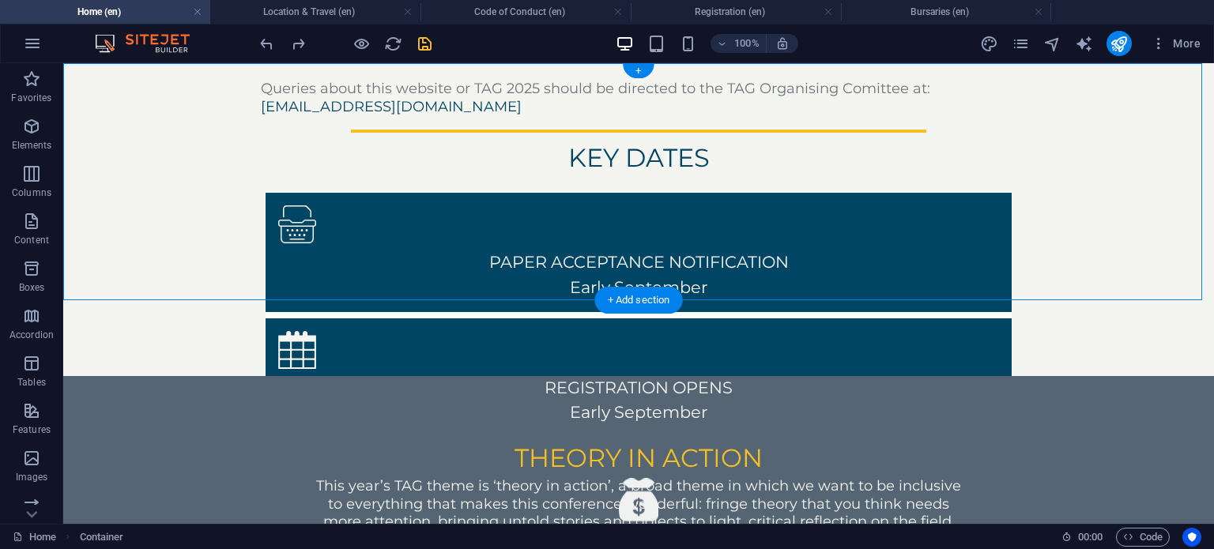
click at [1071, 186] on div "key dates PAPER ACCEPTANCE NOTIFICATION ‌Early September REGISTRATION OPENS Ear…" at bounding box center [638, 257] width 1150 height 237
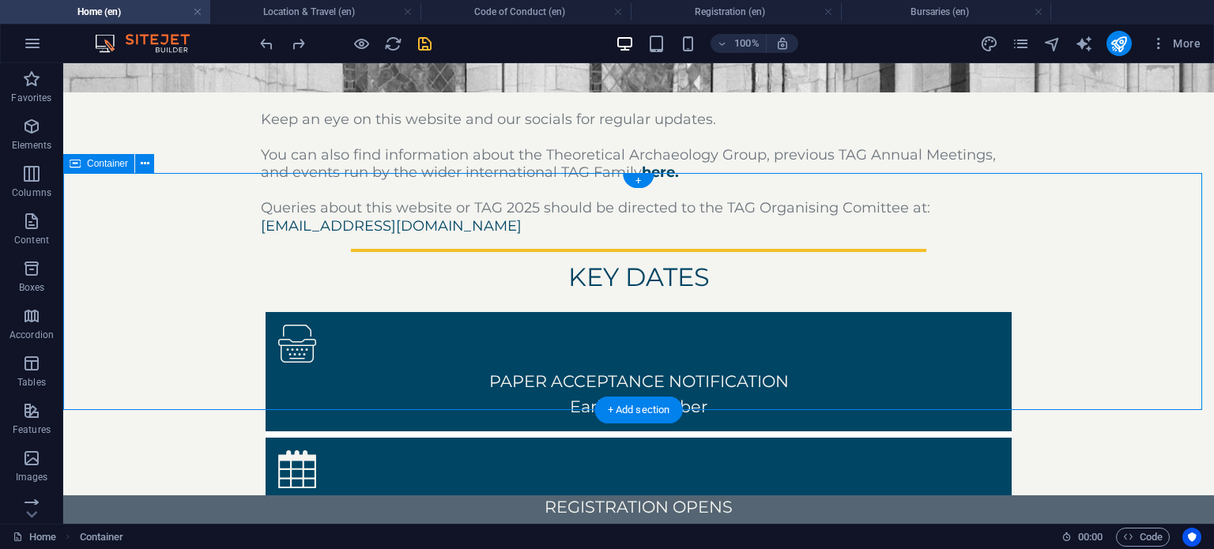
scroll to position [644, 0]
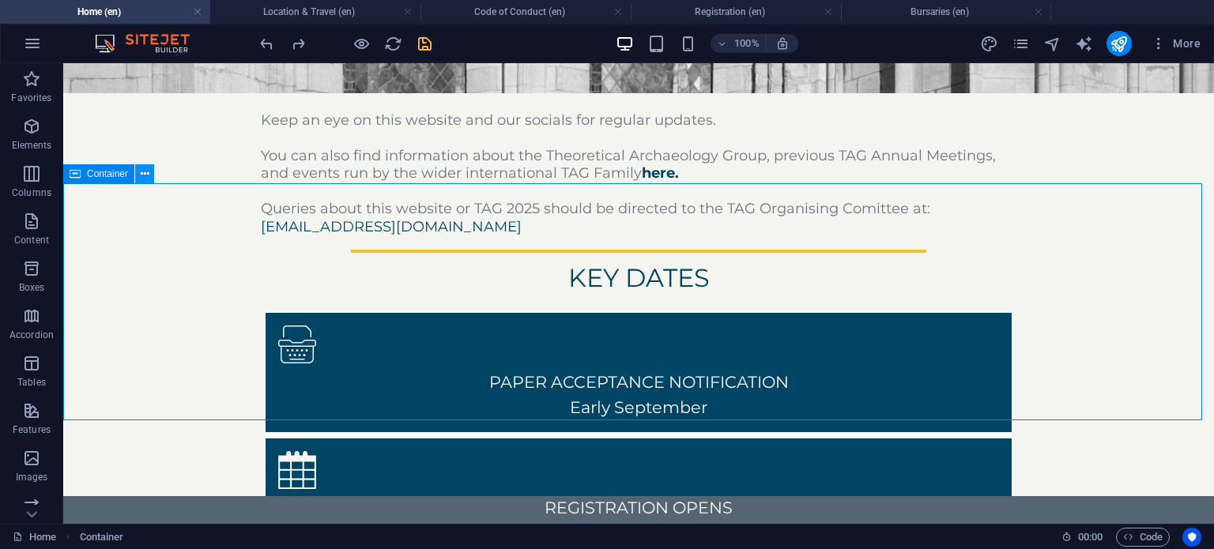
click at [148, 176] on icon at bounding box center [145, 174] width 9 height 17
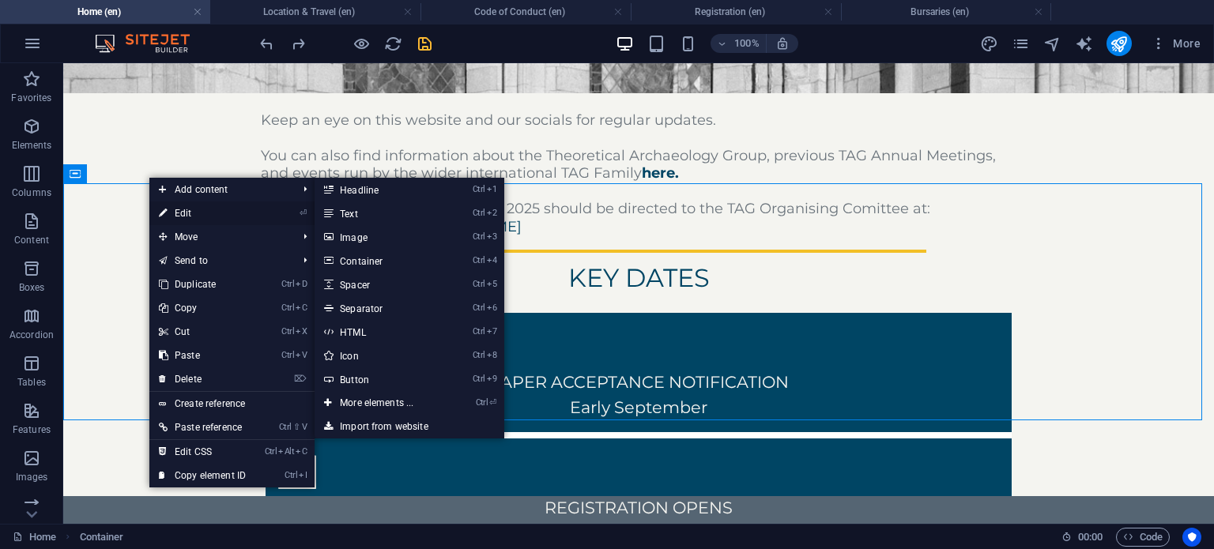
click at [183, 212] on link "⏎ Edit" at bounding box center [202, 213] width 106 height 24
select select "px"
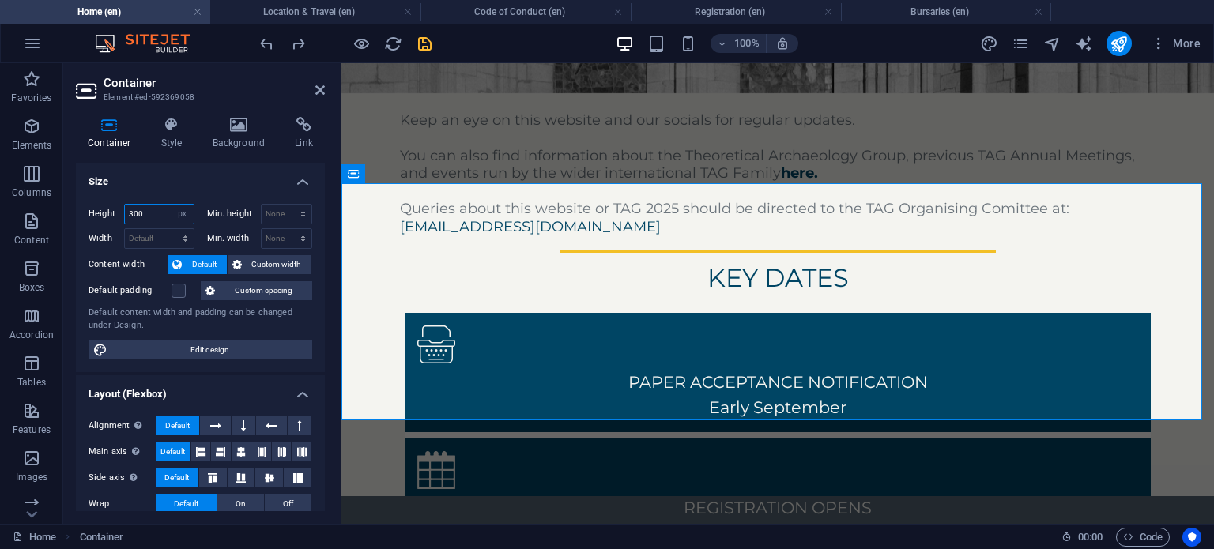
click at [161, 208] on input "300" at bounding box center [159, 214] width 69 height 19
click at [184, 285] on label at bounding box center [178, 291] width 14 height 14
click at [0, 0] on input "Default padding" at bounding box center [0, 0] width 0 height 0
click at [381, 118] on div "WElcome Students and Staff of the Department of Archaeology at the [GEOGRAPHIC_…" at bounding box center [777, 57] width 872 height 374
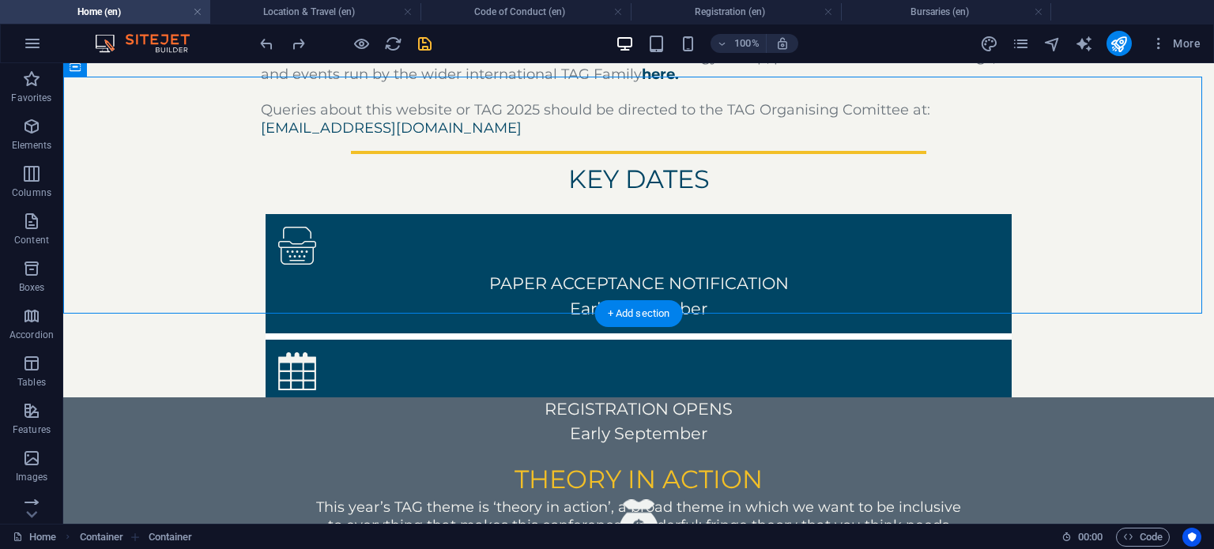
scroll to position [742, 0]
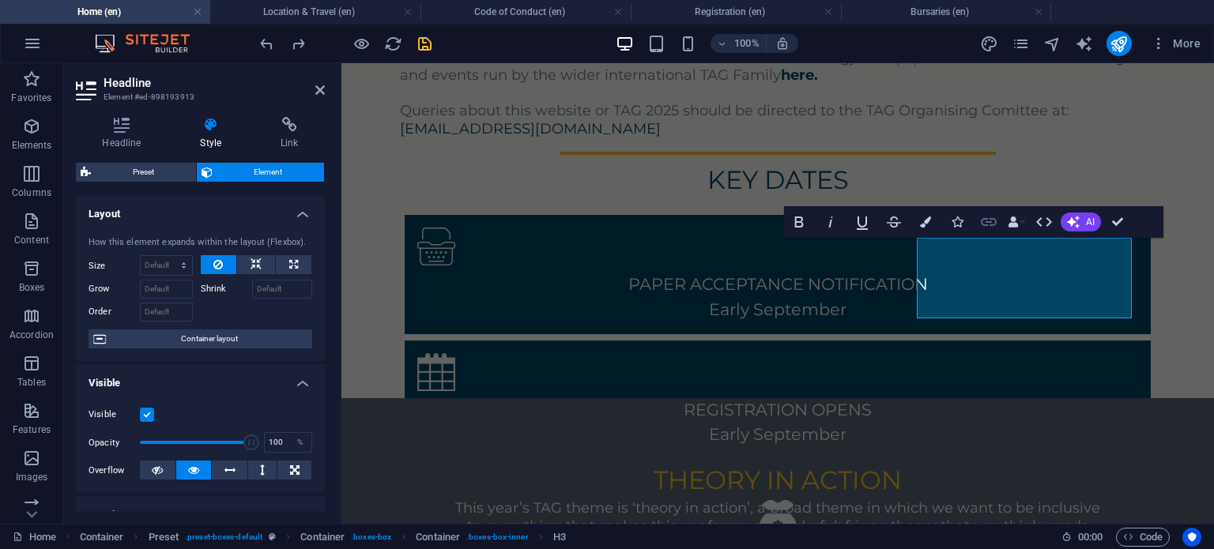
click at [982, 224] on icon "button" at bounding box center [988, 222] width 16 height 8
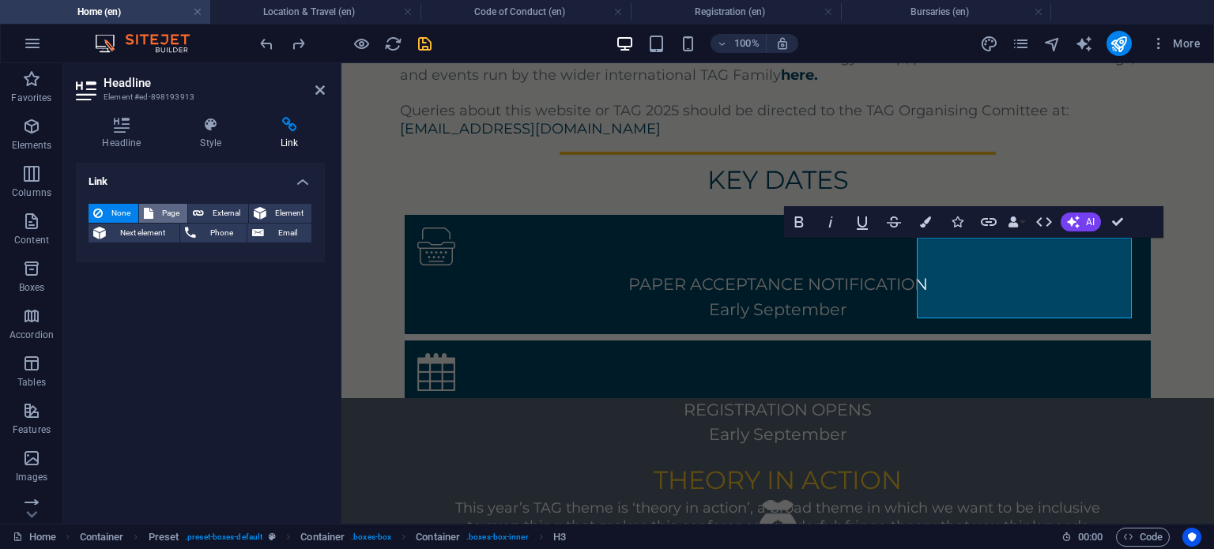
click at [160, 208] on span "Page" at bounding box center [170, 213] width 24 height 19
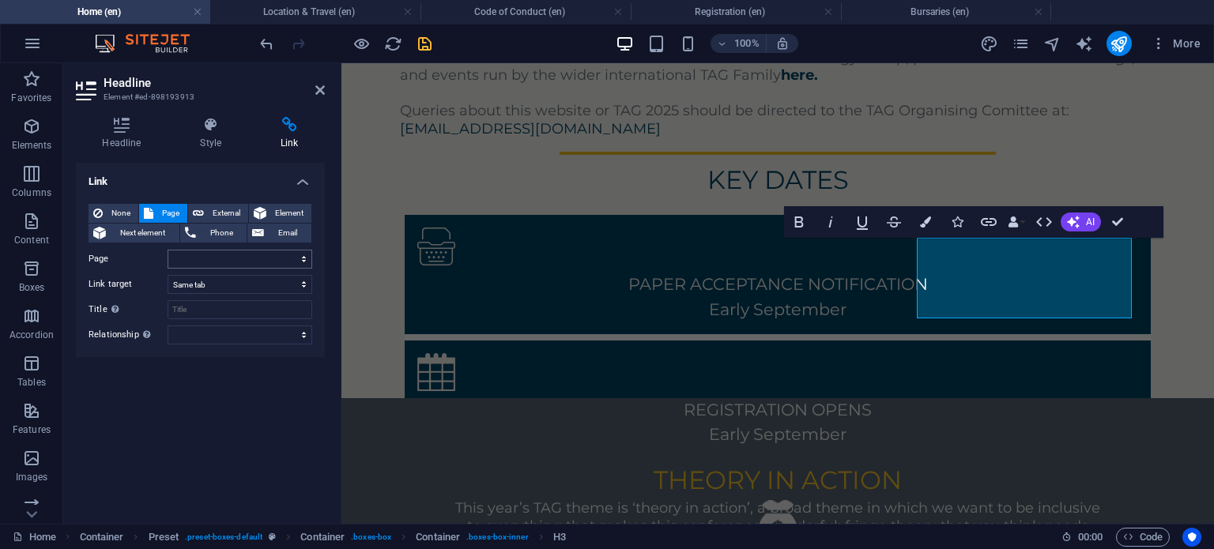
drag, startPoint x: 216, startPoint y: 272, endPoint x: 226, endPoint y: 257, distance: 17.8
click at [226, 257] on div "None Page External Element Next element Phone Email Page Home Code of Conduct R…" at bounding box center [200, 274] width 224 height 141
click at [226, 257] on select "Home Code of Conduct Registration -- Bursaries Sessions Programme -- Keynote Sp…" at bounding box center [239, 259] width 145 height 19
select select "3"
click at [167, 250] on select "Home Code of Conduct Registration -- Bursaries Sessions Programme -- Keynote Sp…" at bounding box center [239, 259] width 145 height 19
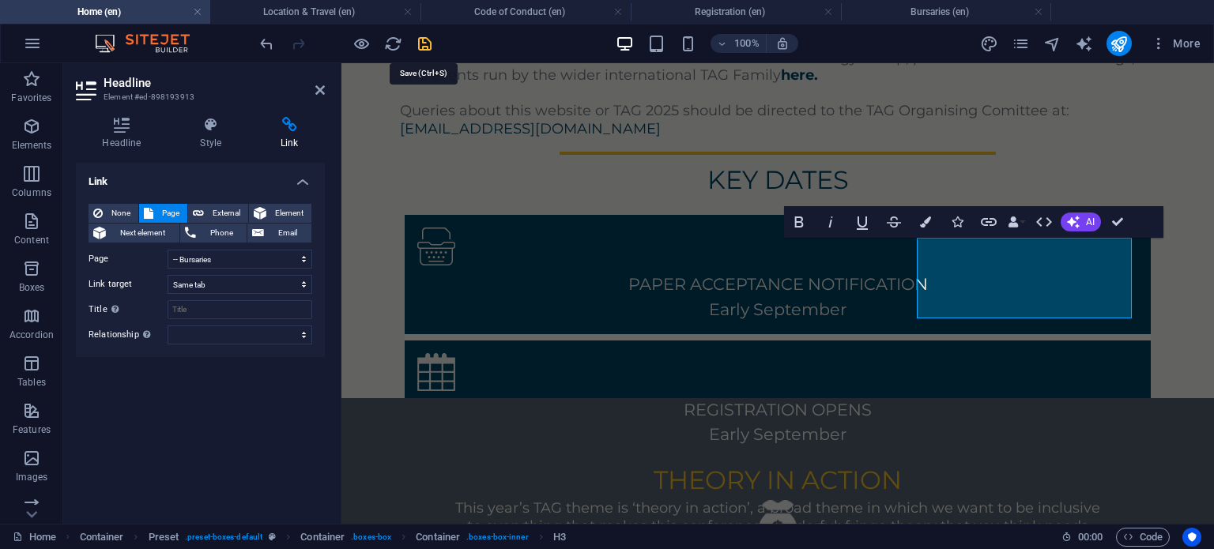
click at [433, 40] on icon "save" at bounding box center [425, 44] width 18 height 18
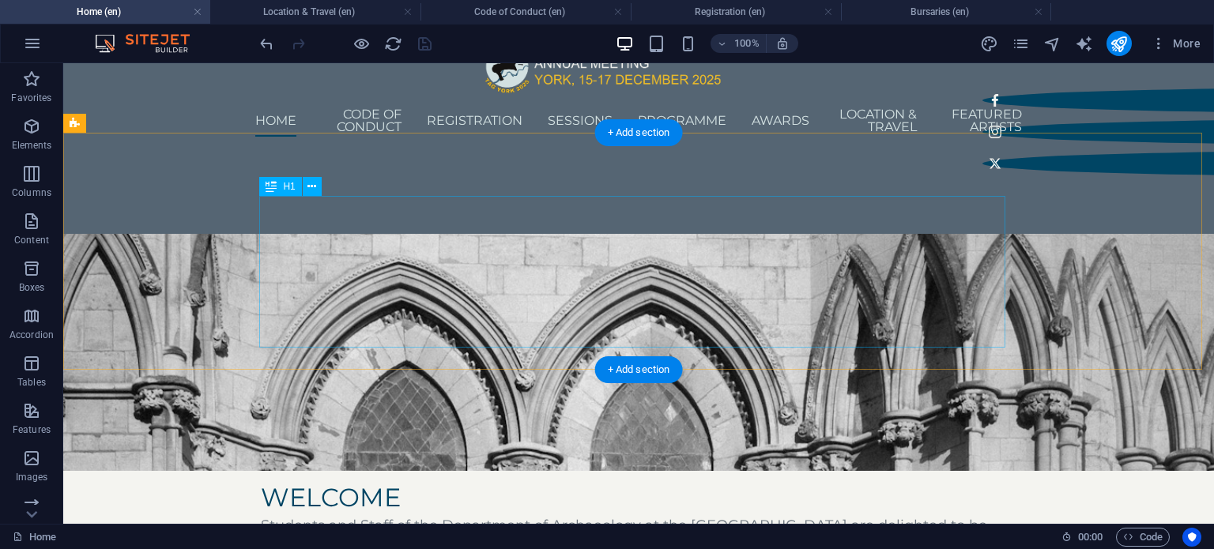
scroll to position [0, 0]
